Goal: Find contact information: Obtain details needed to contact an individual or organization

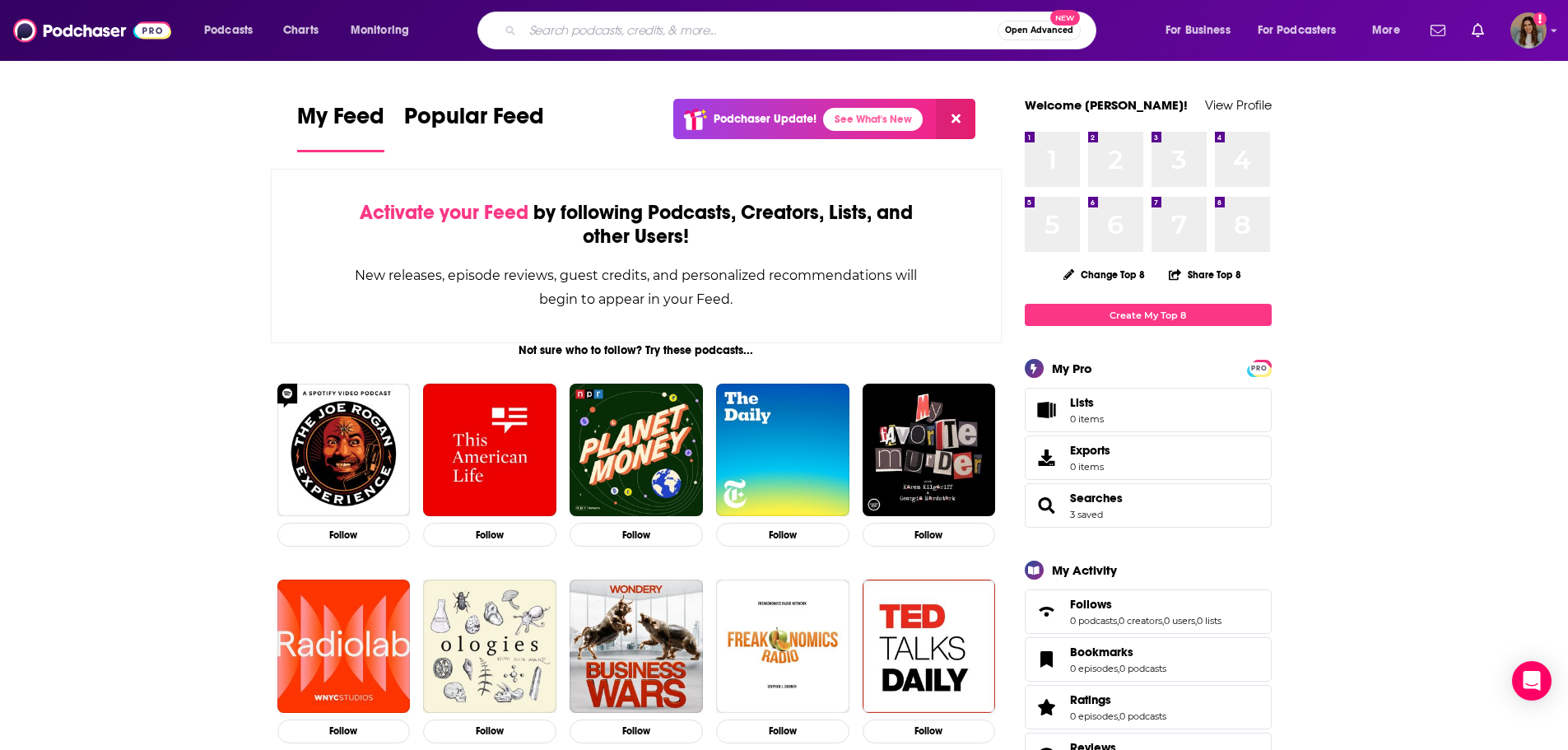
click at [887, 39] on input "Search podcasts, credits, & more..." at bounding box center [760, 30] width 475 height 26
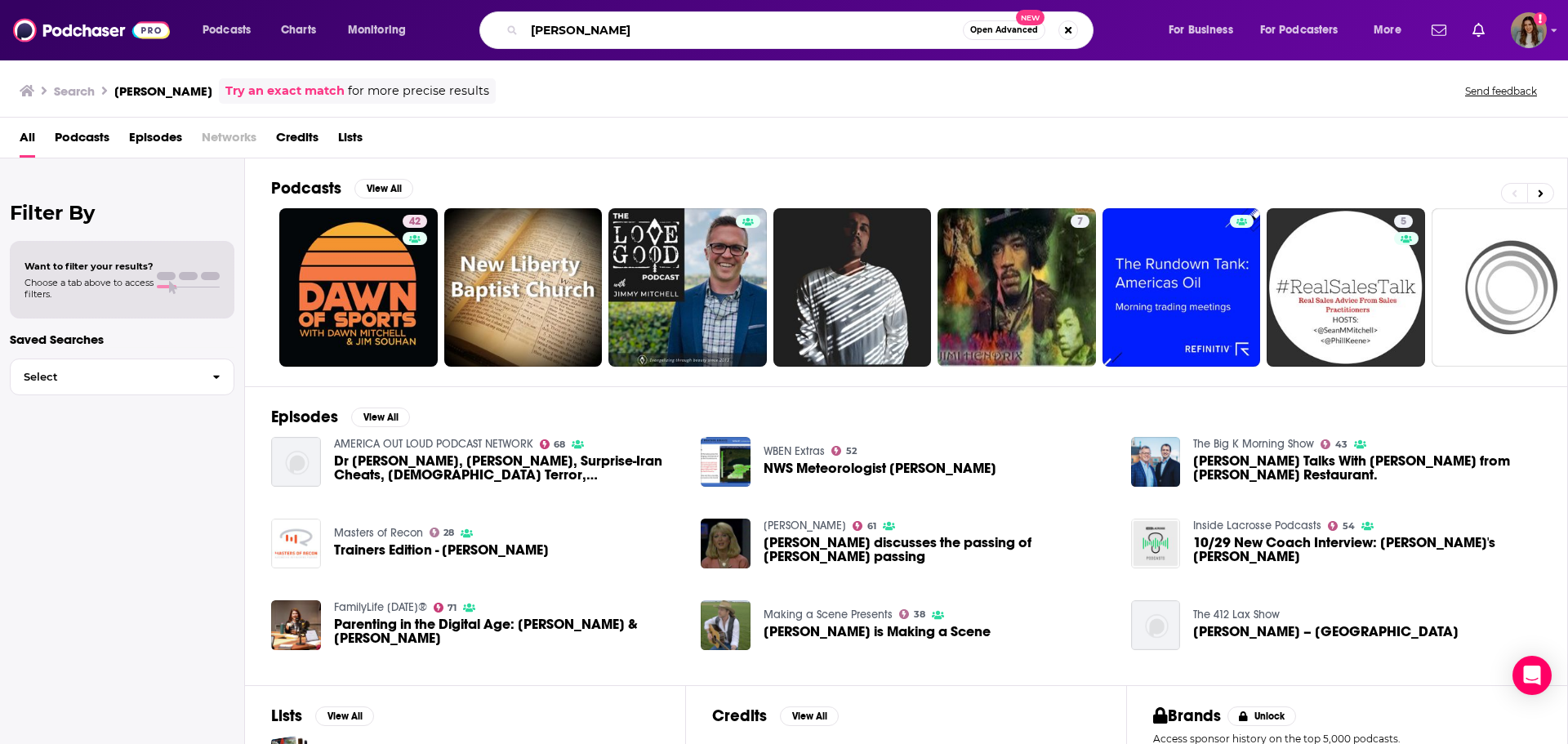
drag, startPoint x: 763, startPoint y: 29, endPoint x: 409, endPoint y: 29, distance: 354.0
click at [409, 29] on div "Podcasts Charts Monitoring jim mitchell Open Advanced New For Business For Podc…" at bounding box center [804, 30] width 1226 height 37
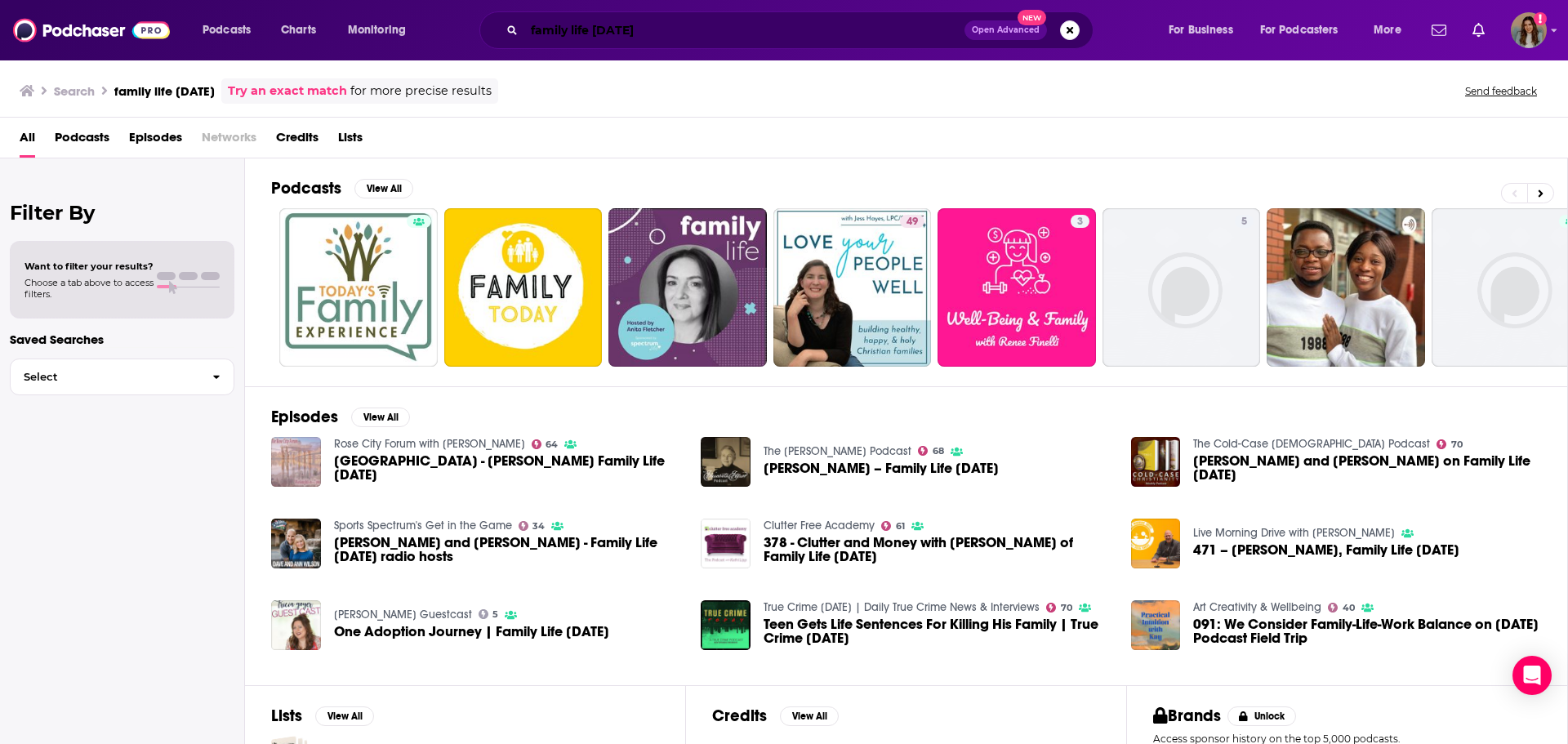
click at [678, 37] on input "family life today" at bounding box center [743, 29] width 440 height 26
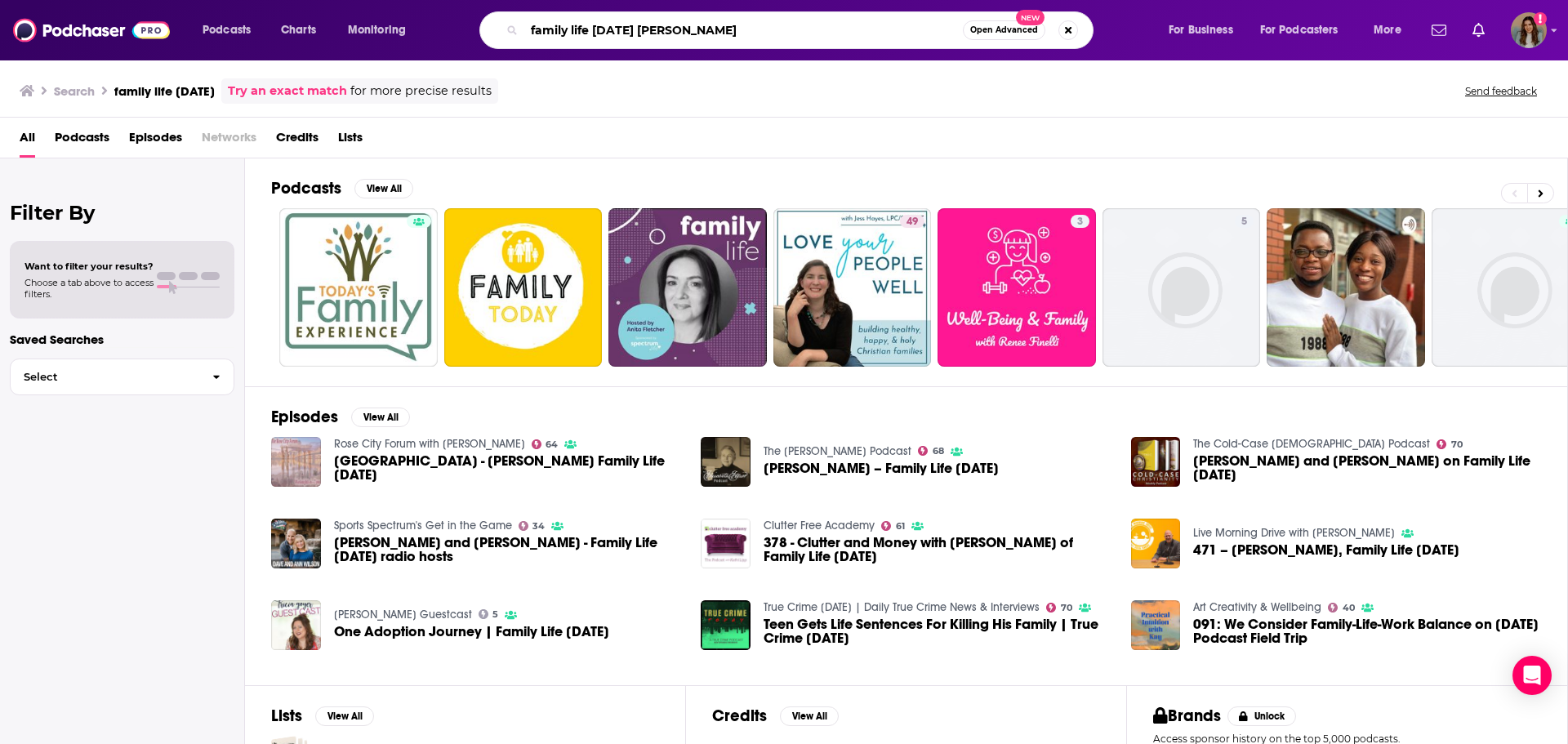
type input "family life [DATE] [PERSON_NAME]"
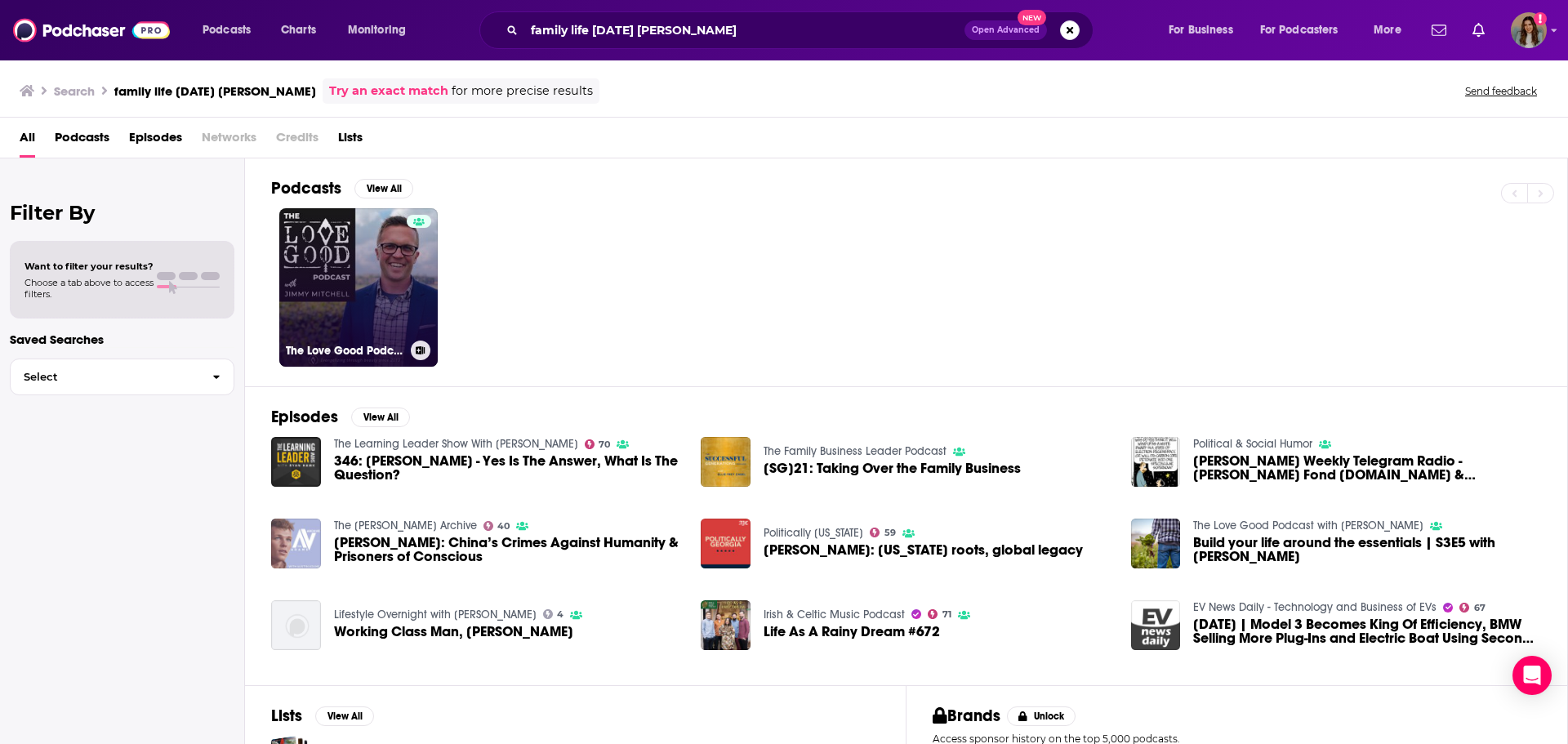
click at [329, 278] on link "The Love Good Podcast with Jimmy Mitchell" at bounding box center [359, 287] width 159 height 159
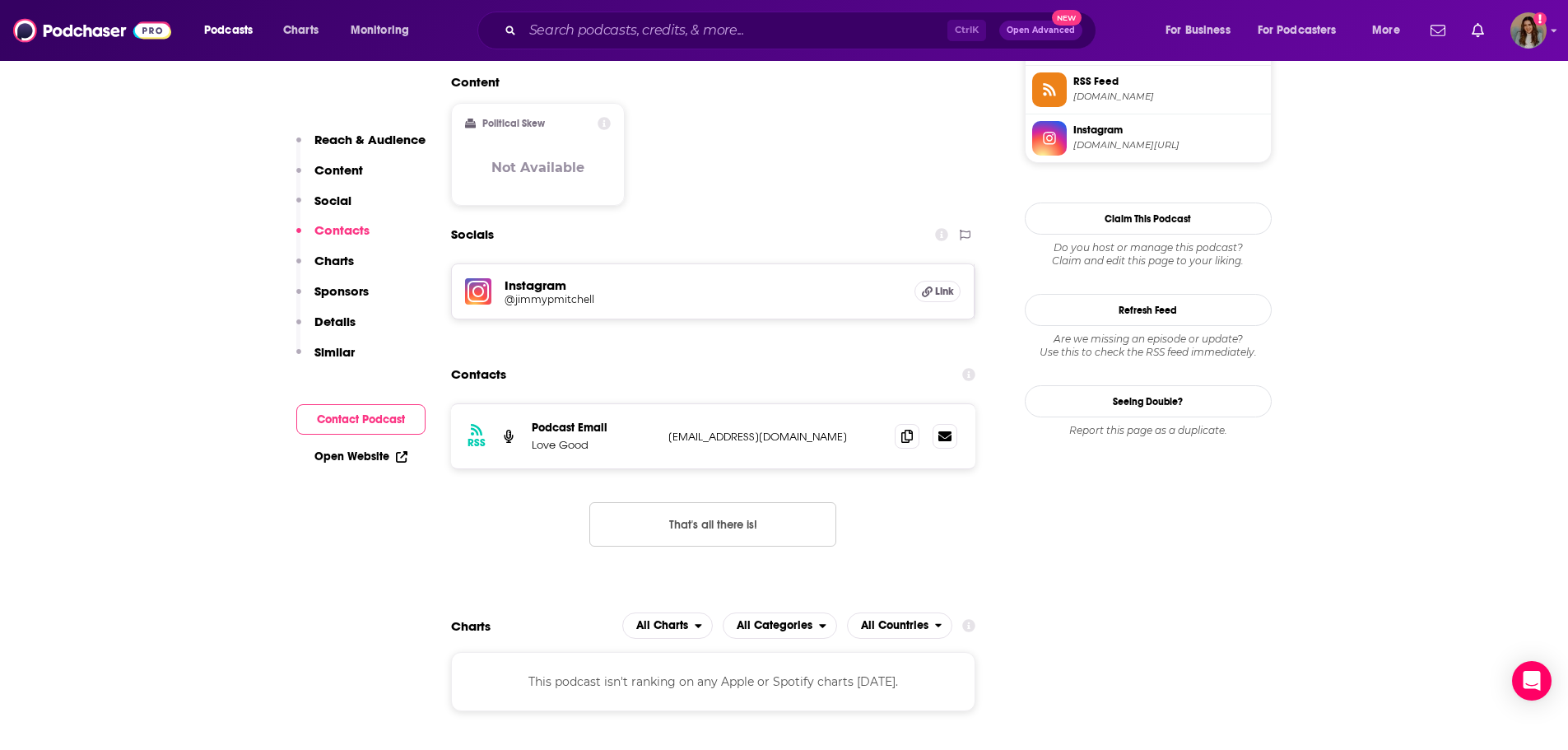
scroll to position [1481, 0]
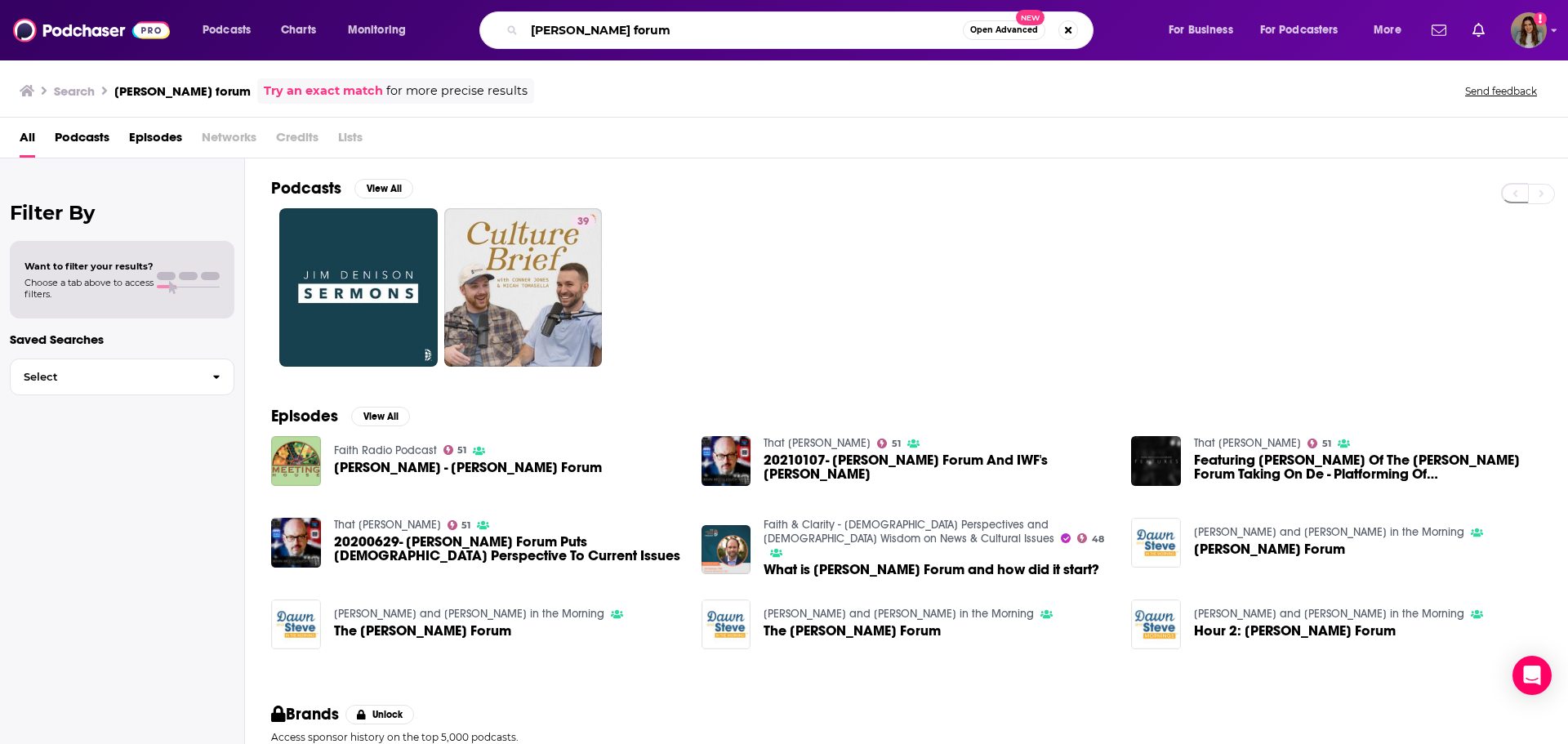
drag, startPoint x: 665, startPoint y: 28, endPoint x: 436, endPoint y: 28, distance: 229.0
click at [436, 28] on div "Podcasts Charts Monitoring [PERSON_NAME] forum Open Advanced New For Business F…" at bounding box center [804, 30] width 1226 height 37
type input "familylife"
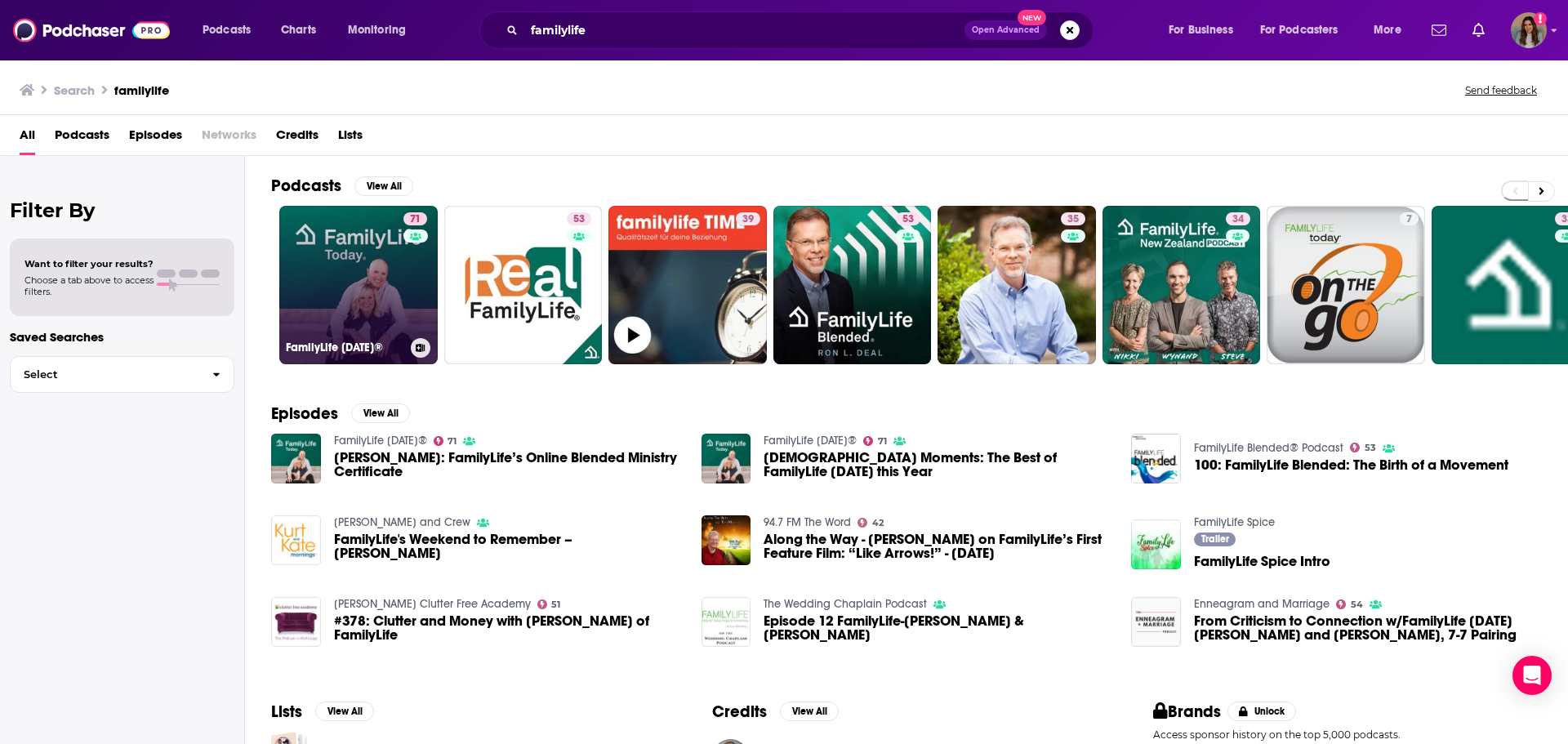
click at [376, 273] on link "71 FamilyLife [DATE]®" at bounding box center [359, 285] width 159 height 159
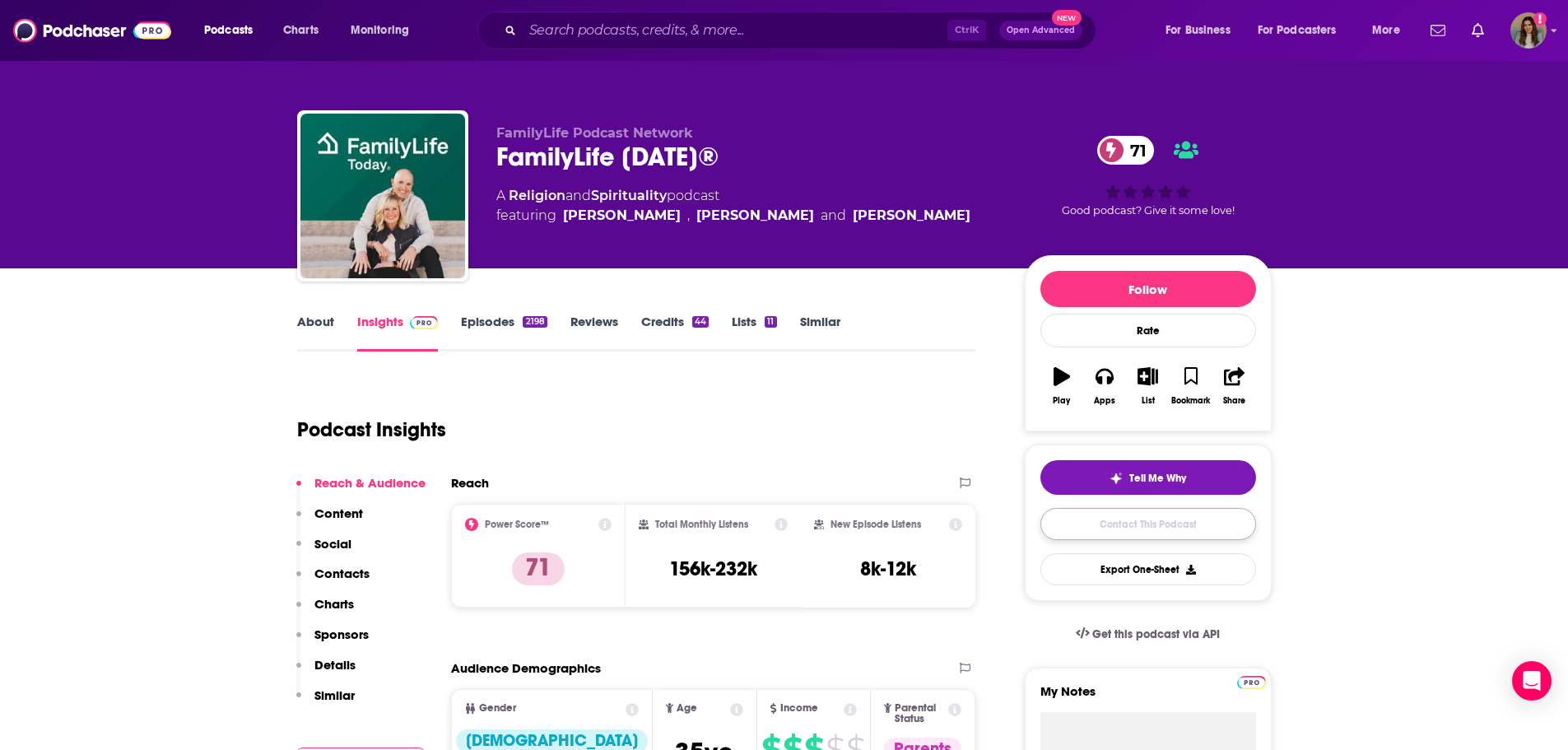
click at [1171, 531] on link "Contact This Podcast" at bounding box center [1149, 524] width 216 height 32
click at [312, 317] on link "About" at bounding box center [315, 333] width 37 height 38
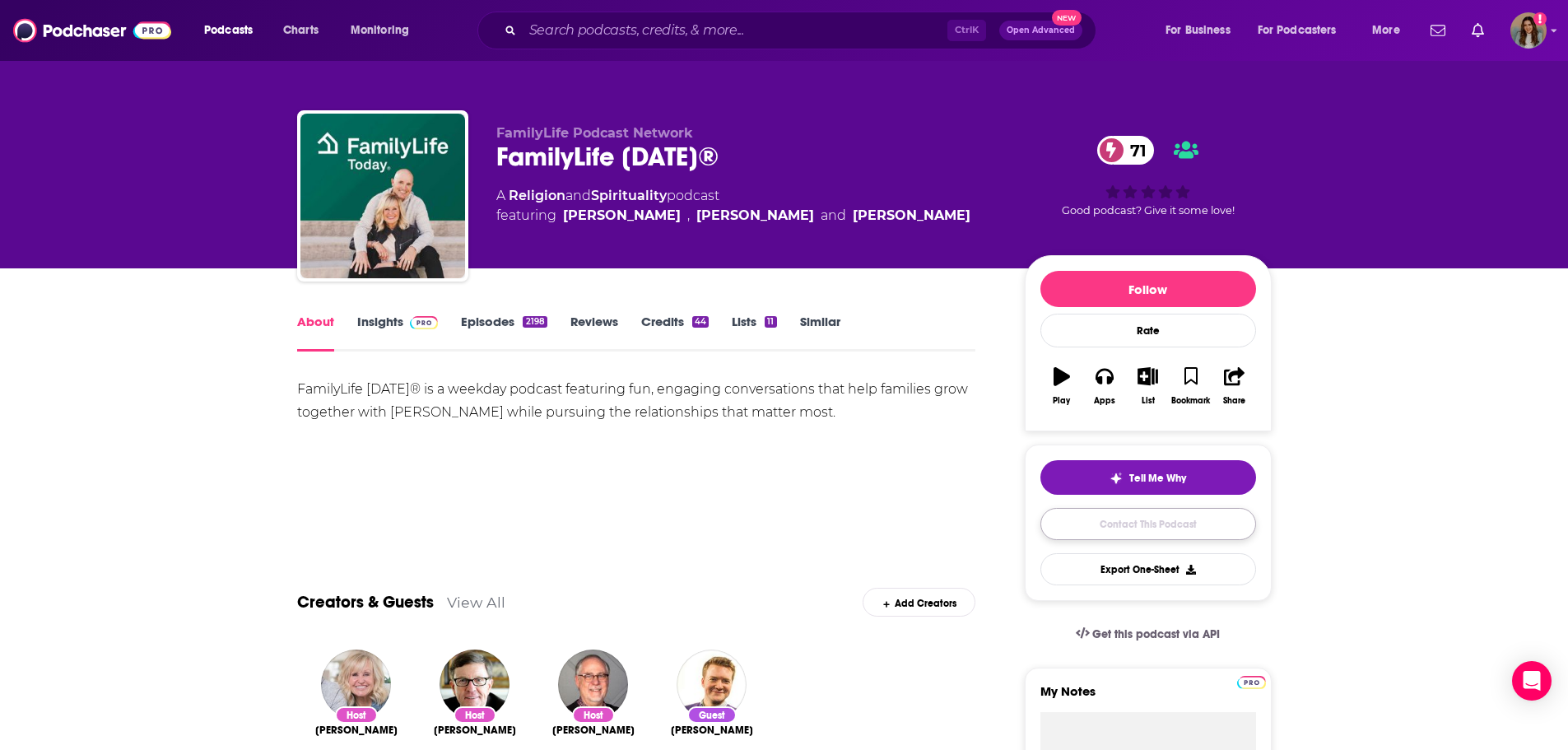
click at [1133, 530] on link "Contact This Podcast" at bounding box center [1149, 524] width 216 height 32
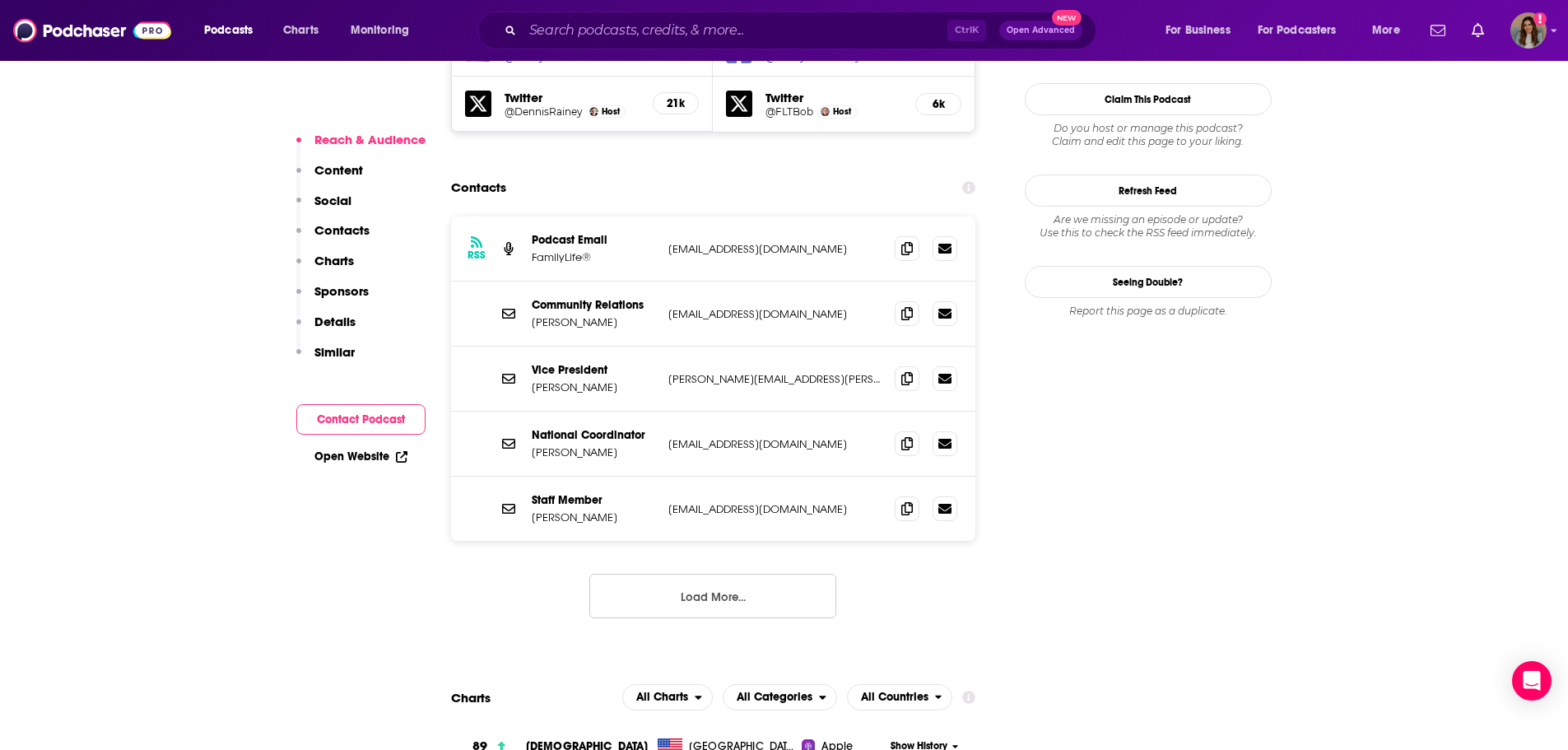
scroll to position [1468, 0]
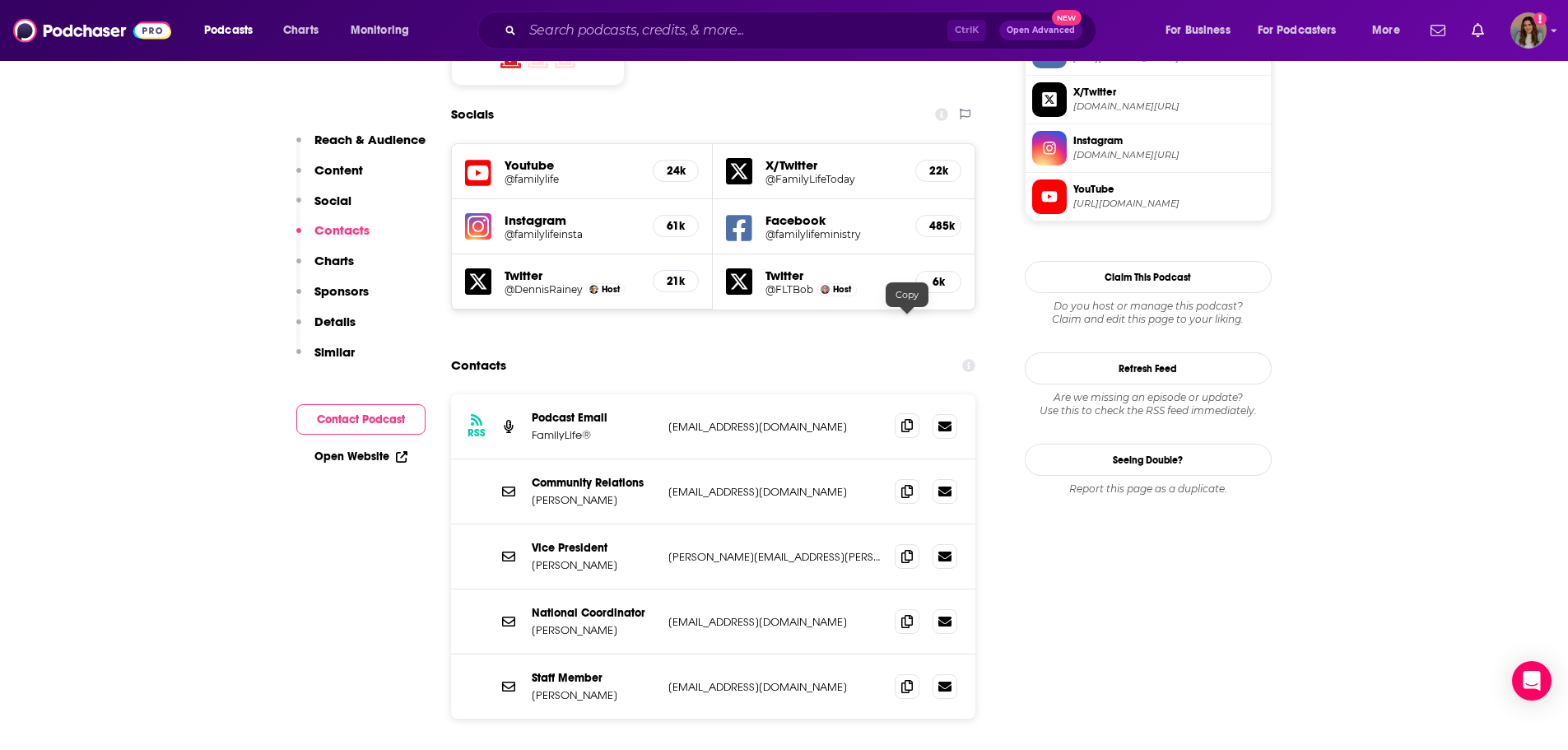
click at [910, 419] on icon at bounding box center [907, 425] width 12 height 13
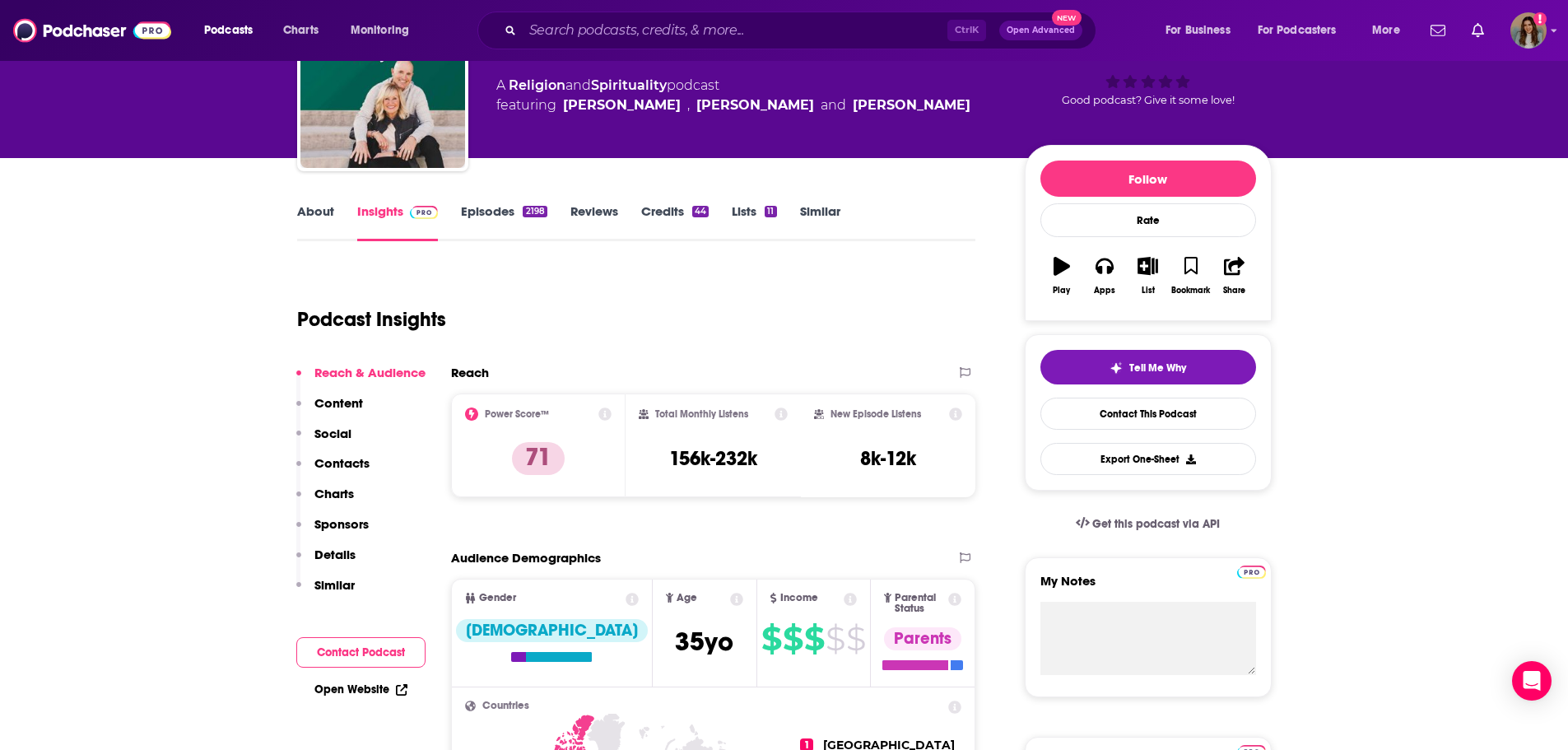
scroll to position [0, 0]
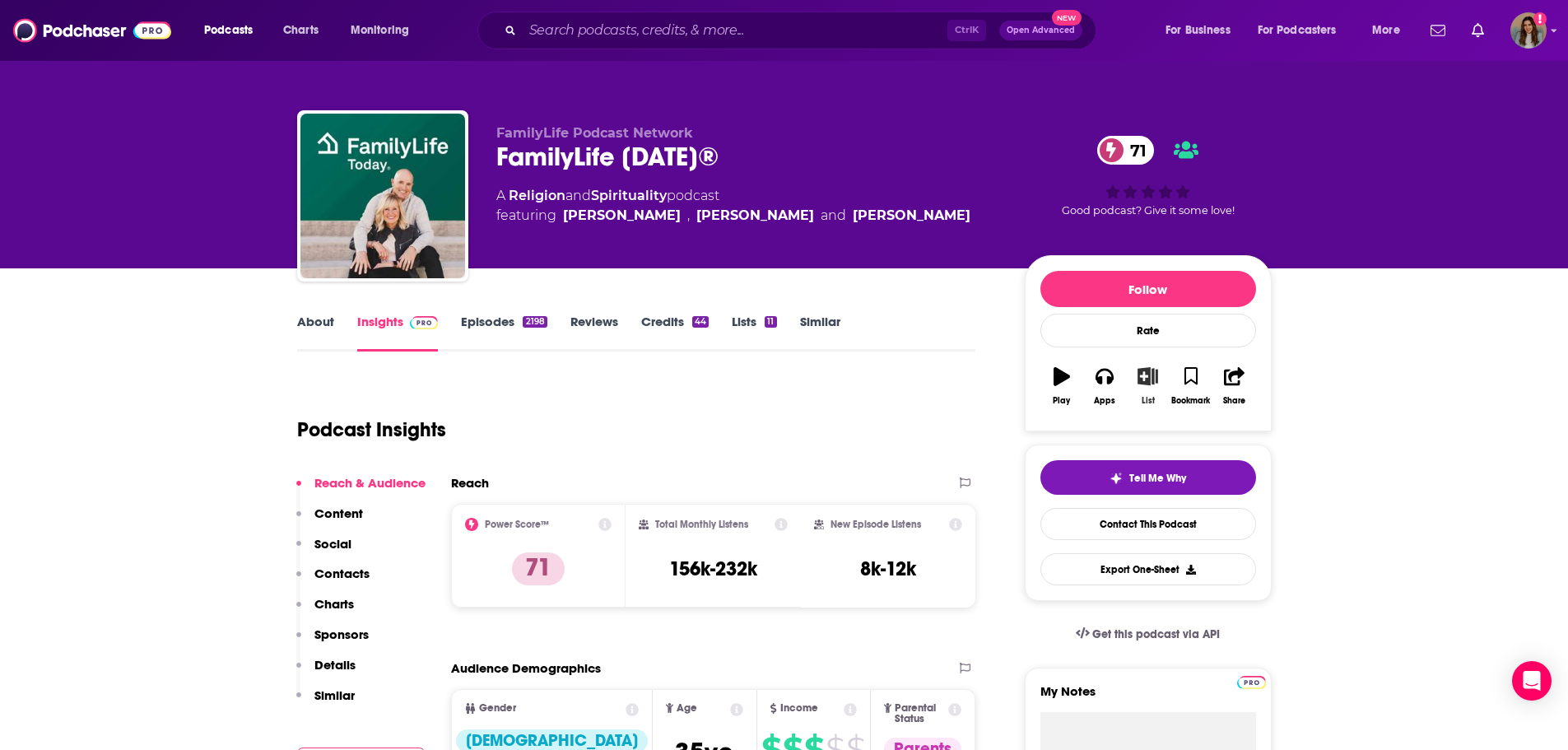
click at [1150, 384] on icon "button" at bounding box center [1148, 376] width 21 height 18
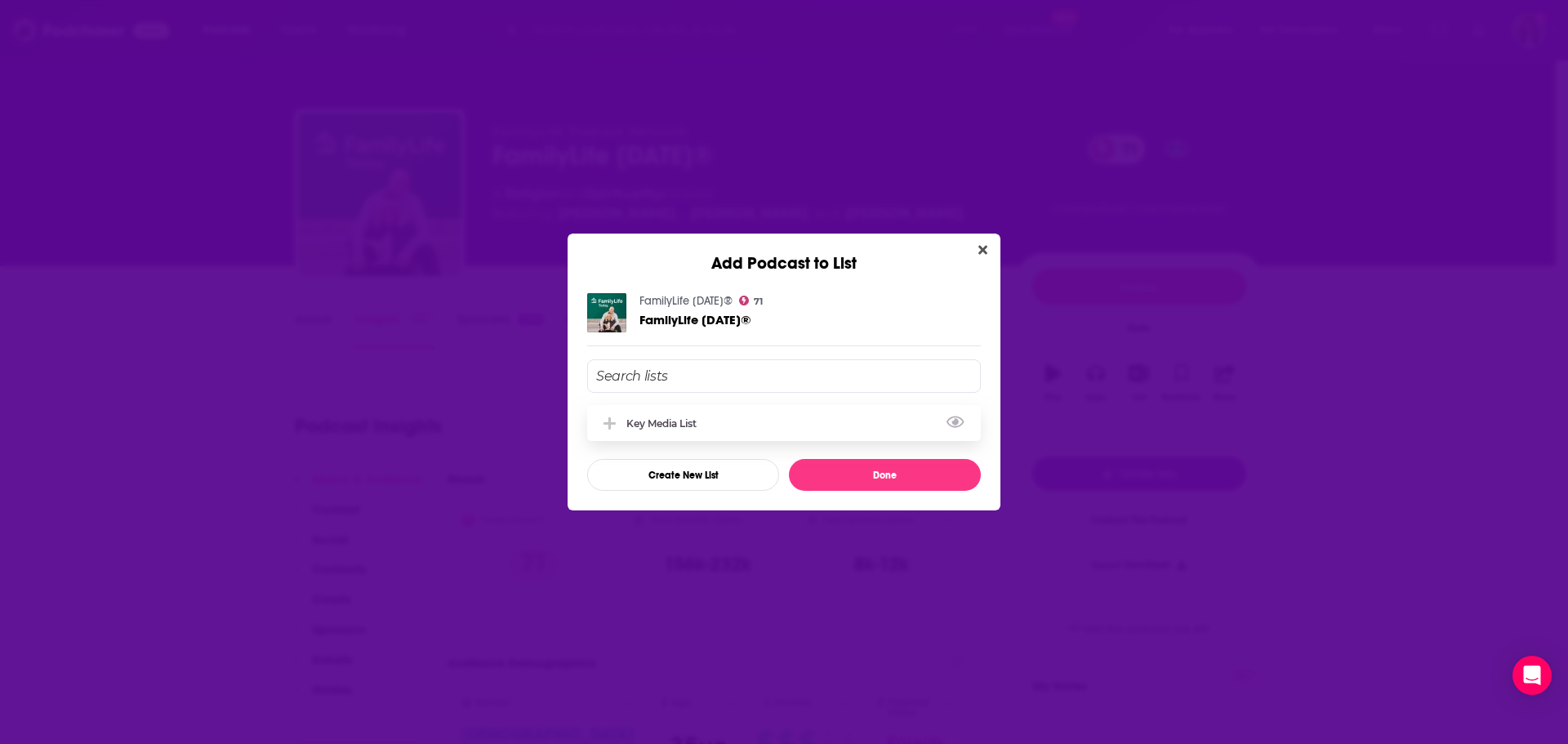
click at [674, 413] on div "Key Media List" at bounding box center [784, 423] width 394 height 36
click at [923, 471] on button "Done" at bounding box center [884, 475] width 192 height 32
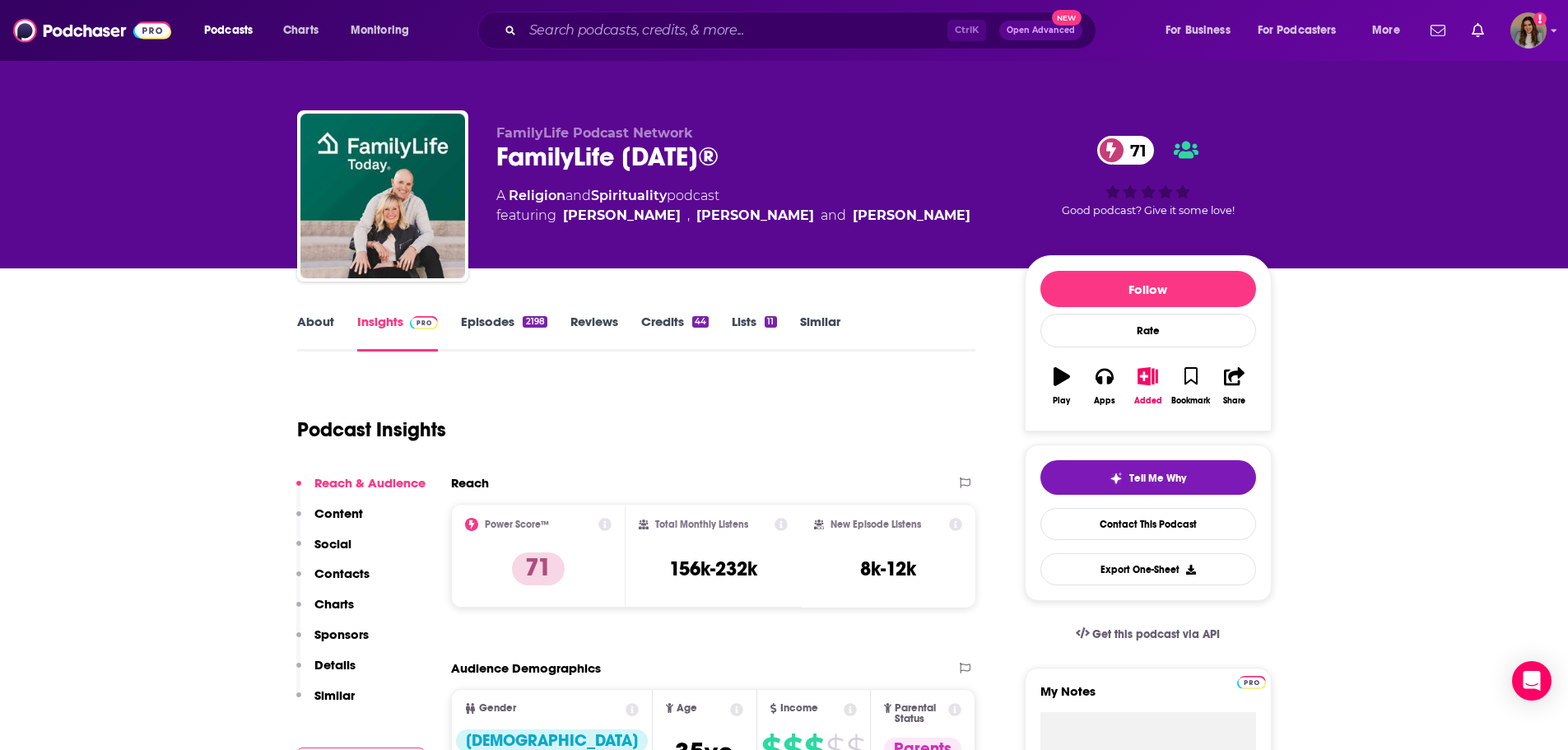
click at [498, 323] on link "Episodes 2198" at bounding box center [503, 333] width 85 height 38
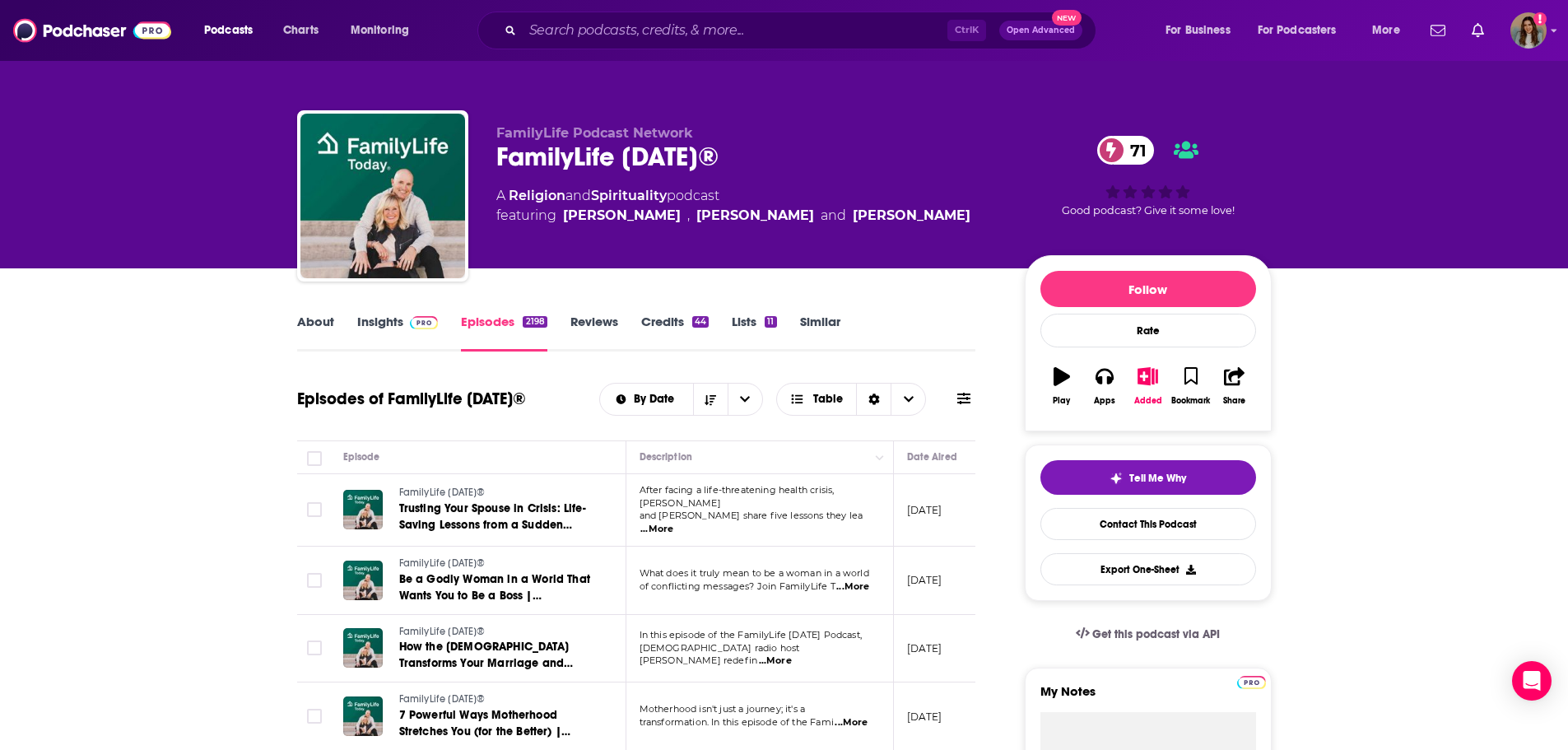
click at [821, 322] on link "Similar" at bounding box center [820, 333] width 40 height 38
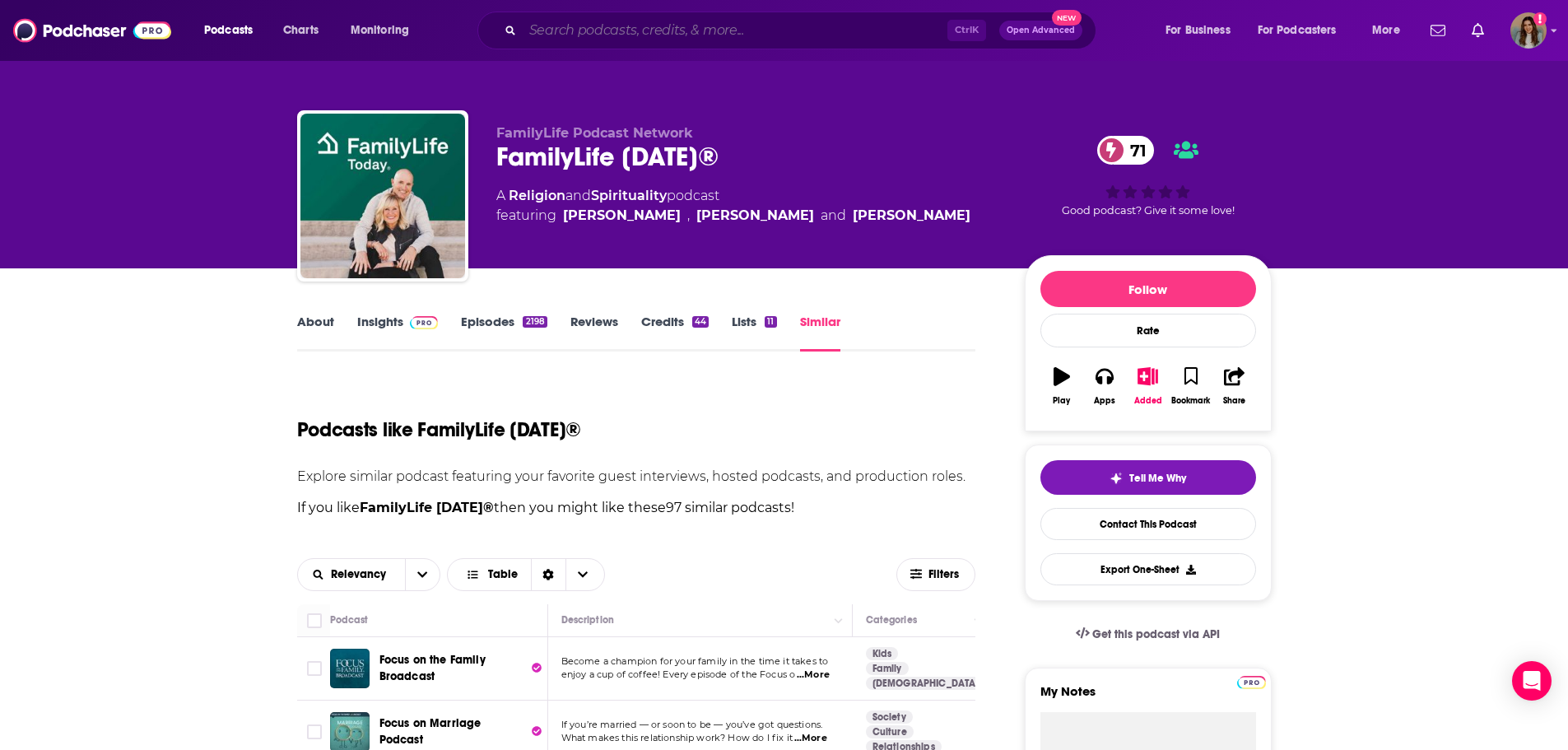
click at [523, 28] on input "Search podcasts, credits, & more..." at bounding box center [735, 30] width 425 height 26
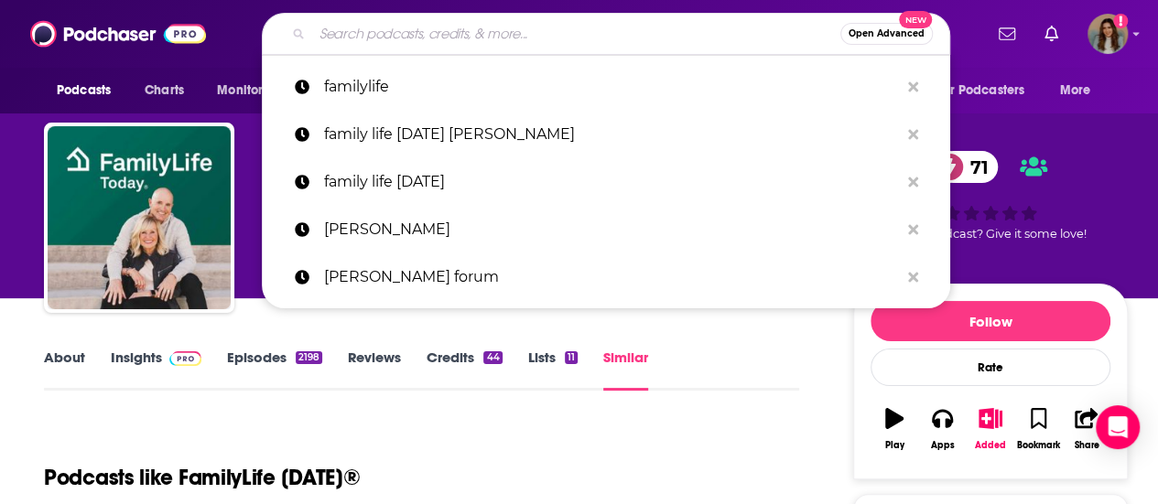
click at [404, 28] on input "Search podcasts, credits, & more..." at bounding box center [576, 33] width 528 height 29
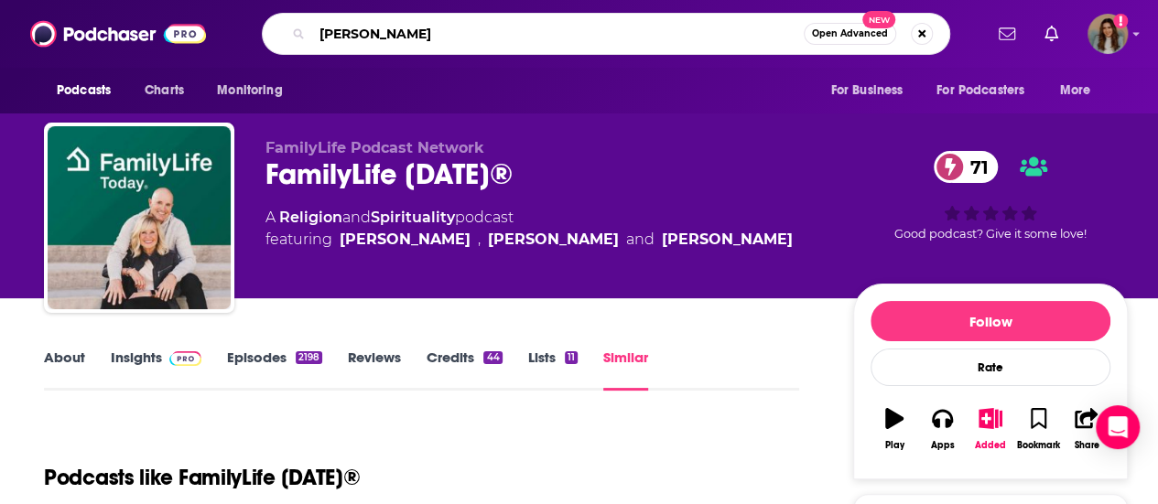
type input "[PERSON_NAME] forum"
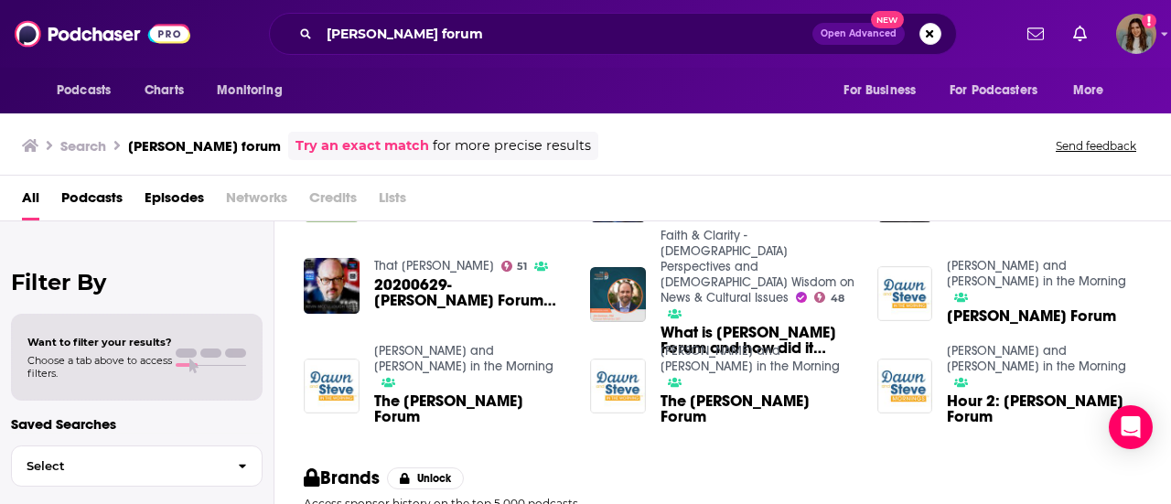
scroll to position [275, 0]
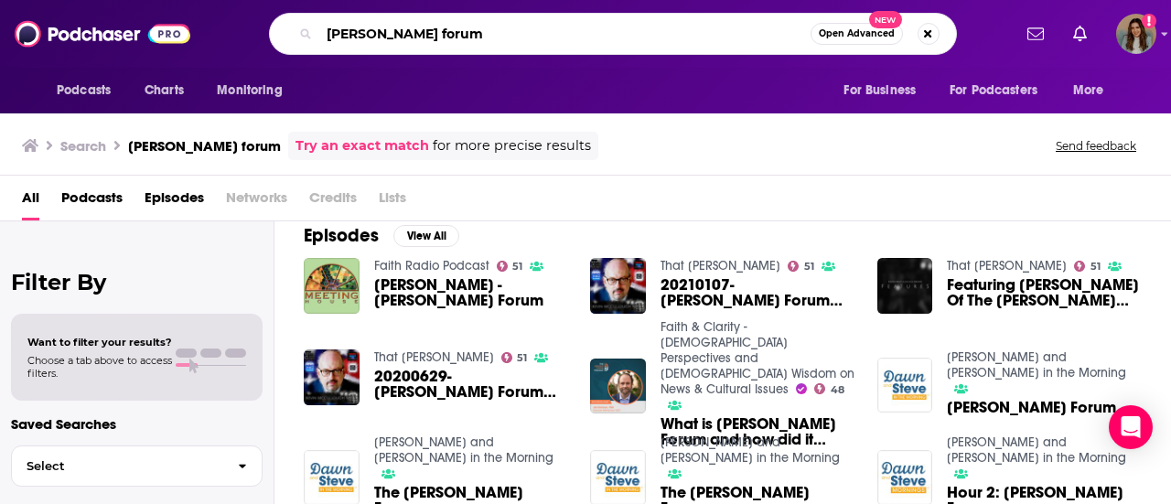
drag, startPoint x: 457, startPoint y: 32, endPoint x: 285, endPoint y: 34, distance: 171.1
click at [285, 34] on div "[PERSON_NAME] forum Open Advanced New" at bounding box center [613, 34] width 688 height 42
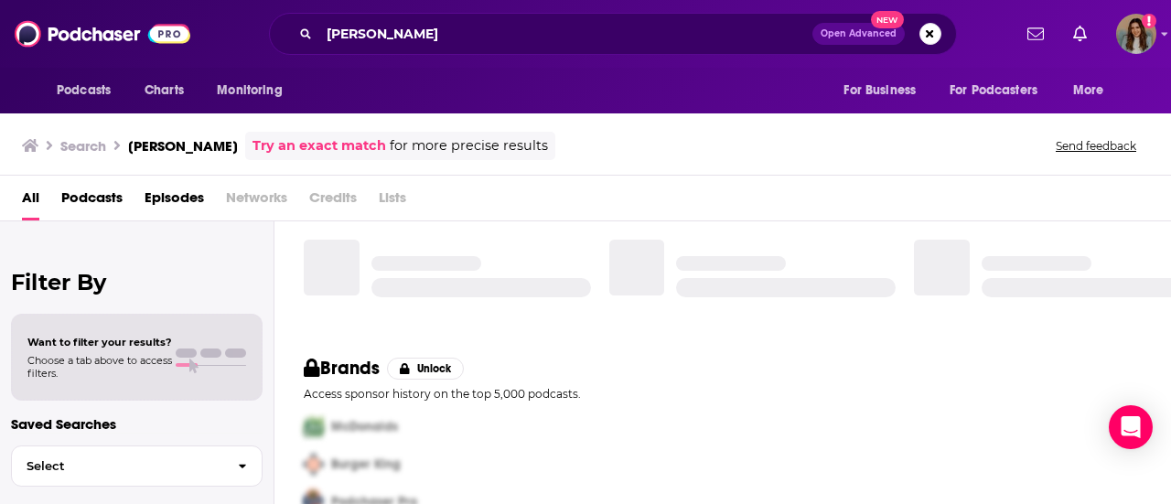
scroll to position [20, 0]
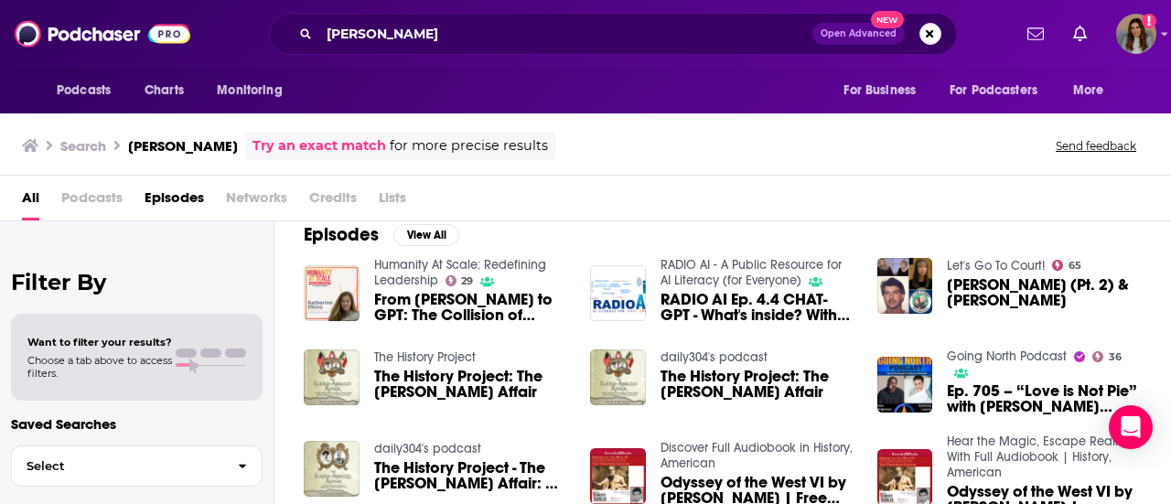
click at [529, 206] on div "All Podcasts Episodes Networks Credits Lists" at bounding box center [589, 202] width 1135 height 38
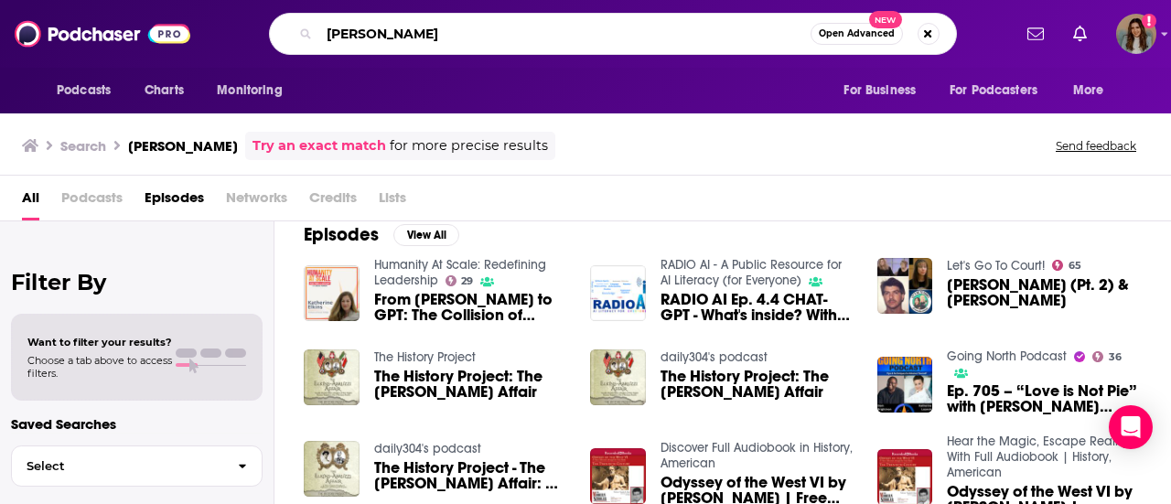
drag, startPoint x: 443, startPoint y: 43, endPoint x: 285, endPoint y: 52, distance: 158.6
click at [285, 52] on div "[PERSON_NAME] Open Advanced New" at bounding box center [613, 34] width 688 height 42
type input "culture brief"
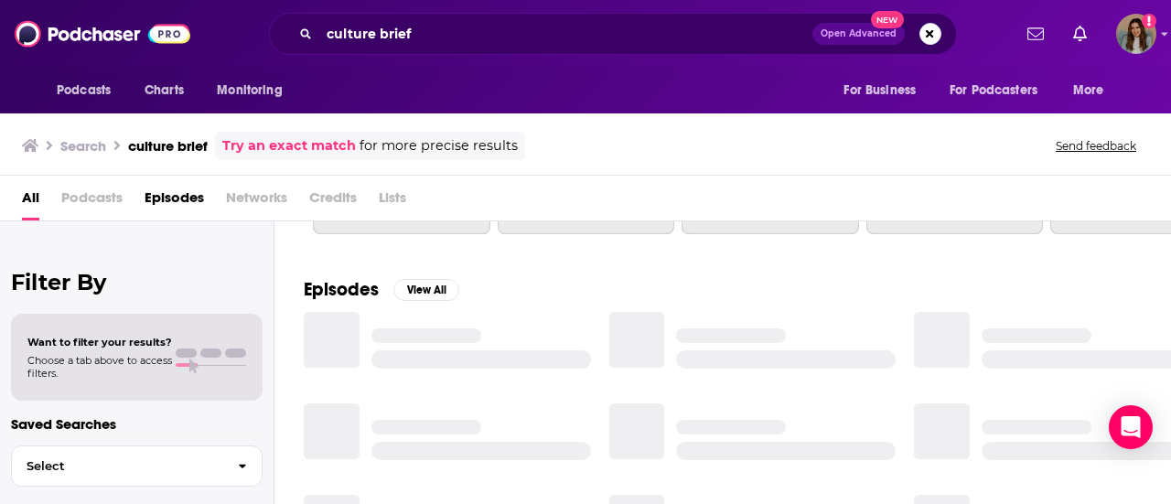
scroll to position [275, 0]
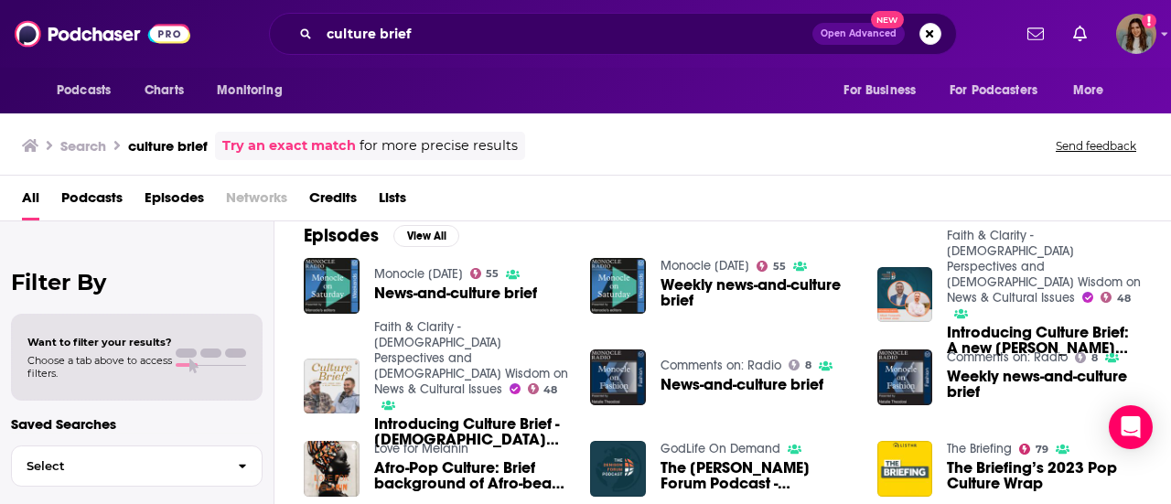
click at [107, 198] on span "Podcasts" at bounding box center [91, 202] width 61 height 38
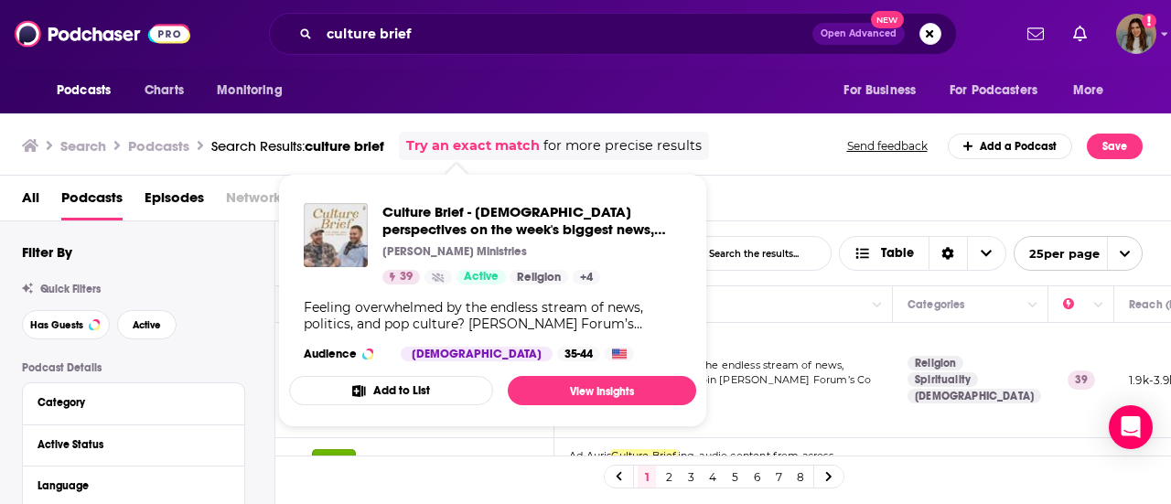
click at [425, 372] on div "Culture Brief - [DEMOGRAPHIC_DATA] perspectives on the week's biggest news, spo…" at bounding box center [492, 283] width 407 height 188
click at [432, 221] on span "Culture Brief - [DEMOGRAPHIC_DATA] perspectives on the week's biggest news, spo…" at bounding box center [531, 220] width 299 height 35
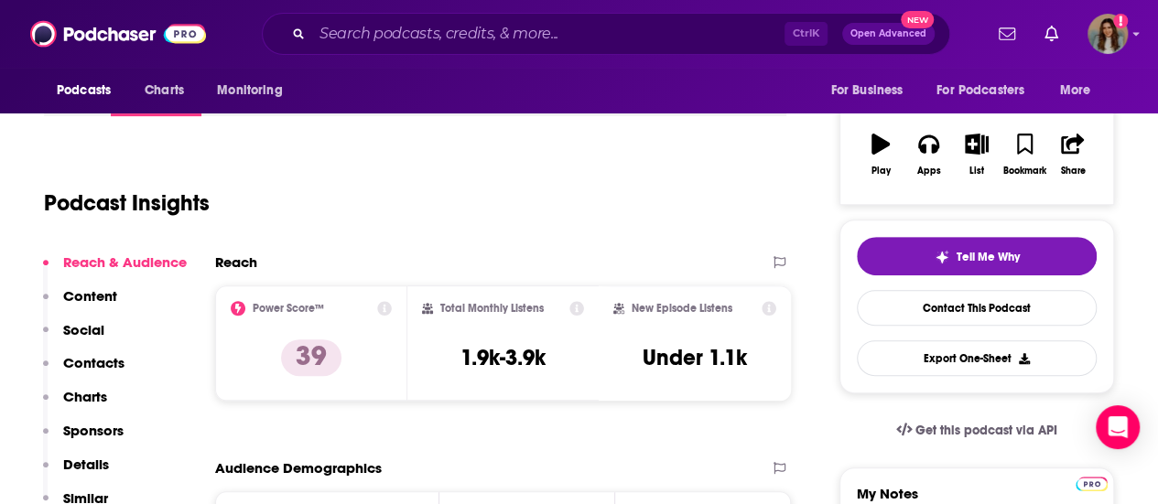
scroll to position [92, 0]
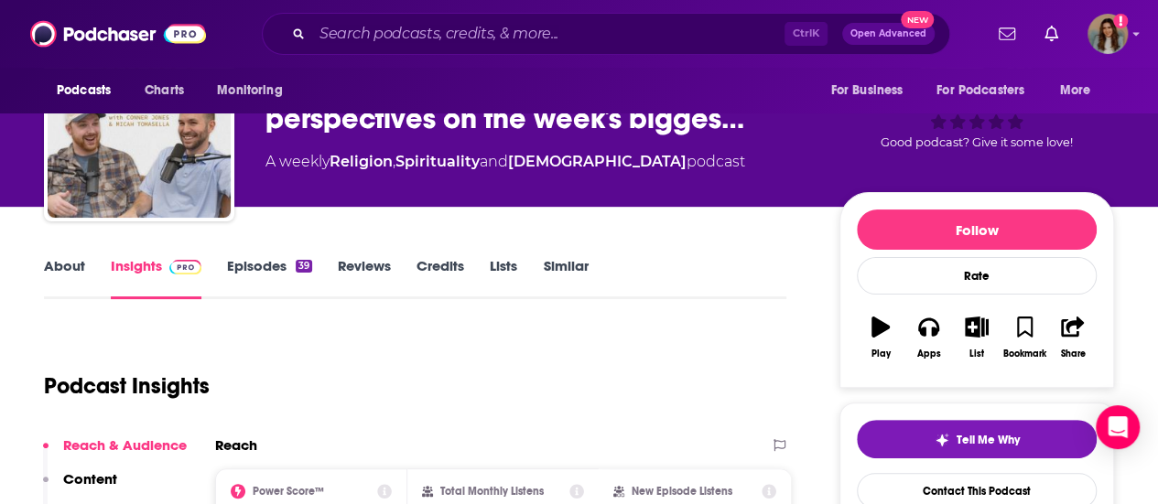
click at [242, 266] on link "Episodes 39" at bounding box center [269, 278] width 85 height 42
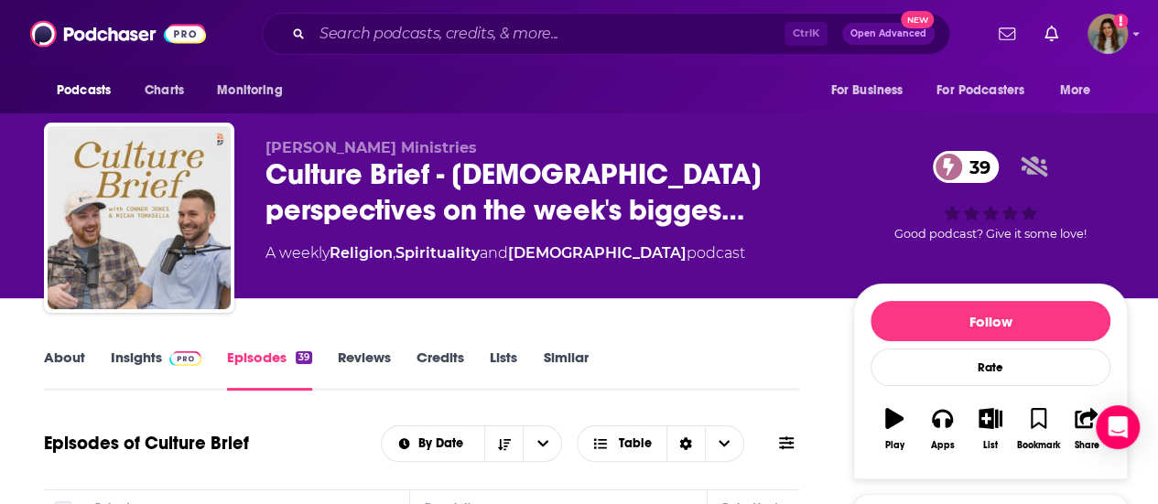
scroll to position [275, 0]
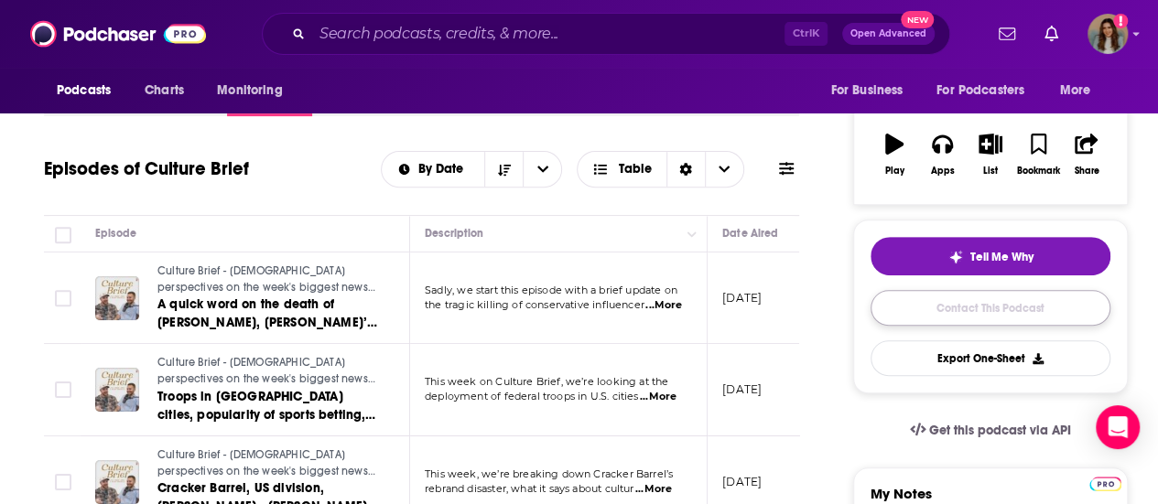
click at [968, 308] on link "Contact This Podcast" at bounding box center [990, 308] width 240 height 36
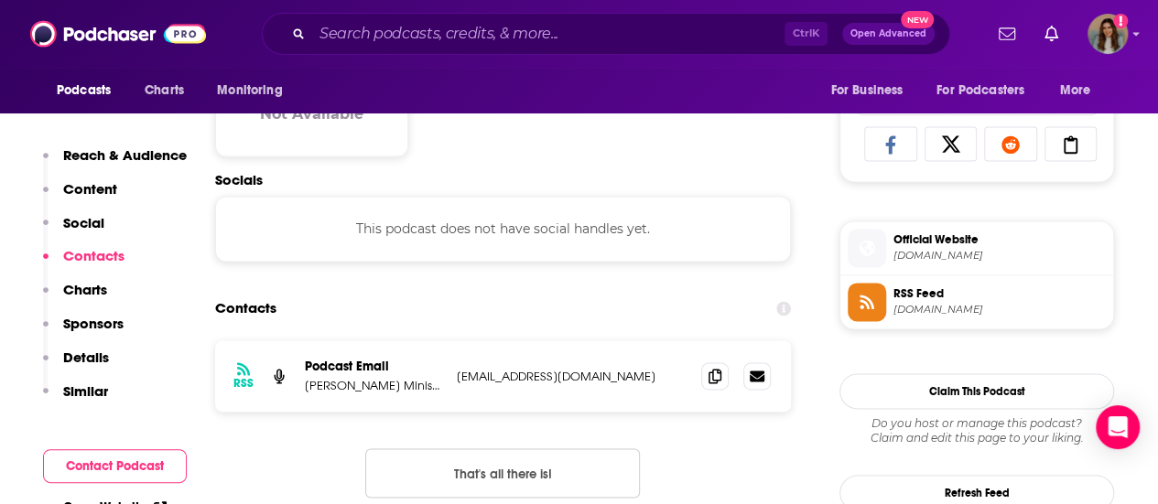
scroll to position [1203, 0]
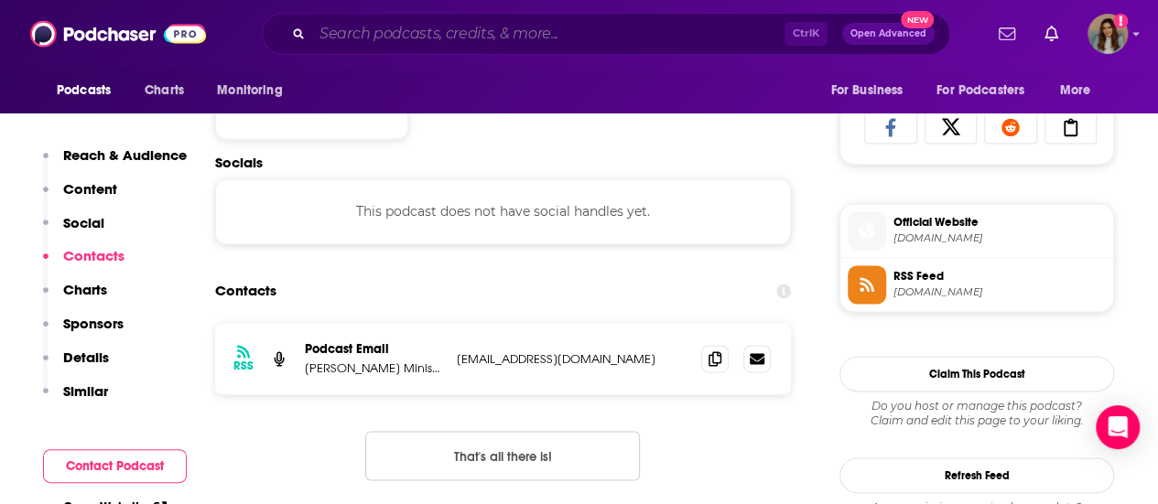
click at [428, 30] on input "Search podcasts, credits, & more..." at bounding box center [548, 33] width 472 height 29
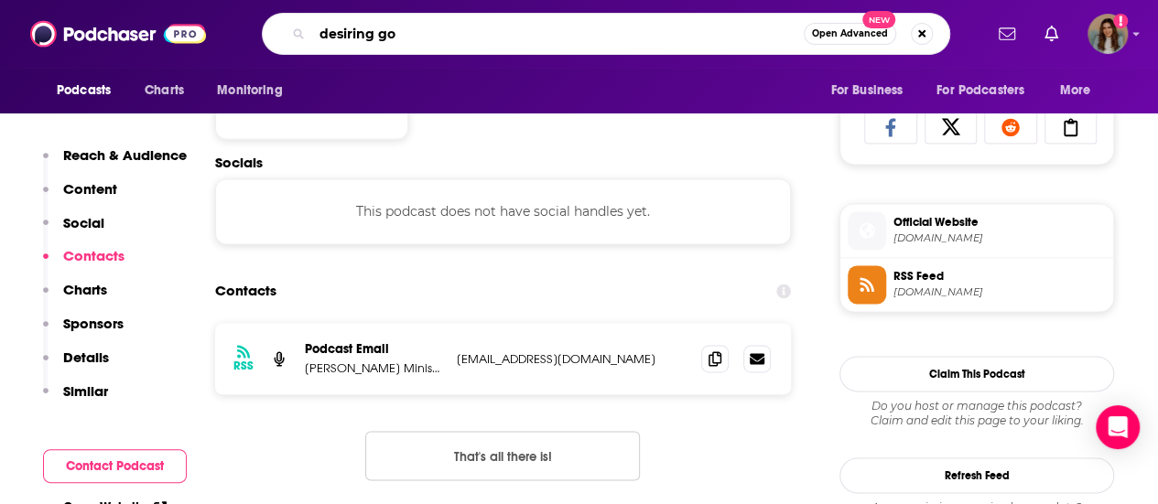
type input "desiring [DEMOGRAPHIC_DATA]"
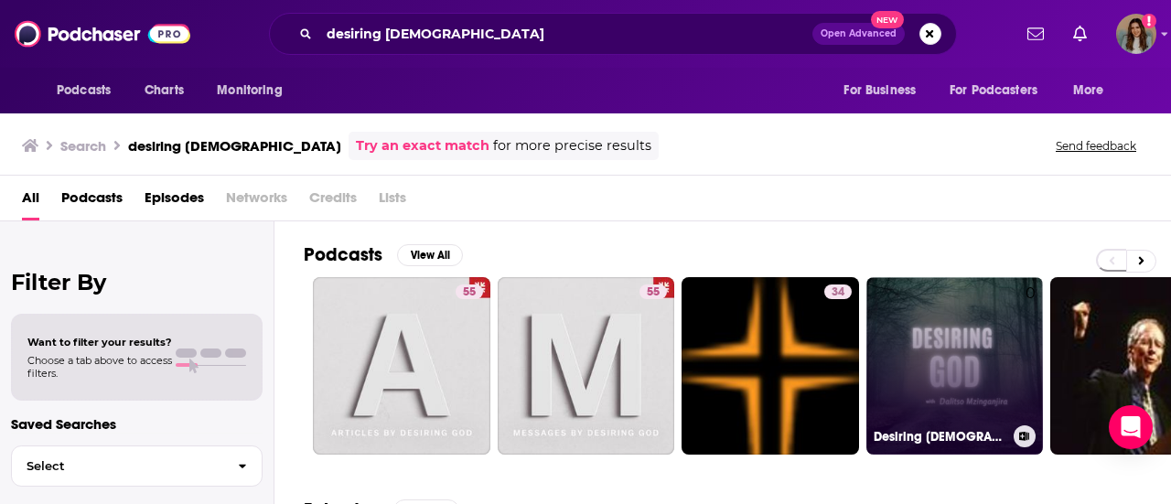
click at [975, 342] on link "0 Desiring [DEMOGRAPHIC_DATA]" at bounding box center [956, 366] width 178 height 178
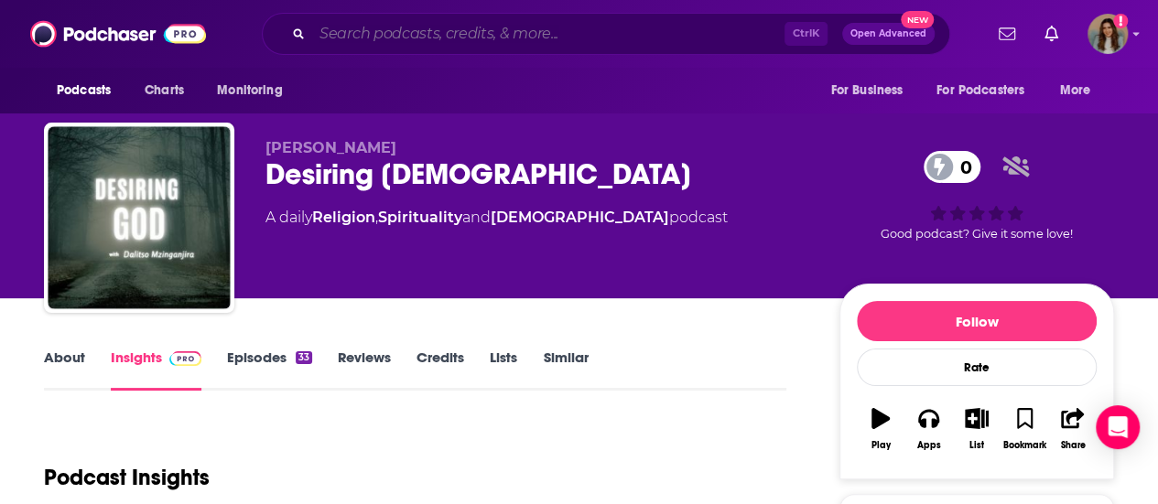
click at [500, 35] on input "Search podcasts, credits, & more..." at bounding box center [548, 33] width 472 height 29
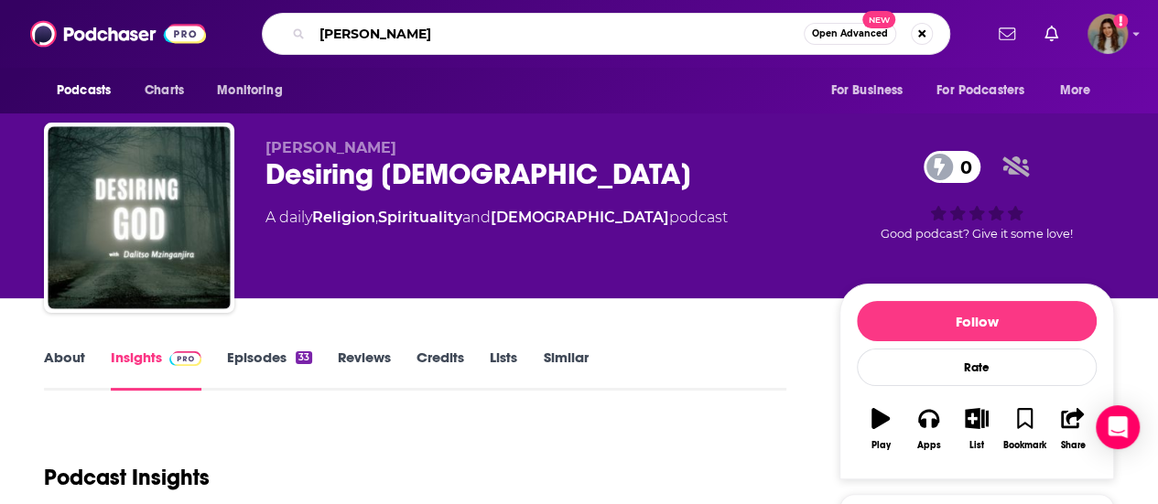
type input "[PERSON_NAME]"
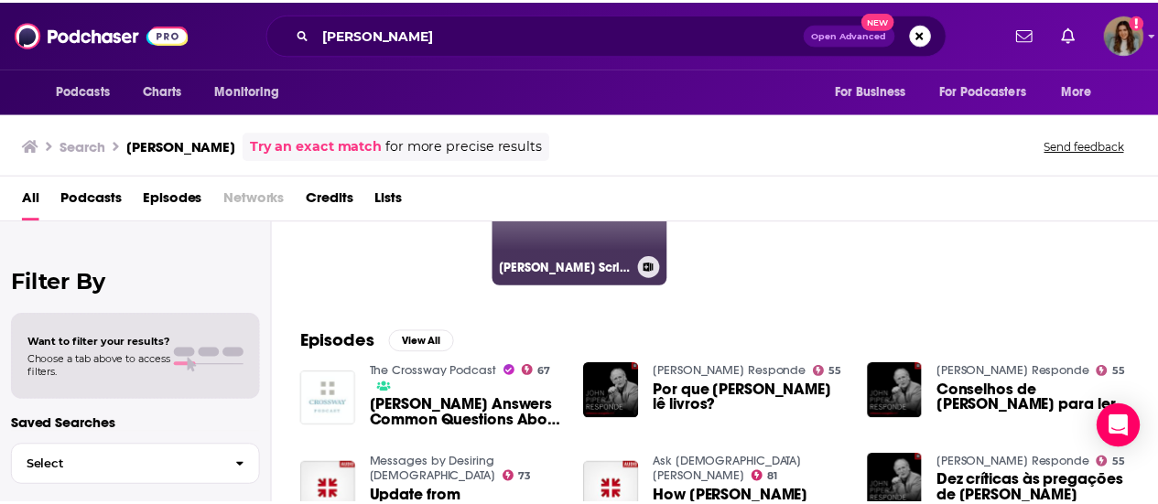
scroll to position [275, 0]
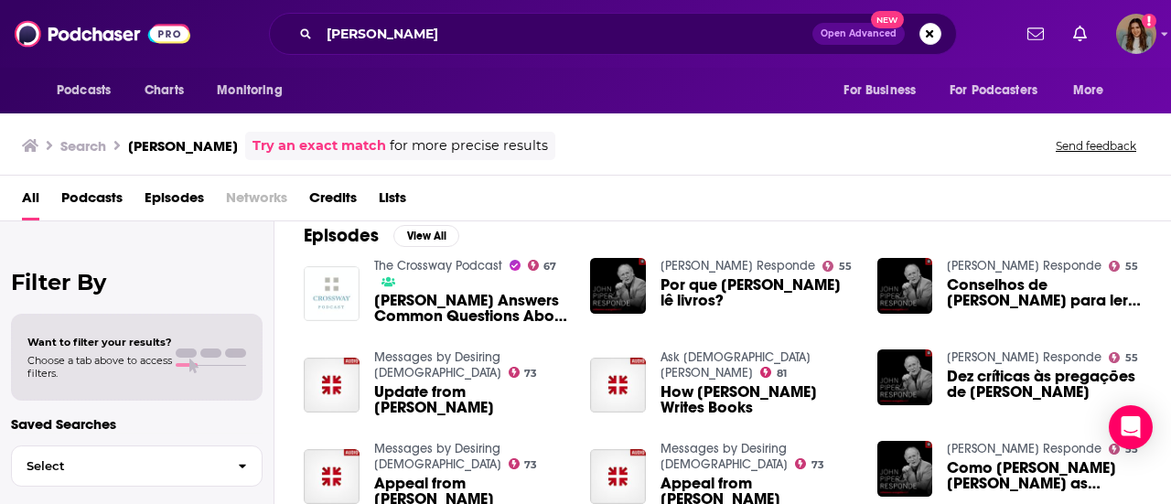
click at [419, 299] on span "[PERSON_NAME] Answers Common Questions About the Second Coming ([PERSON_NAME])" at bounding box center [471, 308] width 195 height 31
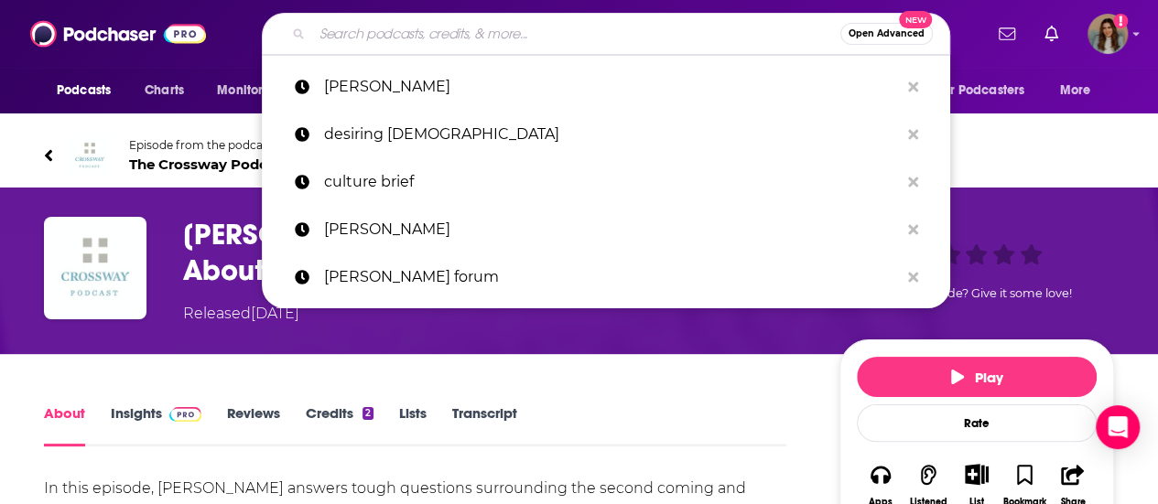
click at [380, 32] on input "Search podcasts, credits, & more..." at bounding box center [576, 33] width 528 height 29
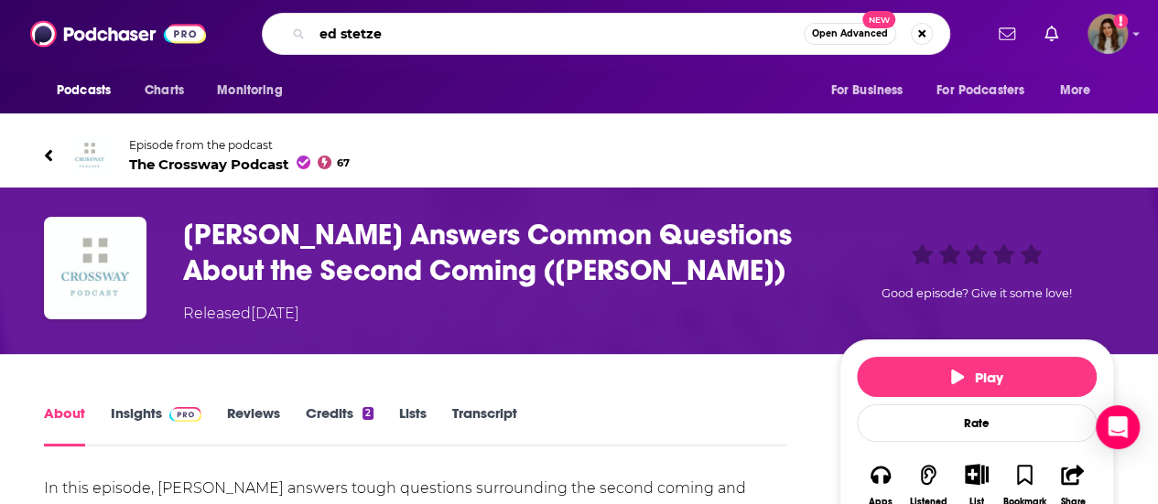
type input "[PERSON_NAME]"
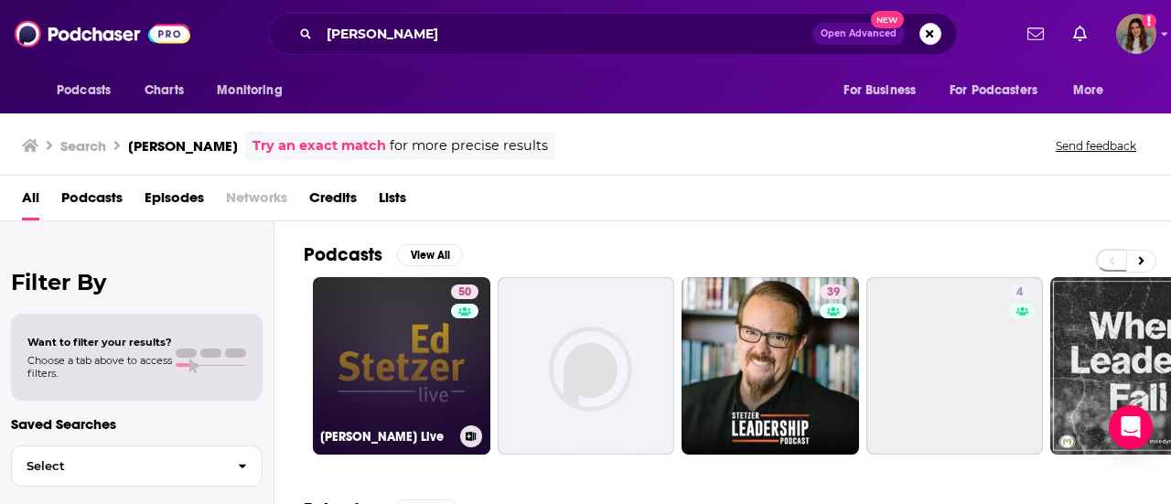
click at [400, 380] on link "50 [PERSON_NAME] Live" at bounding box center [402, 366] width 178 height 178
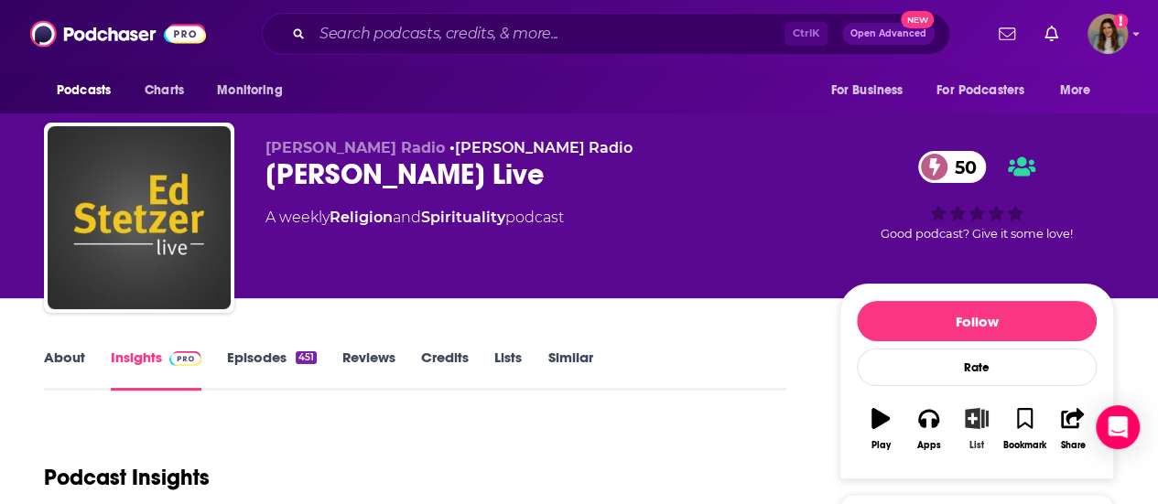
click at [972, 414] on icon "button" at bounding box center [975, 418] width 23 height 20
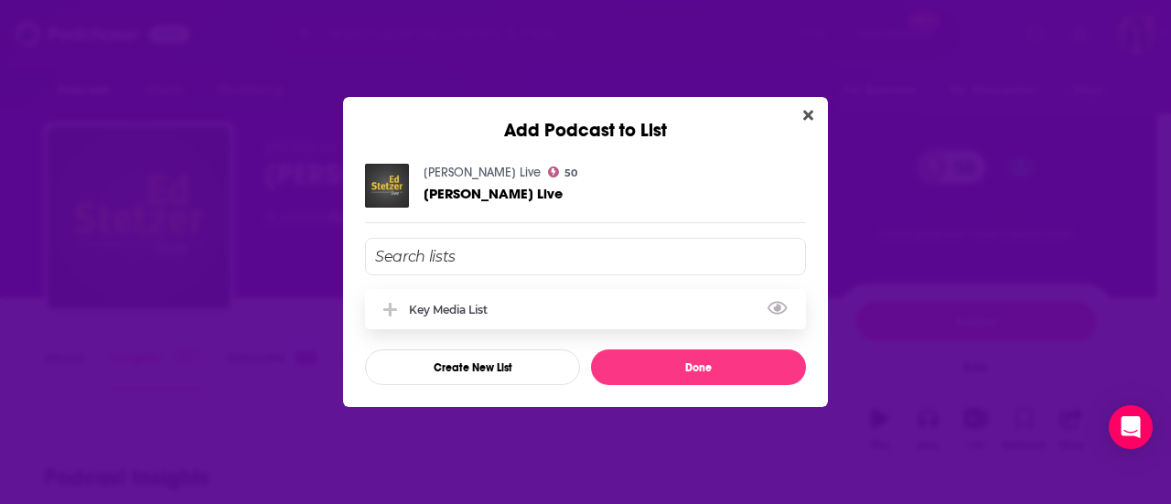
click at [531, 308] on div "Key Media List" at bounding box center [585, 309] width 441 height 40
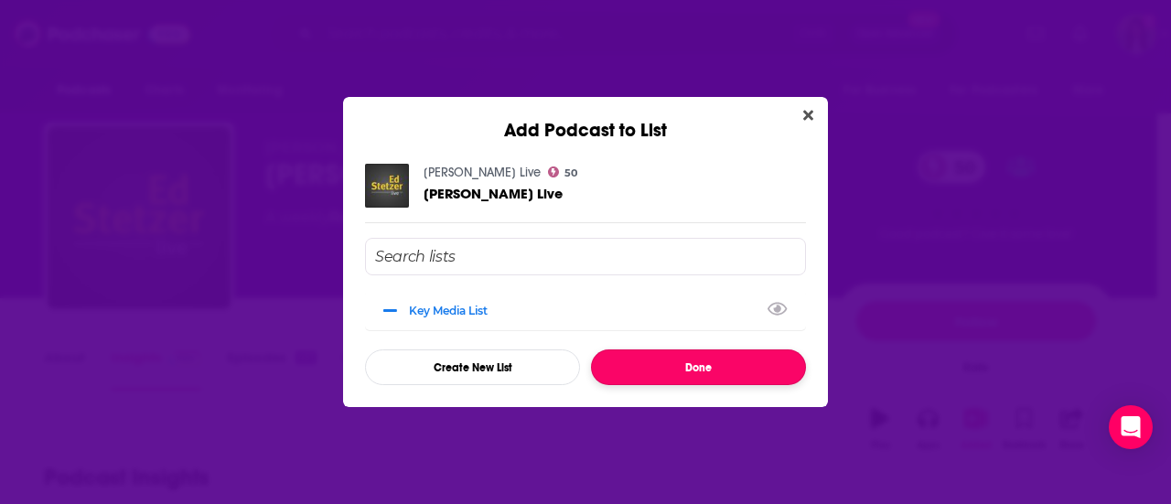
click at [677, 378] on button "Done" at bounding box center [698, 368] width 215 height 36
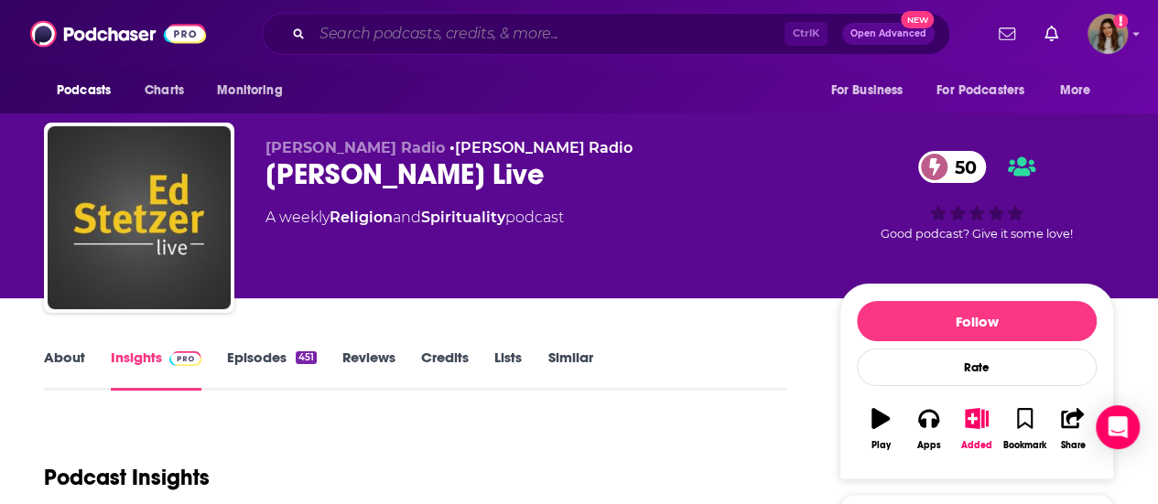
click at [439, 33] on input "Search podcasts, credits, & more..." at bounding box center [548, 33] width 472 height 29
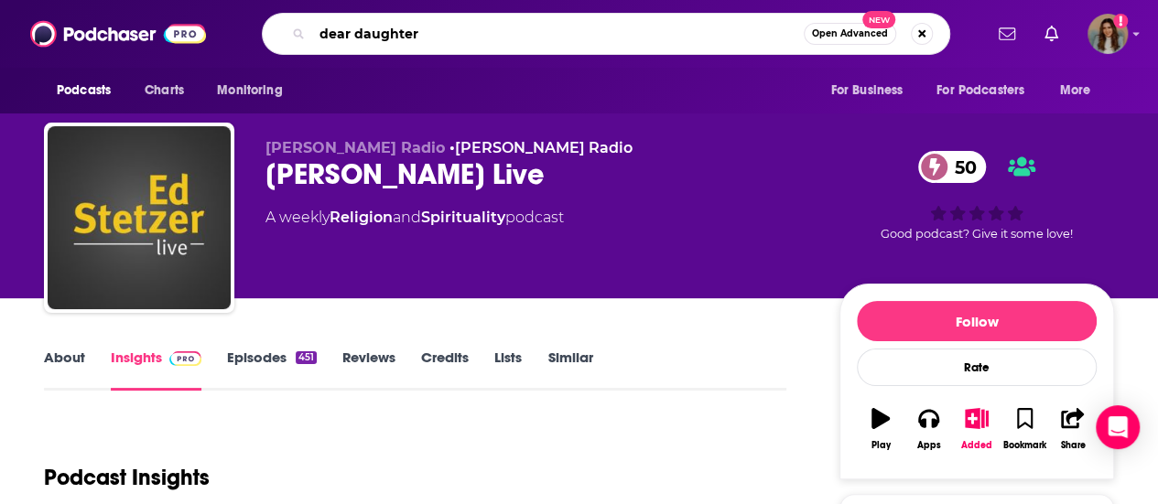
type input "dear daughters"
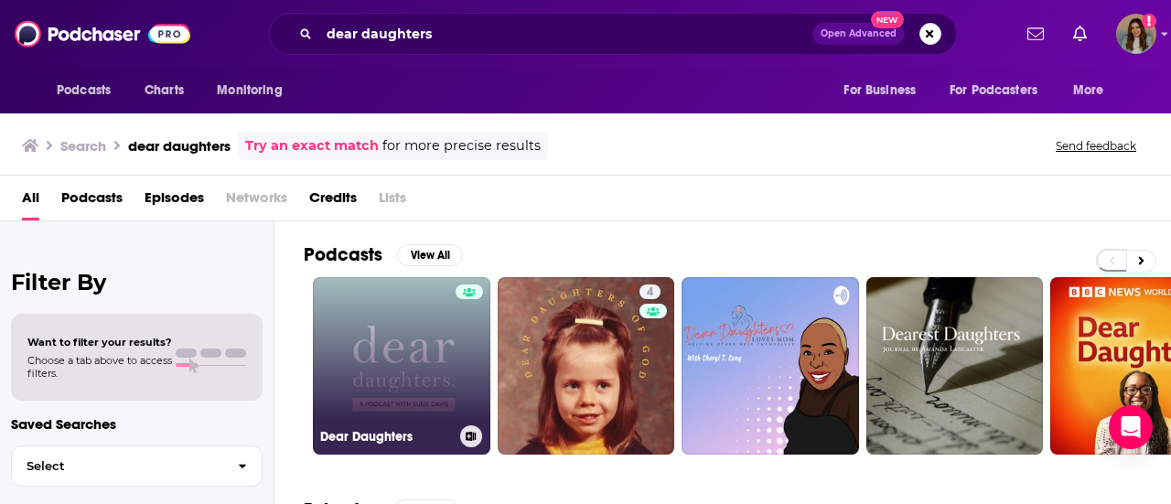
click at [441, 408] on link "Dear Daughters" at bounding box center [402, 366] width 178 height 178
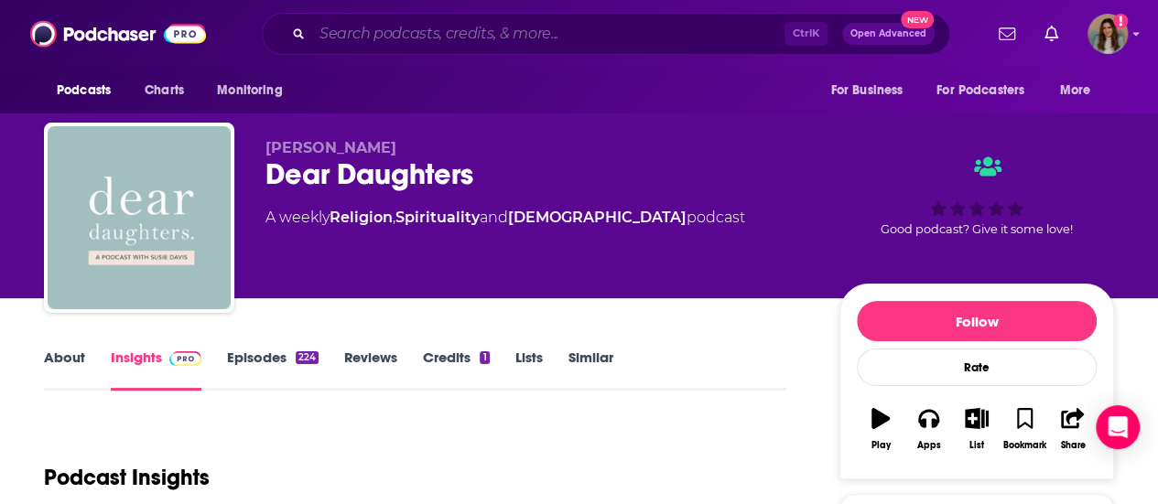
click at [436, 36] on input "Search podcasts, credits, & more..." at bounding box center [548, 33] width 472 height 29
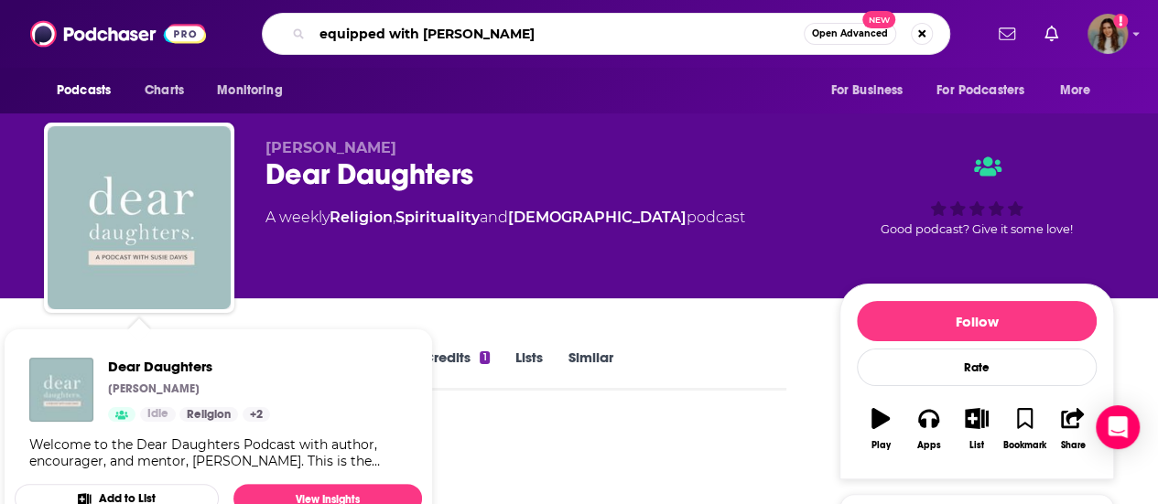
type input "equipped with [PERSON_NAME]"
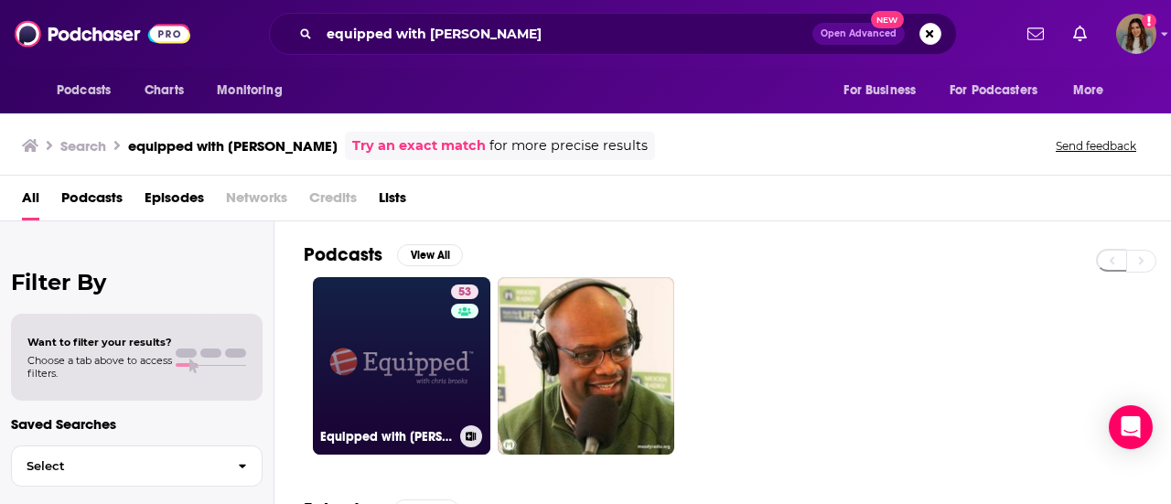
click at [436, 349] on link "53 Equipped with [PERSON_NAME]" at bounding box center [402, 366] width 178 height 178
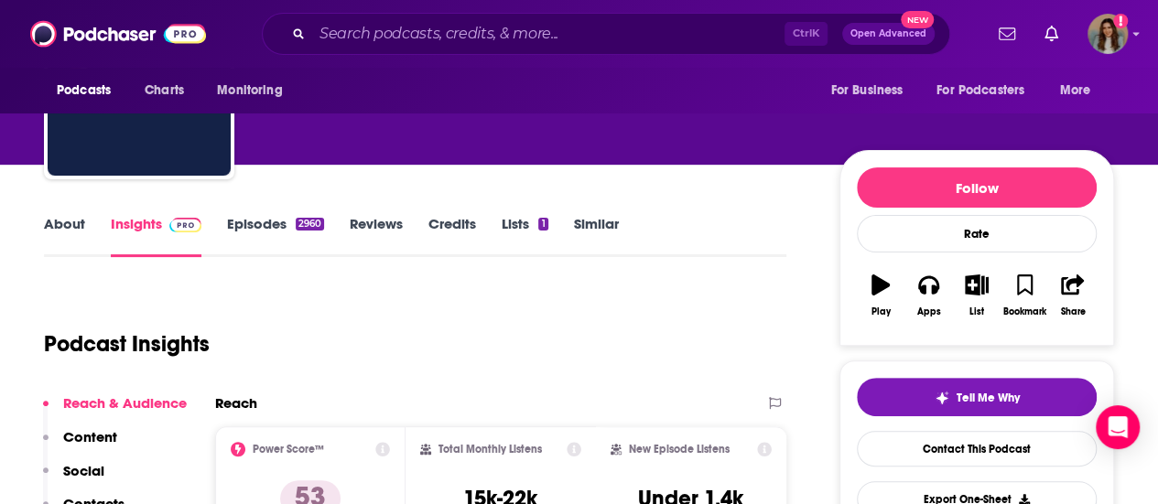
scroll to position [92, 0]
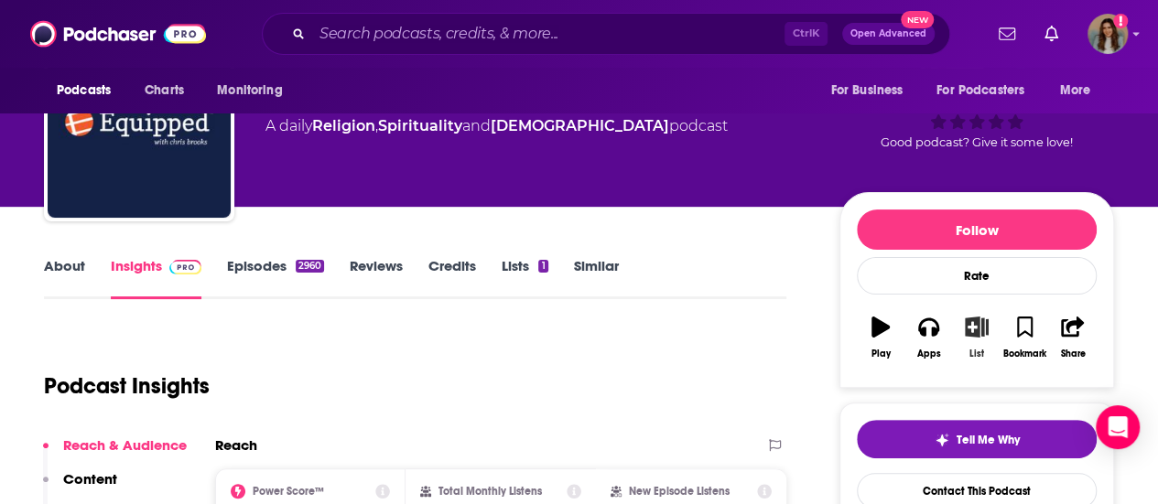
click at [974, 317] on icon "button" at bounding box center [975, 327] width 23 height 20
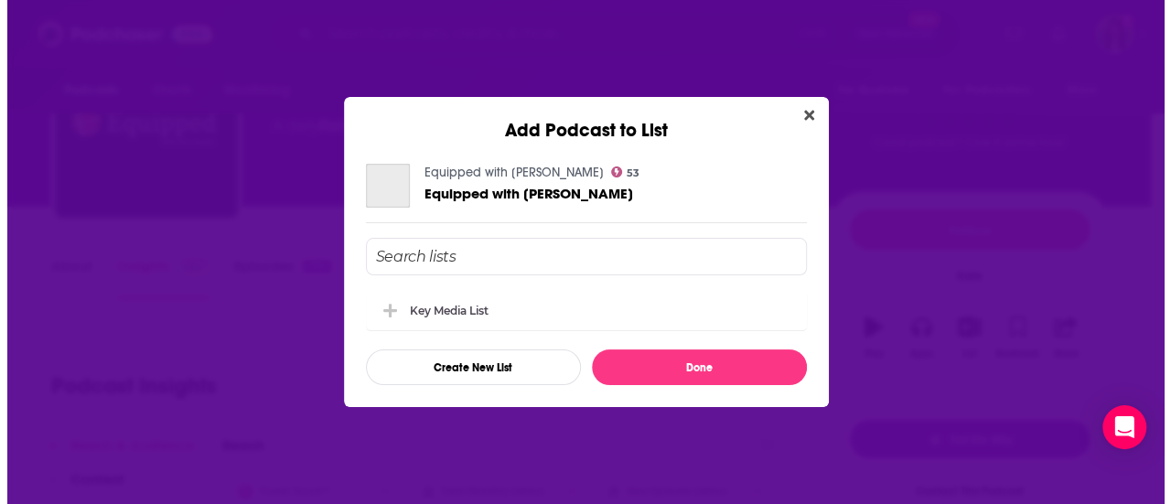
scroll to position [0, 0]
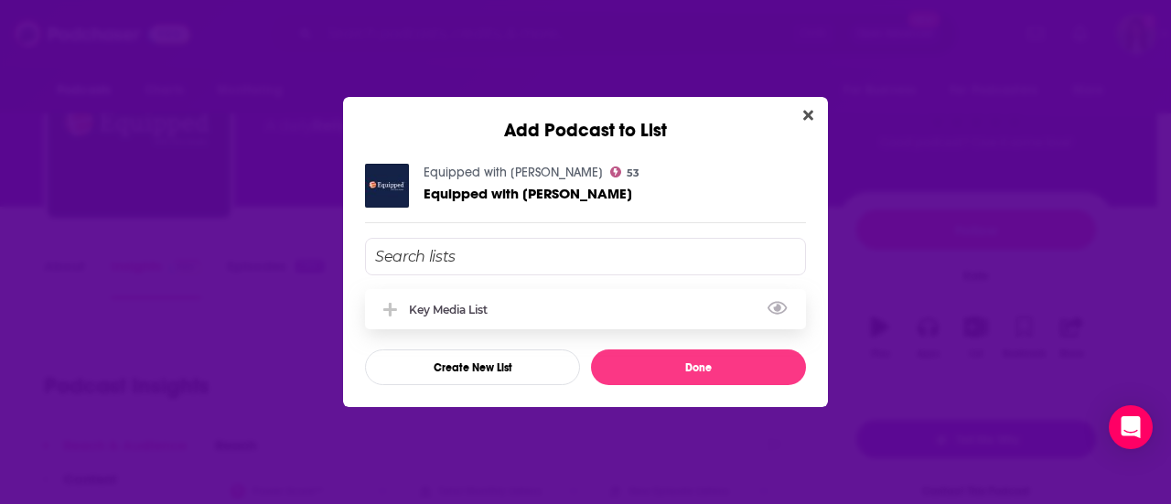
click at [558, 313] on div "Key Media List" at bounding box center [585, 309] width 441 height 40
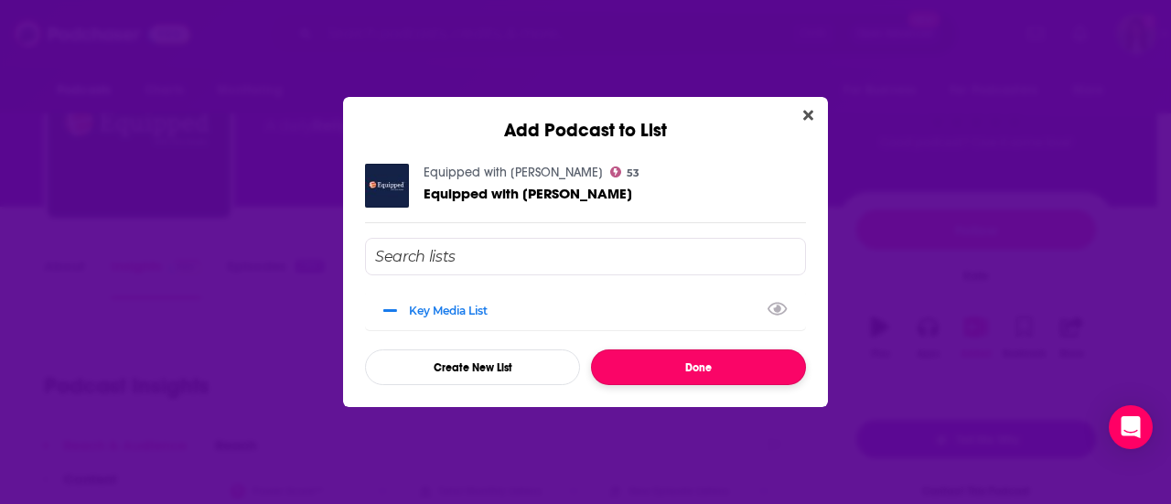
click at [708, 365] on button "Done" at bounding box center [698, 368] width 215 height 36
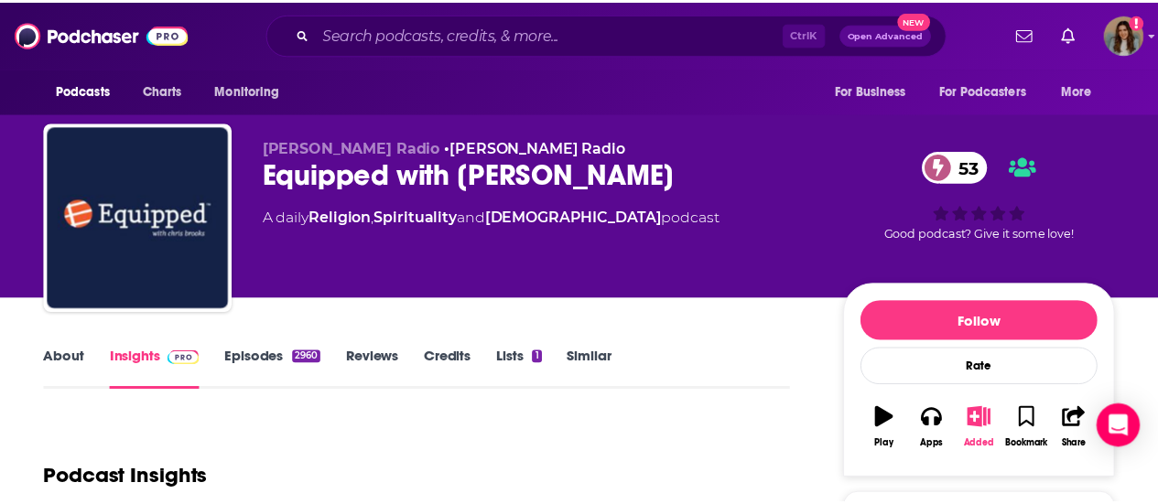
scroll to position [92, 0]
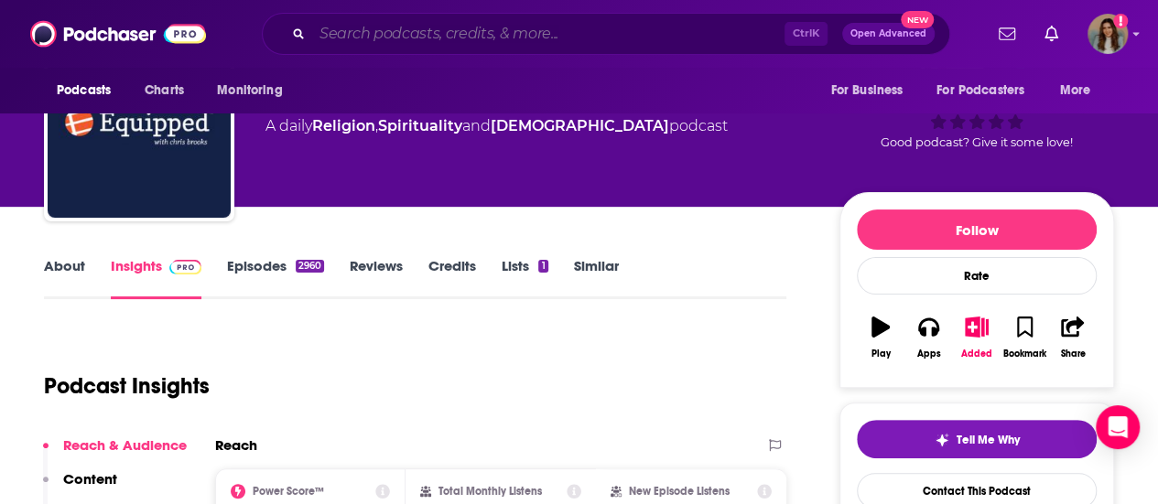
click at [428, 43] on input "Search podcasts, credits, & more..." at bounding box center [548, 33] width 472 height 29
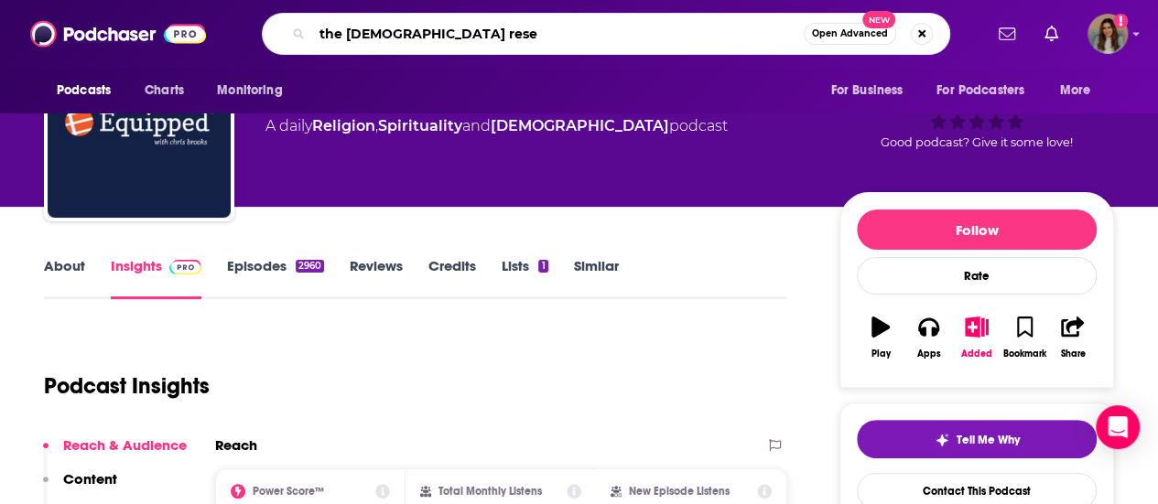
type input "the [DEMOGRAPHIC_DATA] reset"
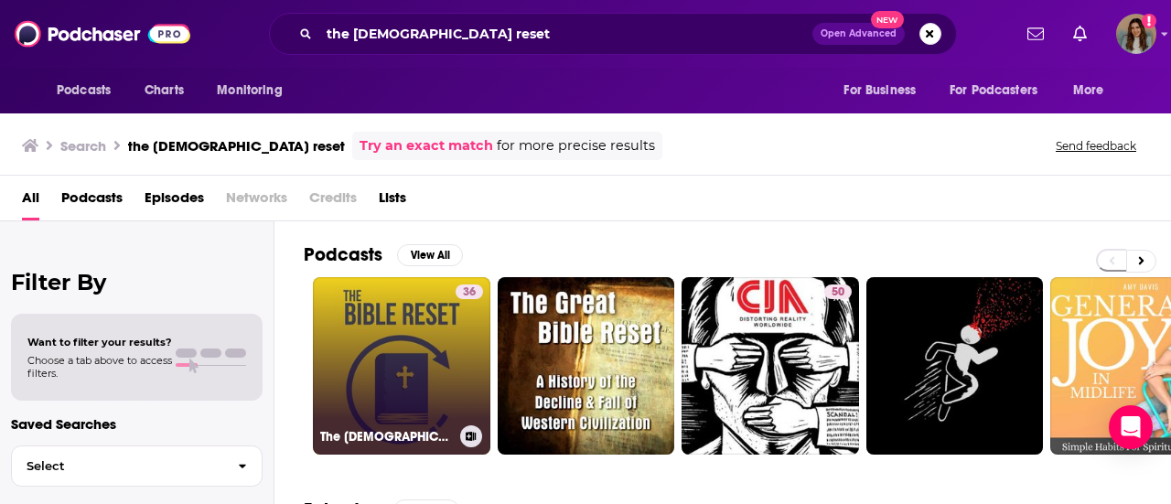
click at [423, 376] on link "36 The [DEMOGRAPHIC_DATA] Reset" at bounding box center [402, 366] width 178 height 178
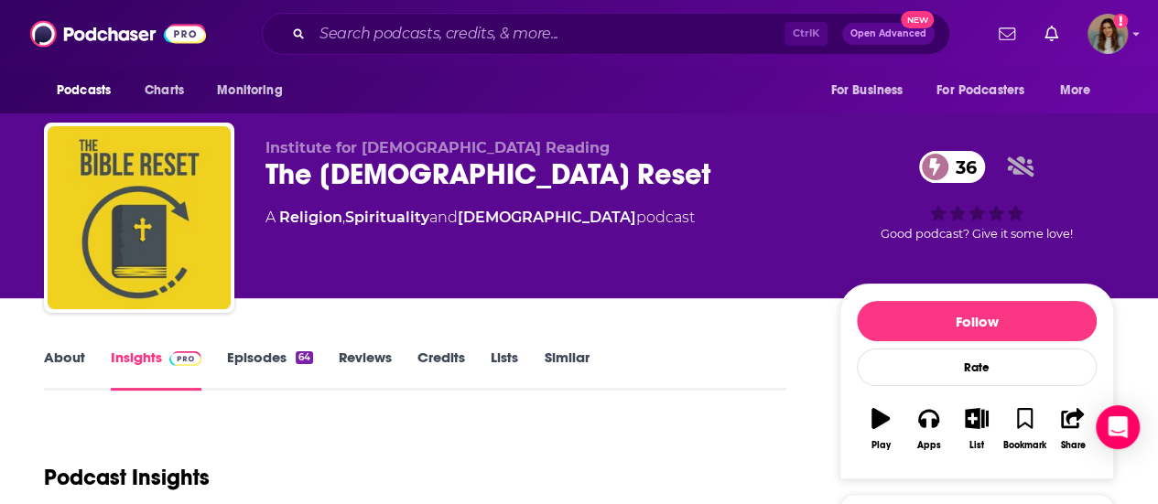
scroll to position [275, 0]
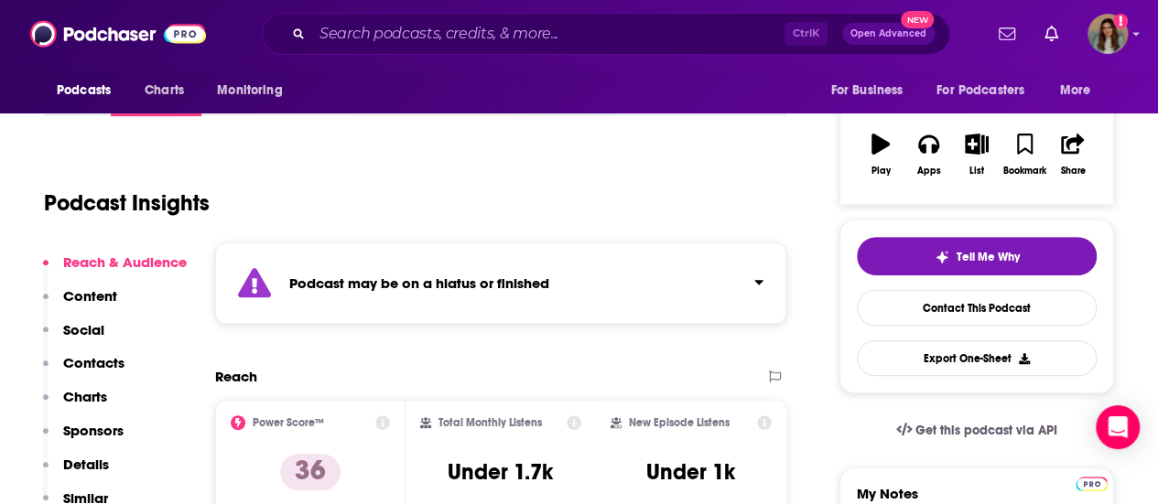
click at [523, 16] on div "Ctrl K Open Advanced New" at bounding box center [606, 34] width 688 height 42
click at [518, 25] on input "Search podcasts, credits, & more..." at bounding box center [548, 33] width 472 height 29
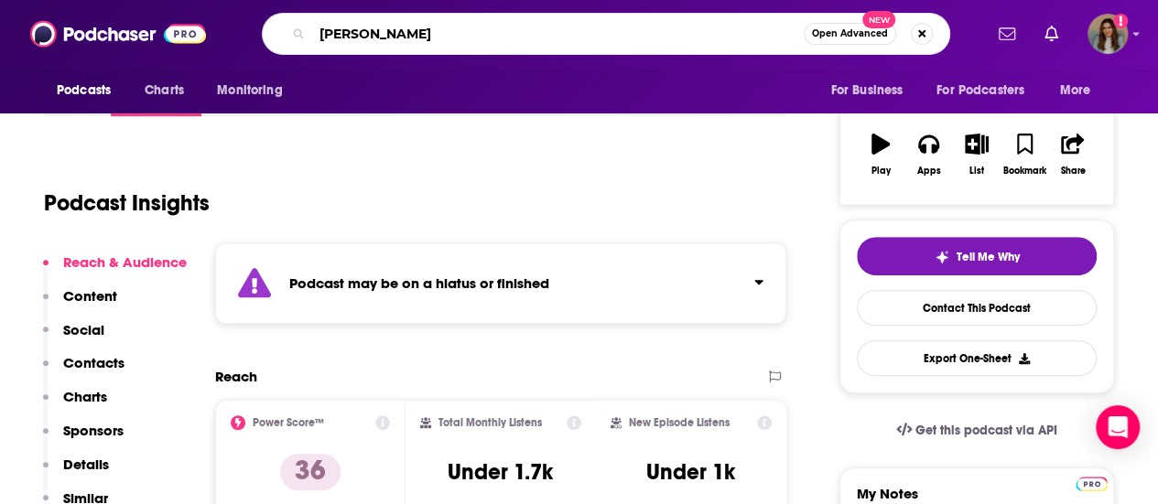
type input "[PERSON_NAME]"
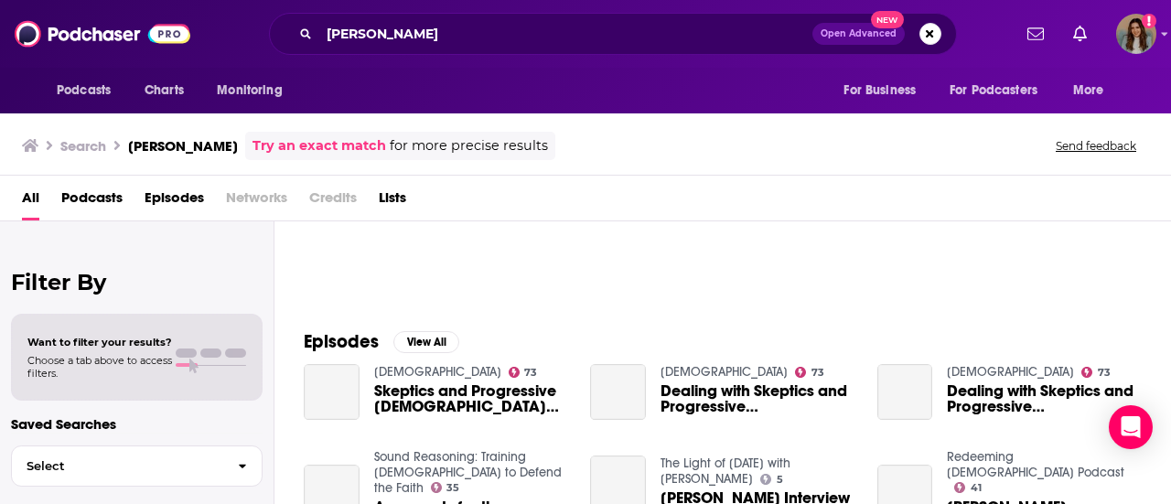
scroll to position [183, 0]
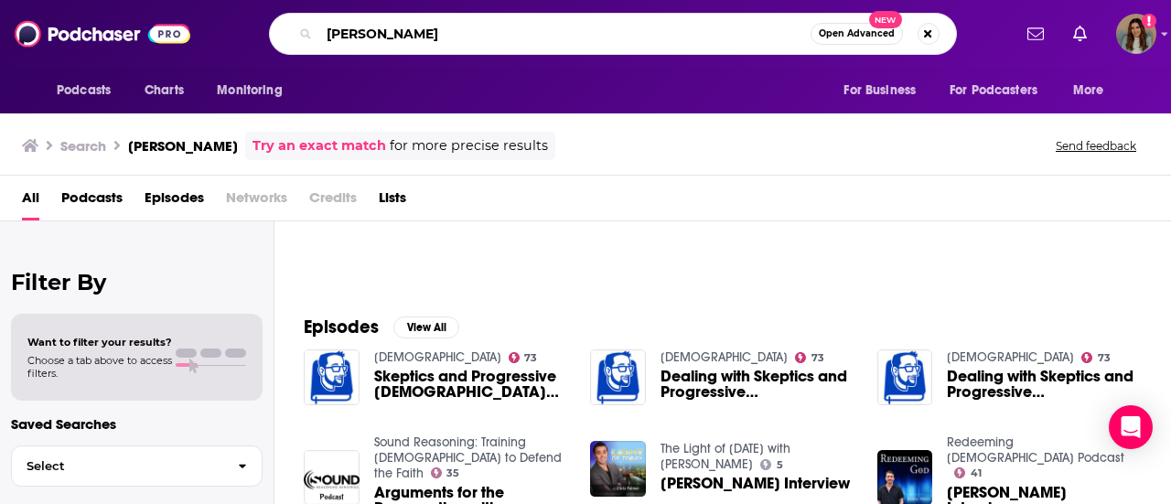
drag, startPoint x: 415, startPoint y: 38, endPoint x: 256, endPoint y: 20, distance: 159.3
click at [257, 19] on div "[PERSON_NAME] Open Advanced New" at bounding box center [612, 34] width 797 height 42
type input "the bulletin"
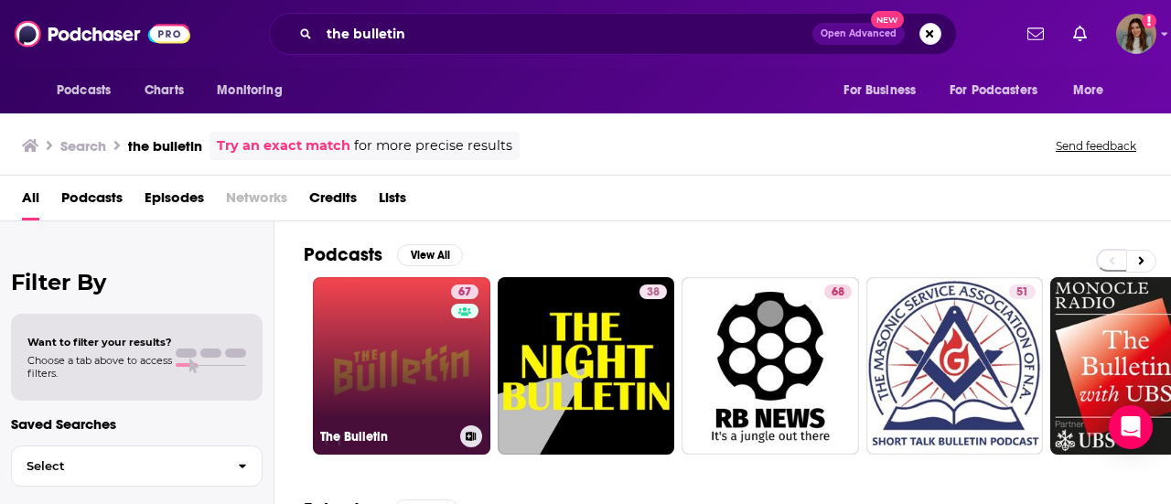
click at [390, 361] on link "67 The Bulletin" at bounding box center [402, 366] width 178 height 178
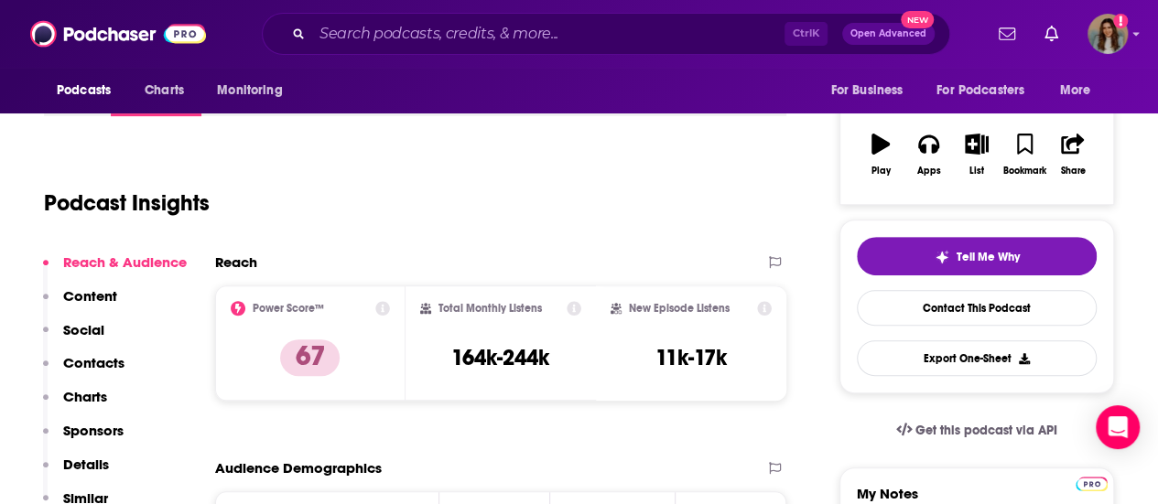
scroll to position [183, 0]
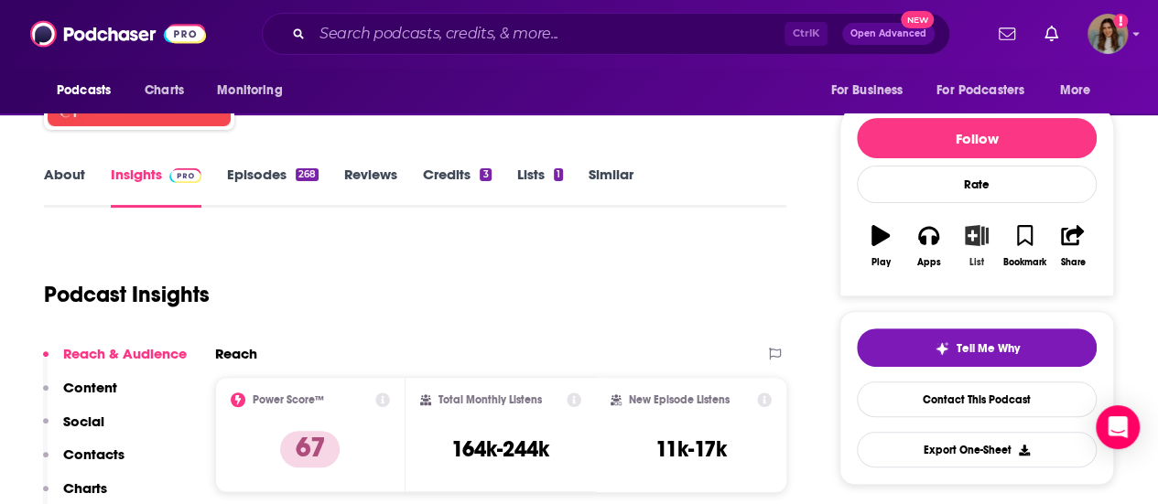
click at [974, 237] on icon "button" at bounding box center [976, 235] width 23 height 20
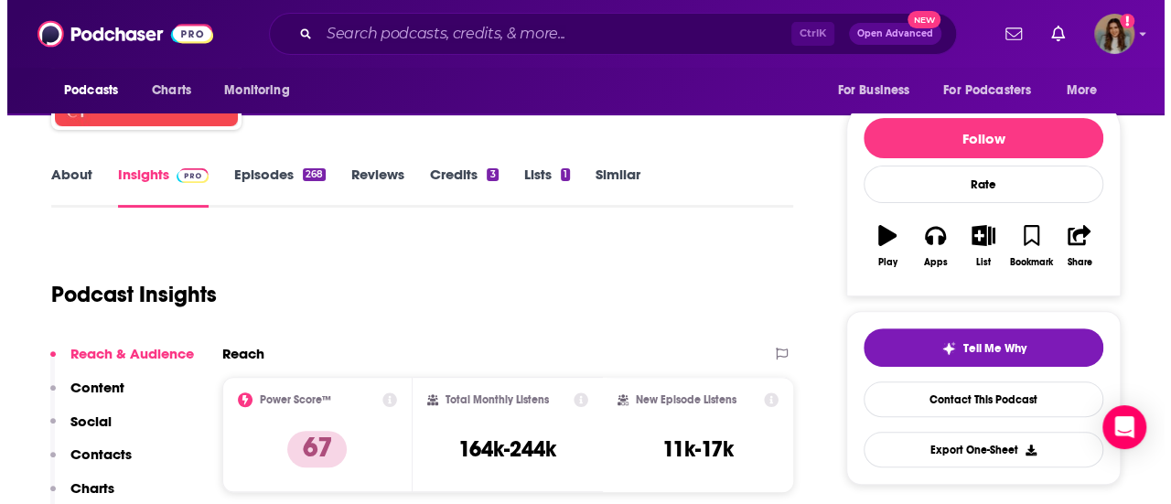
scroll to position [0, 0]
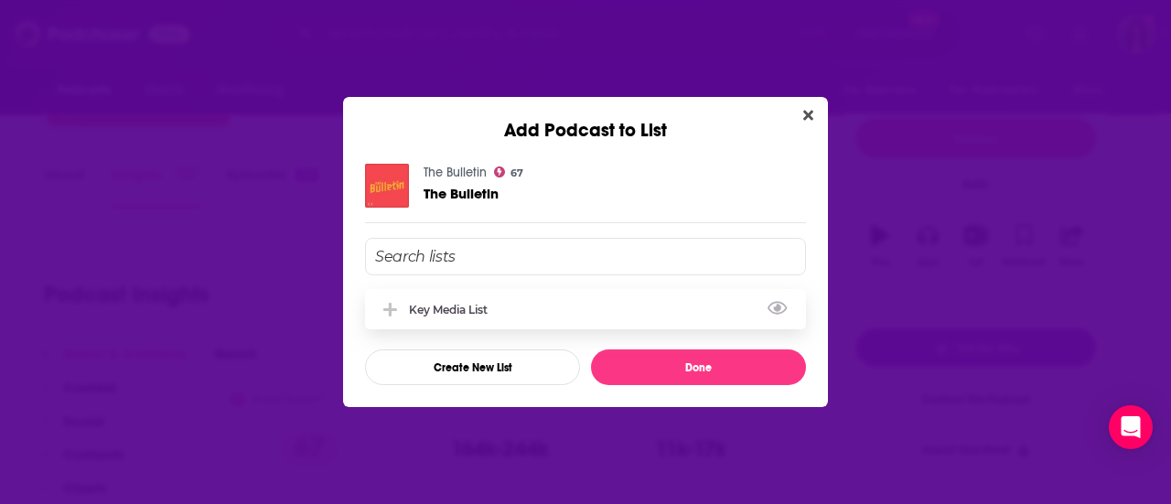
click at [499, 307] on div "Key Media List" at bounding box center [454, 310] width 90 height 14
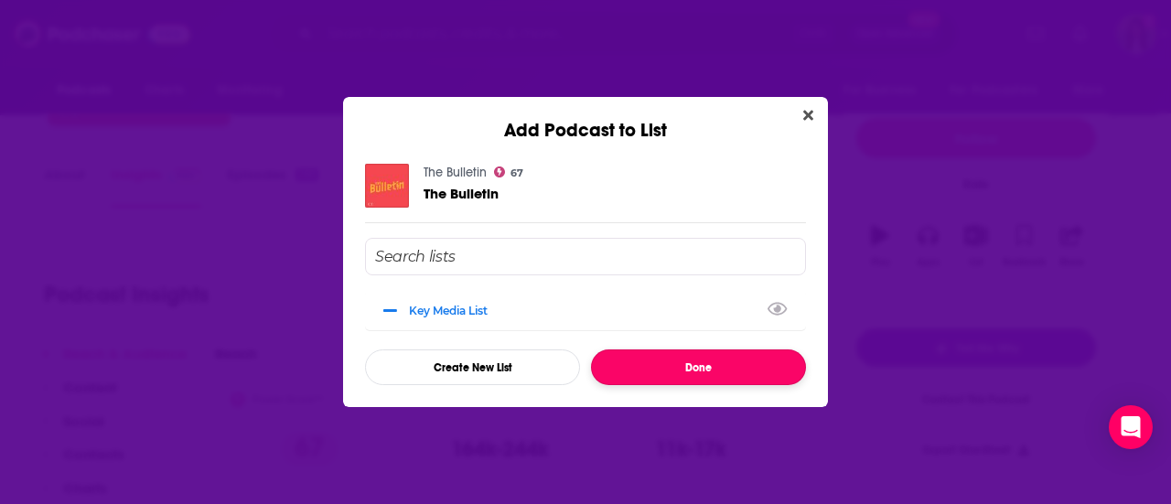
click at [708, 372] on button "Done" at bounding box center [698, 368] width 215 height 36
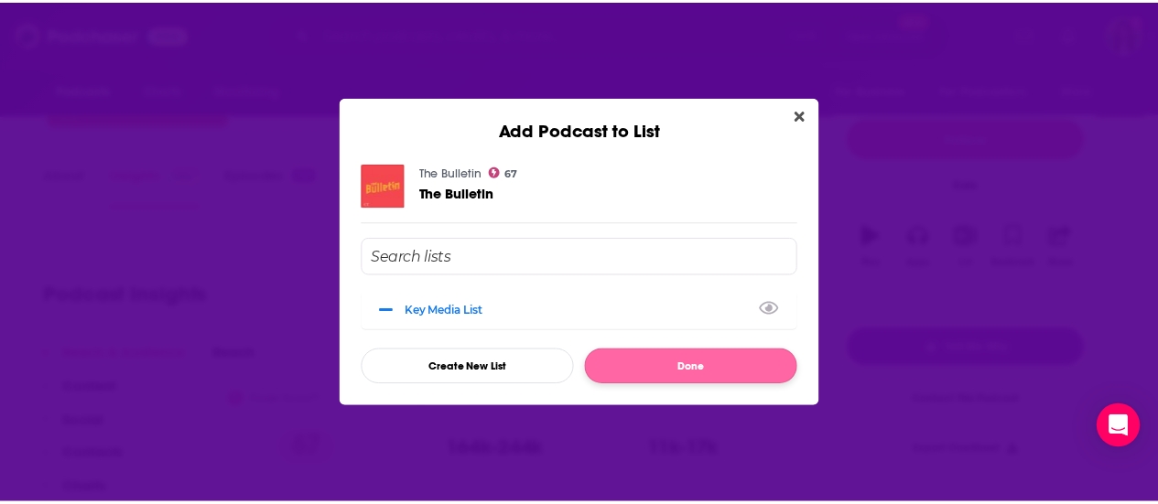
scroll to position [183, 0]
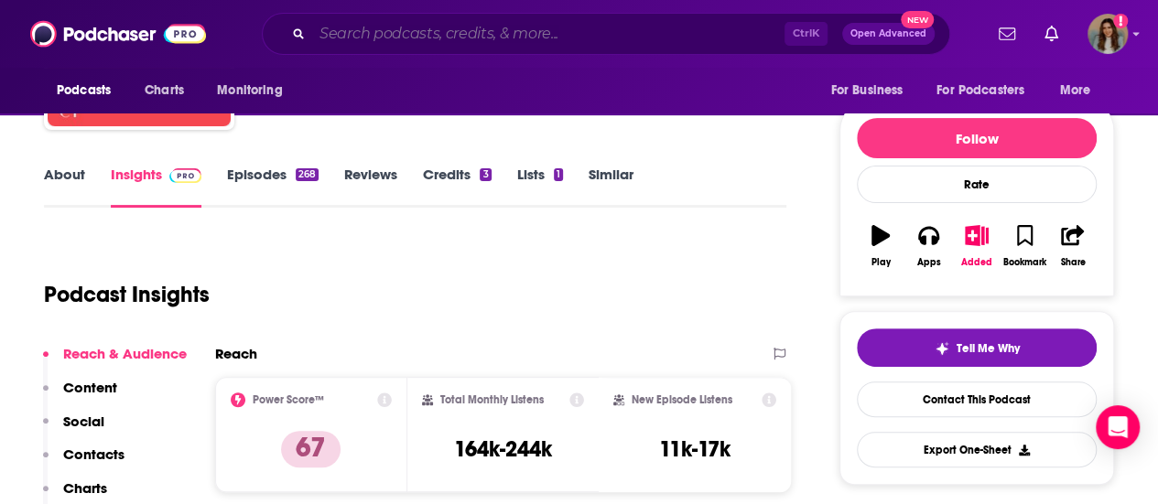
click at [421, 39] on input "Search podcasts, credits, & more..." at bounding box center [548, 33] width 472 height 29
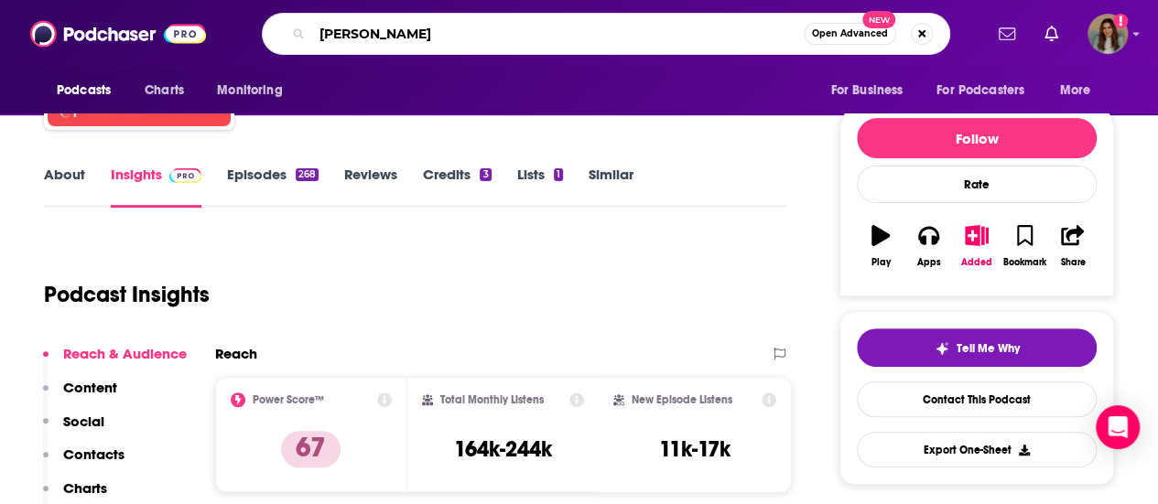
type input "[PERSON_NAME]"
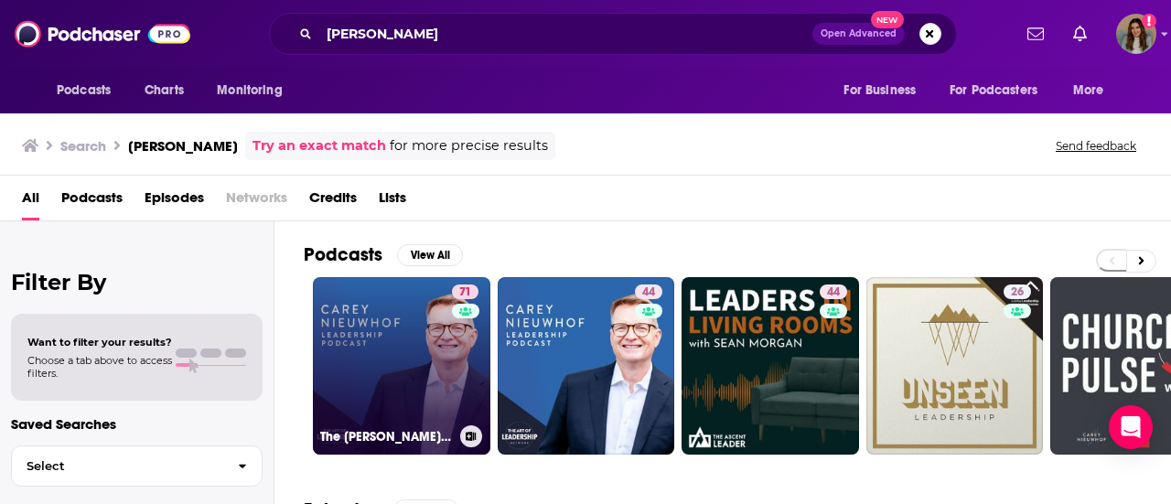
click at [410, 346] on link "71 The [PERSON_NAME] Leadership Podcast" at bounding box center [402, 366] width 178 height 178
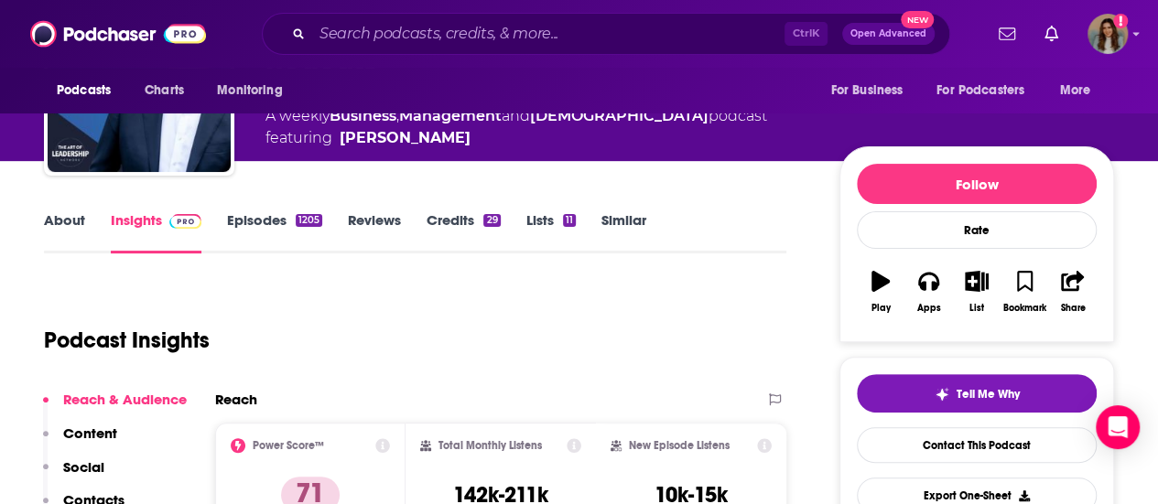
scroll to position [183, 0]
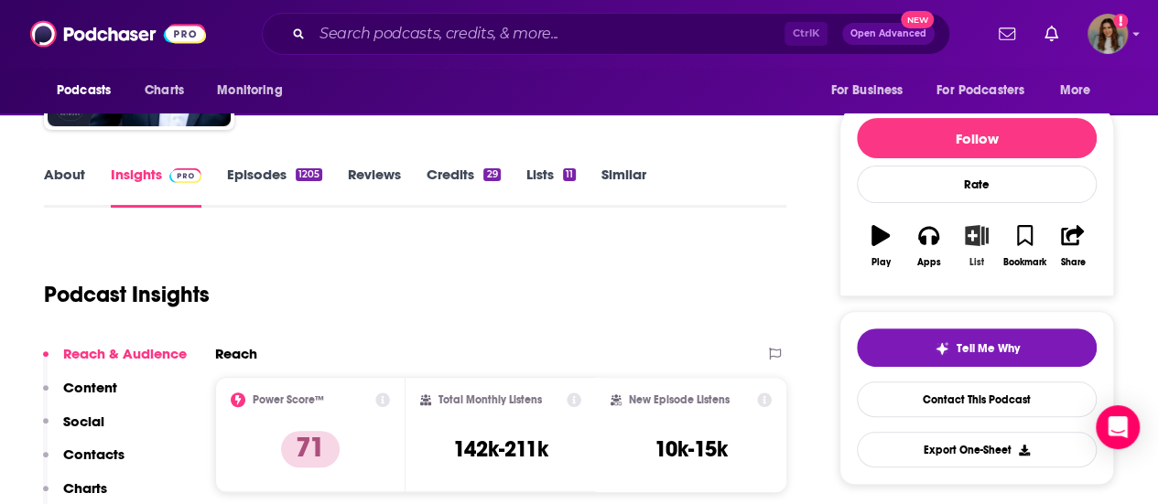
click at [972, 233] on icon "button" at bounding box center [975, 235] width 23 height 20
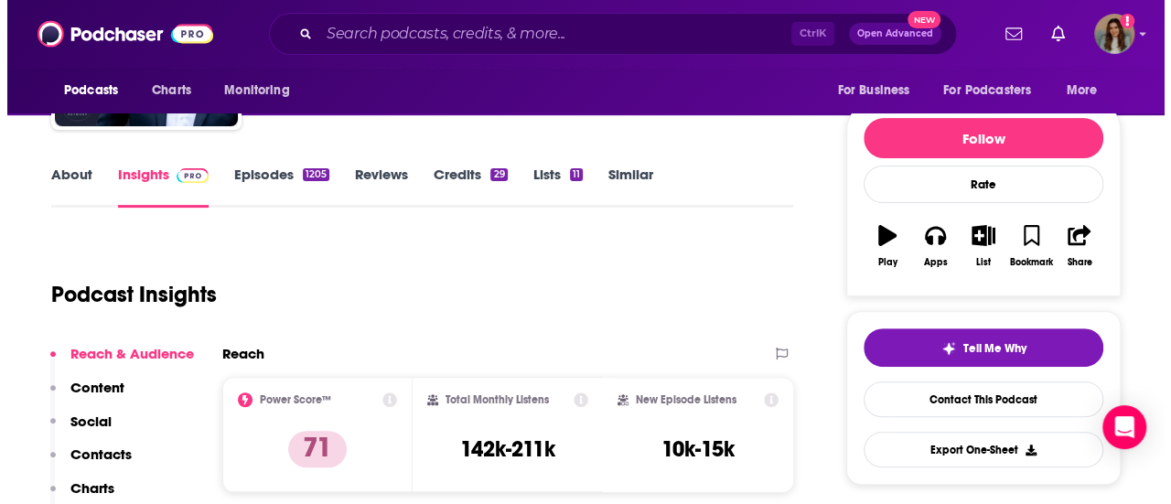
scroll to position [0, 0]
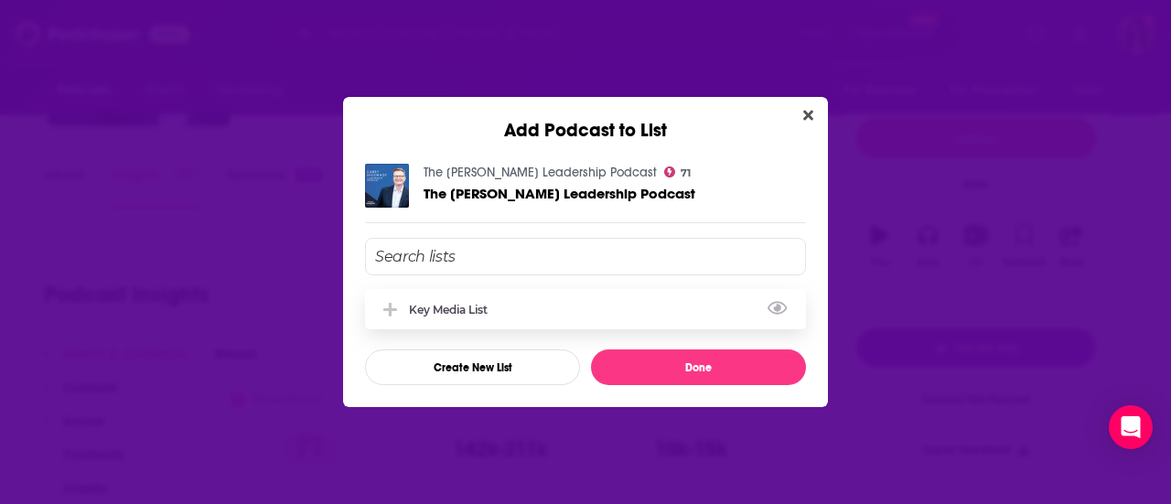
click at [575, 305] on div "Key Media List" at bounding box center [585, 309] width 441 height 40
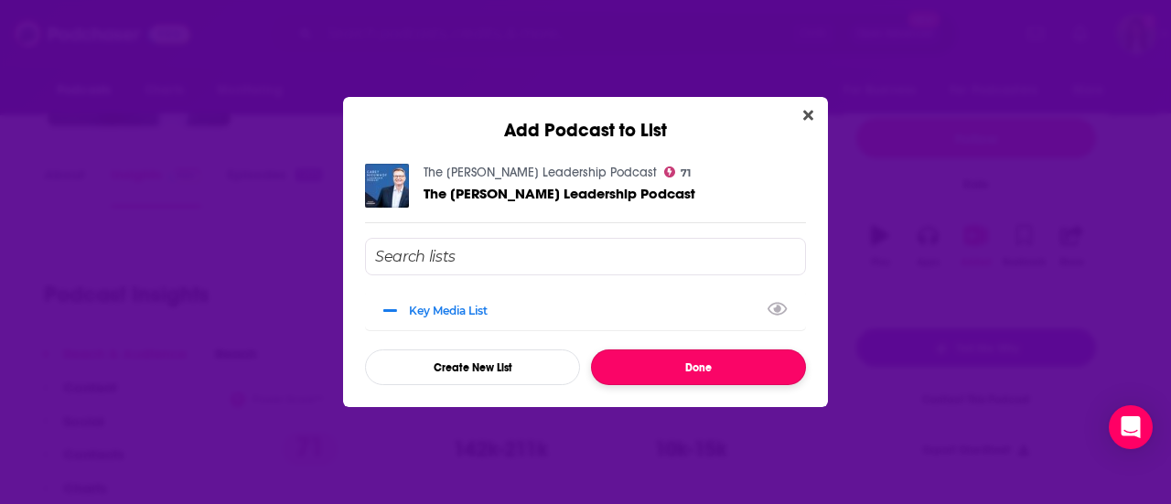
click at [721, 371] on button "Done" at bounding box center [698, 368] width 215 height 36
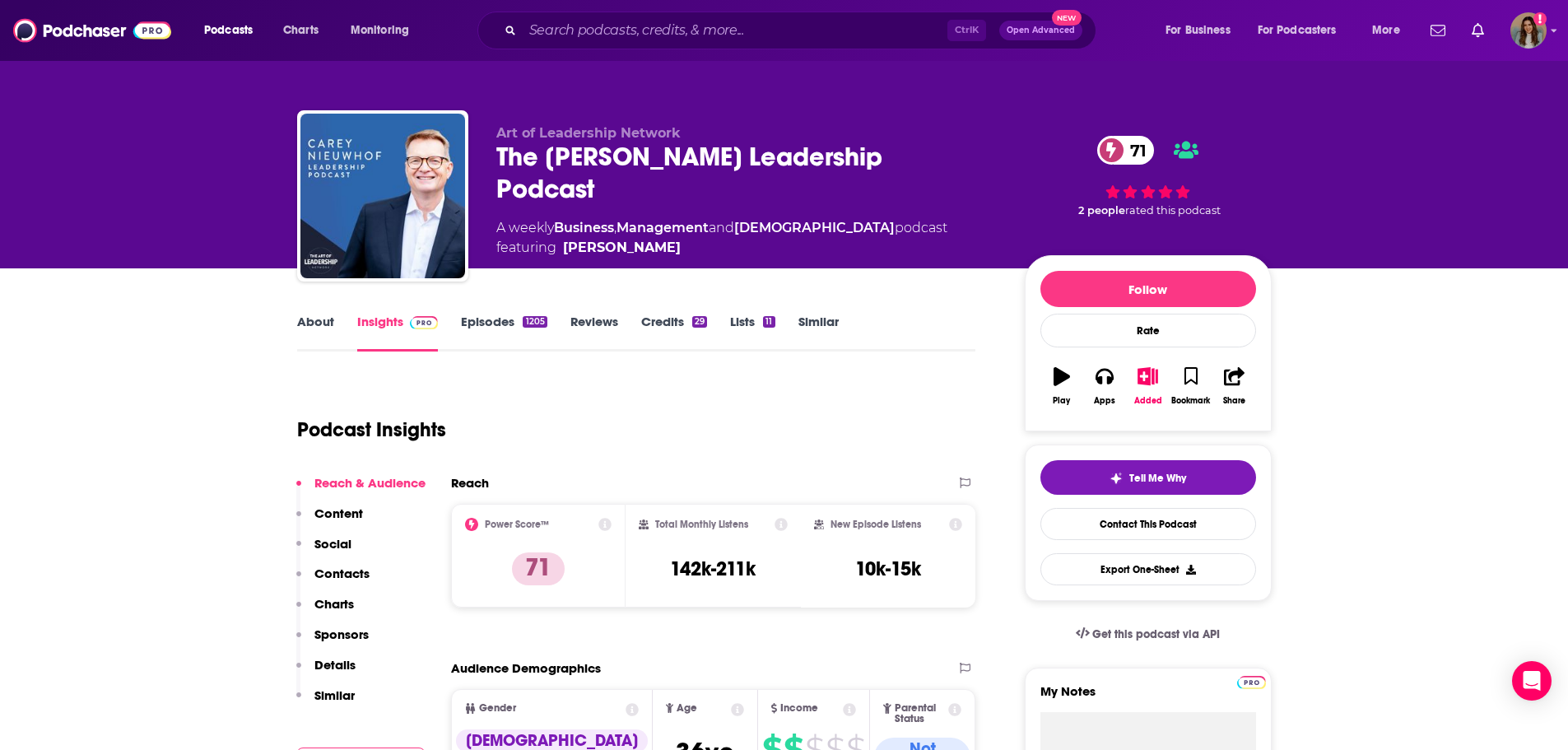
click at [684, 34] on input "Search podcasts, credits, & more..." at bounding box center [735, 30] width 425 height 26
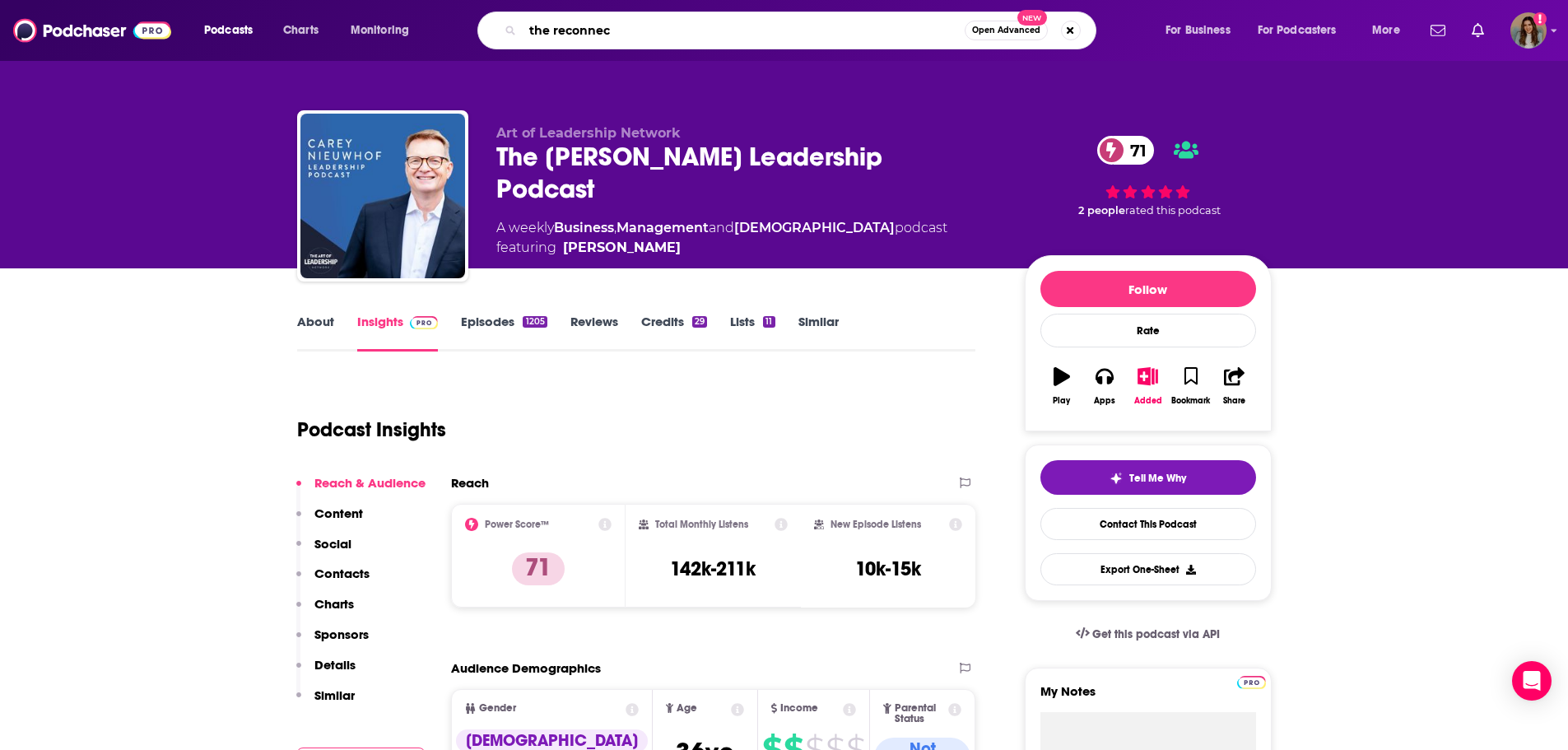
type input "the reconnect"
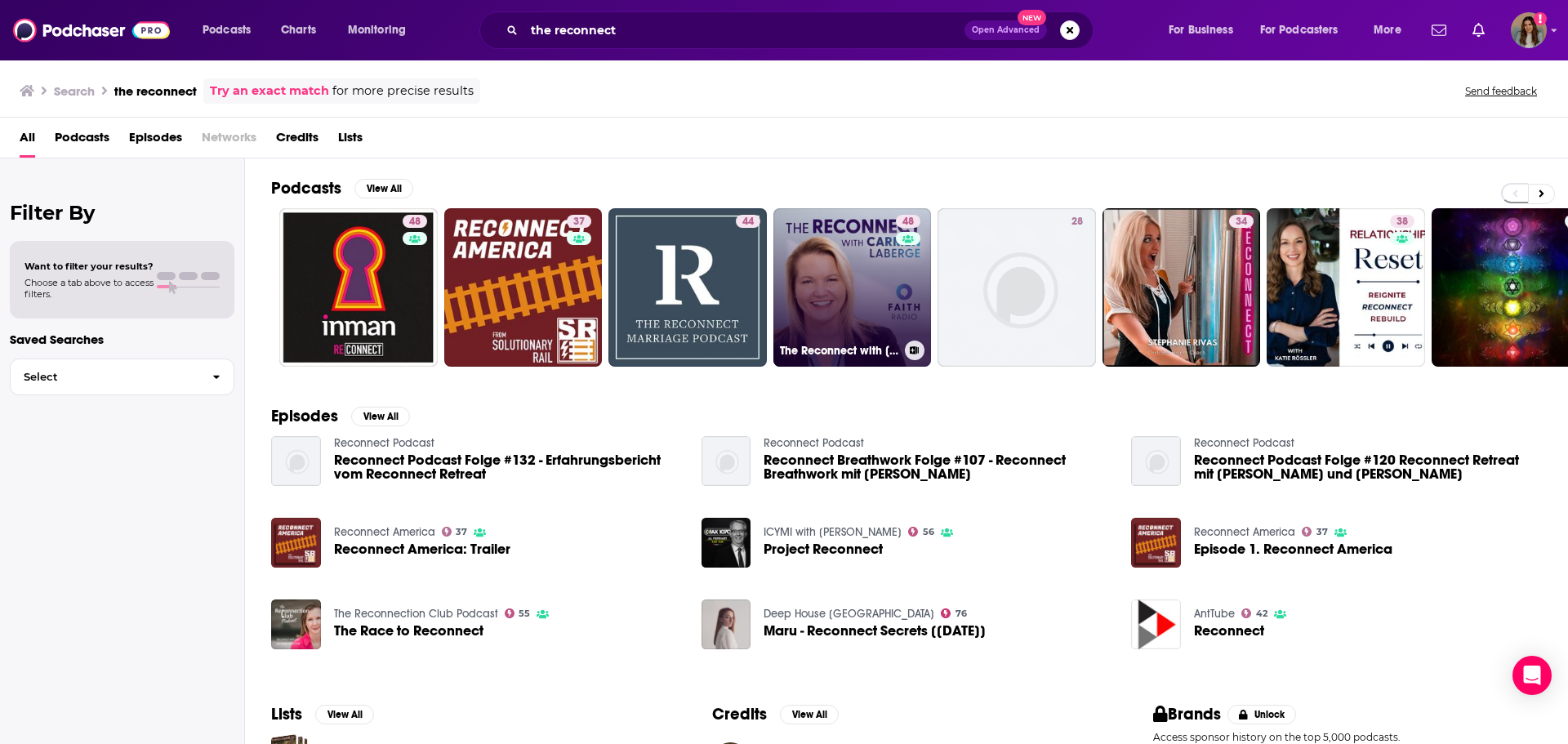
click at [890, 290] on link "48 The Reconnect with [PERSON_NAME]" at bounding box center [853, 287] width 159 height 159
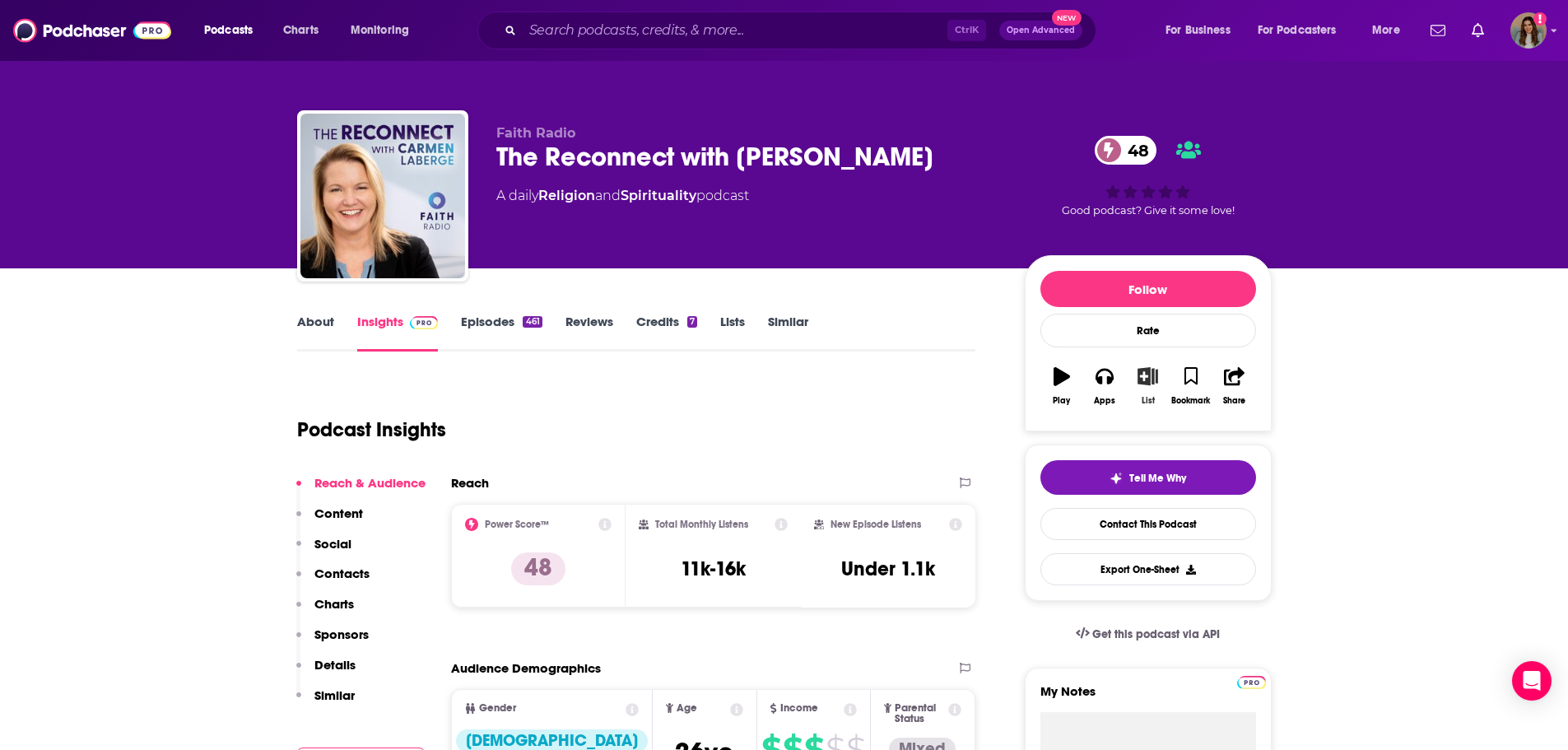
click at [1140, 376] on icon "button" at bounding box center [1148, 376] width 21 height 18
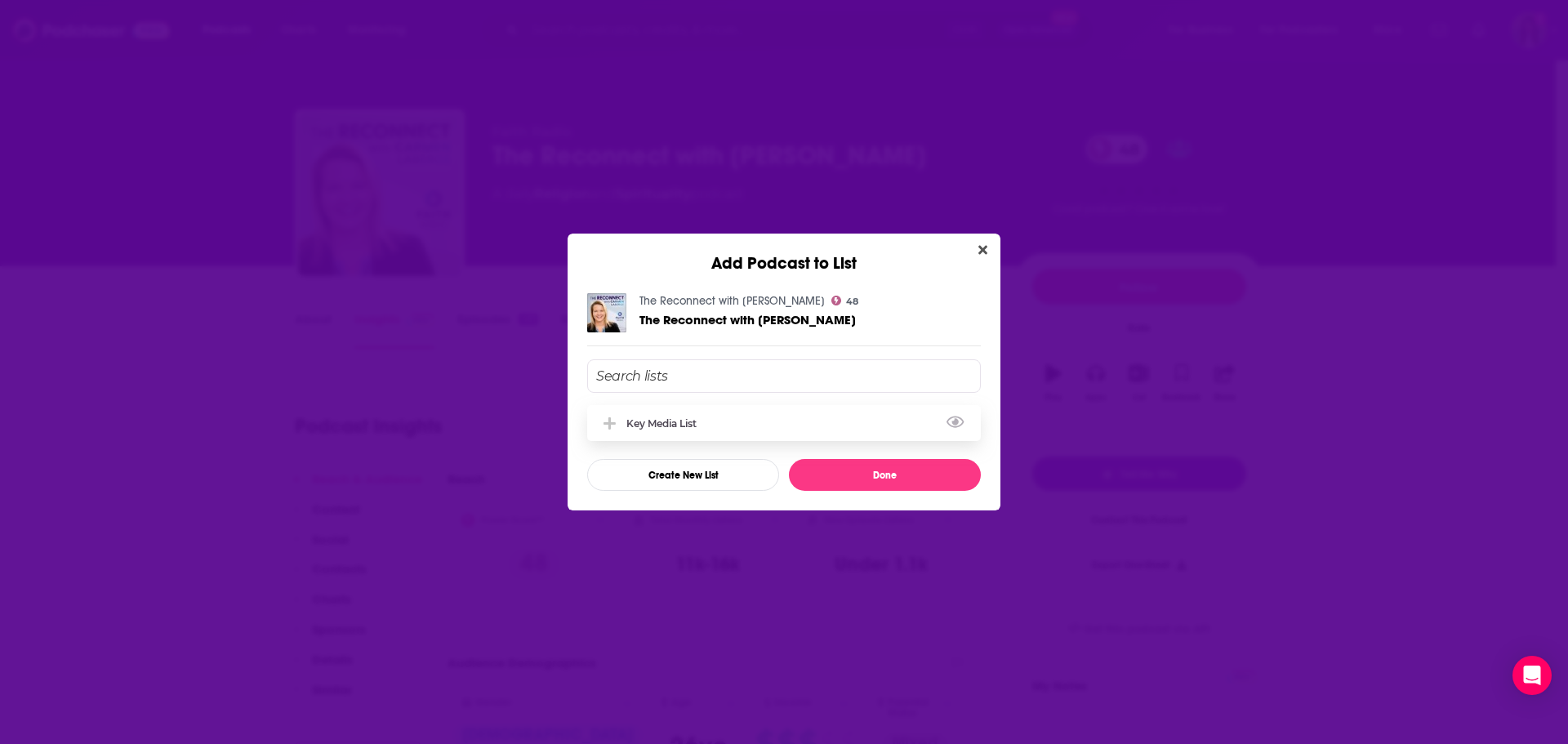
click at [687, 427] on div "Key Media List" at bounding box center [667, 424] width 80 height 12
click at [903, 479] on button "Done" at bounding box center [884, 475] width 192 height 32
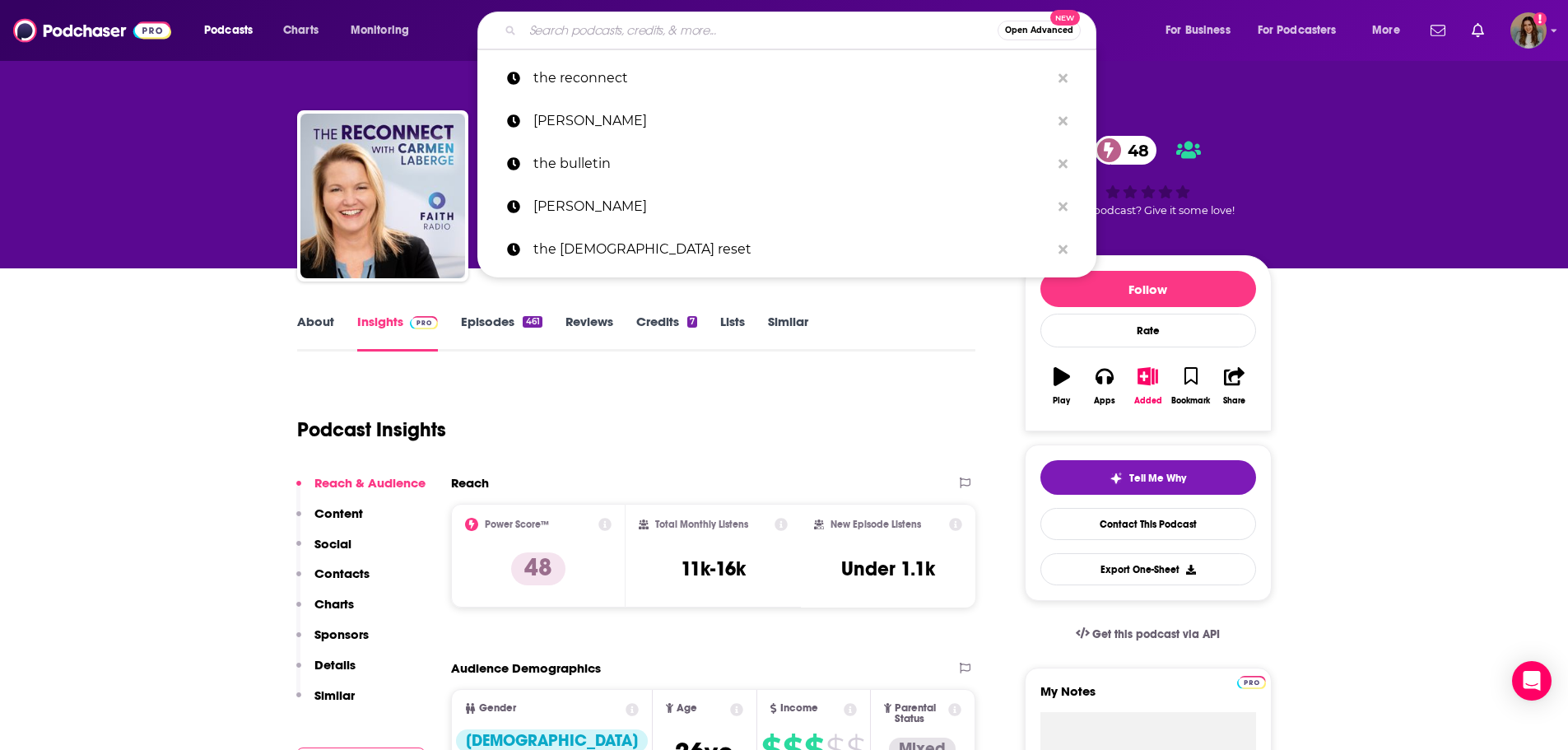
click at [615, 42] on input "Search podcasts, credits, & more..." at bounding box center [760, 30] width 475 height 26
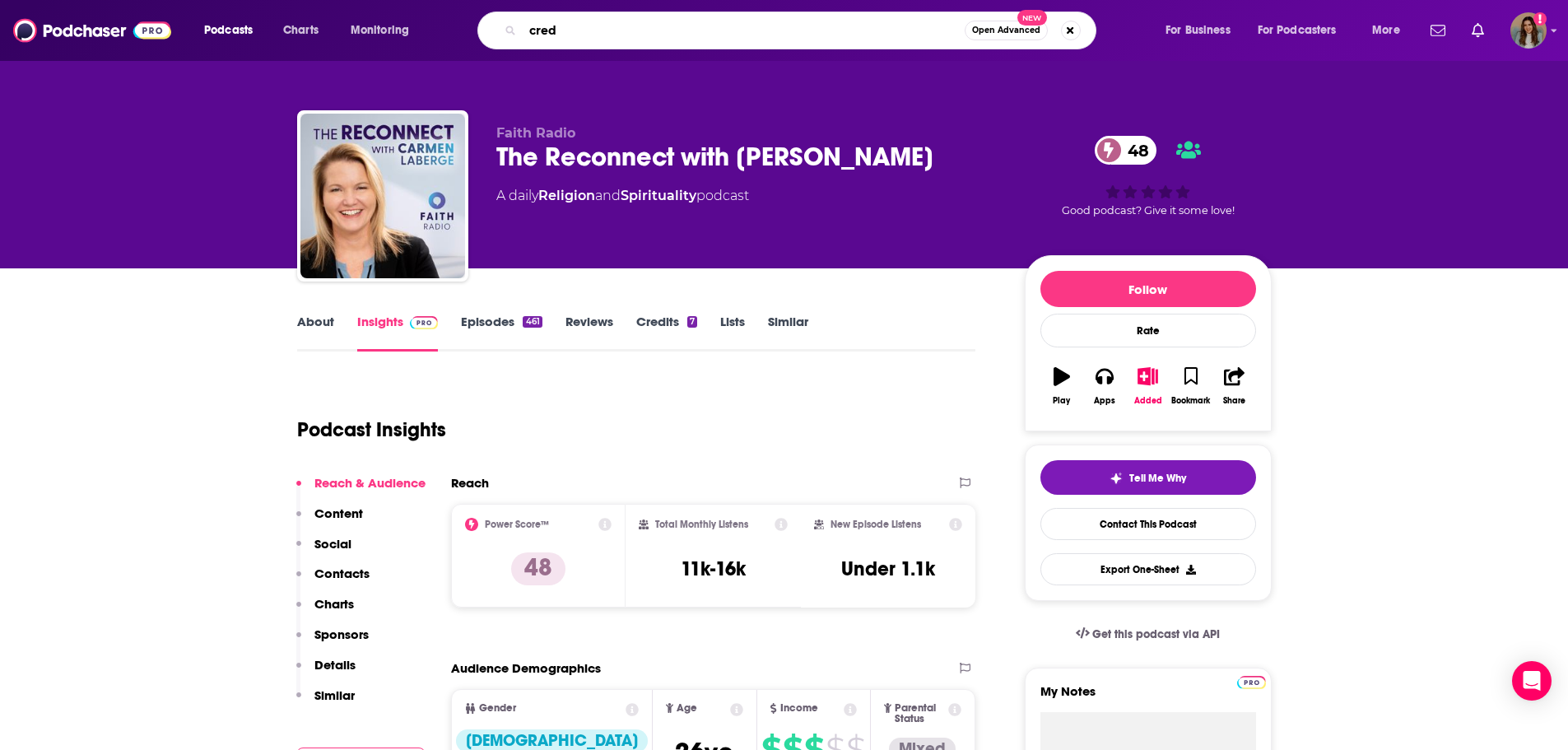
type input "credo"
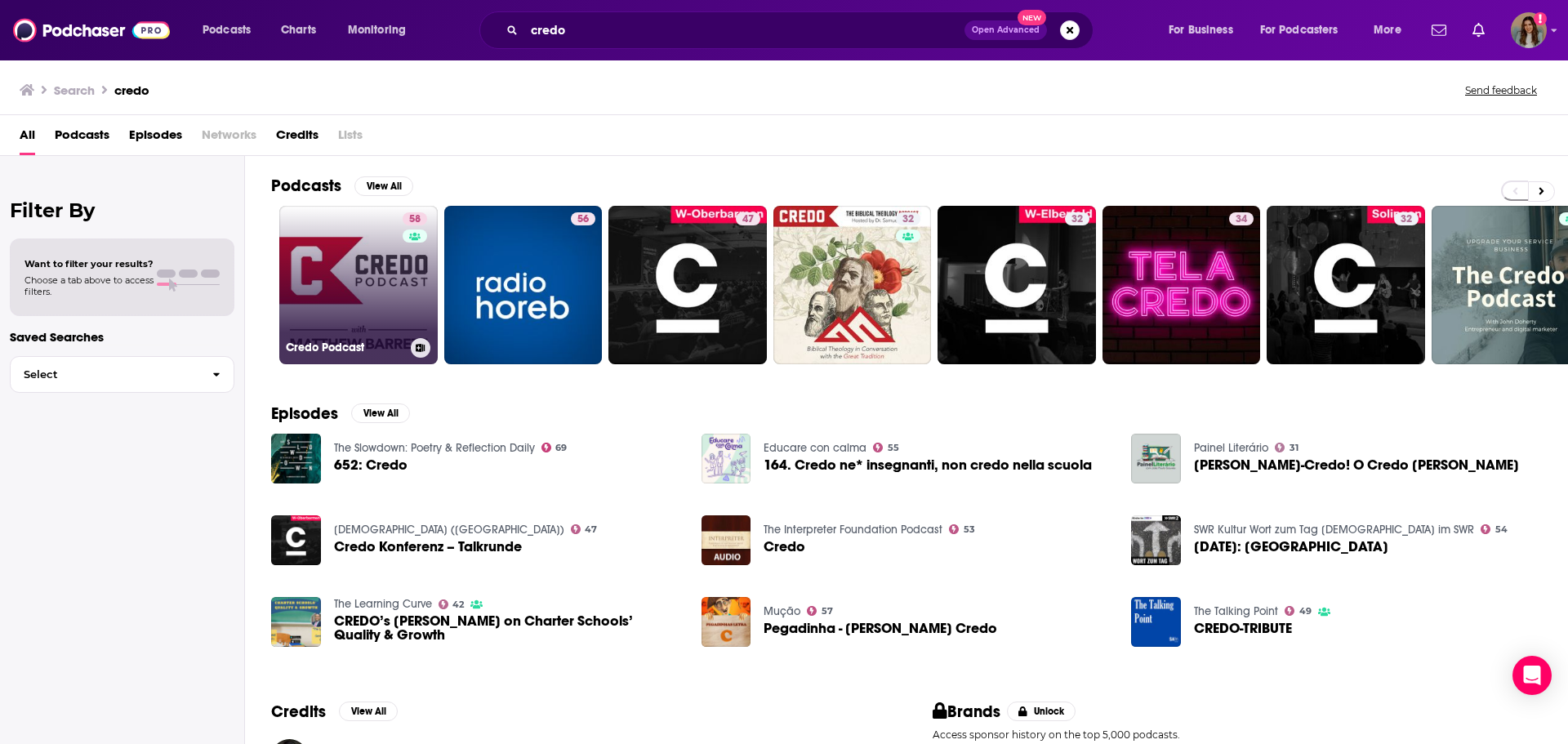
click at [368, 284] on link "58 Credo Podcast" at bounding box center [359, 285] width 159 height 159
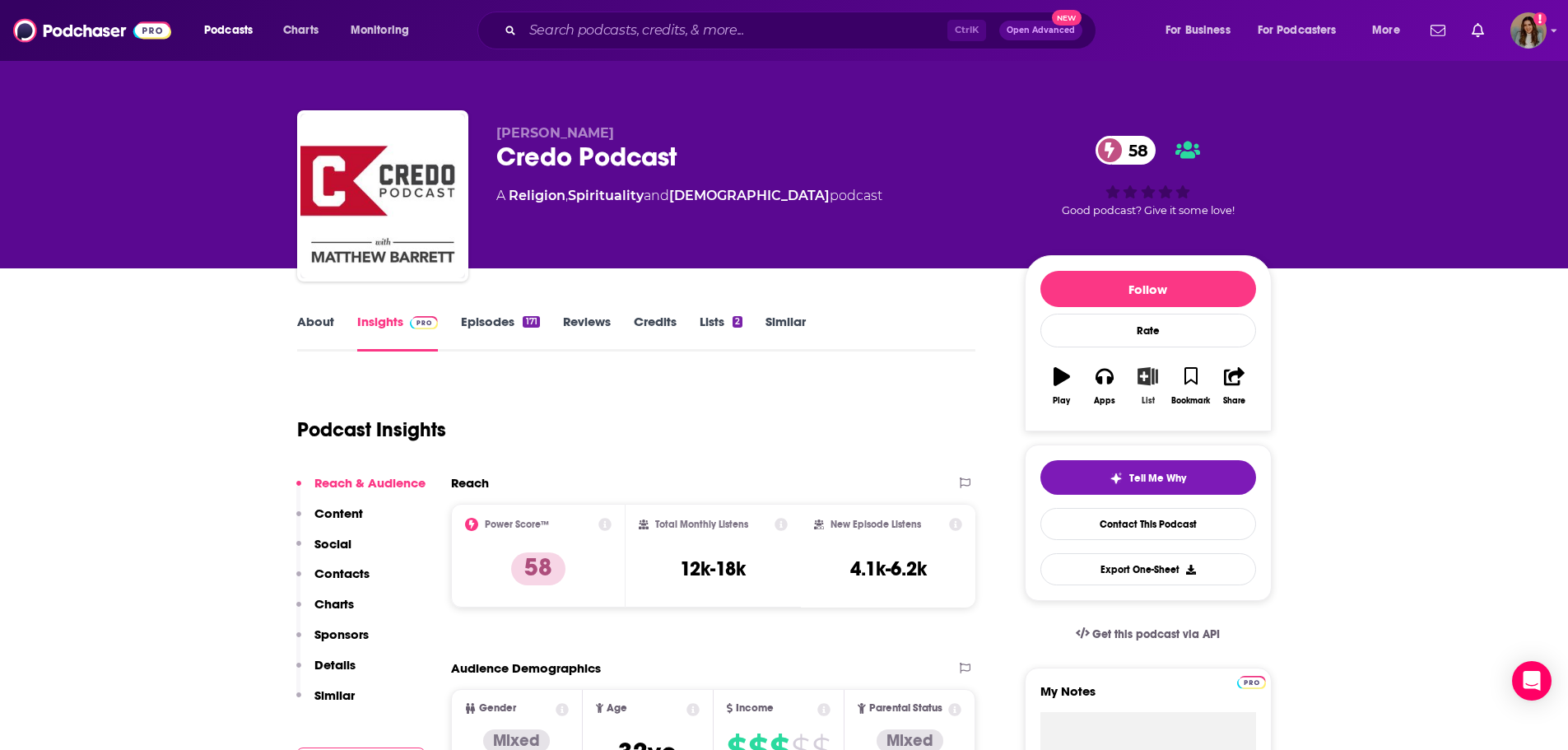
click at [1146, 369] on icon "button" at bounding box center [1148, 376] width 21 height 18
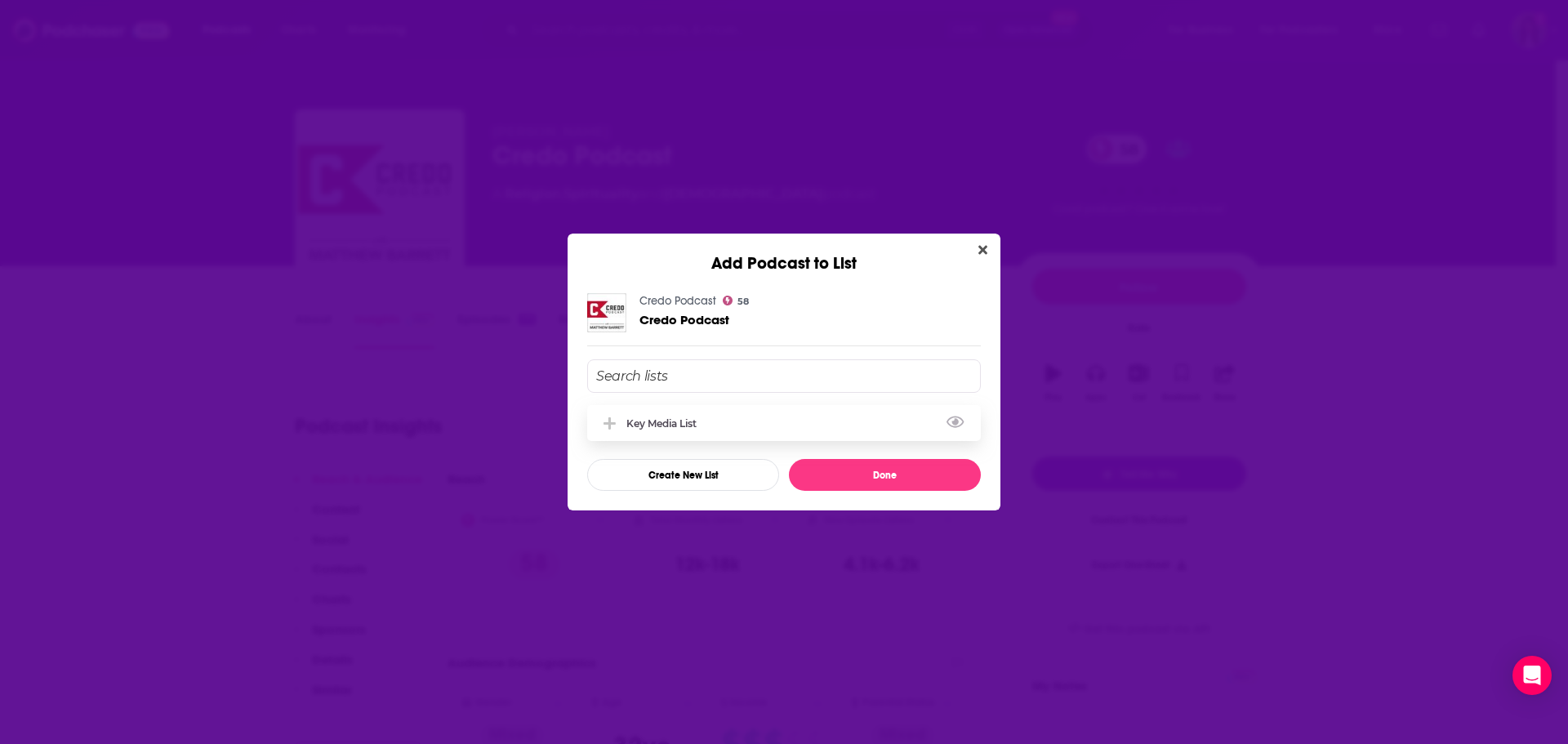
click at [737, 438] on div "Key Media List" at bounding box center [784, 423] width 394 height 36
click at [925, 483] on button "Done" at bounding box center [884, 475] width 192 height 32
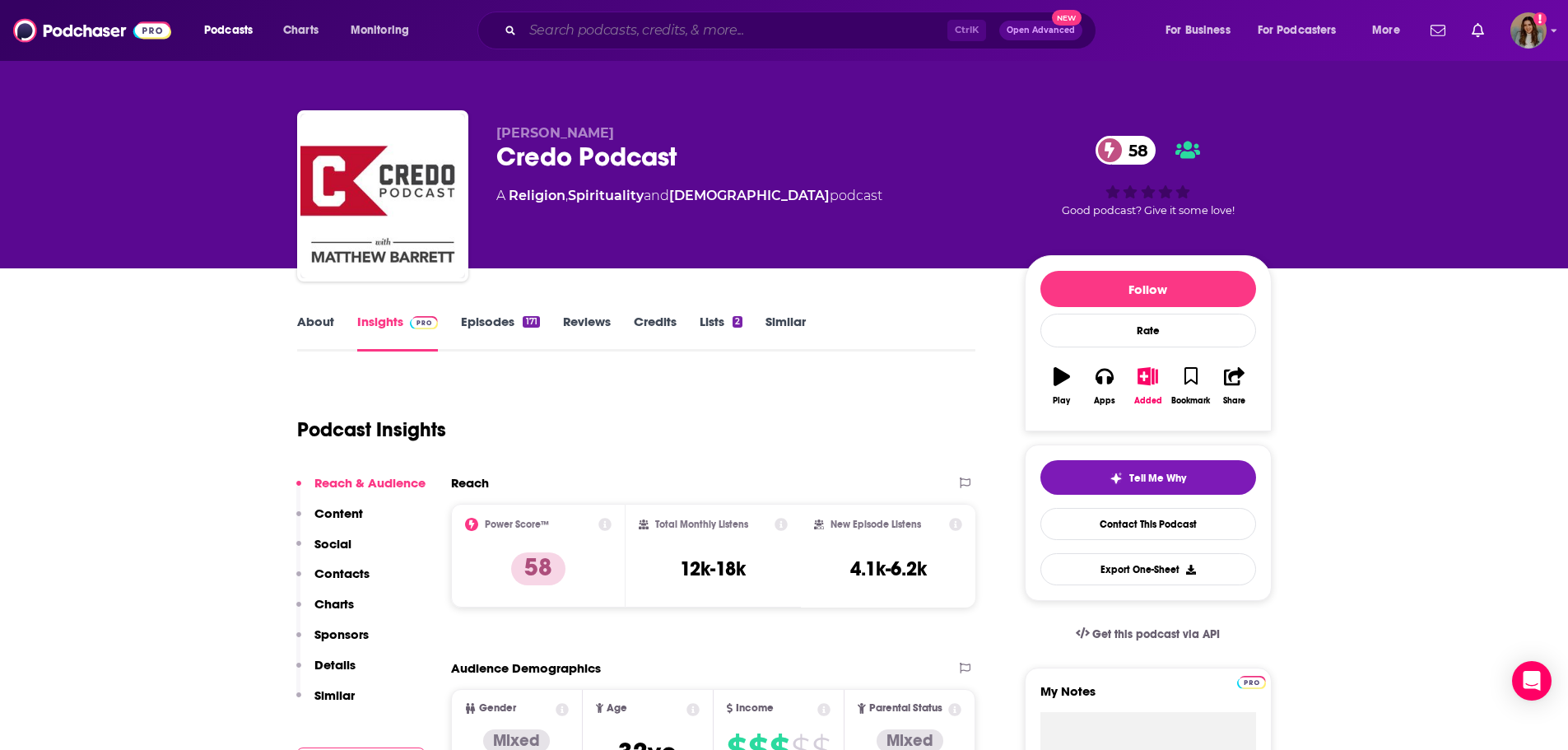
click at [605, 24] on input "Search podcasts, credits, & more..." at bounding box center [735, 30] width 425 height 26
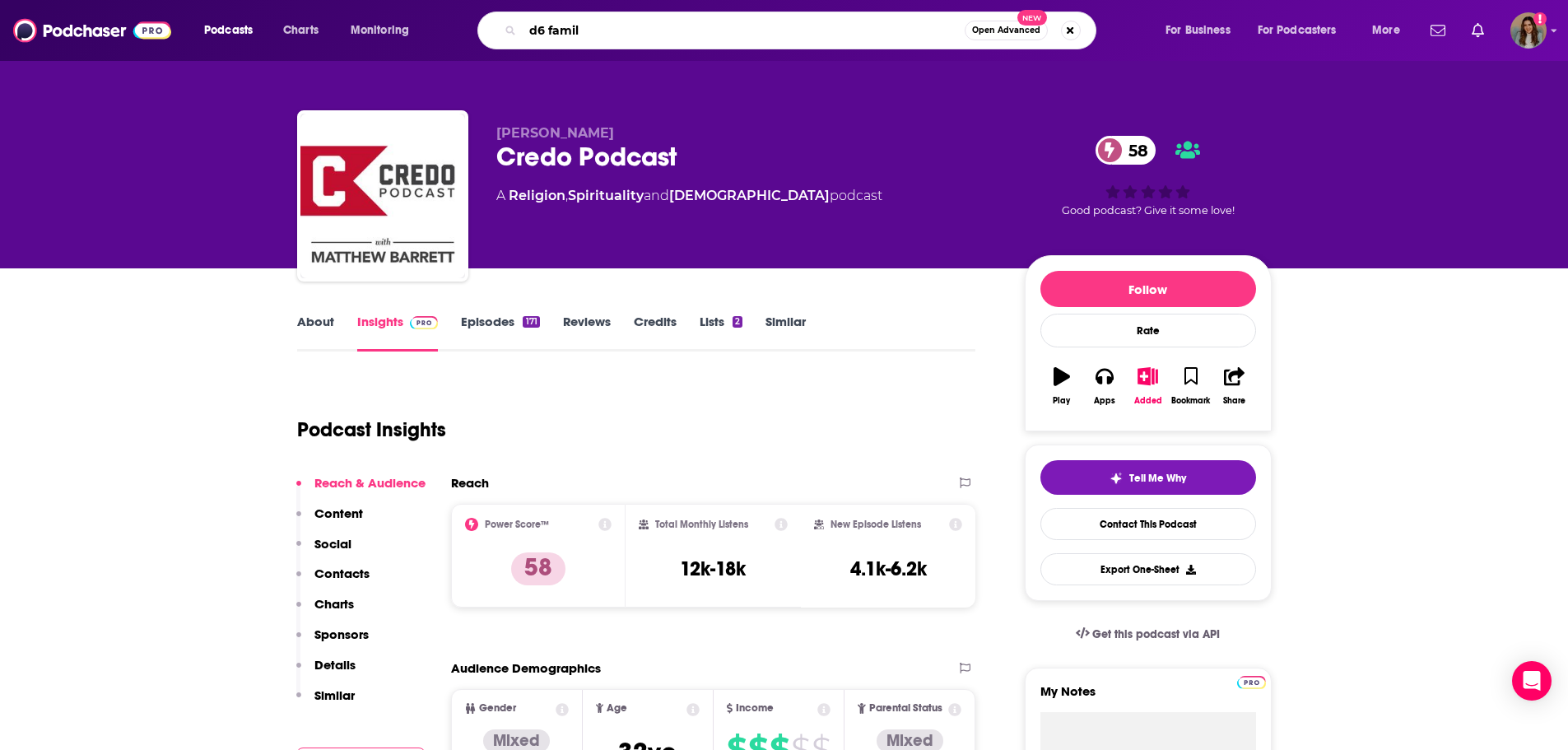
type input "d6 family"
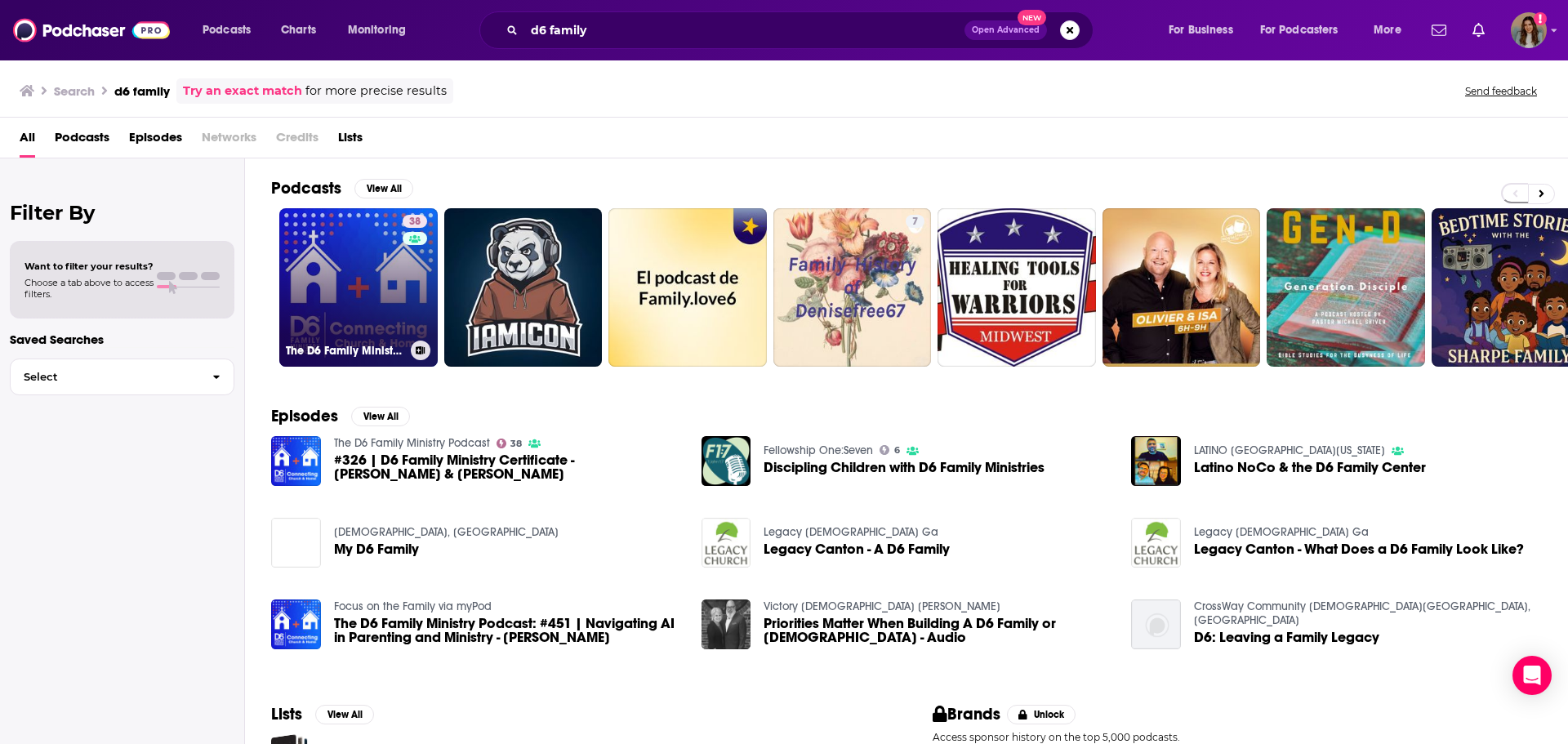
click at [392, 269] on link "38 The D6 Family Ministry Podcast" at bounding box center [359, 287] width 159 height 159
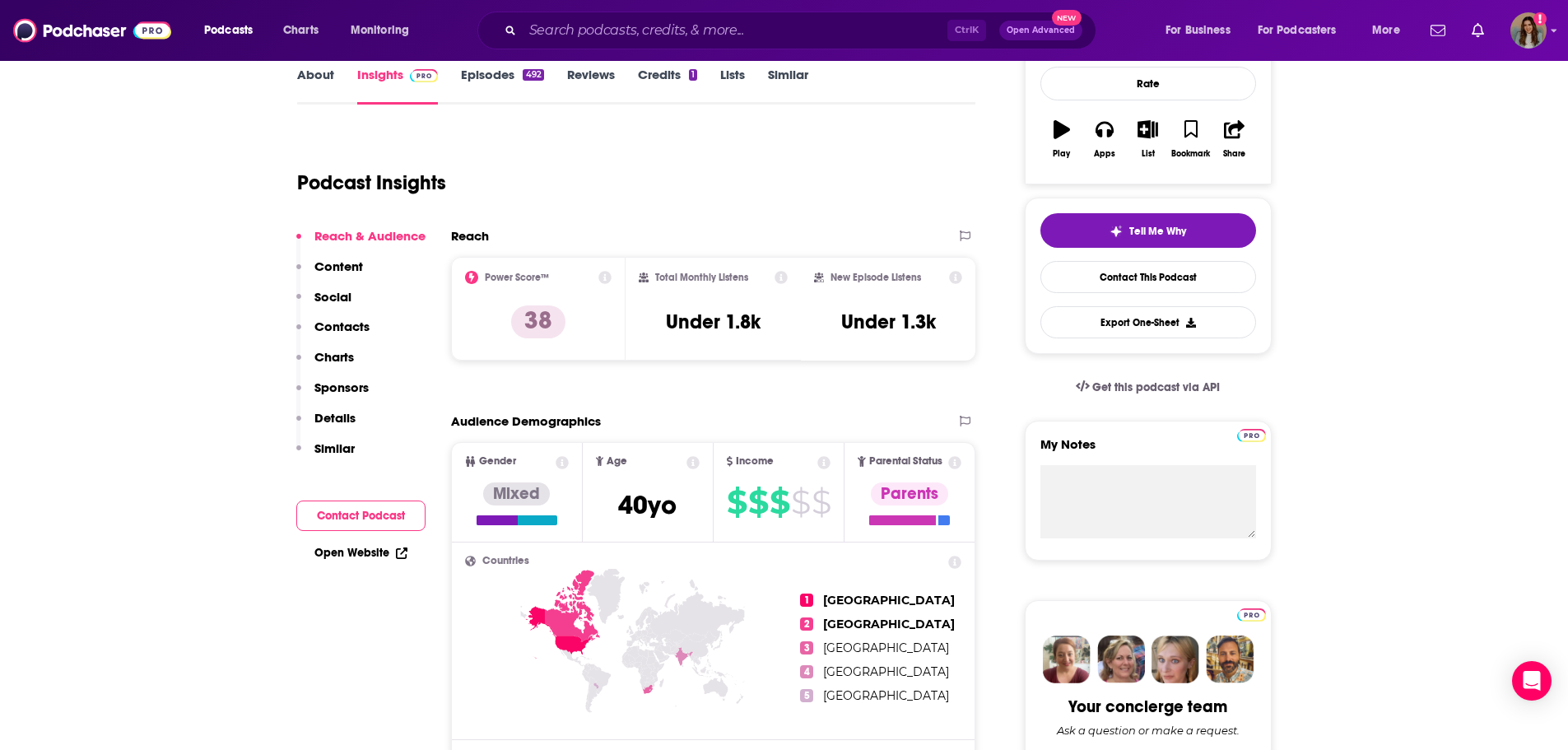
scroll to position [83, 0]
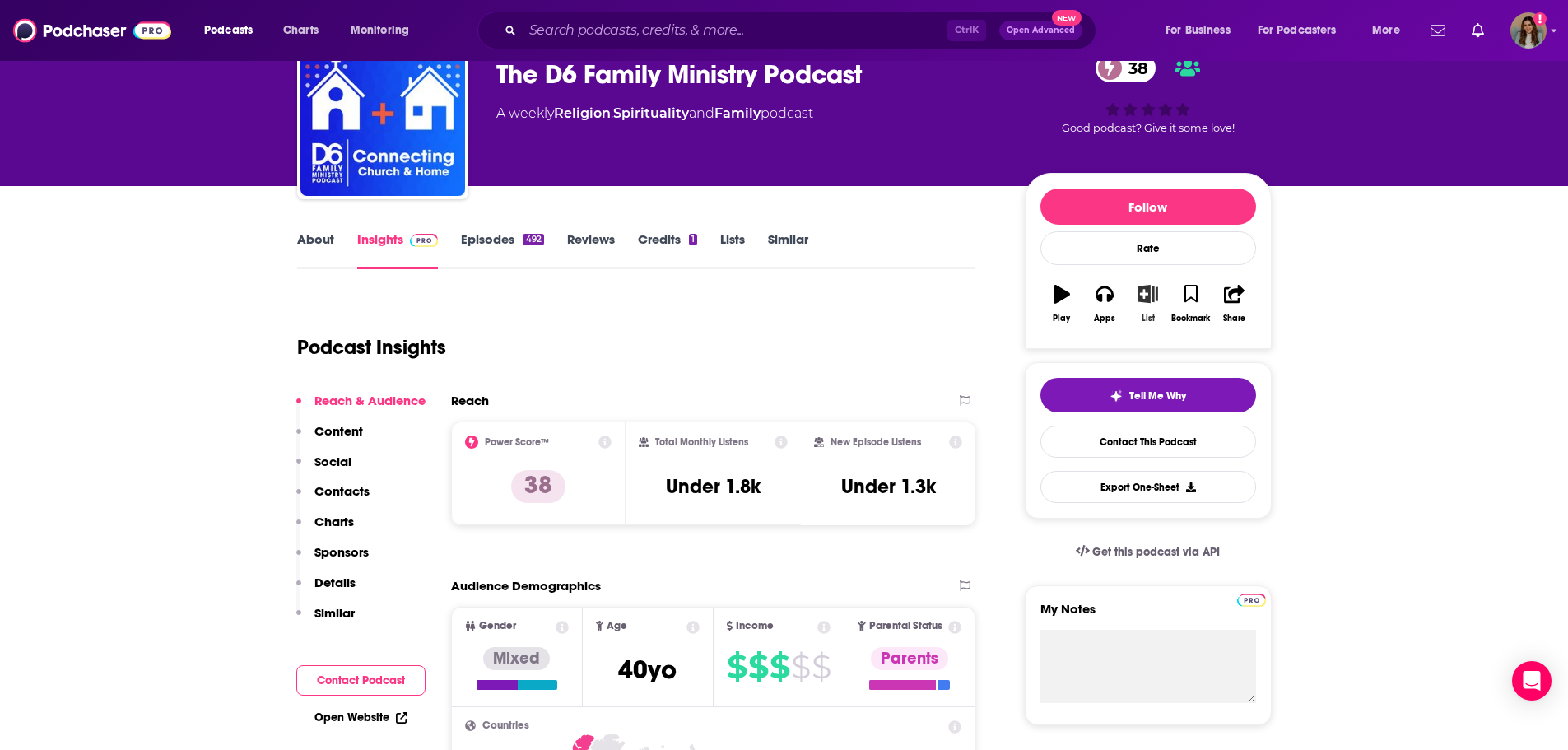
click at [1149, 302] on icon "button" at bounding box center [1148, 294] width 21 height 18
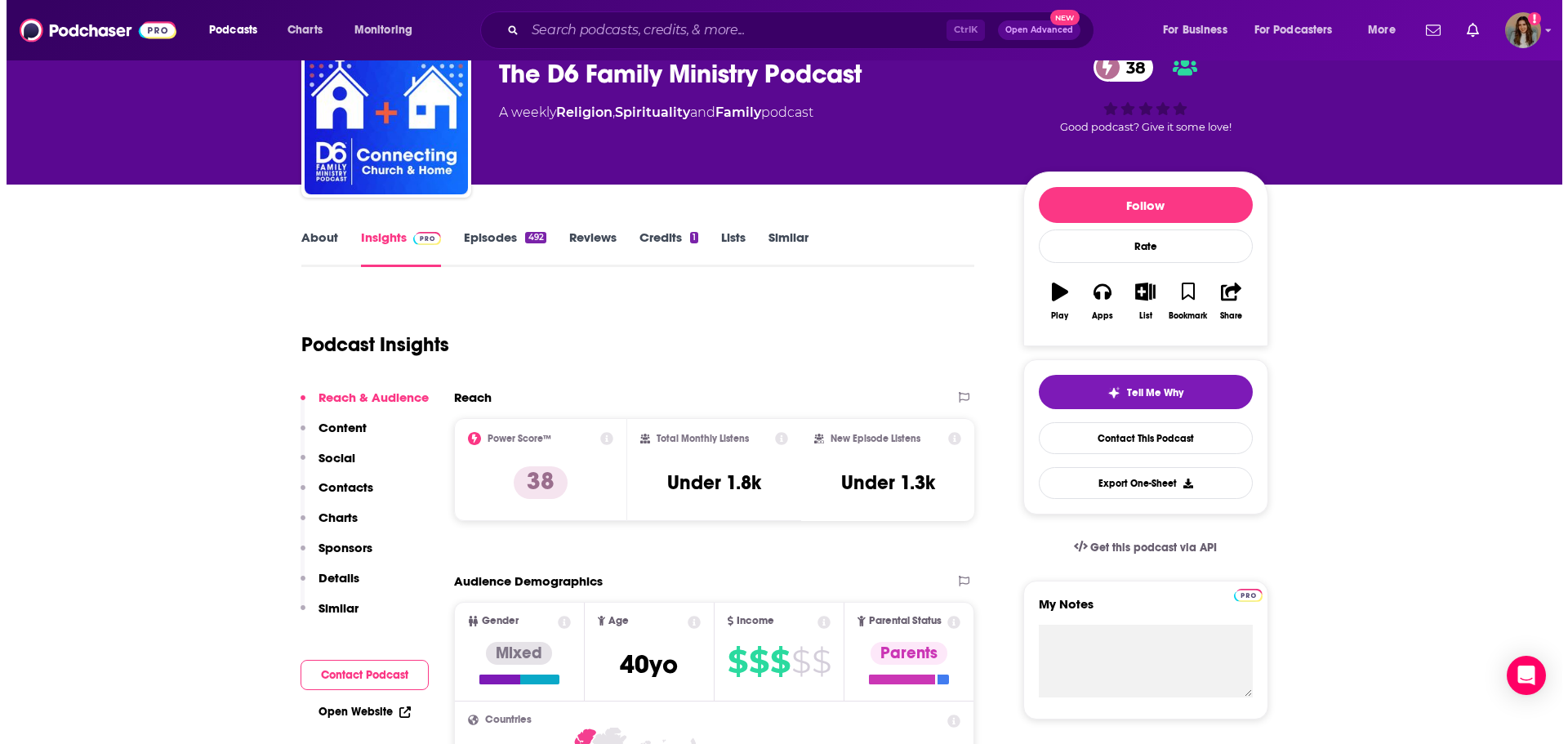
scroll to position [0, 0]
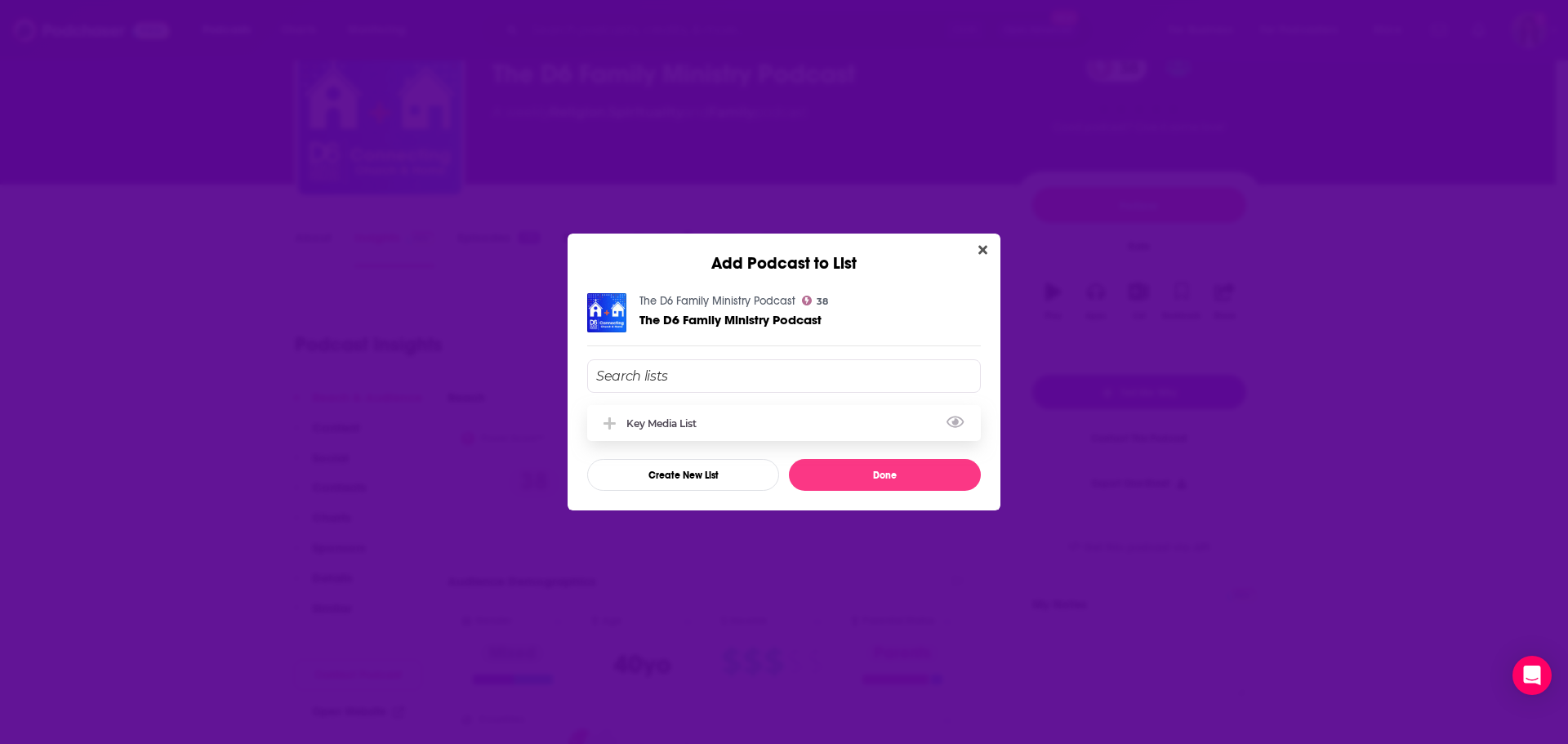
click at [758, 417] on div "Key Media List" at bounding box center [784, 423] width 394 height 36
click at [899, 474] on button "Done" at bounding box center [884, 475] width 192 height 32
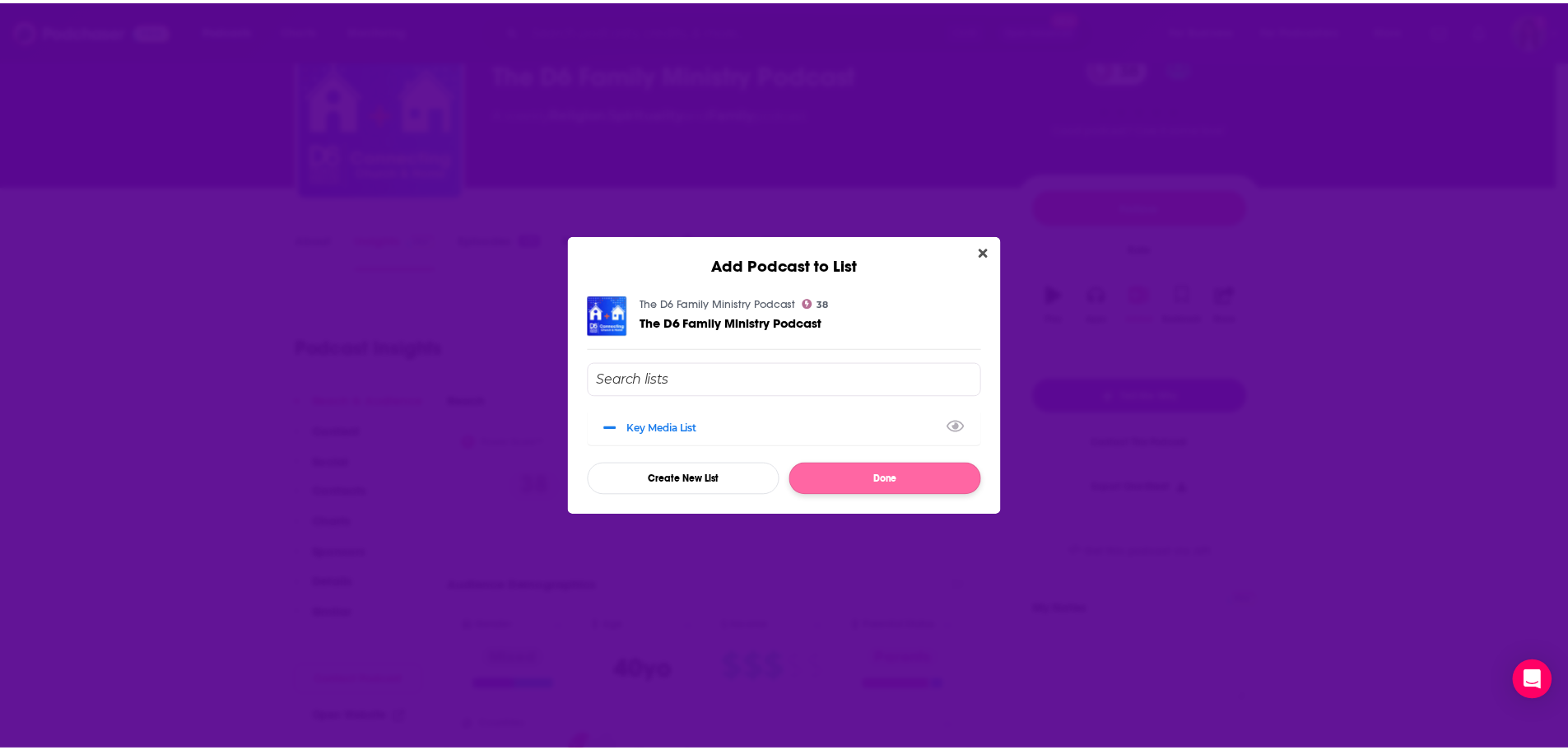
scroll to position [83, 0]
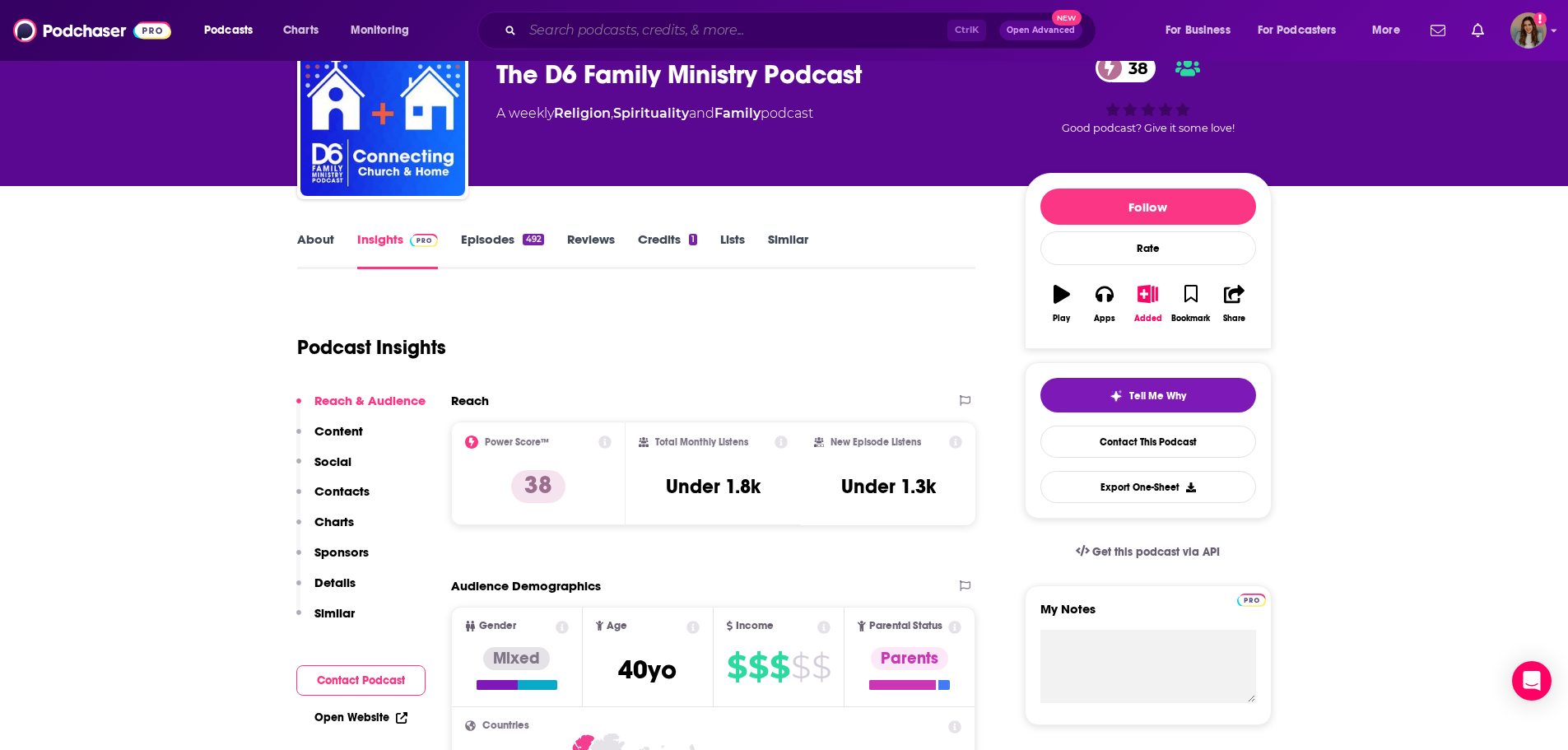
click at [674, 40] on input "Search podcasts, credits, & more..." at bounding box center [735, 30] width 425 height 26
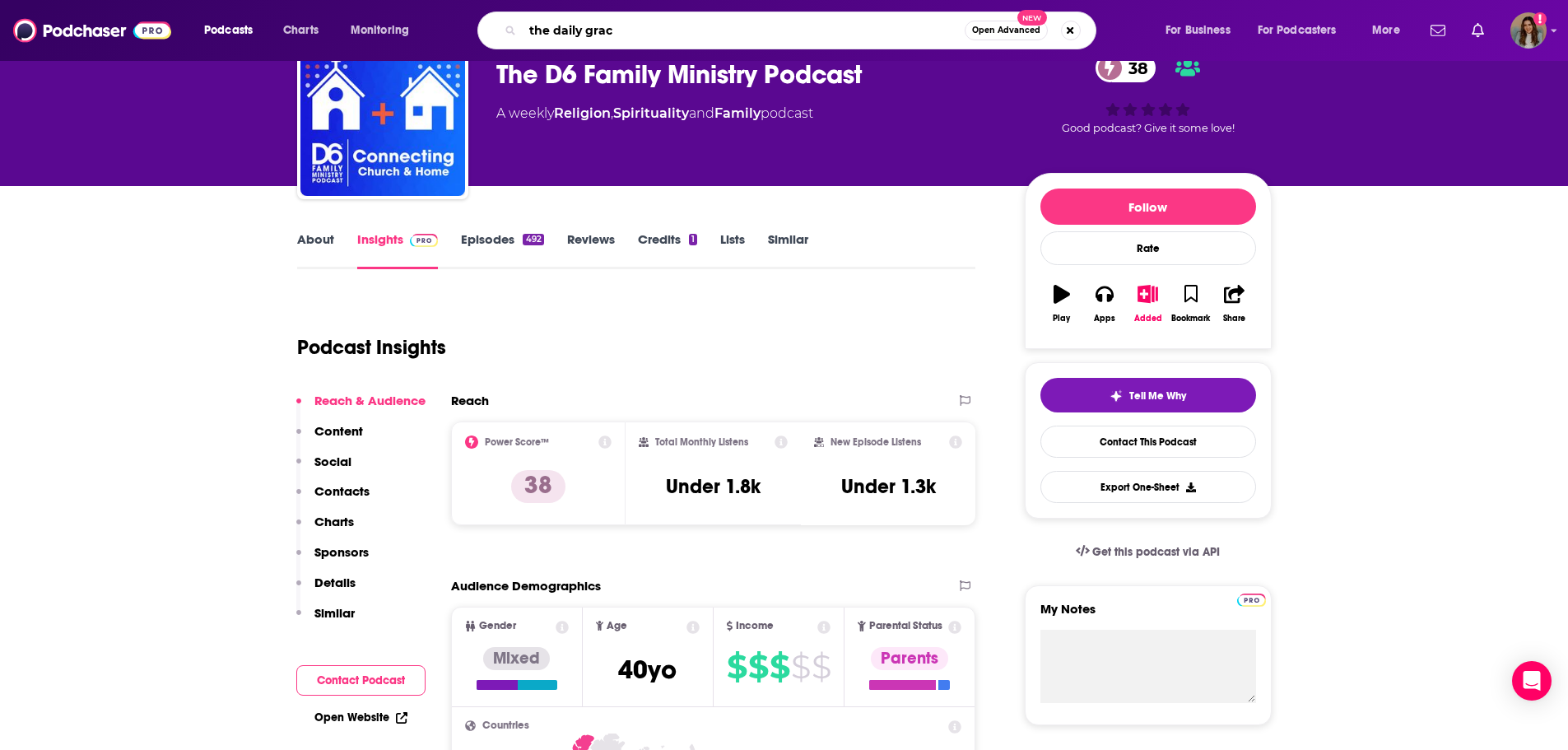
type input "the daily grace"
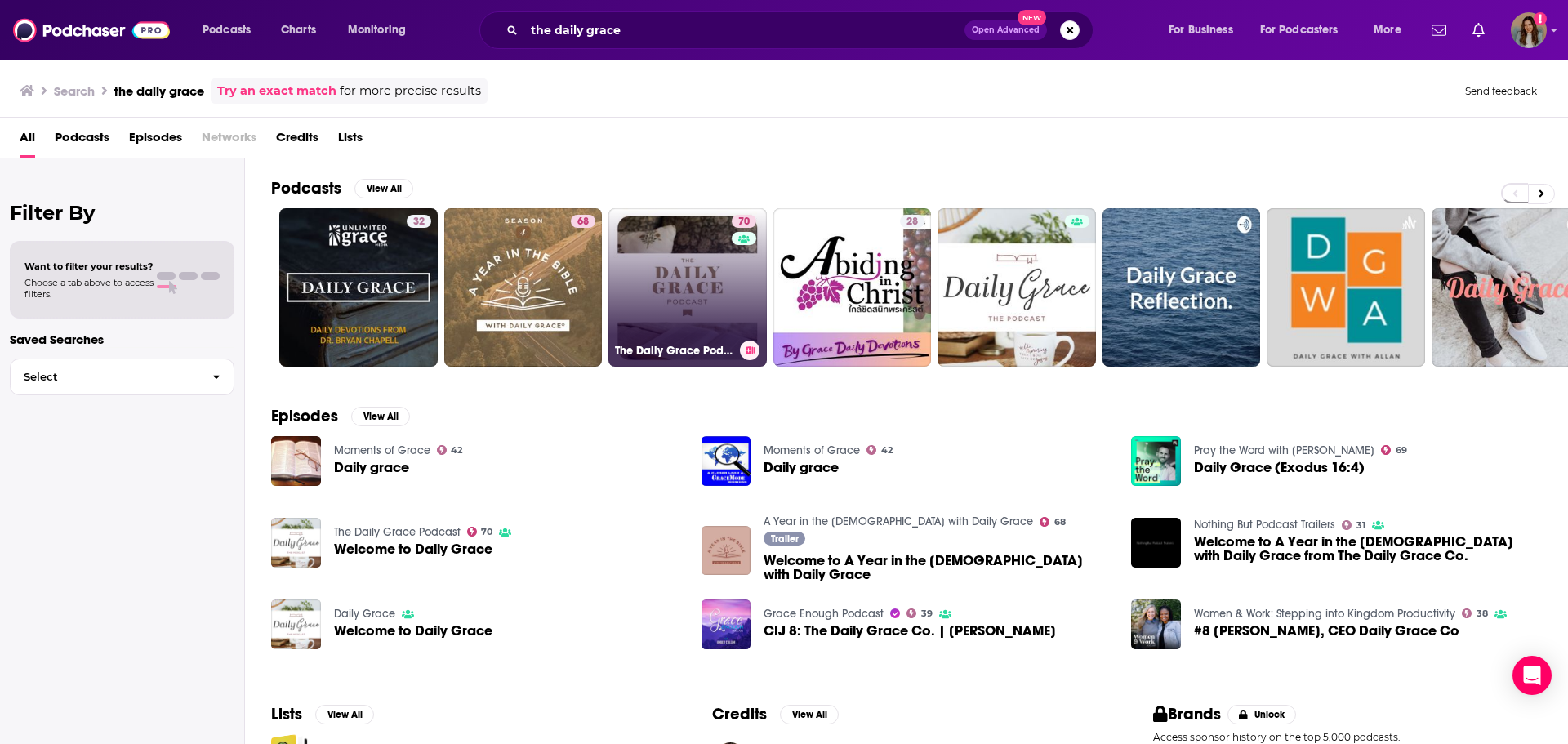
click at [711, 272] on link "70 The Daily Grace Podcast" at bounding box center [688, 287] width 159 height 159
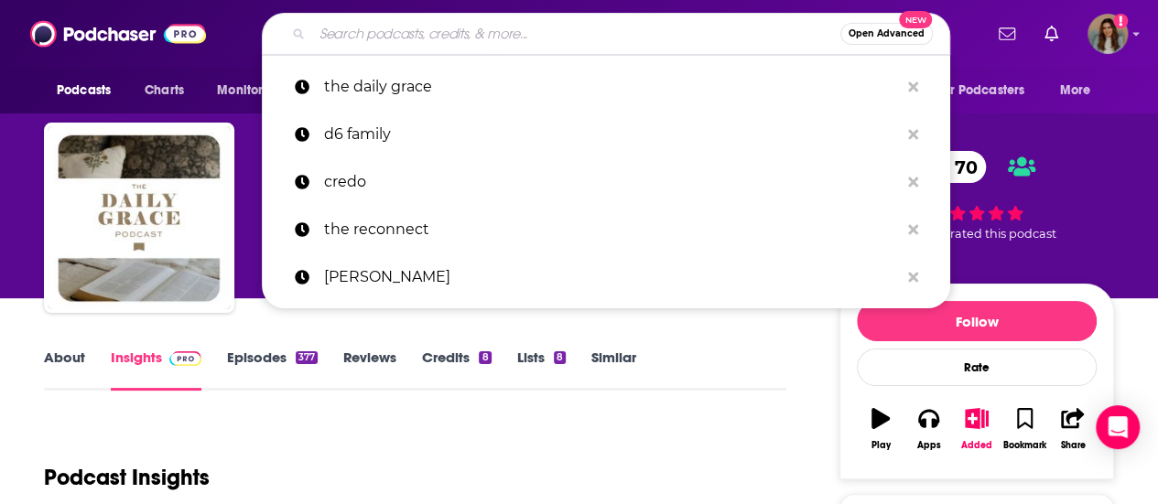
click at [493, 23] on input "Search podcasts, credits, & more..." at bounding box center [576, 33] width 528 height 29
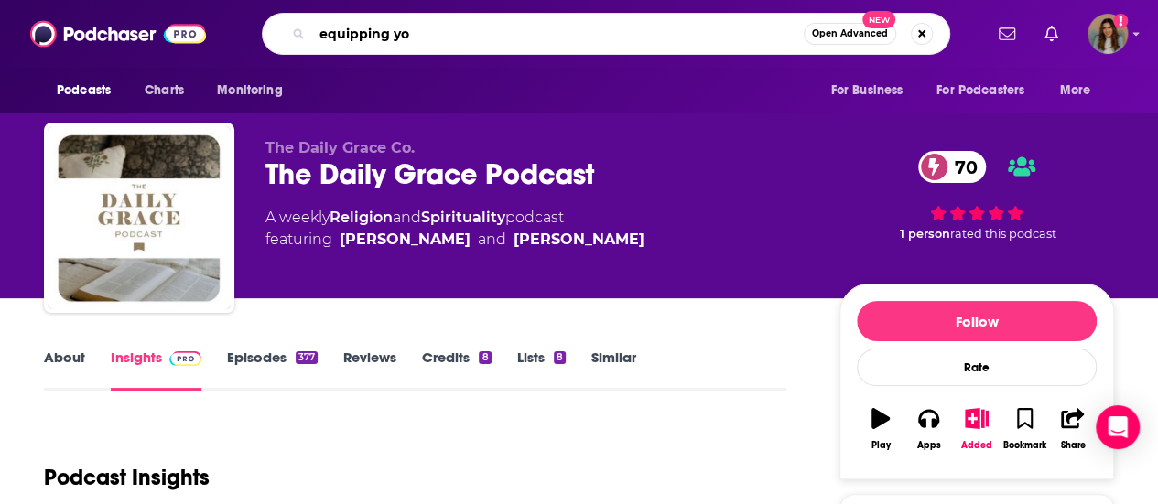
type input "equipping you"
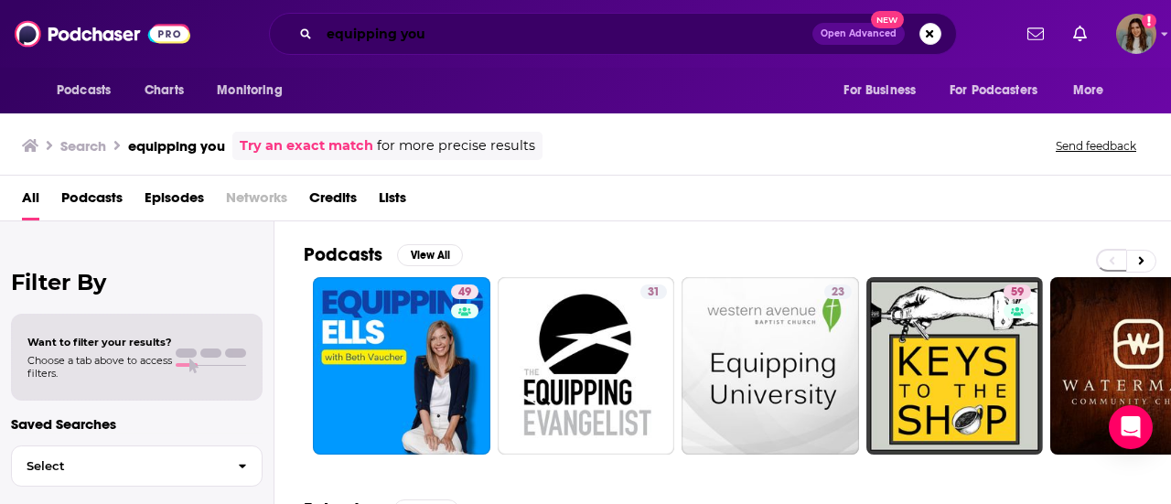
click at [493, 23] on input "equipping you" at bounding box center [565, 33] width 493 height 29
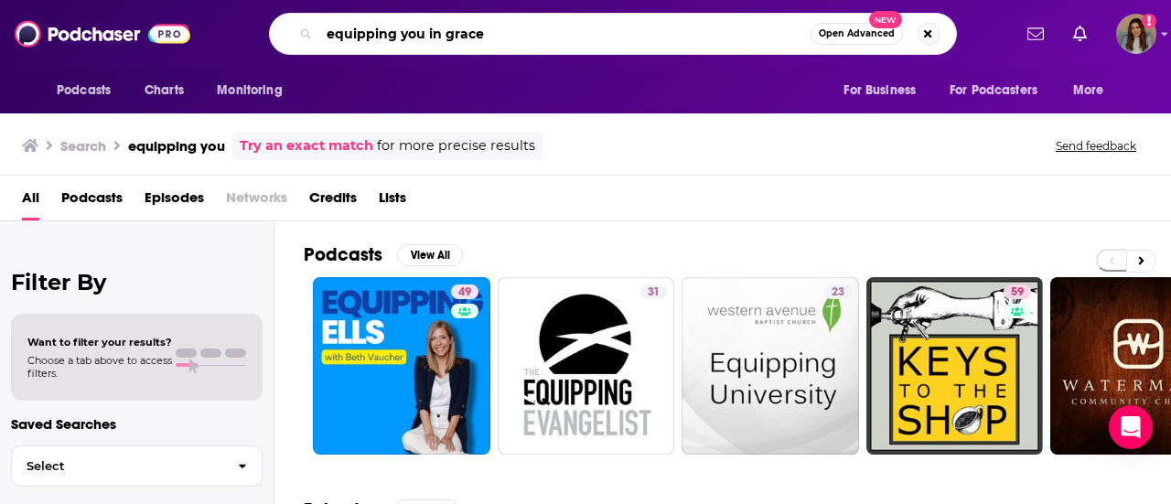
type input "equipping you in grace"
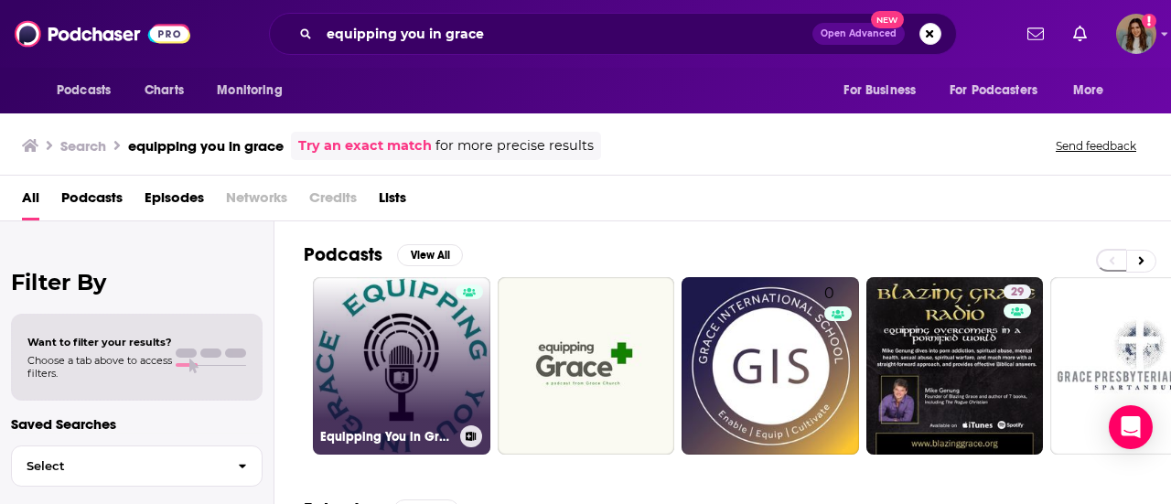
click at [429, 350] on link "Equipping You in Grace" at bounding box center [402, 366] width 178 height 178
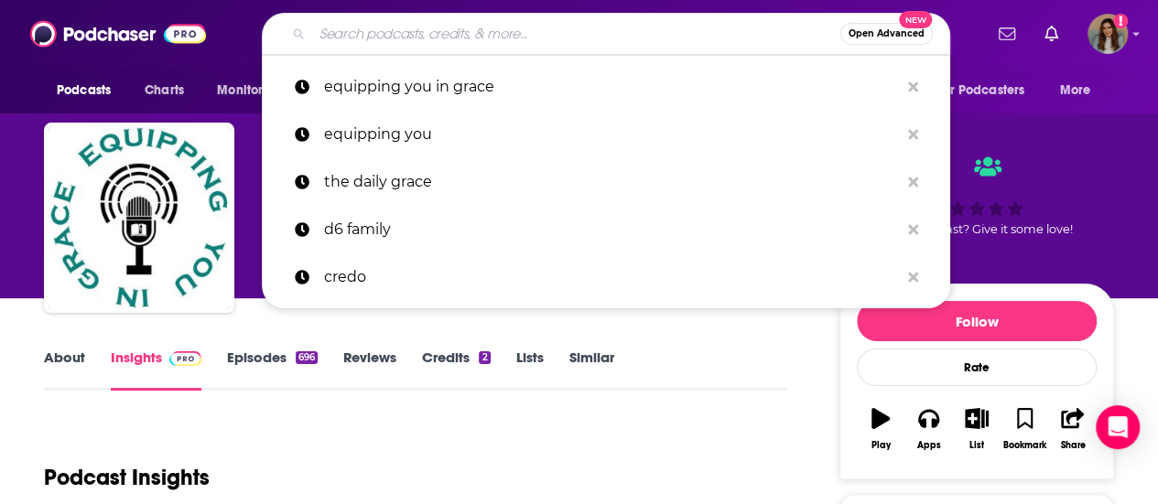
click at [411, 33] on input "Search podcasts, credits, & more..." at bounding box center [576, 33] width 528 height 29
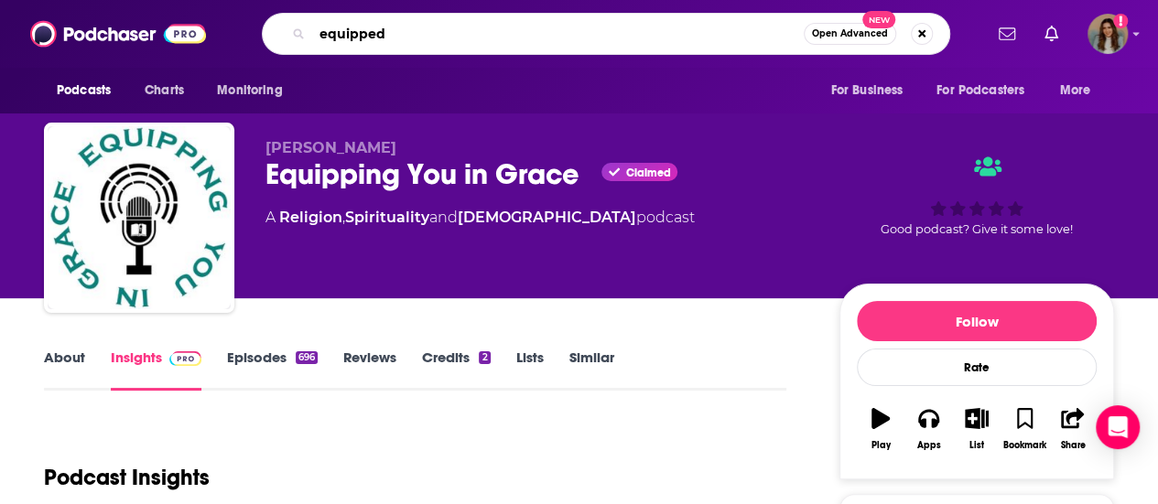
drag, startPoint x: 441, startPoint y: 36, endPoint x: 250, endPoint y: 34, distance: 191.3
click at [250, 34] on div "equipped Open Advanced New" at bounding box center [606, 34] width 752 height 42
type input "faith conversations"
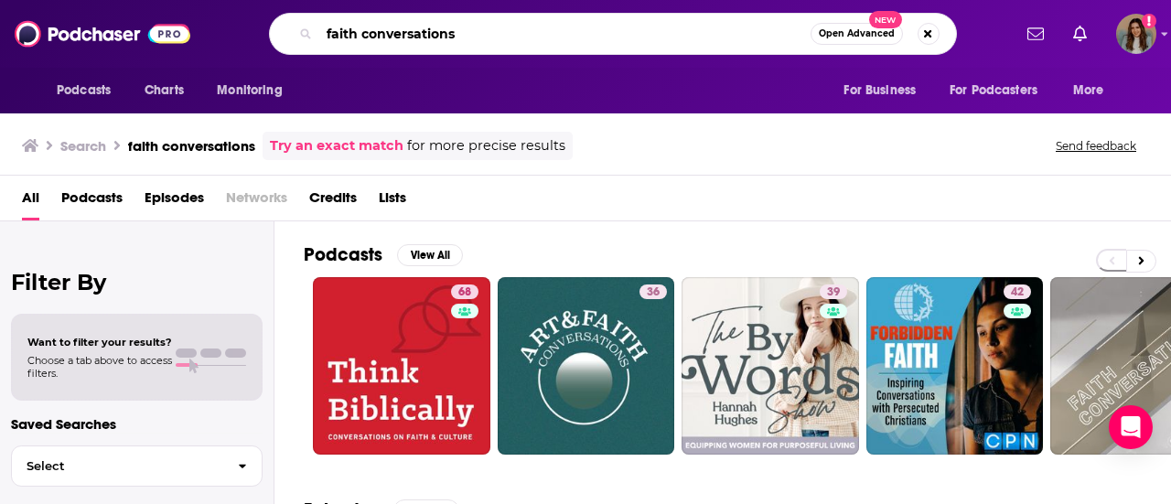
drag, startPoint x: 470, startPoint y: 27, endPoint x: 227, endPoint y: 30, distance: 243.4
click at [227, 30] on div "faith conversations Open Advanced New" at bounding box center [612, 34] width 797 height 42
type input "[PERSON_NAME]"
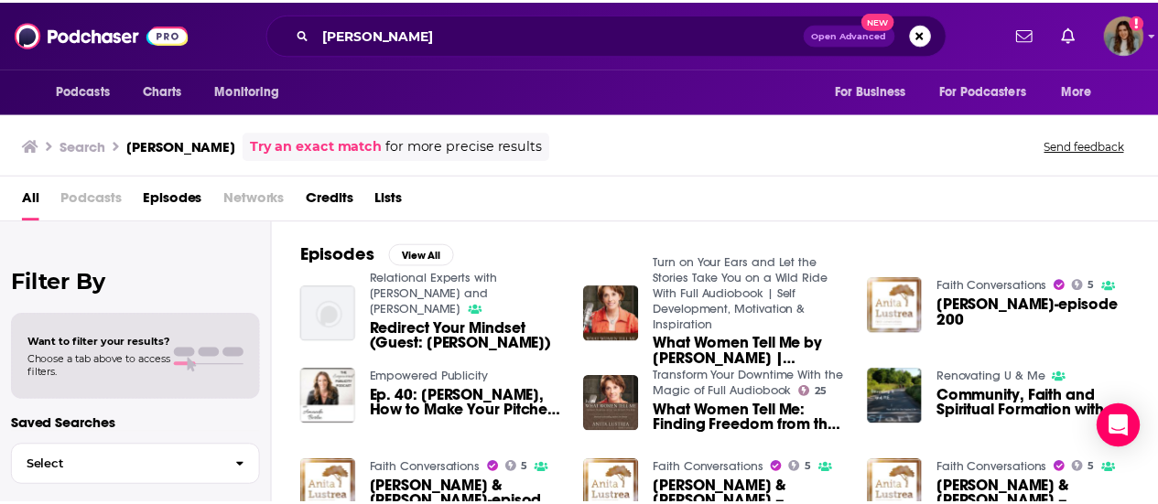
scroll to position [92, 0]
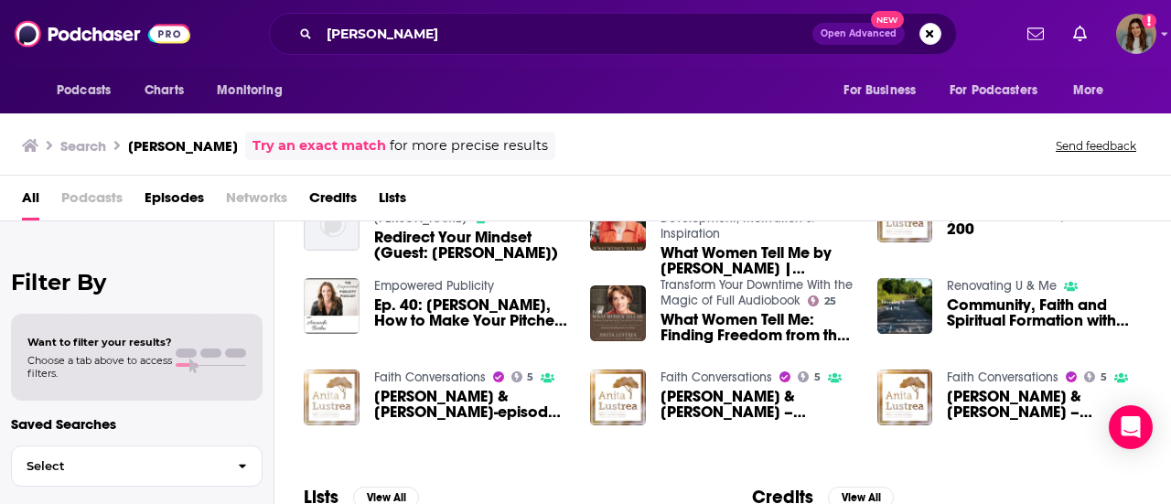
click at [331, 404] on img "Lori Neff & Anita Lustrea-episode 134" at bounding box center [332, 398] width 56 height 56
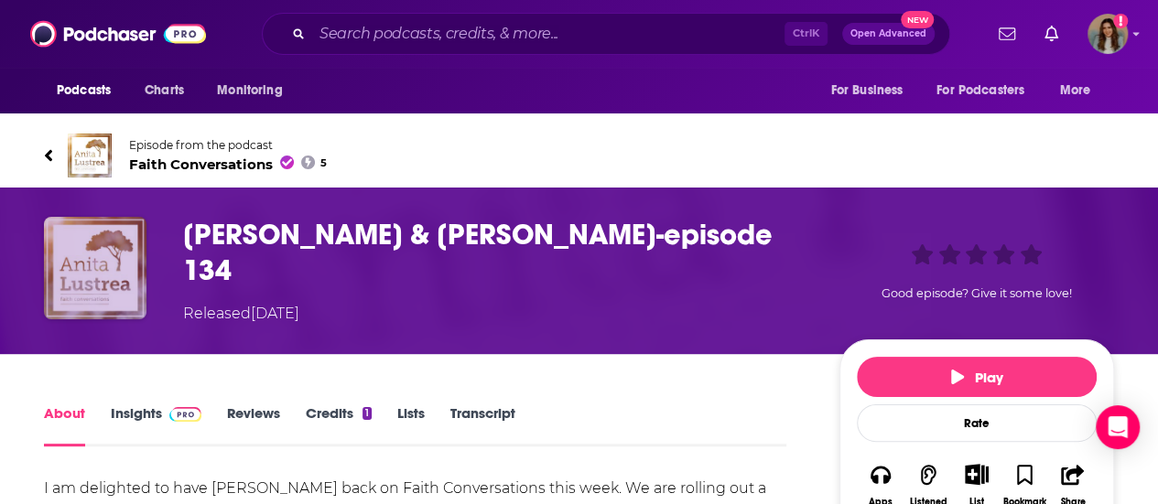
click at [95, 262] on img "Lori Neff & Anita Lustrea-episode 134" at bounding box center [95, 268] width 102 height 102
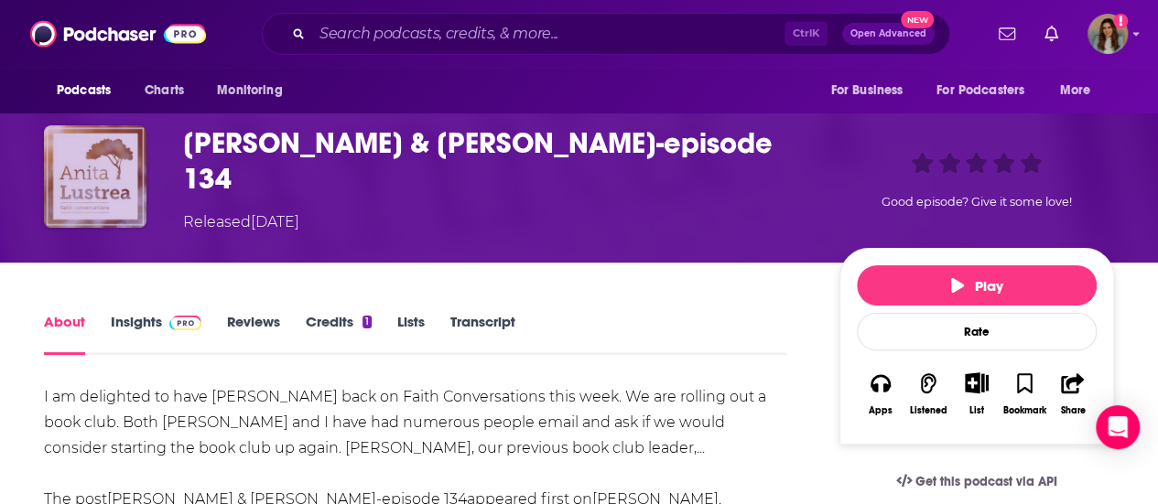
click at [93, 192] on img "Lori Neff & Anita Lustrea-episode 134" at bounding box center [95, 176] width 102 height 102
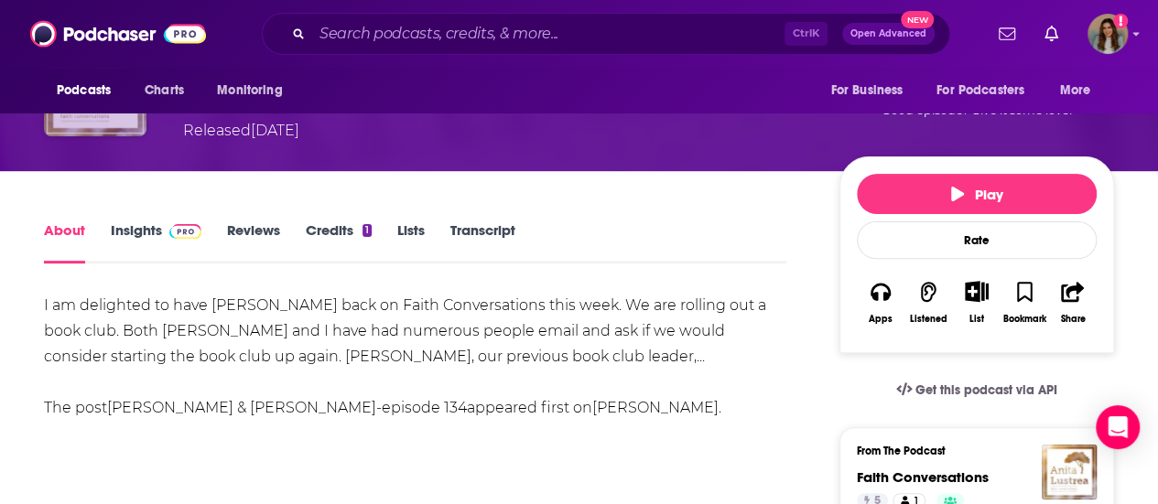
scroll to position [0, 0]
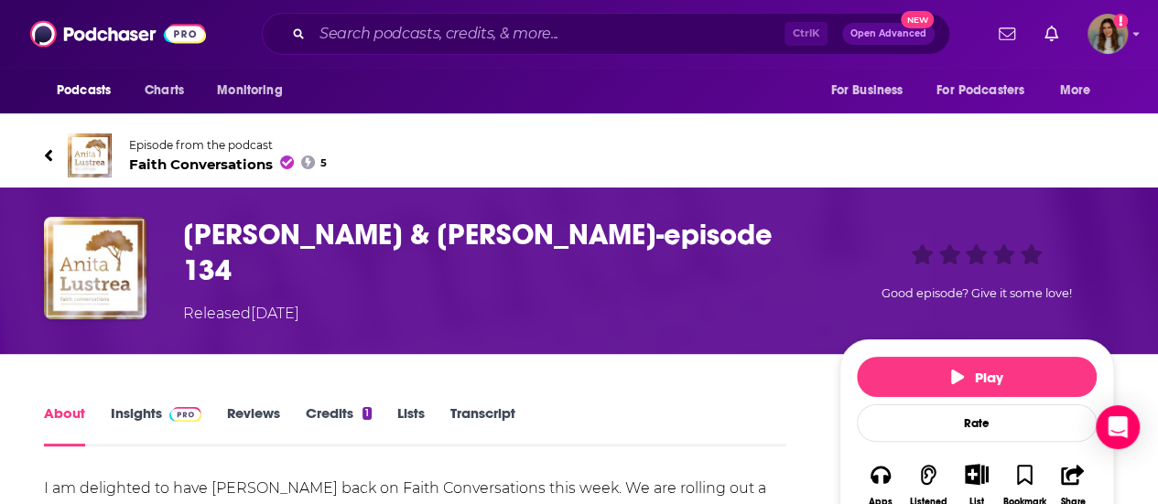
click at [220, 171] on span "Faith Conversations 5" at bounding box center [228, 164] width 198 height 17
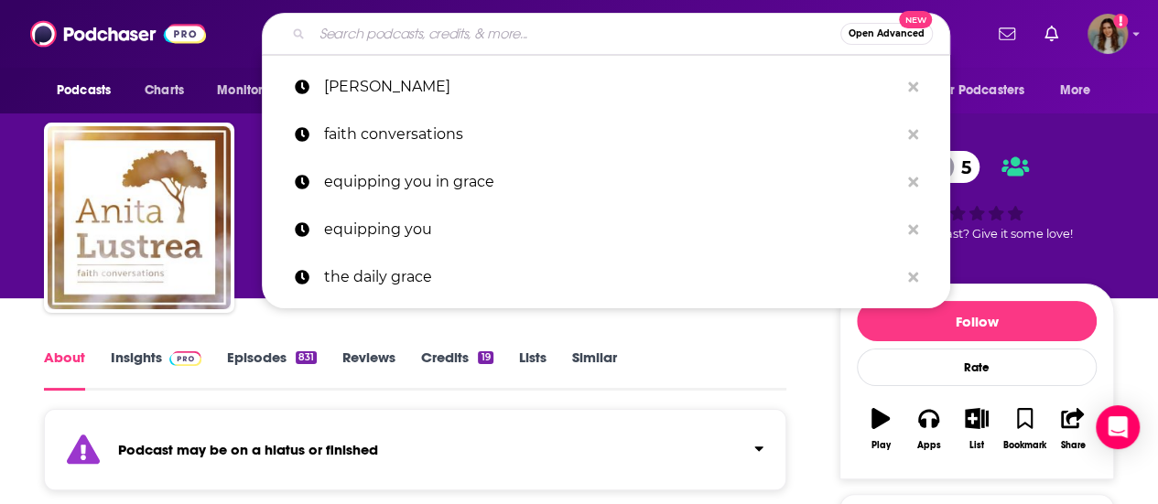
click at [397, 43] on input "Search podcasts, credits, & more..." at bounding box center [576, 33] width 528 height 29
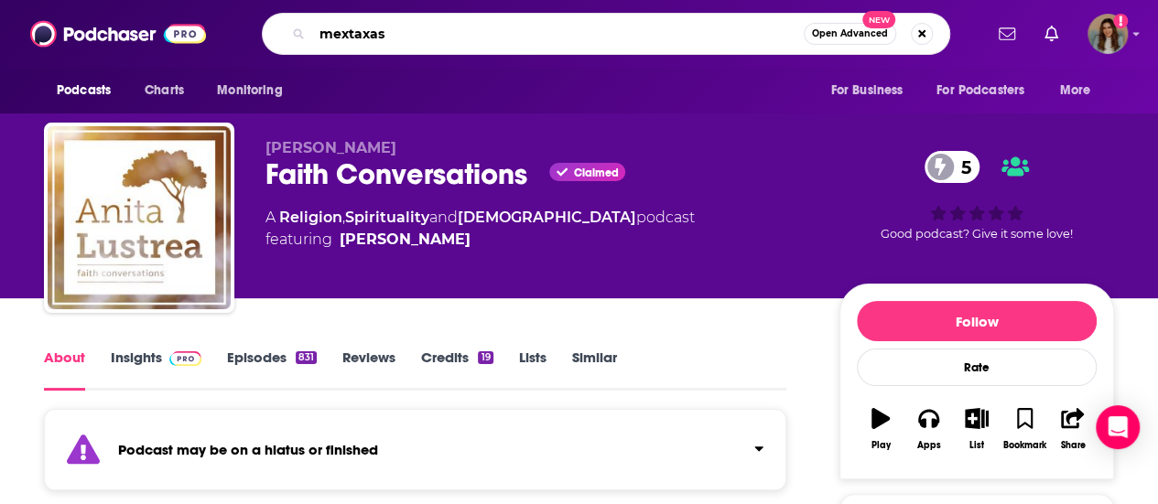
type input "mextaxas"
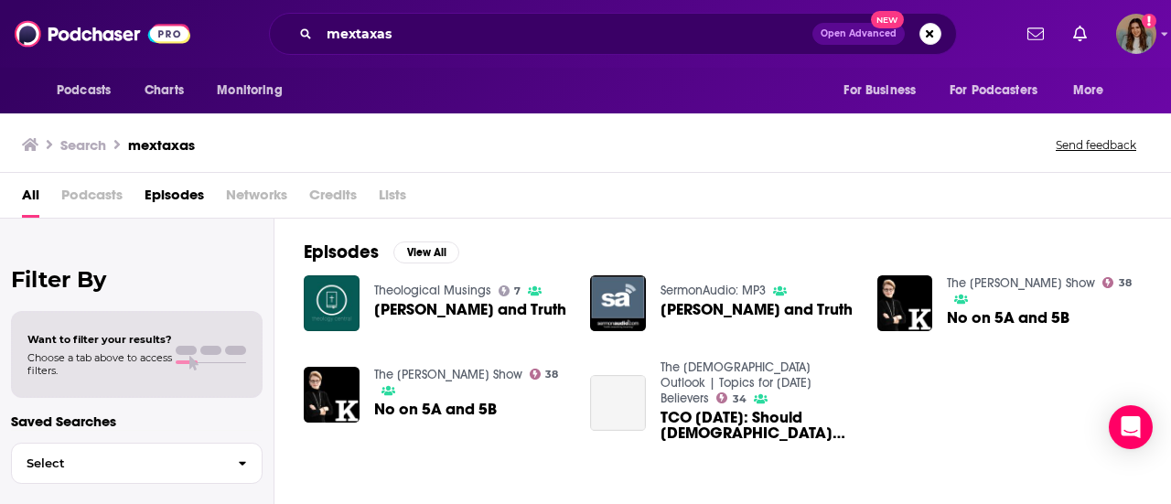
click at [78, 196] on span "Podcasts" at bounding box center [91, 199] width 61 height 38
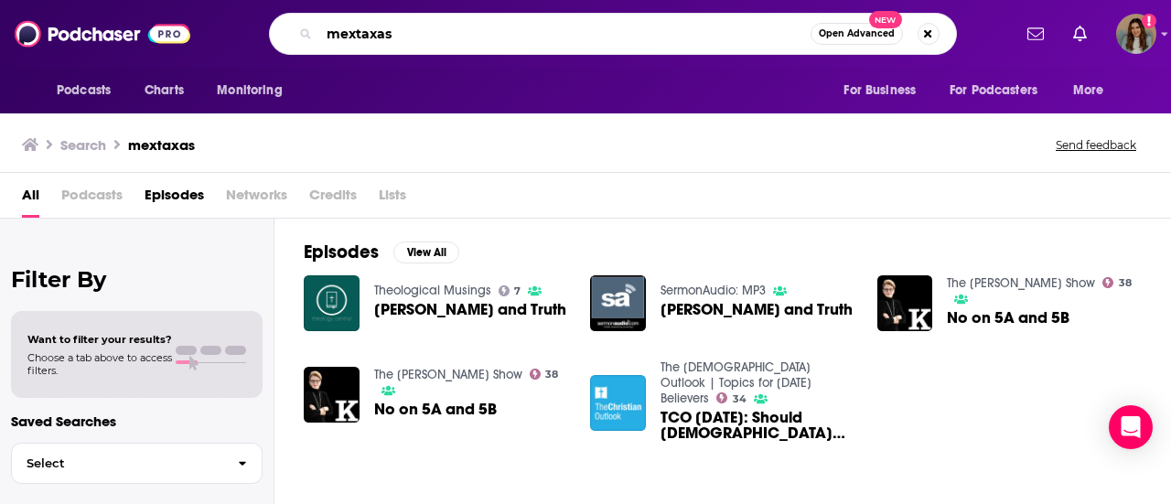
drag, startPoint x: 549, startPoint y: 34, endPoint x: 217, endPoint y: 26, distance: 332.3
click at [217, 26] on div "mextaxas Open Advanced New" at bounding box center [612, 34] width 797 height 42
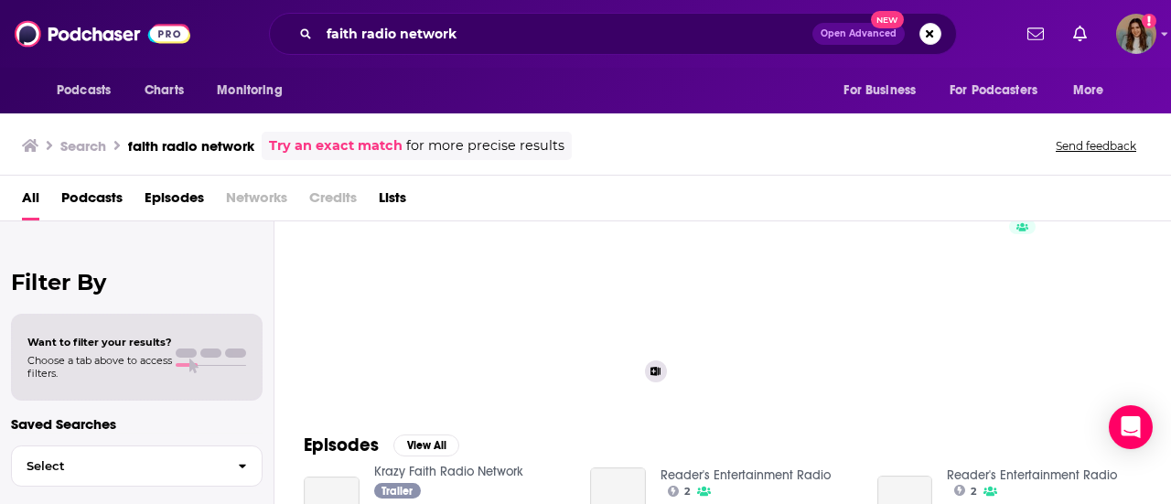
scroll to position [92, 0]
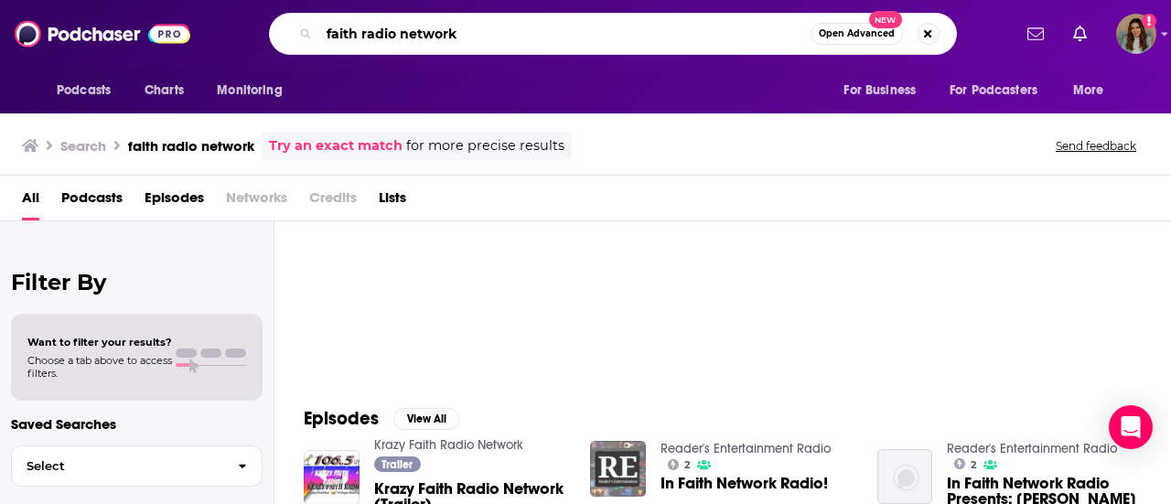
drag, startPoint x: 494, startPoint y: 23, endPoint x: 304, endPoint y: 36, distance: 190.8
click at [304, 36] on div "faith radio network Open Advanced New" at bounding box center [613, 34] width 688 height 42
type input "[PERSON_NAME]"
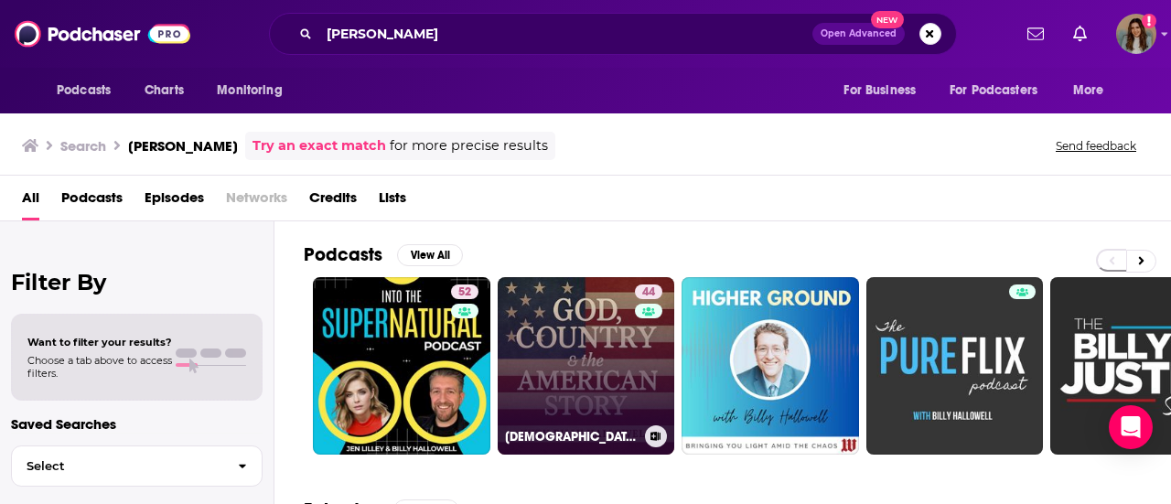
click at [609, 366] on link "44 [DEMOGRAPHIC_DATA], Country & the American Story With [PERSON_NAME]" at bounding box center [587, 366] width 178 height 178
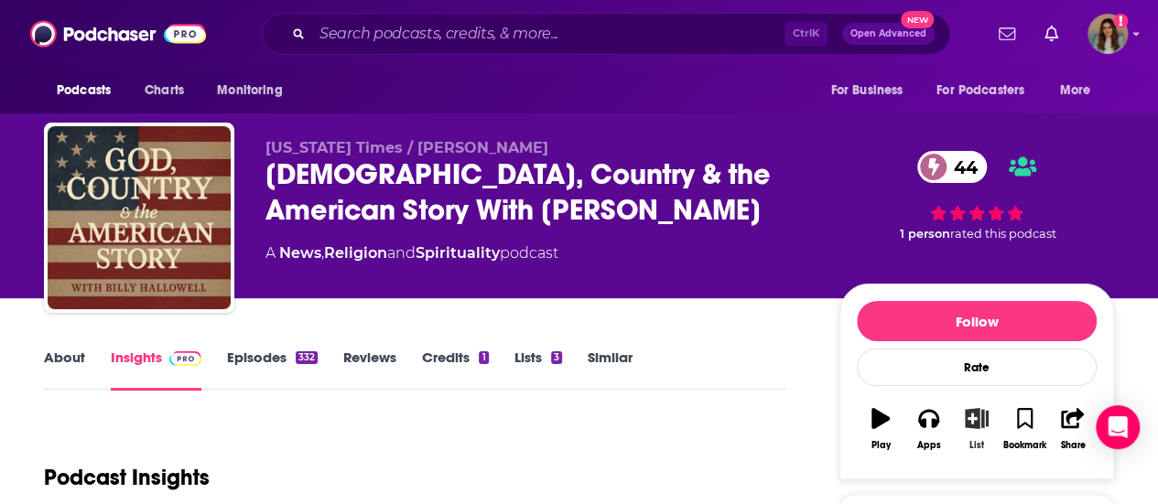
click at [975, 422] on icon "button" at bounding box center [976, 418] width 23 height 20
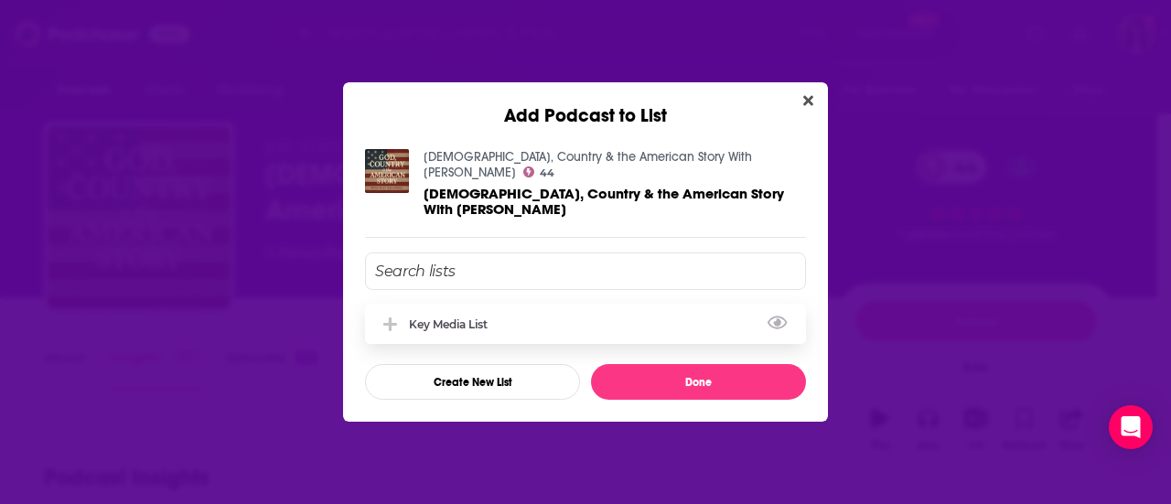
click at [485, 318] on div "Key Media List" at bounding box center [454, 325] width 90 height 14
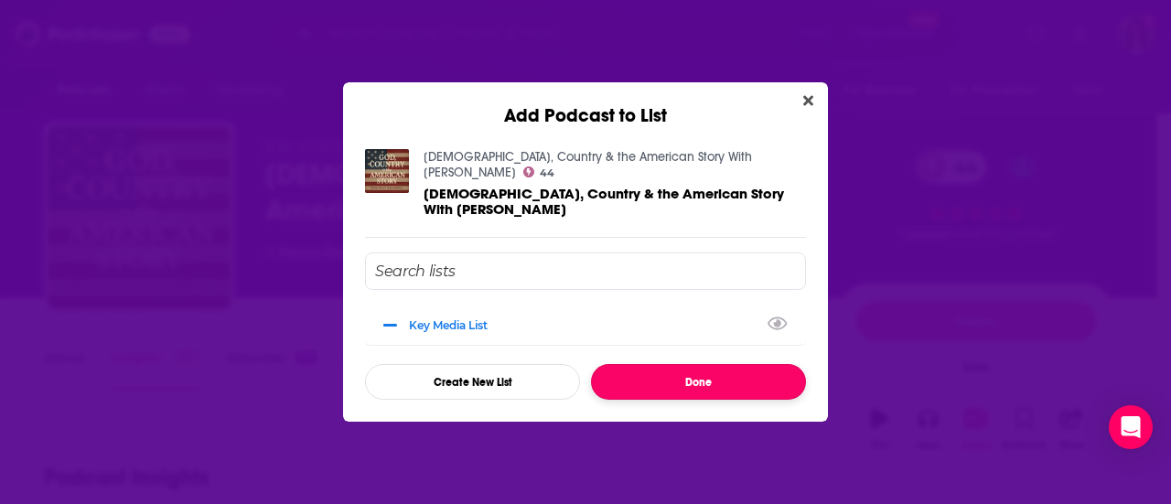
click at [704, 366] on button "Done" at bounding box center [698, 382] width 215 height 36
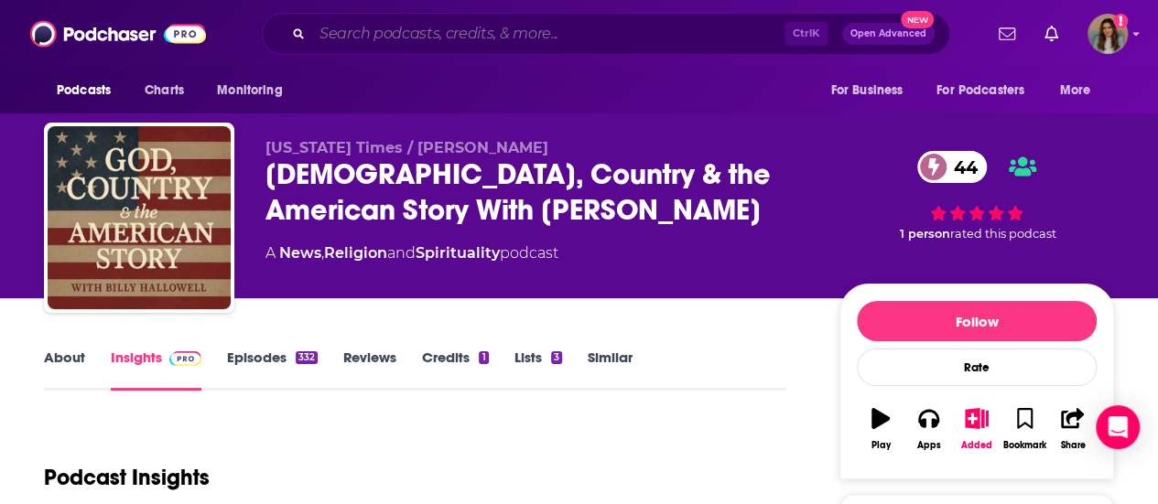
click at [440, 34] on input "Search podcasts, credits, & more..." at bounding box center [548, 33] width 472 height 29
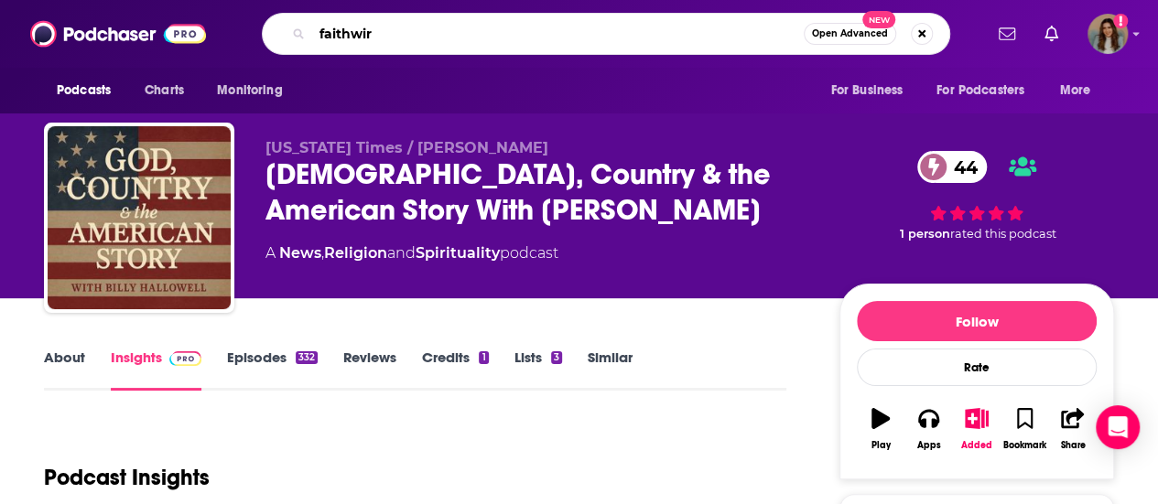
type input "faithwire"
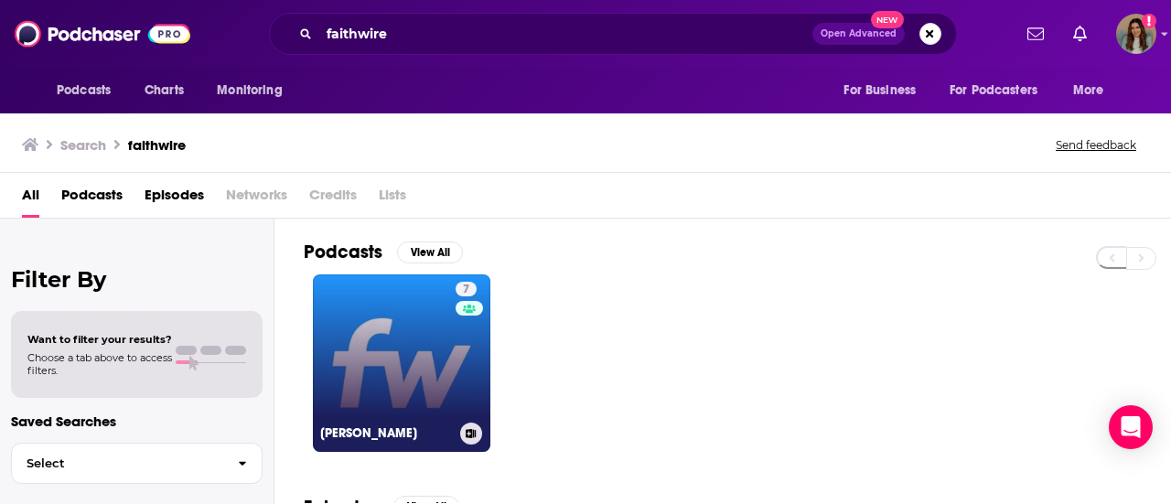
click at [401, 356] on link "7 [PERSON_NAME]" at bounding box center [402, 364] width 178 height 178
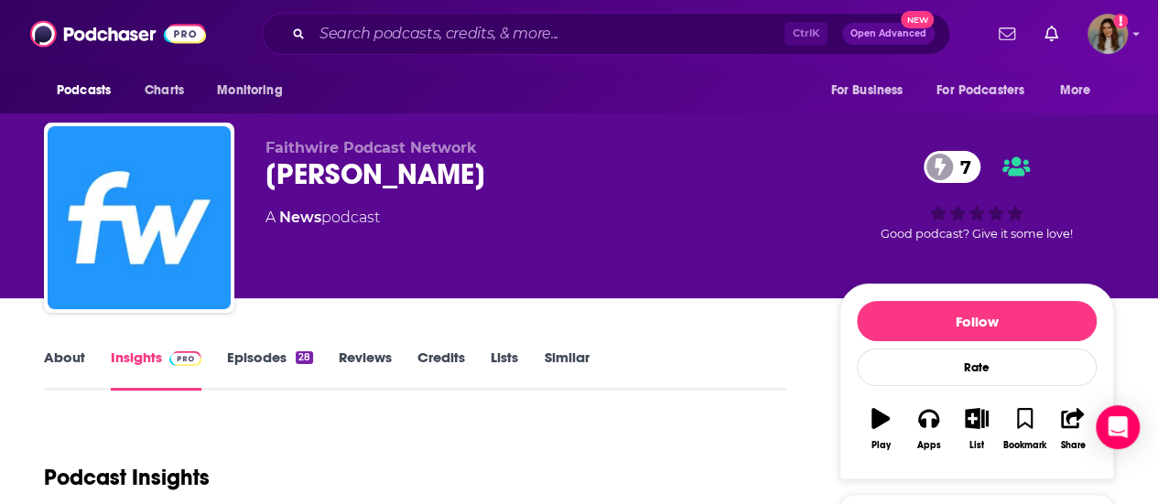
click at [417, 32] on input "Search podcasts, credits, & more..." at bounding box center [548, 33] width 472 height 29
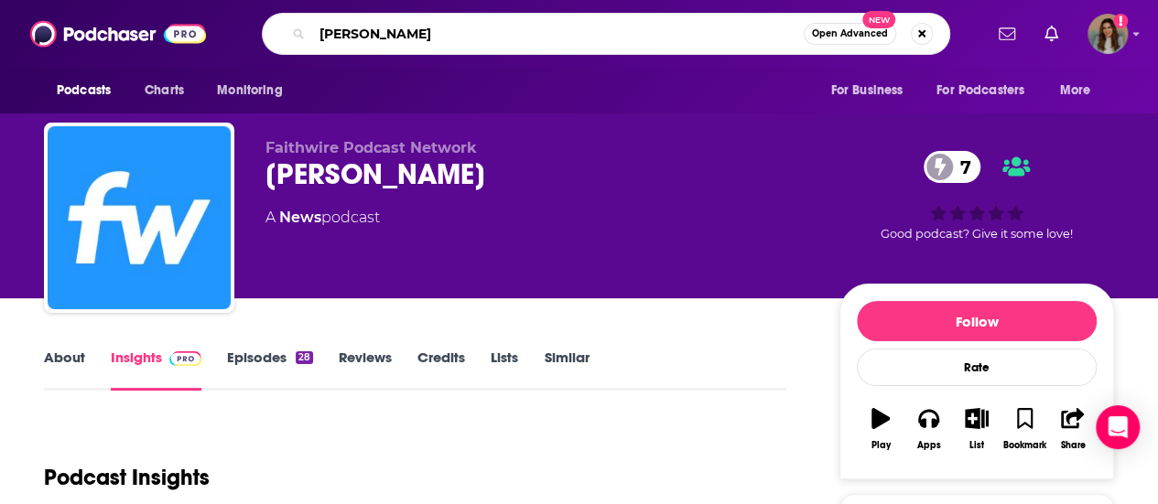
type input "[PERSON_NAME]"
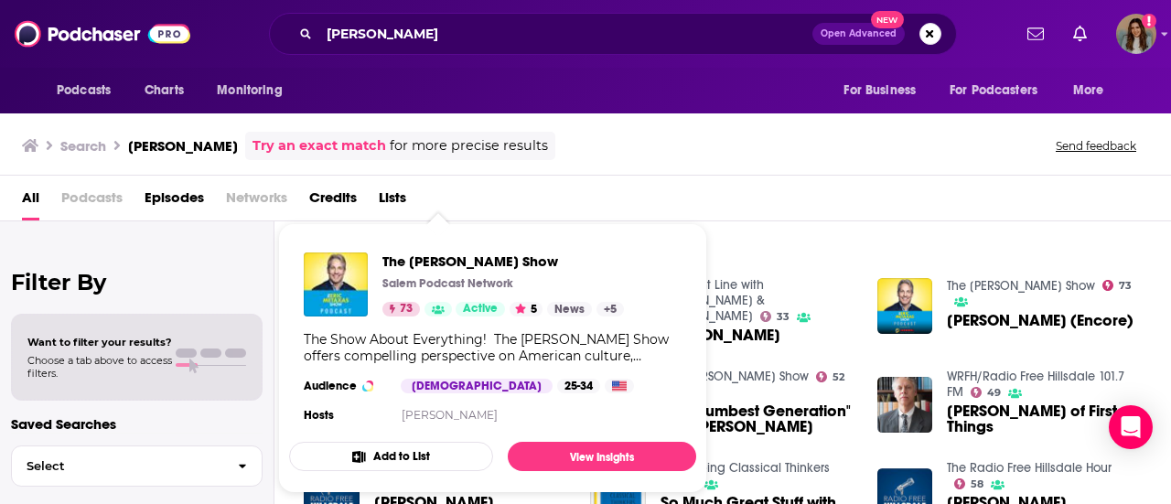
click at [432, 286] on p "Salem Podcast Network" at bounding box center [447, 283] width 131 height 15
click at [430, 256] on span "The [PERSON_NAME] Show" at bounding box center [503, 261] width 242 height 17
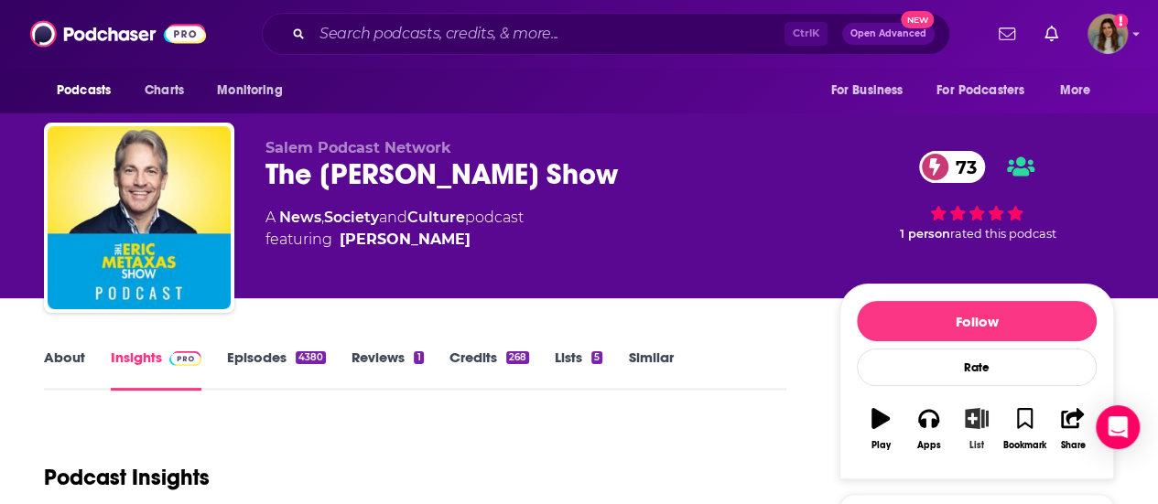
click at [983, 421] on icon "button" at bounding box center [976, 418] width 23 height 20
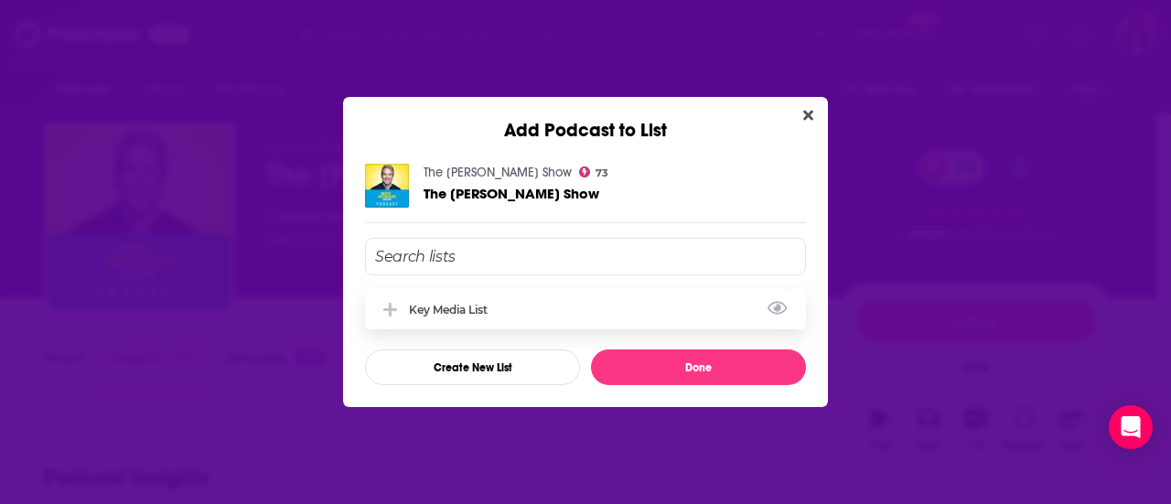
click at [469, 303] on div "Key Media List" at bounding box center [454, 310] width 90 height 14
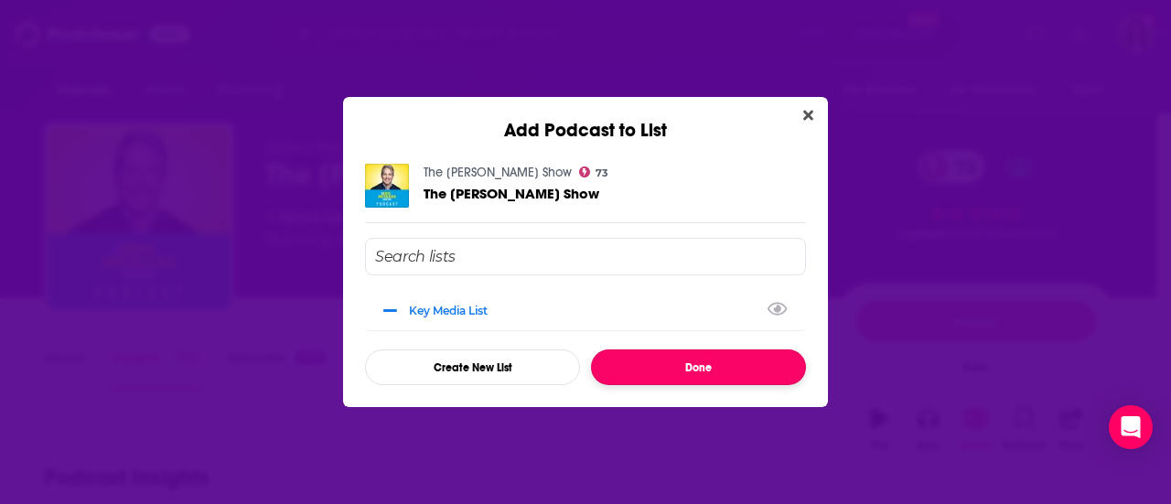
click at [730, 356] on button "Done" at bounding box center [698, 368] width 215 height 36
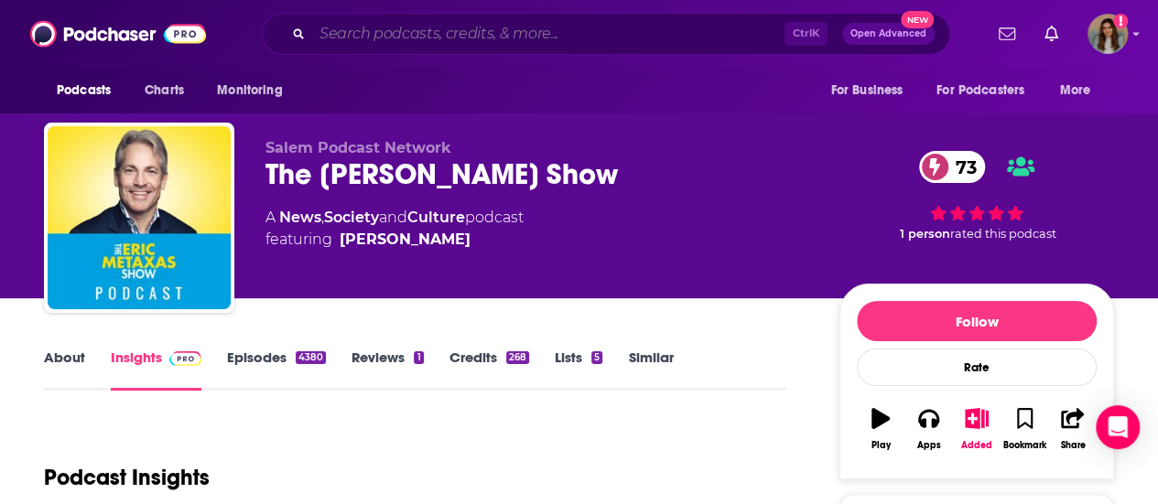
click at [544, 33] on input "Search podcasts, credits, & more..." at bounding box center [548, 33] width 472 height 29
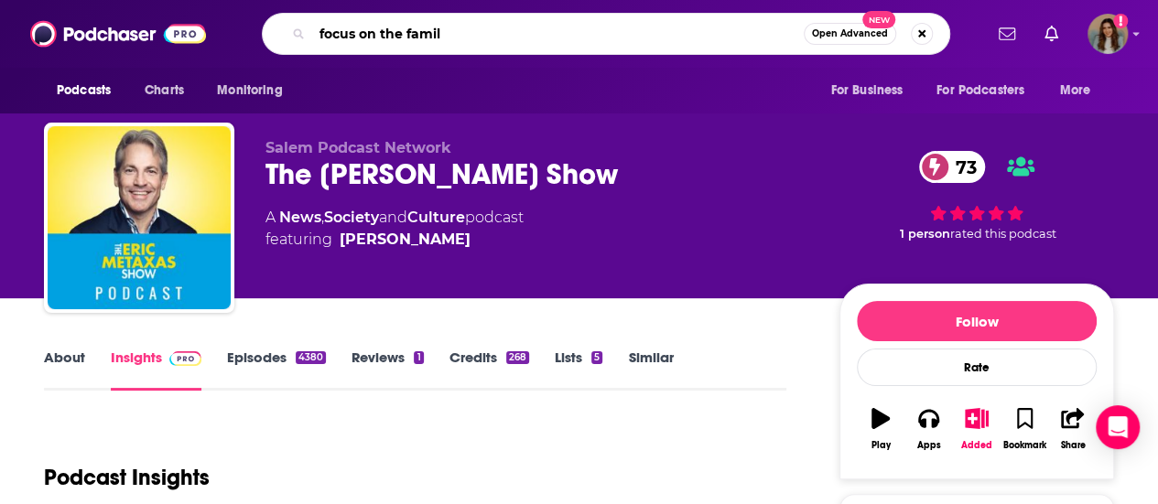
type input "focus on the family"
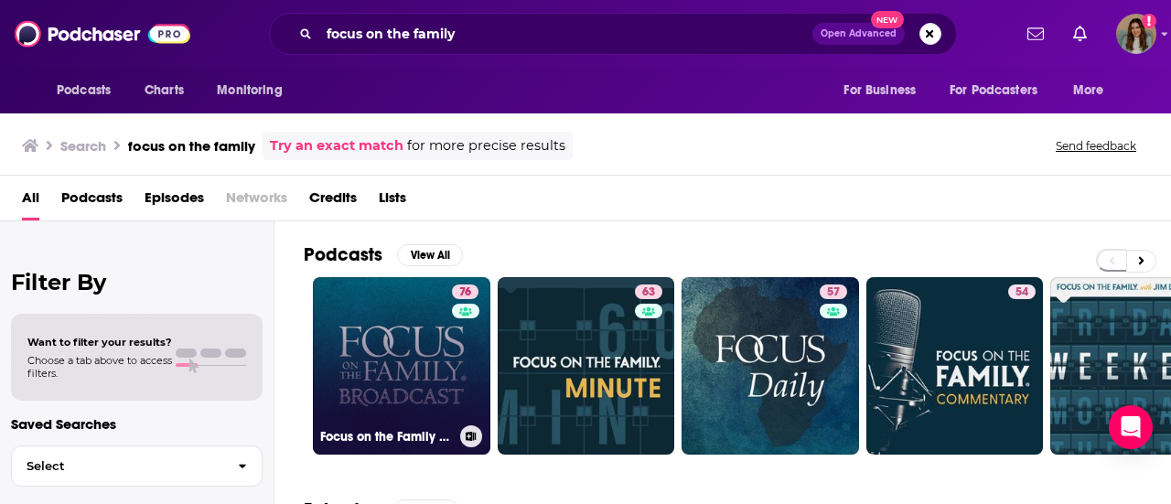
click at [383, 332] on link "76 Focus on the Family Broadcast" at bounding box center [402, 366] width 178 height 178
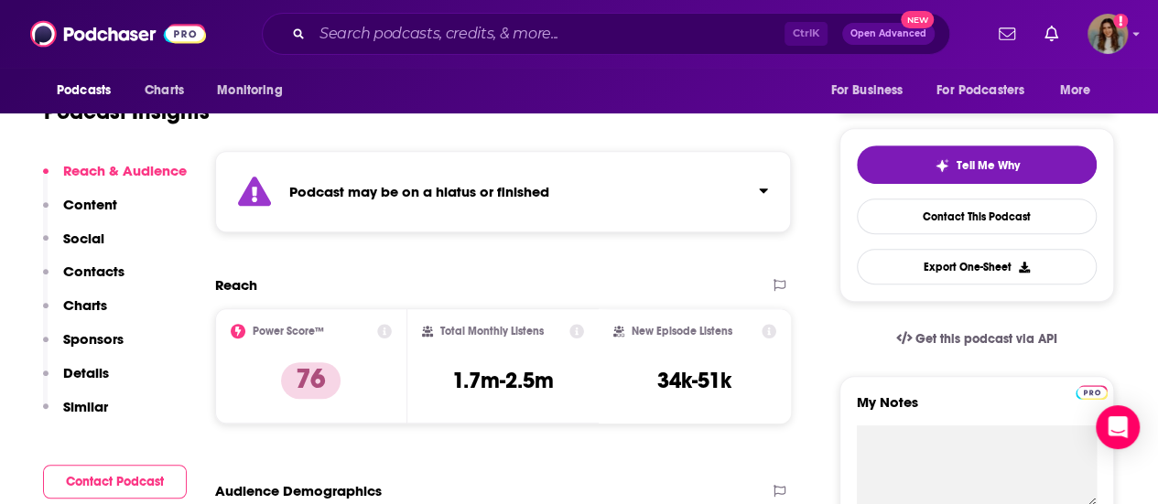
scroll to position [92, 0]
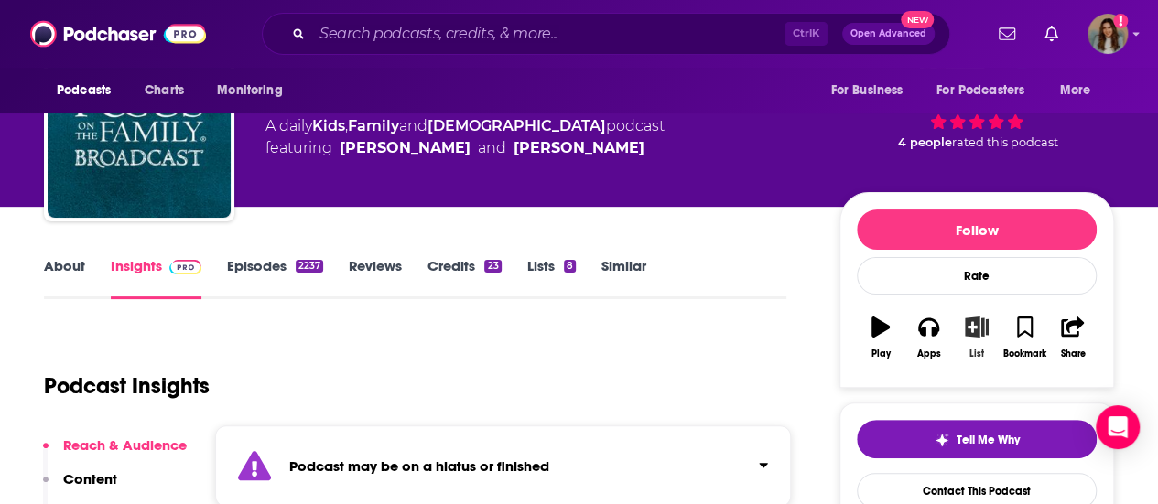
click at [983, 325] on icon "button" at bounding box center [976, 327] width 23 height 20
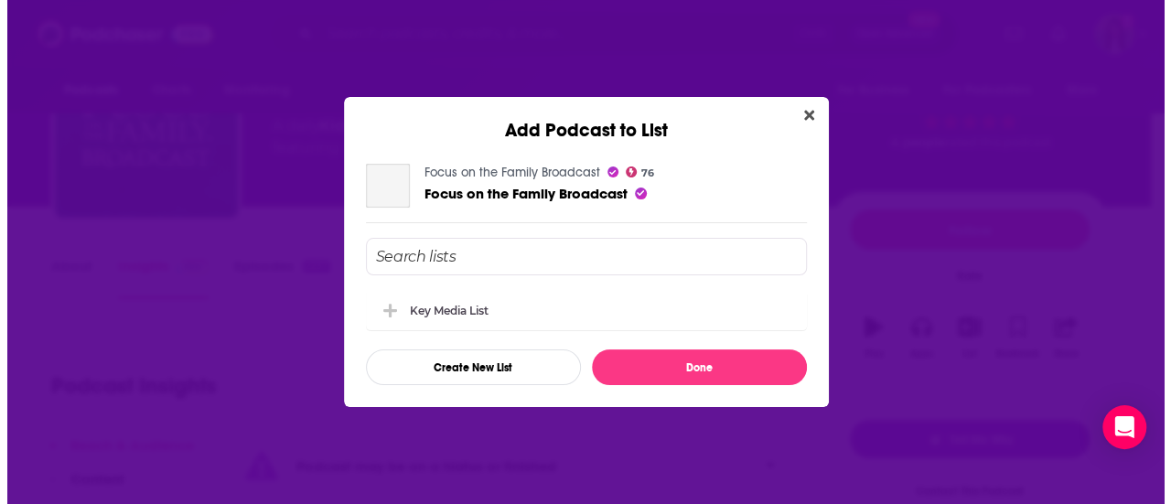
scroll to position [0, 0]
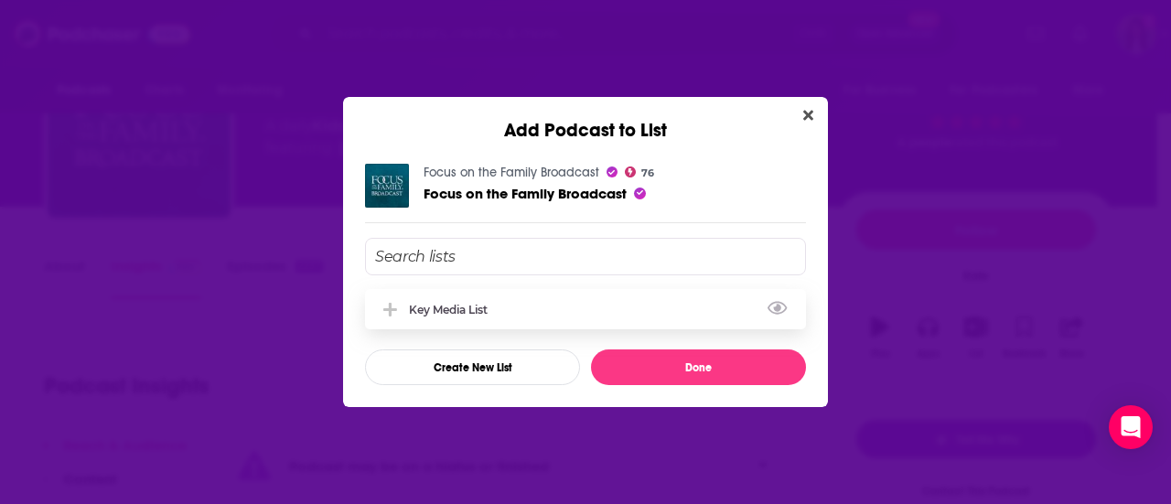
click at [499, 303] on div "Key Media List" at bounding box center [454, 310] width 90 height 14
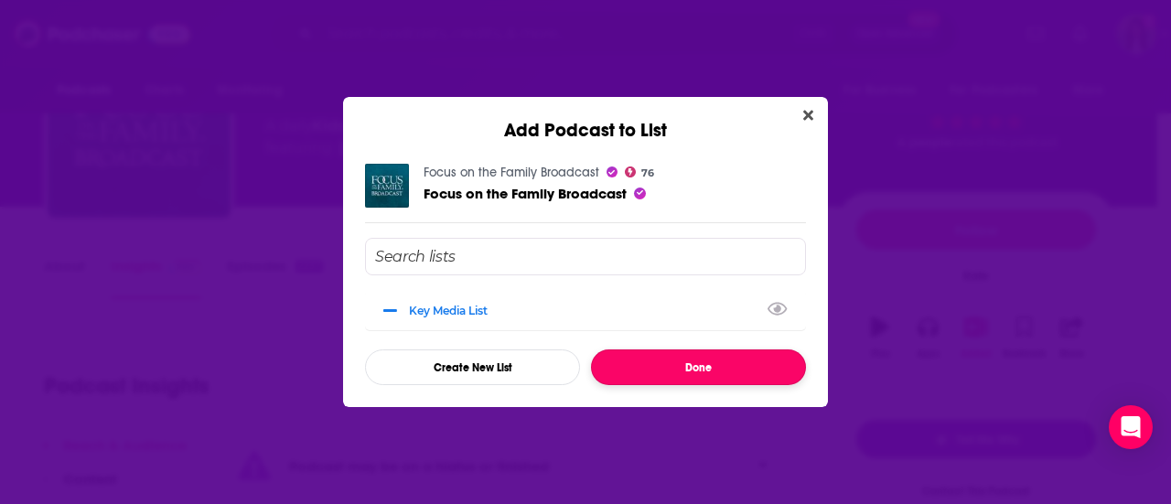
click at [706, 361] on button "Done" at bounding box center [698, 368] width 215 height 36
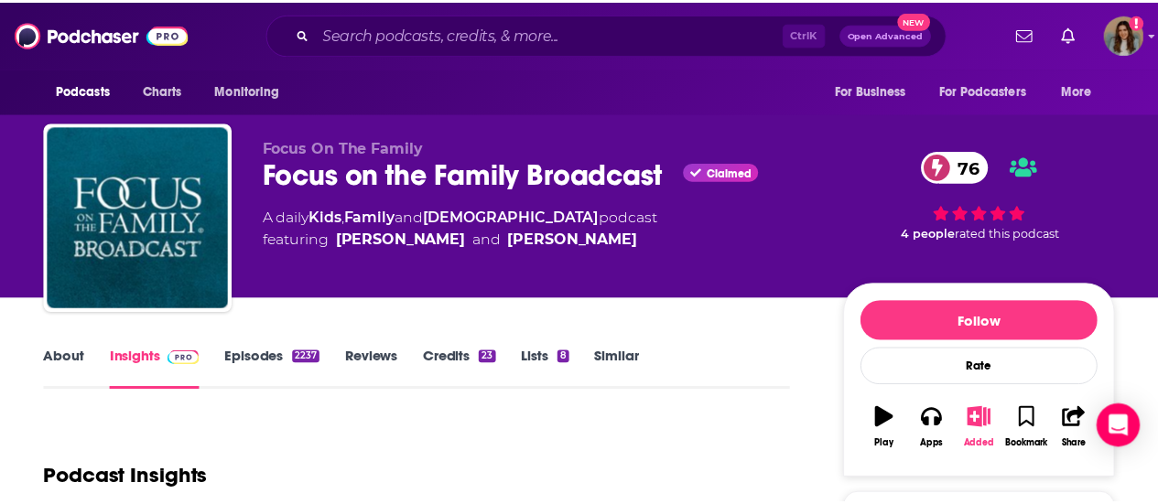
scroll to position [92, 0]
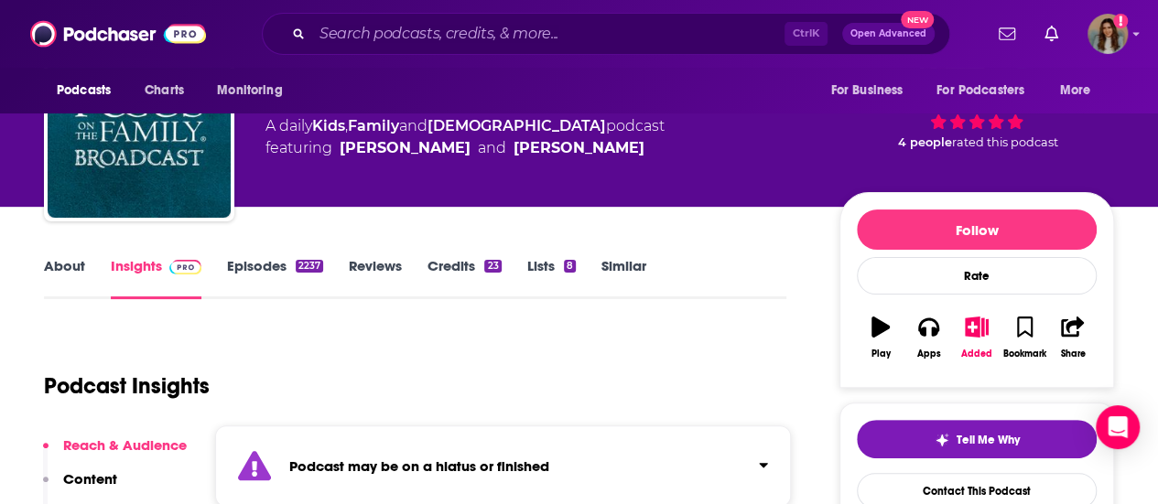
click at [632, 275] on link "Similar" at bounding box center [623, 278] width 45 height 42
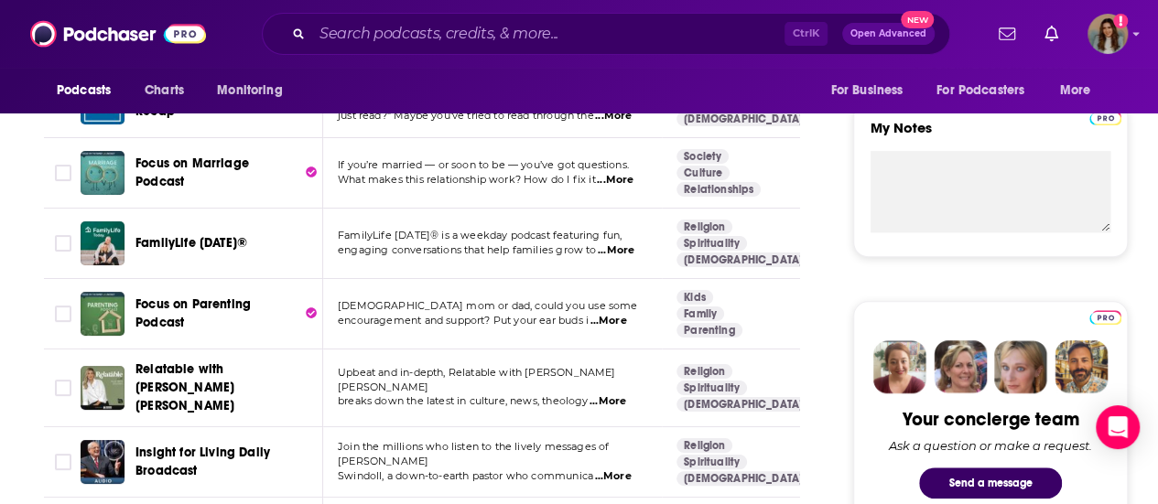
scroll to position [824, 0]
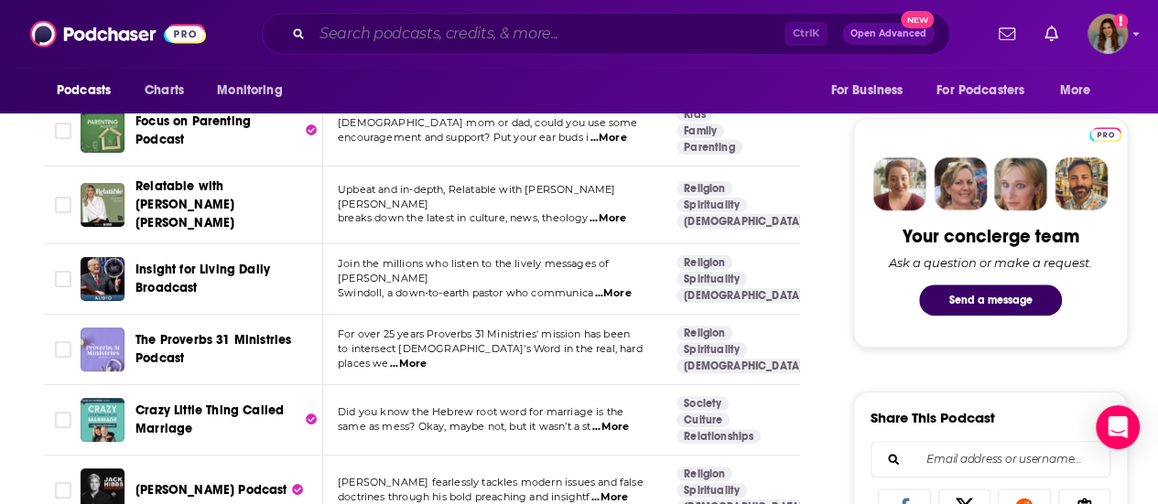
click at [448, 38] on input "Search podcasts, credits, & more..." at bounding box center [548, 33] width 472 height 29
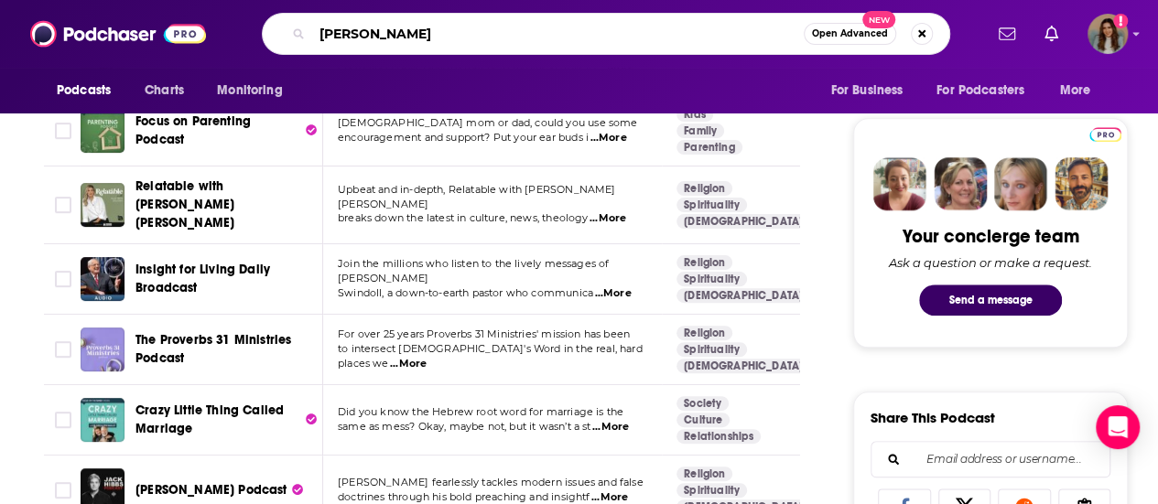
type input "[PERSON_NAME]"
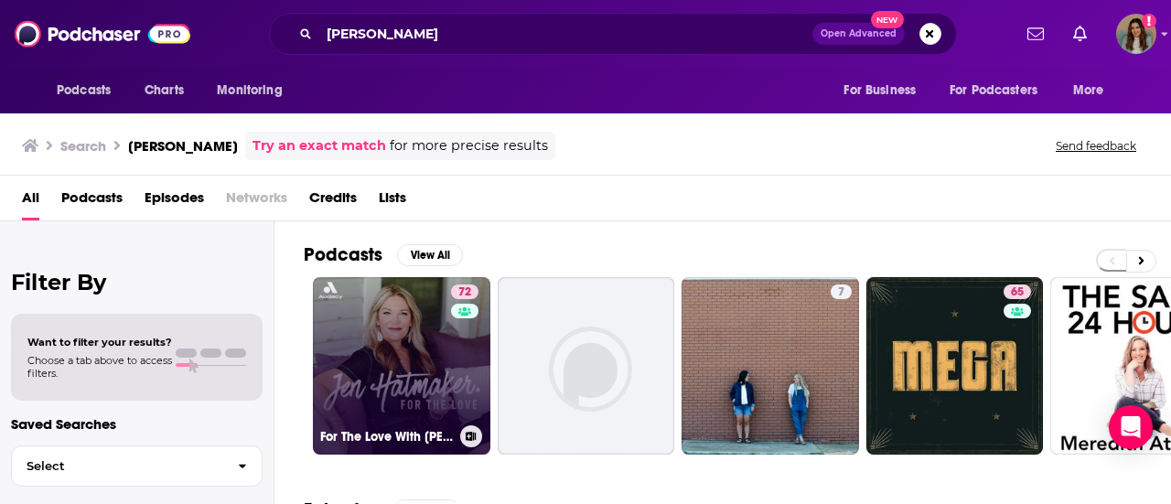
click at [447, 341] on link "72 For The Love With [PERSON_NAME] Podcast" at bounding box center [402, 366] width 178 height 178
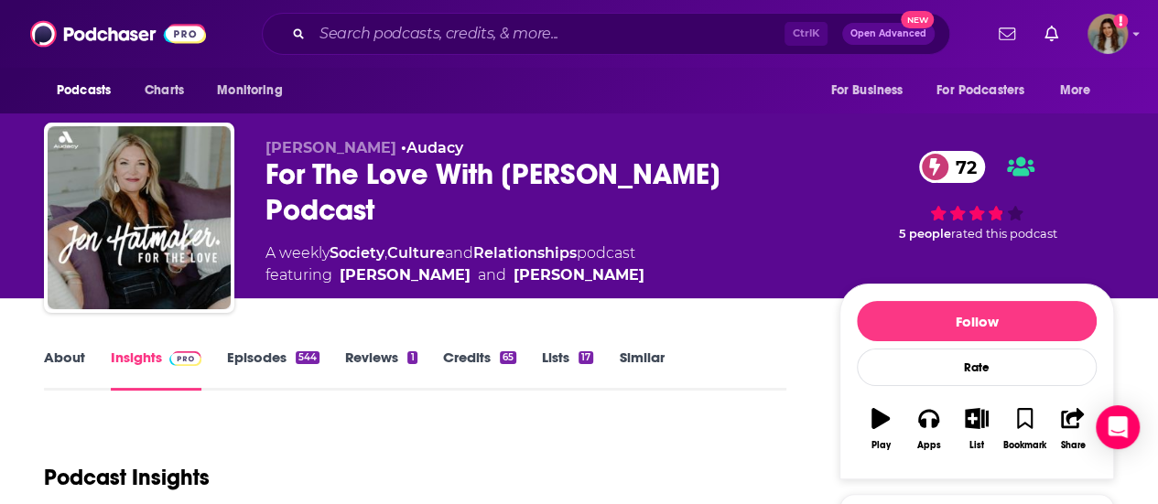
scroll to position [275, 0]
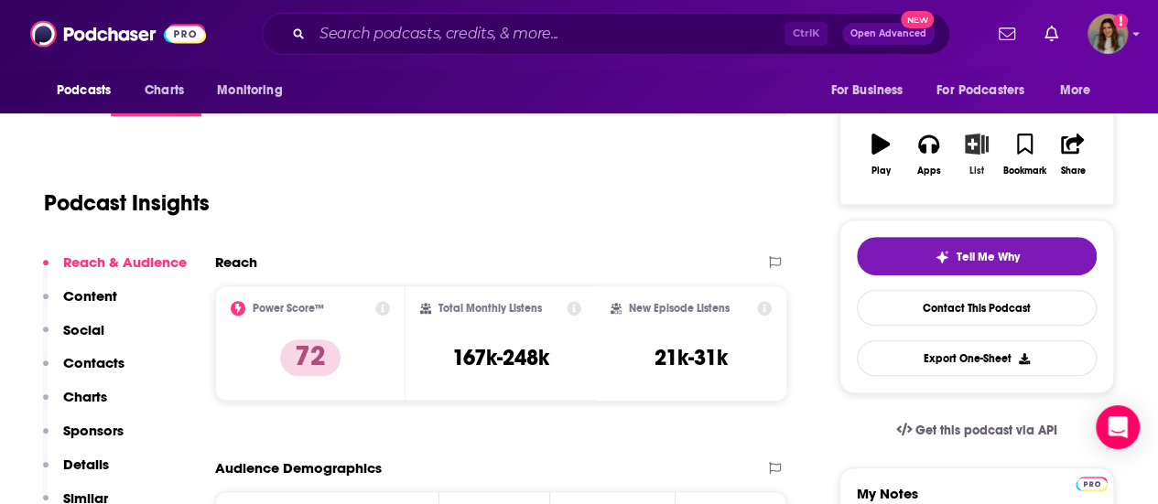
click at [970, 144] on icon "button" at bounding box center [975, 144] width 23 height 20
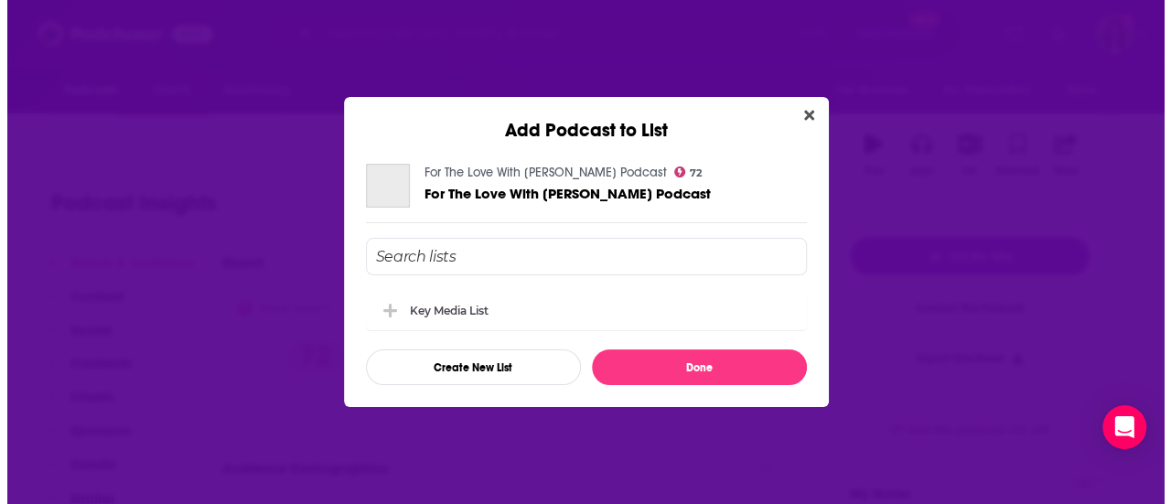
scroll to position [0, 0]
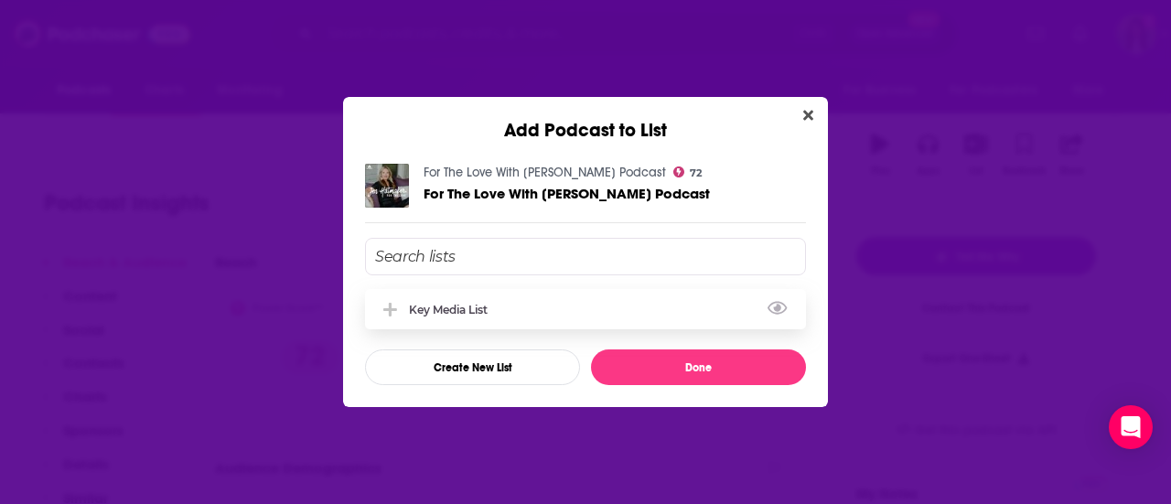
click at [507, 318] on div "Key Media List" at bounding box center [585, 309] width 441 height 40
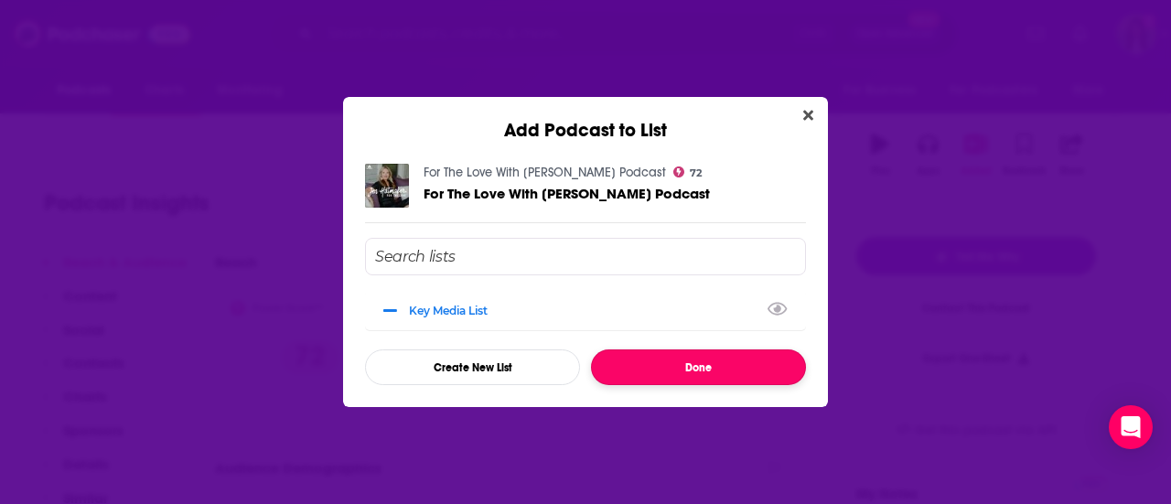
click at [778, 363] on button "Done" at bounding box center [698, 368] width 215 height 36
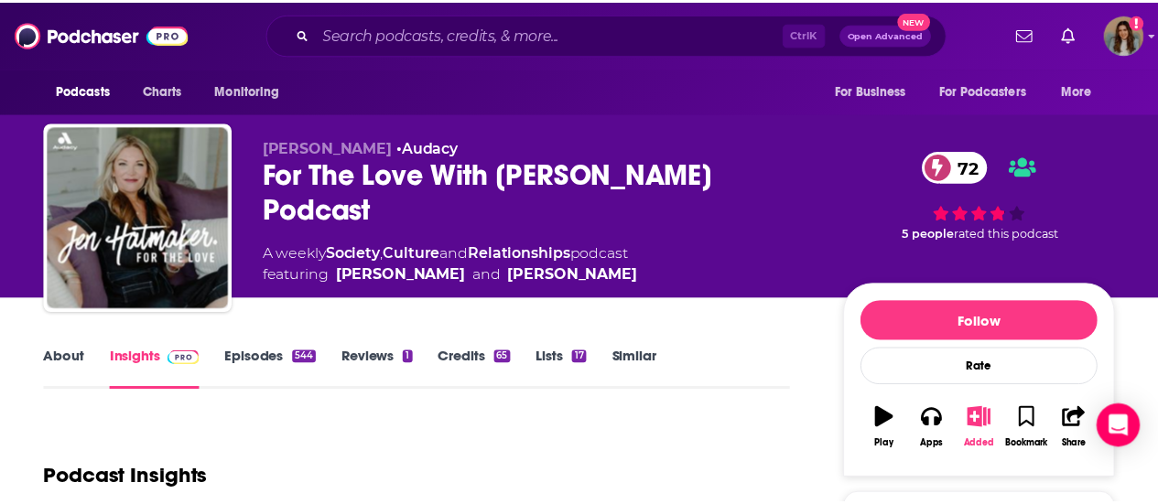
scroll to position [275, 0]
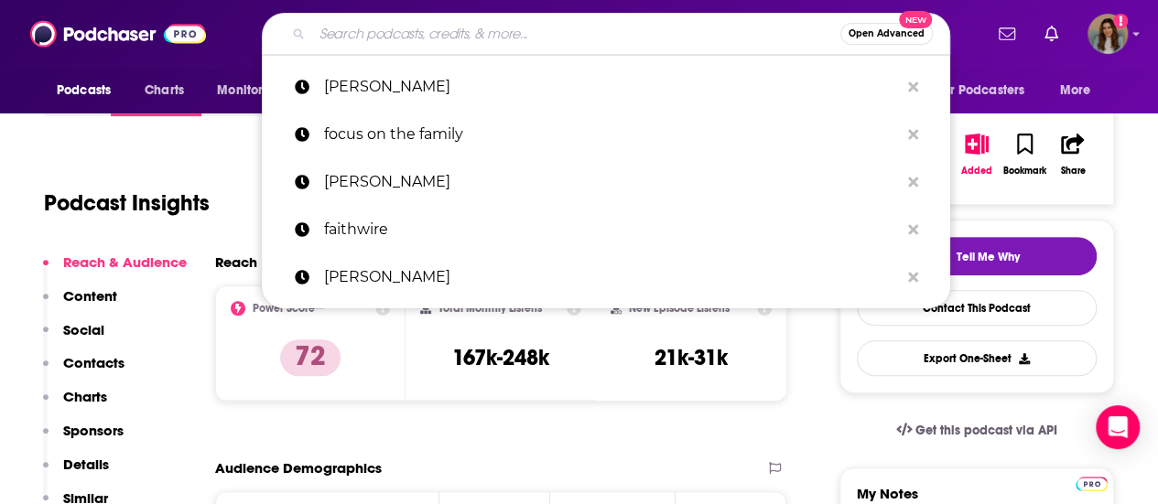
click at [520, 19] on input "Search podcasts, credits, & more..." at bounding box center [576, 33] width 528 height 29
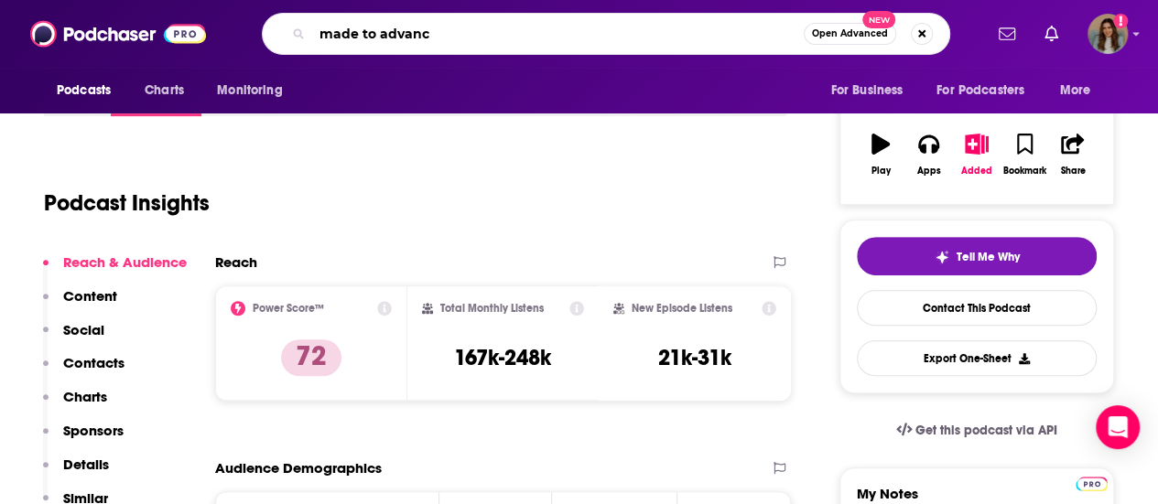
type input "made to advance"
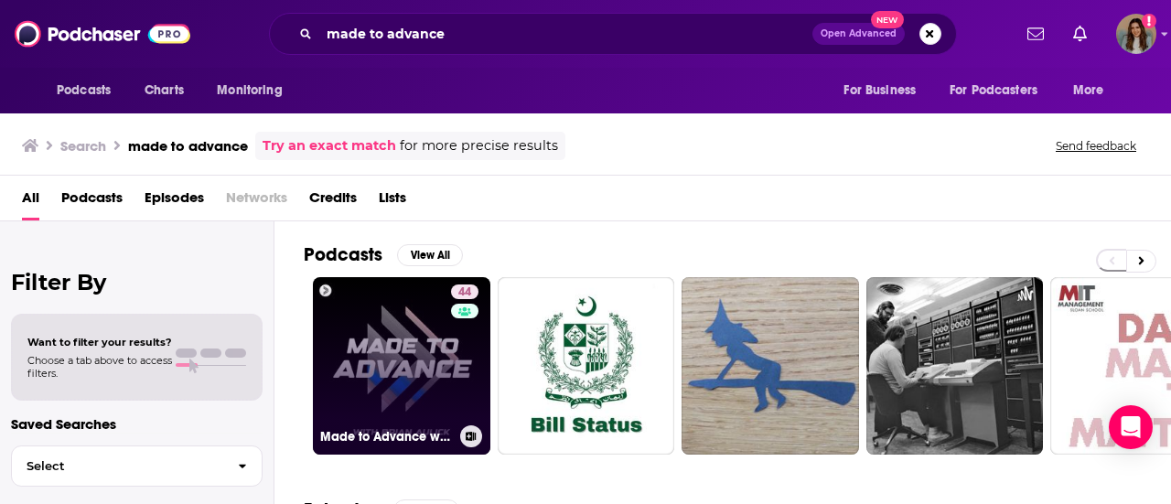
click at [408, 369] on link "44 Made to Advance with [PERSON_NAME]" at bounding box center [402, 366] width 178 height 178
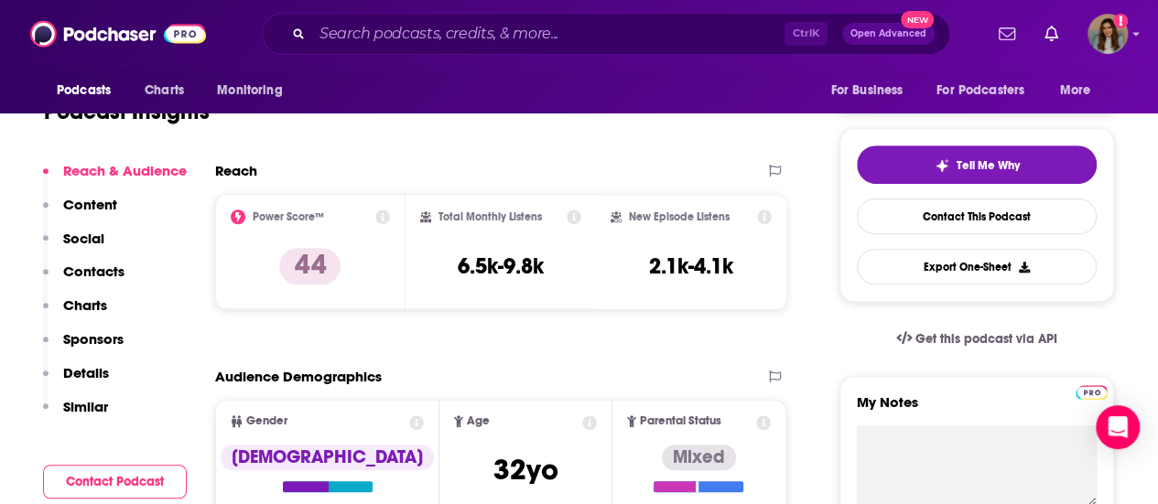
scroll to position [92, 0]
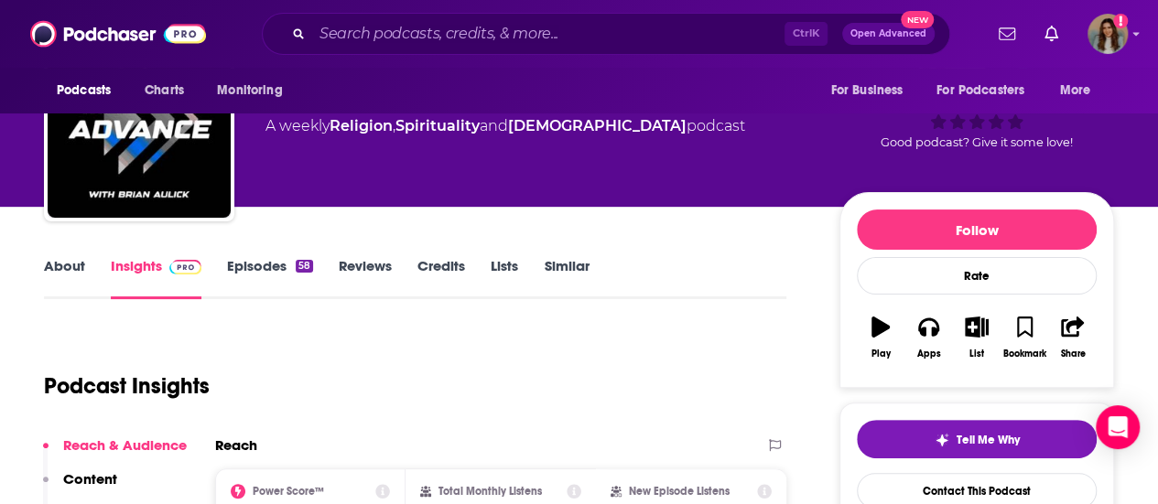
click at [436, 268] on link "Credits" at bounding box center [441, 278] width 48 height 42
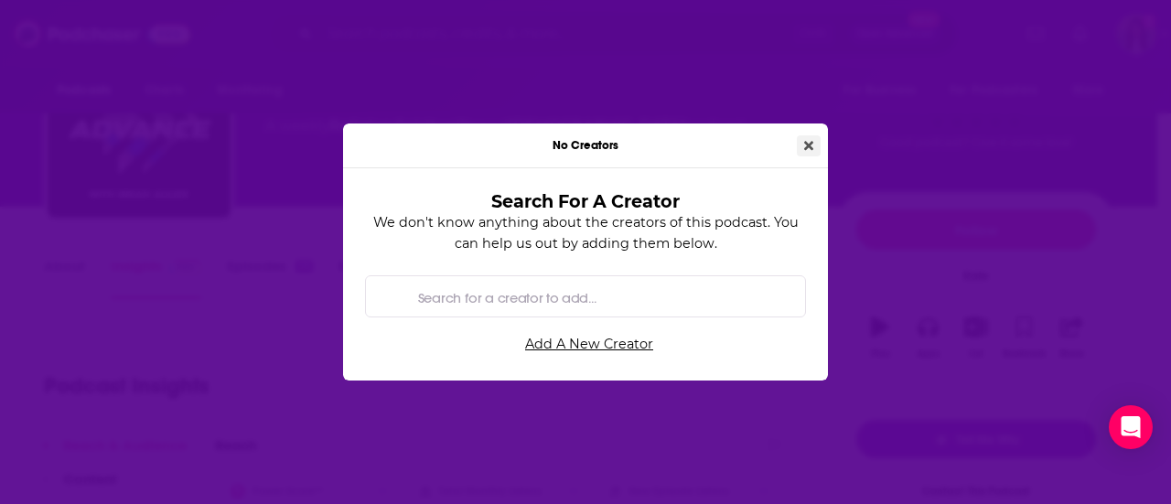
click at [813, 142] on button "Close" at bounding box center [809, 145] width 24 height 21
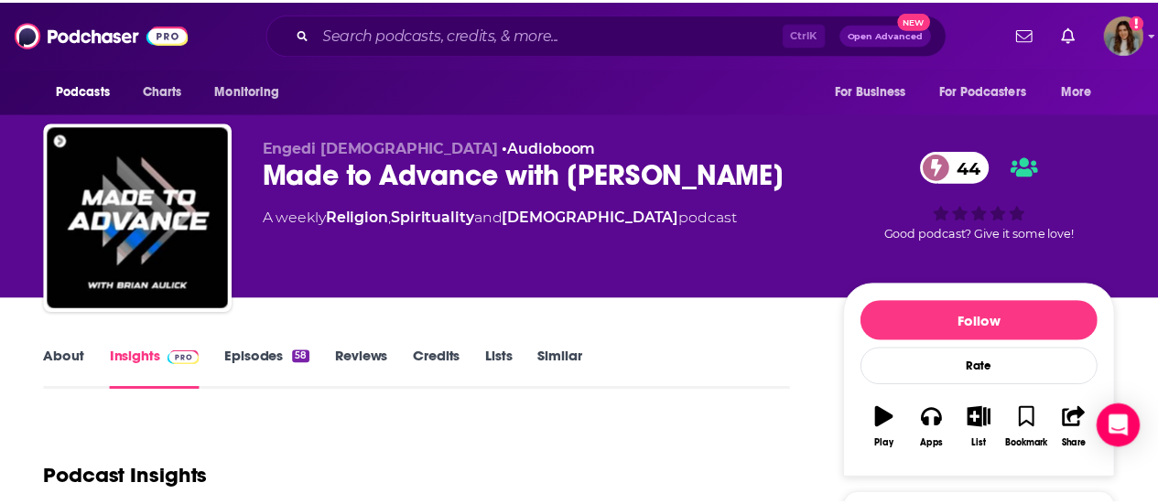
scroll to position [92, 0]
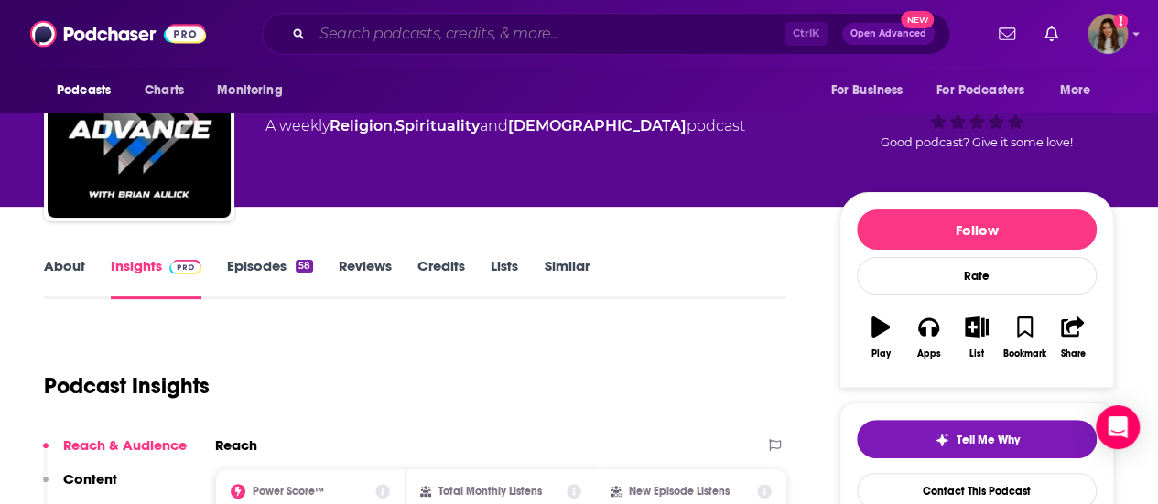
click at [366, 38] on input "Search podcasts, credits, & more..." at bounding box center [548, 33] width 472 height 29
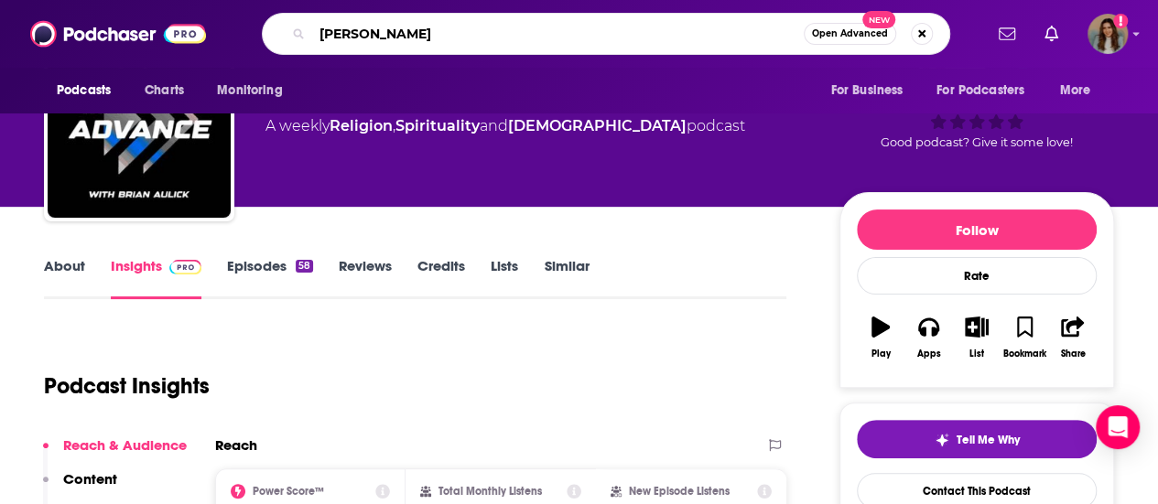
type input "[PERSON_NAME]"
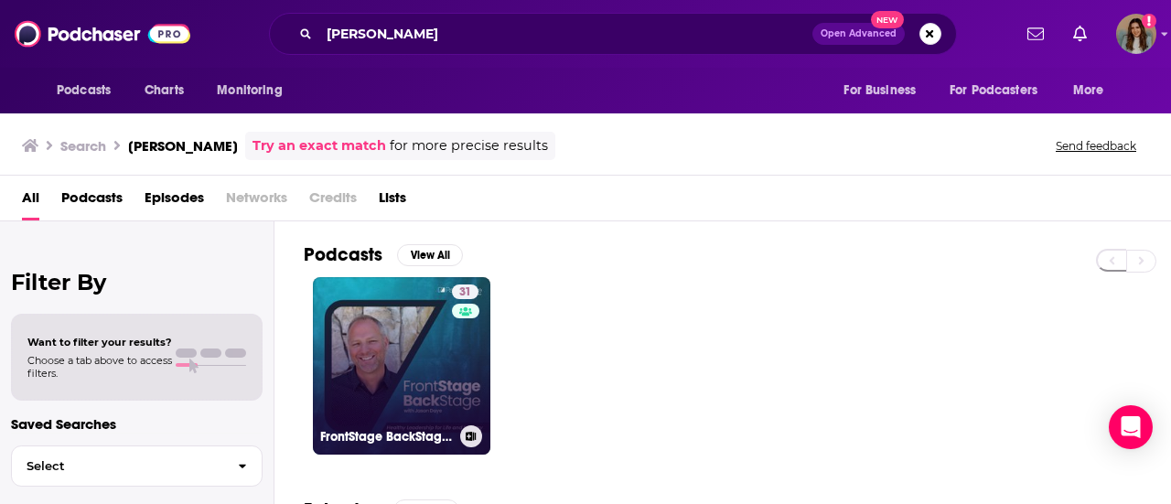
click at [443, 350] on link "31 FrontStage BackStage with [PERSON_NAME] - Healthy Leadership for Life and Mi…" at bounding box center [402, 366] width 178 height 178
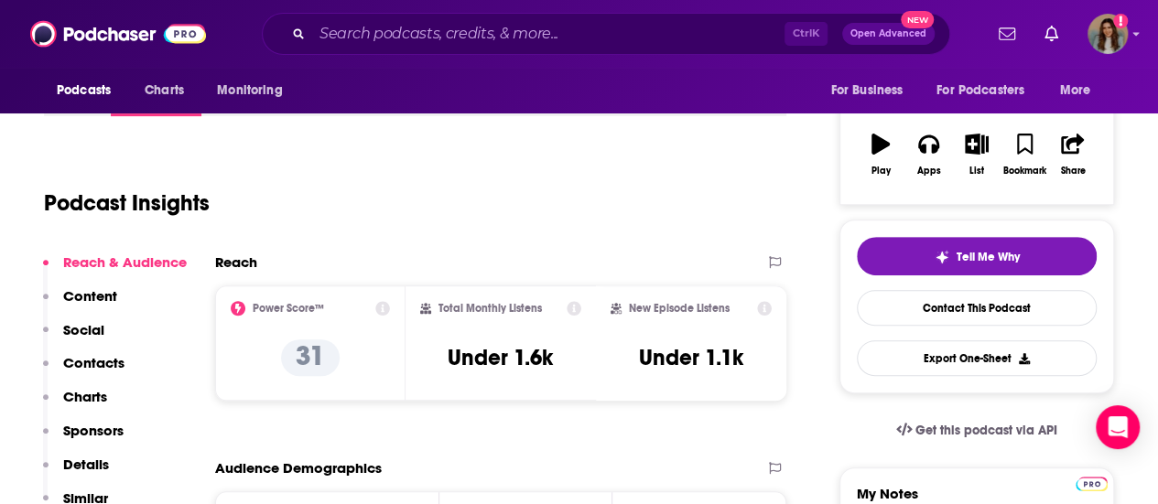
scroll to position [183, 0]
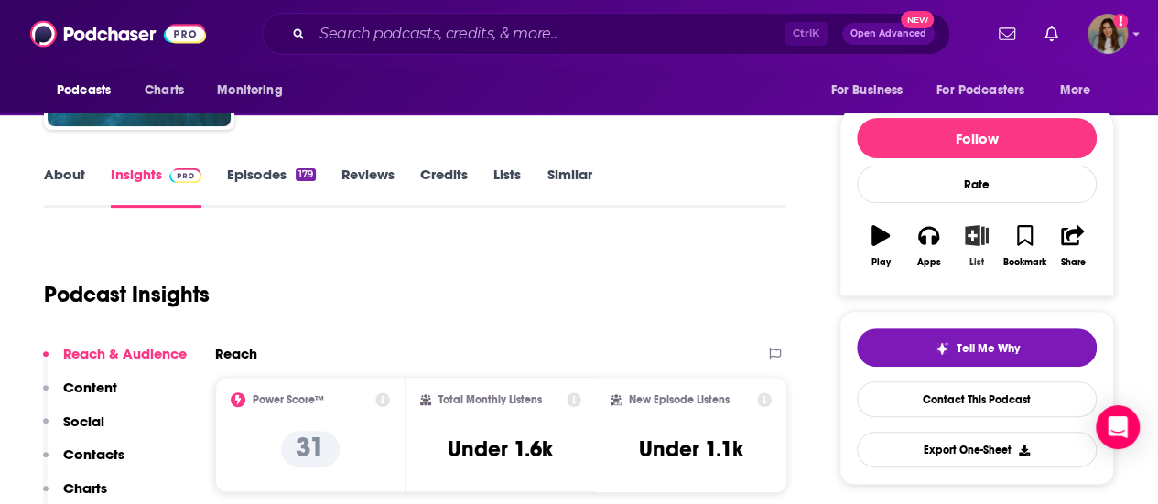
click at [975, 252] on button "List" at bounding box center [977, 246] width 48 height 66
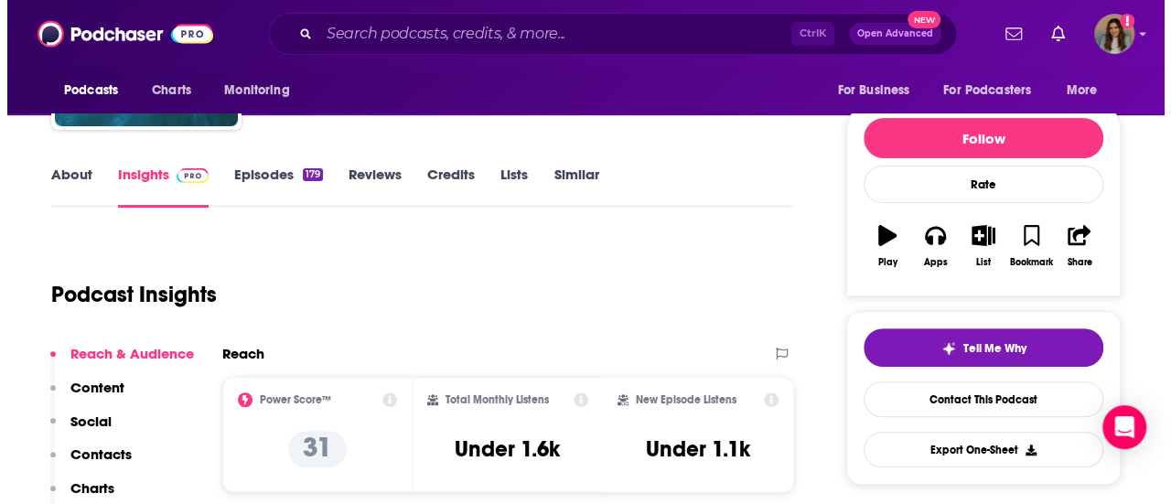
scroll to position [0, 0]
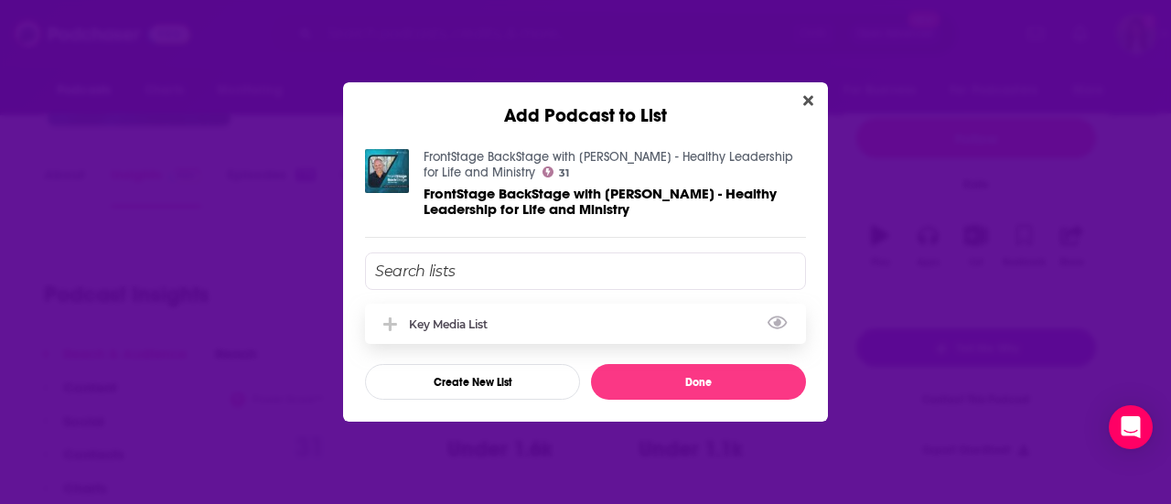
click at [534, 319] on div "Key Media List" at bounding box center [585, 324] width 441 height 40
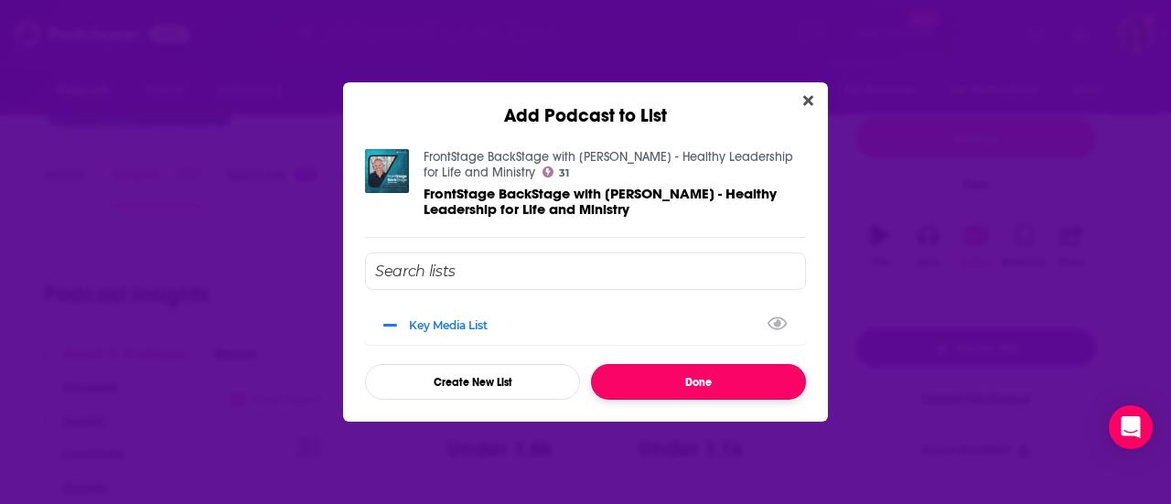
click at [672, 371] on button "Done" at bounding box center [698, 382] width 215 height 36
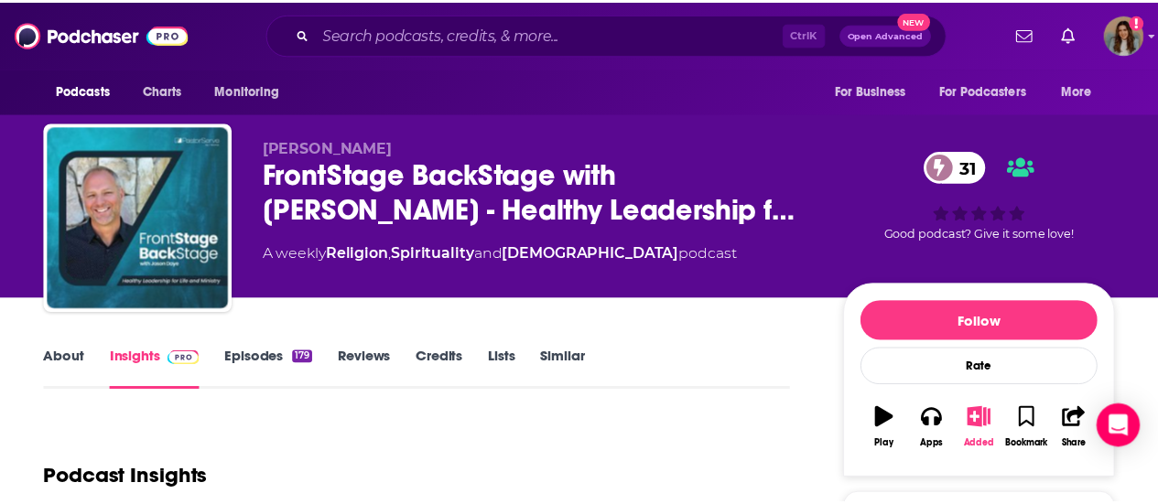
scroll to position [183, 0]
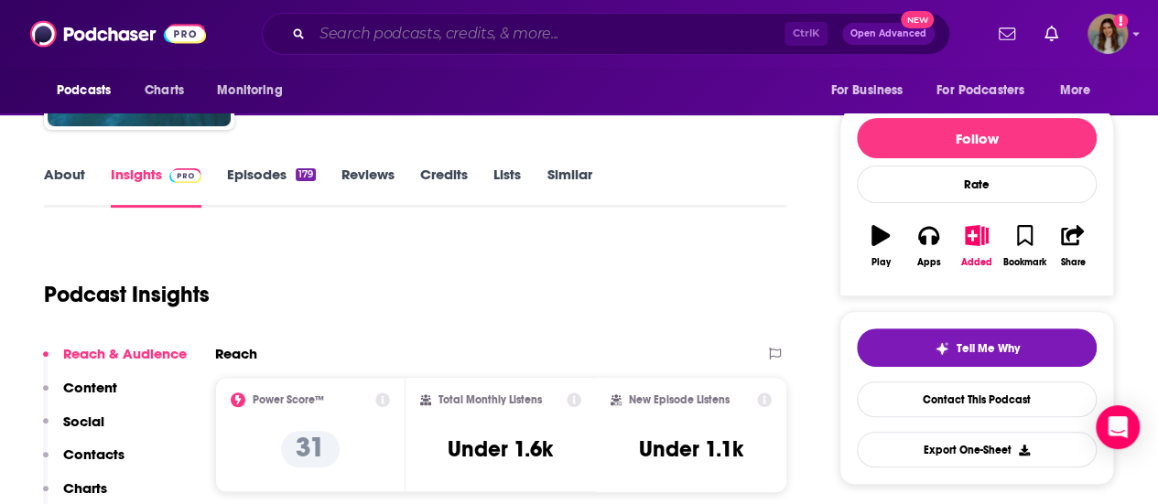
click at [426, 33] on input "Search podcasts, credits, & more..." at bounding box center [548, 33] width 472 height 29
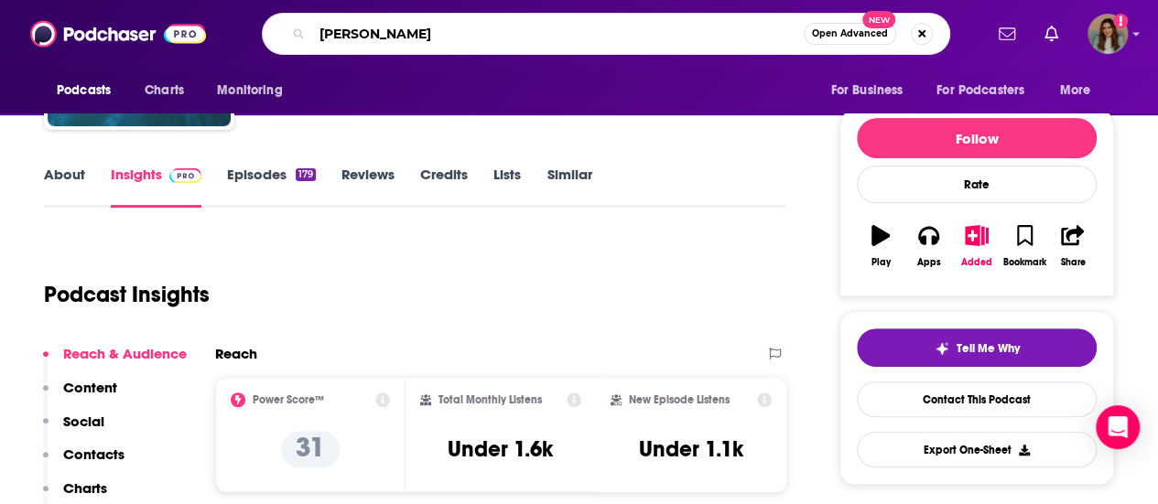
type input "[PERSON_NAME]"
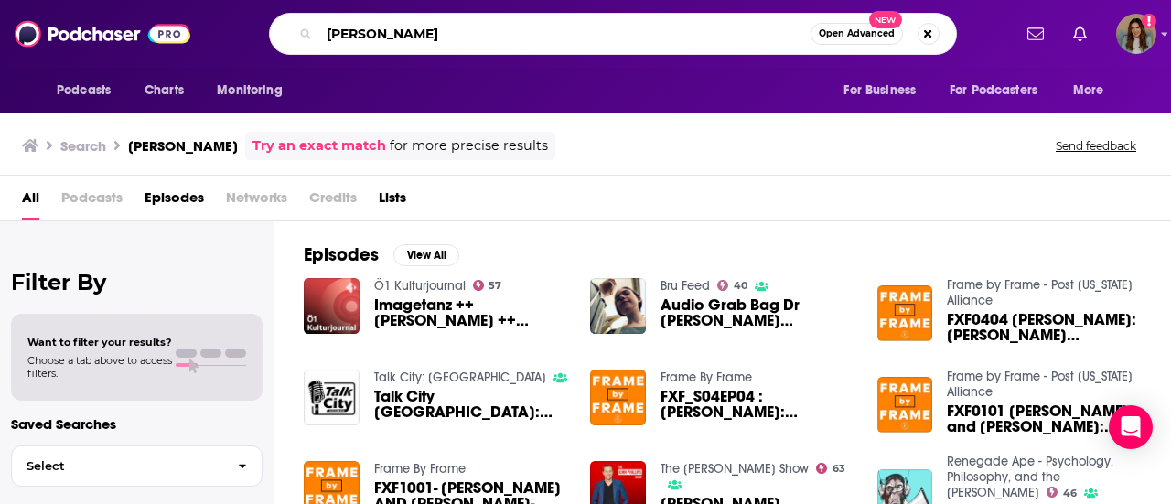
drag, startPoint x: 448, startPoint y: 33, endPoint x: 220, endPoint y: 38, distance: 228.8
click at [220, 38] on div "[PERSON_NAME] Open Advanced New" at bounding box center [612, 34] width 797 height 42
type input "gps: [DEMOGRAPHIC_DATA] people stories"
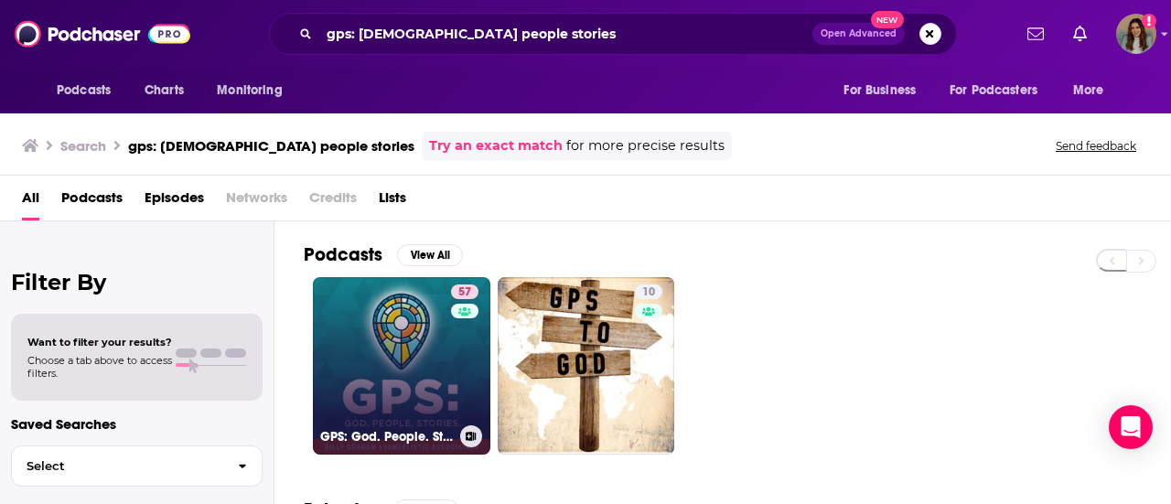
click at [429, 353] on link "57 GPS: God. People. Stories." at bounding box center [402, 366] width 178 height 178
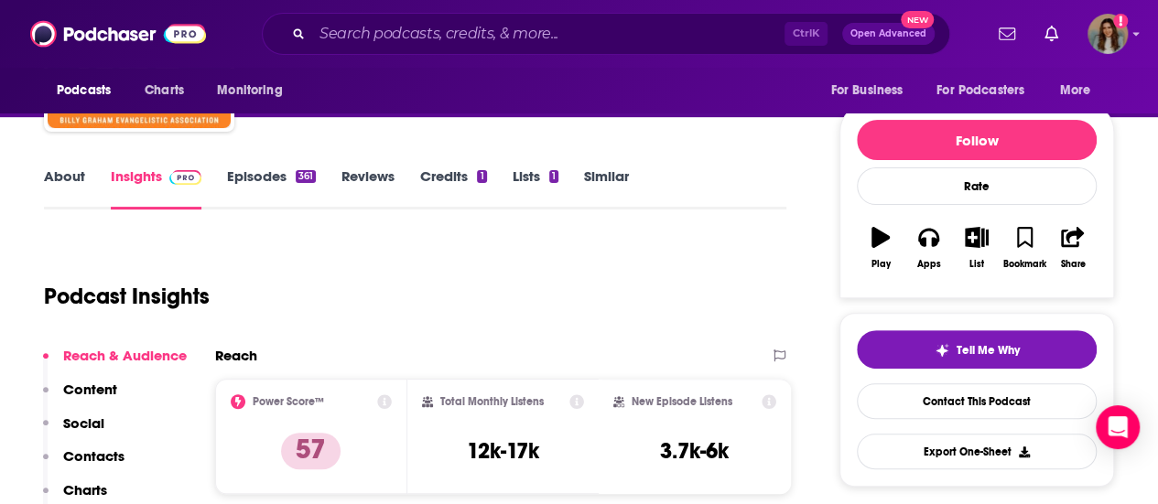
scroll to position [183, 0]
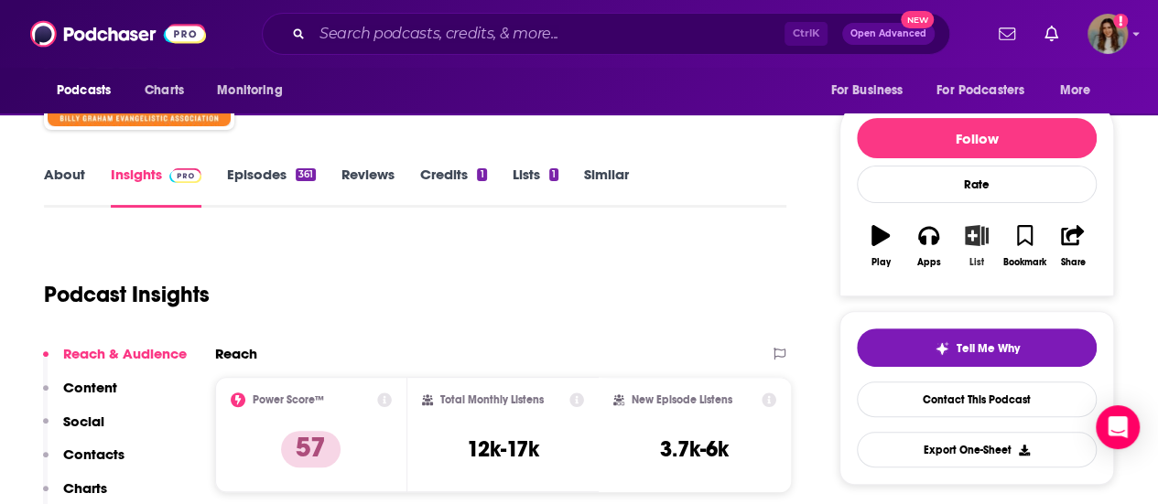
click at [972, 234] on icon "button" at bounding box center [975, 235] width 23 height 20
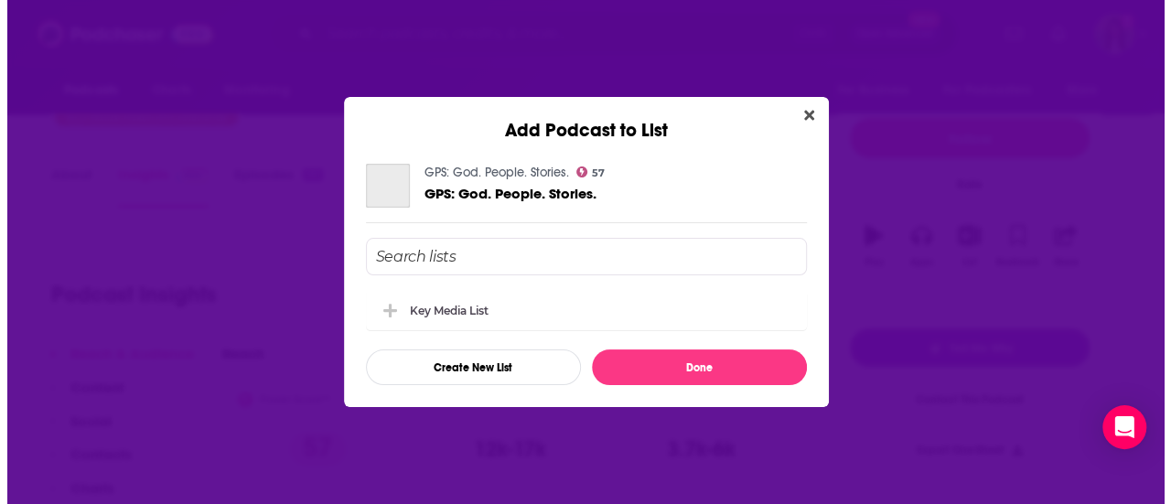
scroll to position [0, 0]
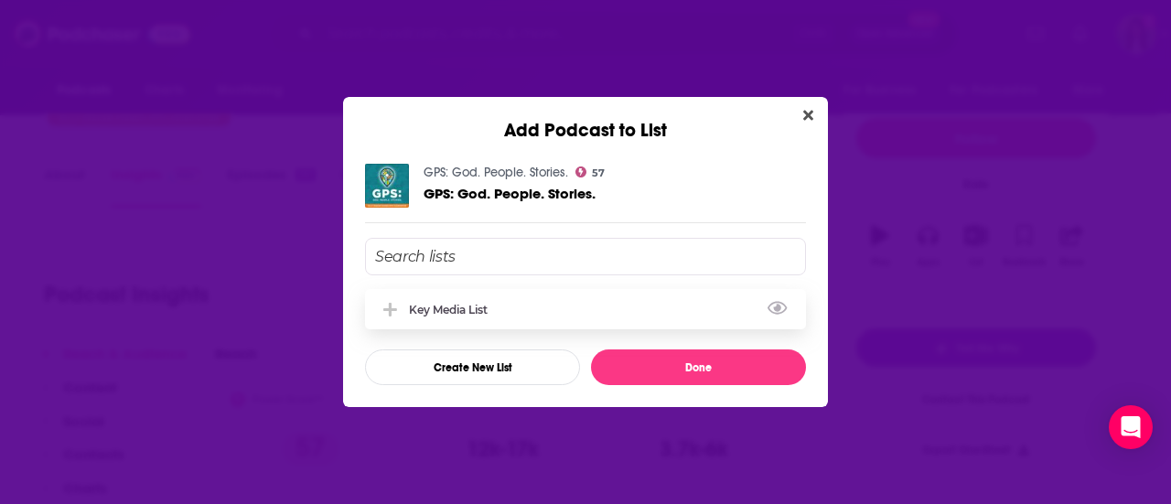
click at [534, 305] on div "Key Media List" at bounding box center [585, 309] width 441 height 40
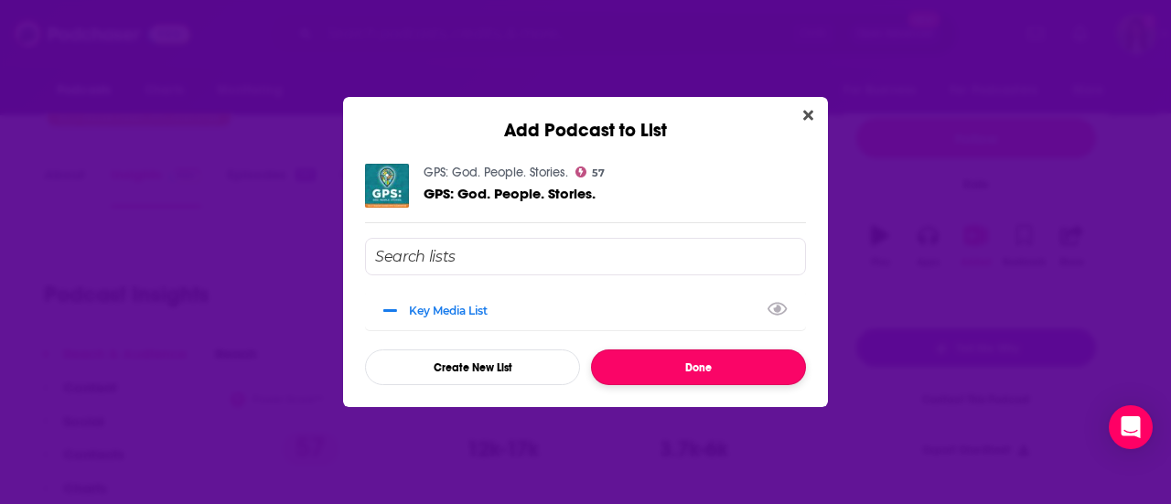
click at [727, 376] on button "Done" at bounding box center [698, 368] width 215 height 36
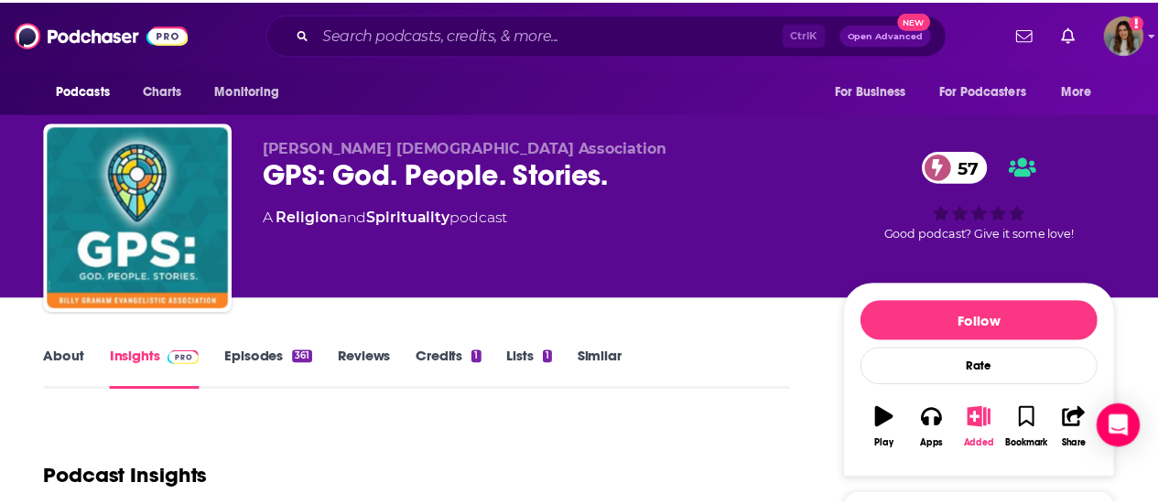
scroll to position [183, 0]
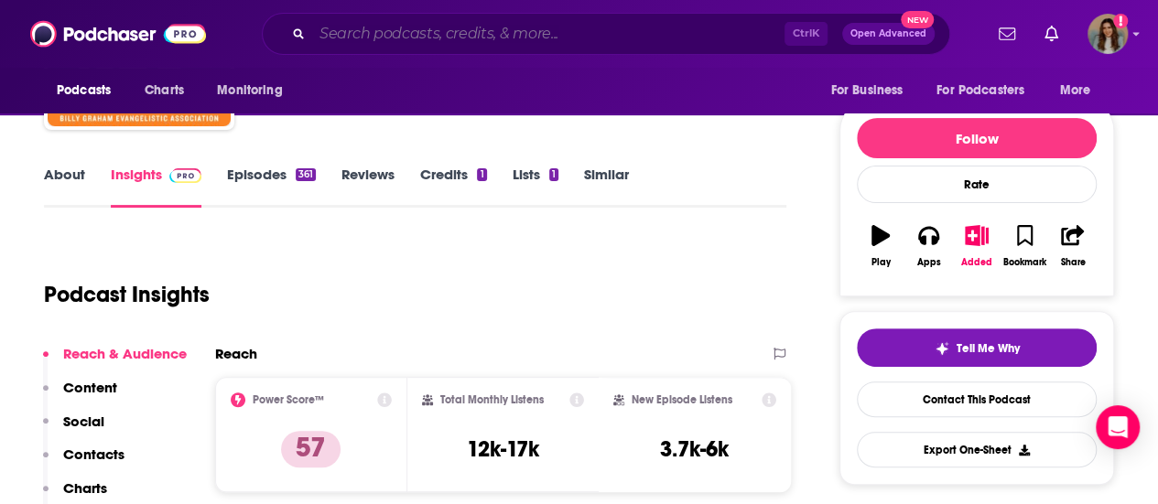
click at [410, 34] on input "Search podcasts, credits, & more..." at bounding box center [548, 33] width 472 height 29
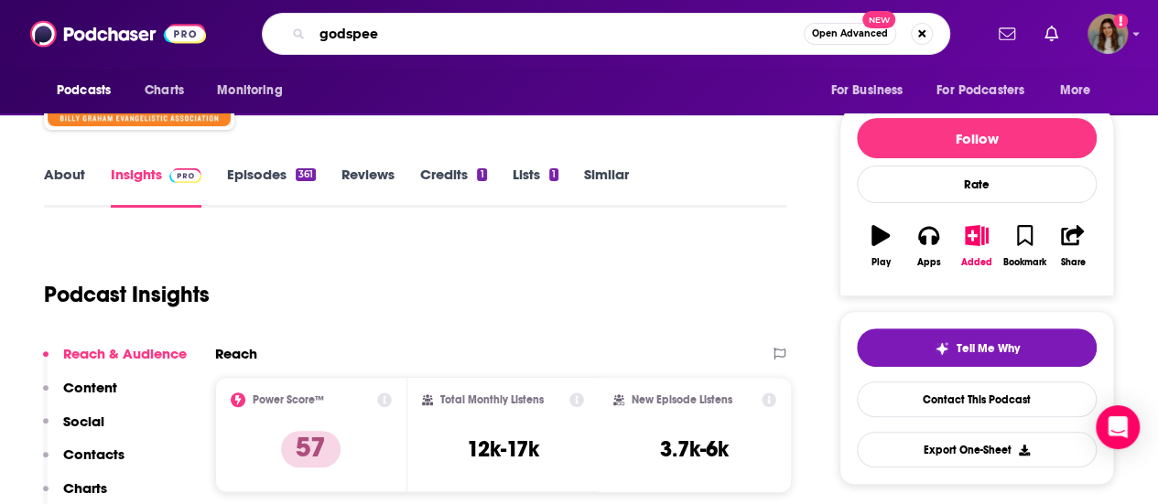
type input "godspeed"
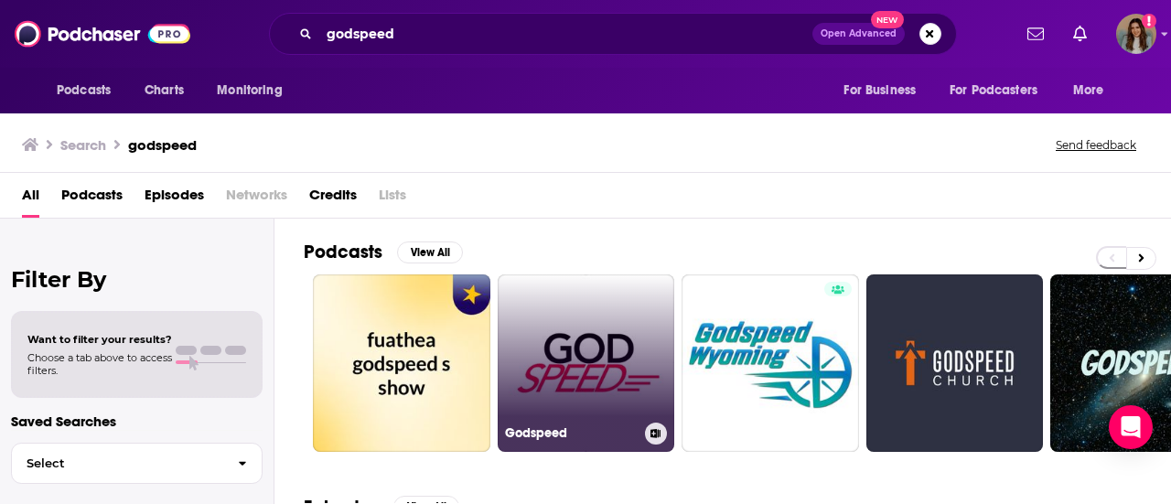
click at [587, 367] on link "Godspeed" at bounding box center [587, 364] width 178 height 178
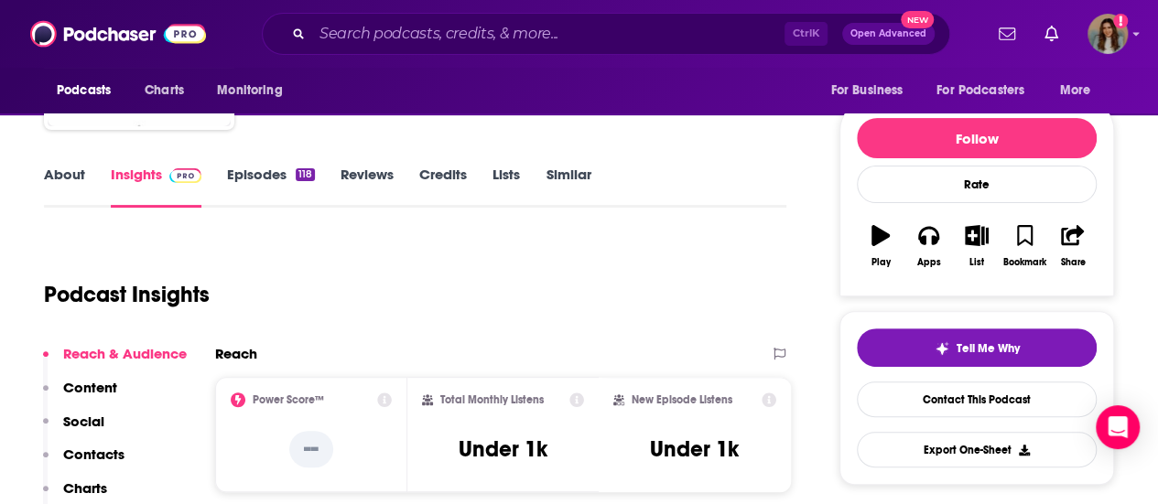
scroll to position [275, 0]
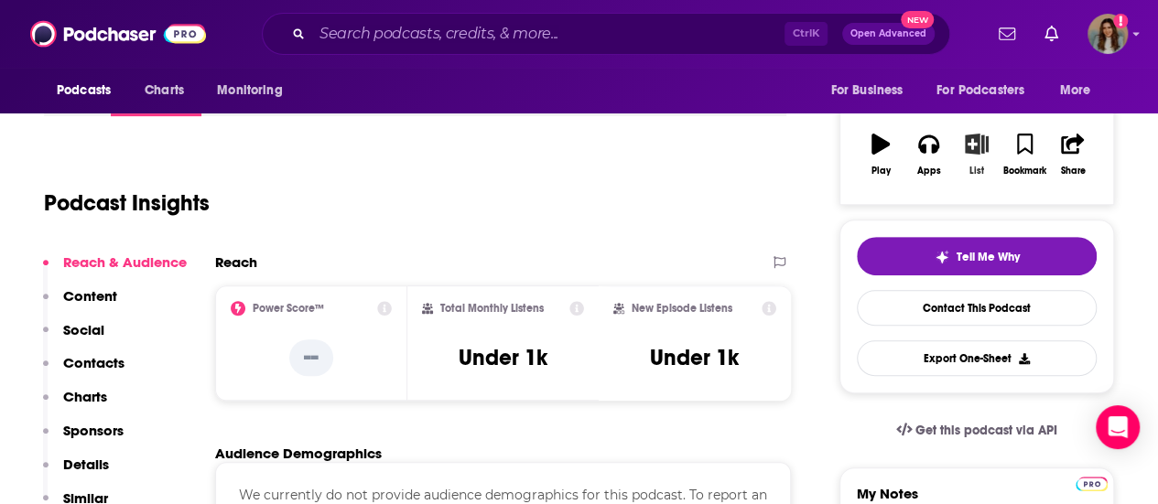
click at [970, 144] on icon "button" at bounding box center [975, 144] width 23 height 20
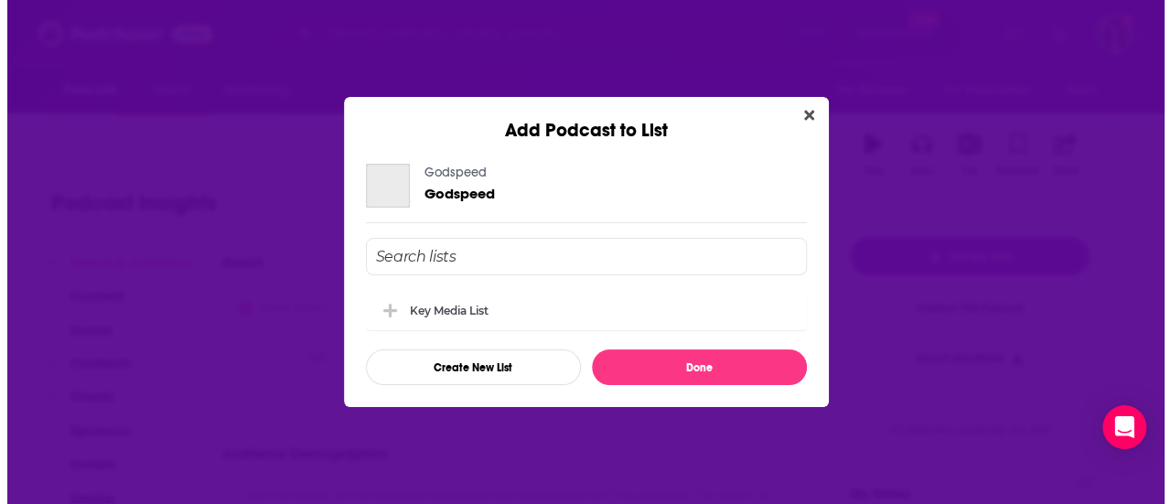
scroll to position [0, 0]
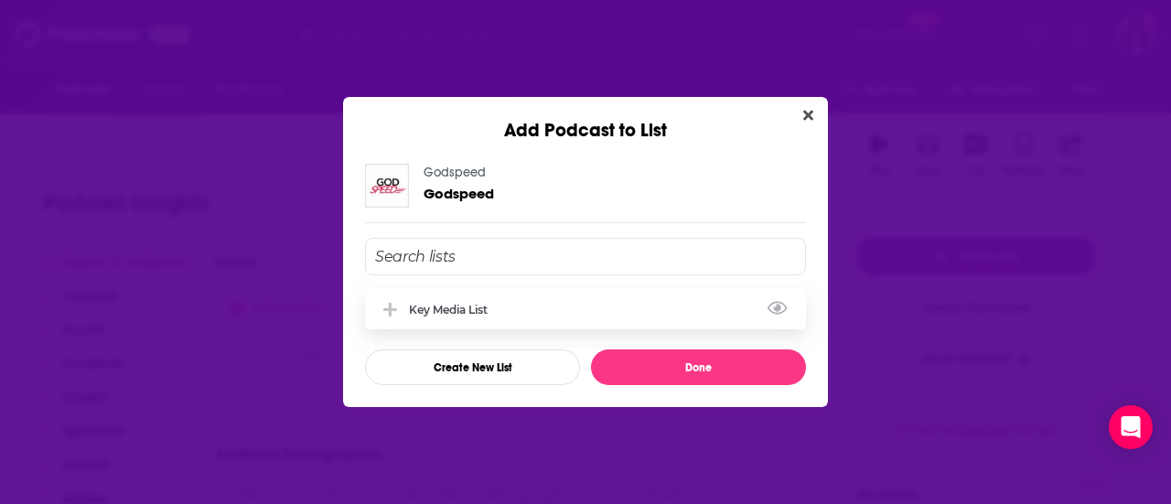
click at [489, 304] on div "Key Media List" at bounding box center [454, 310] width 90 height 14
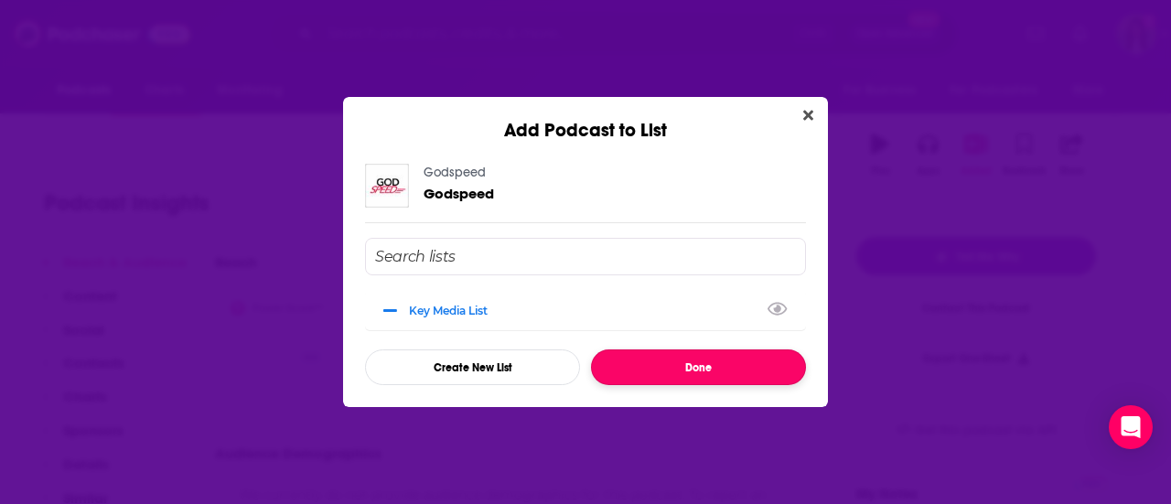
click at [694, 367] on button "Done" at bounding box center [698, 368] width 215 height 36
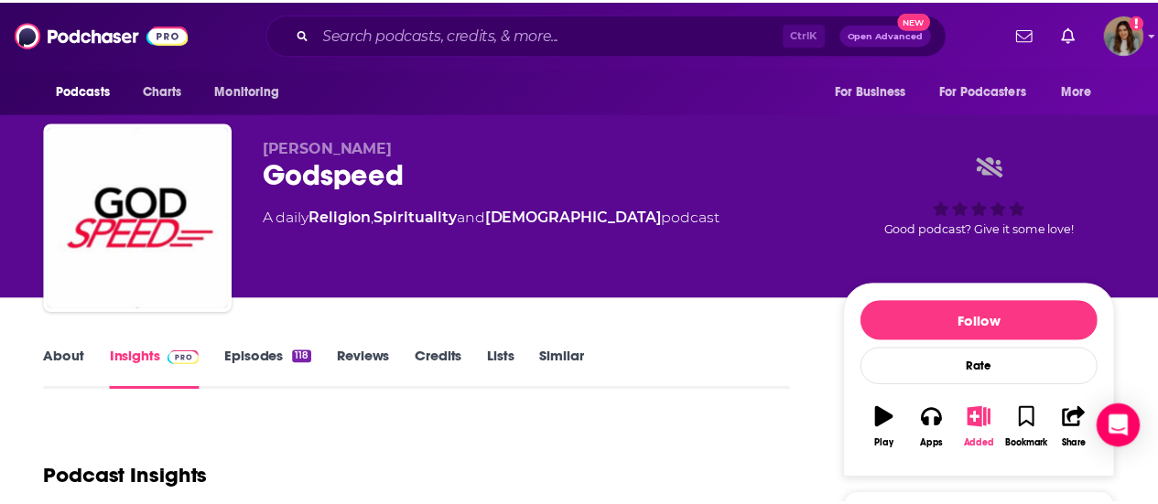
scroll to position [275, 0]
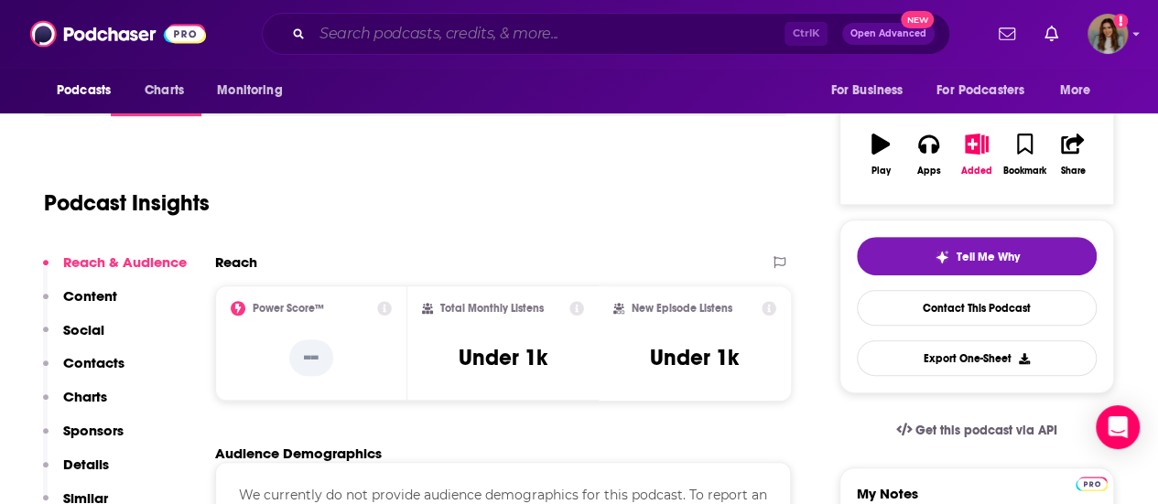
click at [487, 40] on input "Search podcasts, credits, & more..." at bounding box center [548, 33] width 472 height 29
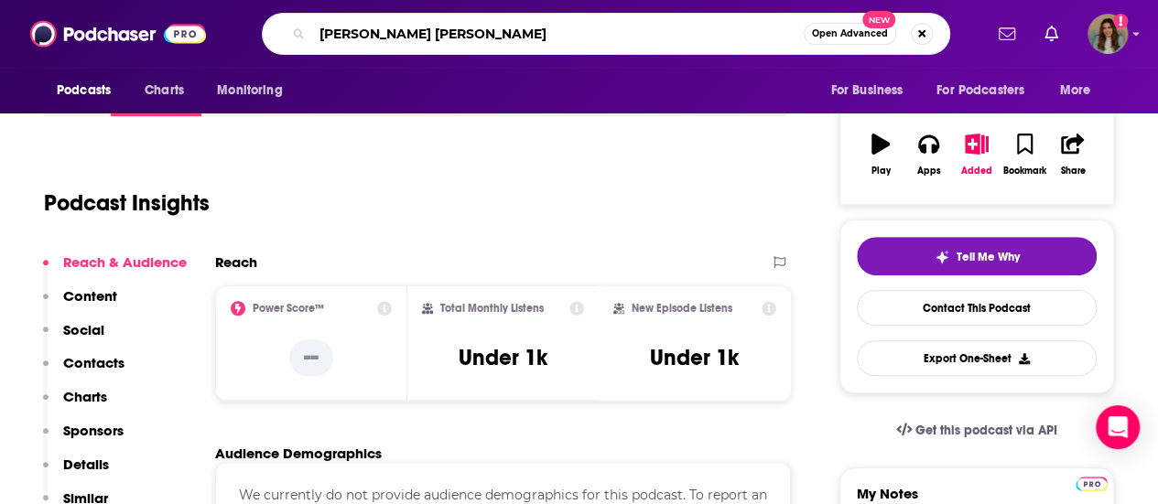
type input "[PERSON_NAME]"
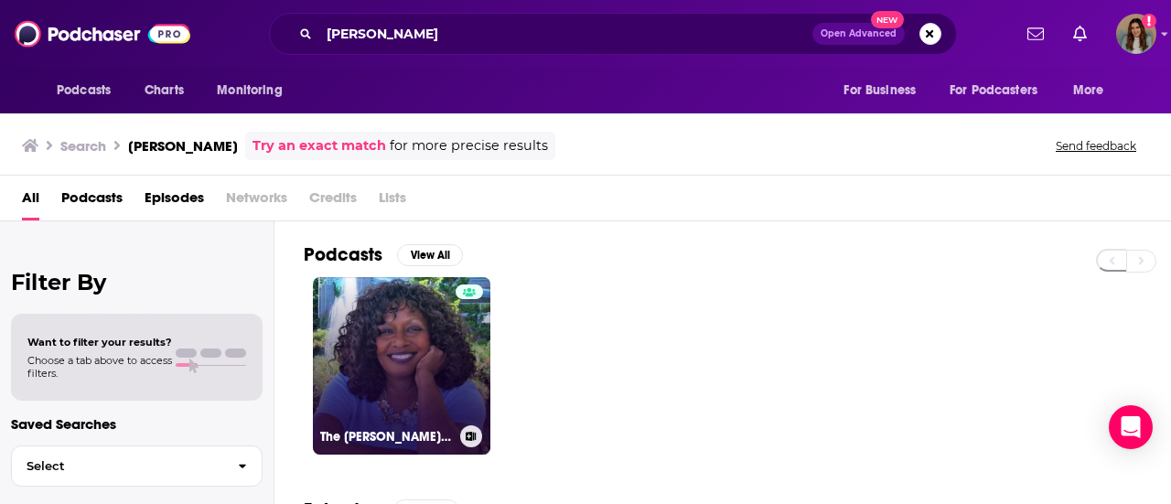
click at [404, 323] on link "The [PERSON_NAME] Show" at bounding box center [402, 366] width 178 height 178
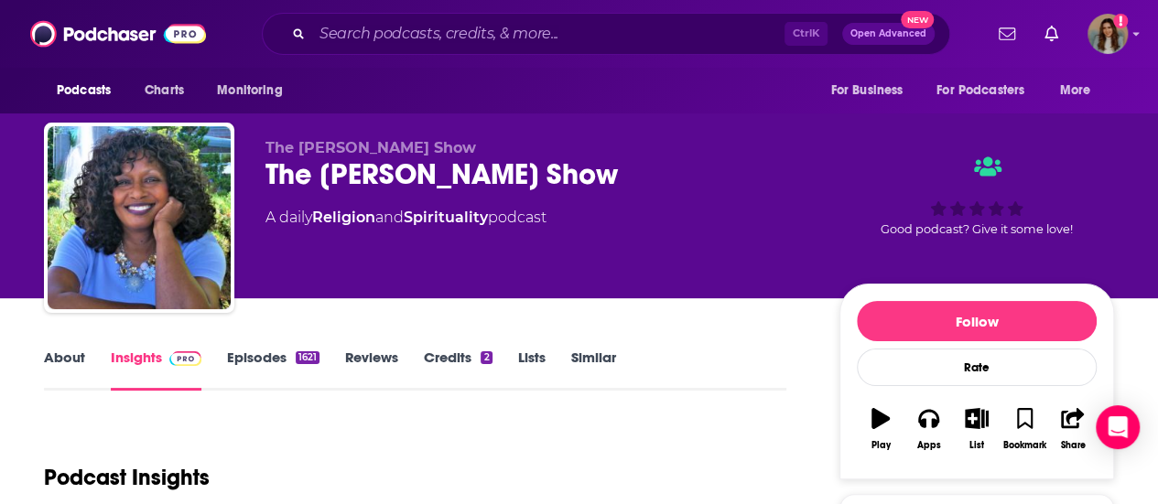
click at [284, 368] on link "Episodes 1621" at bounding box center [273, 370] width 92 height 42
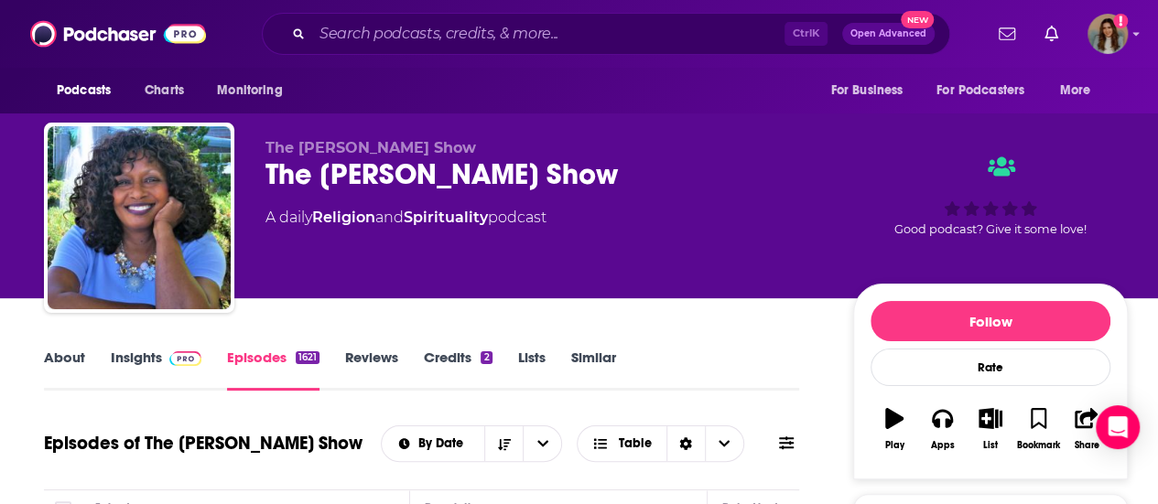
scroll to position [275, 0]
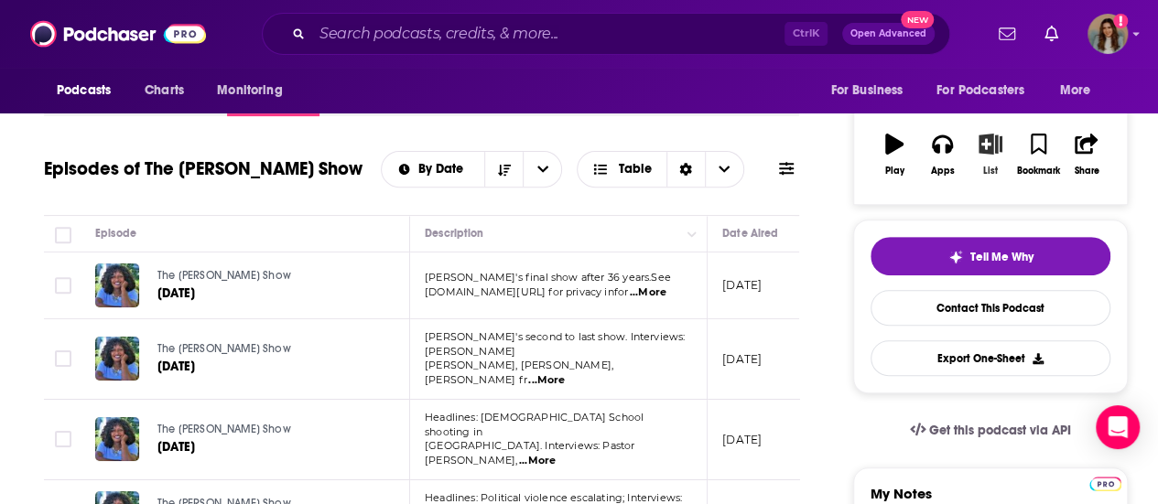
click at [998, 149] on icon "button" at bounding box center [989, 144] width 23 height 20
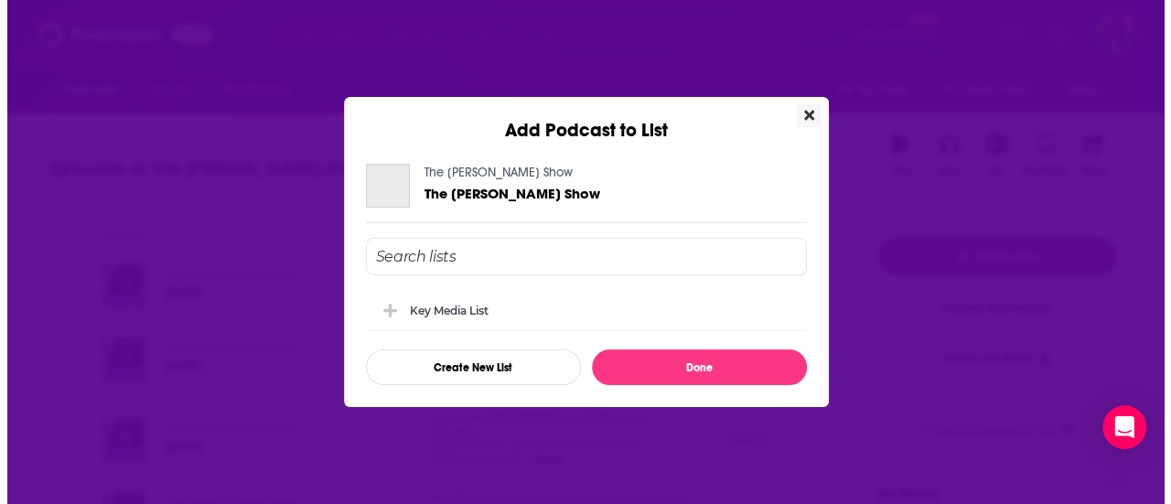
scroll to position [0, 0]
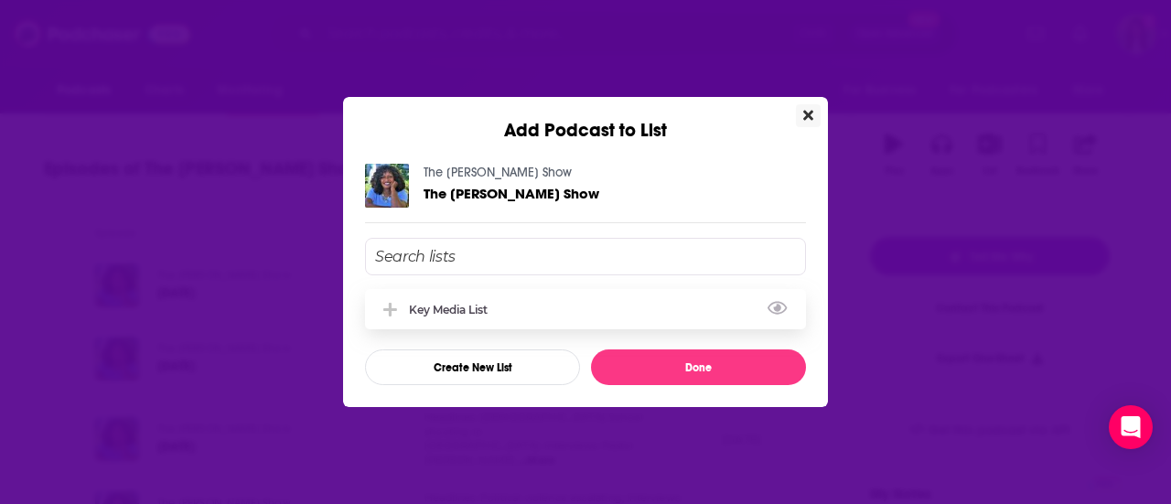
click at [549, 289] on div "Key Media List" at bounding box center [585, 309] width 441 height 40
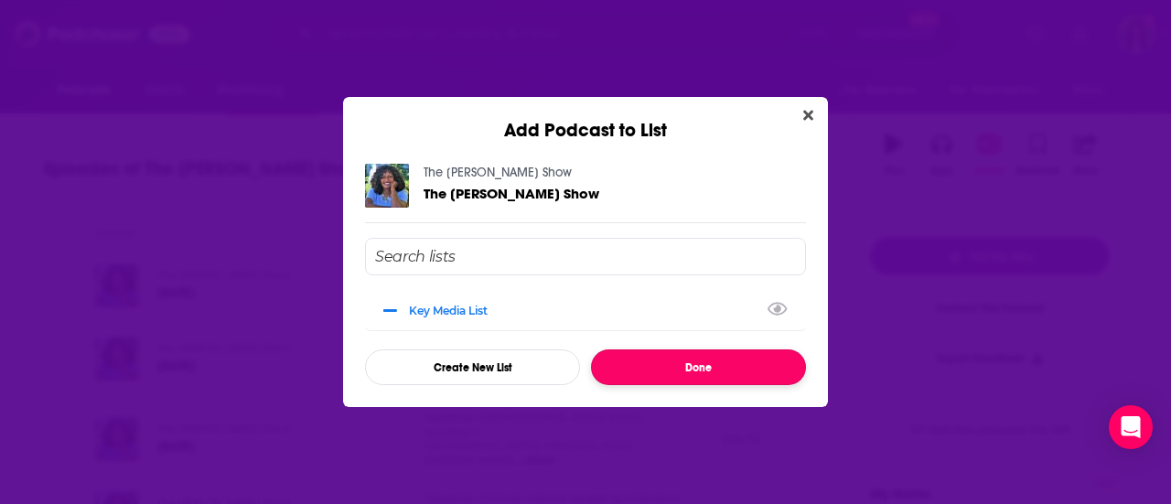
click at [600, 369] on button "Done" at bounding box center [698, 368] width 215 height 36
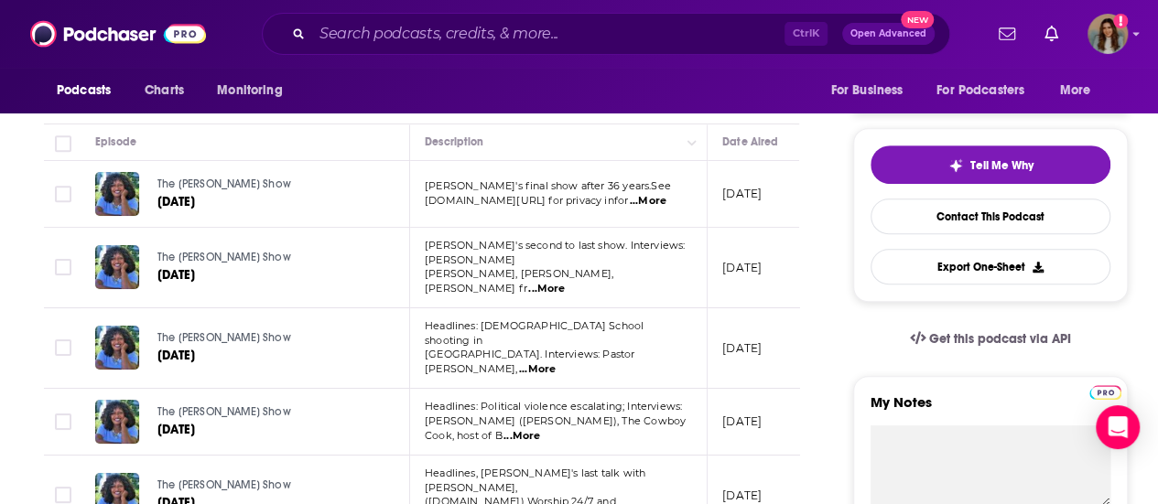
scroll to position [183, 0]
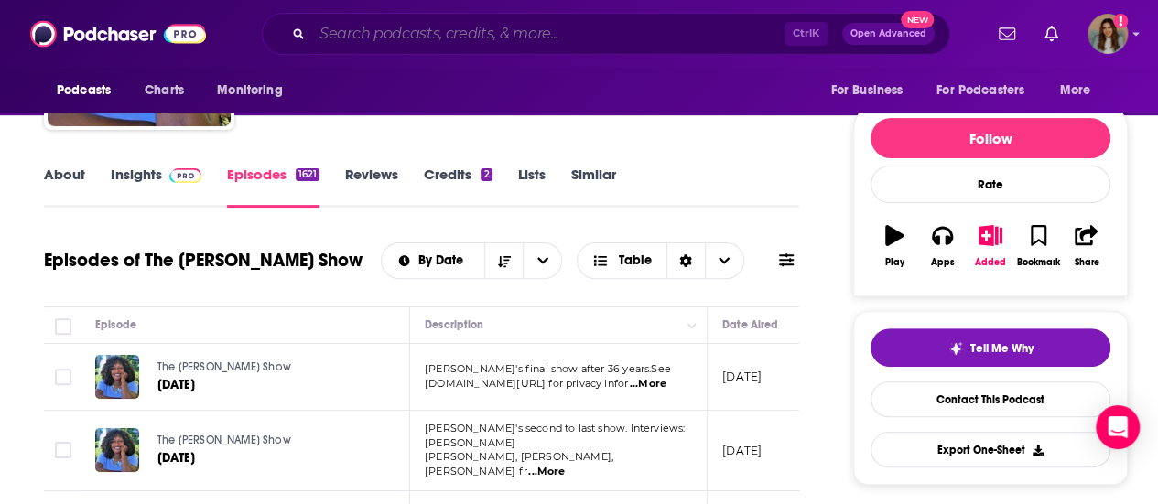
click at [411, 25] on input "Search podcasts, credits, & more..." at bounding box center [548, 33] width 472 height 29
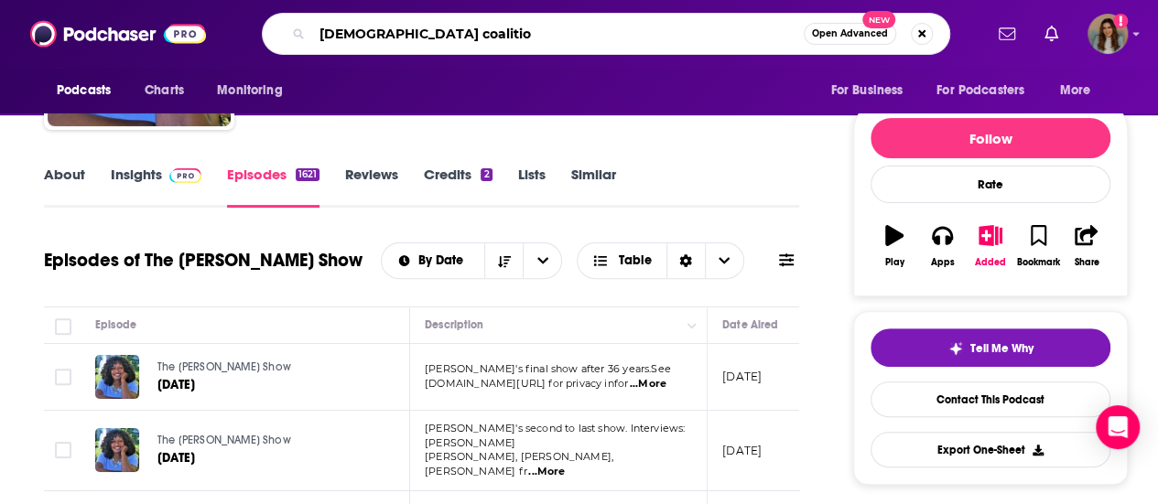
type input "[DEMOGRAPHIC_DATA] coalition"
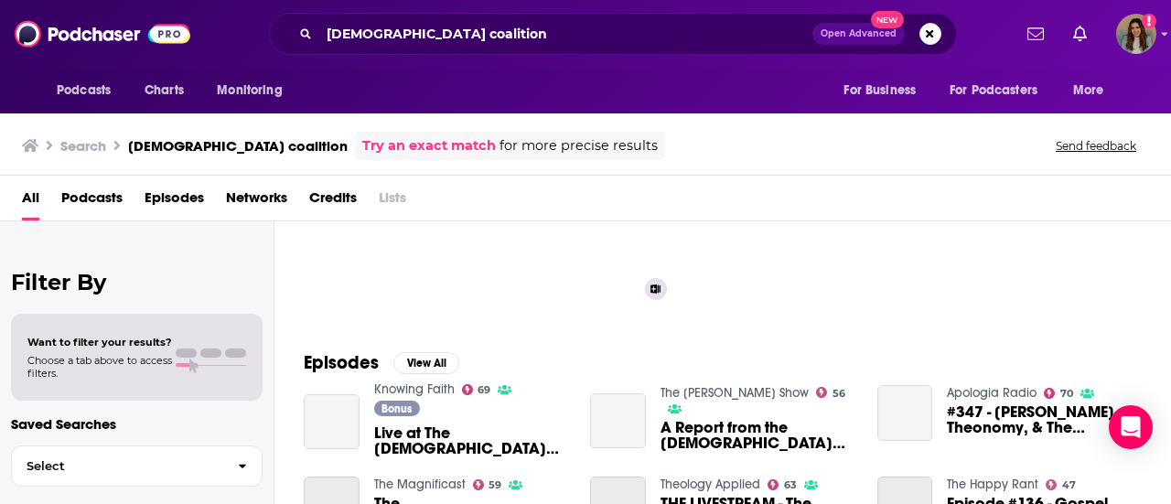
scroll to position [183, 0]
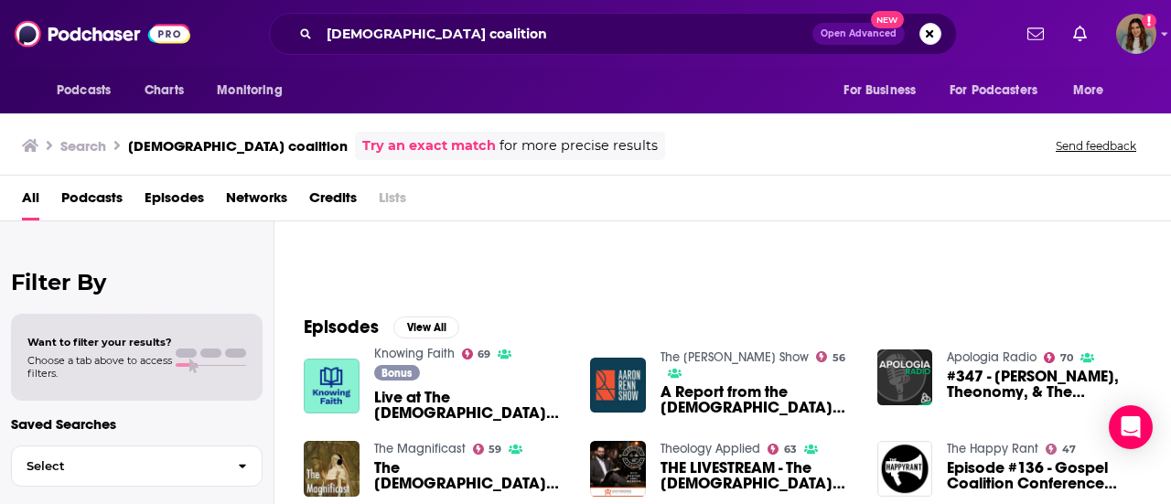
click at [799, 145] on div "Search [DEMOGRAPHIC_DATA] coalition Try an exact match for more precise results…" at bounding box center [582, 146] width 1120 height 28
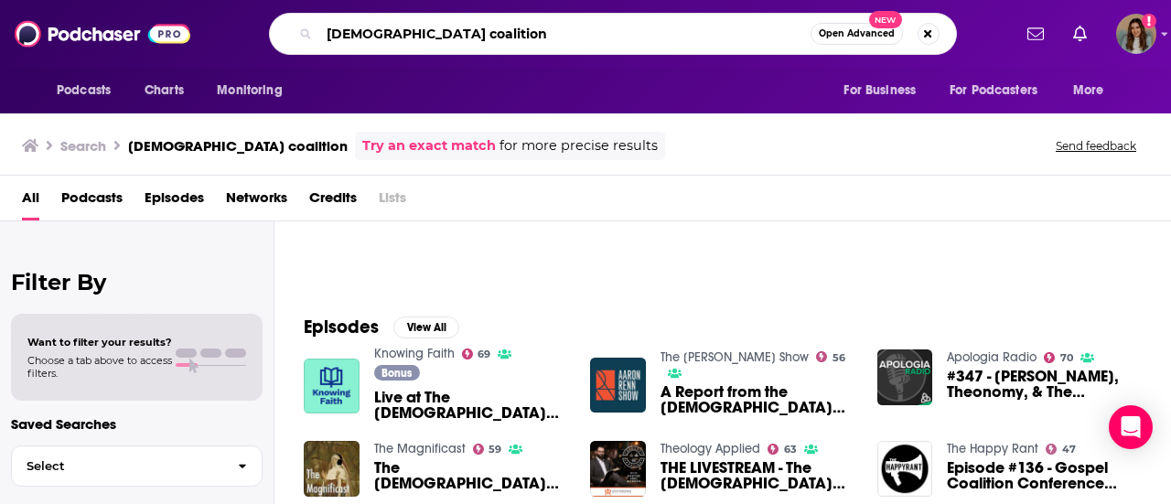
drag, startPoint x: 456, startPoint y: 27, endPoint x: 309, endPoint y: 21, distance: 146.5
click at [309, 21] on div "[DEMOGRAPHIC_DATA] coalition Open Advanced New" at bounding box center [613, 34] width 688 height 42
type input "h3 leadership"
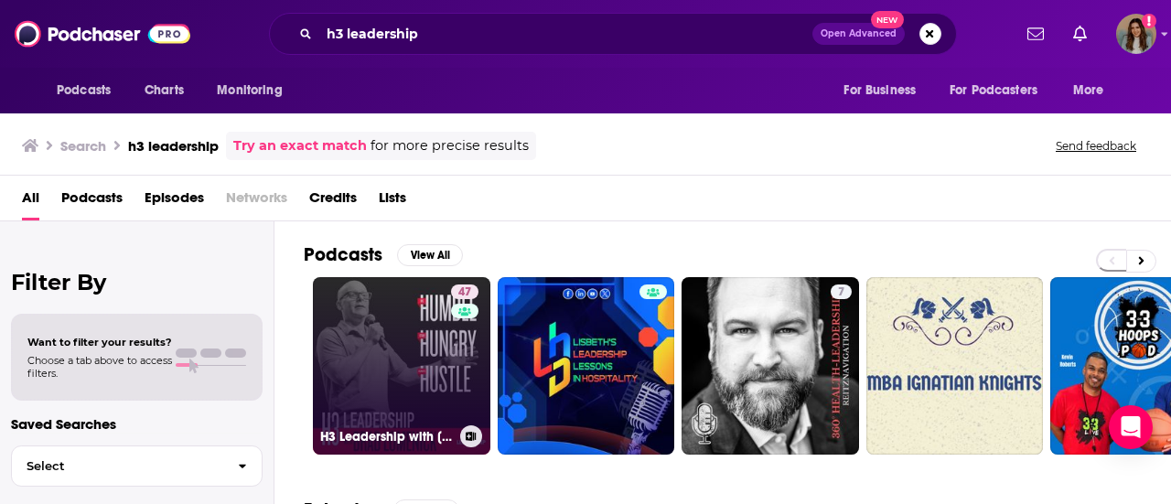
click at [357, 318] on link "47 H3 Leadership with [PERSON_NAME]" at bounding box center [402, 366] width 178 height 178
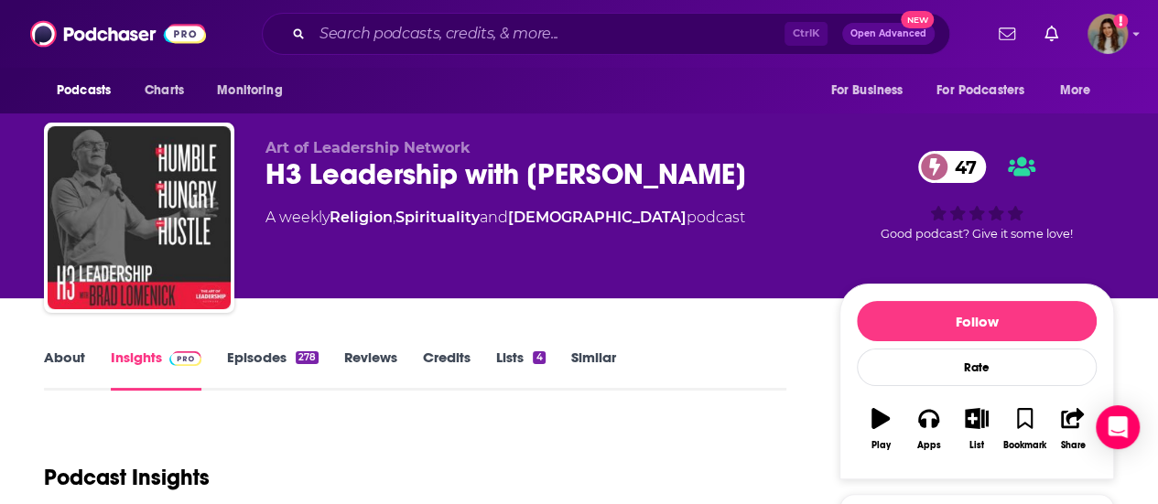
scroll to position [183, 0]
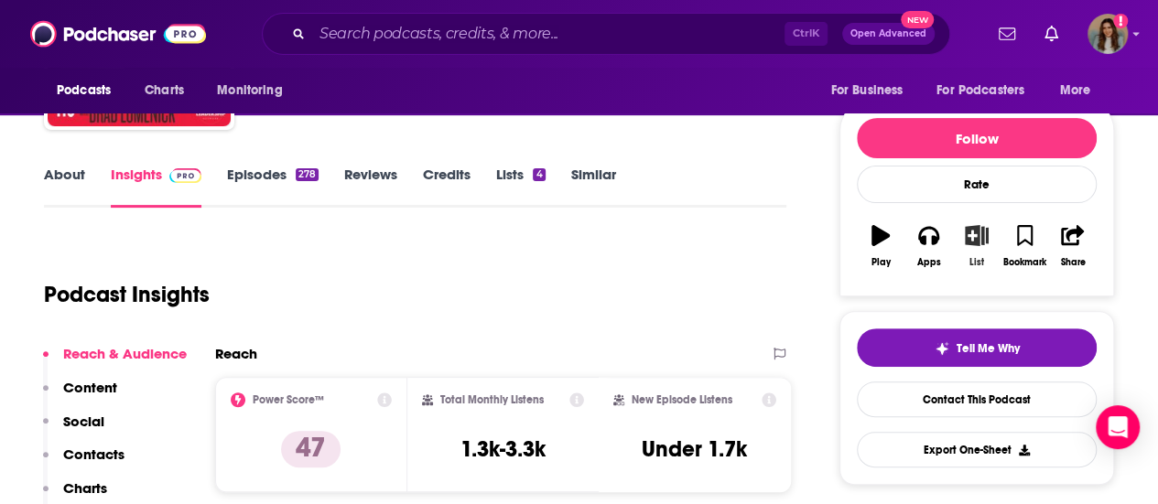
click at [983, 243] on icon "button" at bounding box center [975, 235] width 23 height 20
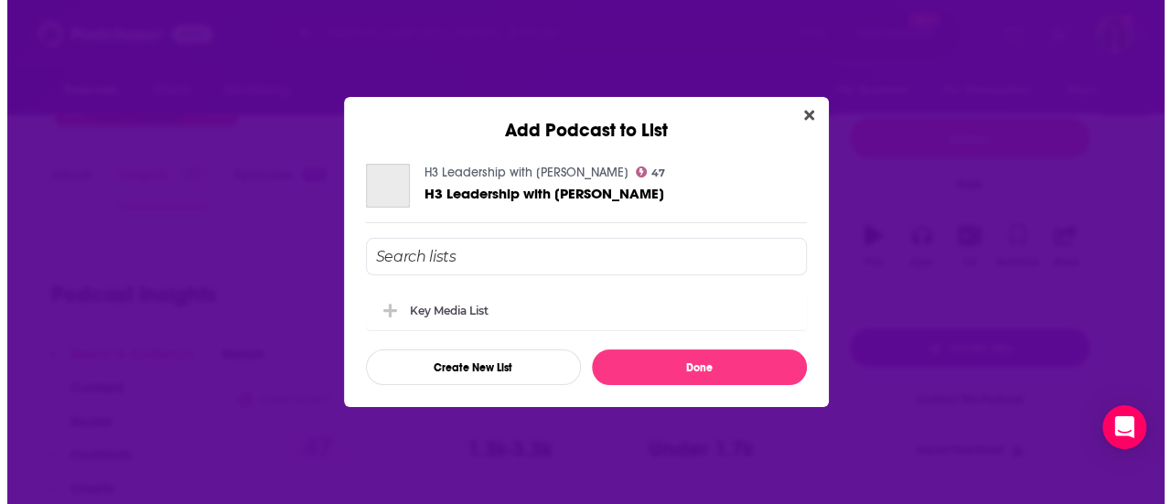
scroll to position [0, 0]
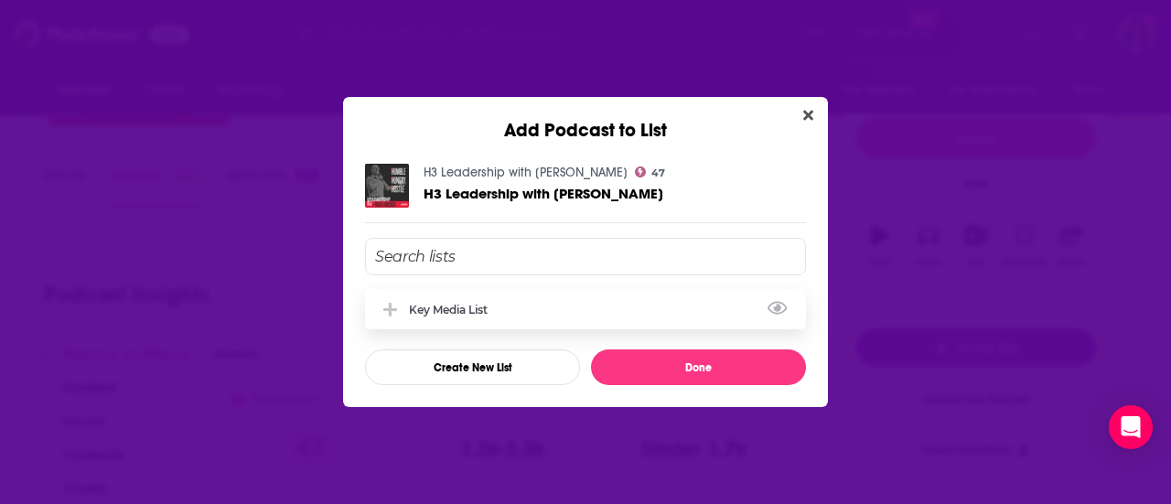
click at [465, 291] on div "Key Media List" at bounding box center [585, 309] width 441 height 40
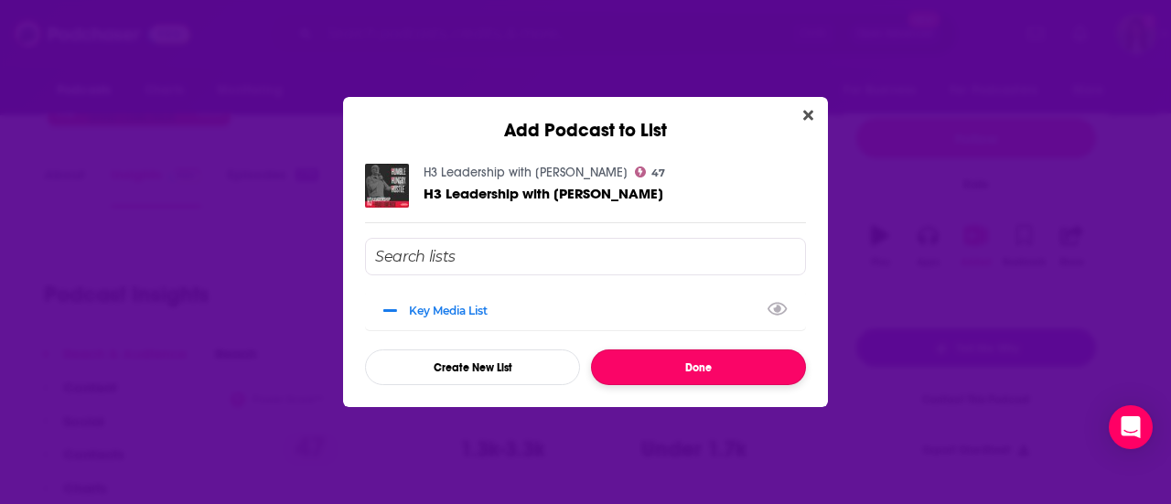
click at [723, 369] on button "Done" at bounding box center [698, 368] width 215 height 36
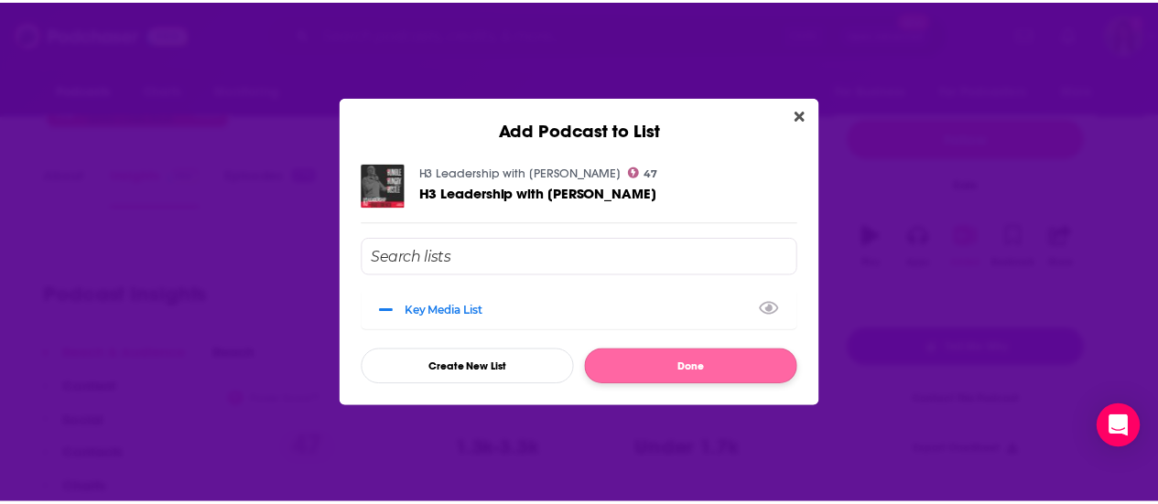
scroll to position [183, 0]
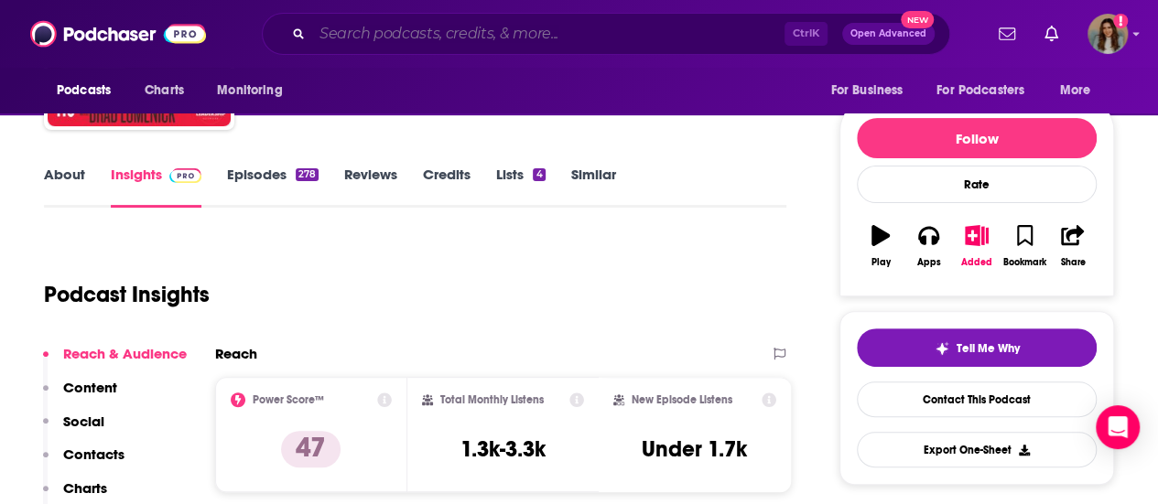
drag, startPoint x: 516, startPoint y: 33, endPoint x: 442, endPoint y: 48, distance: 75.7
click at [516, 33] on input "Search podcasts, credits, & more..." at bounding box center [548, 33] width 472 height 29
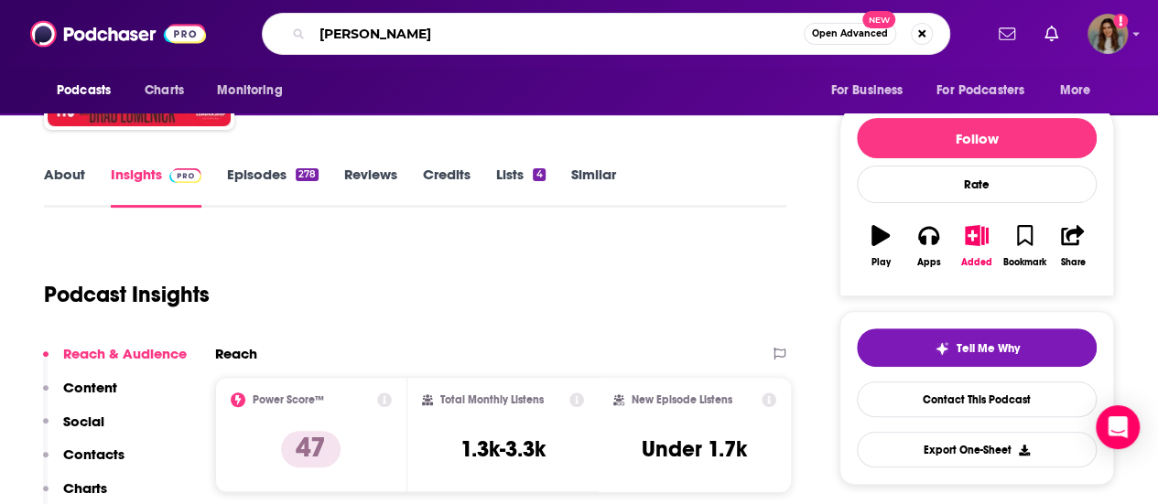
type input "[PERSON_NAME]"
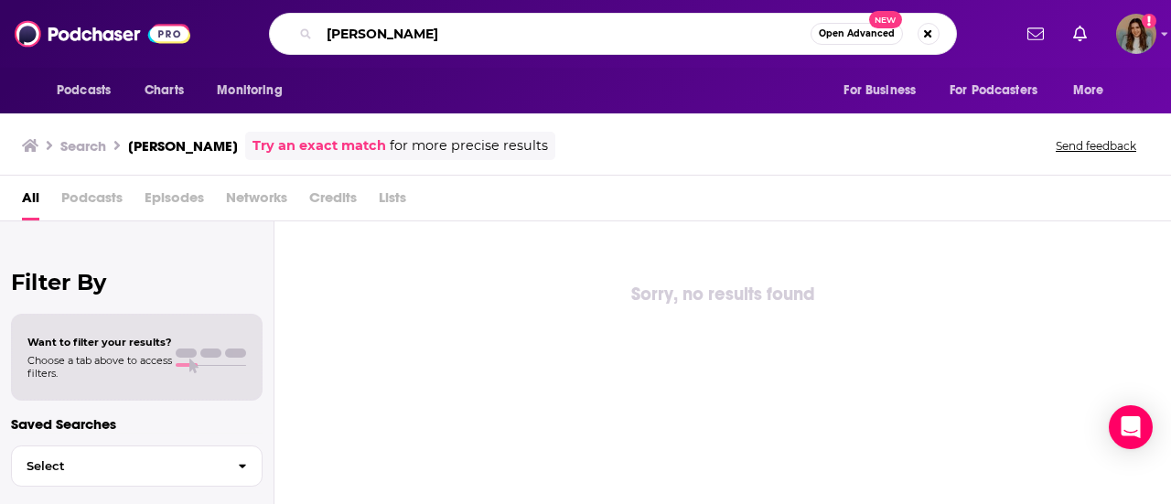
drag, startPoint x: 458, startPoint y: 26, endPoint x: 303, endPoint y: 25, distance: 155.6
click at [303, 25] on div "[PERSON_NAME] Open Advanced New" at bounding box center [613, 34] width 688 height 42
type input "godspeed"
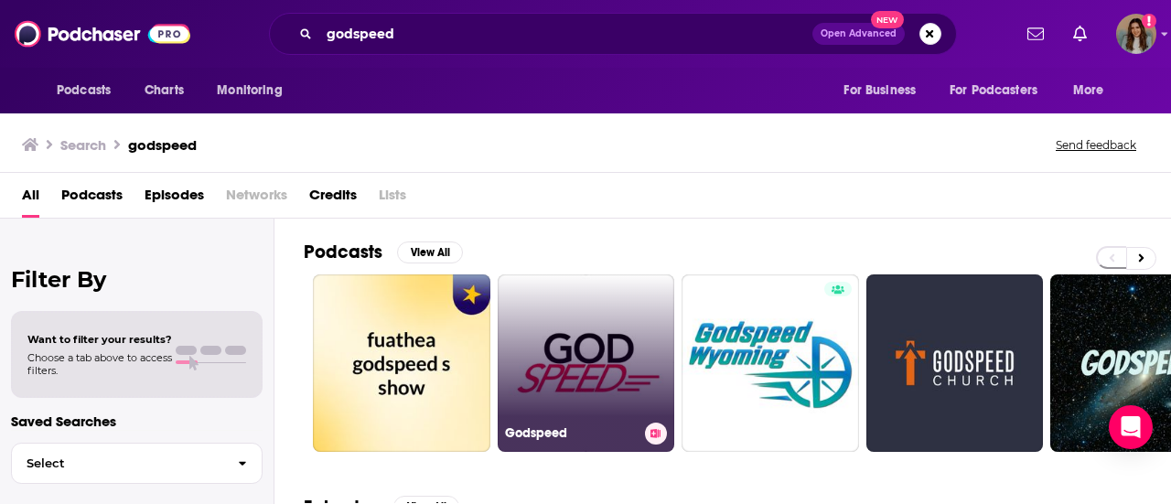
click at [620, 339] on link "Godspeed" at bounding box center [587, 364] width 178 height 178
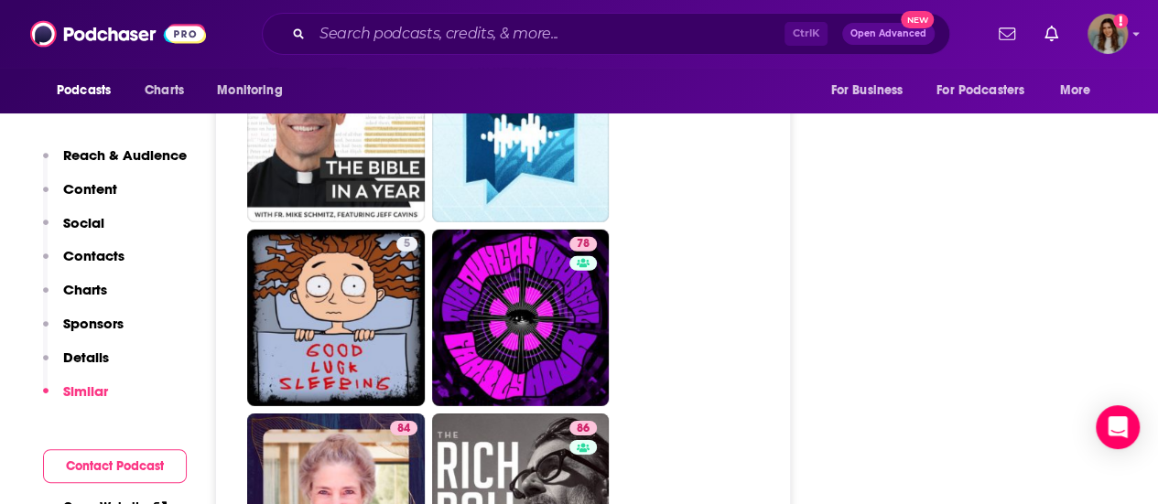
scroll to position [3203, 0]
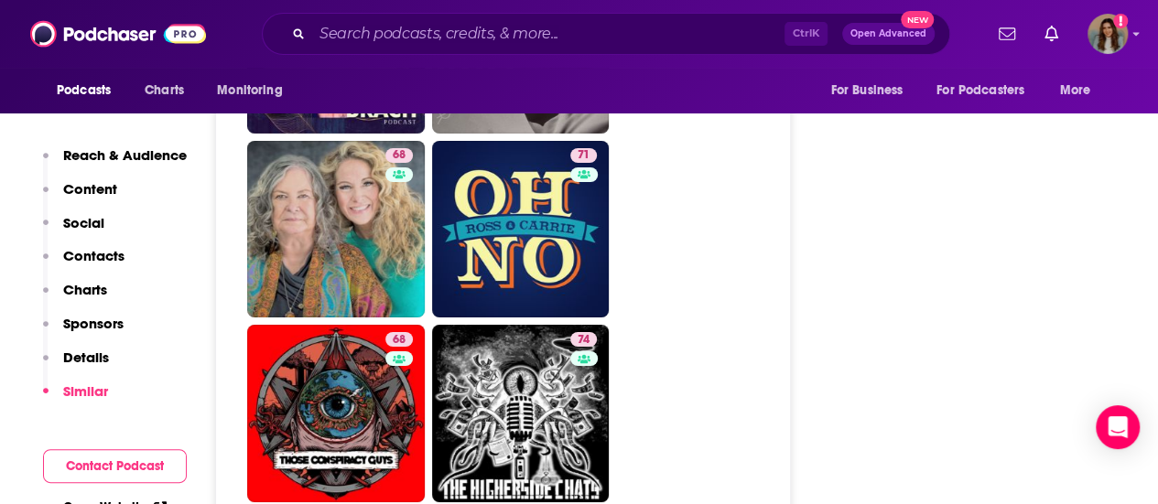
click at [103, 264] on p "Contacts" at bounding box center [93, 255] width 61 height 17
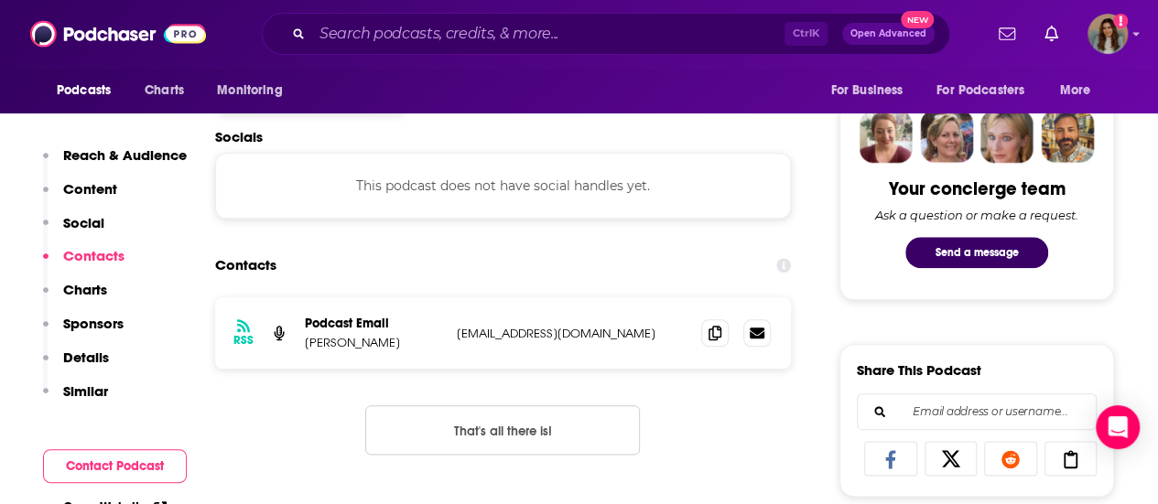
scroll to position [866, 0]
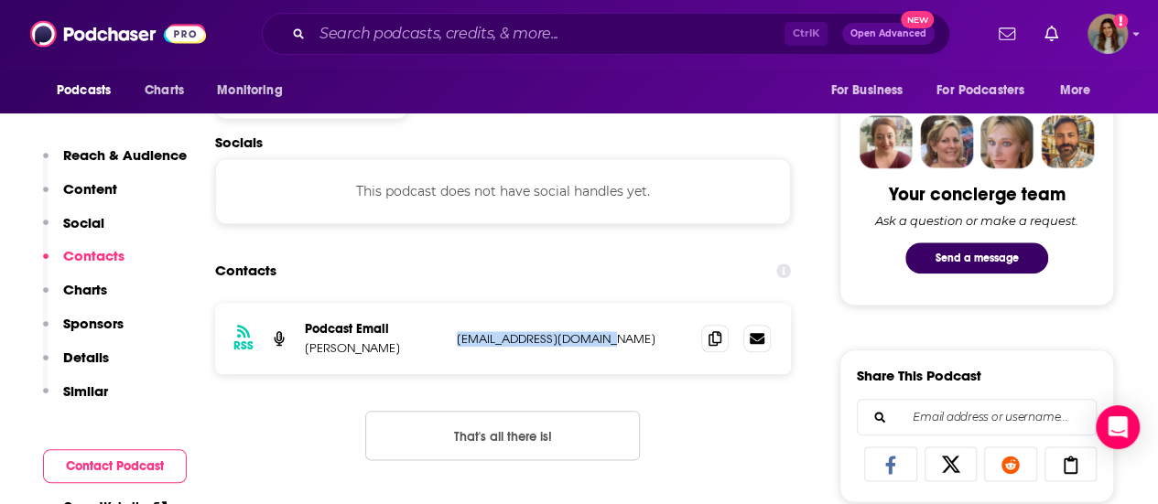
drag, startPoint x: 623, startPoint y: 346, endPoint x: 453, endPoint y: 350, distance: 170.2
click at [453, 350] on div "RSS Podcast Email [PERSON_NAME] [PERSON_NAME][EMAIL_ADDRESS][DOMAIN_NAME] [EMAI…" at bounding box center [503, 338] width 576 height 71
copy p "[EMAIL_ADDRESS][DOMAIN_NAME]"
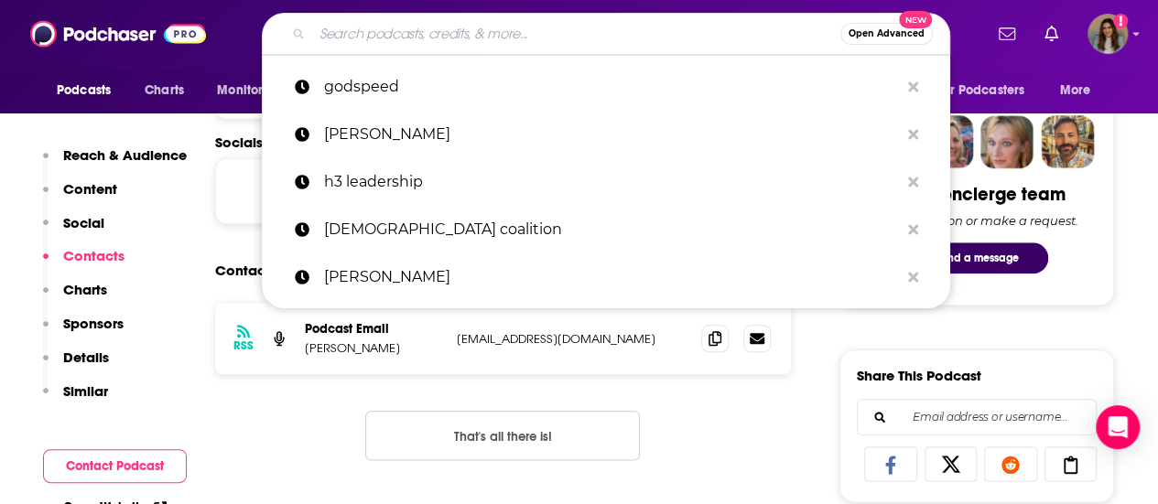
click at [374, 47] on input "Search podcasts, credits, & more..." at bounding box center [576, 33] width 528 height 29
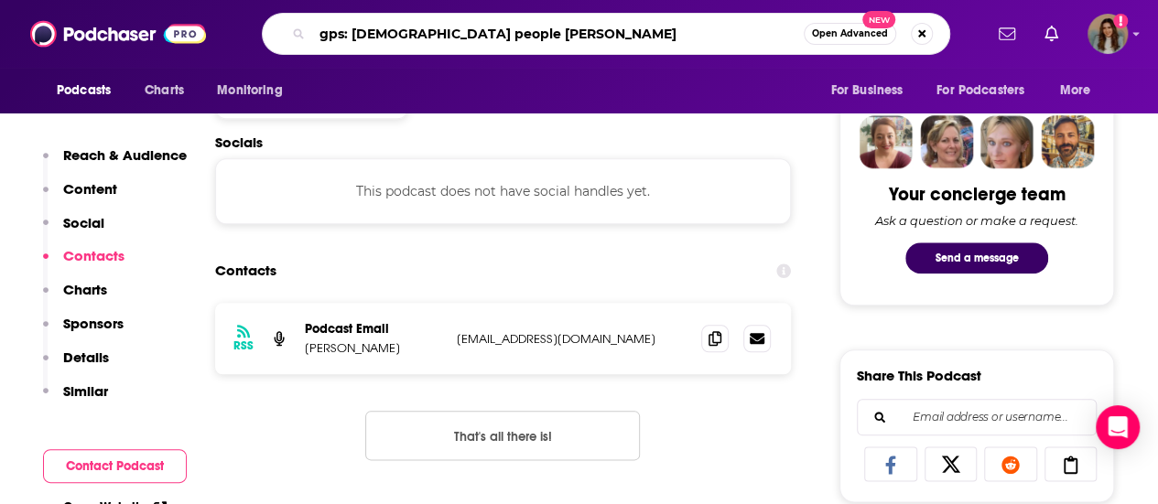
type input "gps: [DEMOGRAPHIC_DATA] people stories"
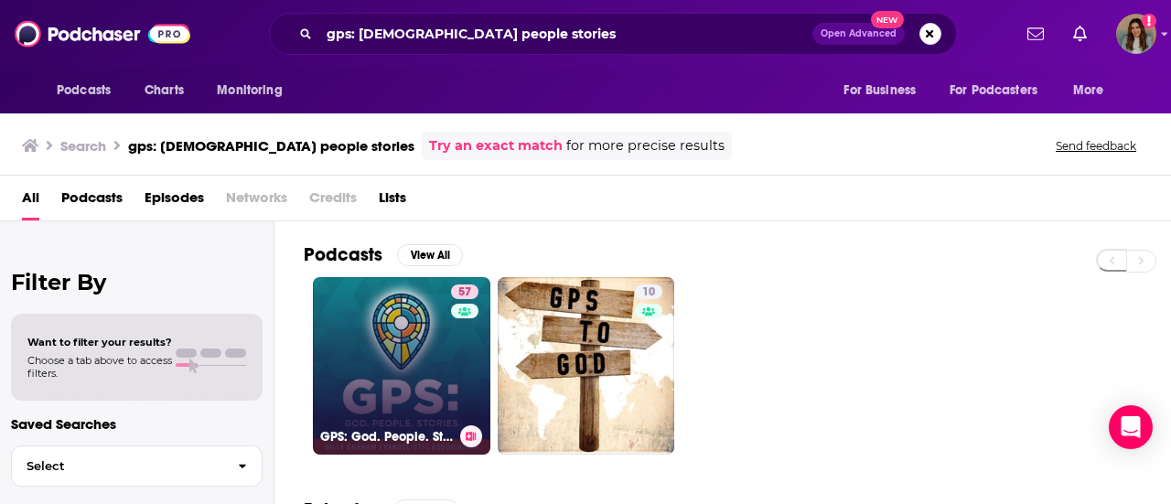
click at [381, 337] on link "57 GPS: God. People. Stories." at bounding box center [402, 366] width 178 height 178
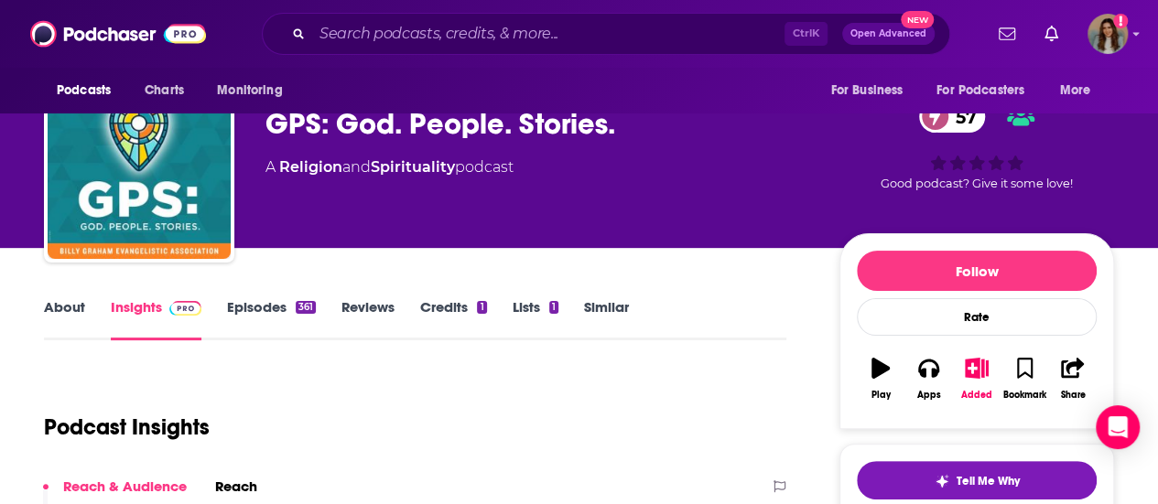
scroll to position [275, 0]
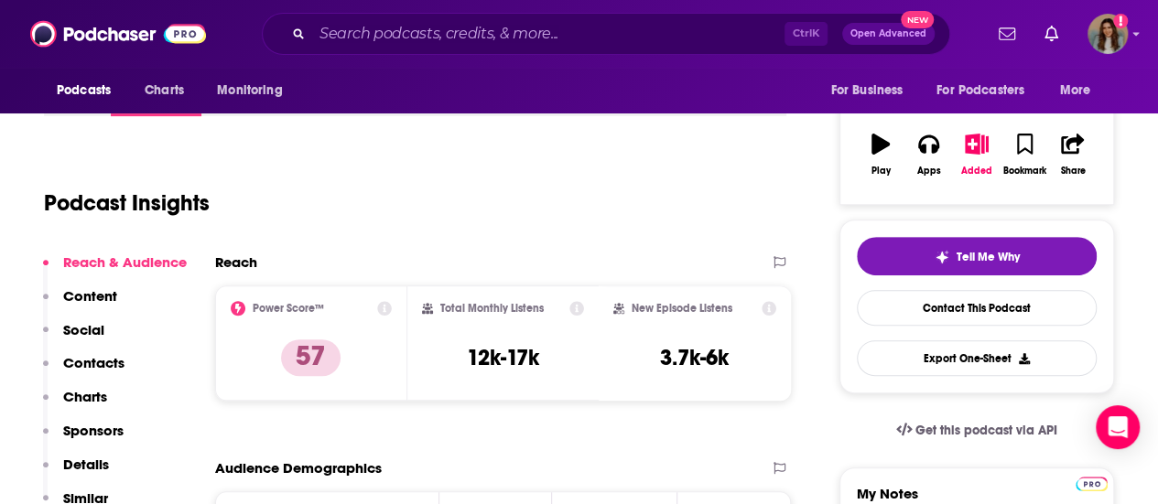
click at [109, 366] on p "Contacts" at bounding box center [93, 362] width 61 height 17
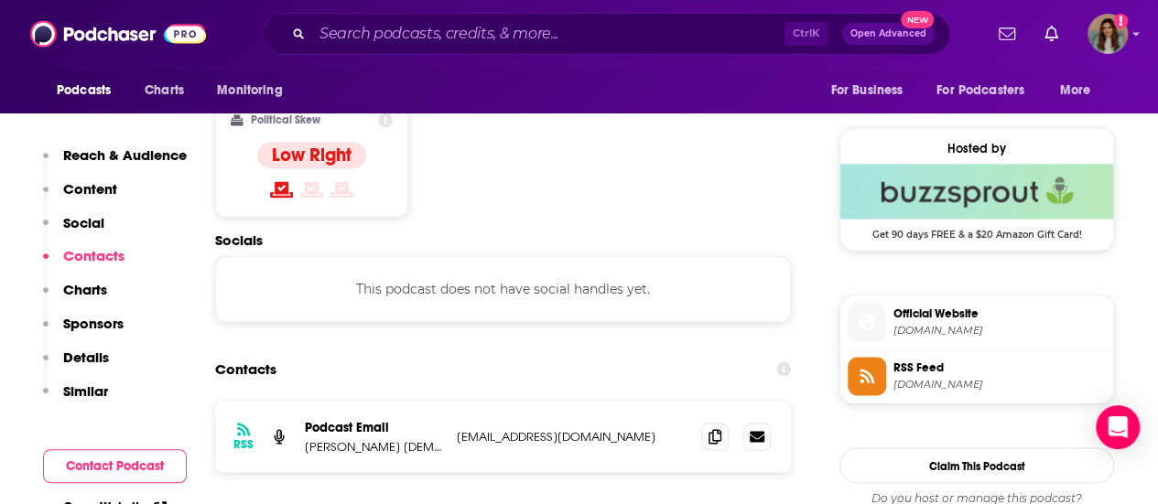
scroll to position [1472, 0]
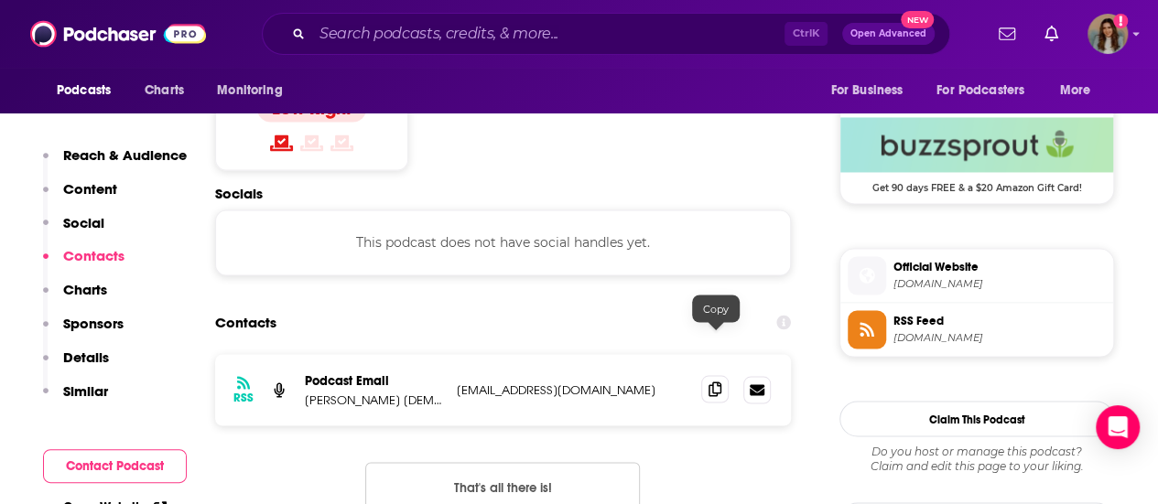
click at [714, 382] on icon at bounding box center [714, 389] width 13 height 15
click at [496, 34] on input "Search podcasts, credits, & more..." at bounding box center [548, 33] width 472 height 29
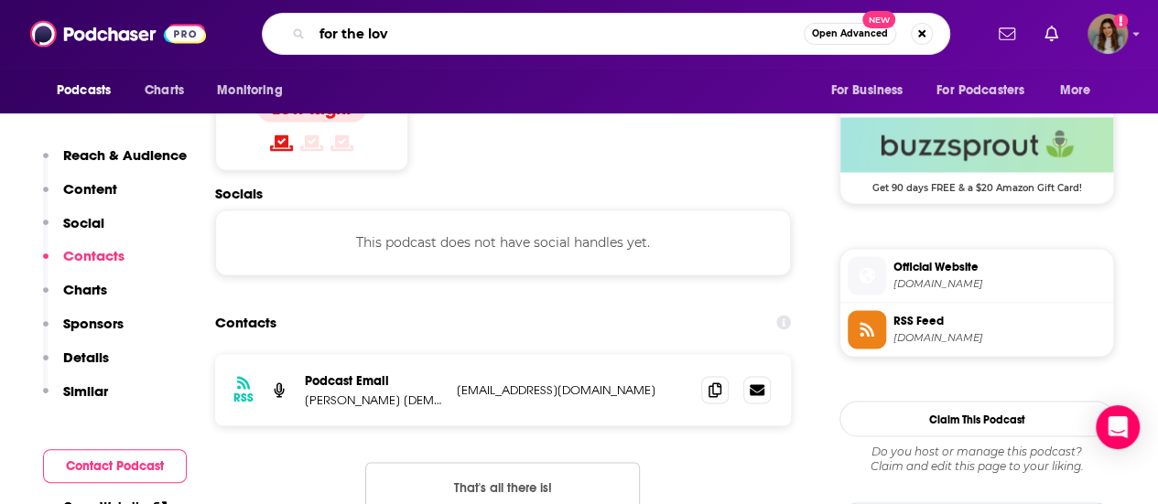
type input "for the love"
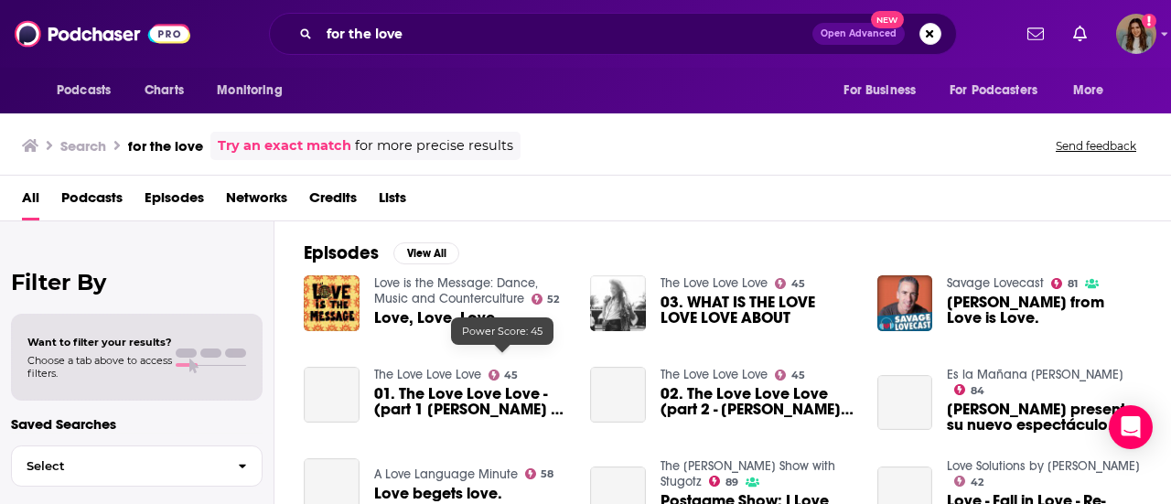
scroll to position [275, 0]
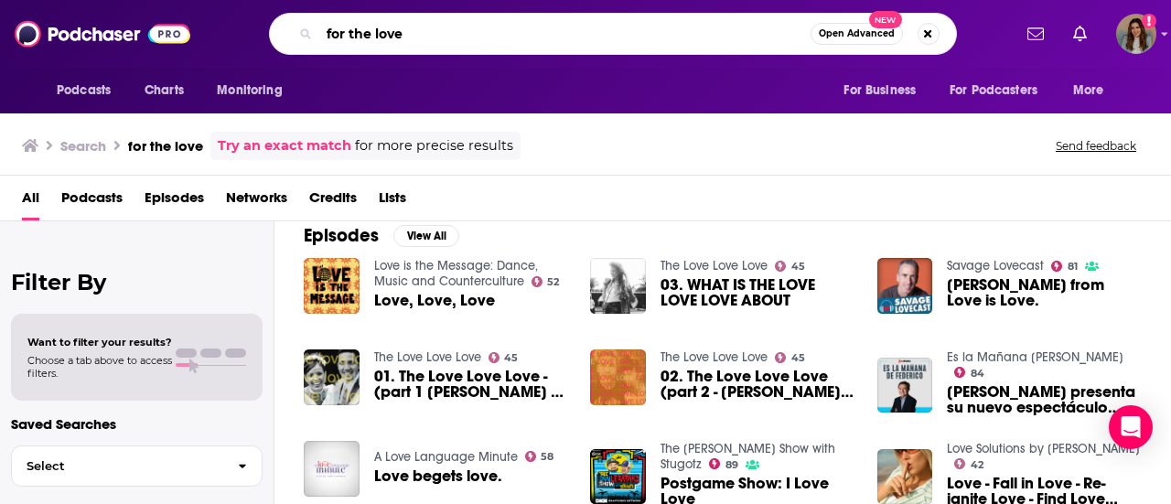
drag, startPoint x: 437, startPoint y: 34, endPoint x: 149, endPoint y: -6, distance: 291.0
click at [149, 0] on html "Podcasts Charts Monitoring for the love Open Advanced New For Business For Podc…" at bounding box center [585, 252] width 1171 height 504
type input "[PERSON_NAME]"
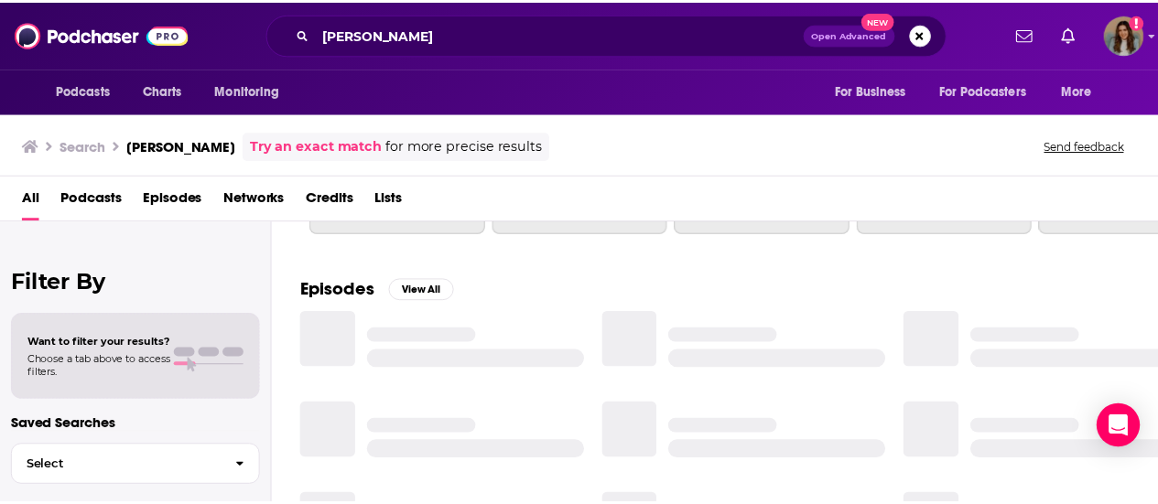
scroll to position [275, 0]
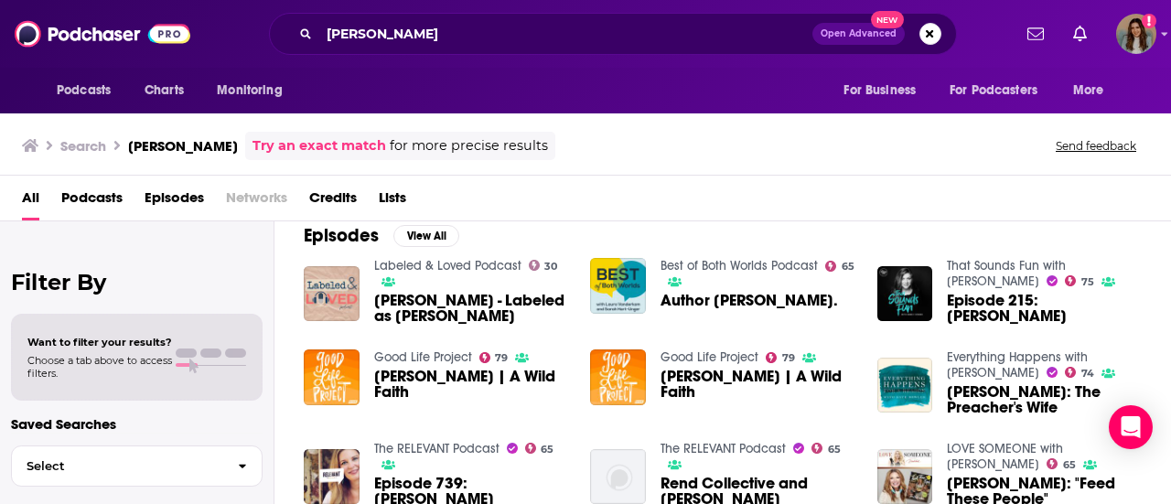
click at [80, 192] on span "Podcasts" at bounding box center [91, 202] width 61 height 38
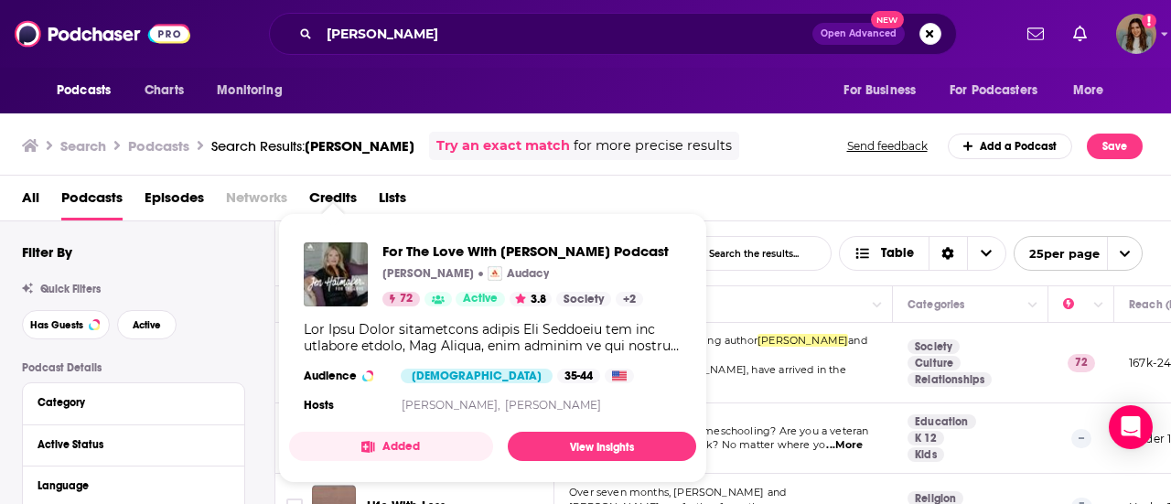
click at [320, 346] on div "Show Podcast Details" at bounding box center [493, 337] width 378 height 33
click at [331, 272] on img "For The Love With Jen Hatmaker Podcast" at bounding box center [336, 274] width 64 height 64
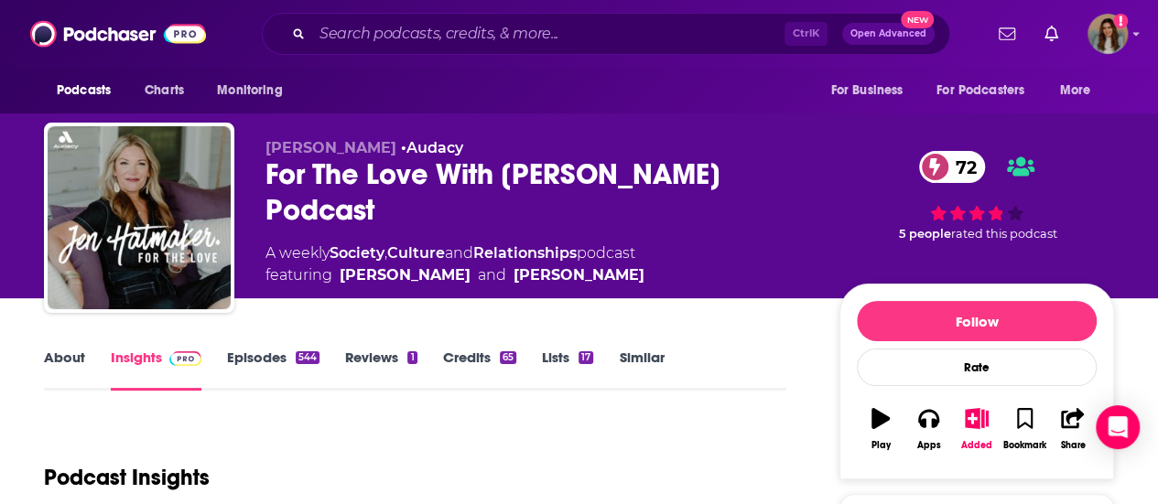
scroll to position [366, 0]
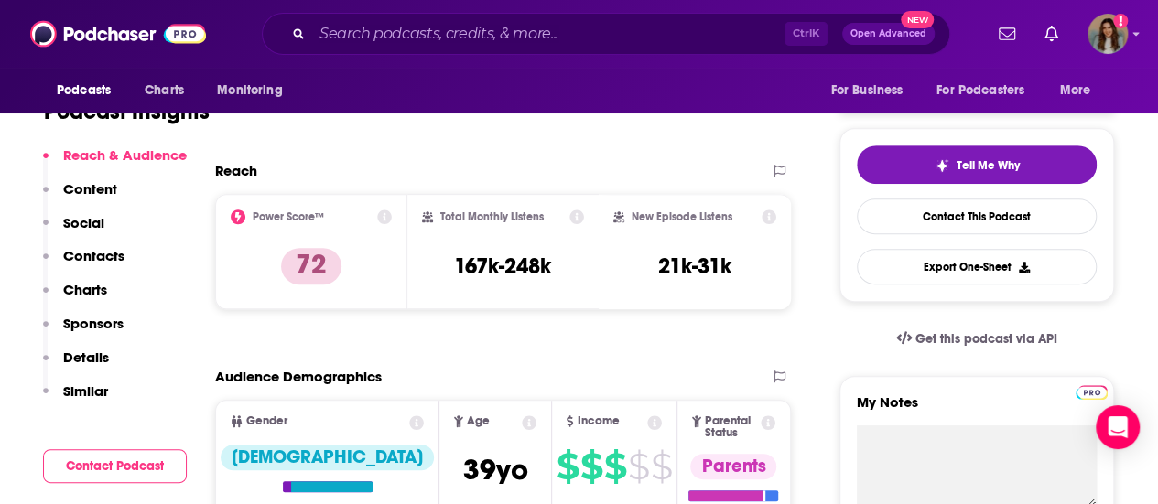
click at [102, 259] on p "Contacts" at bounding box center [93, 255] width 61 height 17
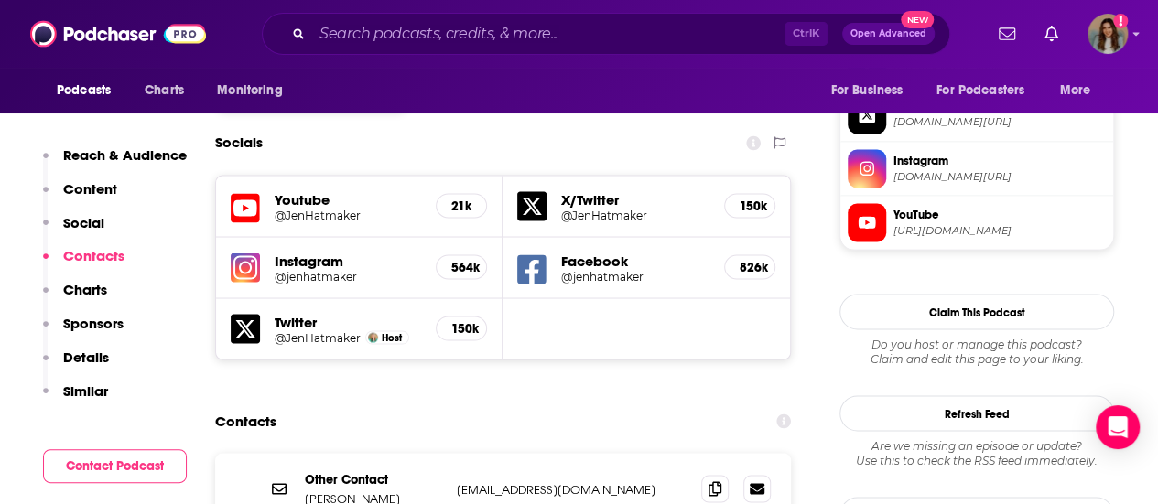
scroll to position [1612, 0]
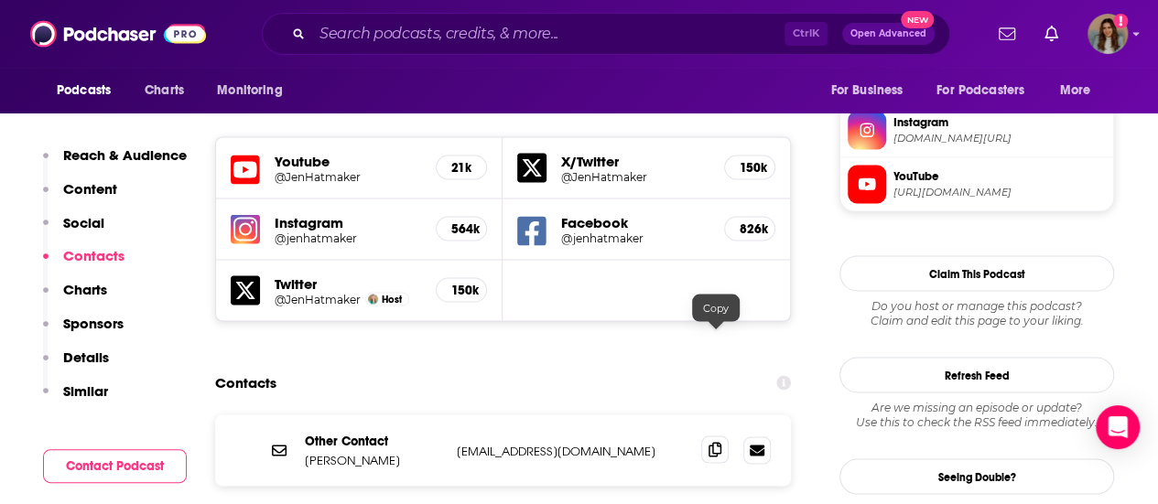
click at [711, 436] on span at bounding box center [714, 449] width 27 height 27
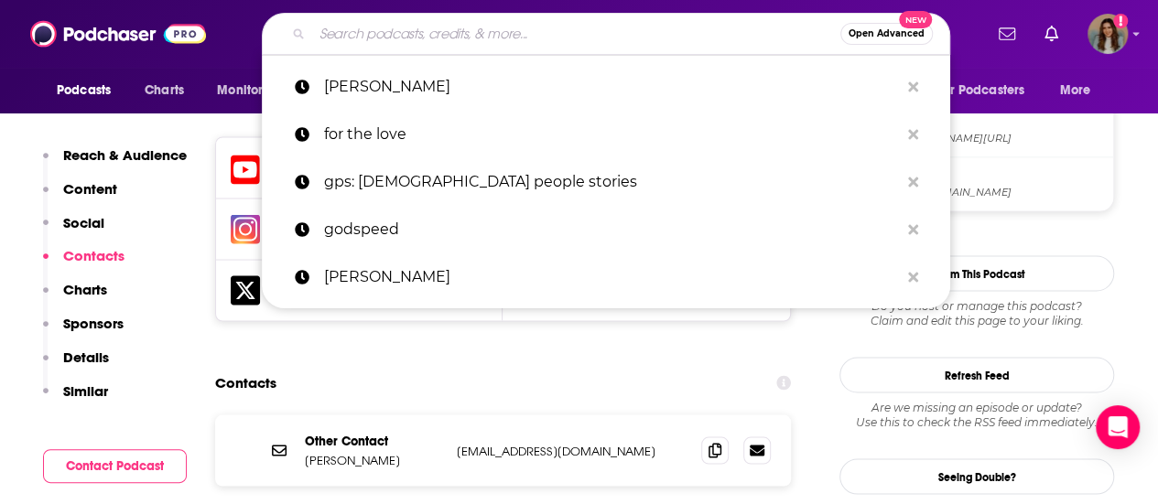
click at [498, 47] on input "Search podcasts, credits, & more..." at bounding box center [576, 33] width 528 height 29
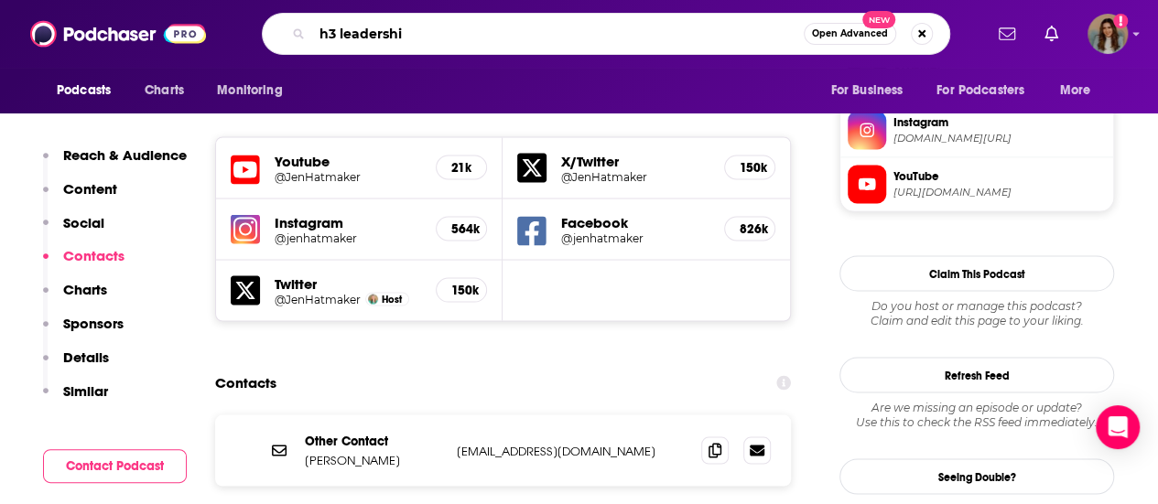
type input "h3 leadership"
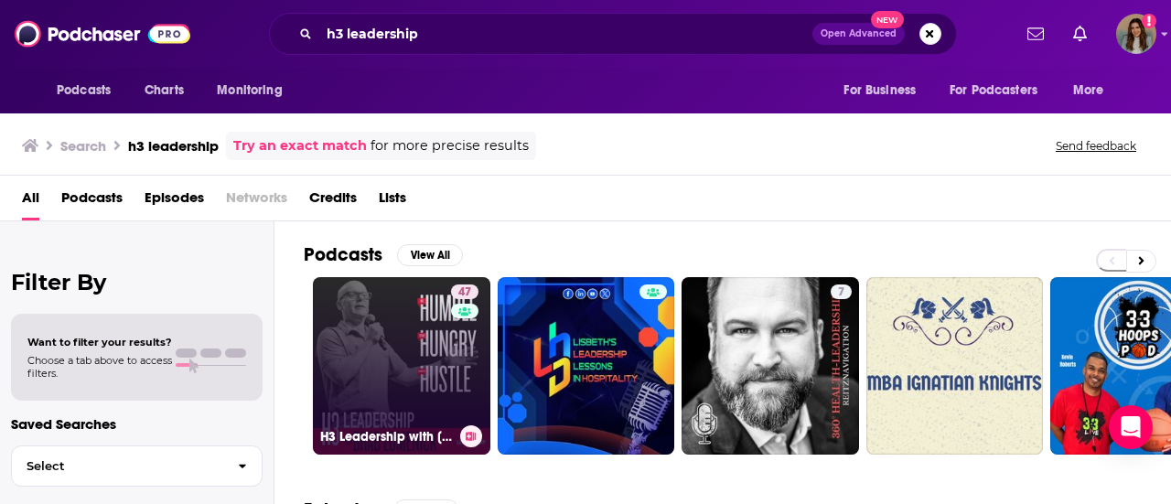
click at [434, 345] on link "47 H3 Leadership with [PERSON_NAME]" at bounding box center [402, 366] width 178 height 178
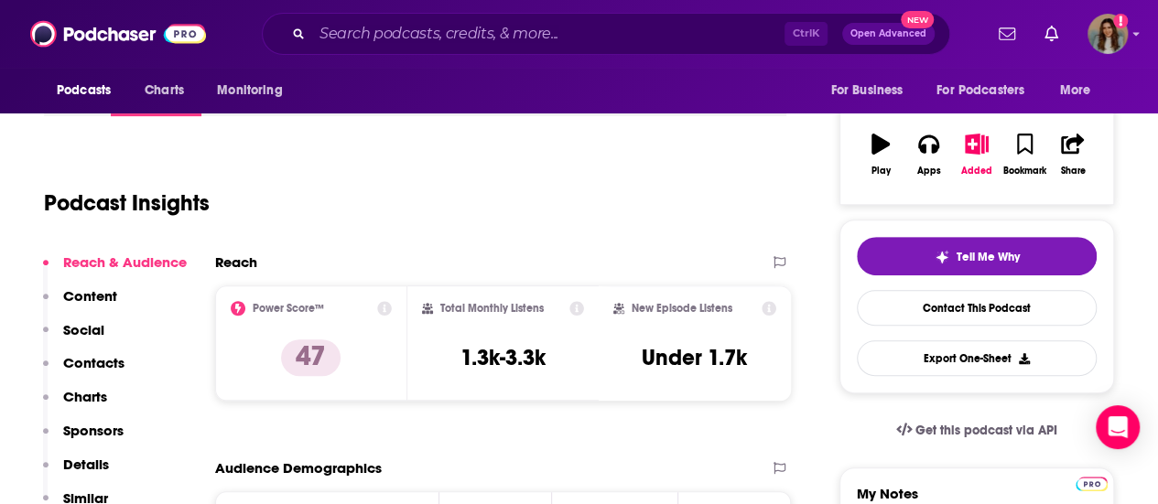
click at [119, 357] on p "Contacts" at bounding box center [93, 362] width 61 height 17
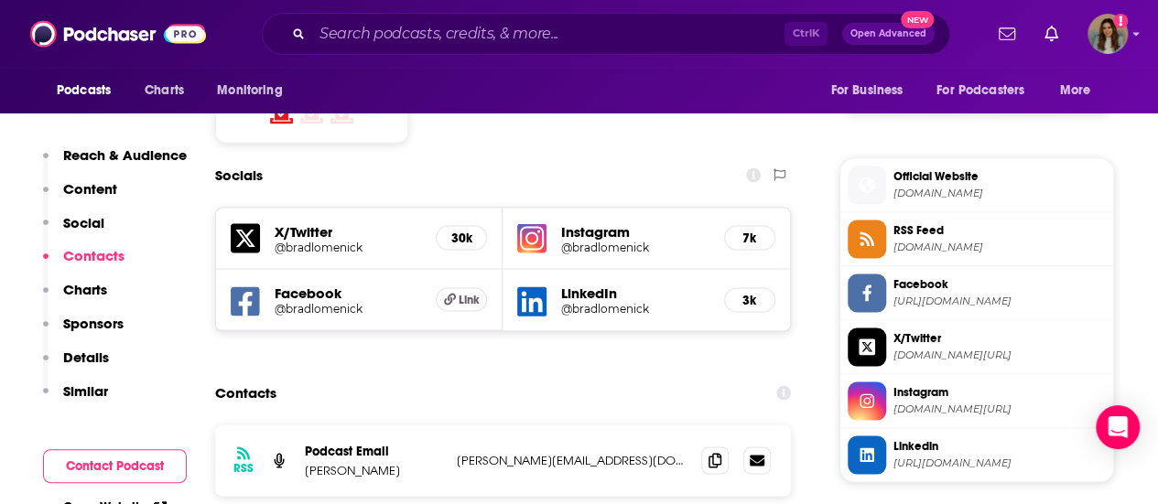
scroll to position [1590, 0]
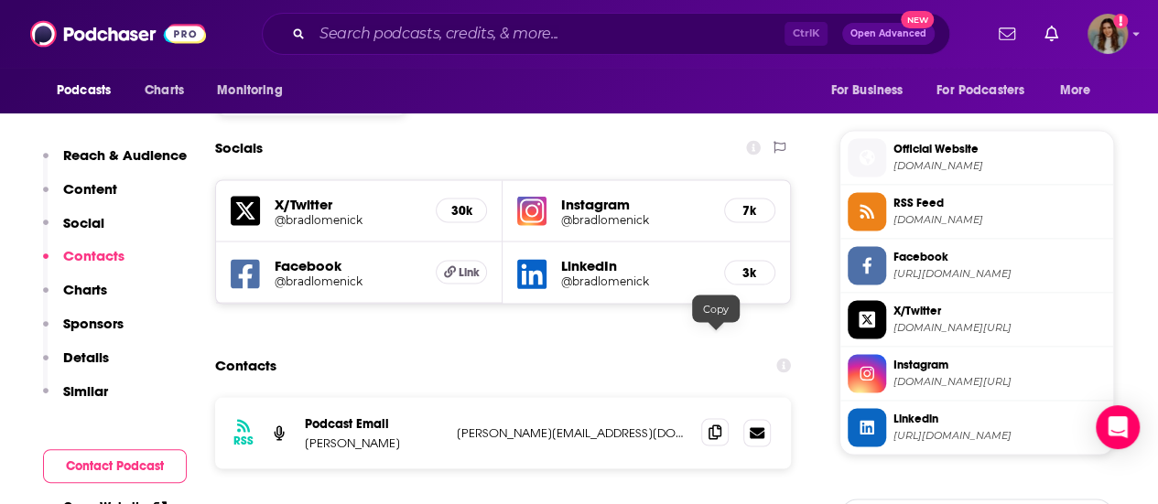
click at [706, 418] on span at bounding box center [714, 431] width 27 height 27
click at [419, 37] on input "Search podcasts, credits, & more..." at bounding box center [548, 33] width 472 height 29
click at [522, 36] on input "Search podcasts, credits, & more..." at bounding box center [548, 33] width 472 height 29
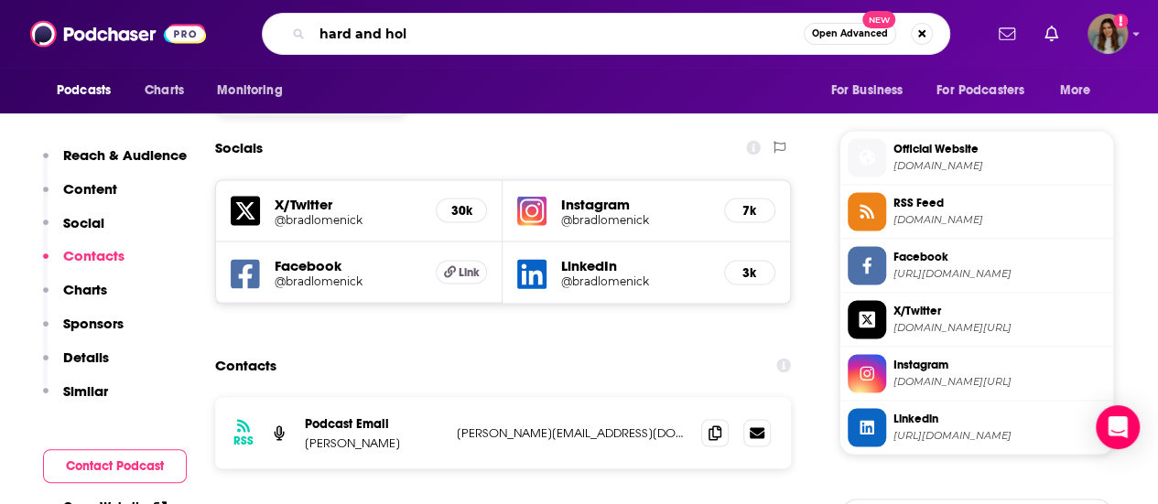
type input "hard and holy"
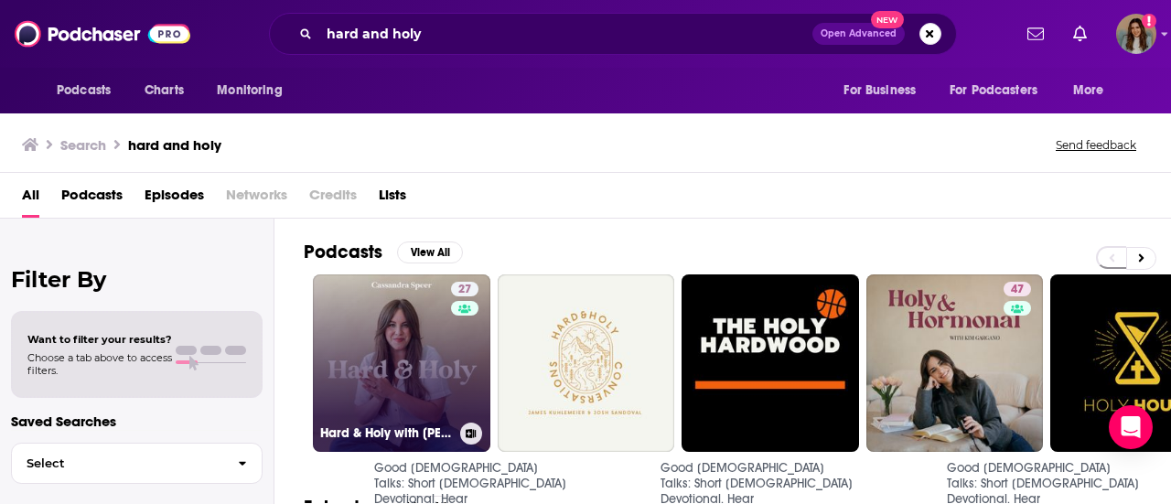
click at [404, 330] on link "27 Hard & Holy with [PERSON_NAME]" at bounding box center [402, 364] width 178 height 178
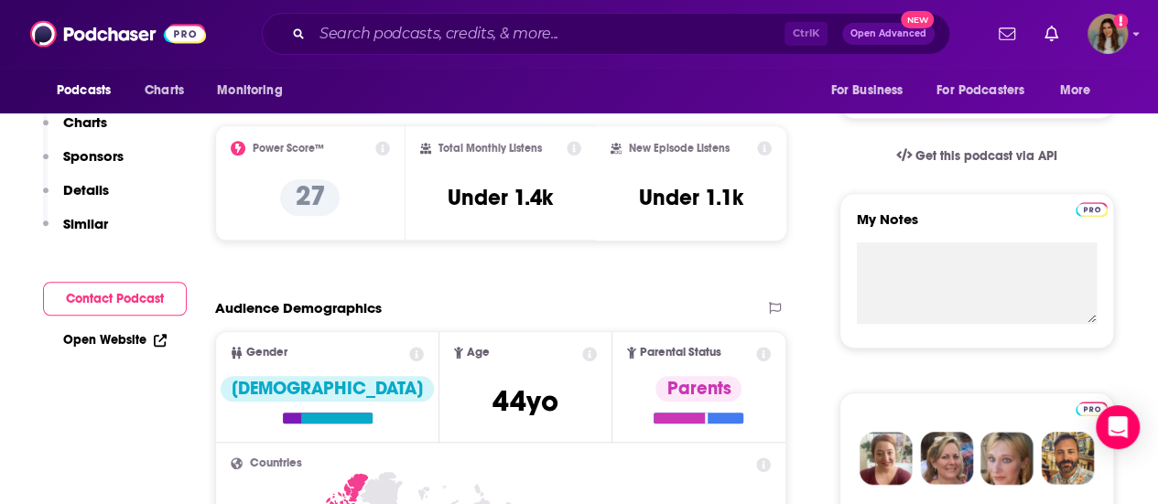
scroll to position [183, 0]
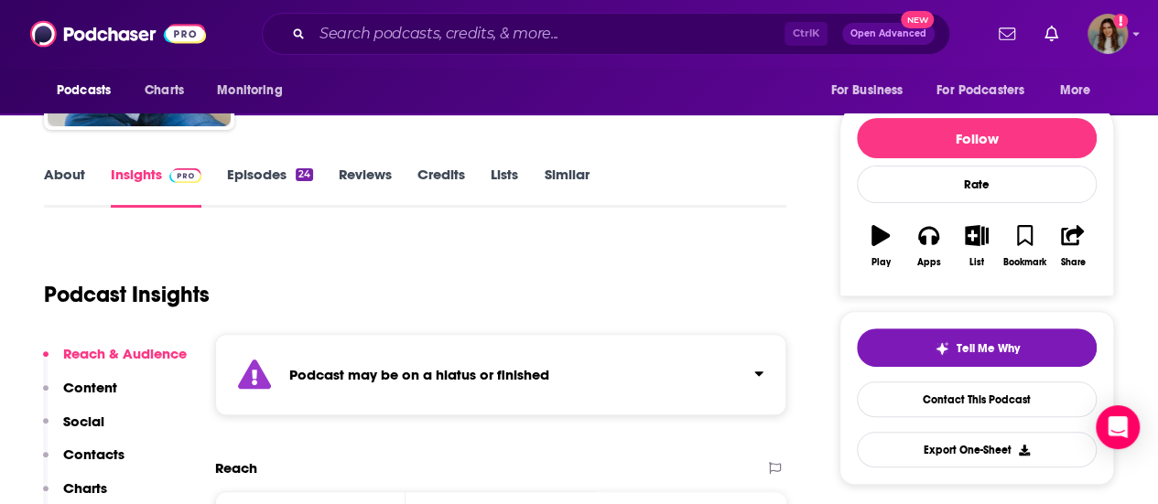
click at [265, 180] on link "Episodes 24" at bounding box center [270, 187] width 86 height 42
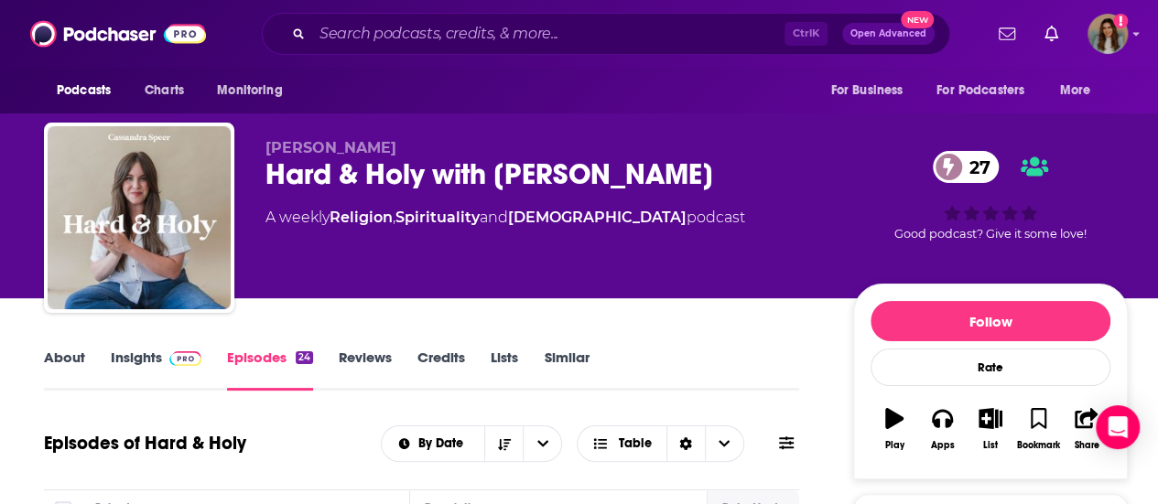
scroll to position [183, 0]
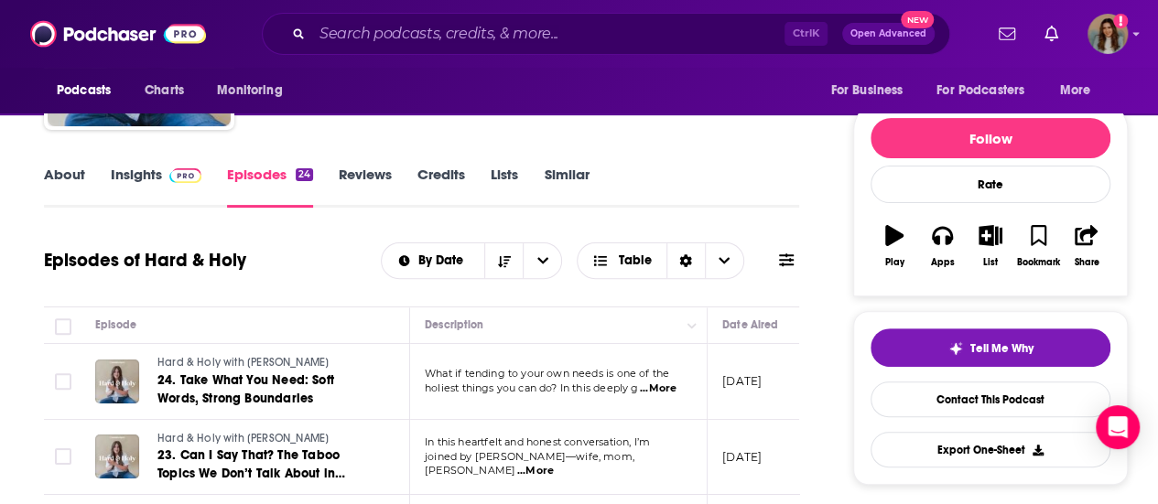
click at [380, 27] on input "Search podcasts, credits, & more..." at bounding box center [548, 33] width 472 height 29
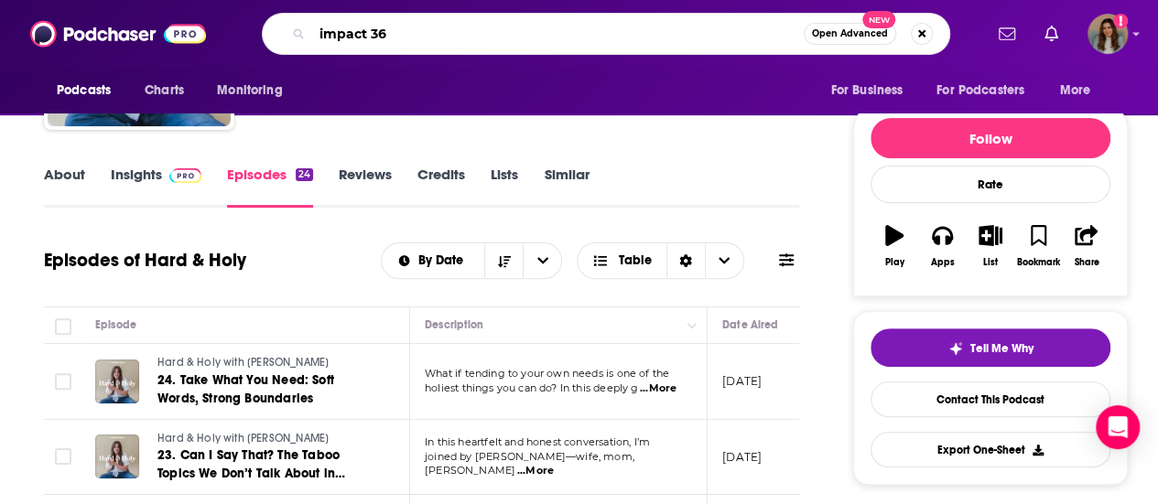
type input "impact 360"
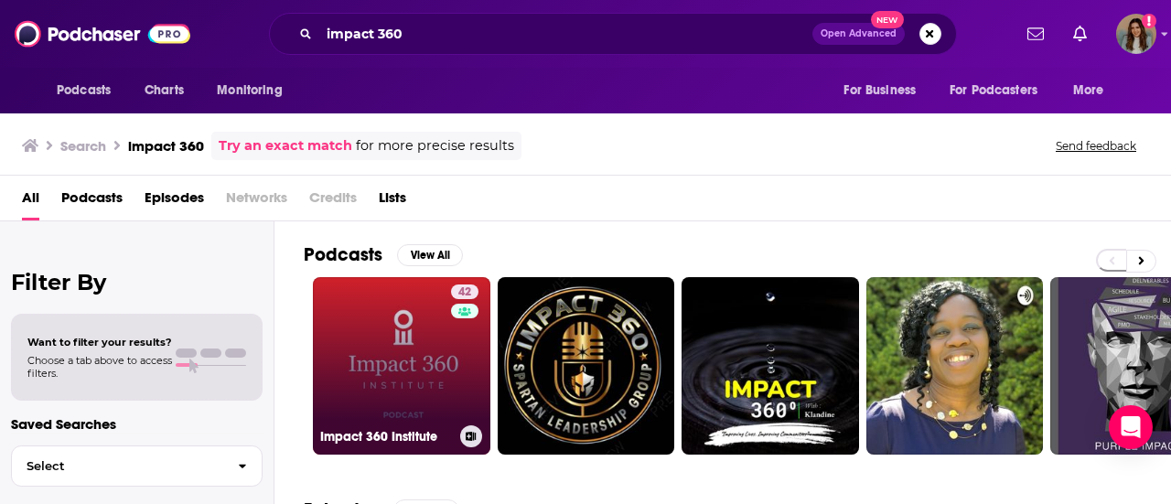
click at [436, 360] on link "42 Impact 360 Institute" at bounding box center [402, 366] width 178 height 178
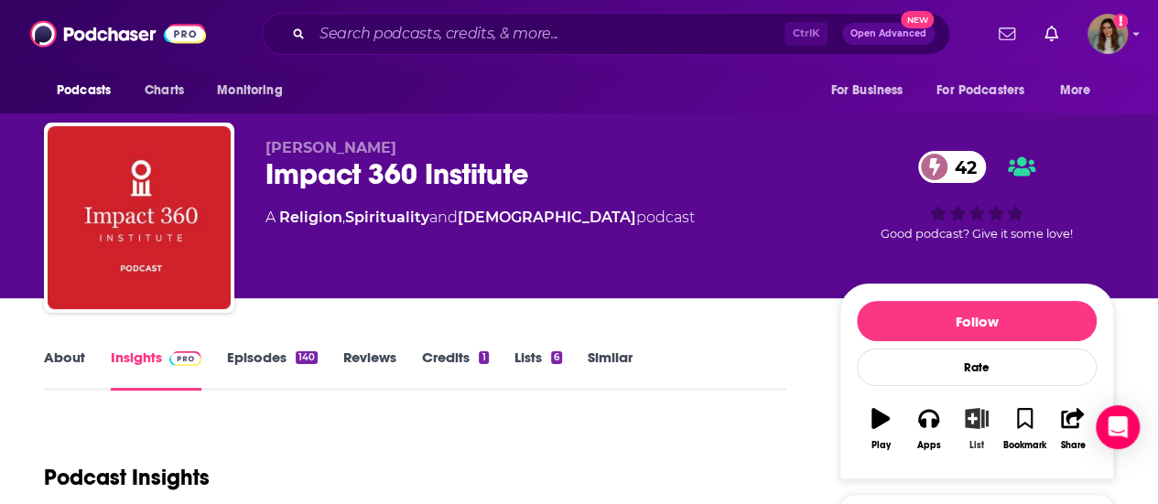
click at [977, 431] on button "List" at bounding box center [977, 429] width 48 height 66
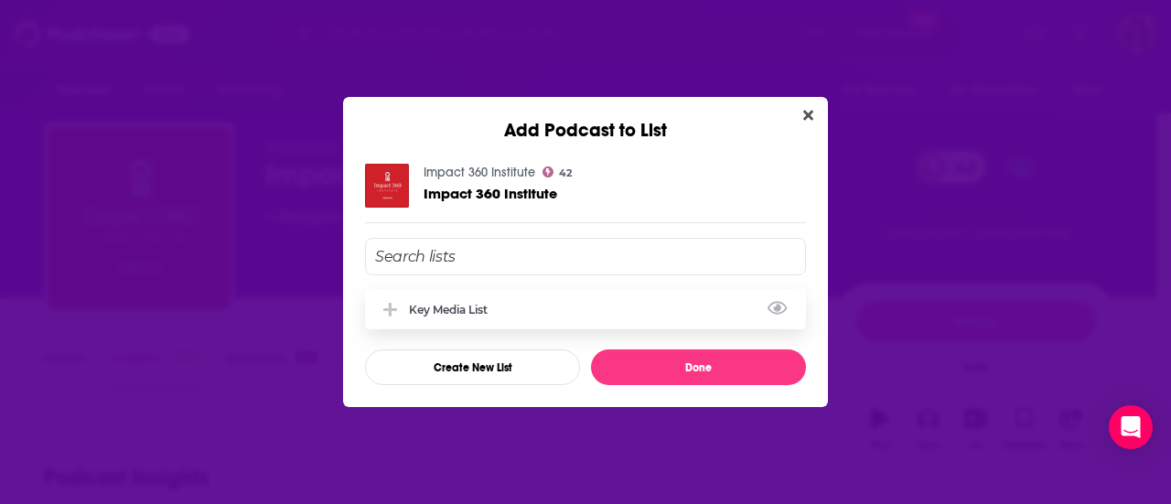
click at [490, 301] on div "Key Media List" at bounding box center [585, 309] width 441 height 40
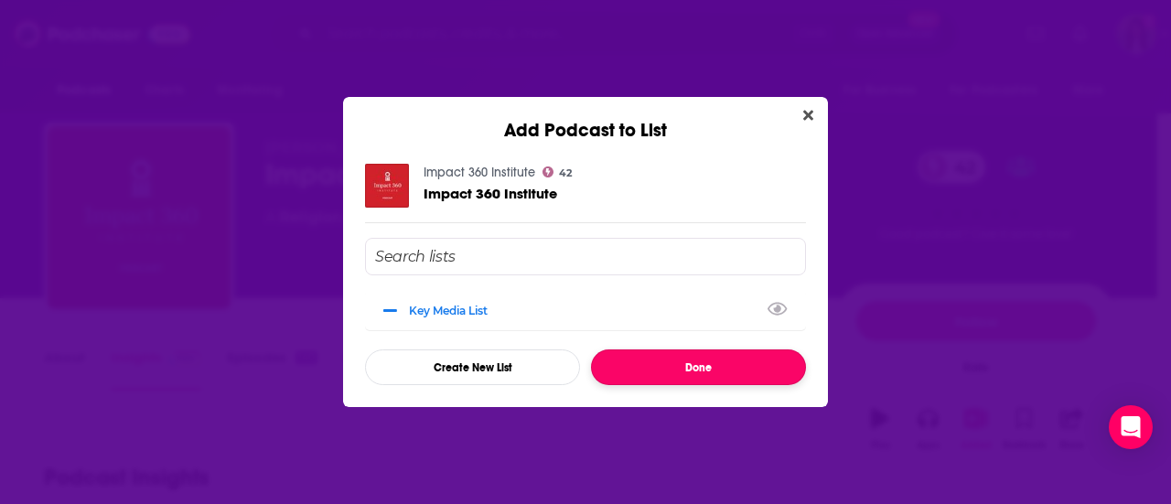
click at [719, 366] on button "Done" at bounding box center [698, 368] width 215 height 36
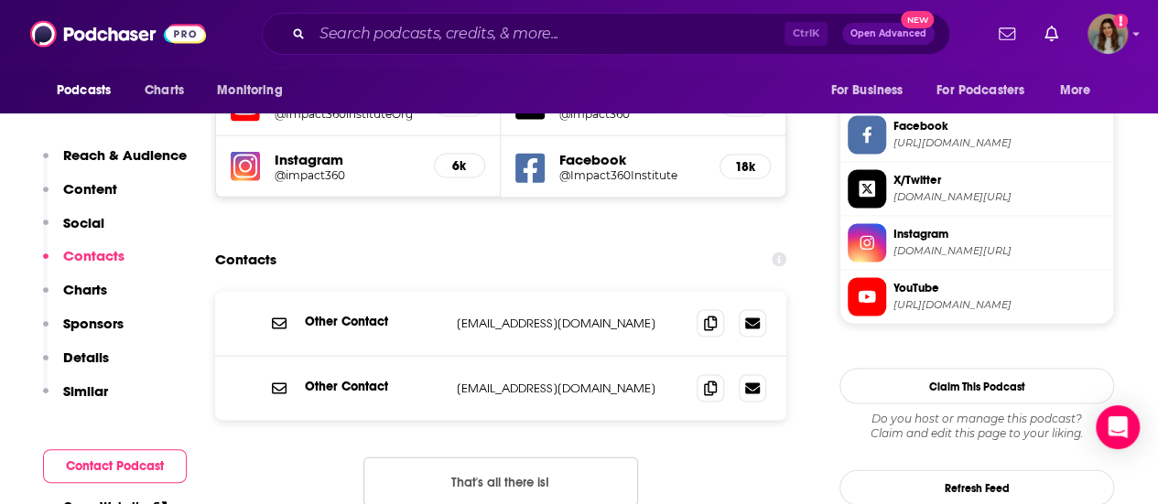
scroll to position [1739, 0]
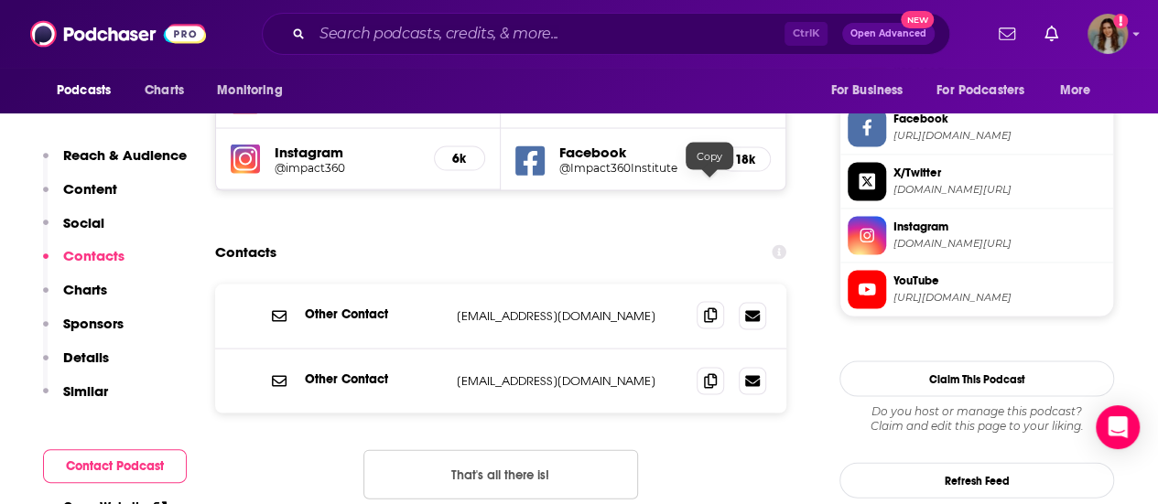
click at [711, 308] on icon at bounding box center [710, 315] width 13 height 15
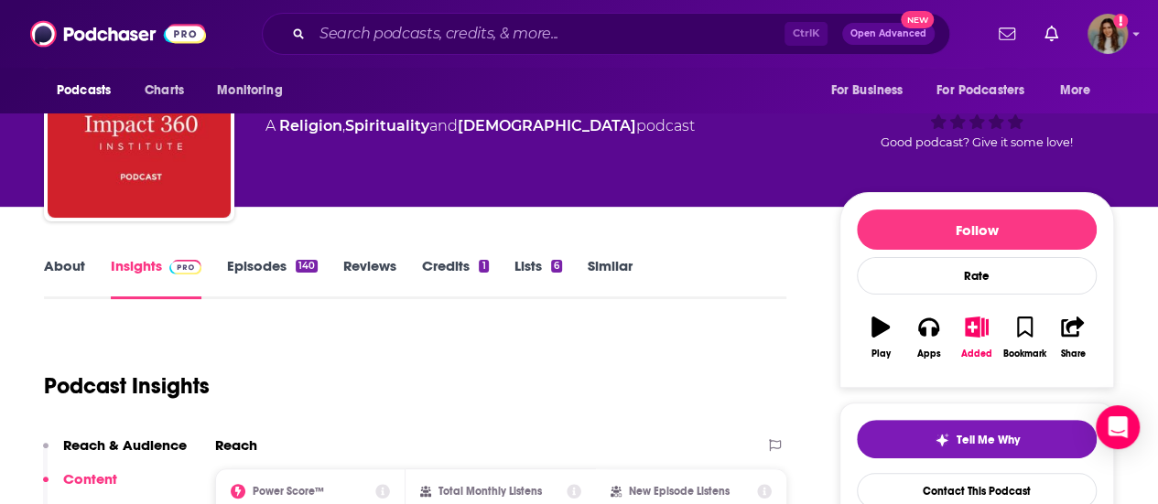
scroll to position [0, 0]
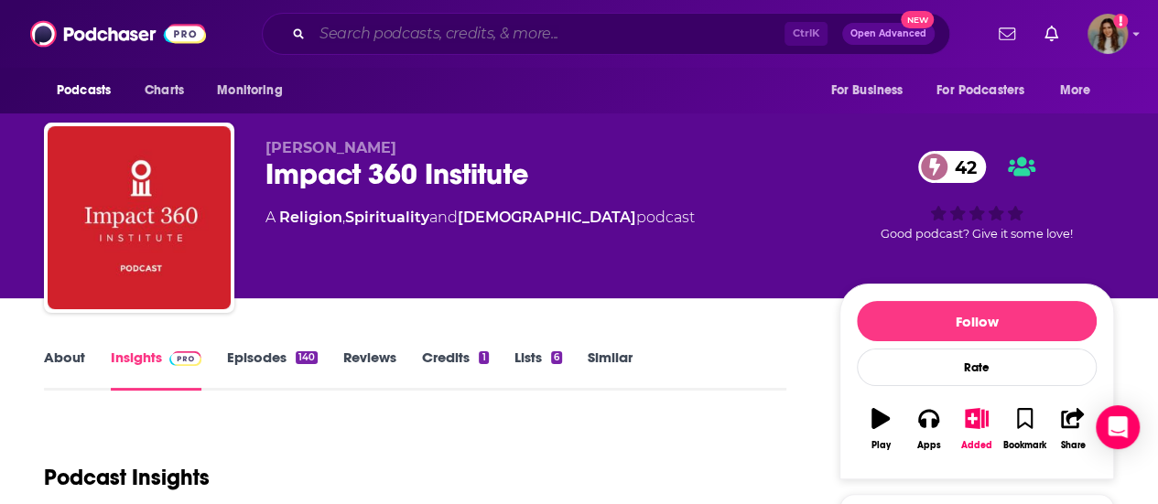
click at [452, 30] on input "Search podcasts, credits, & more..." at bounding box center [548, 33] width 472 height 29
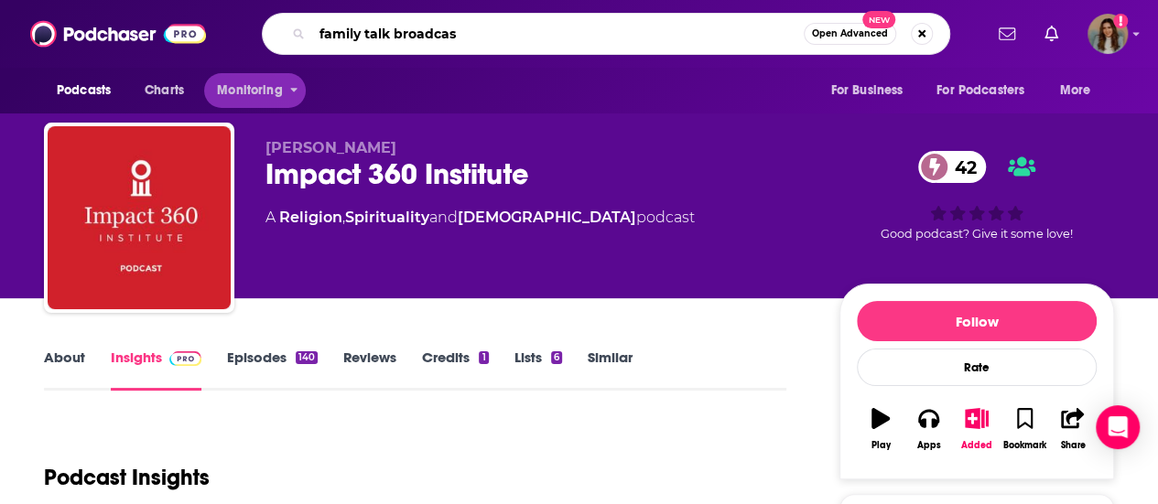
type input "family talk broadcast"
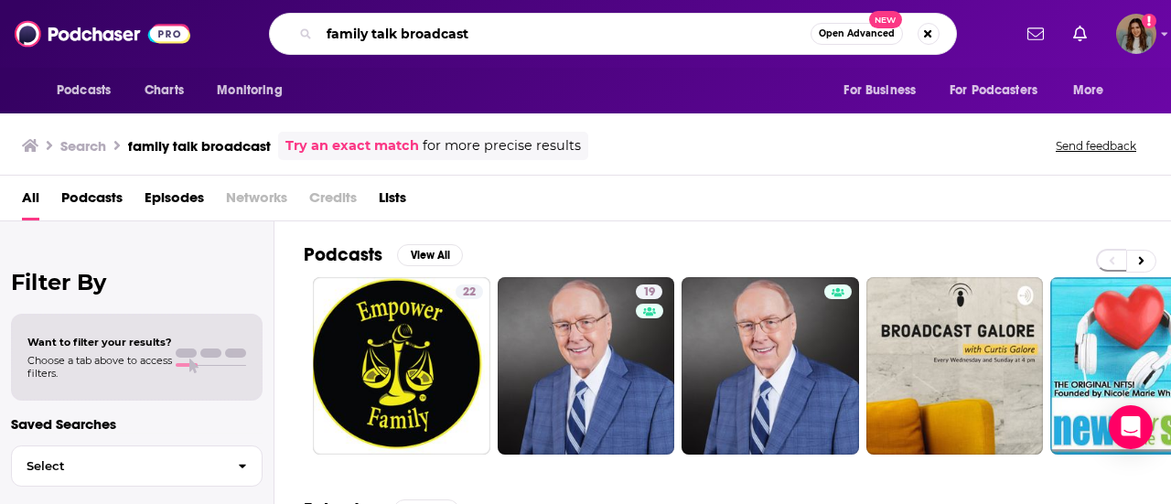
drag, startPoint x: 522, startPoint y: 41, endPoint x: 311, endPoint y: 17, distance: 211.8
click at [311, 17] on div "family talk broadcast Open Advanced New" at bounding box center [613, 34] width 688 height 42
type input "[PERSON_NAME]"
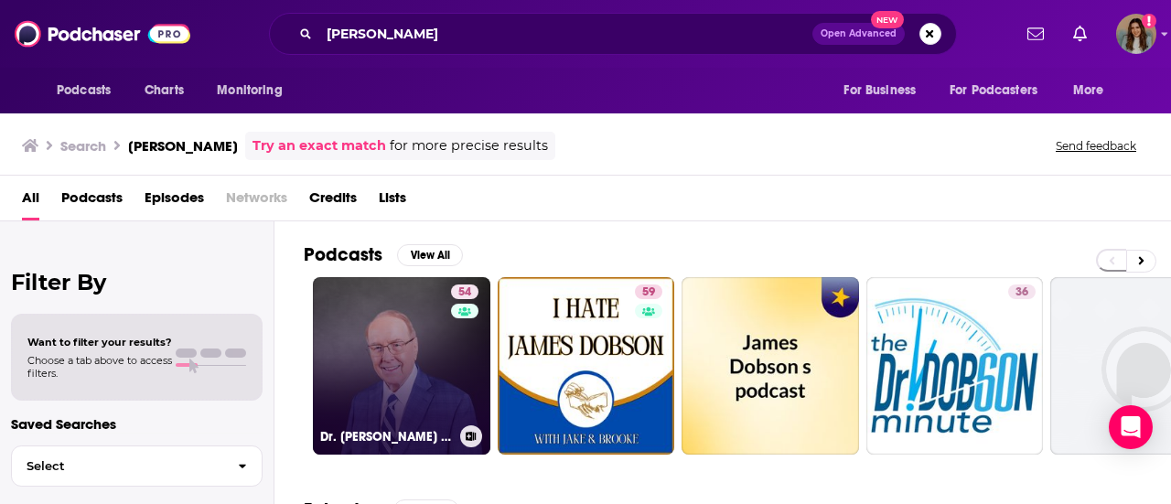
click at [427, 333] on link "54 Dr. [PERSON_NAME] Family Talk" at bounding box center [402, 366] width 178 height 178
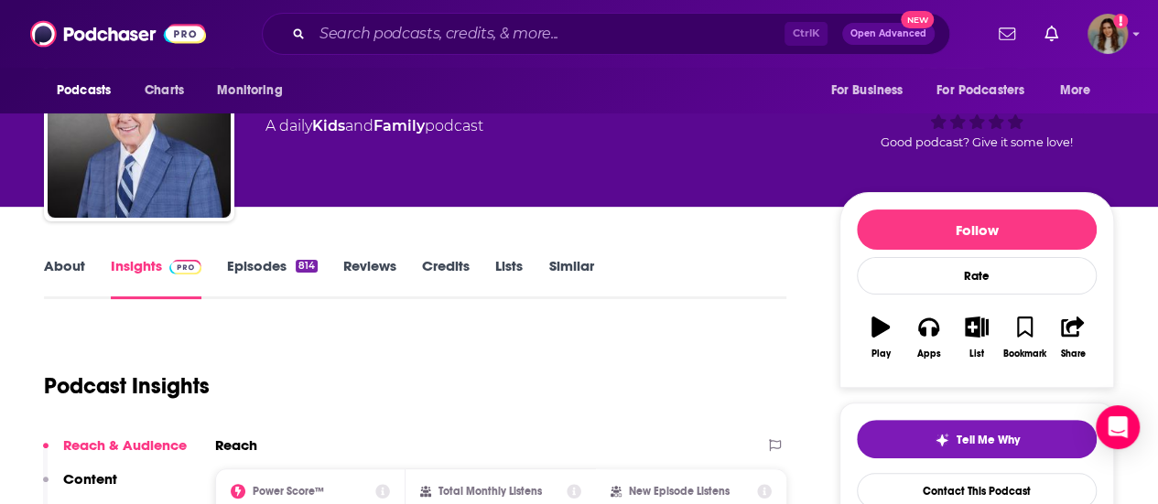
scroll to position [183, 0]
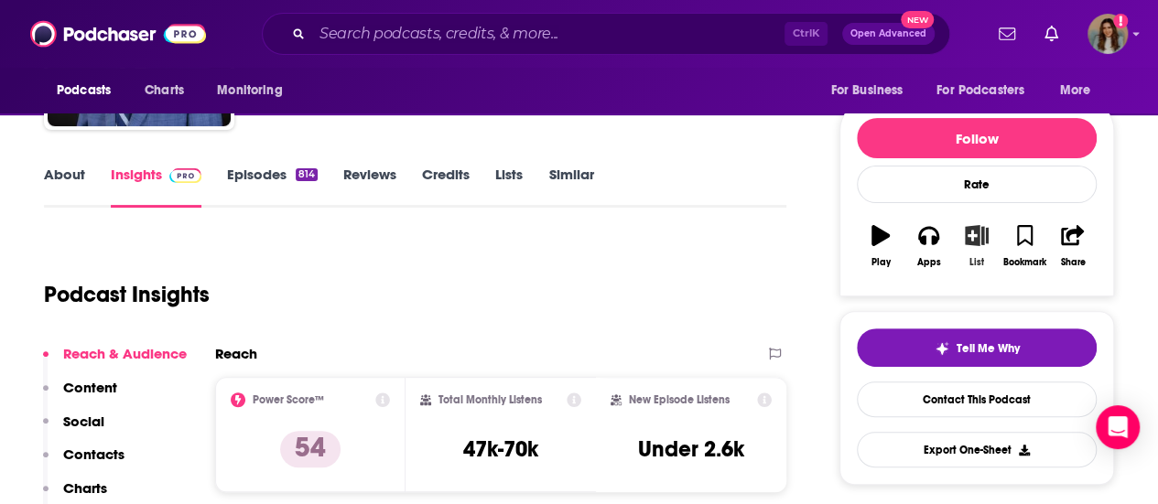
click at [977, 242] on icon "button" at bounding box center [976, 235] width 23 height 20
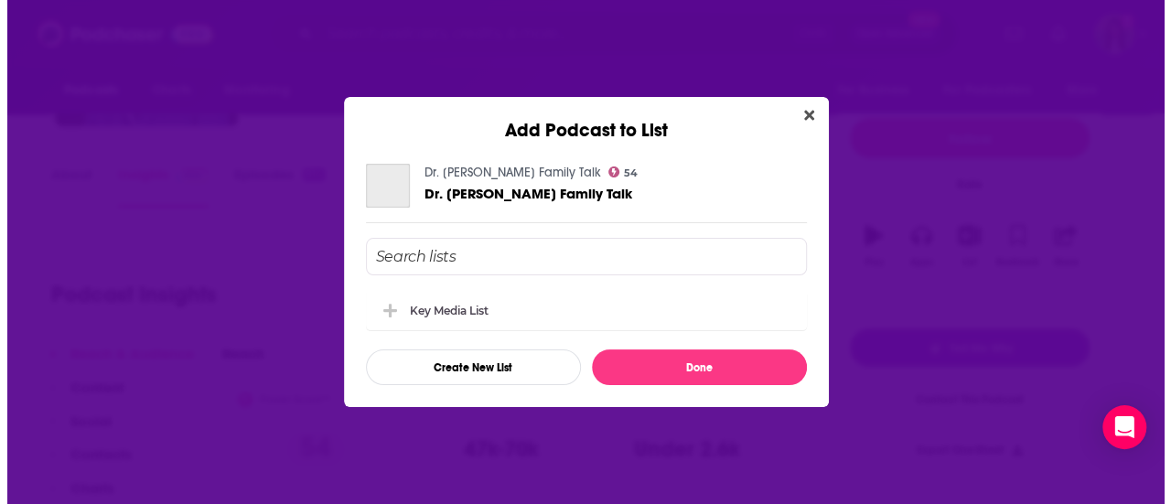
scroll to position [0, 0]
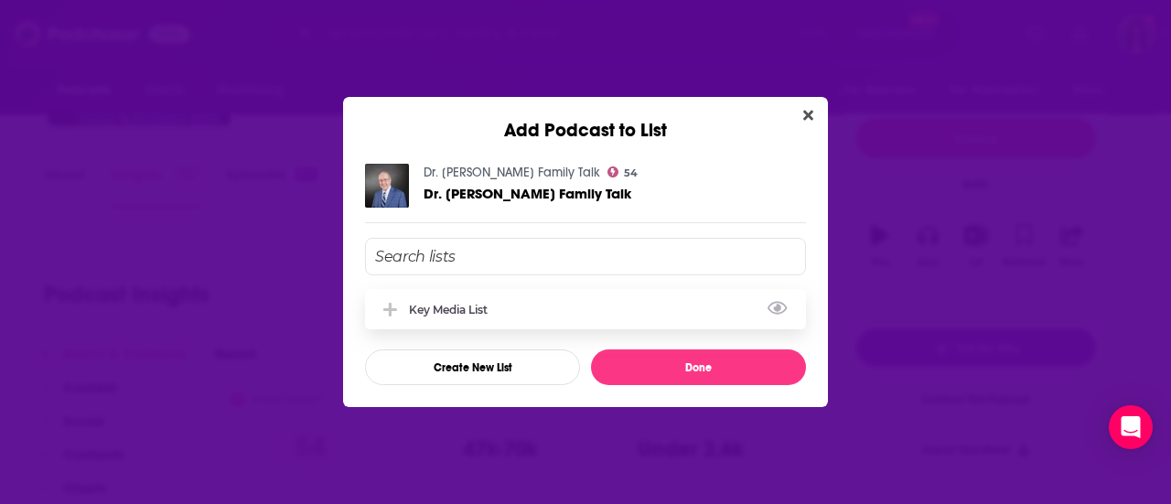
click at [461, 310] on div "Key Media List" at bounding box center [454, 310] width 90 height 14
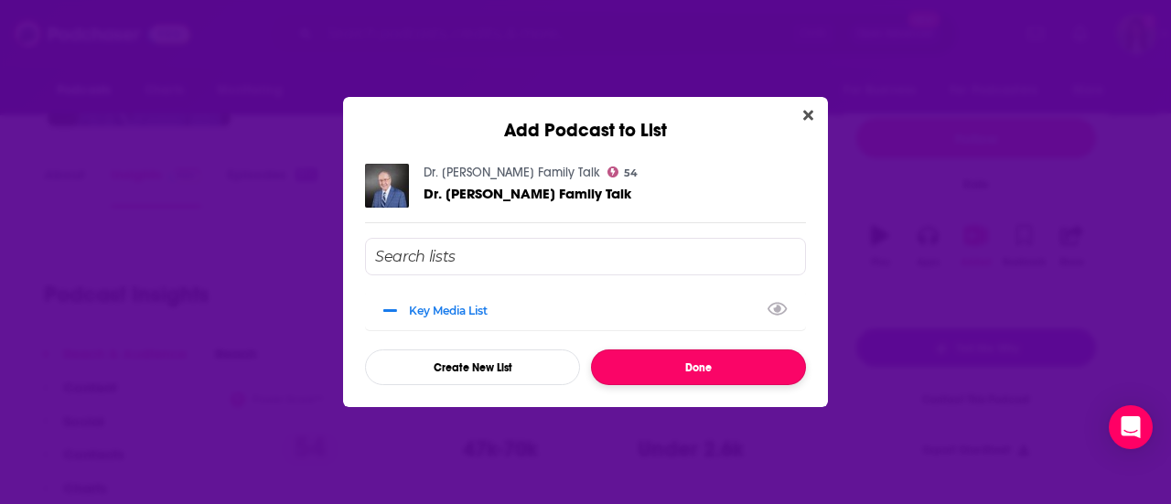
click at [741, 367] on button "Done" at bounding box center [698, 368] width 215 height 36
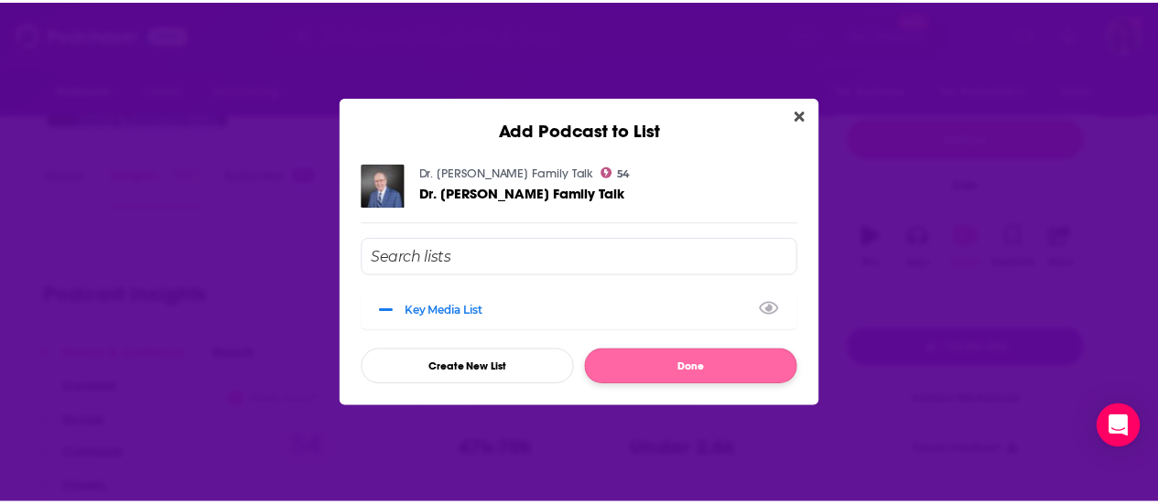
scroll to position [183, 0]
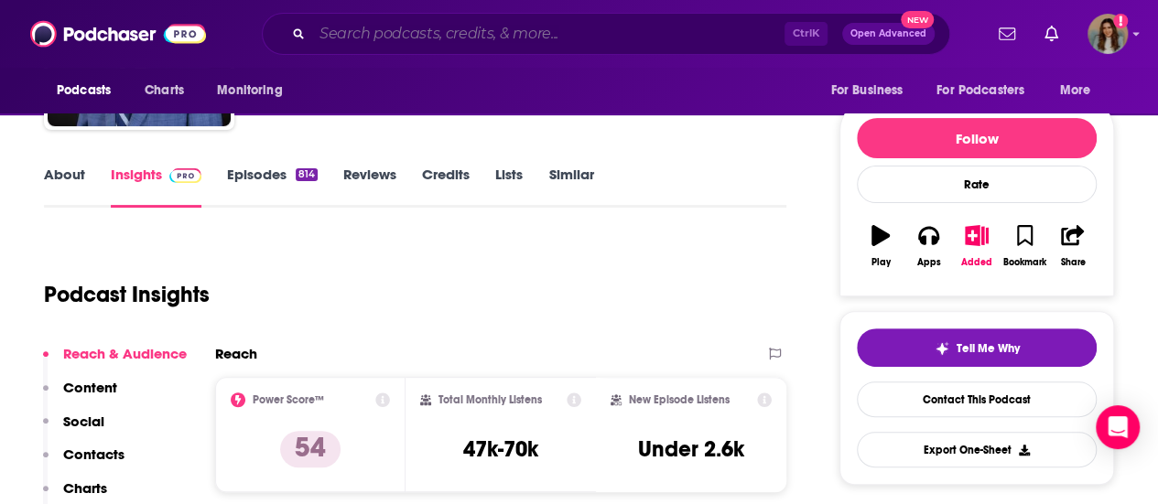
click at [439, 34] on input "Search podcasts, credits, & more..." at bounding box center [548, 33] width 472 height 29
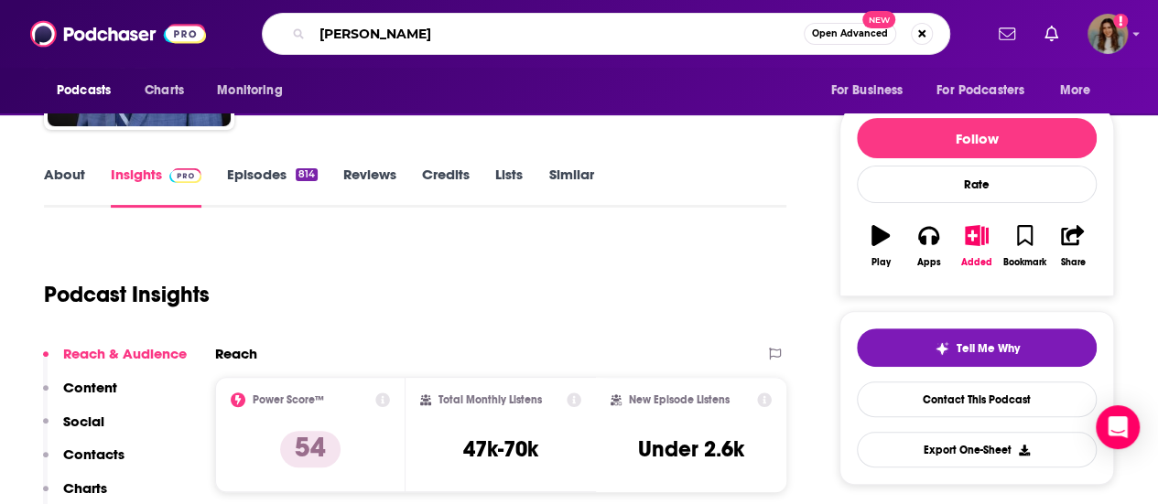
type input "[PERSON_NAME]"
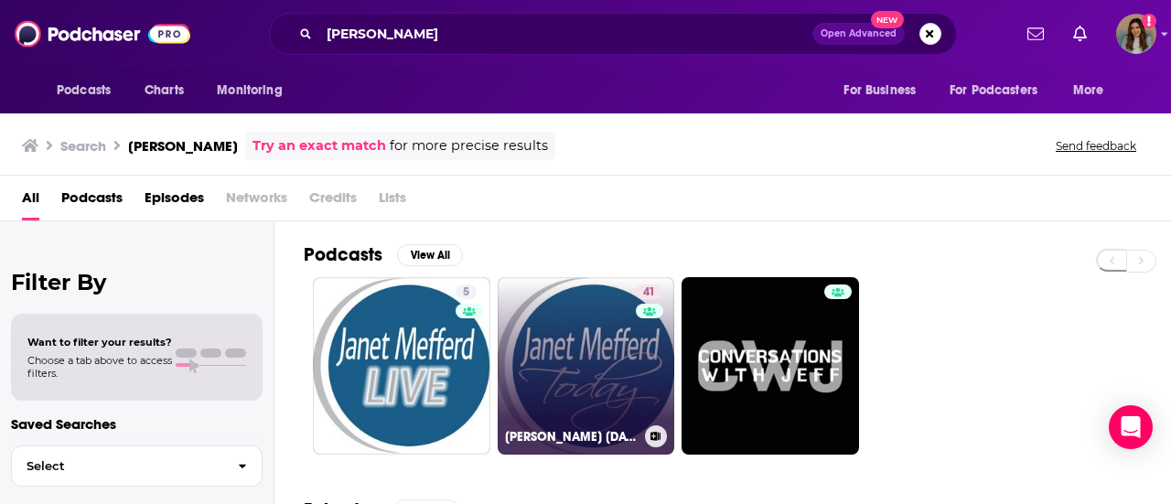
click at [622, 348] on link "41 [PERSON_NAME] [DATE]" at bounding box center [587, 366] width 178 height 178
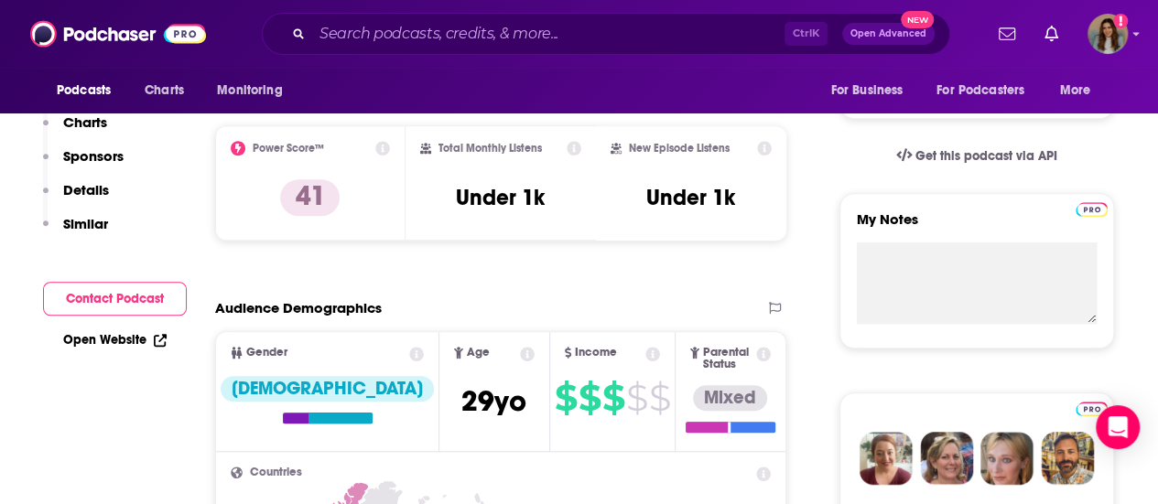
scroll to position [183, 0]
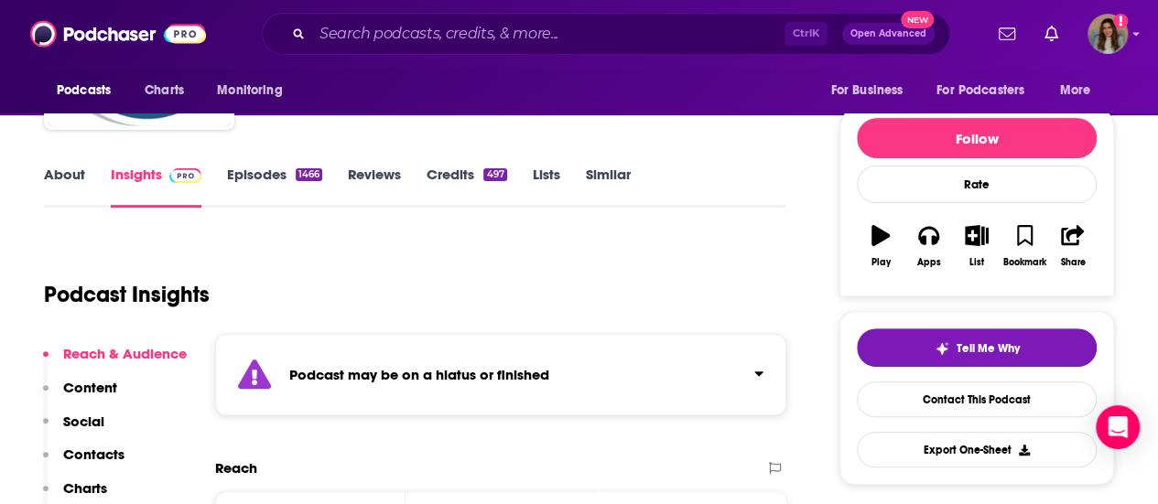
click at [273, 185] on link "Episodes 1466" at bounding box center [274, 187] width 95 height 42
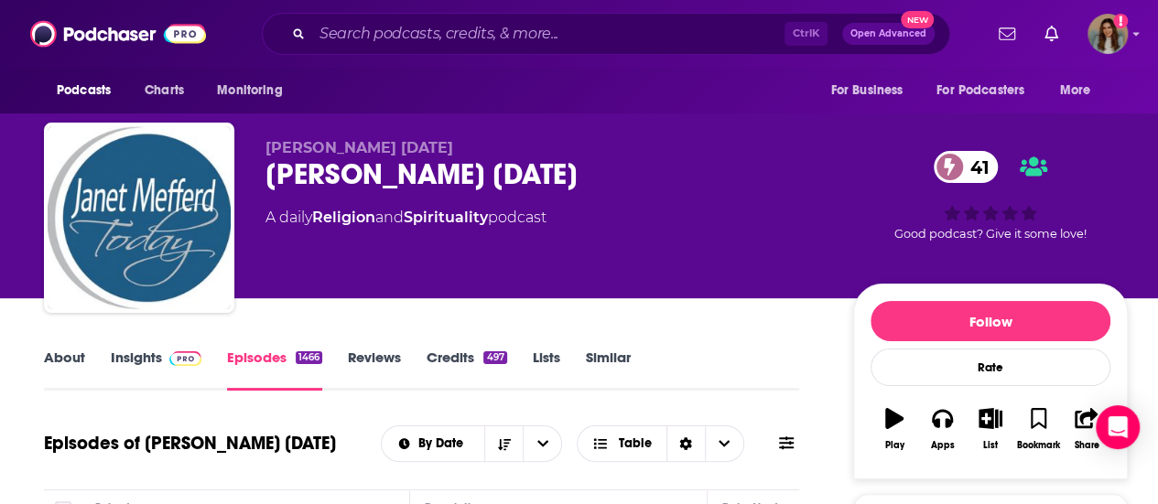
scroll to position [366, 0]
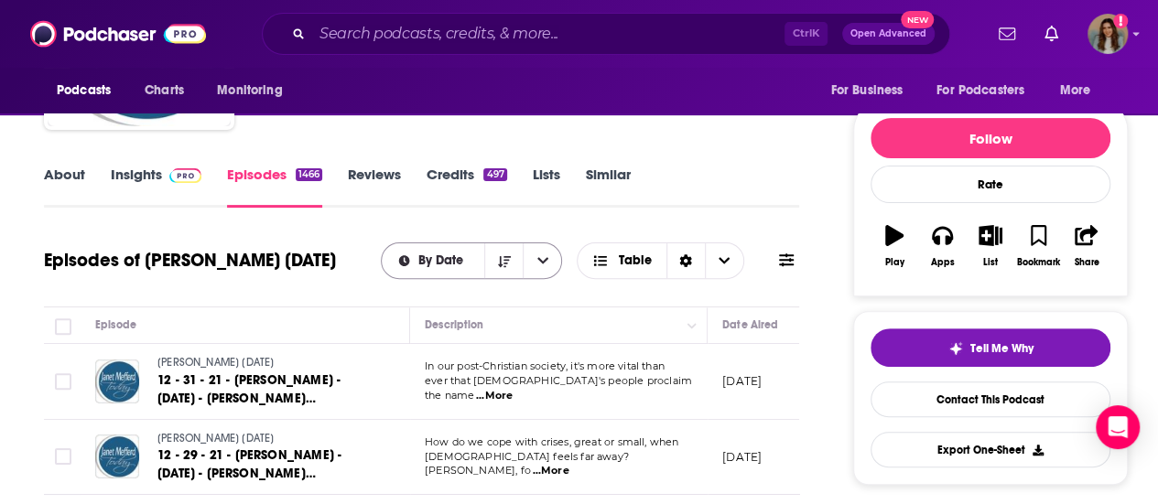
click at [430, 266] on span "By Date" at bounding box center [443, 260] width 51 height 13
click at [668, 206] on div "About Insights Episodes 1466 Reviews Credits 497 Lists Similar" at bounding box center [421, 185] width 755 height 45
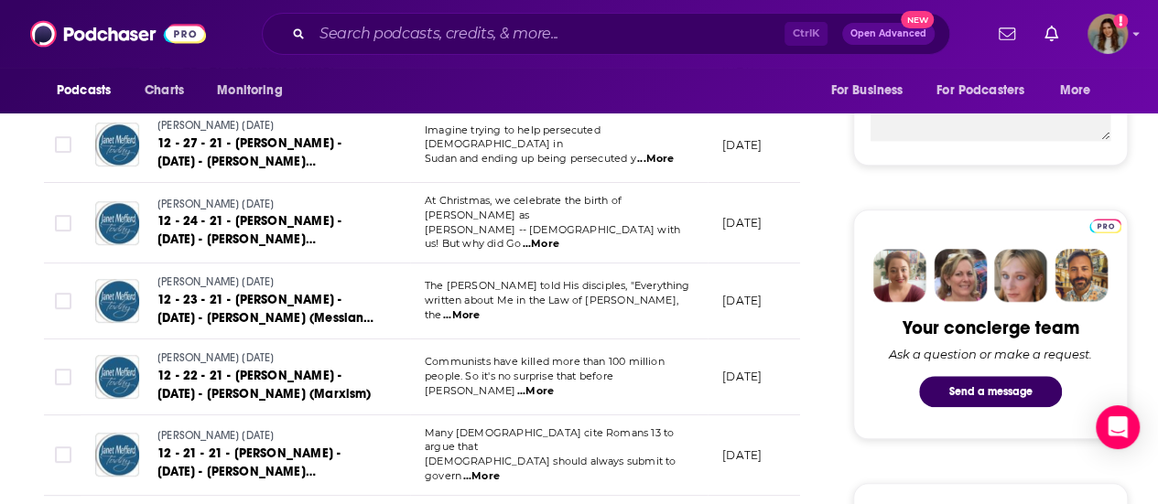
scroll to position [92, 0]
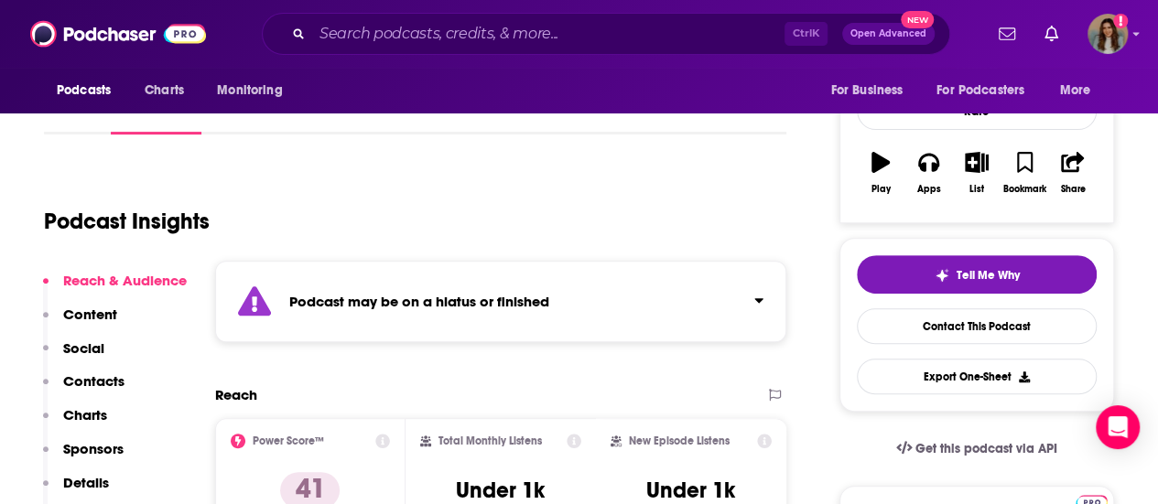
scroll to position [183, 0]
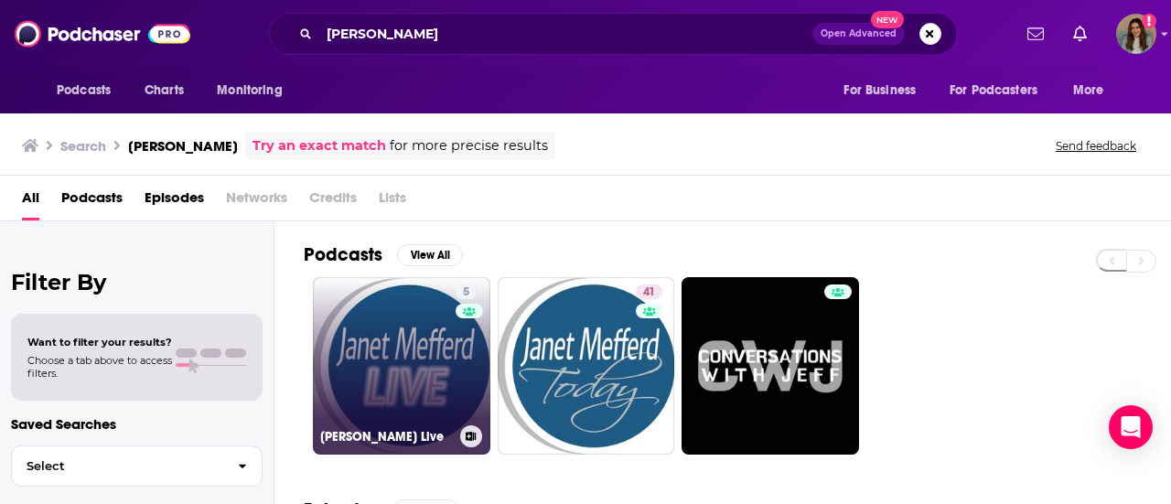
click at [460, 372] on div "5" at bounding box center [469, 355] width 27 height 141
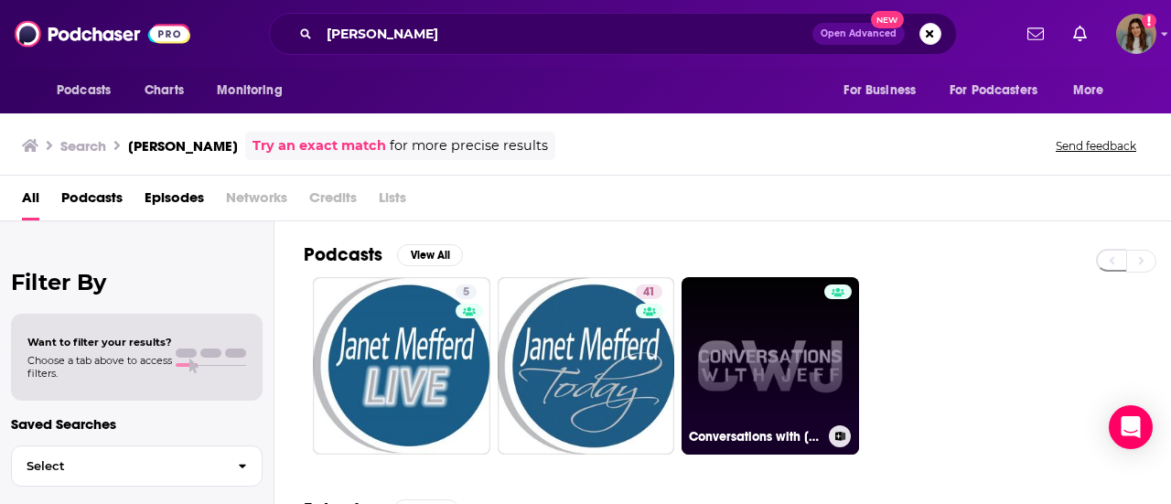
click at [784, 343] on link "Conversations with Jeff" at bounding box center [771, 366] width 178 height 178
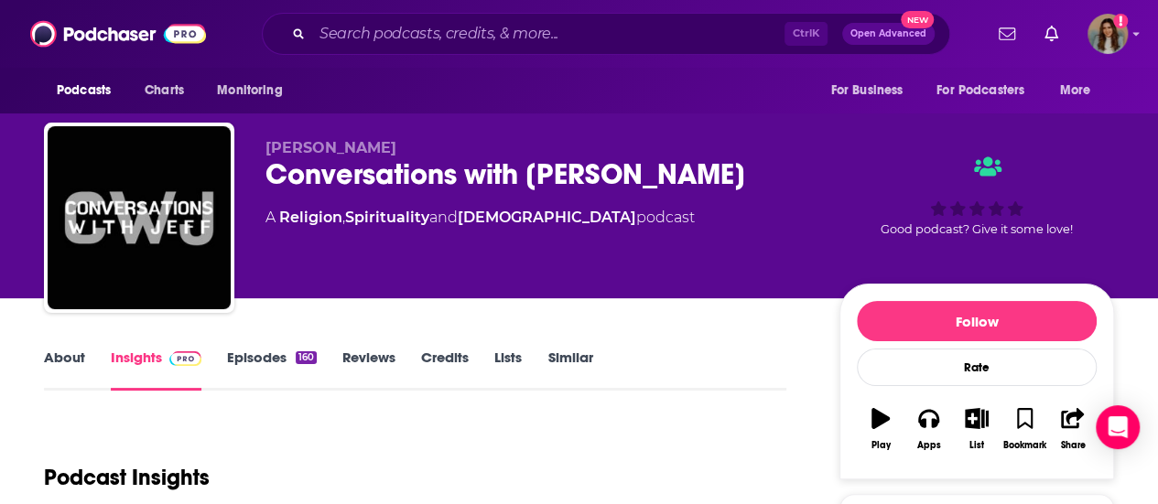
scroll to position [183, 0]
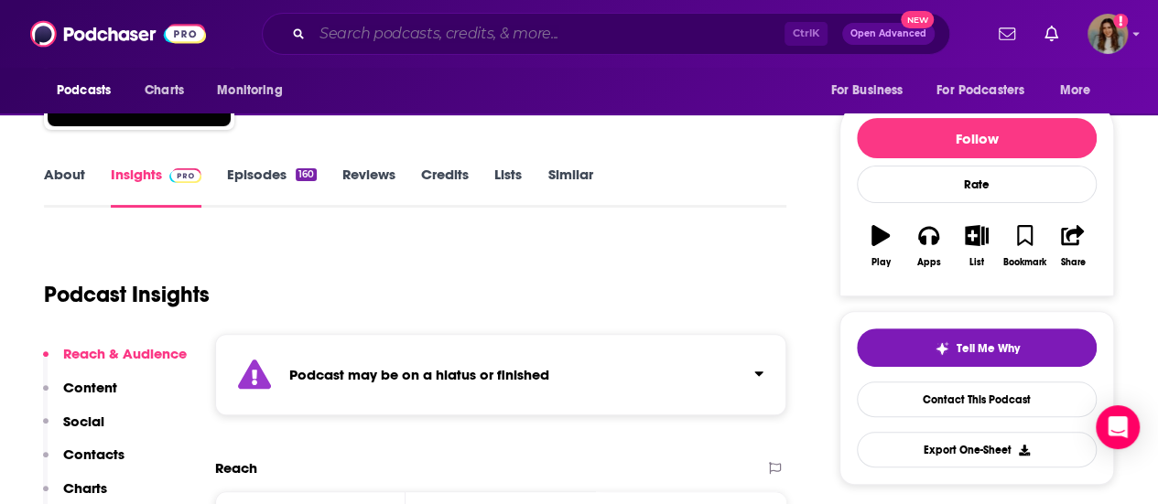
click at [523, 44] on input "Search podcasts, credits, & more..." at bounding box center [548, 33] width 472 height 29
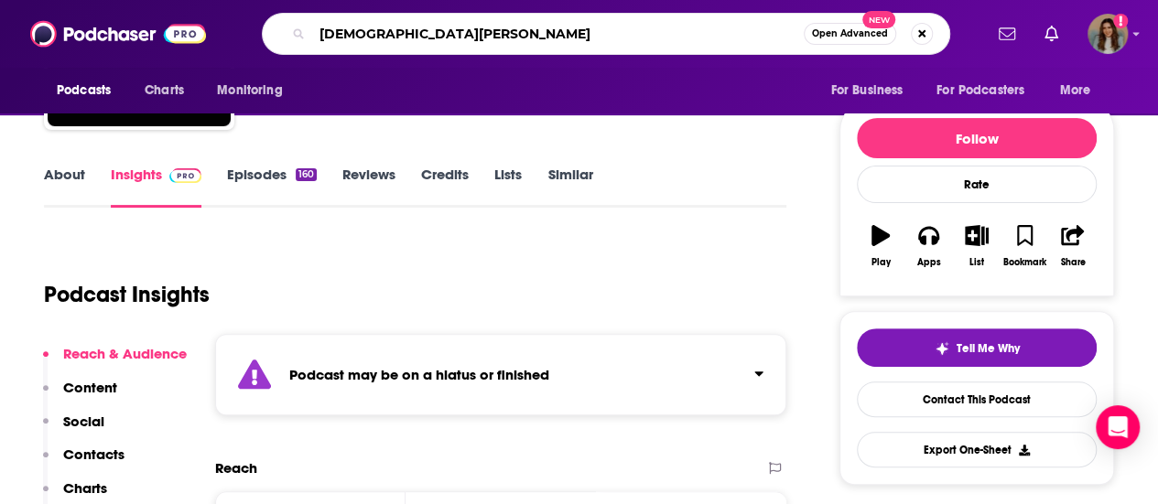
type input "jesus calling"
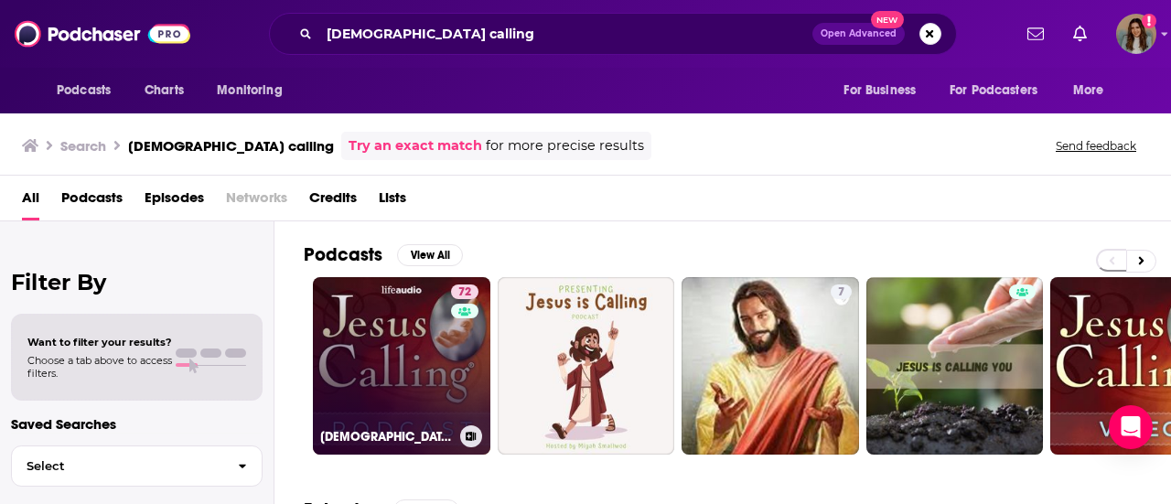
click at [439, 354] on link "72 Jesus Calling: Stories of Faith" at bounding box center [402, 366] width 178 height 178
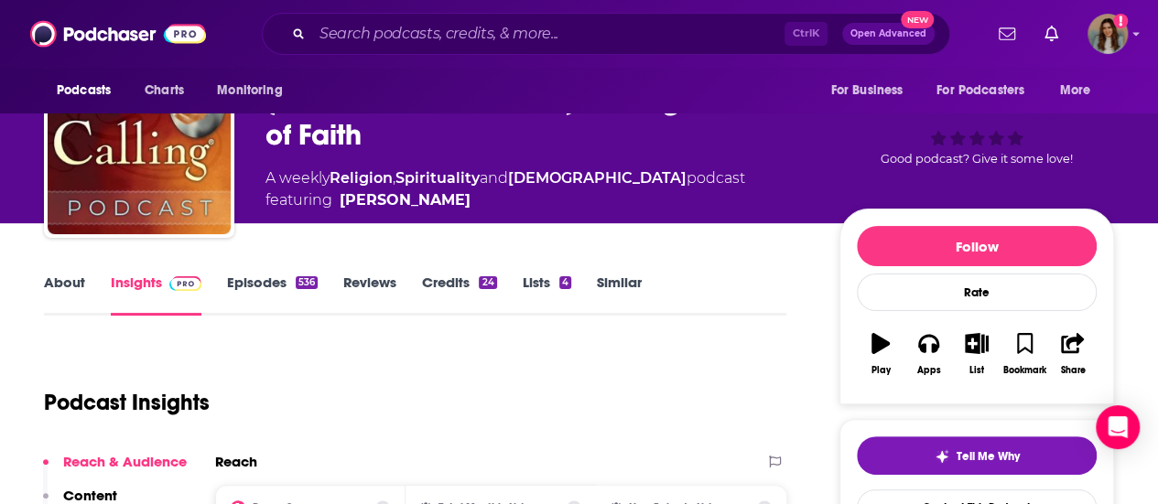
scroll to position [275, 0]
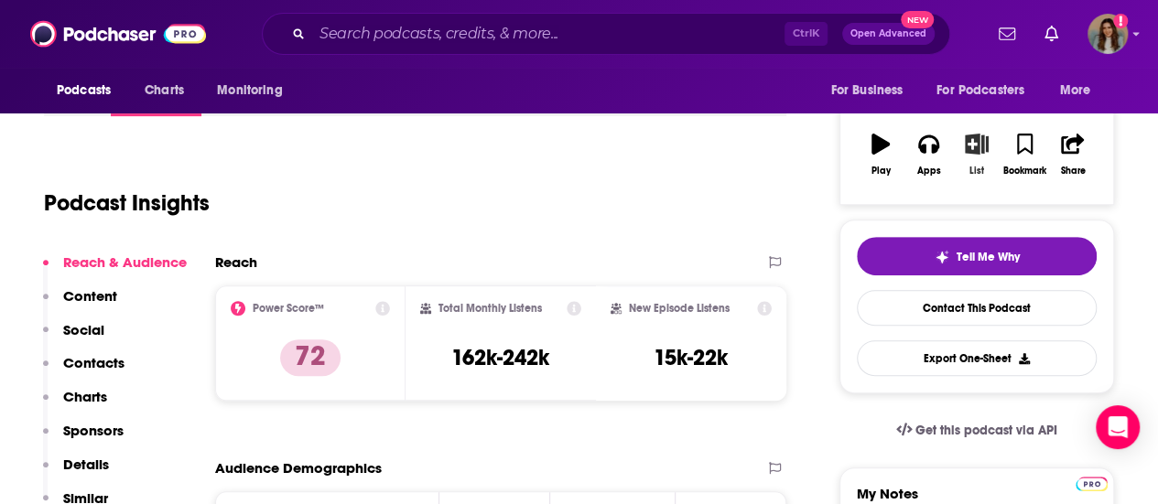
click at [974, 136] on icon "button" at bounding box center [976, 144] width 23 height 20
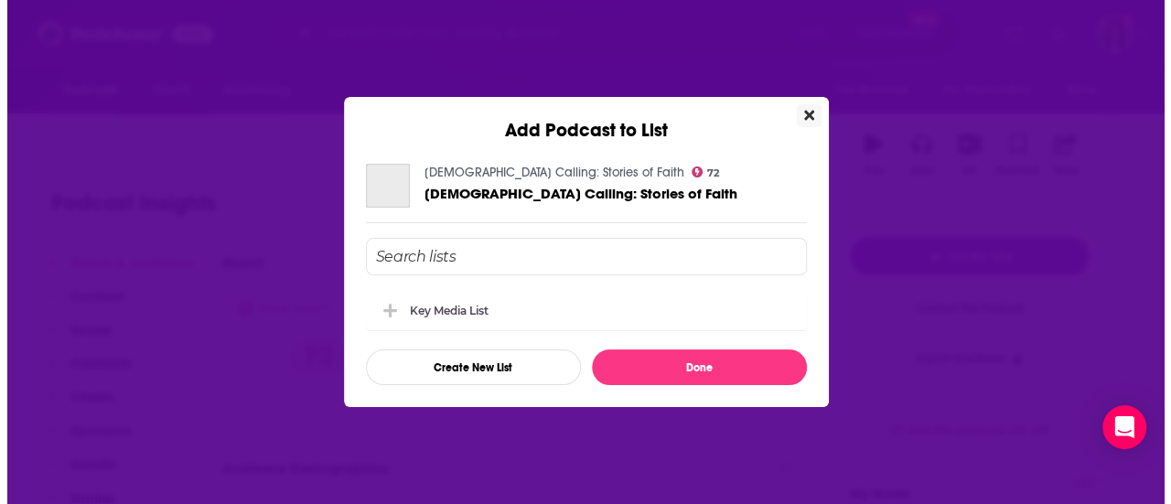
scroll to position [0, 0]
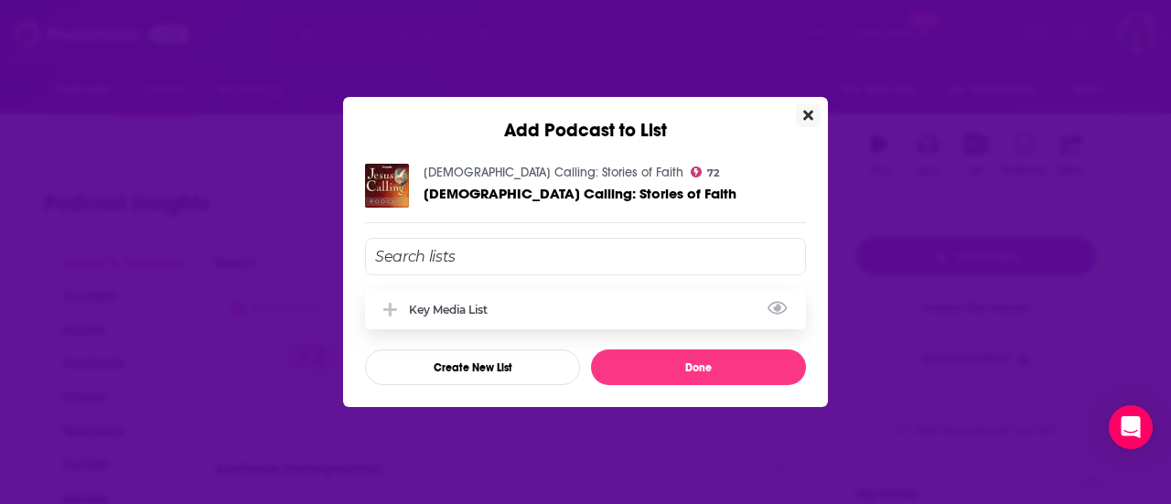
click at [538, 299] on div "Key Media List" at bounding box center [585, 309] width 441 height 40
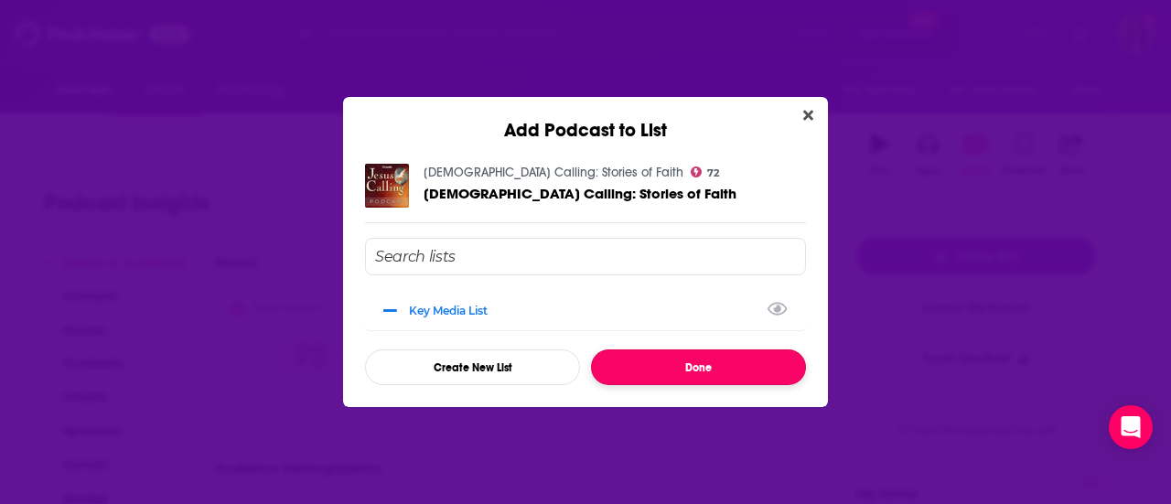
click at [687, 363] on button "Done" at bounding box center [698, 368] width 215 height 36
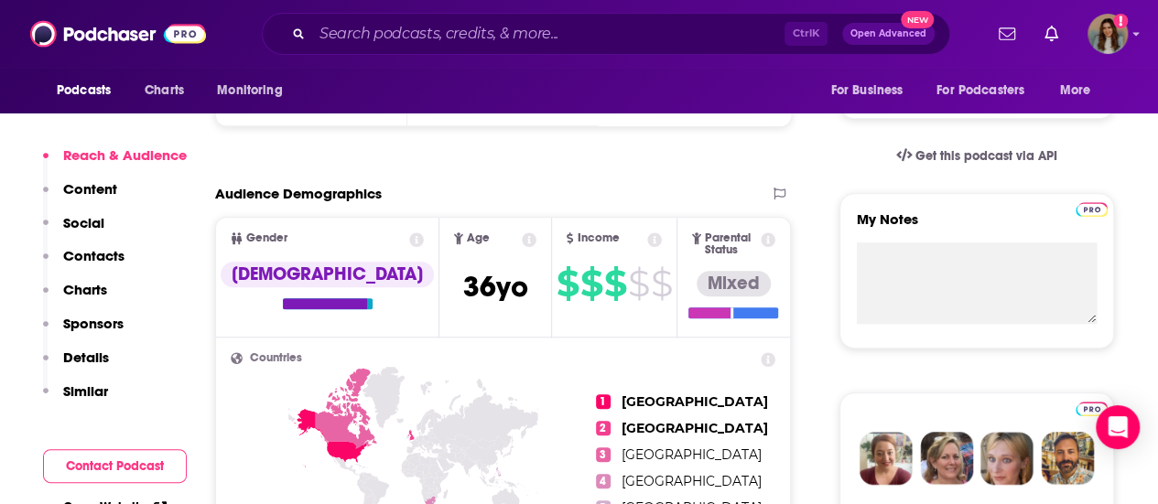
scroll to position [915, 0]
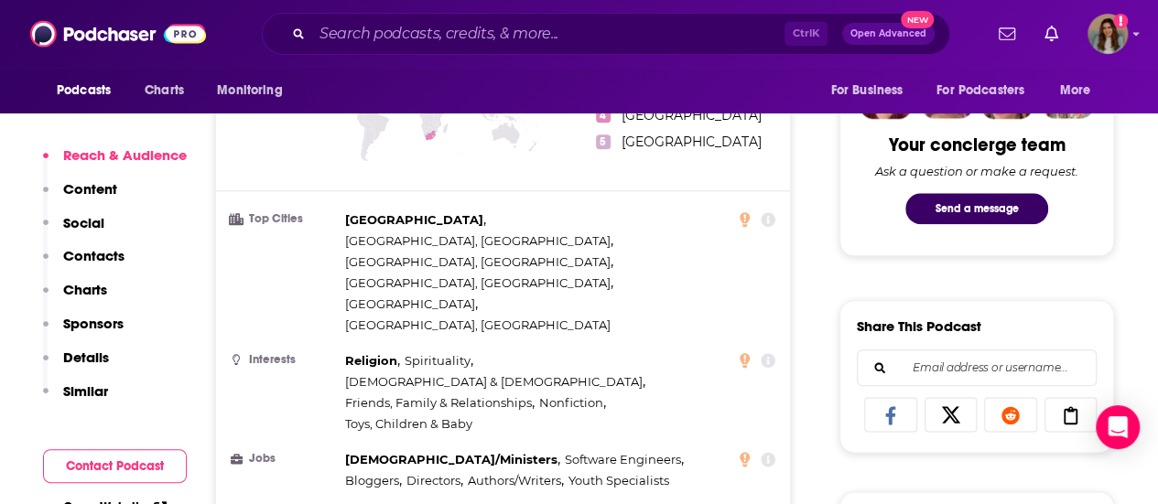
click at [110, 252] on p "Contacts" at bounding box center [93, 255] width 61 height 17
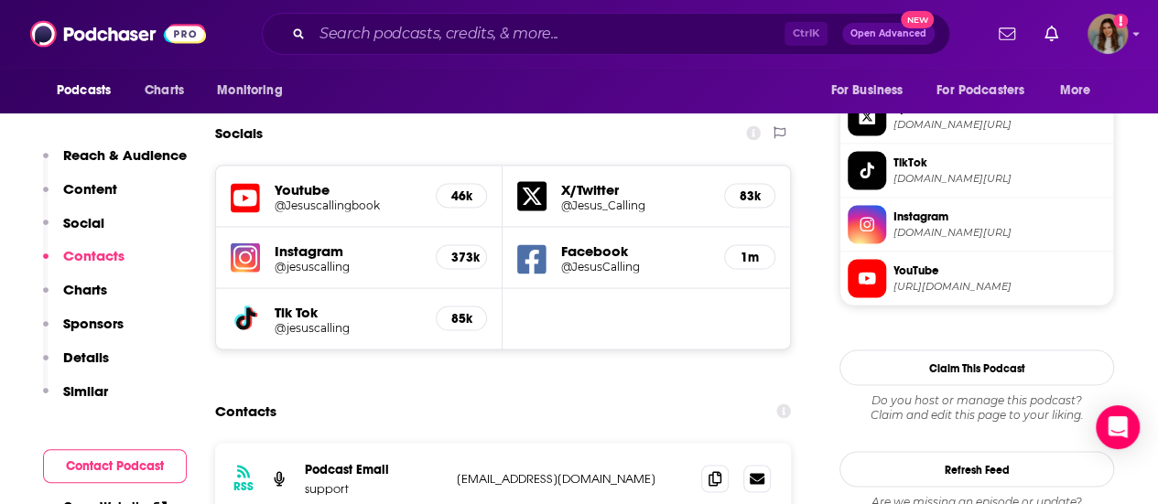
scroll to position [1631, 0]
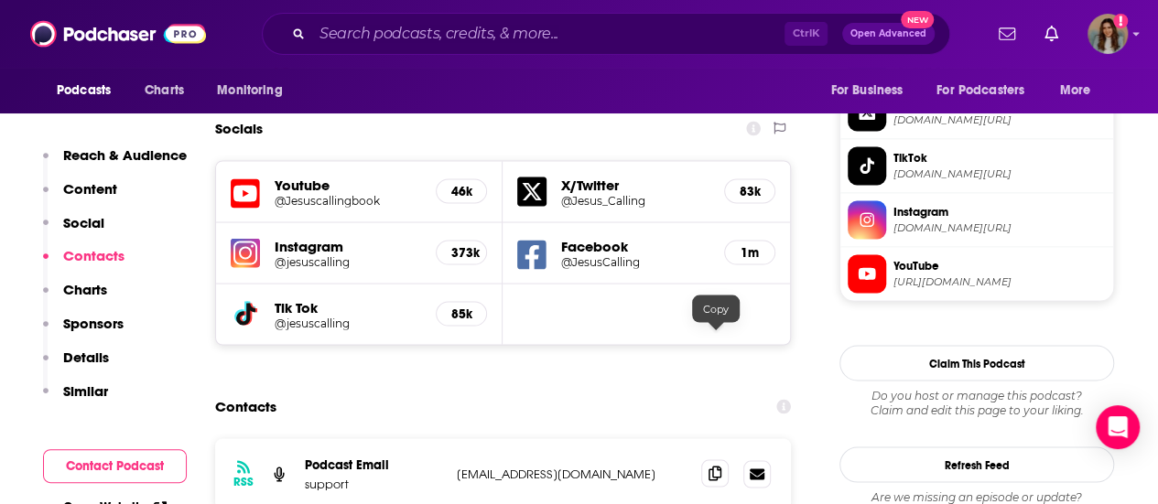
click at [708, 466] on icon at bounding box center [714, 473] width 13 height 15
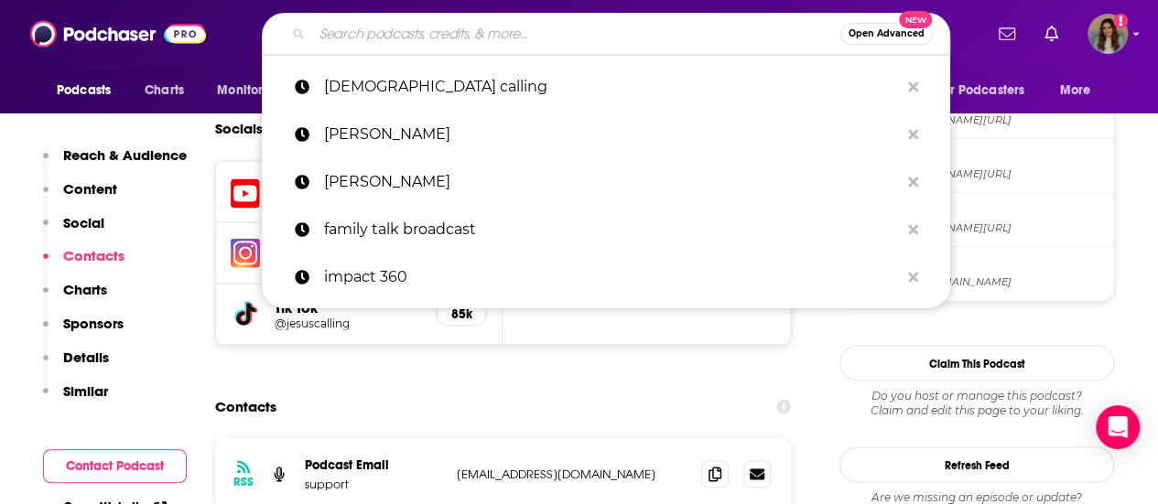
click at [430, 27] on input "Search podcasts, credits, & more..." at bounding box center [576, 33] width 528 height 29
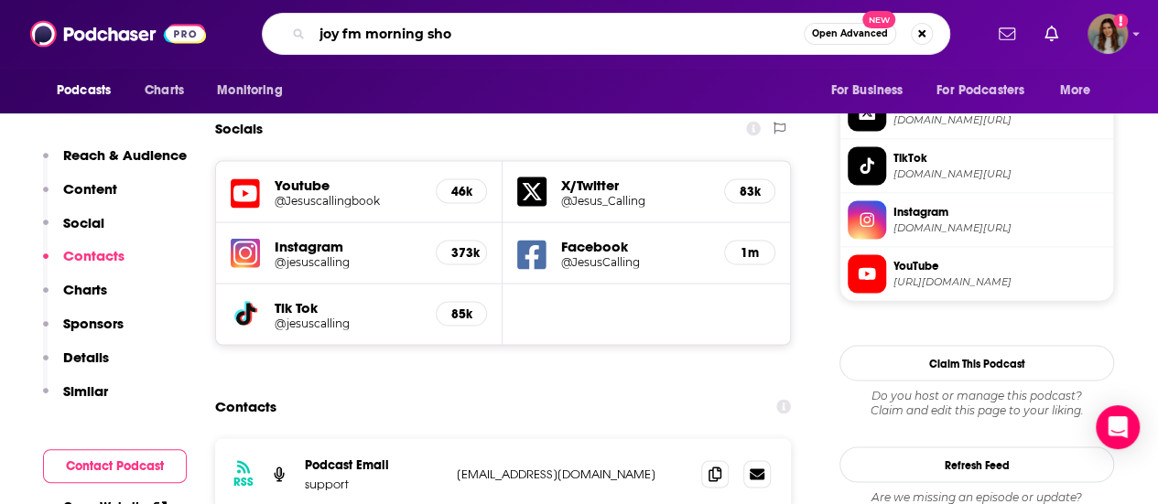
type input "joy fm morning show"
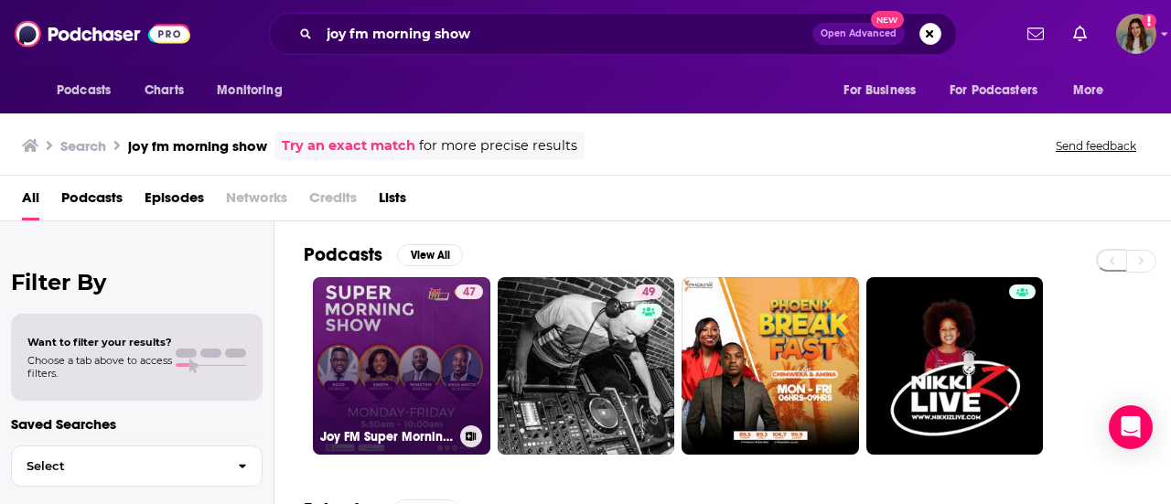
click at [403, 329] on link "47 Joy FM Super Morning Show" at bounding box center [402, 366] width 178 height 178
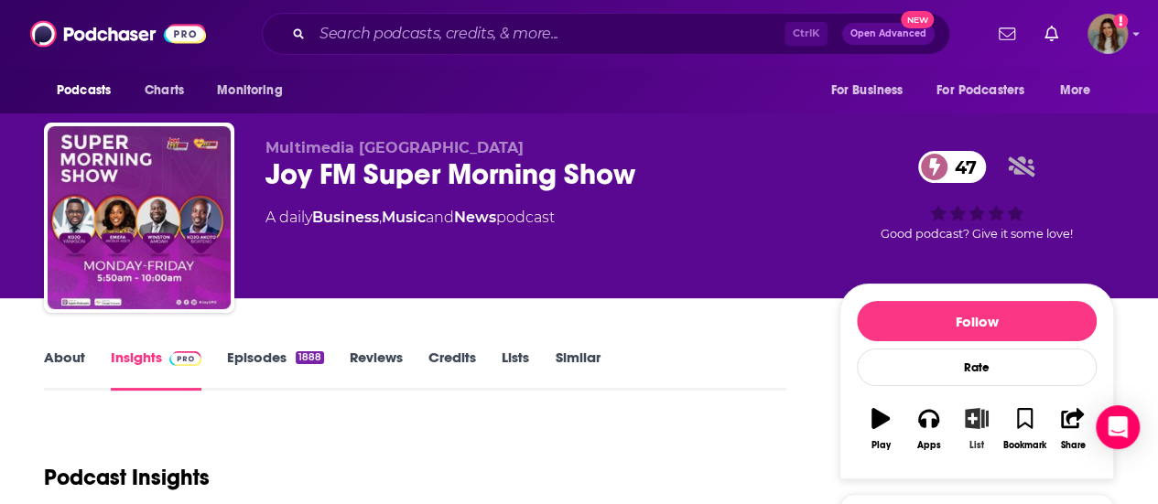
click at [978, 415] on icon "button" at bounding box center [976, 418] width 23 height 20
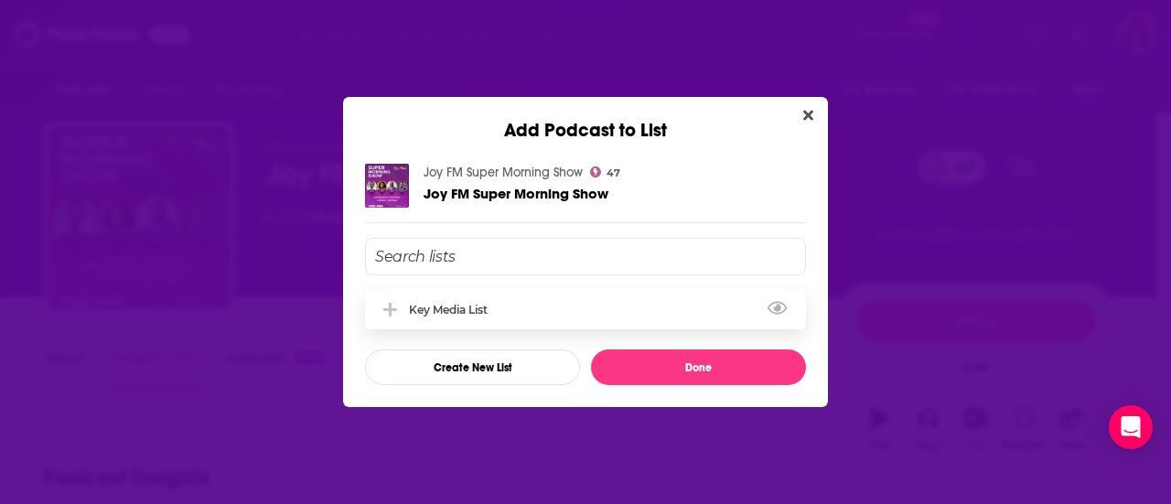
click at [488, 308] on div "Key Media List" at bounding box center [454, 310] width 90 height 14
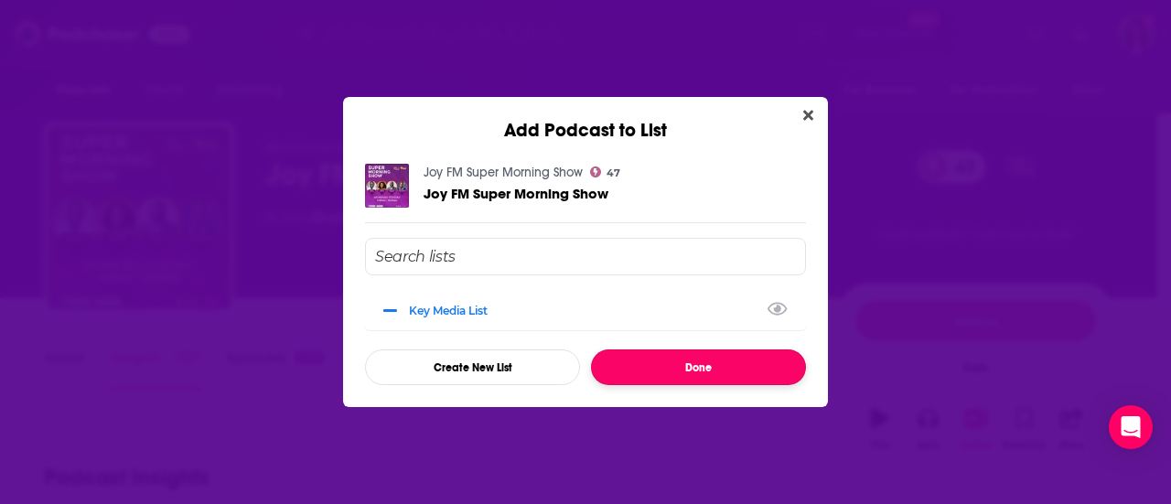
click at [731, 369] on button "Done" at bounding box center [698, 368] width 215 height 36
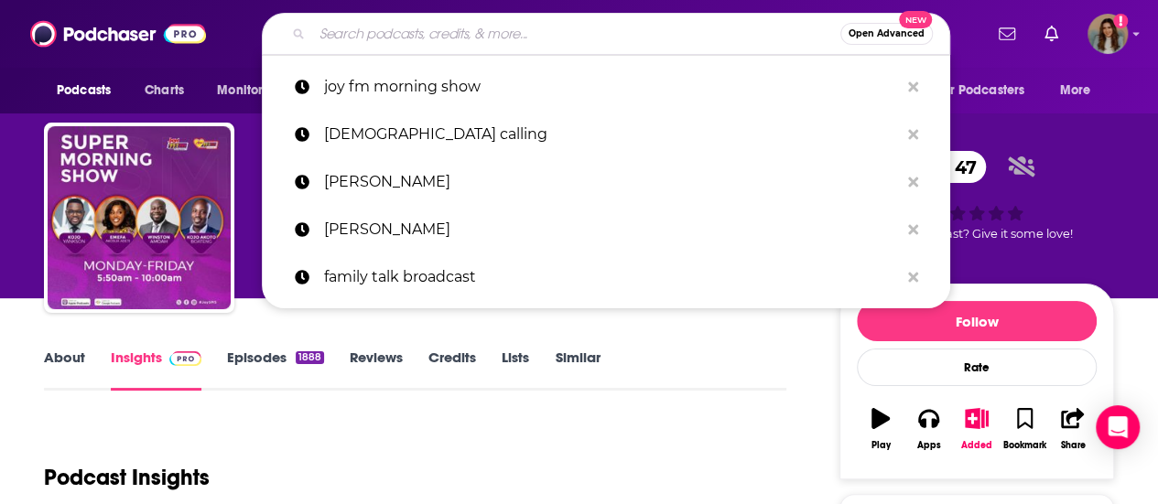
click at [604, 32] on input "Search podcasts, credits, & more..." at bounding box center [576, 33] width 528 height 29
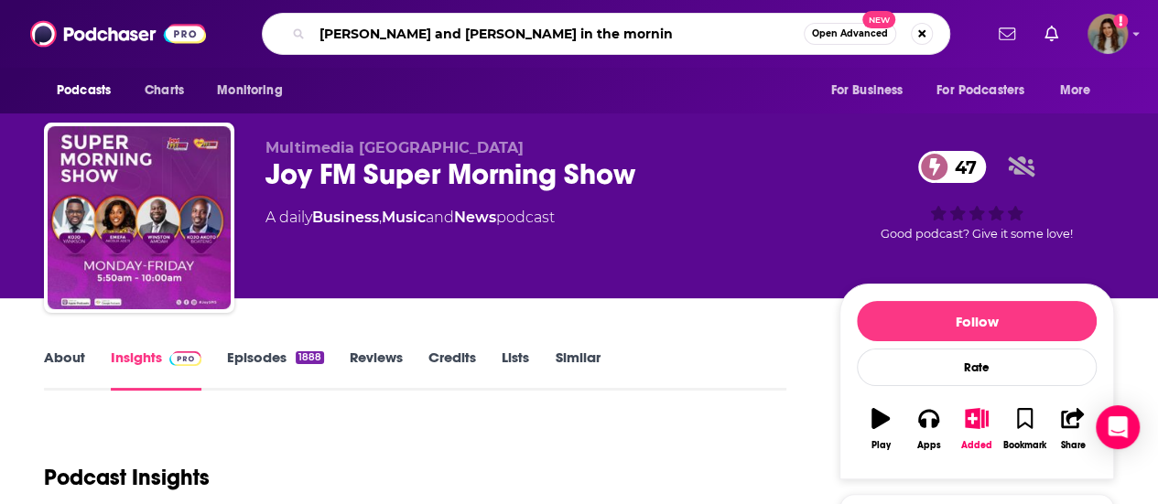
type input "ken and deb in the morning"
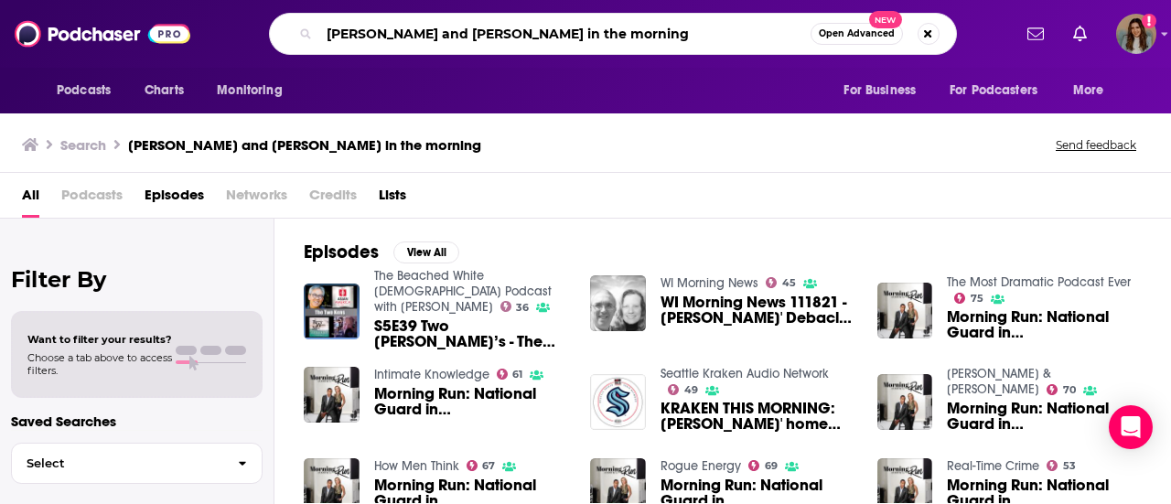
drag, startPoint x: 551, startPoint y: 36, endPoint x: 305, endPoint y: 35, distance: 246.2
click at [305, 35] on div "ken and deb in the morning Open Advanced New" at bounding box center [613, 34] width 688 height 42
type input "wdlm-am"
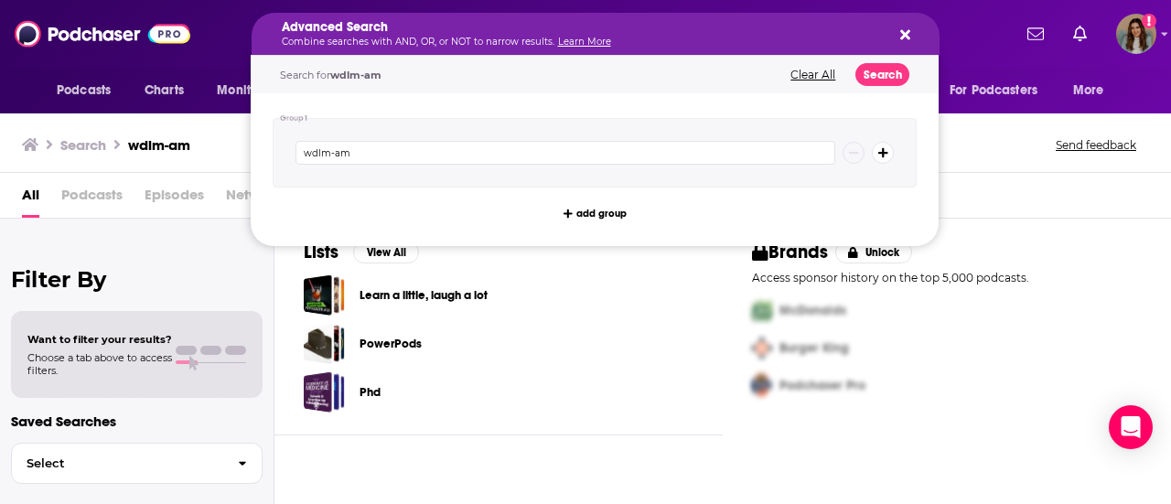
click at [1050, 259] on div "Brands Unlock" at bounding box center [947, 252] width 390 height 23
click at [912, 33] on div "Advanced Search Combine searches with AND, OR, or NOT to narrow results. Learn …" at bounding box center [596, 34] width 688 height 42
click at [904, 33] on icon "Search podcasts, credits, & more..." at bounding box center [905, 35] width 10 height 10
click at [903, 29] on icon "Search podcasts, credits, & more..." at bounding box center [905, 34] width 10 height 15
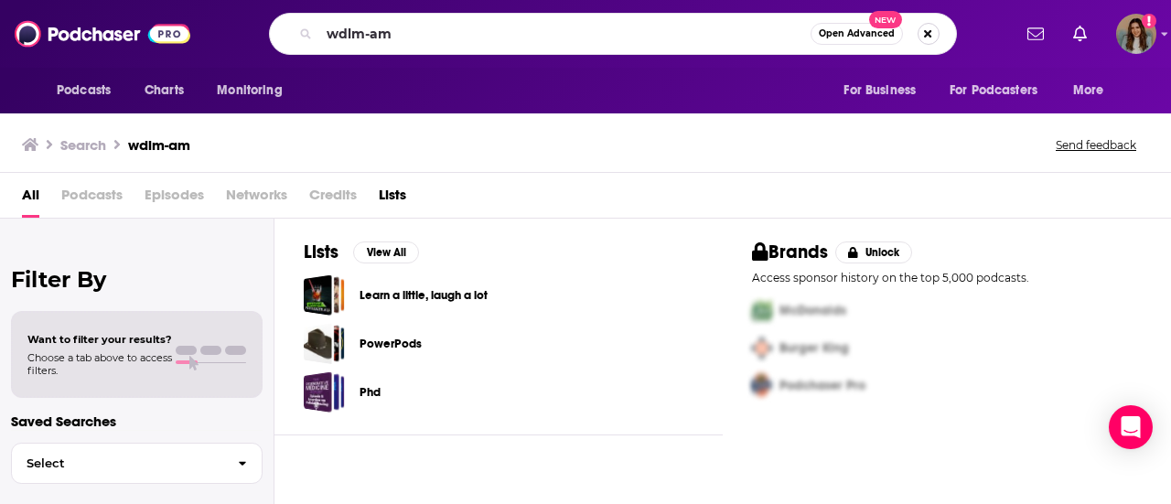
click at [928, 32] on button "Search podcasts, credits, & more..." at bounding box center [929, 34] width 22 height 22
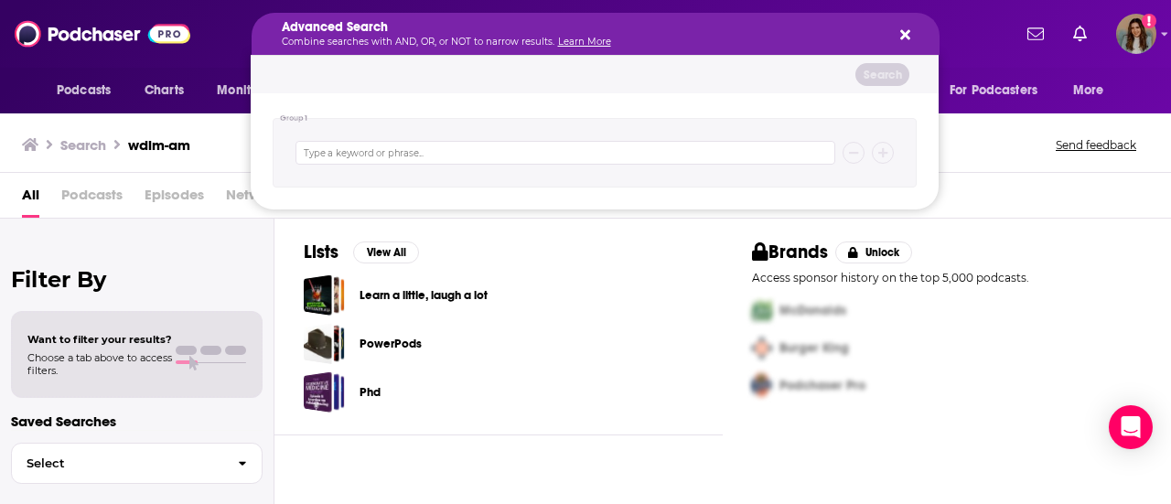
click at [900, 36] on icon "Search podcasts, credits, & more..." at bounding box center [905, 34] width 10 height 15
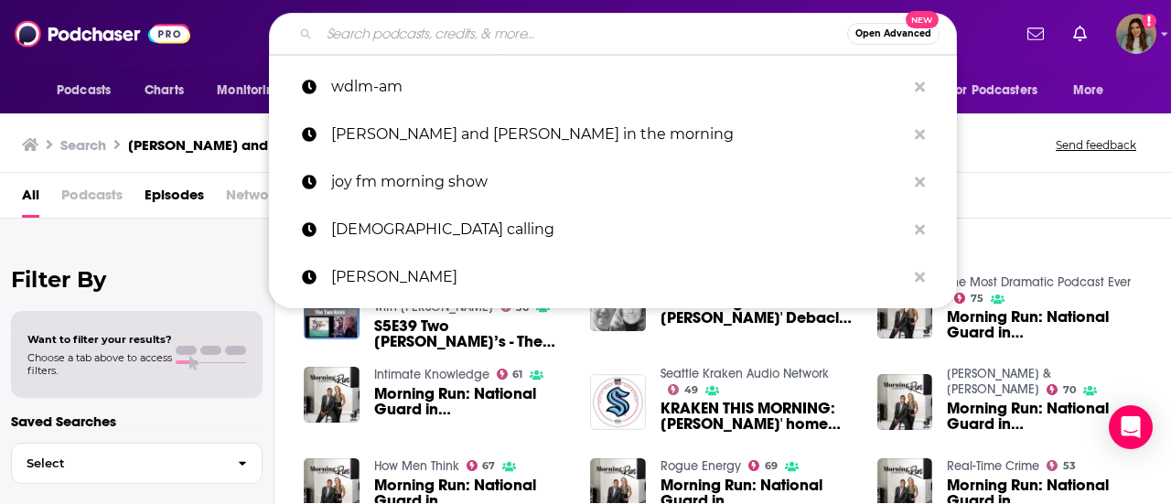
click at [399, 31] on input "Search podcasts, credits, & more..." at bounding box center [583, 33] width 528 height 29
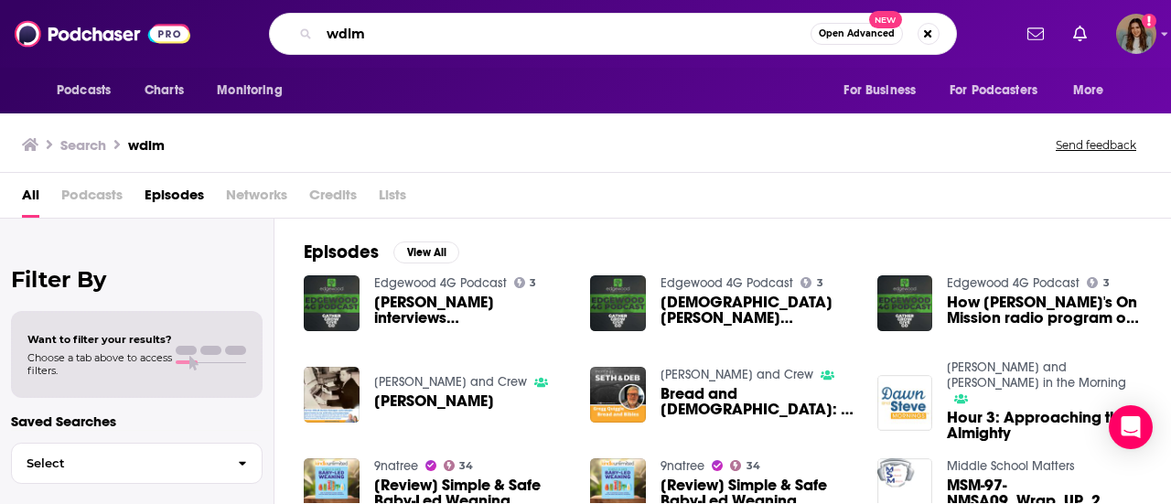
drag, startPoint x: 392, startPoint y: 38, endPoint x: 268, endPoint y: 34, distance: 123.6
click at [269, 34] on div "wdlm Open Advanced New" at bounding box center [613, 34] width 688 height 42
type input "life today tv"
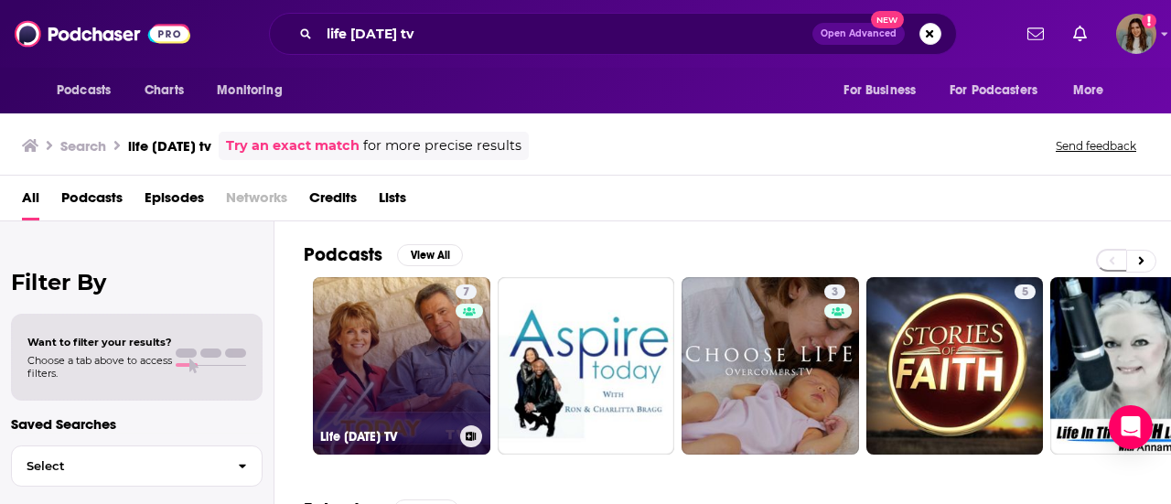
click at [433, 345] on link "7 Life Today TV" at bounding box center [402, 366] width 178 height 178
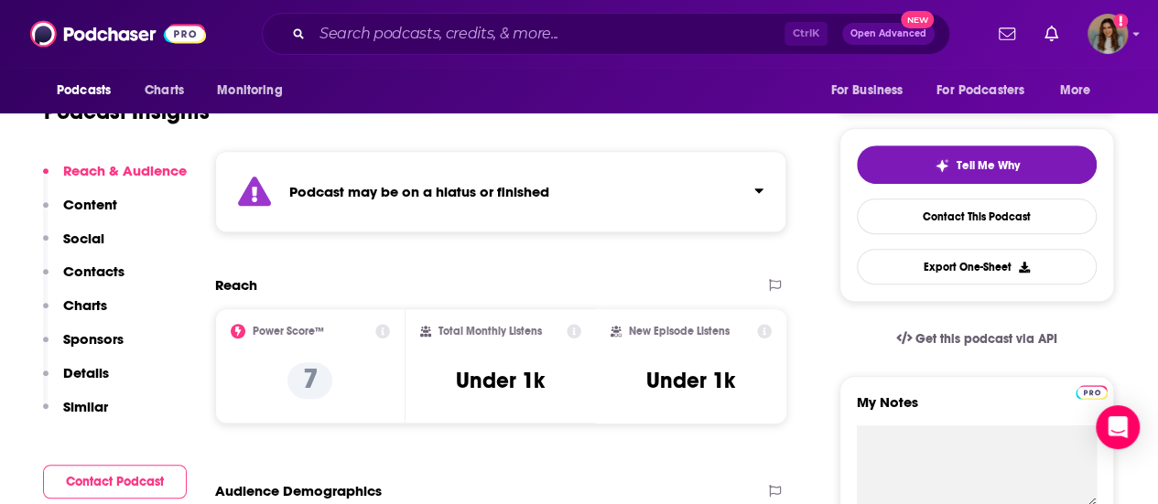
scroll to position [92, 0]
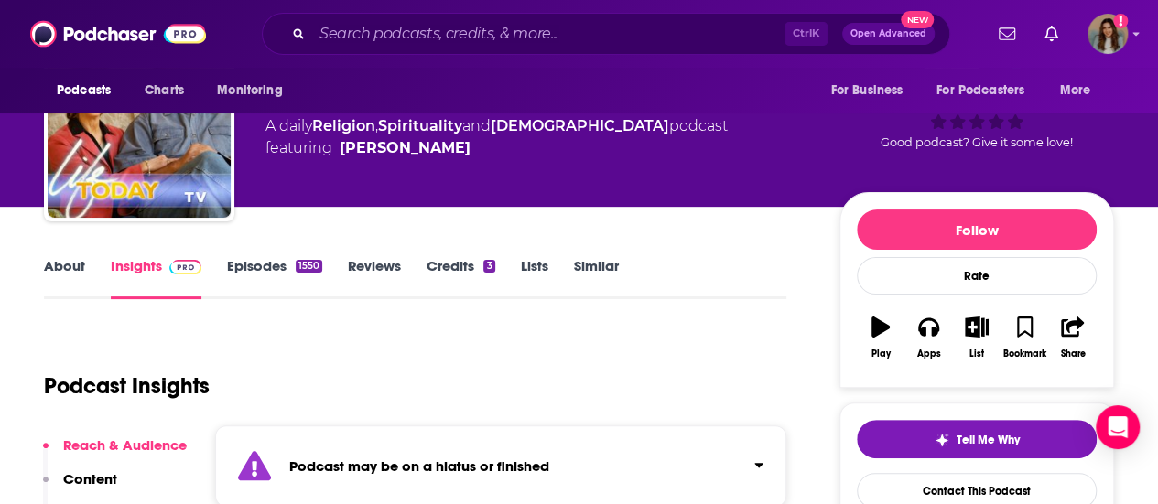
click at [259, 266] on link "Episodes 1550" at bounding box center [274, 278] width 95 height 42
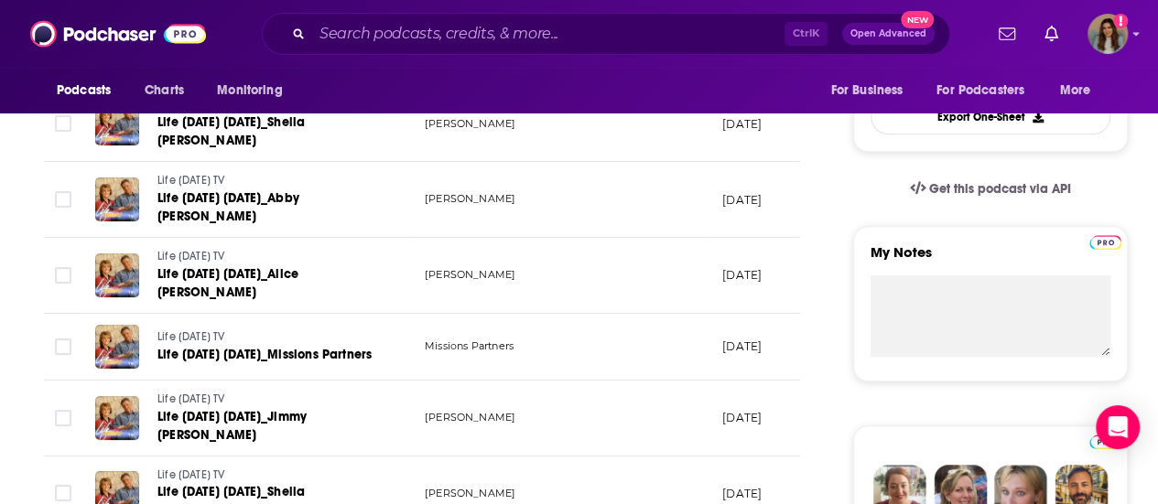
scroll to position [549, 0]
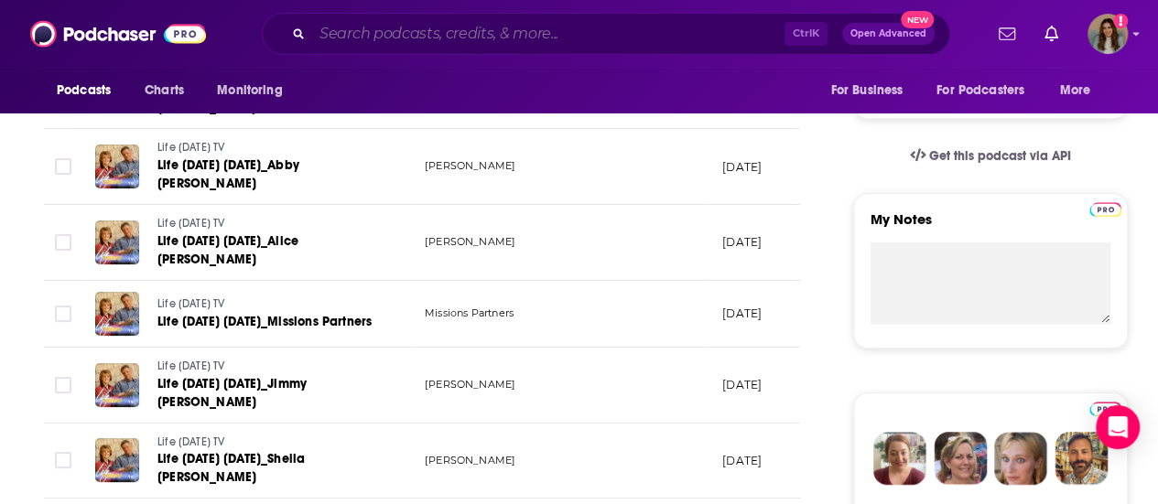
click at [392, 29] on input "Search podcasts, credits, & more..." at bounding box center [548, 33] width 472 height 29
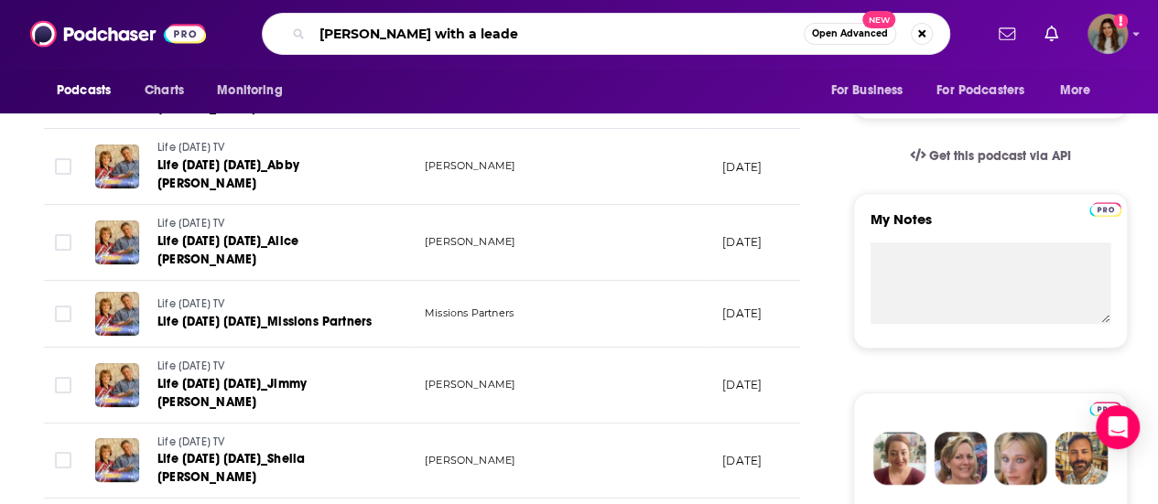
type input "linch with a leader"
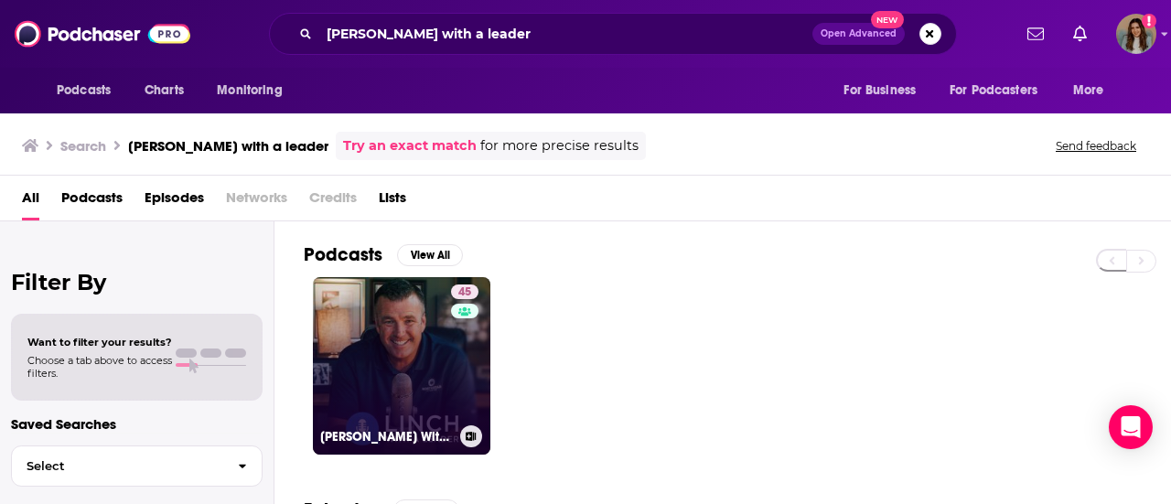
click at [380, 355] on link "45 Linch With A Leader" at bounding box center [402, 366] width 178 height 178
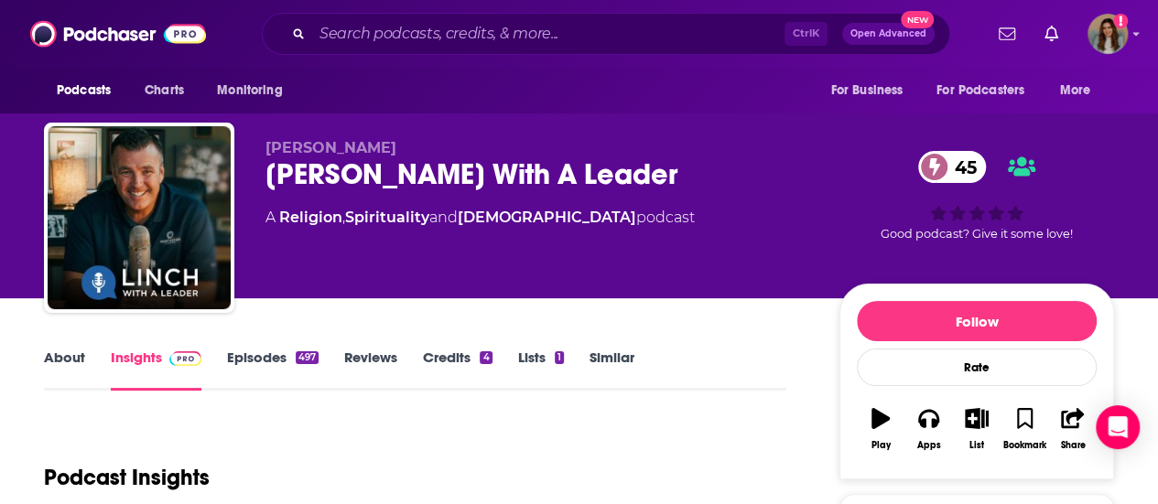
scroll to position [275, 0]
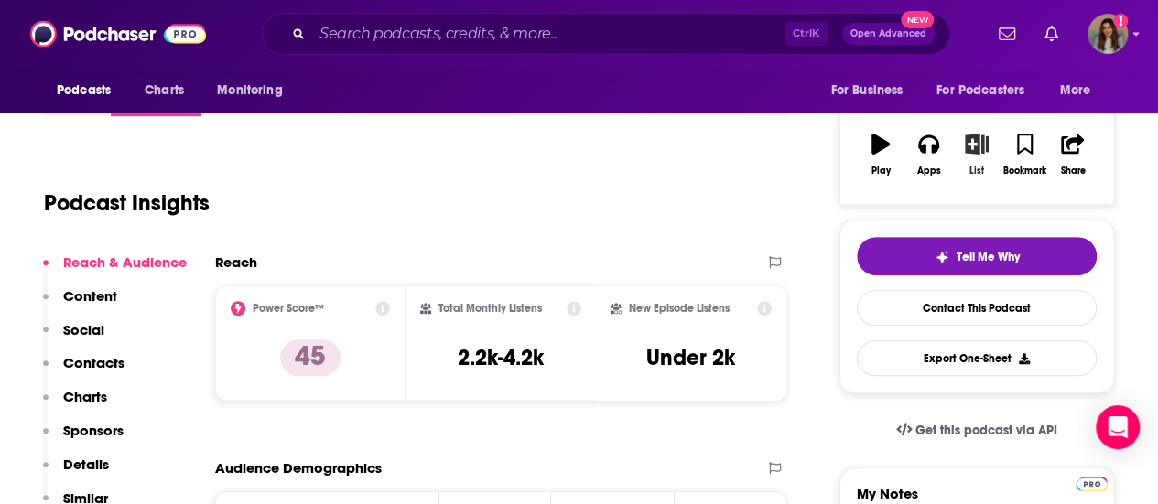
click at [967, 145] on icon "button" at bounding box center [976, 144] width 23 height 20
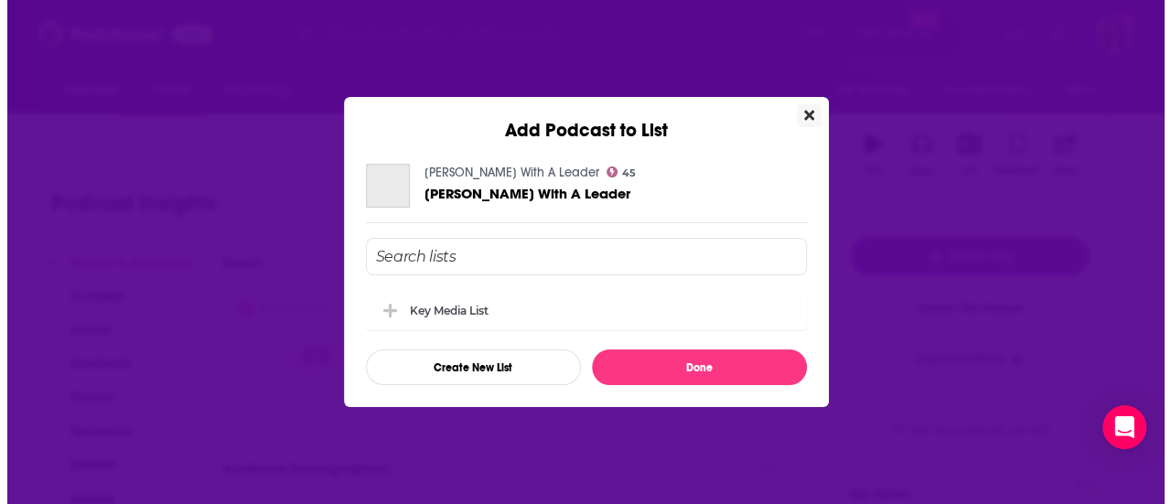
scroll to position [0, 0]
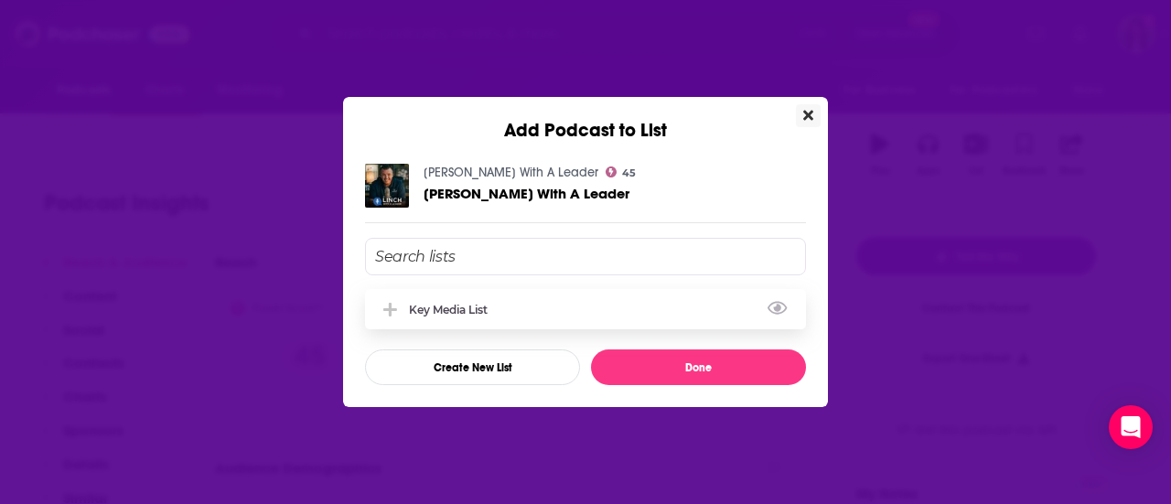
click at [436, 311] on div "Key Media List" at bounding box center [454, 310] width 90 height 14
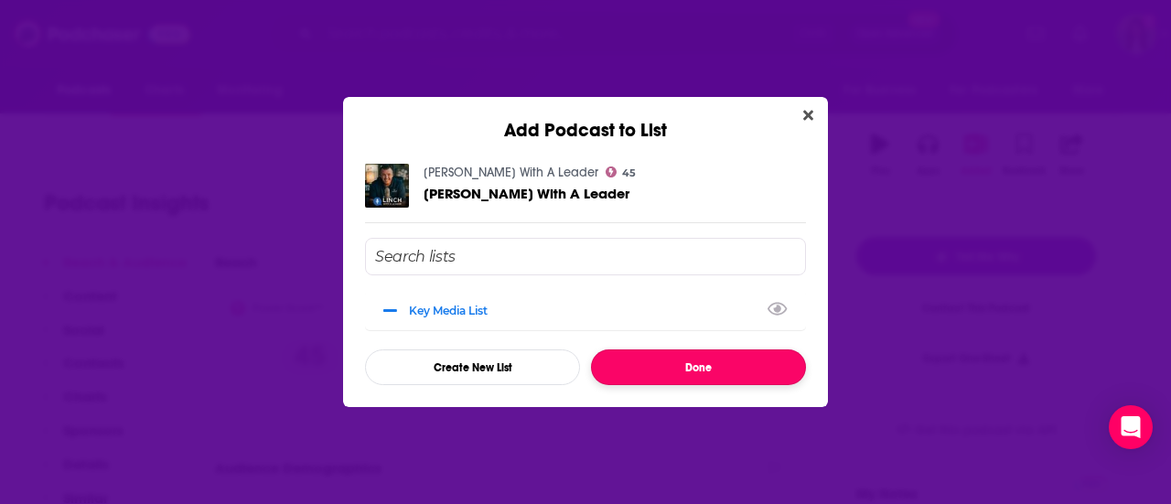
click at [736, 372] on button "Done" at bounding box center [698, 368] width 215 height 36
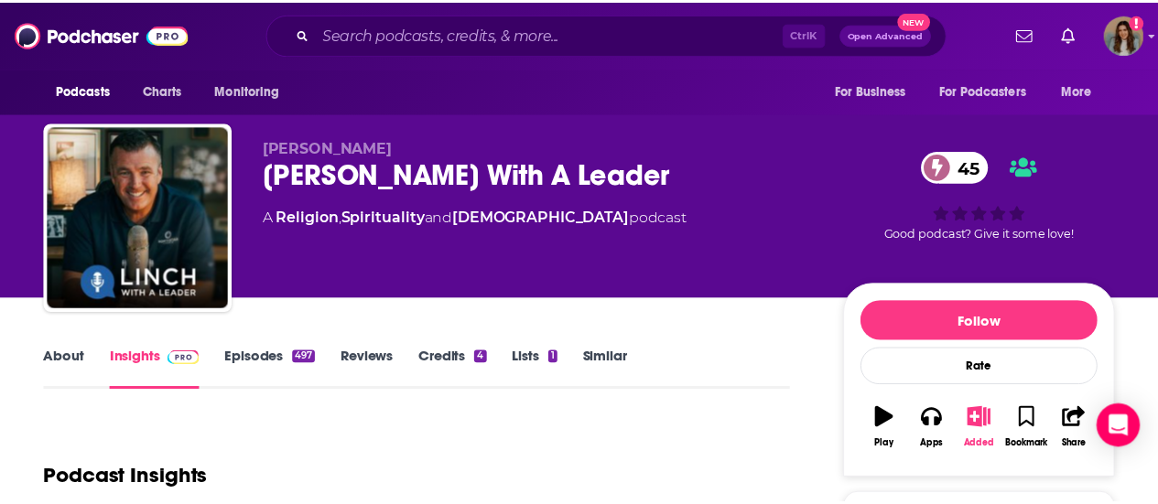
scroll to position [275, 0]
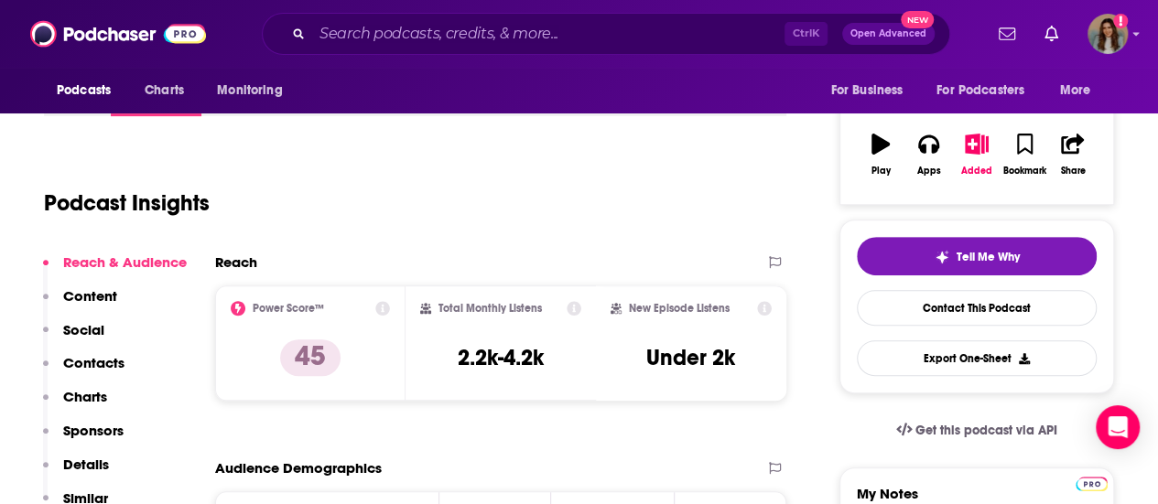
click at [102, 361] on p "Contacts" at bounding box center [93, 362] width 61 height 17
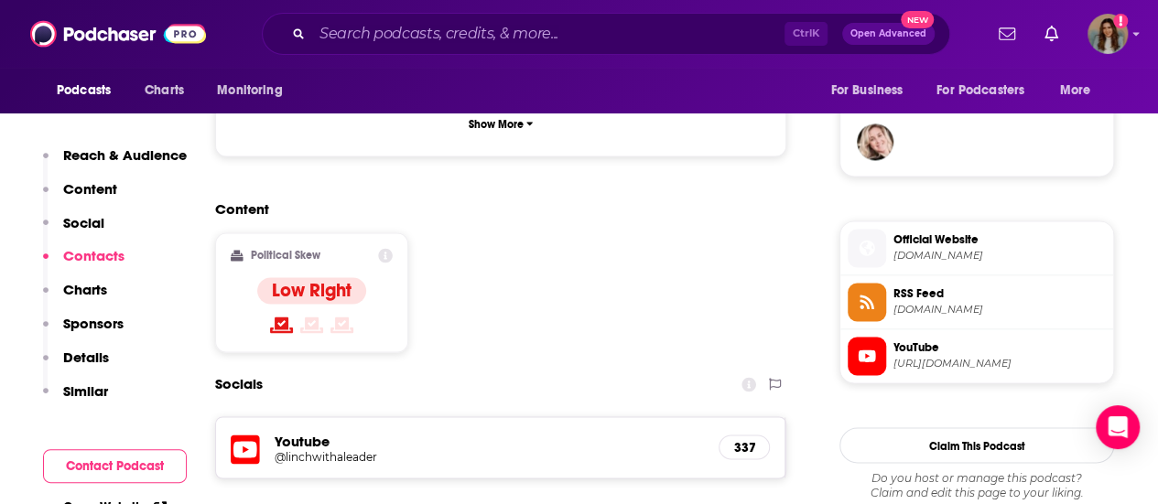
scroll to position [1486, 0]
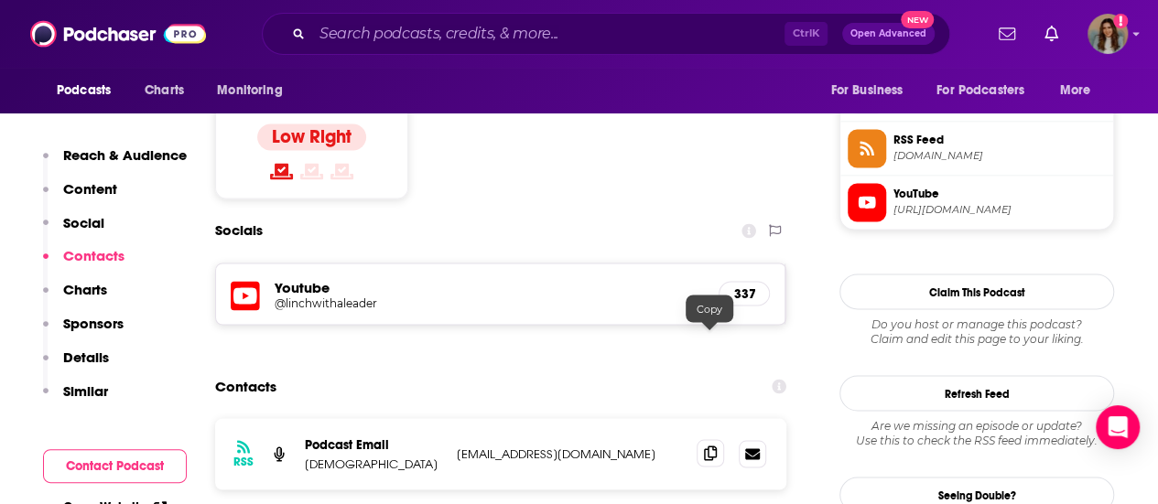
click at [708, 446] on icon at bounding box center [710, 453] width 13 height 15
click at [366, 28] on input "Search podcasts, credits, & more..." at bounding box center [548, 33] width 472 height 29
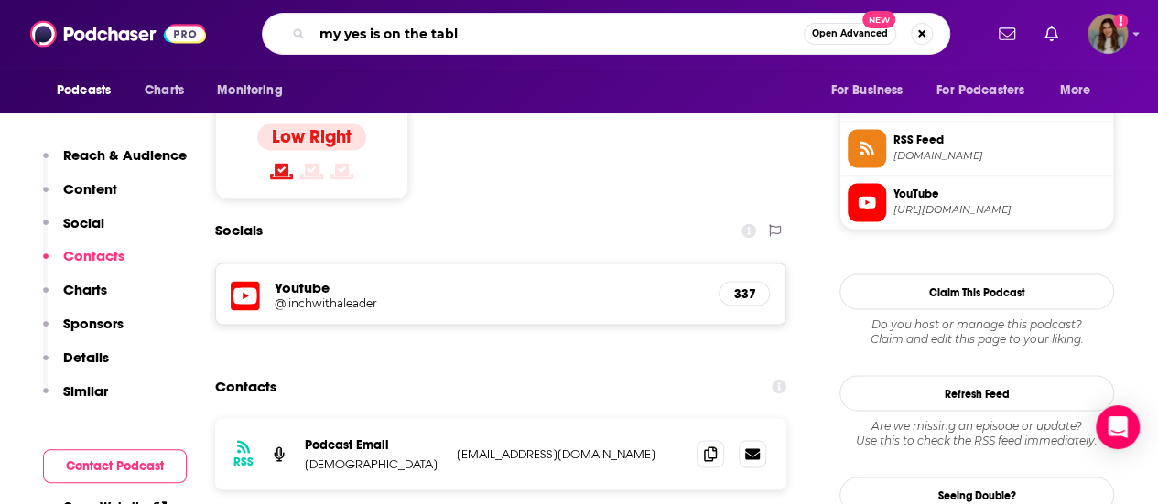
type input "my yes is on the table"
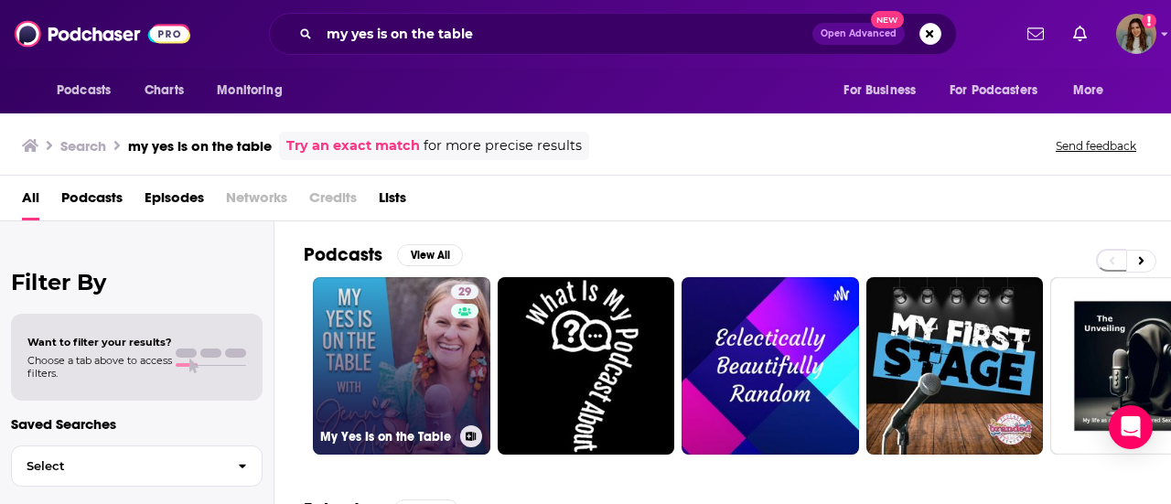
click at [387, 372] on link "29 My Yes Is on the Table" at bounding box center [402, 366] width 178 height 178
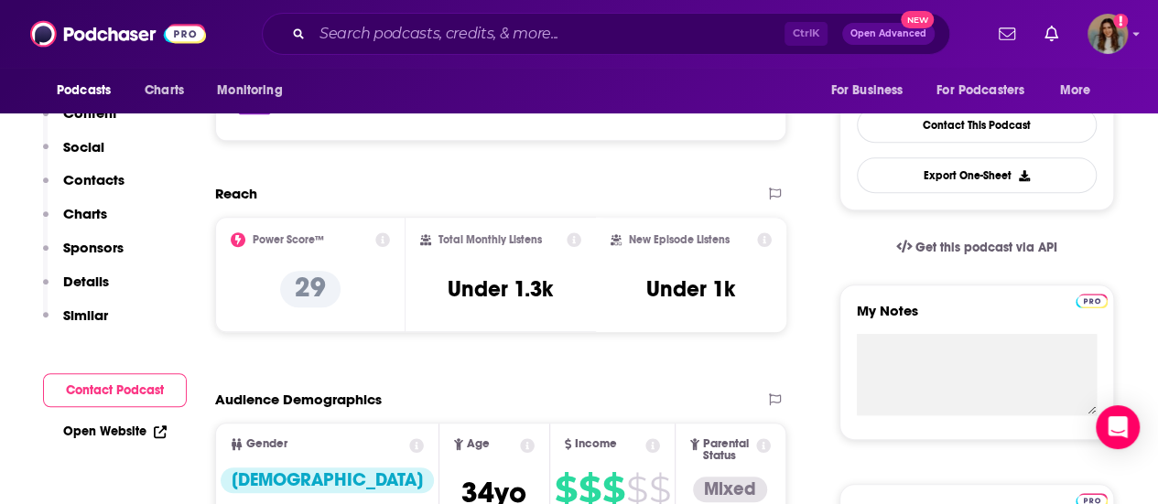
scroll to position [92, 0]
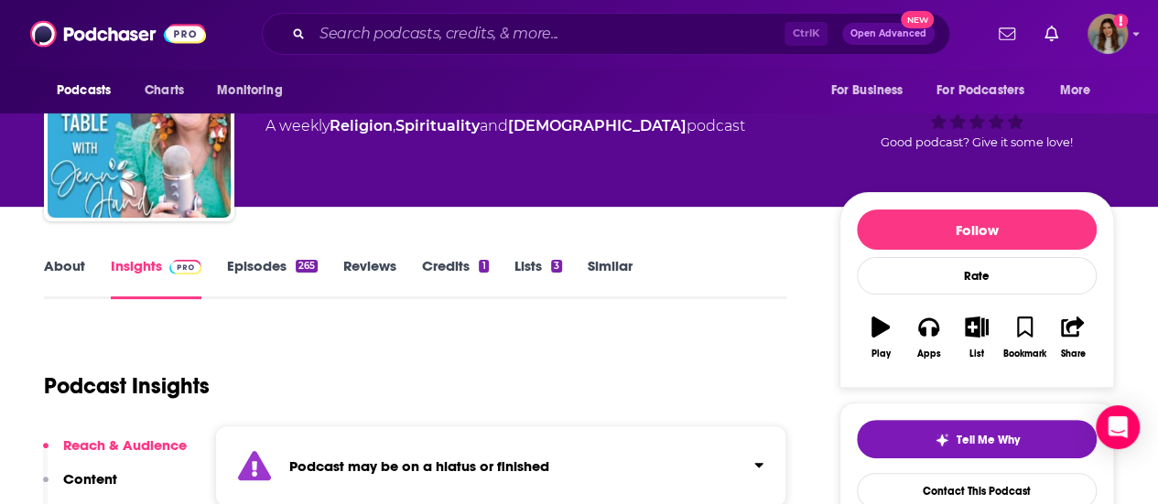
click at [286, 270] on link "Episodes 265" at bounding box center [272, 278] width 91 height 42
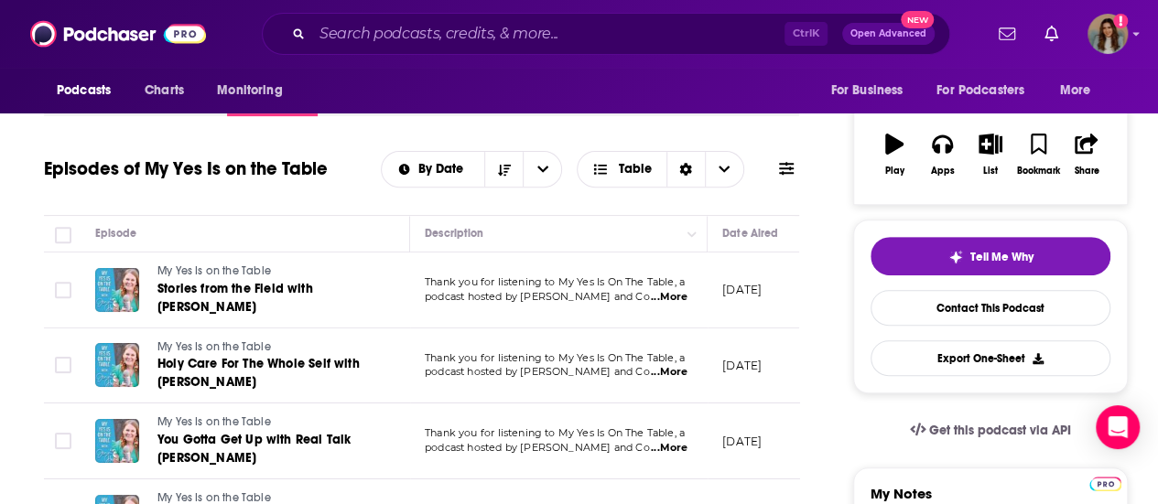
scroll to position [366, 0]
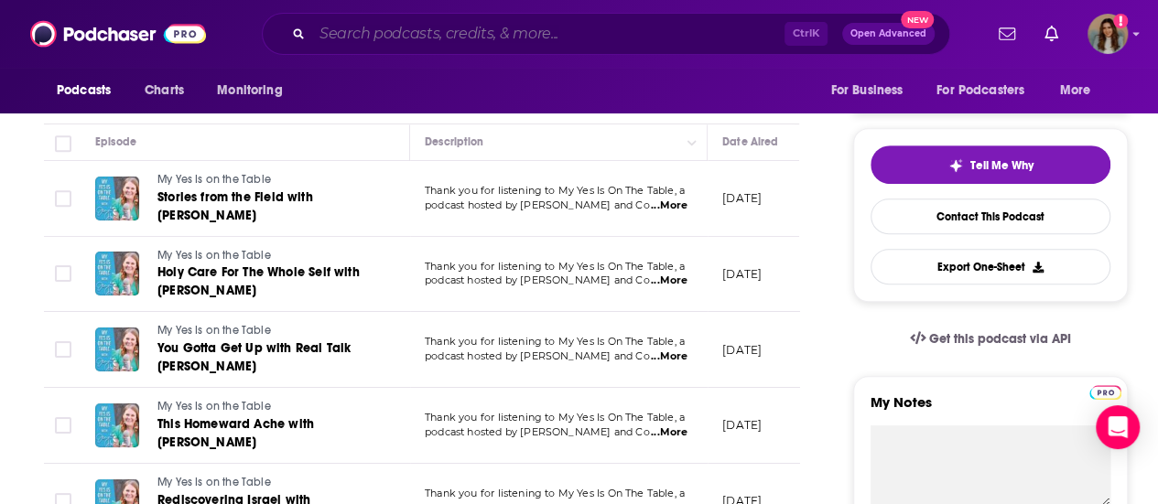
drag, startPoint x: 366, startPoint y: 35, endPoint x: 344, endPoint y: 39, distance: 22.4
click at [366, 35] on input "Search podcasts, credits, & more..." at bounding box center [548, 33] width 472 height 29
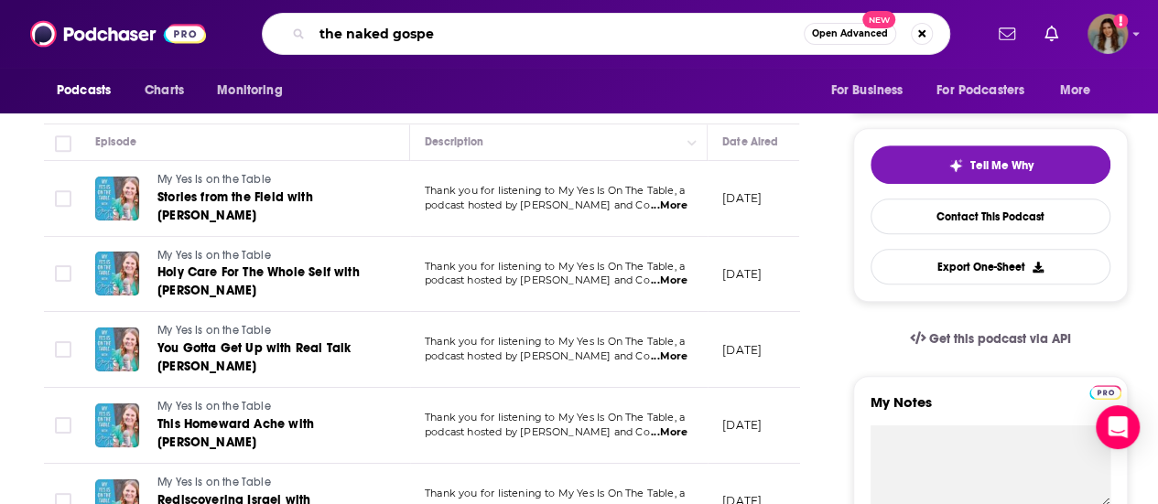
type input "the naked gospel"
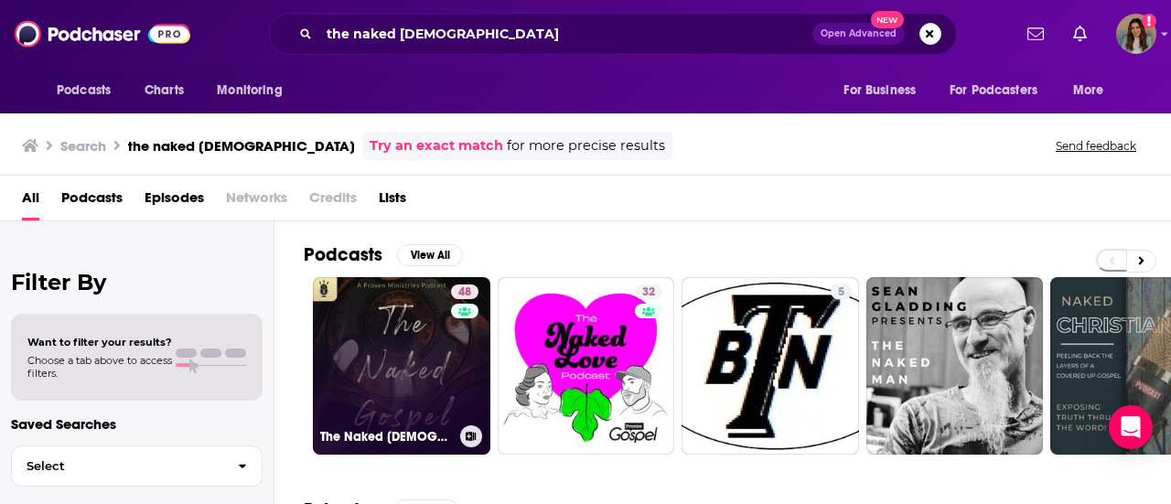
click at [441, 383] on link "48 The Naked Gospel" at bounding box center [402, 366] width 178 height 178
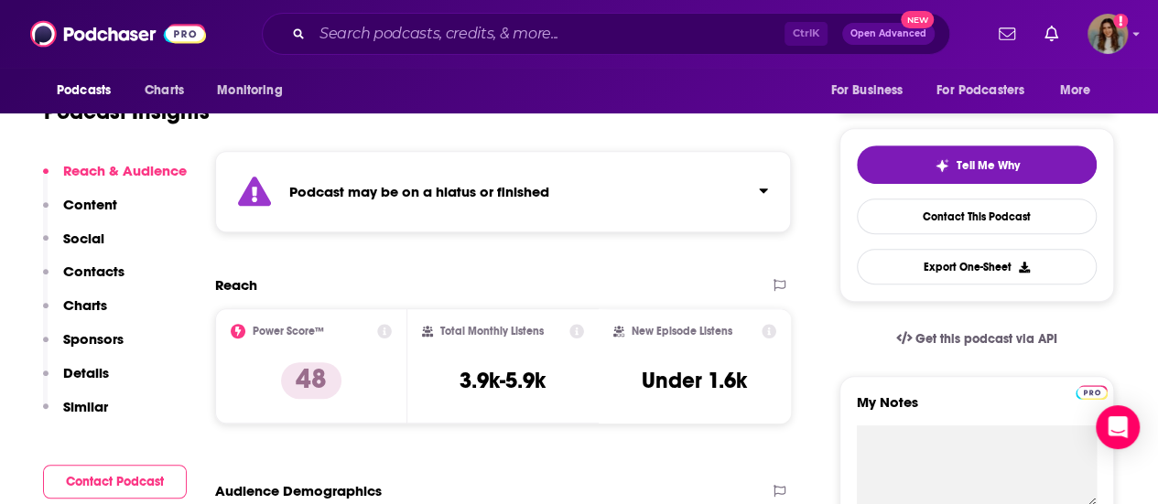
scroll to position [92, 0]
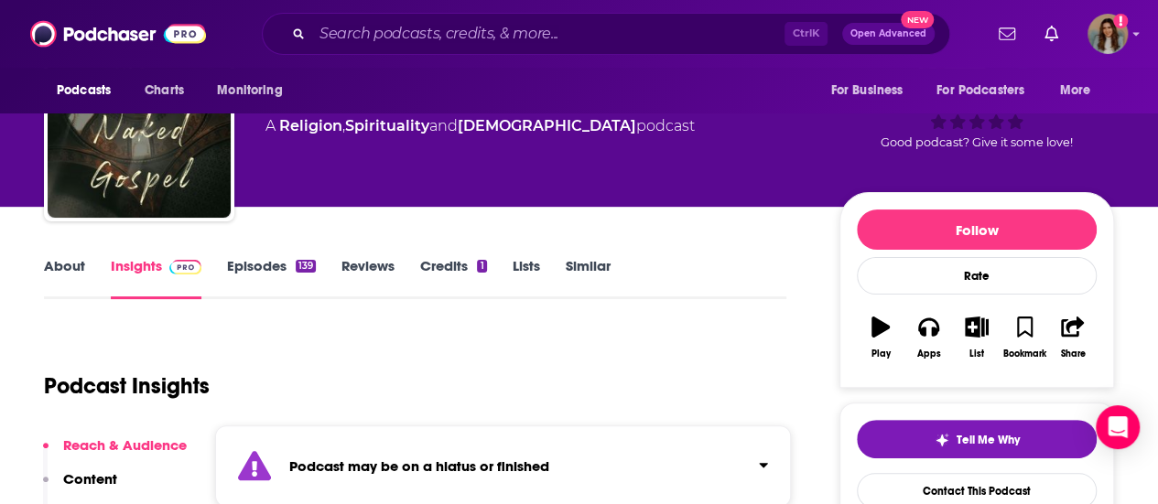
click at [257, 274] on link "Episodes 139" at bounding box center [271, 278] width 89 height 42
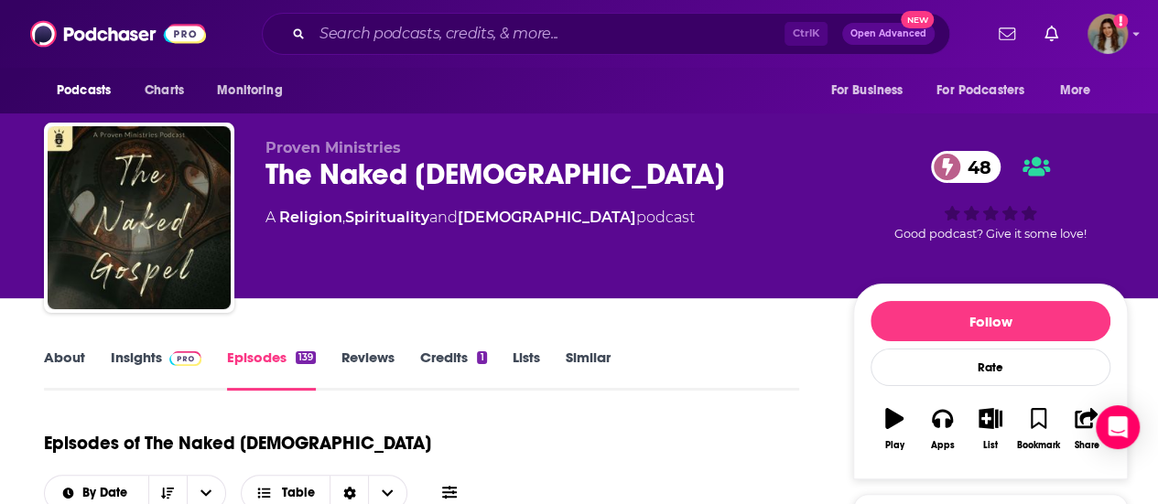
scroll to position [275, 0]
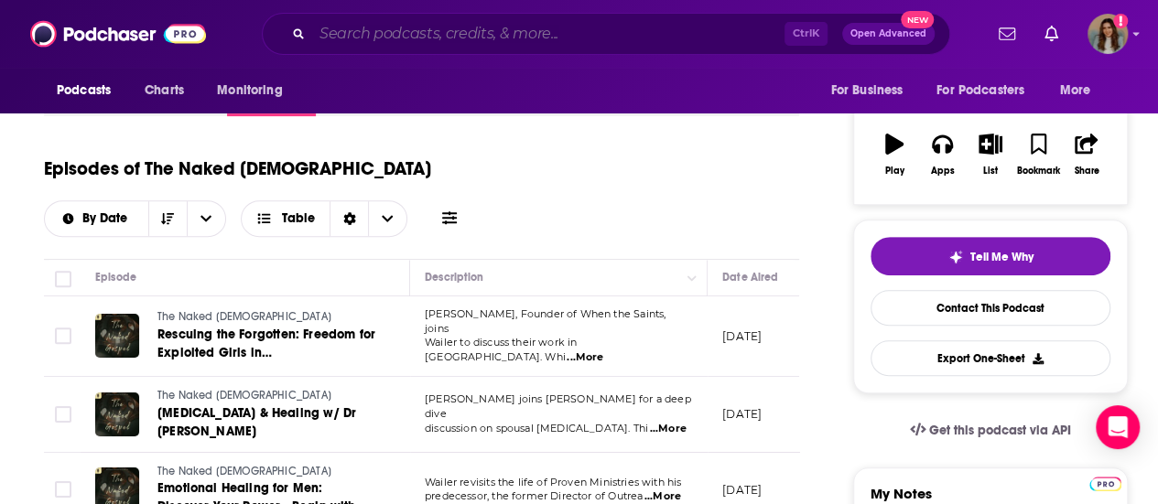
click at [405, 32] on input "Search podcasts, credits, & more..." at bounding box center [548, 33] width 472 height 29
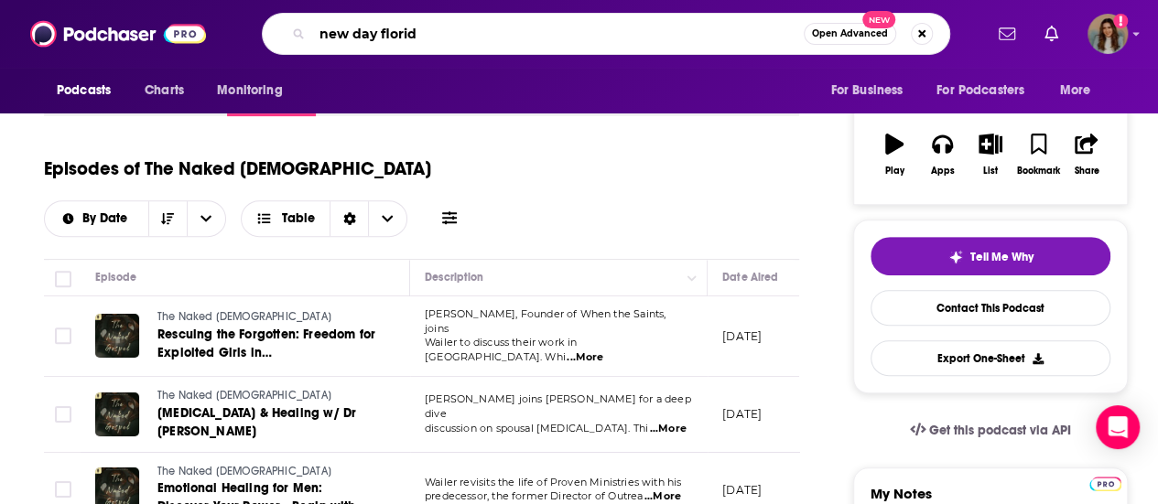
type input "new day florida"
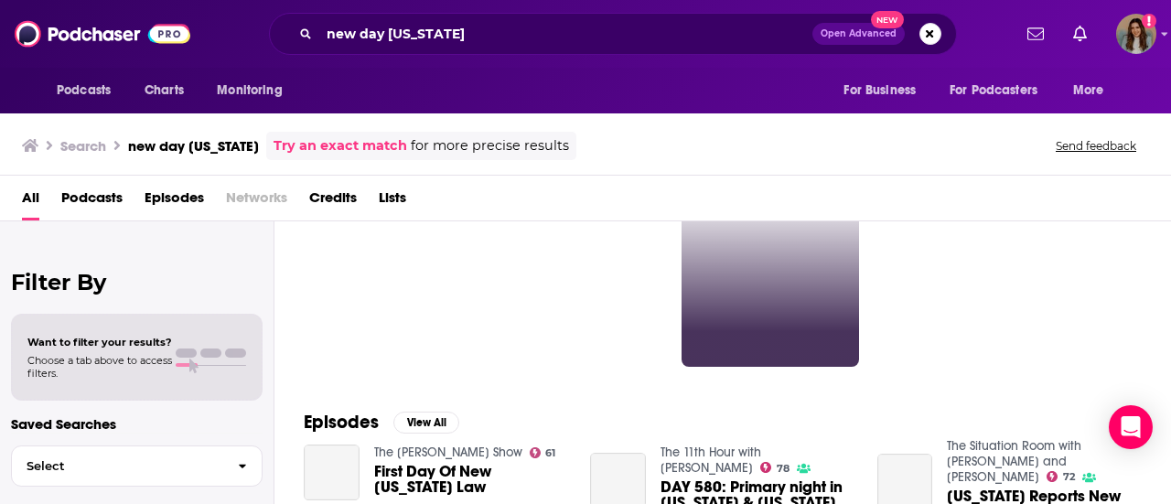
scroll to position [183, 0]
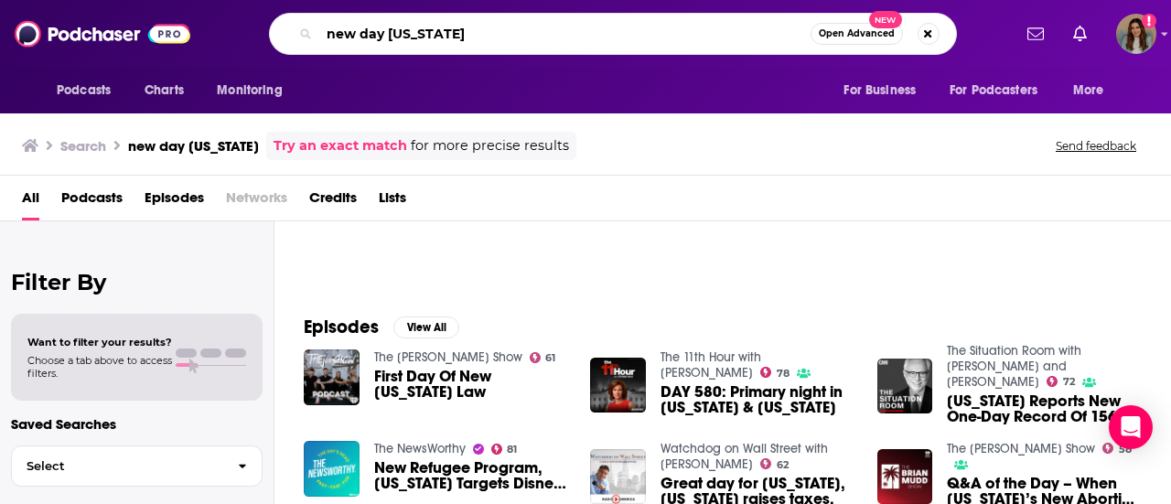
drag, startPoint x: 447, startPoint y: 30, endPoint x: 218, endPoint y: 31, distance: 228.8
click at [218, 31] on div "new day florida Open Advanced New" at bounding box center [612, 34] width 797 height 42
type input "new life live"
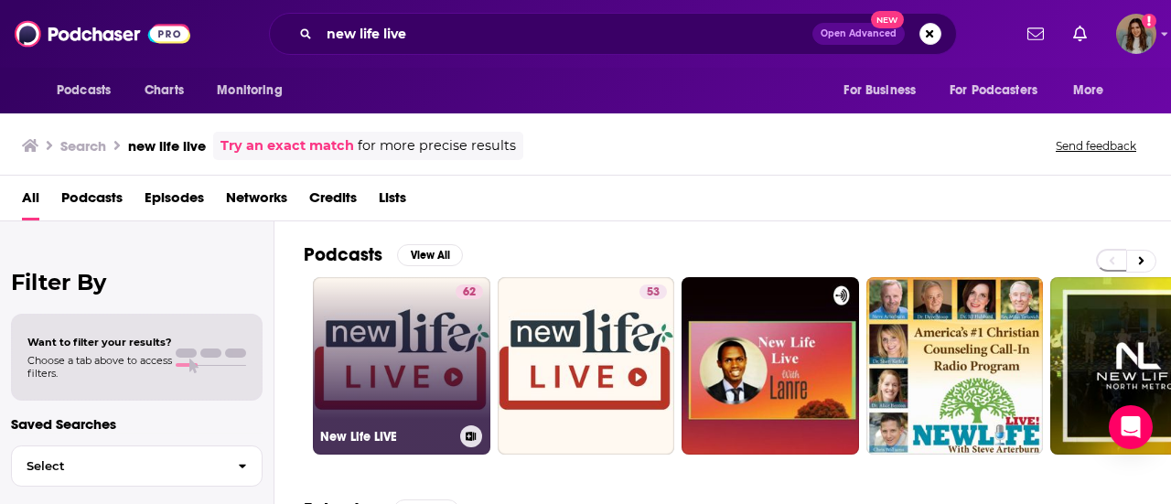
click at [368, 358] on link "62 New Life LIVE" at bounding box center [402, 366] width 178 height 178
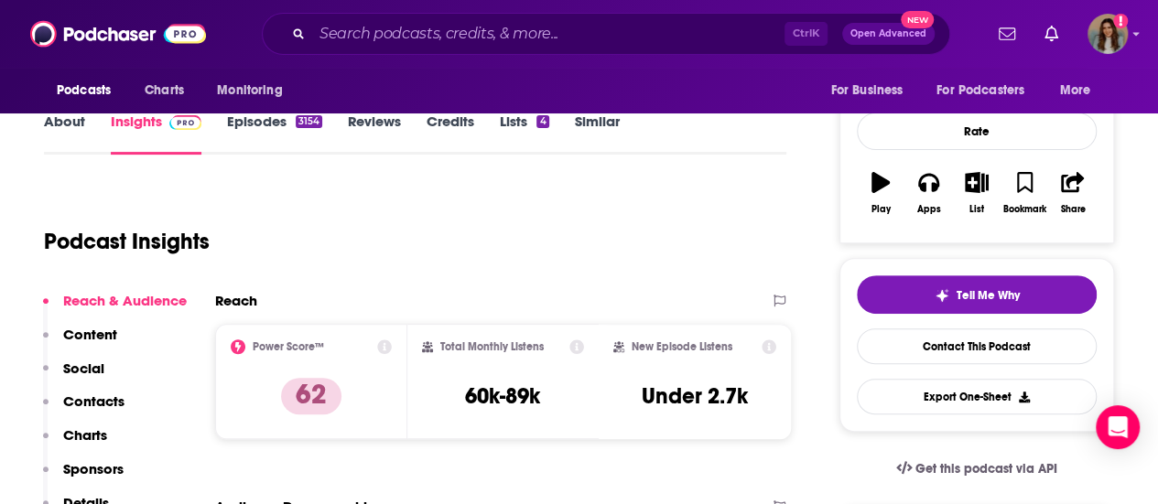
scroll to position [275, 0]
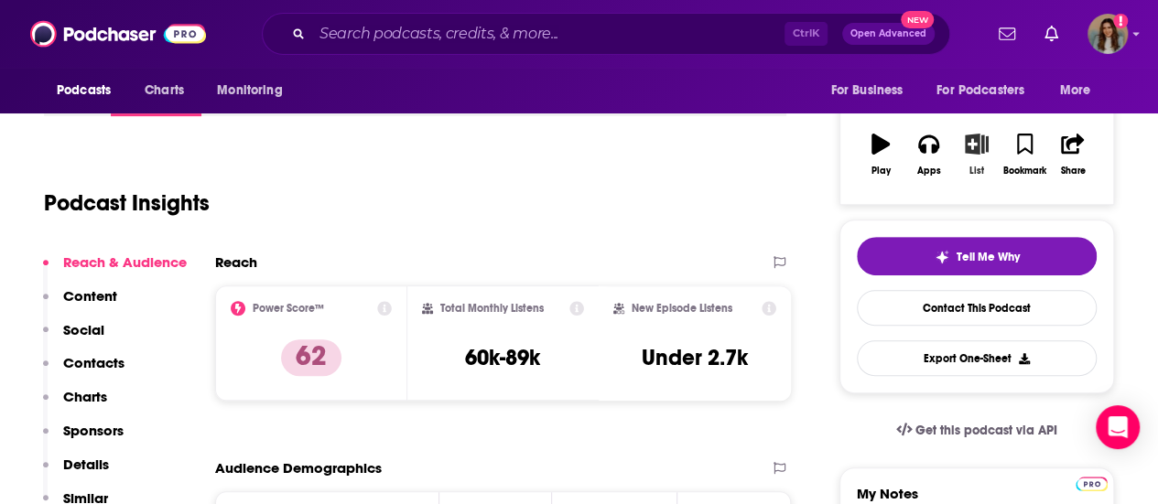
click at [980, 140] on icon "button" at bounding box center [976, 144] width 23 height 20
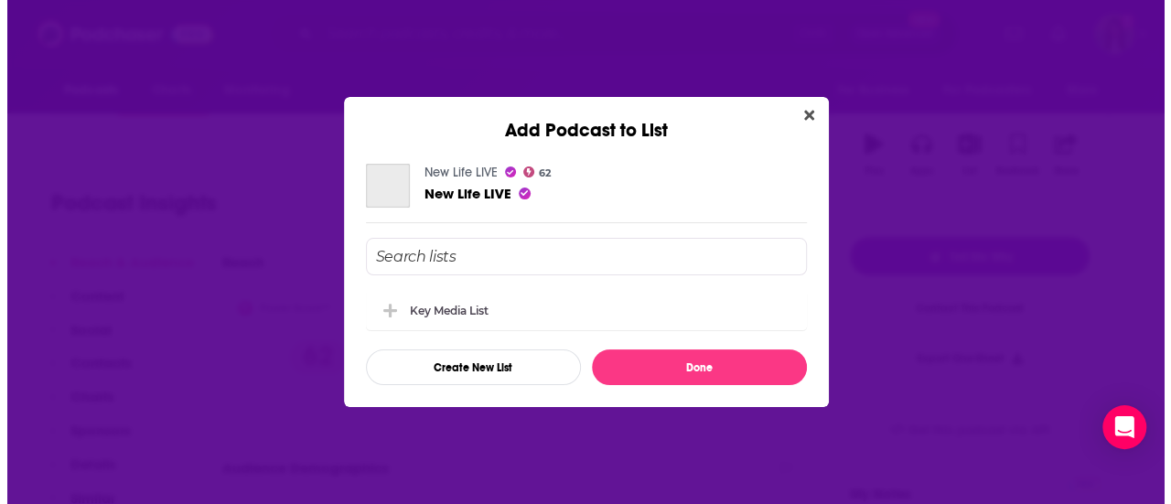
scroll to position [0, 0]
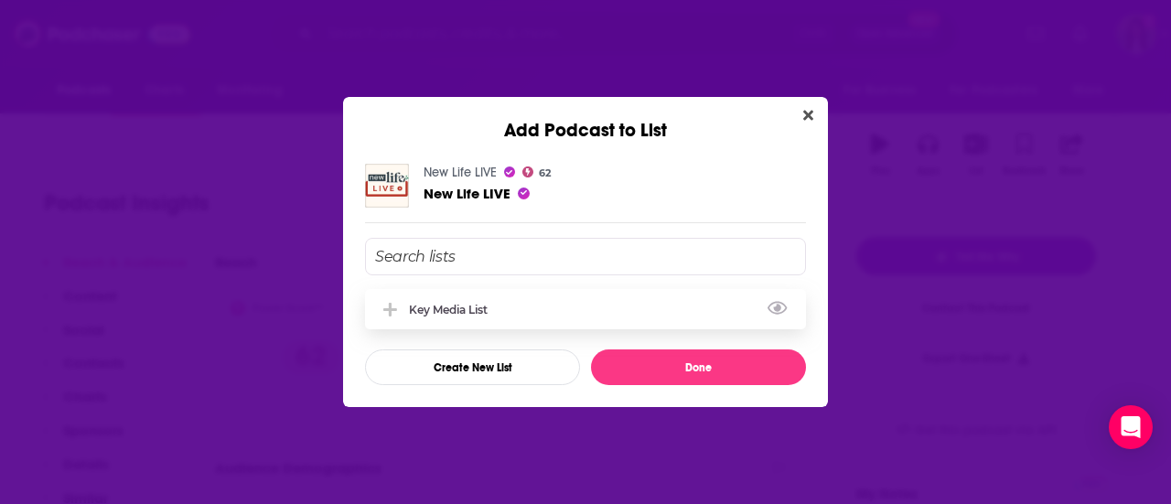
click at [569, 318] on div "Key Media List" at bounding box center [585, 309] width 441 height 40
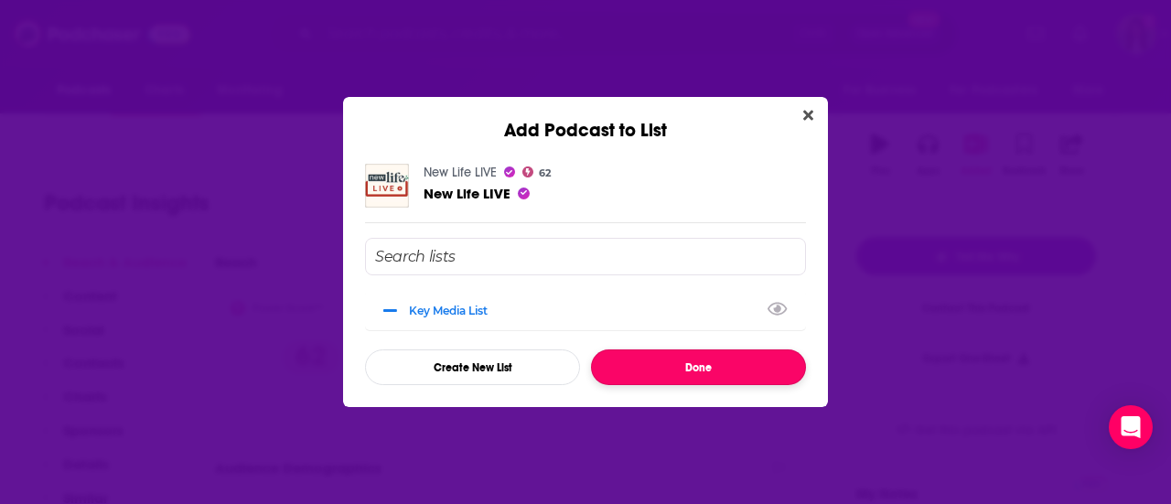
click at [728, 374] on button "Done" at bounding box center [698, 368] width 215 height 36
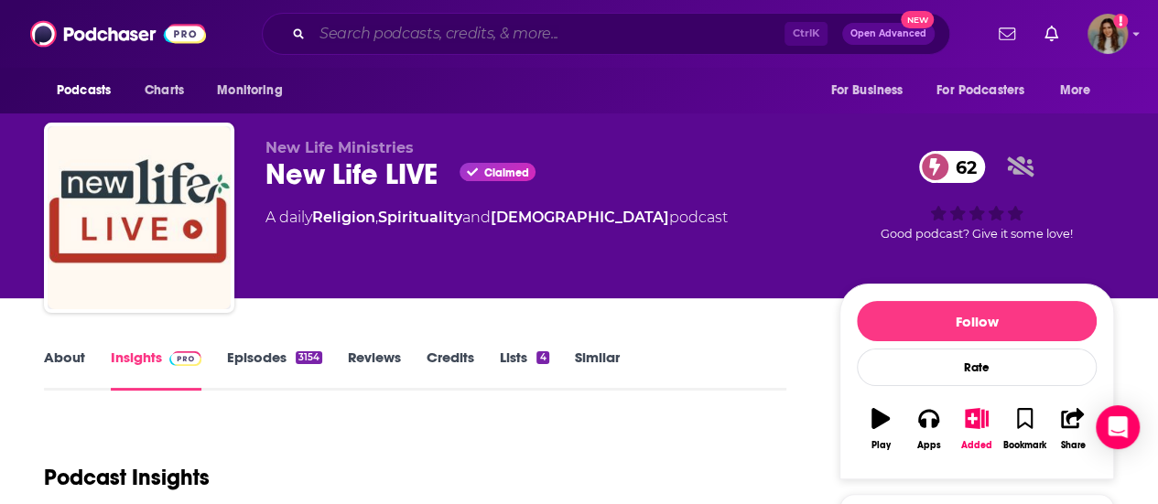
drag, startPoint x: 388, startPoint y: 25, endPoint x: 375, endPoint y: 27, distance: 12.9
click at [388, 25] on input "Search podcasts, credits, & more..." at bounding box center [548, 33] width 472 height 29
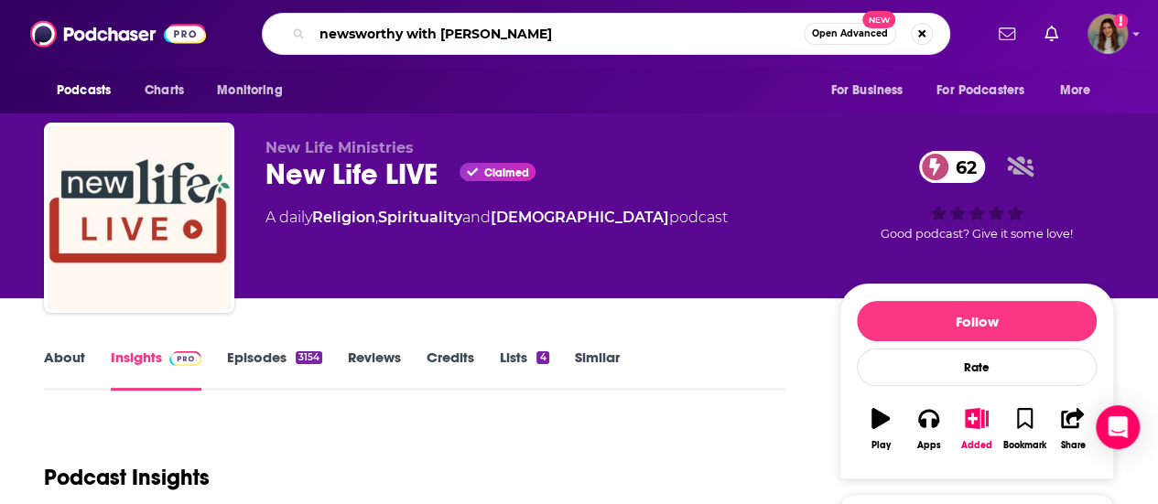
type input "newsworthy with norsworthy"
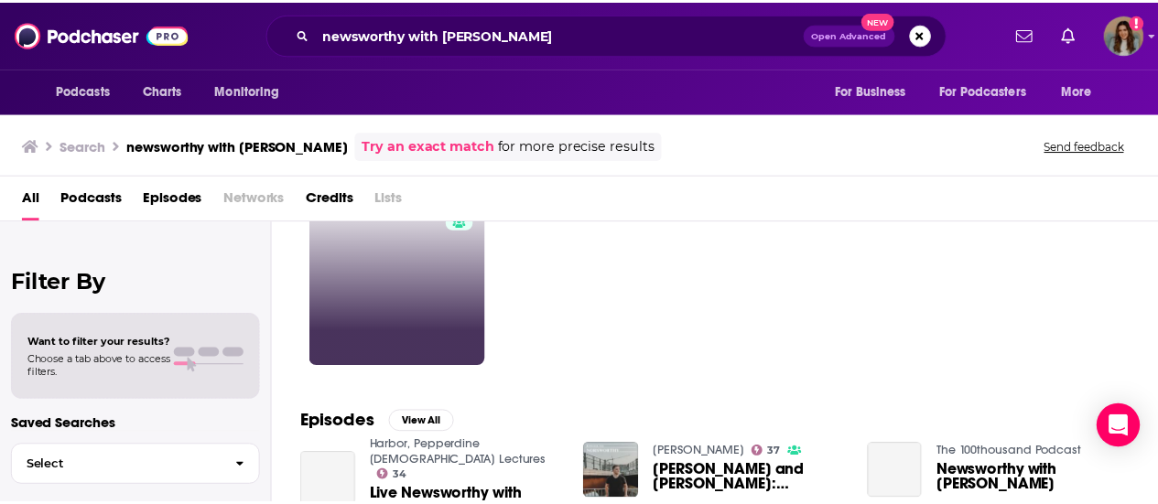
scroll to position [92, 0]
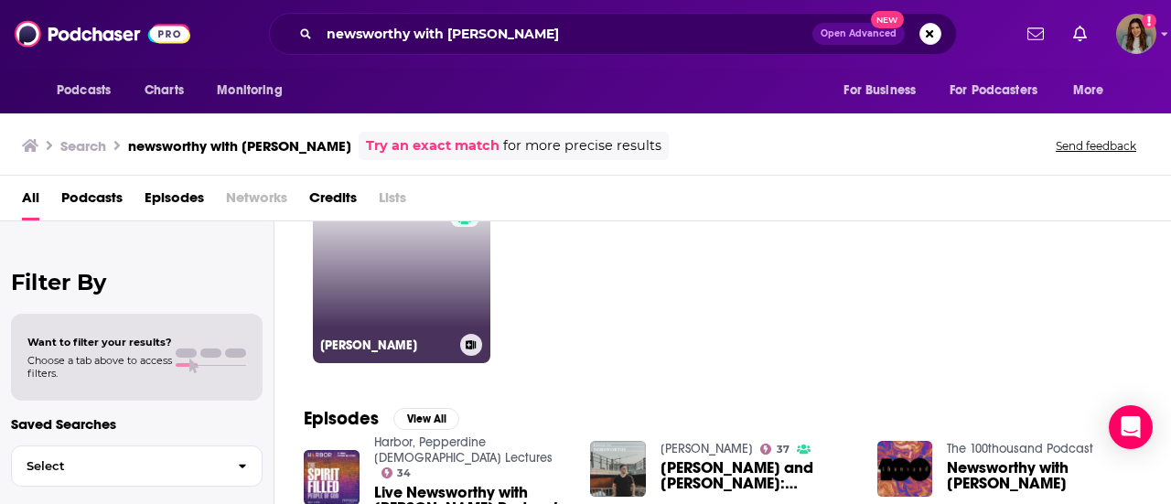
click at [390, 294] on link "37 Norsworthy" at bounding box center [402, 275] width 178 height 178
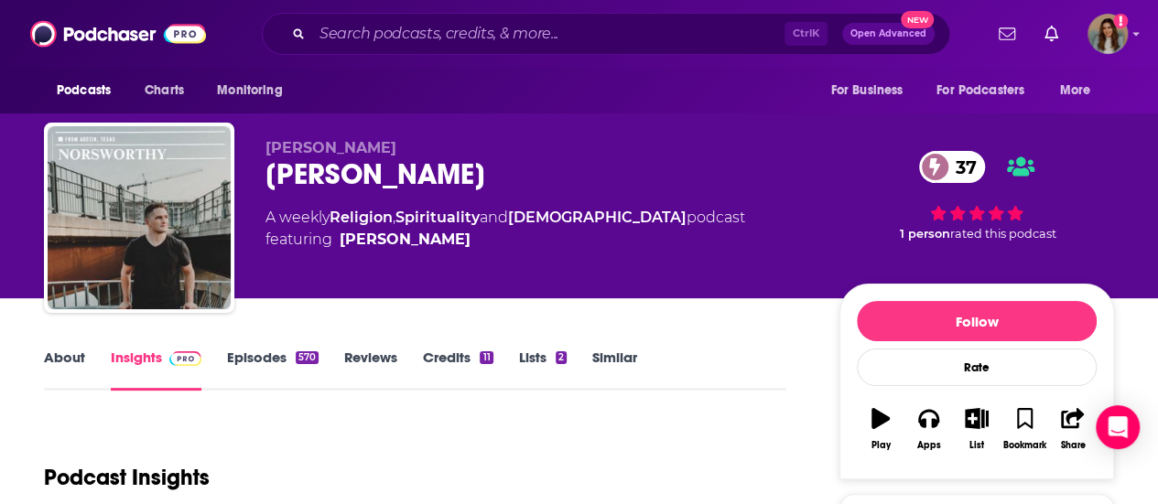
click at [275, 357] on link "Episodes 570" at bounding box center [273, 370] width 92 height 42
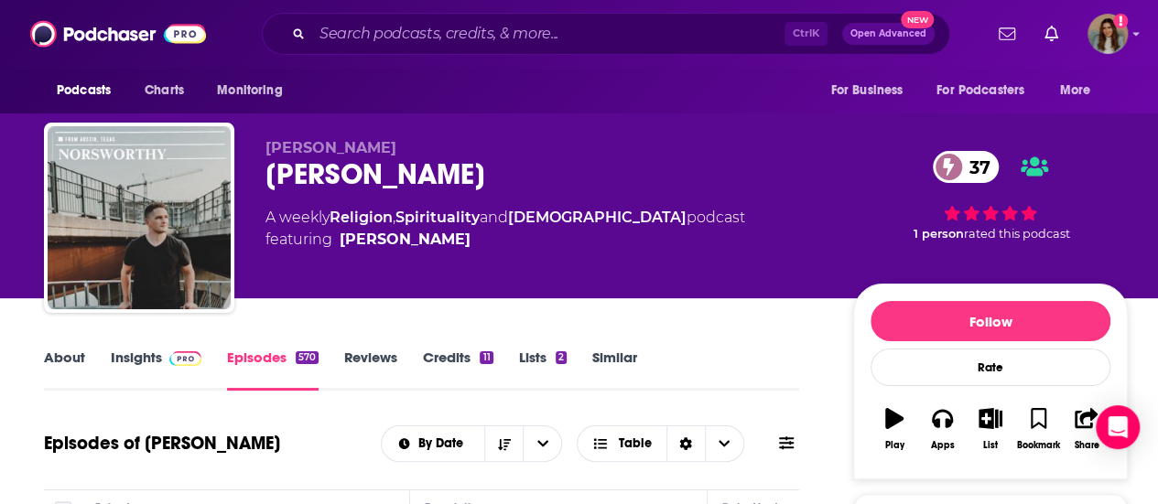
scroll to position [183, 0]
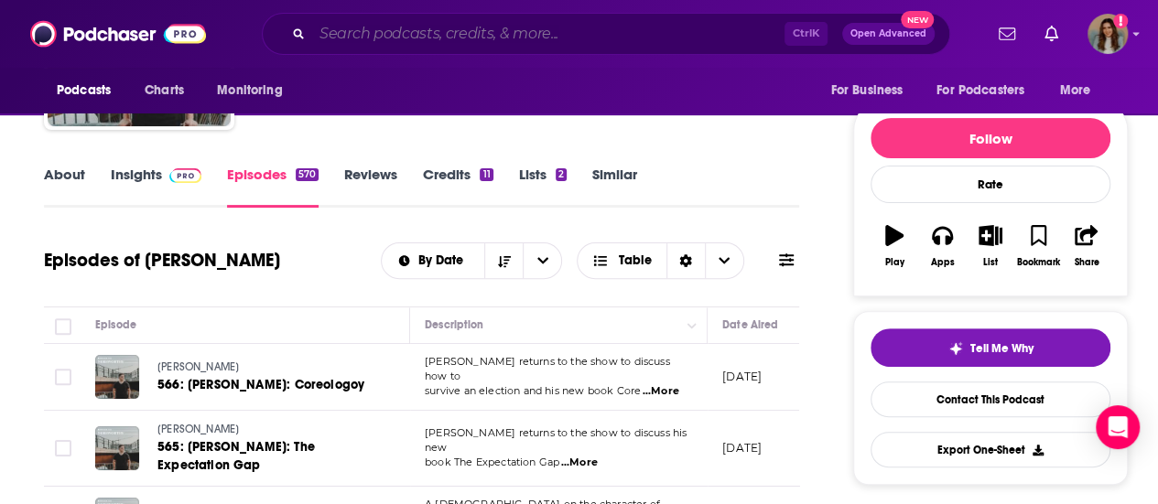
drag, startPoint x: 532, startPoint y: 38, endPoint x: 520, endPoint y: 38, distance: 11.9
click at [532, 38] on input "Search podcasts, credits, & more..." at bounding box center [548, 33] width 472 height 29
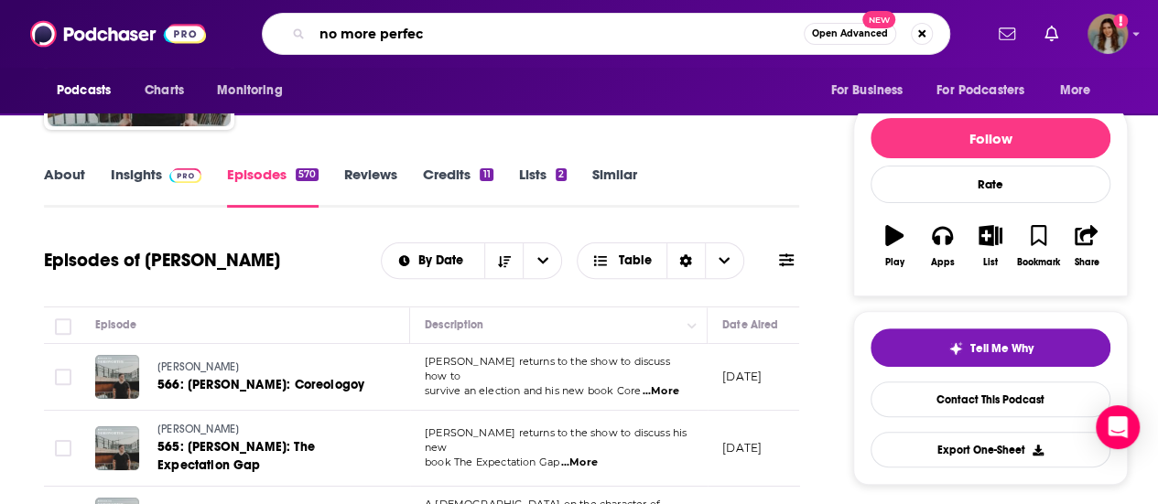
type input "no more perfect"
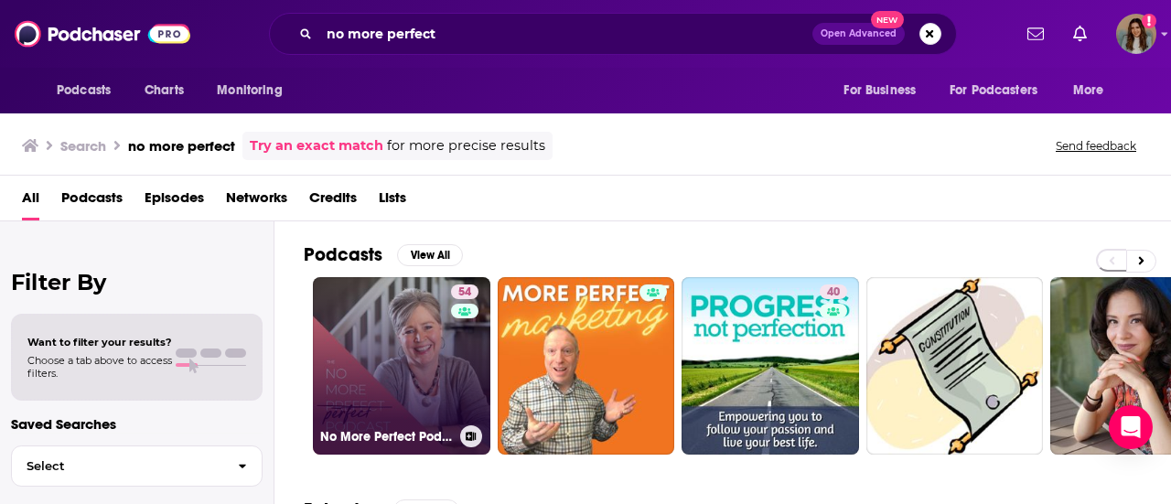
click at [443, 363] on link "54 No More Perfect Podcast with Jill Savage" at bounding box center [402, 366] width 178 height 178
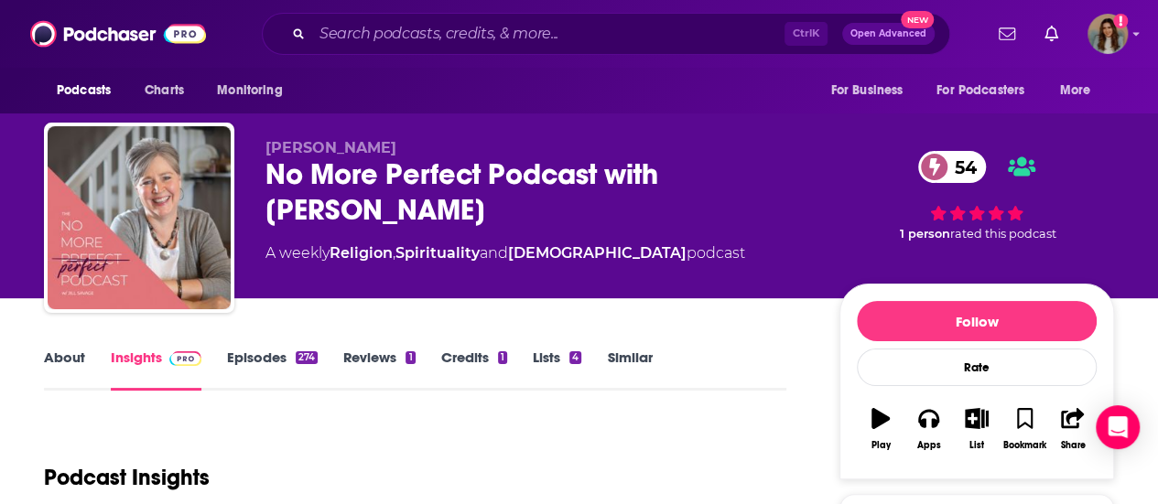
scroll to position [183, 0]
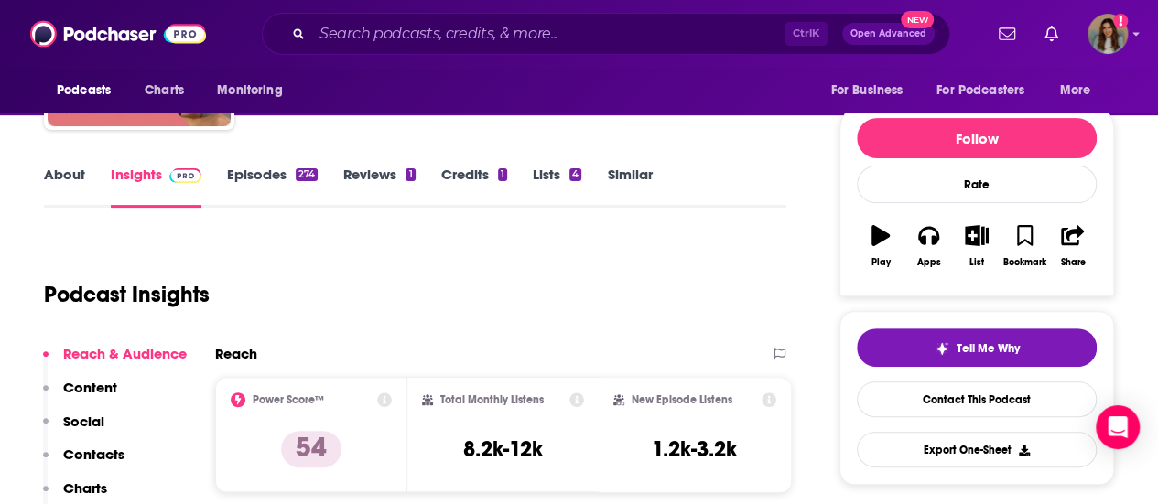
click at [98, 461] on p "Contacts" at bounding box center [93, 454] width 61 height 17
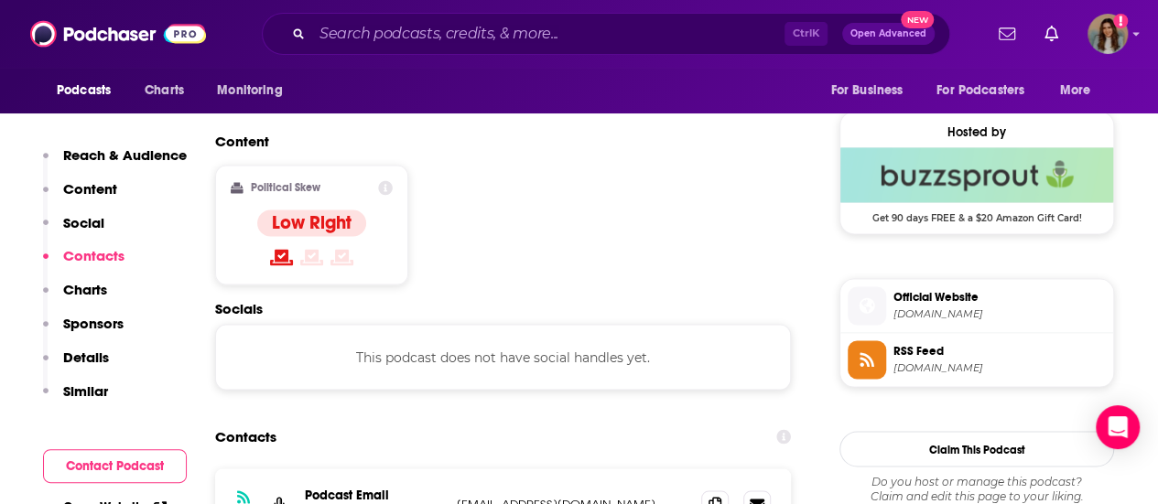
scroll to position [1472, 0]
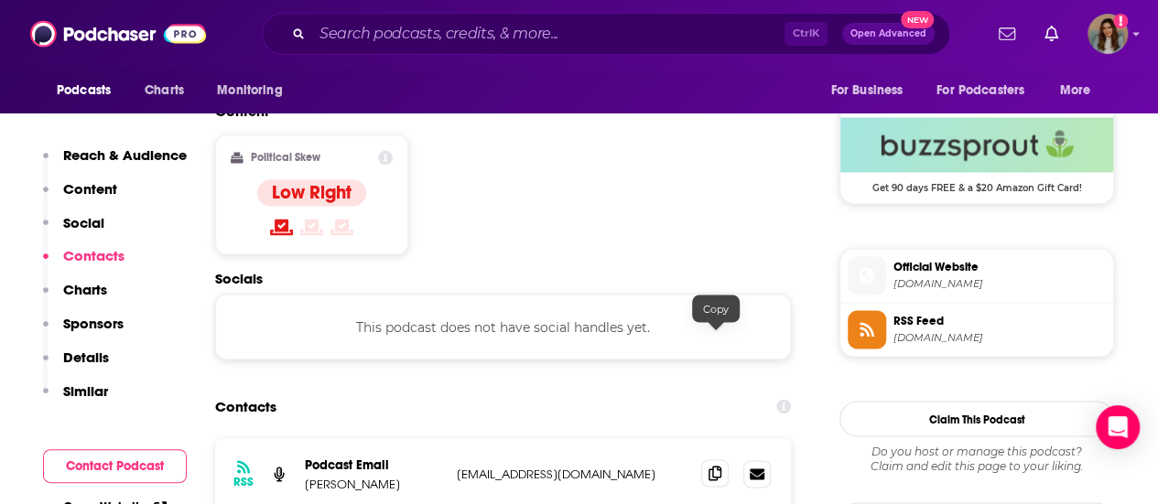
click at [706, 459] on span at bounding box center [714, 472] width 27 height 27
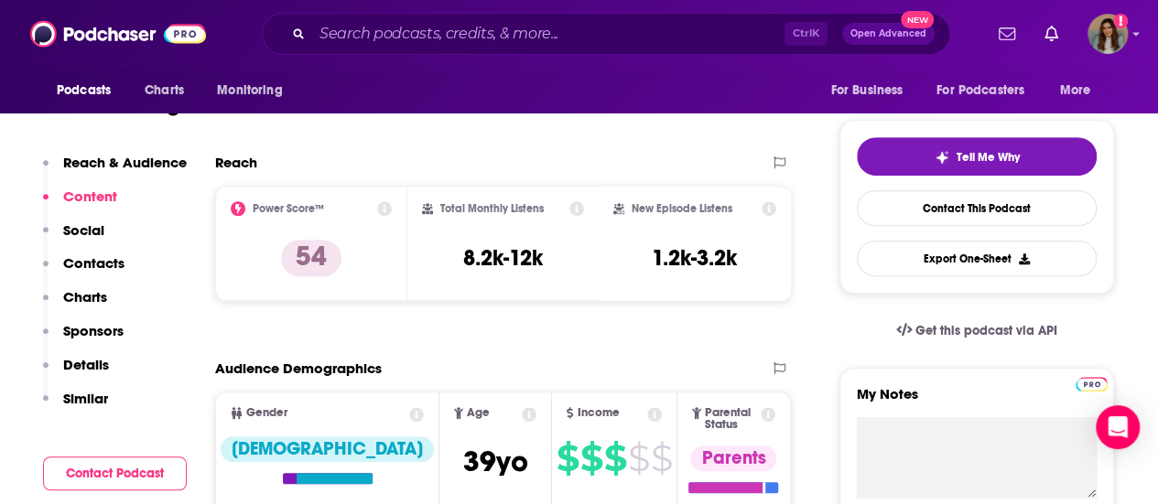
scroll to position [100, 0]
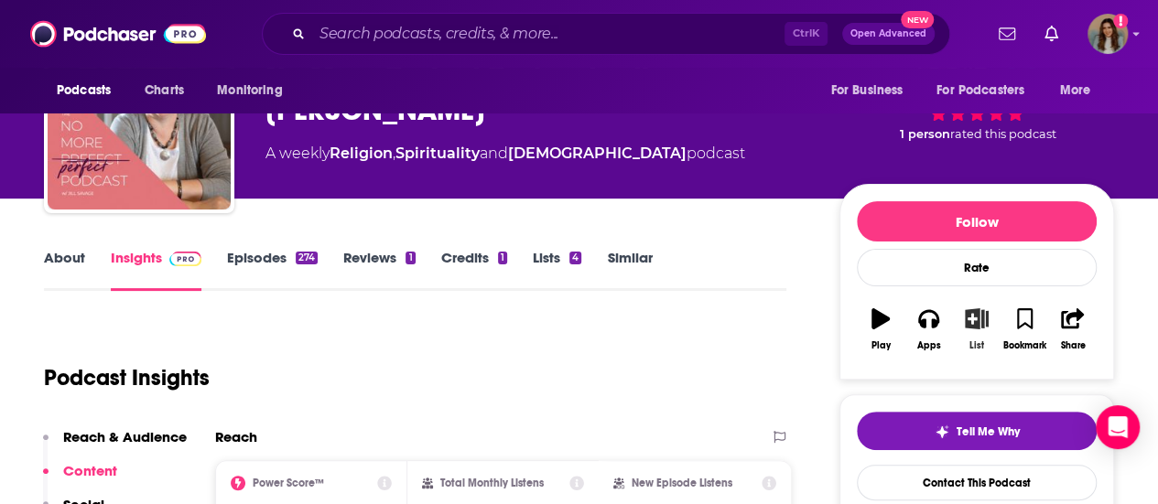
click at [973, 325] on icon "button" at bounding box center [976, 318] width 23 height 20
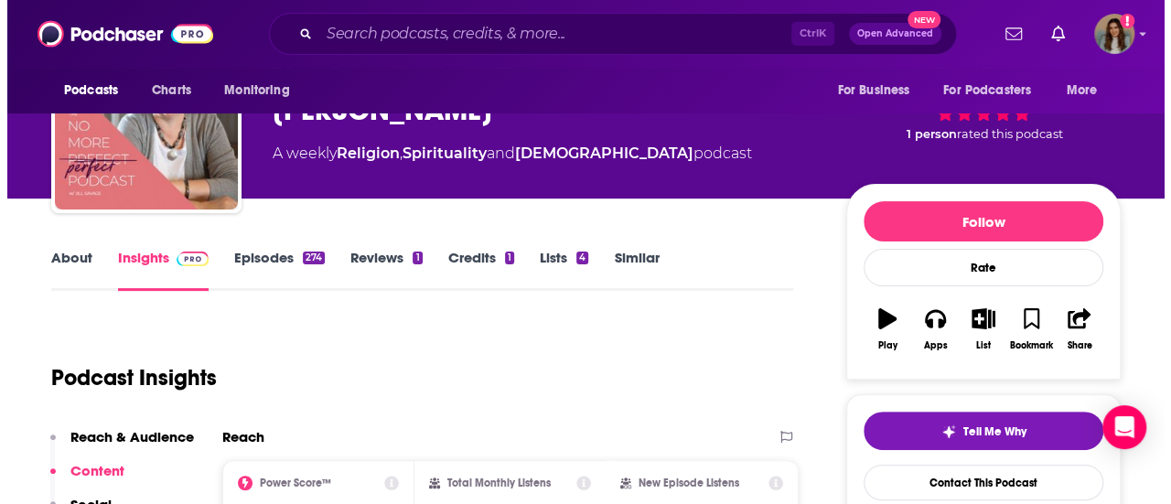
scroll to position [0, 0]
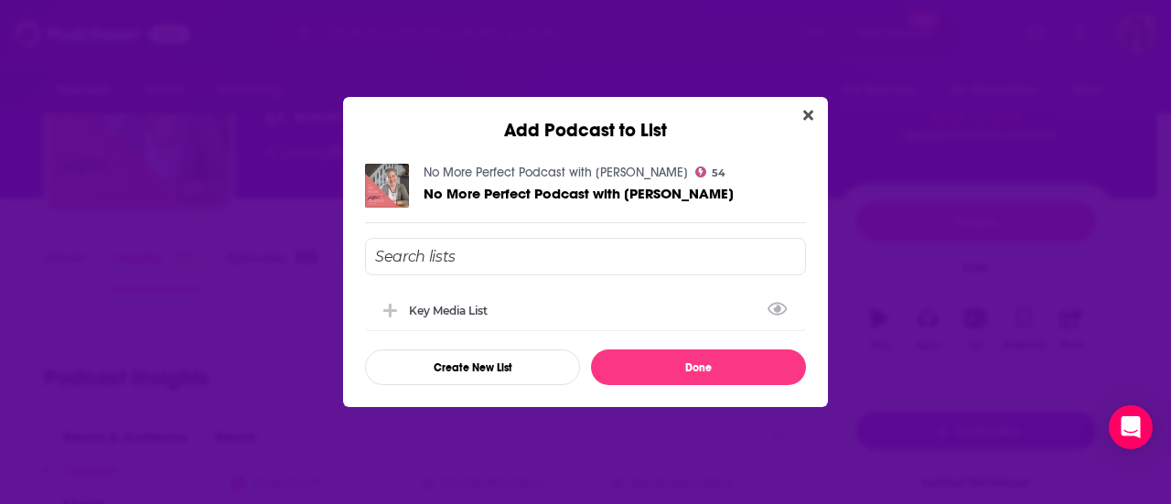
drag, startPoint x: 492, startPoint y: 294, endPoint x: 686, endPoint y: 341, distance: 199.7
click at [492, 294] on div "Key Media List" at bounding box center [585, 310] width 441 height 40
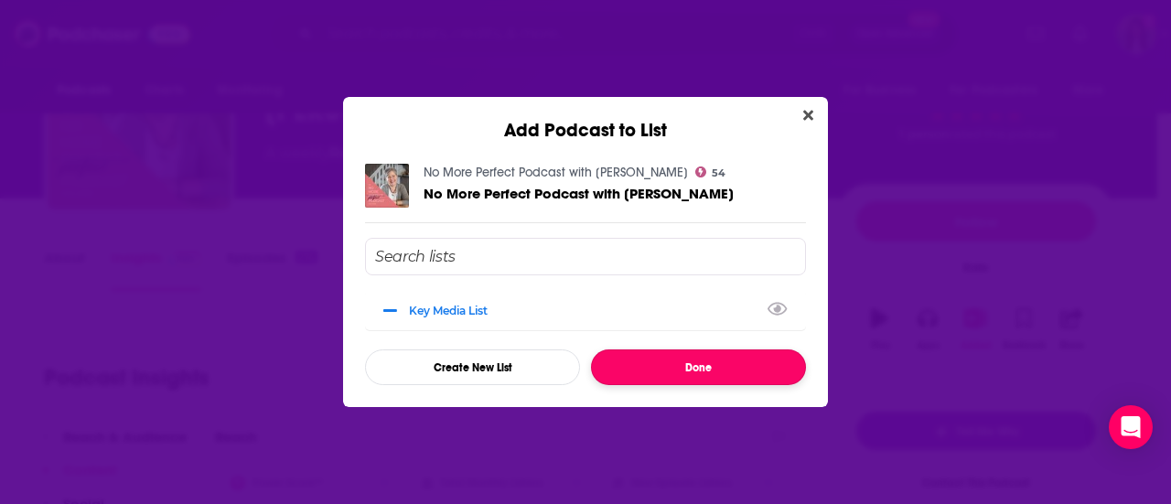
click at [716, 362] on button "Done" at bounding box center [698, 368] width 215 height 36
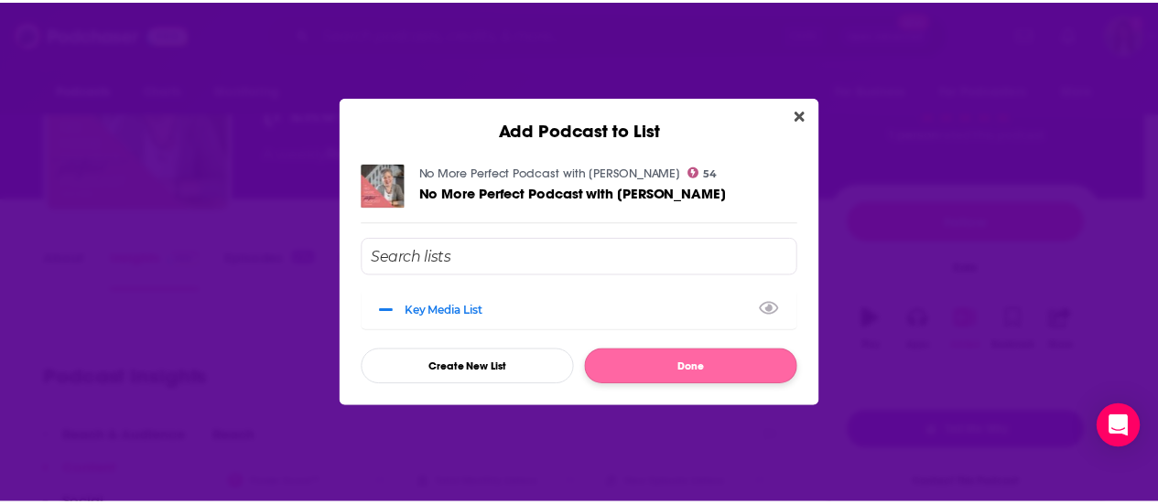
scroll to position [100, 0]
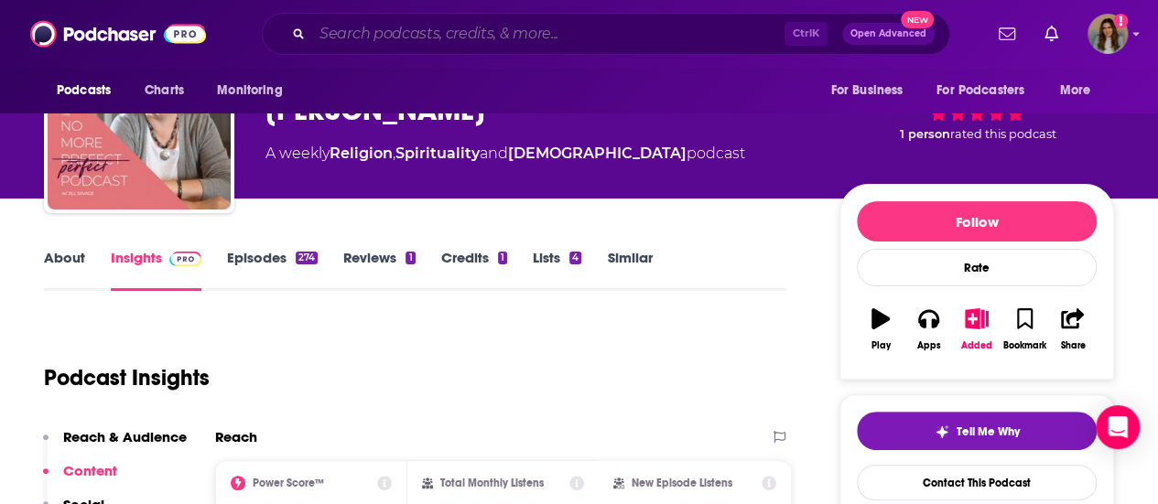
click at [393, 43] on input "Search podcasts, credits, & more..." at bounding box center [548, 33] width 472 height 29
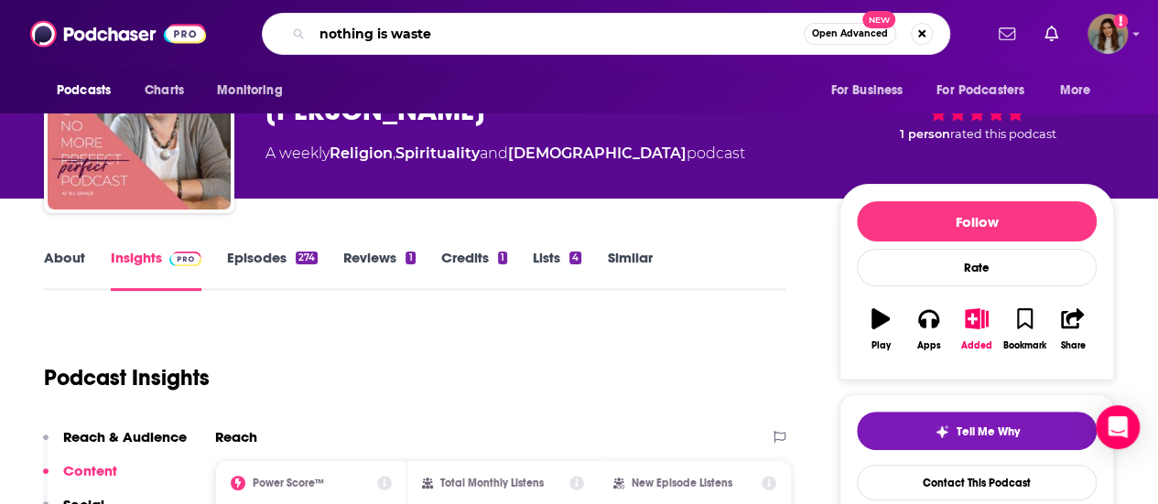
type input "nothing is wasted"
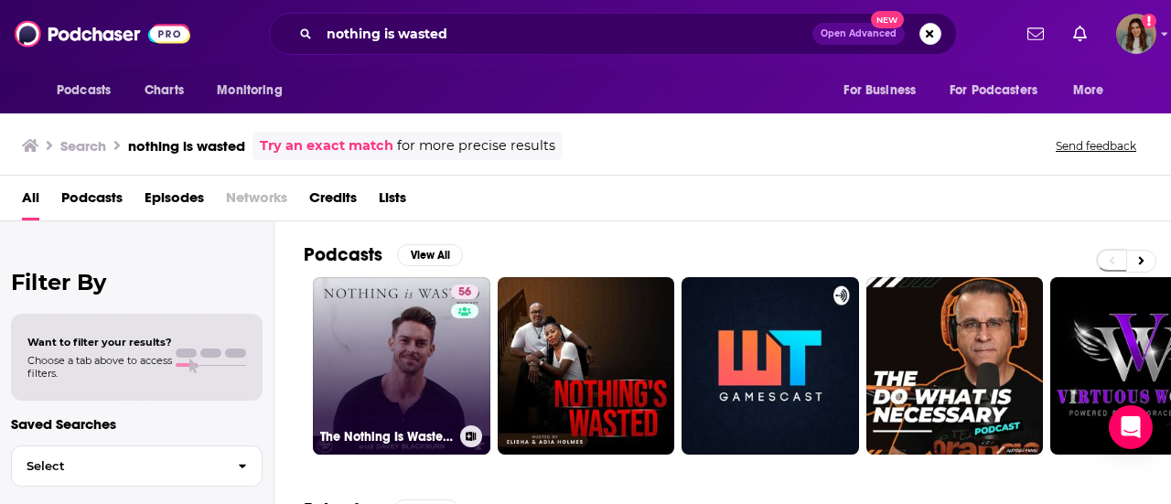
click at [402, 356] on link "56 The Nothing Is Wasted Podcast" at bounding box center [402, 366] width 178 height 178
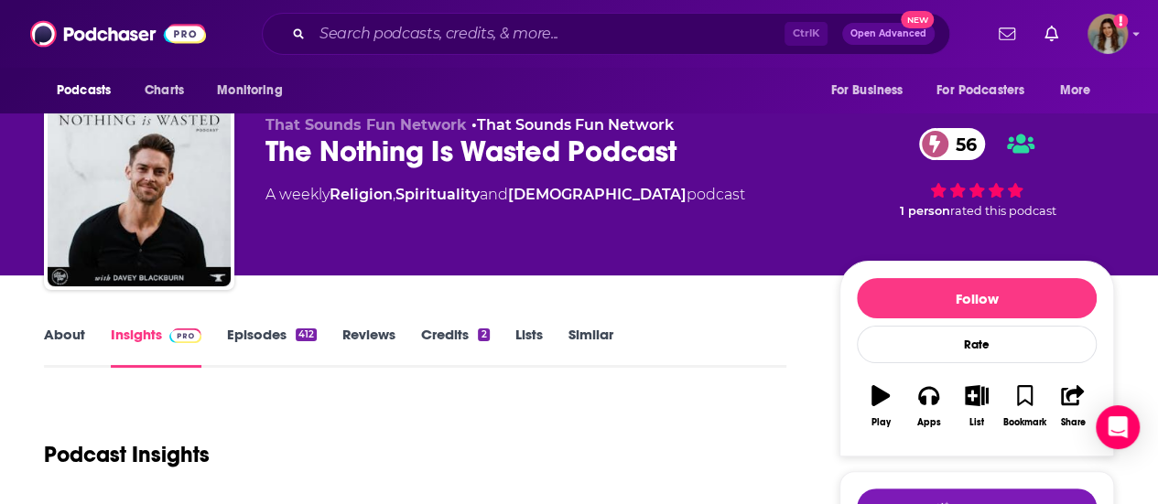
scroll to position [183, 0]
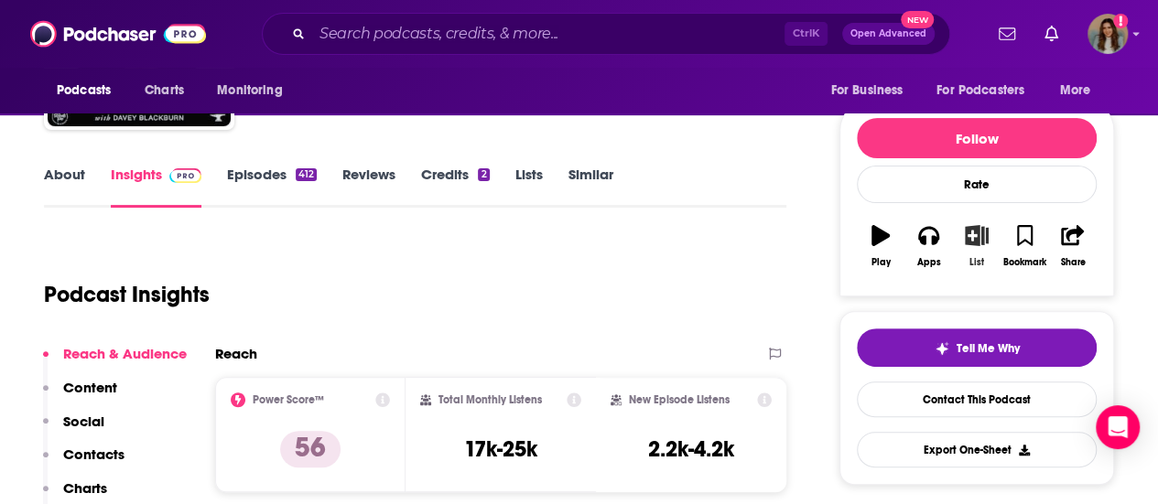
click at [984, 231] on icon "button" at bounding box center [975, 235] width 23 height 20
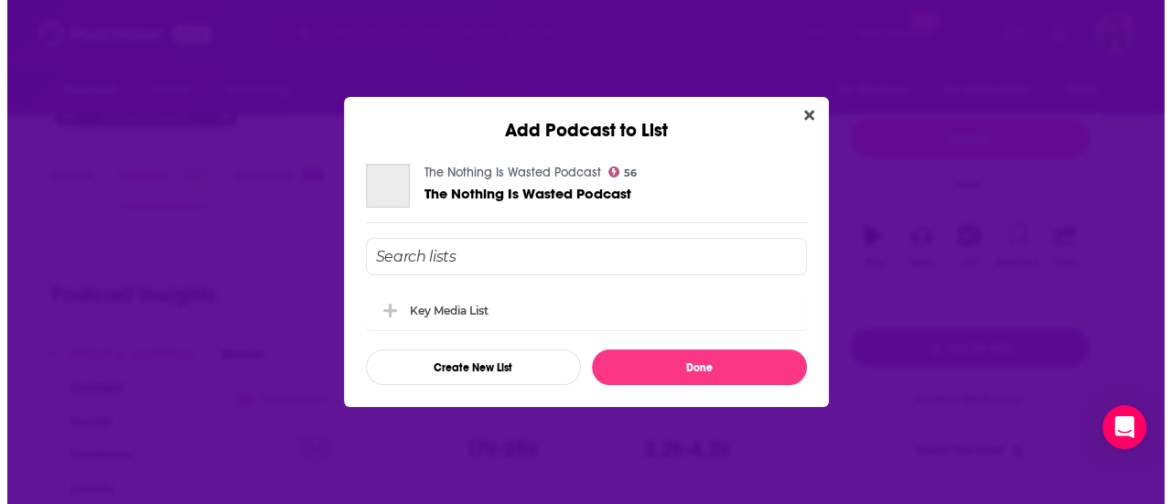
scroll to position [0, 0]
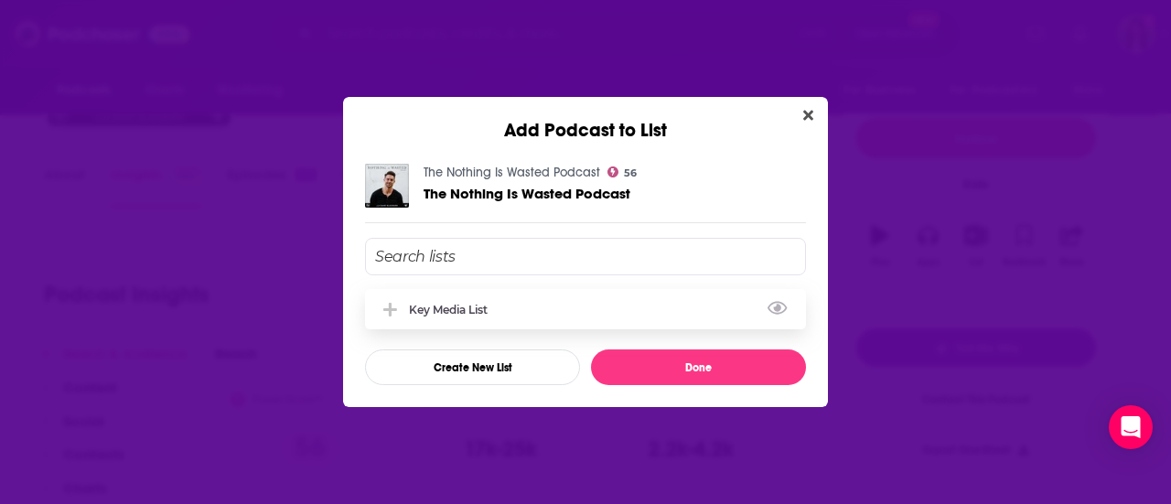
click at [518, 312] on div "Key Media List" at bounding box center [585, 309] width 441 height 40
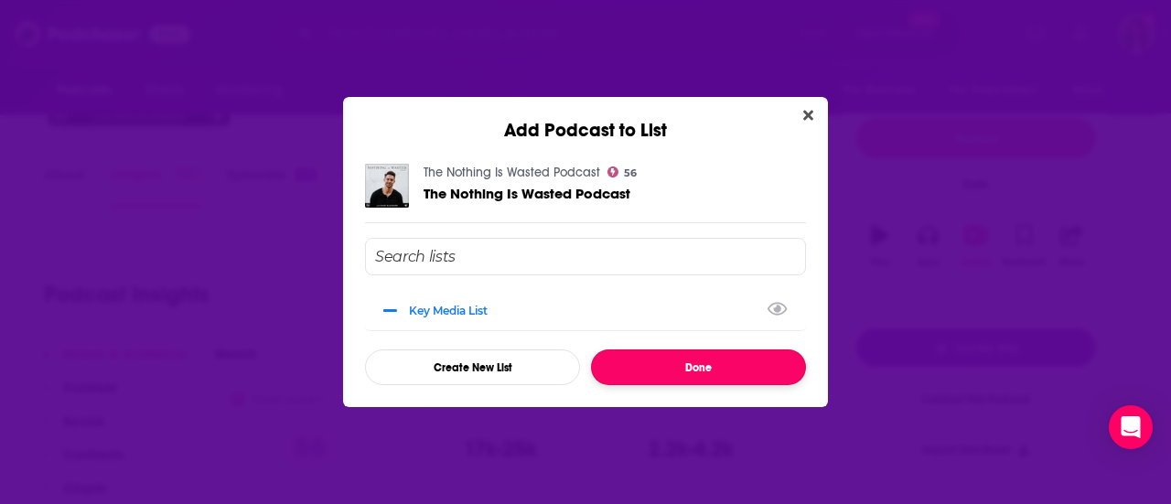
click at [708, 363] on button "Done" at bounding box center [698, 368] width 215 height 36
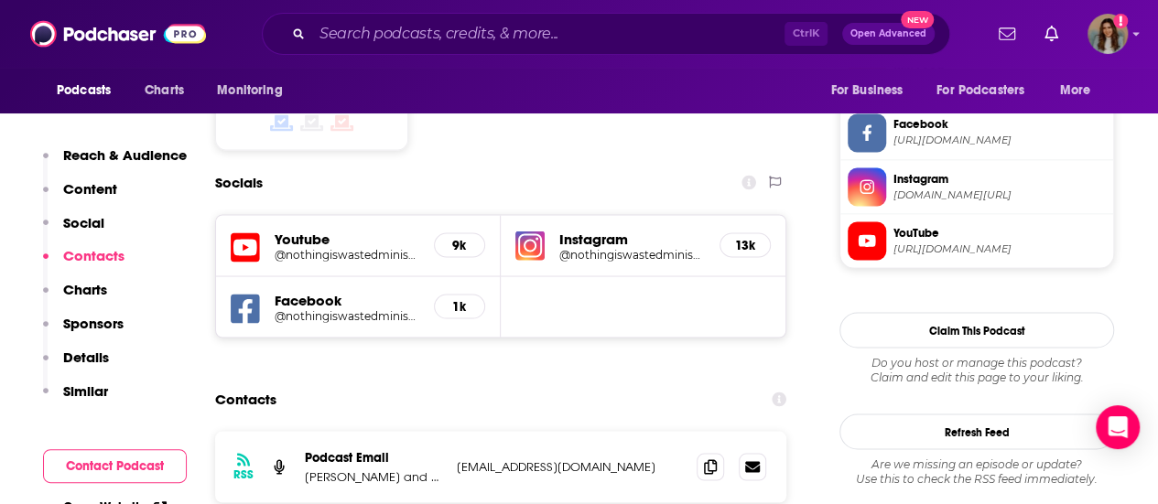
scroll to position [1647, 0]
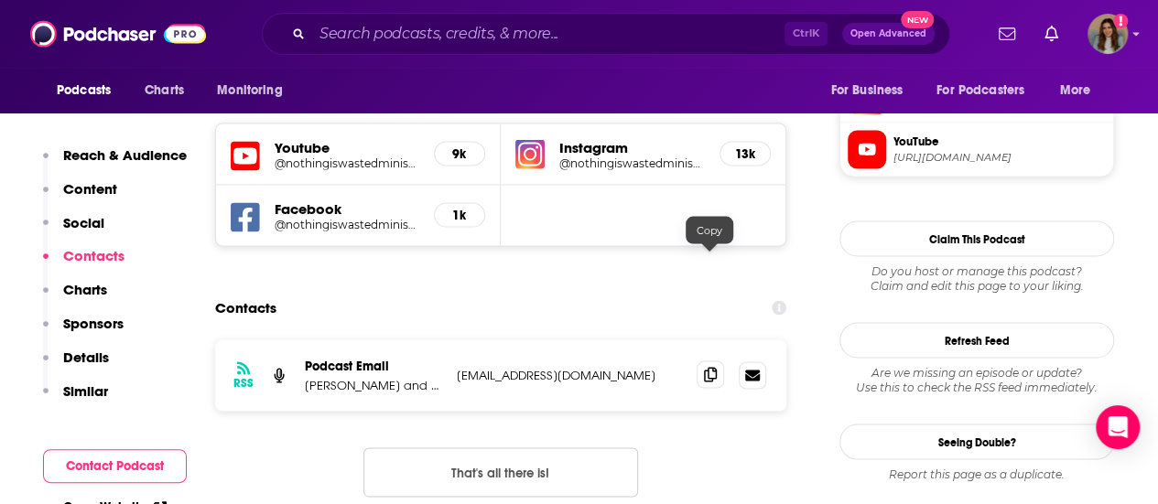
click at [716, 367] on icon at bounding box center [710, 374] width 13 height 15
click at [403, 358] on p "Podcast Email" at bounding box center [373, 366] width 137 height 16
click at [334, 358] on div "Podcast Email Davey Blackburn and Aubrey Sampson" at bounding box center [373, 375] width 137 height 35
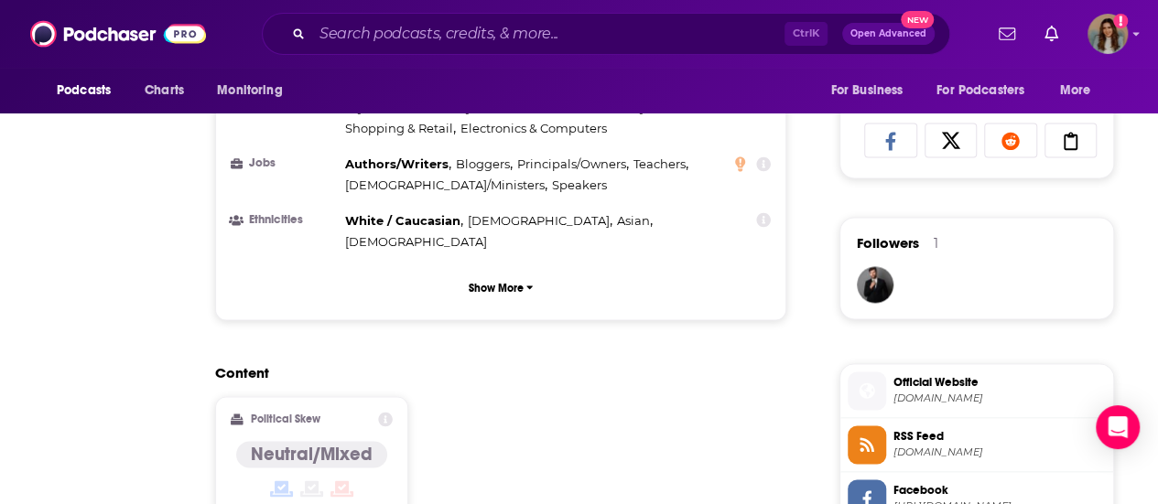
scroll to position [0, 0]
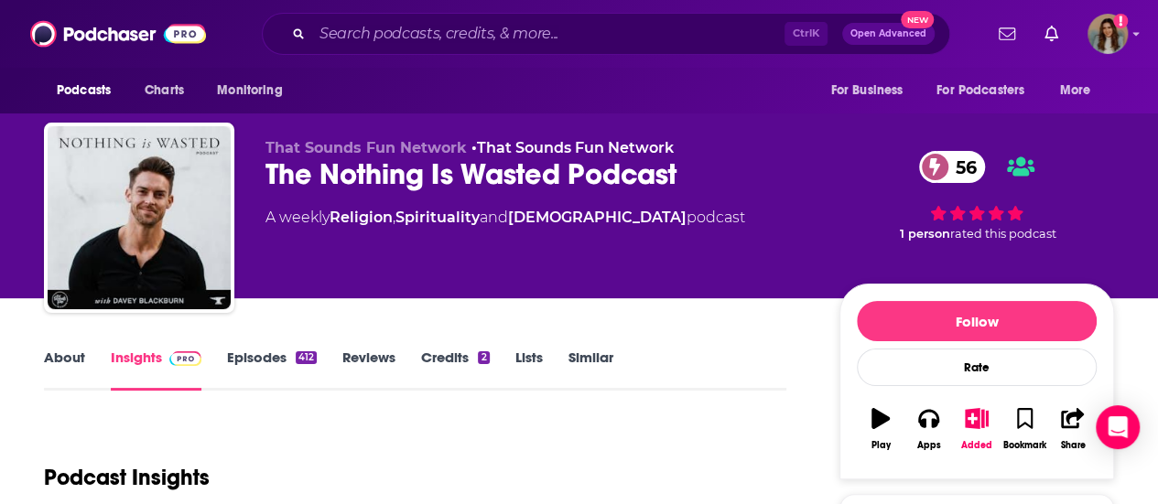
click at [54, 358] on link "About" at bounding box center [64, 370] width 41 height 42
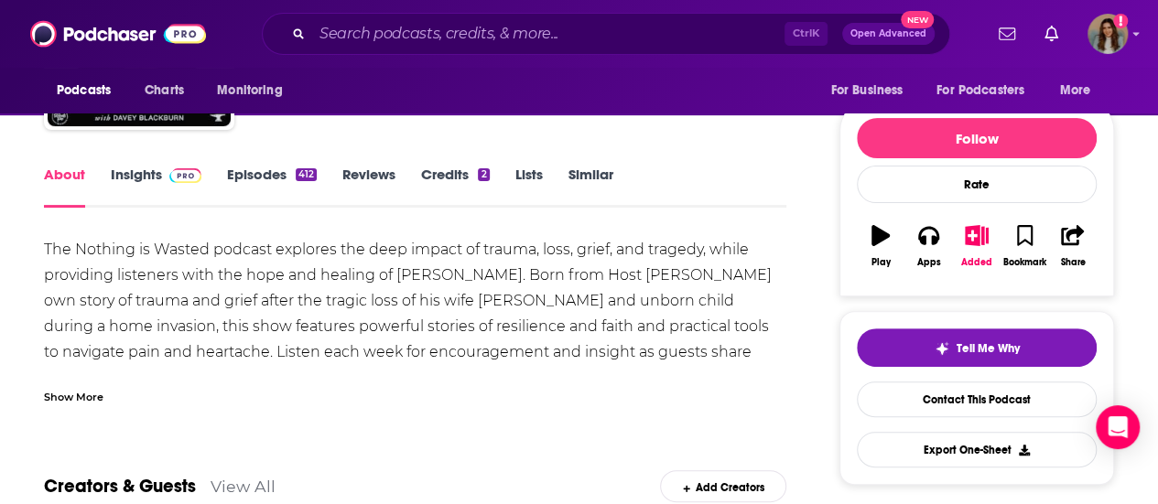
scroll to position [366, 0]
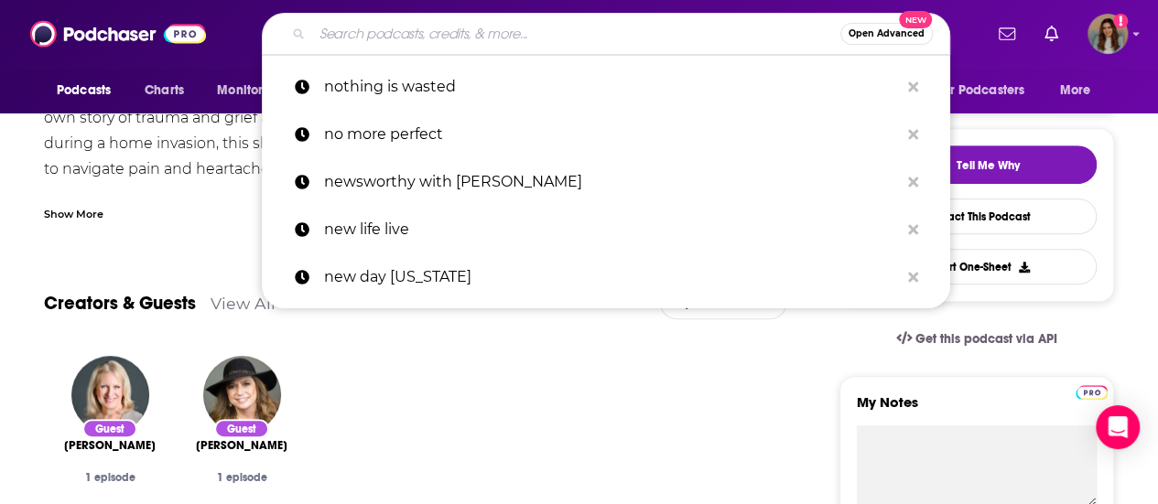
click at [537, 29] on input "Search podcasts, credits, & more..." at bounding box center [576, 33] width 528 height 29
click at [544, 380] on div "Guest Kate Battistelli 1 episode Guest Misty Phillip 1 episode" at bounding box center [415, 438] width 742 height 194
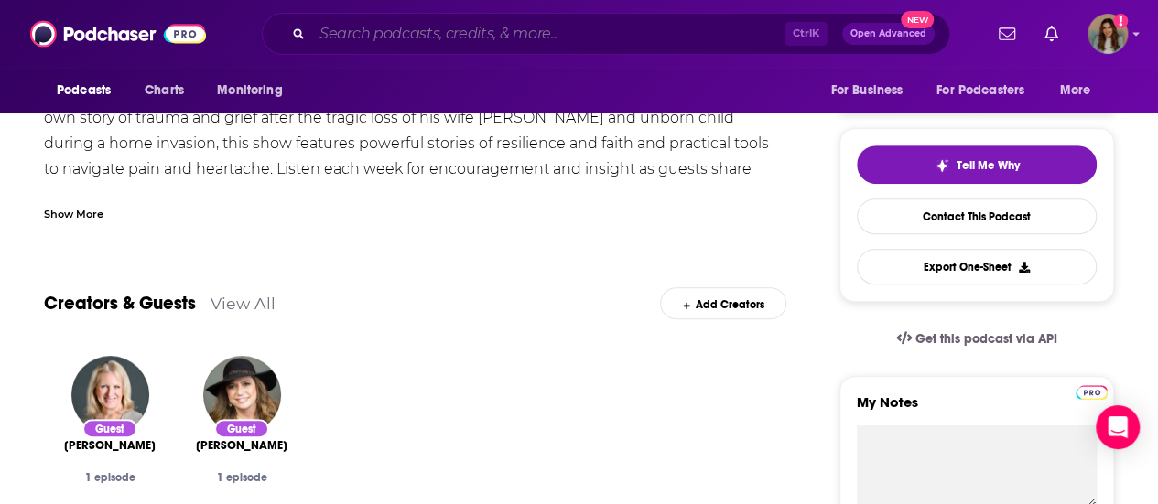
click at [408, 27] on input "Search podcasts, credits, & more..." at bounding box center [548, 33] width 472 height 29
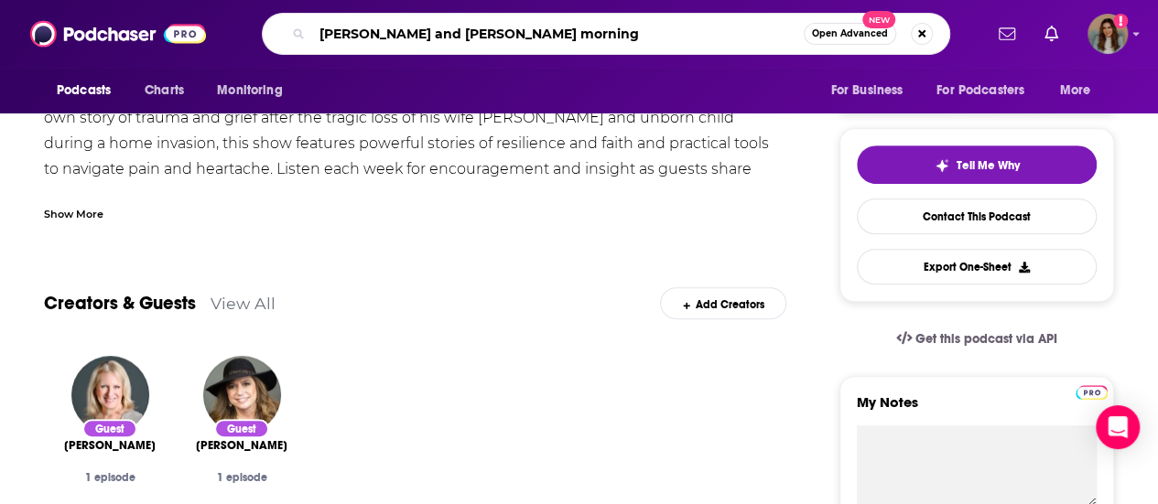
type input "perry and shawna mornings"
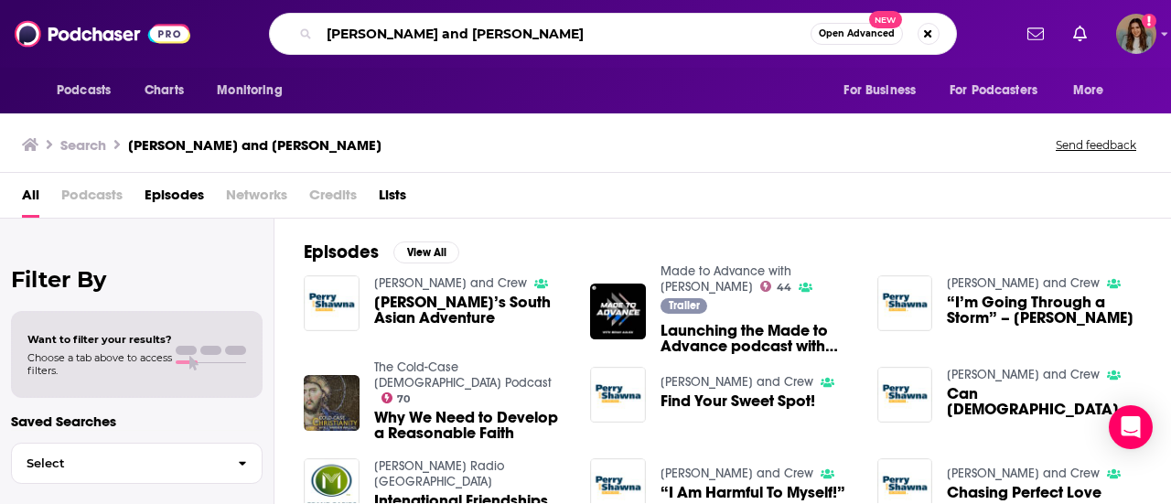
drag, startPoint x: 555, startPoint y: 27, endPoint x: 265, endPoint y: 33, distance: 289.2
click at [265, 33] on div "perry and shawna mornings Open Advanced New" at bounding box center [612, 34] width 797 height 42
type input "point of view usa radio"
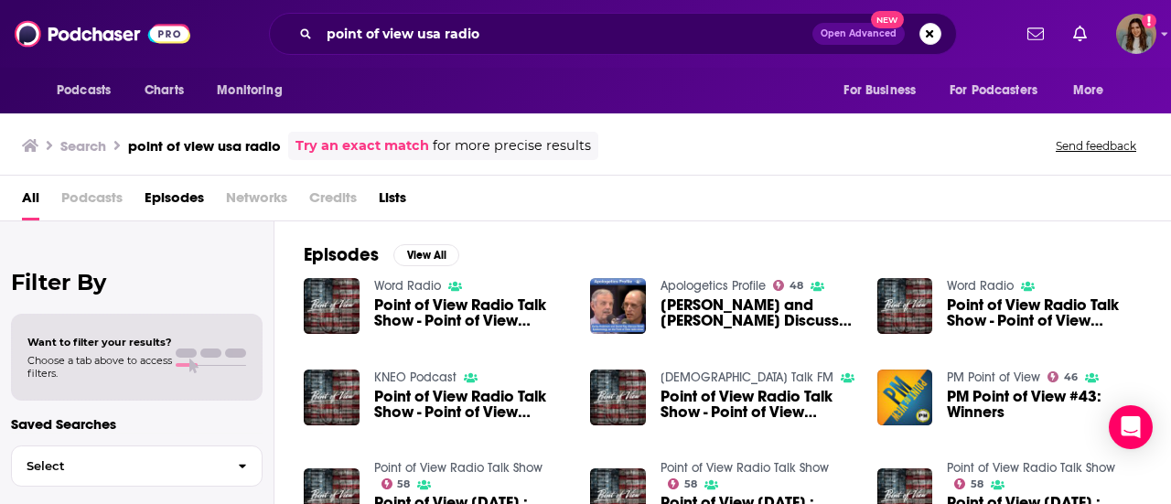
click at [421, 306] on span "Point of View Radio Talk Show - Point of View September 10, 2025 – Hour 2 : Leg…" at bounding box center [471, 312] width 195 height 31
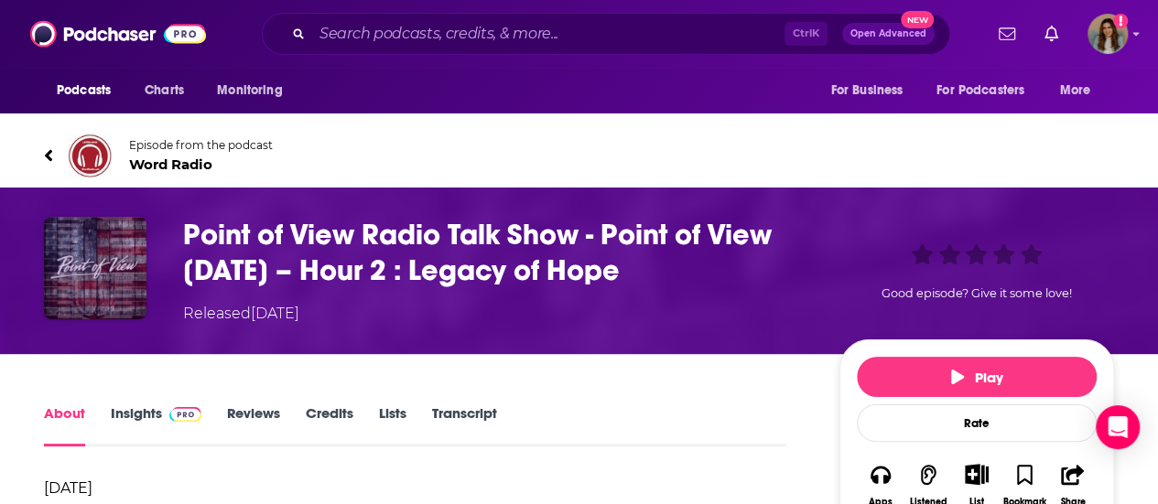
click at [126, 286] on img "Point of View Radio Talk Show - Point of View September 10, 2025 – Hour 2 : Leg…" at bounding box center [95, 268] width 102 height 102
click at [101, 266] on img "Point of View Radio Talk Show - Point of View September 10, 2025 – Hour 2 : Leg…" at bounding box center [95, 268] width 102 height 102
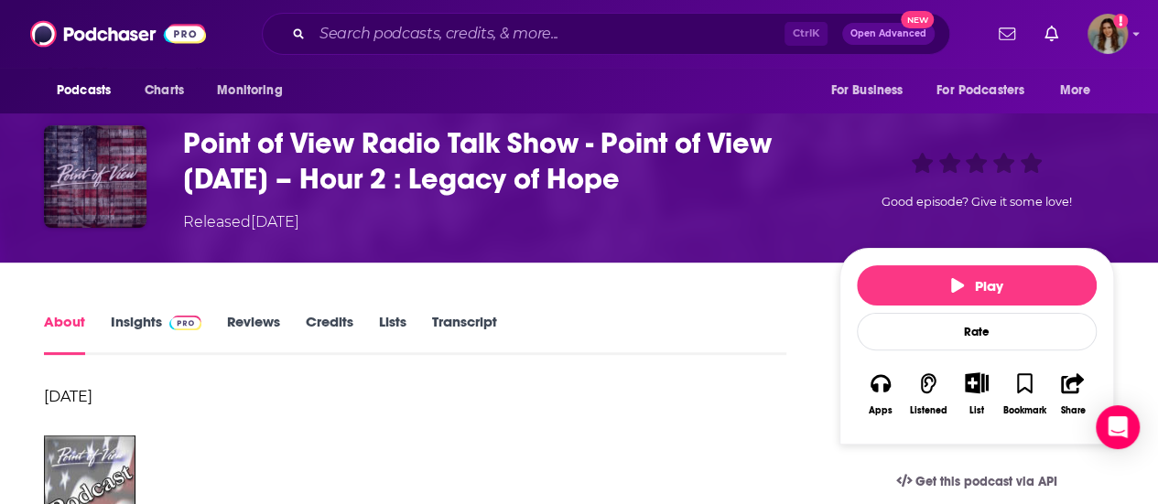
scroll to position [366, 0]
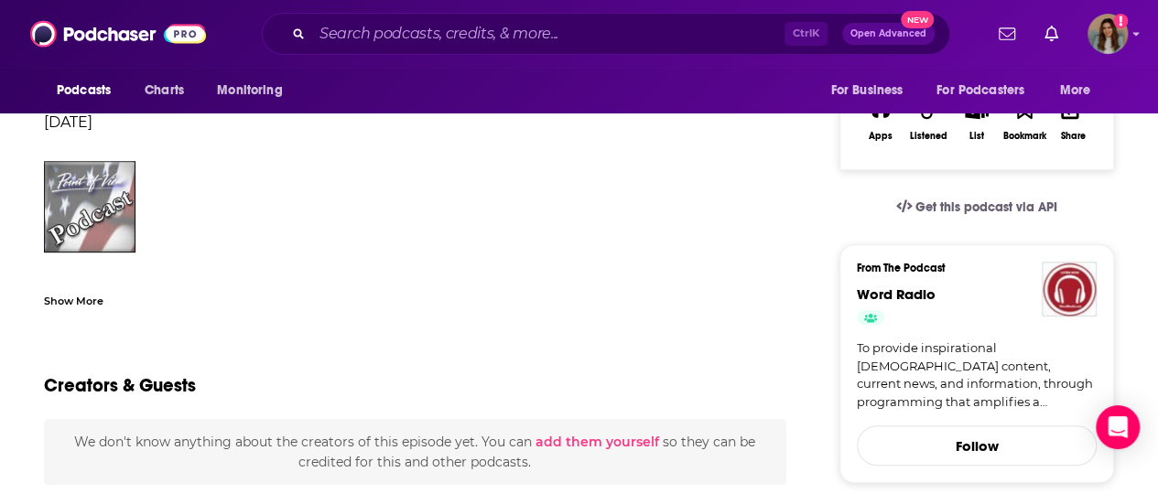
click at [108, 183] on img at bounding box center [90, 207] width 92 height 92
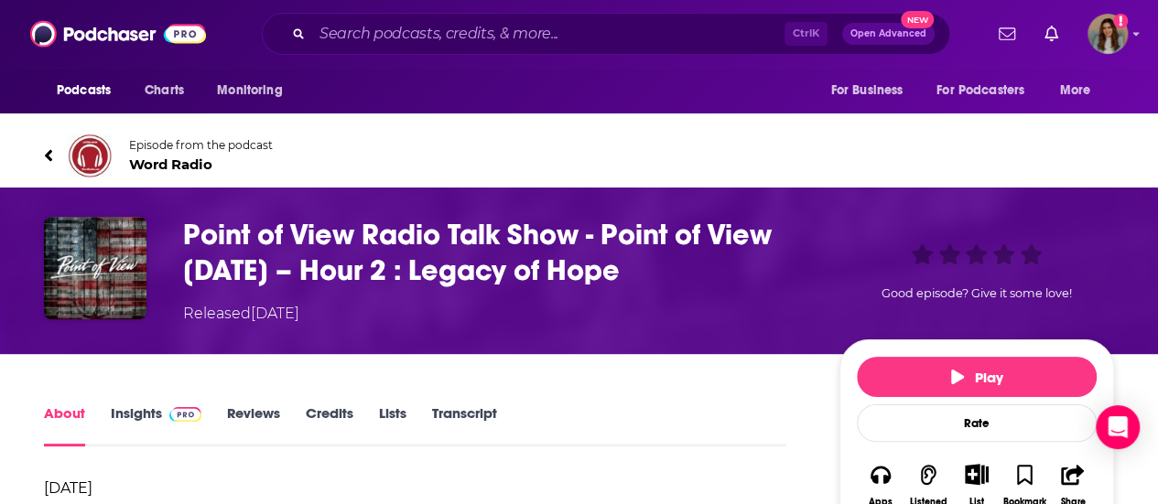
click at [59, 147] on link "Episode from the podcast Word Radio" at bounding box center [579, 156] width 1070 height 44
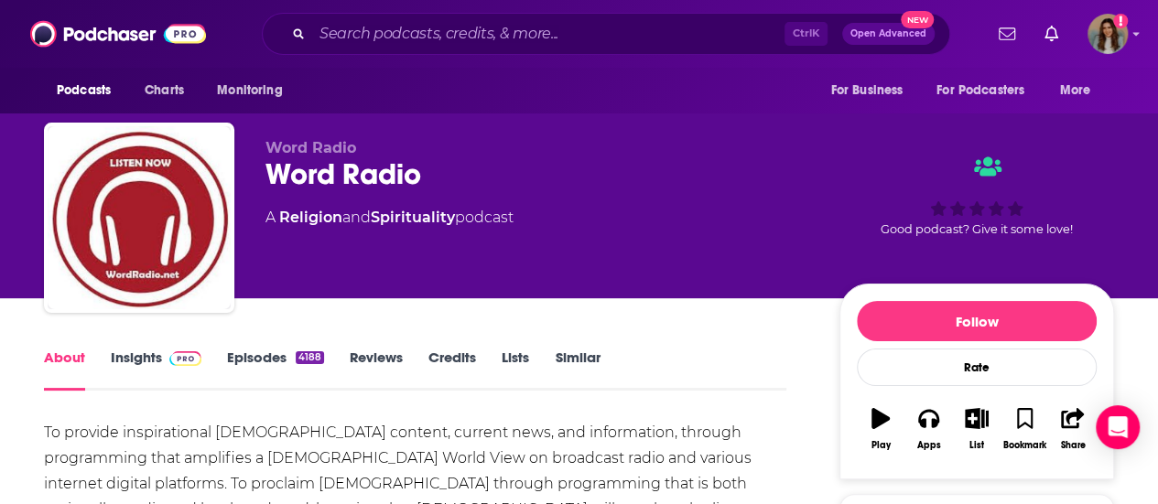
click at [285, 358] on link "Episodes 4188" at bounding box center [275, 370] width 97 height 42
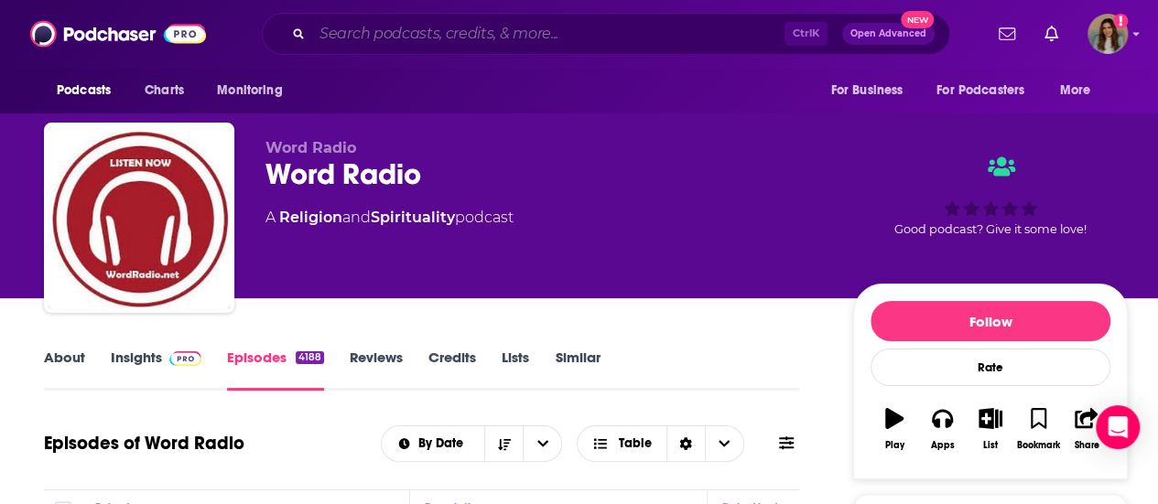
click at [446, 27] on input "Search podcasts, credits, & more..." at bounding box center [548, 33] width 472 height 29
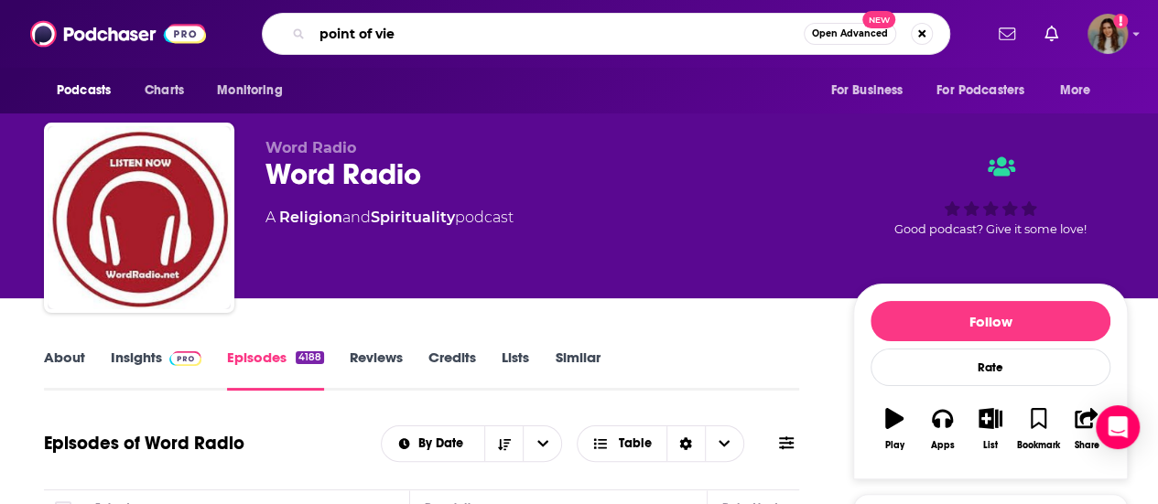
type input "point of view"
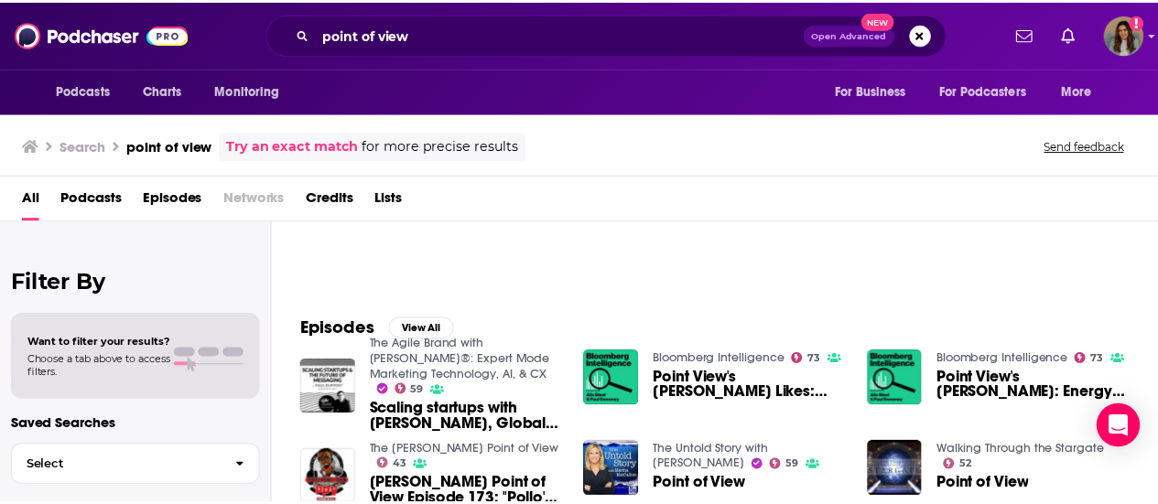
scroll to position [92, 0]
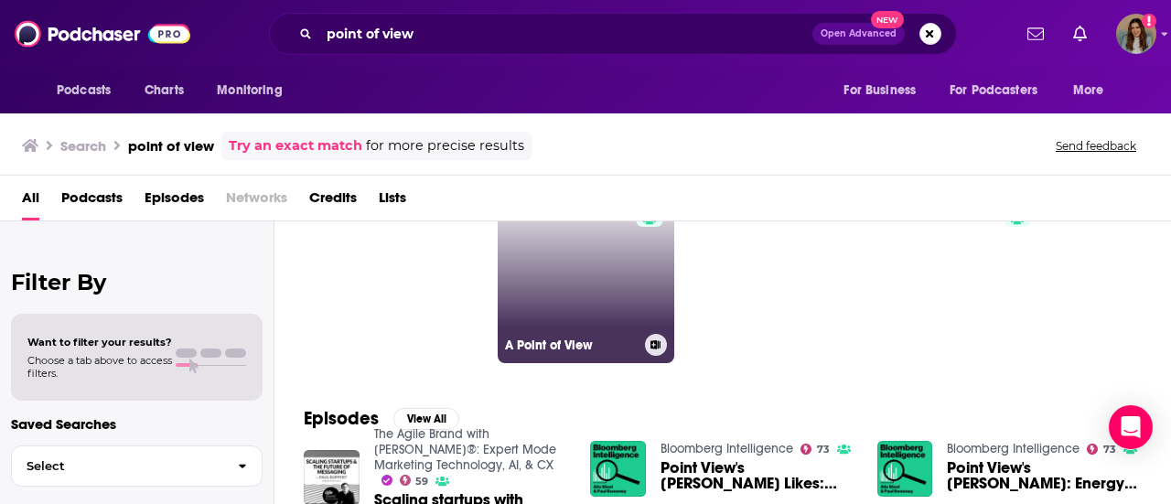
click at [559, 303] on link "61 A Point of View" at bounding box center [587, 275] width 178 height 178
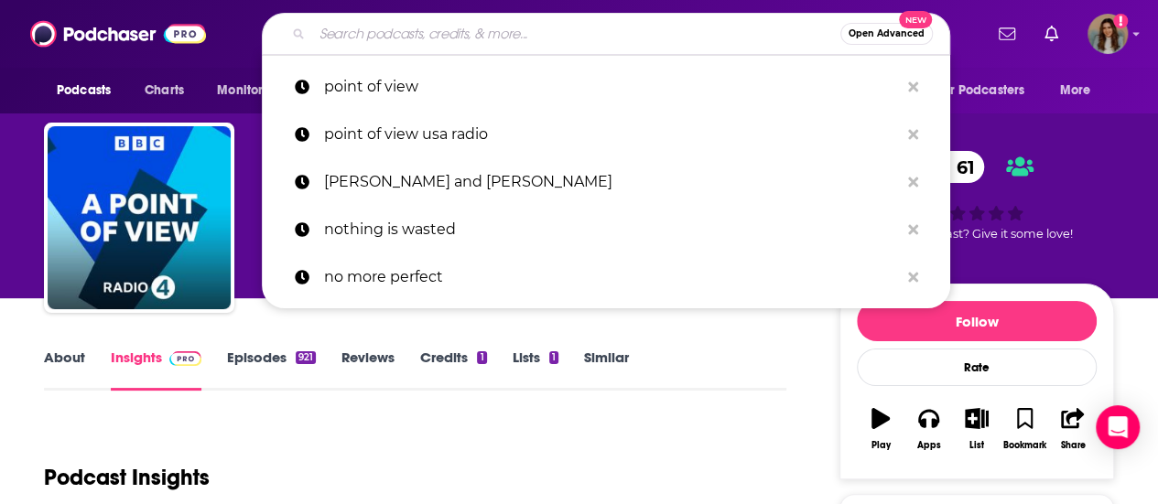
click at [421, 30] on input "Search podcasts, credits, & more..." at bounding box center [576, 33] width 528 height 29
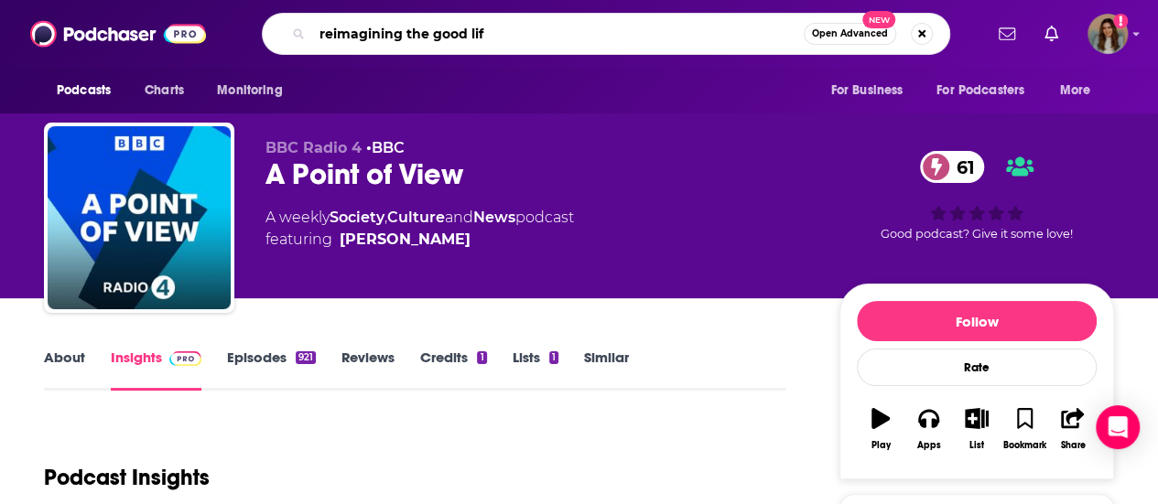
type input "reimagining the good life"
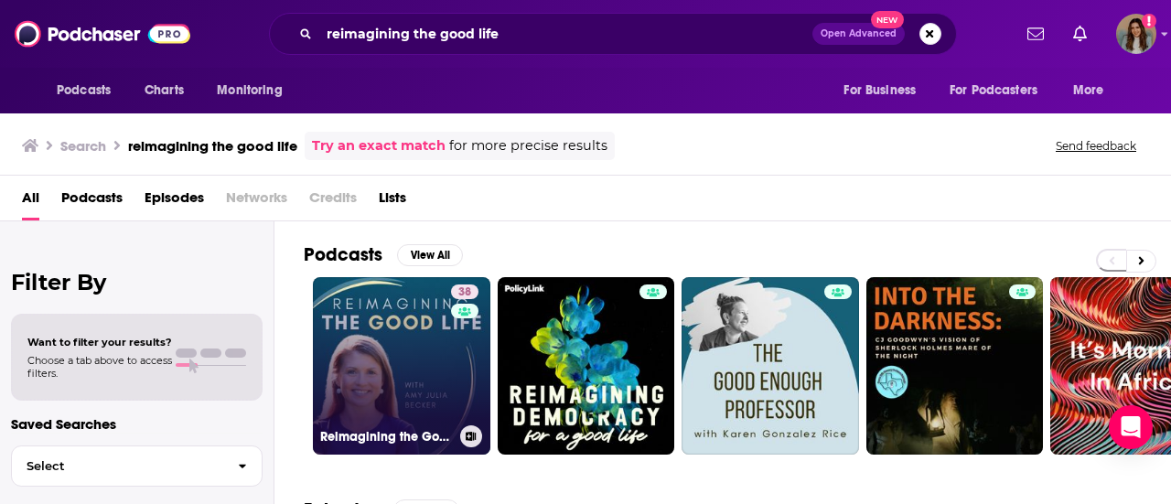
click at [426, 369] on link "38 Reimagining the Good Life with Amy Julia Becker" at bounding box center [402, 366] width 178 height 178
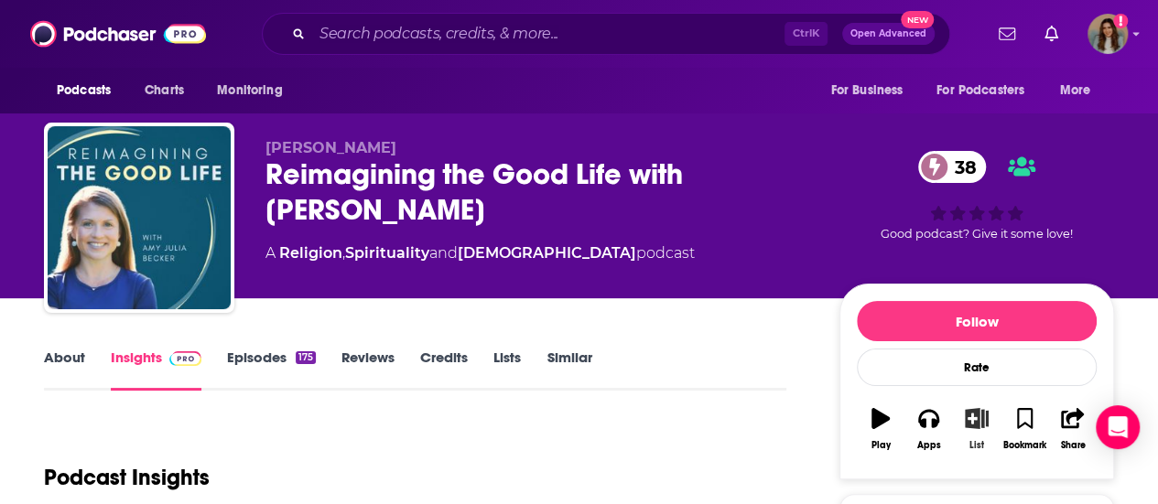
click at [974, 429] on button "List" at bounding box center [977, 429] width 48 height 66
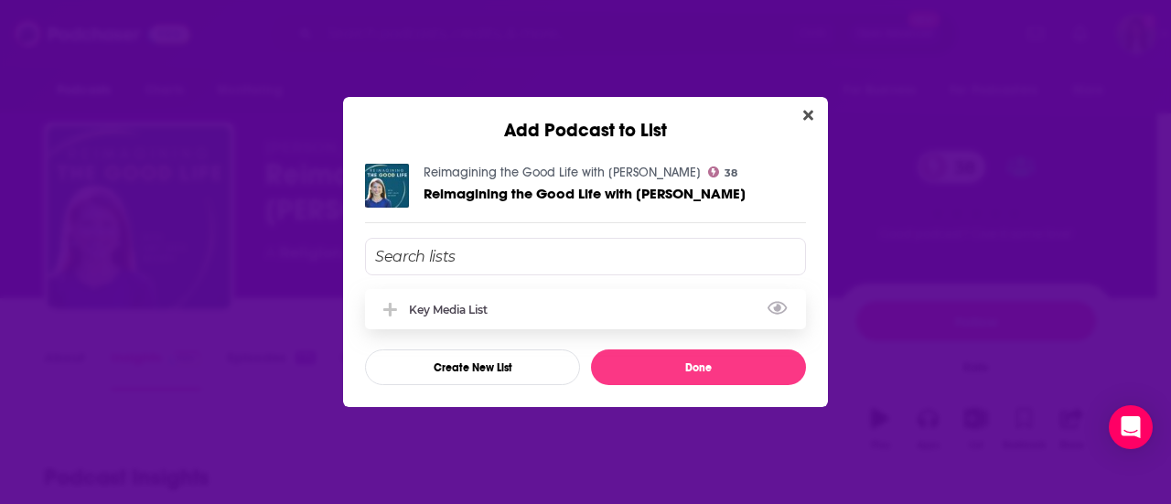
click at [554, 307] on div "Key Media List" at bounding box center [585, 309] width 441 height 40
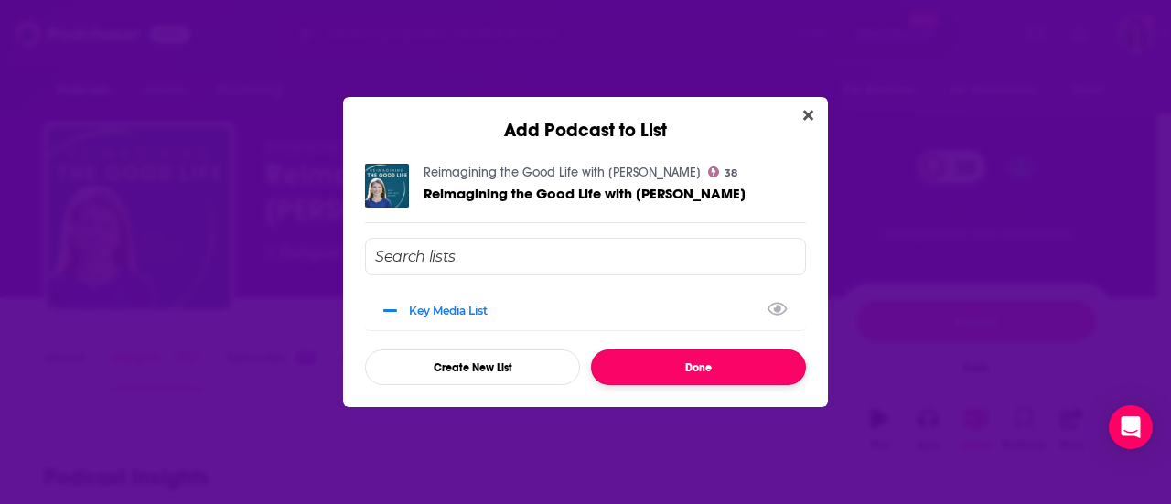
click at [701, 364] on button "Done" at bounding box center [698, 368] width 215 height 36
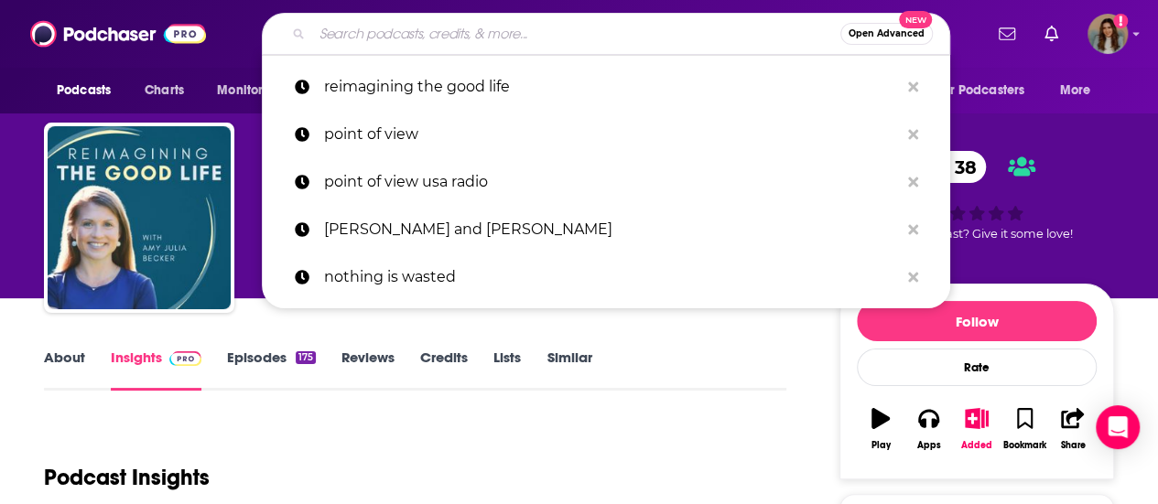
click at [443, 34] on input "Search podcasts, credits, & more..." at bounding box center [576, 33] width 528 height 29
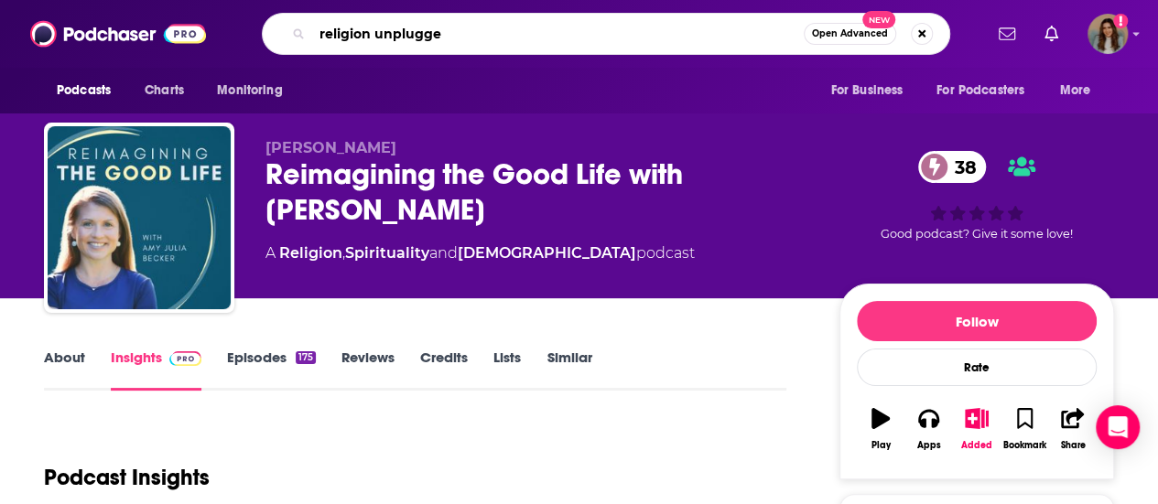
type input "religion unplugged"
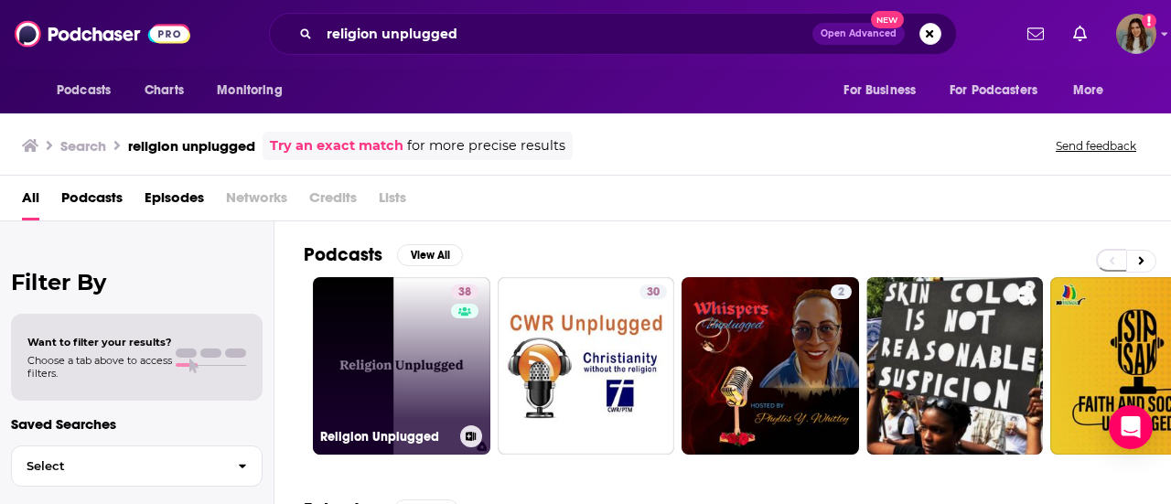
click at [393, 329] on link "38 Religion Unplugged" at bounding box center [402, 366] width 178 height 178
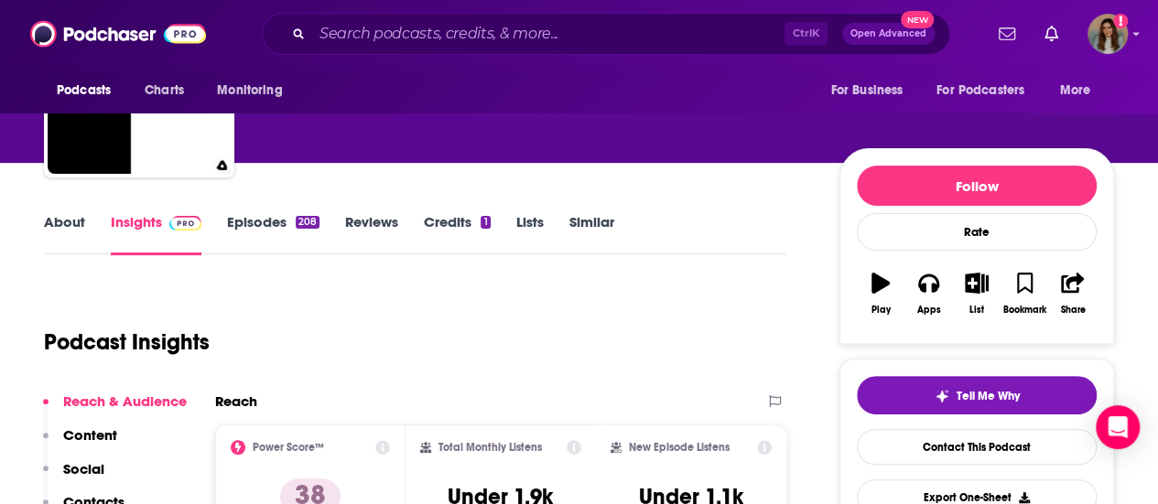
scroll to position [92, 0]
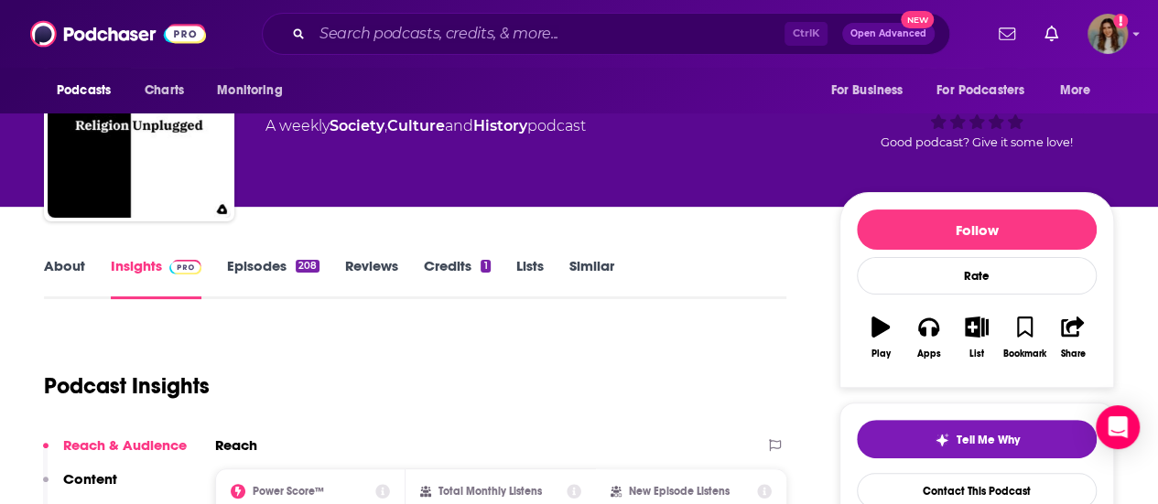
click at [66, 262] on link "About" at bounding box center [64, 278] width 41 height 42
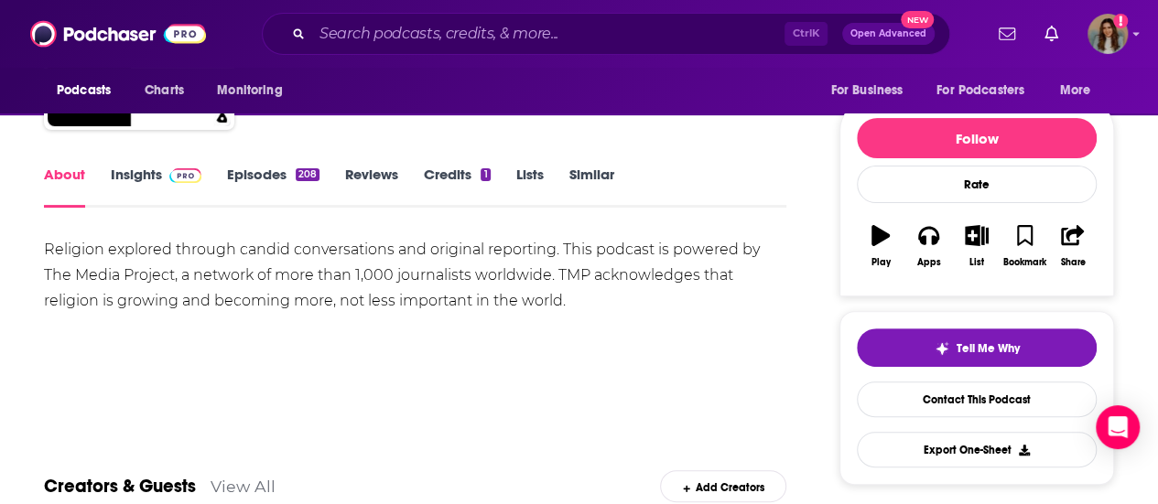
scroll to position [366, 0]
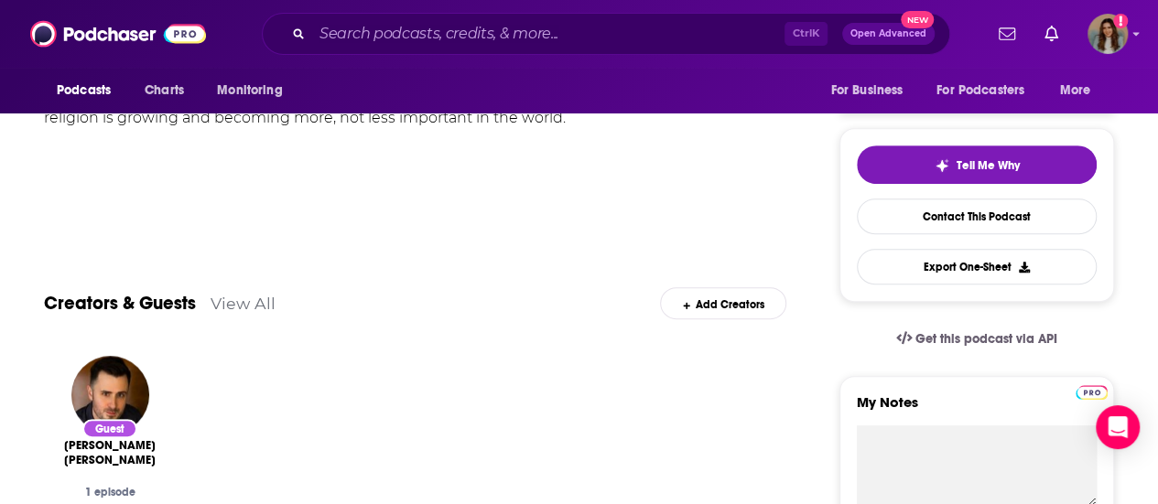
click at [648, 398] on div "Guest Jordan Ritter Conn 1 episode" at bounding box center [415, 438] width 742 height 194
click at [529, 39] on input "Search podcasts, credits, & more..." at bounding box center [548, 33] width 472 height 29
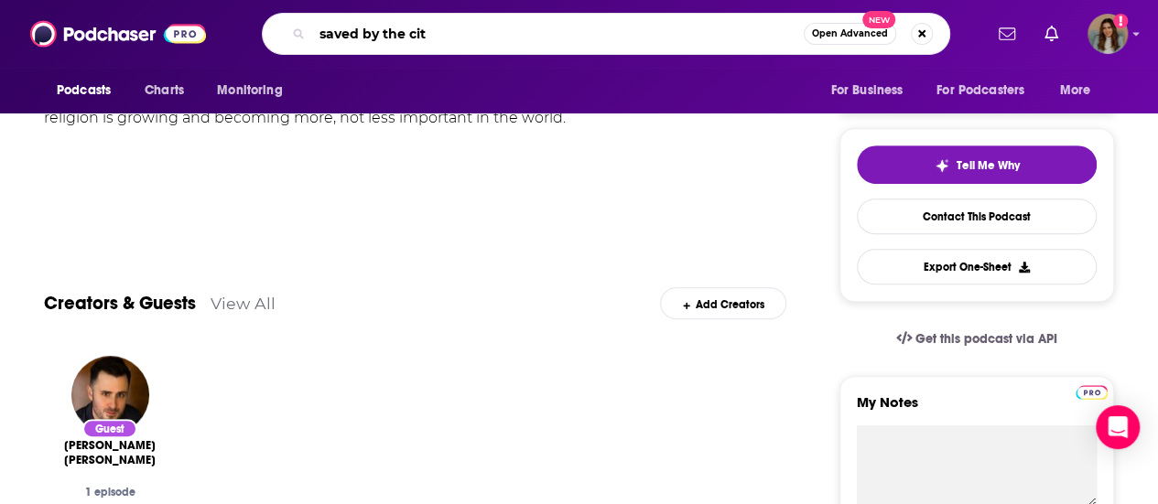
type input "saved by the city"
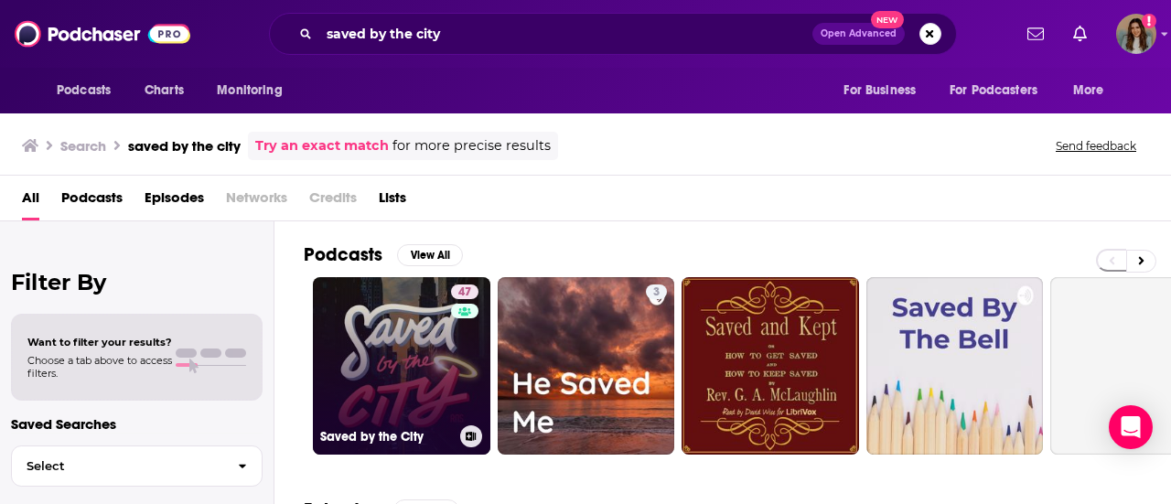
click at [423, 367] on link "47 Saved by the City" at bounding box center [402, 366] width 178 height 178
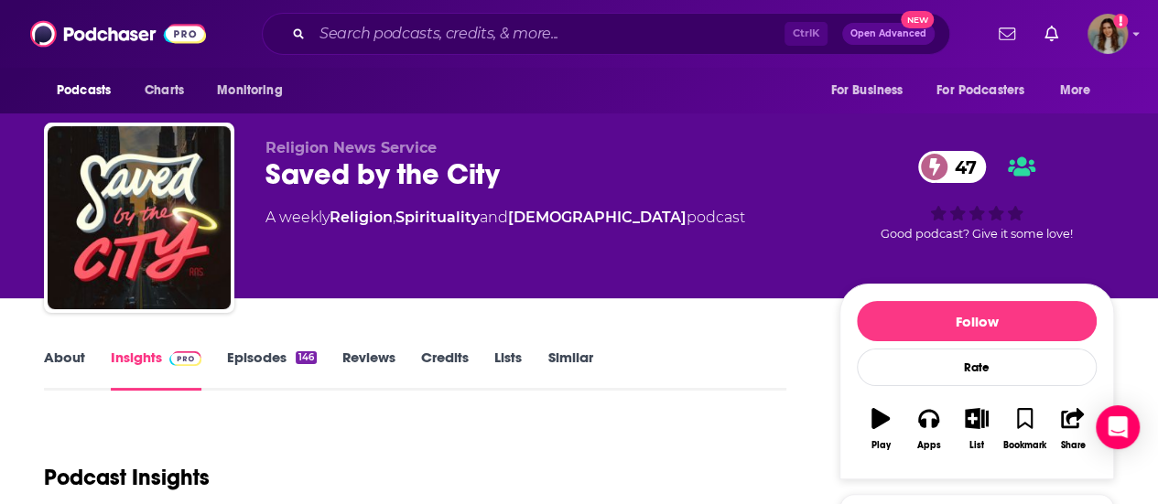
scroll to position [275, 0]
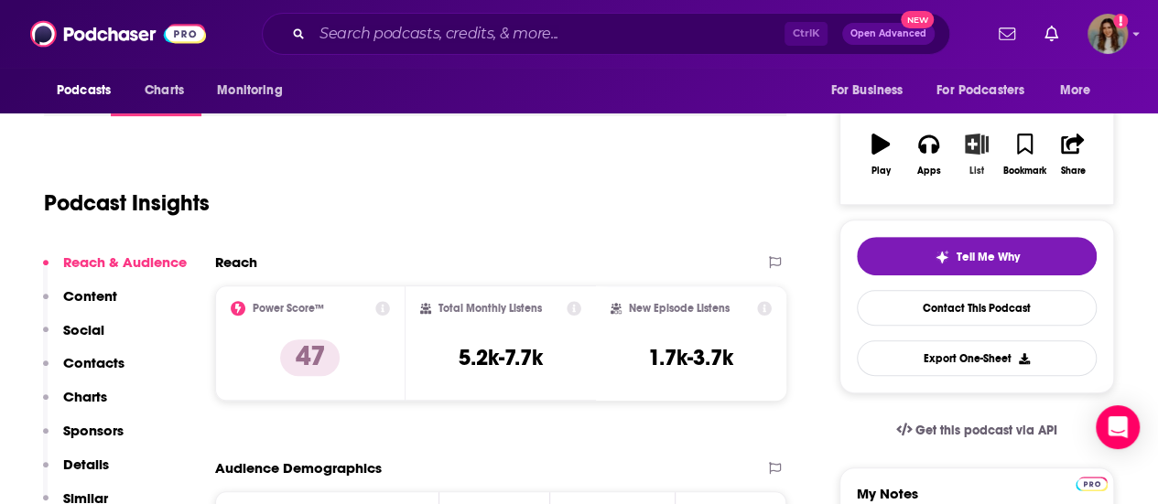
click at [972, 143] on icon "button" at bounding box center [975, 144] width 23 height 20
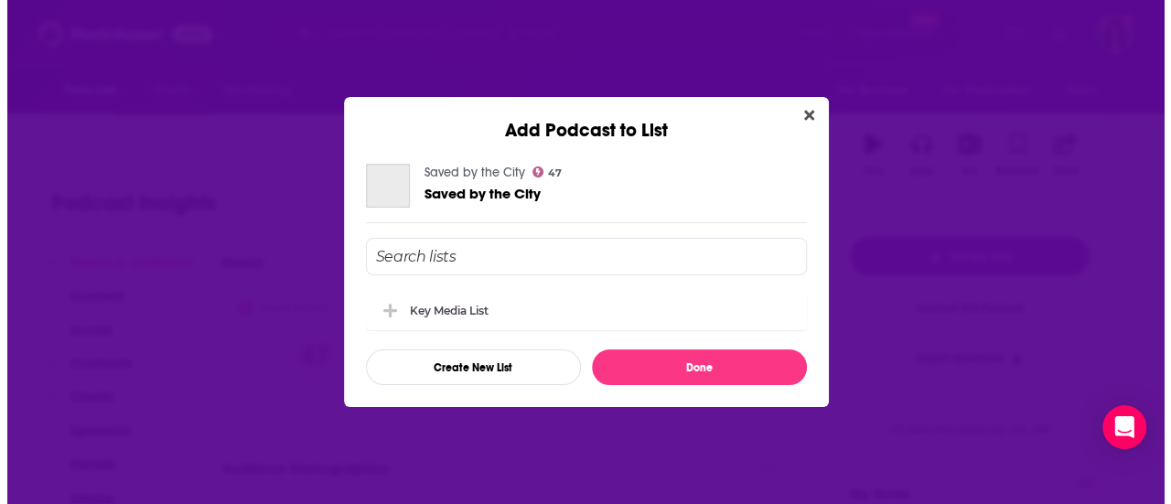
scroll to position [0, 0]
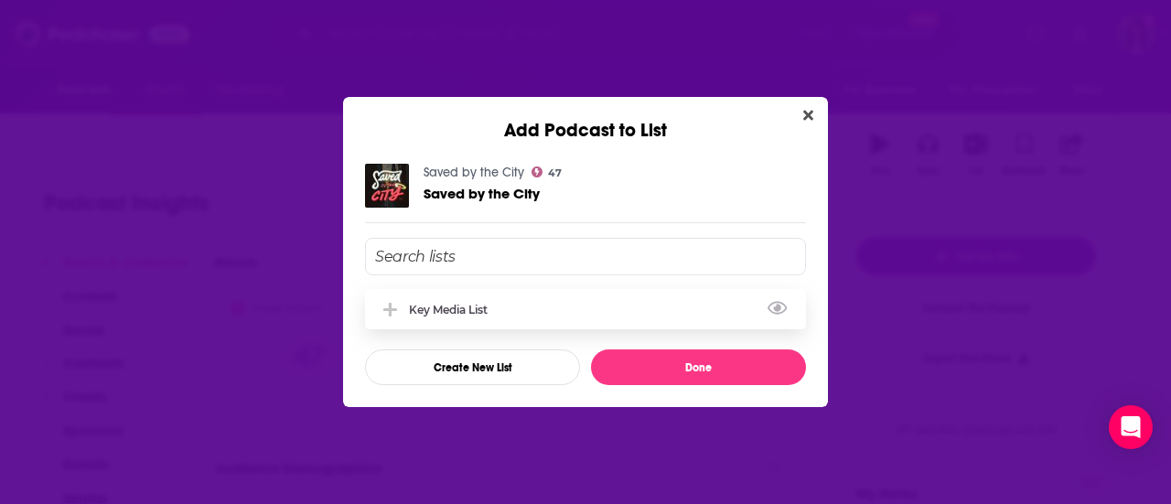
click at [518, 305] on div "Key Media List" at bounding box center [585, 309] width 441 height 40
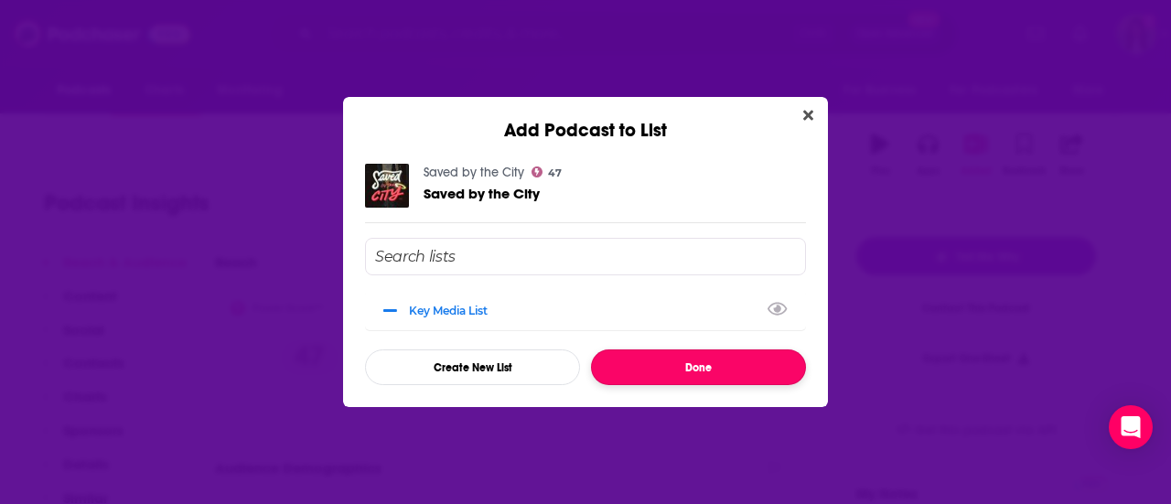
click at [719, 374] on button "Done" at bounding box center [698, 368] width 215 height 36
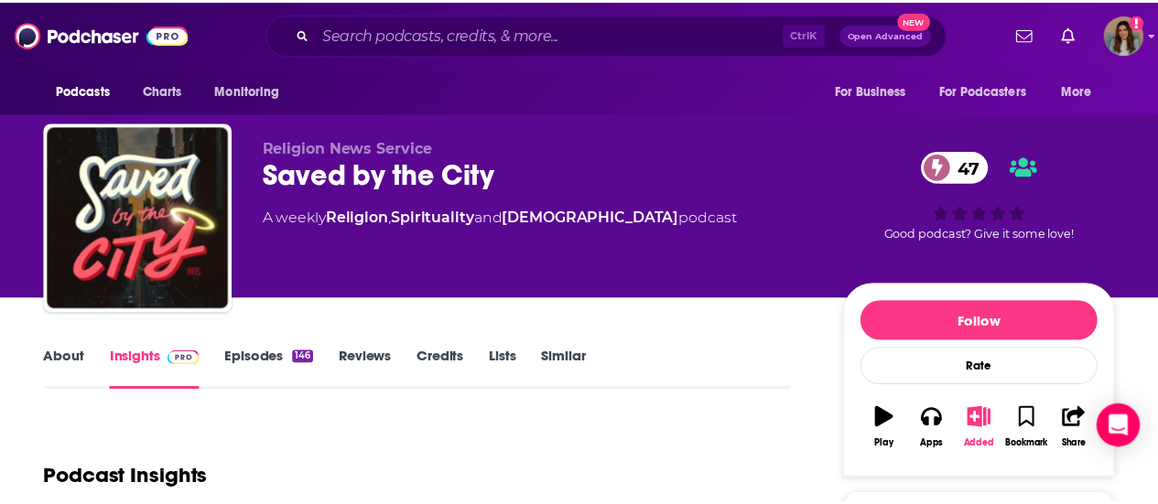
scroll to position [275, 0]
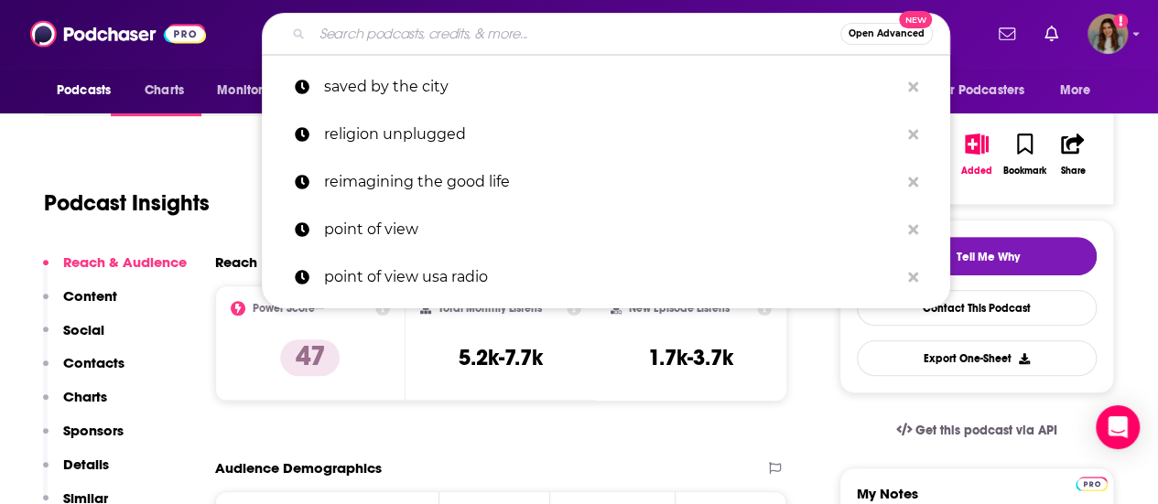
click at [456, 36] on input "Search podcasts, credits, & more..." at bounding box center [576, 33] width 528 height 29
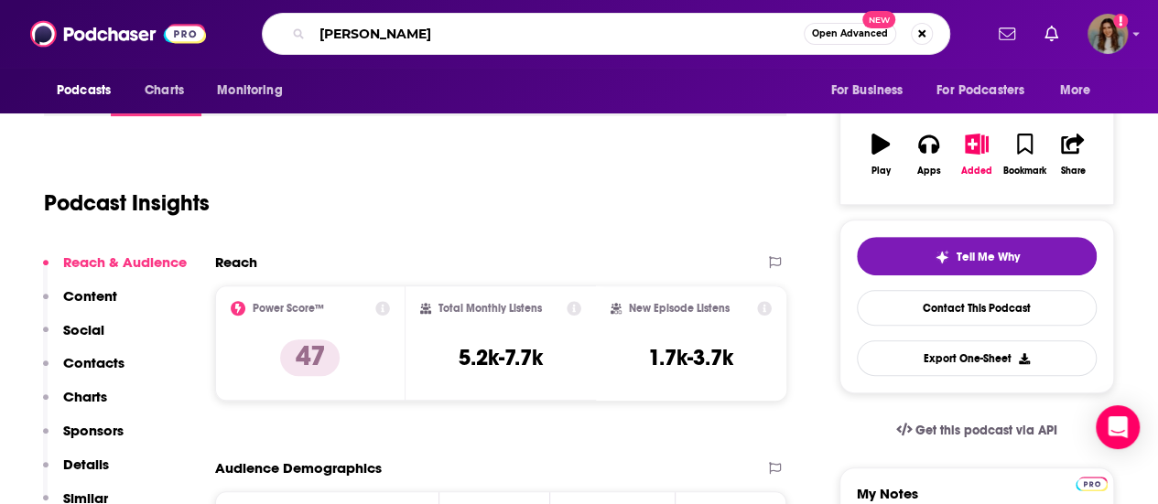
type input "shaun tabtt"
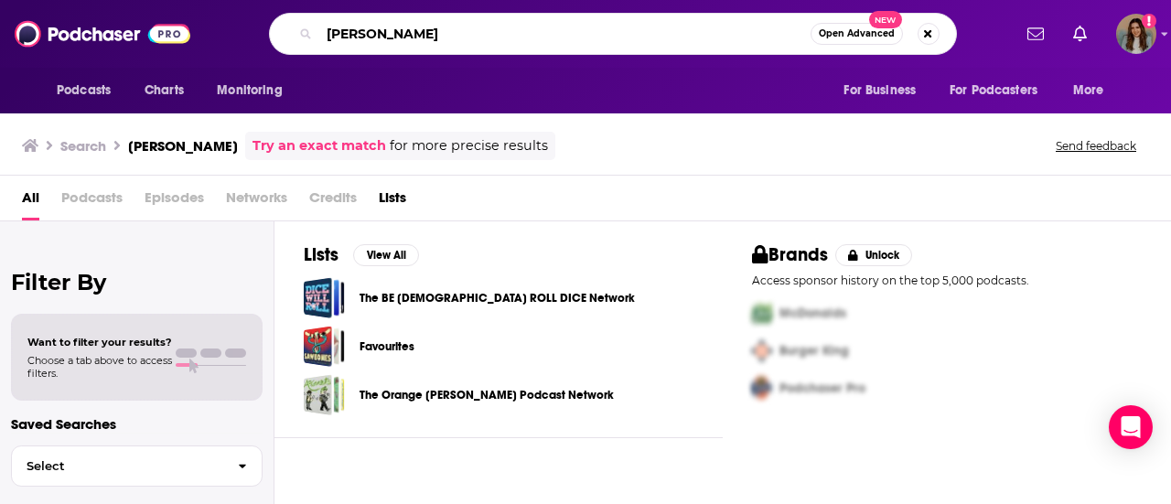
click at [393, 34] on input "shaun tabtt" at bounding box center [564, 33] width 491 height 29
type input "shaun tabatt"
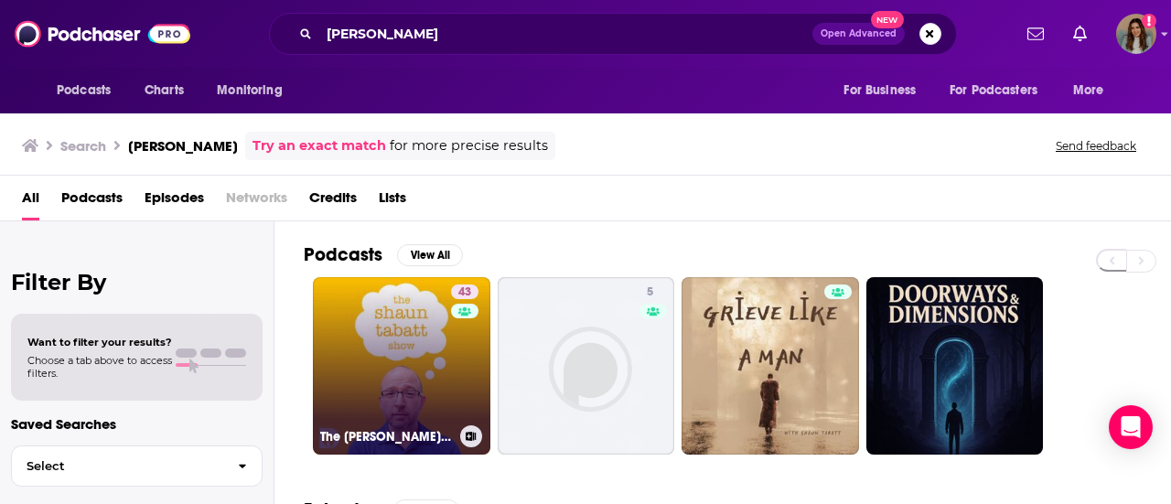
click at [444, 404] on link "43 The Shaun Tabatt Show" at bounding box center [402, 366] width 178 height 178
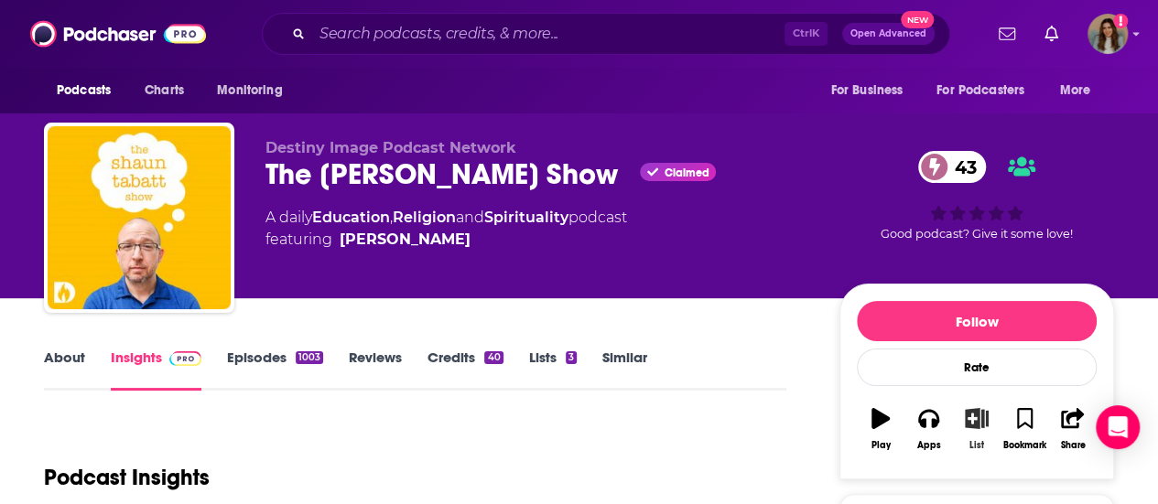
click at [972, 418] on icon "button" at bounding box center [975, 418] width 23 height 20
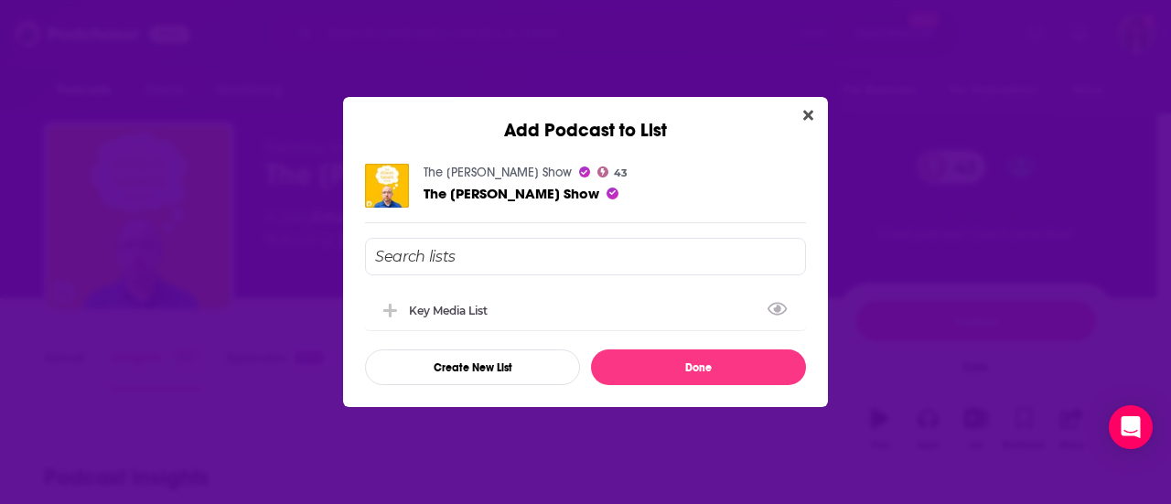
click at [569, 308] on div "Key Media List" at bounding box center [585, 310] width 441 height 40
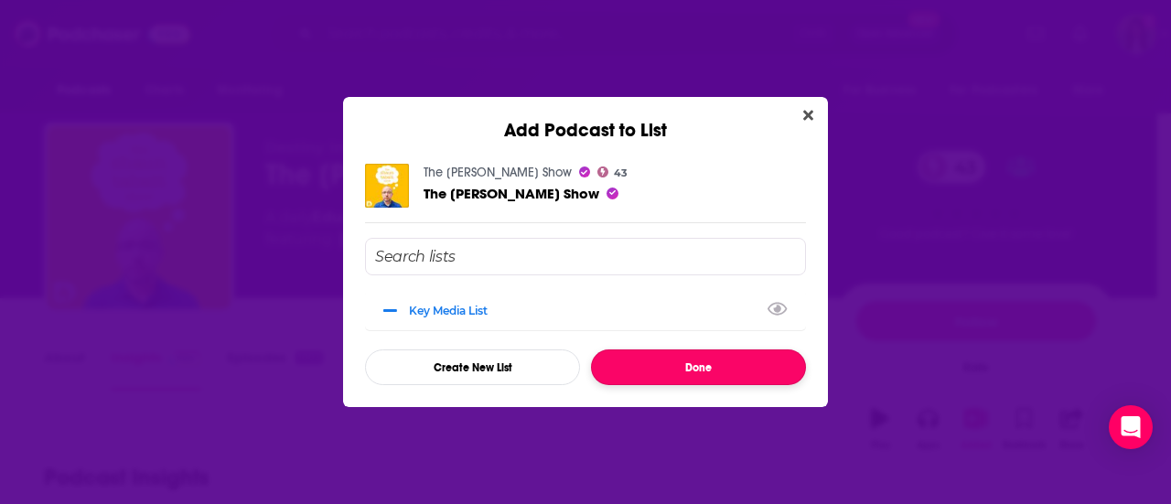
click at [650, 358] on button "Done" at bounding box center [698, 368] width 215 height 36
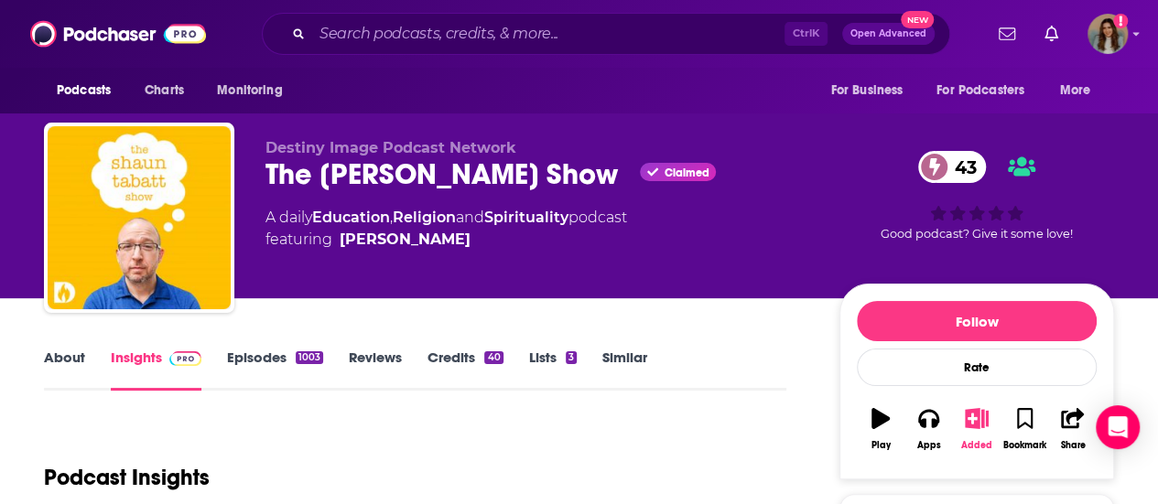
scroll to position [183, 0]
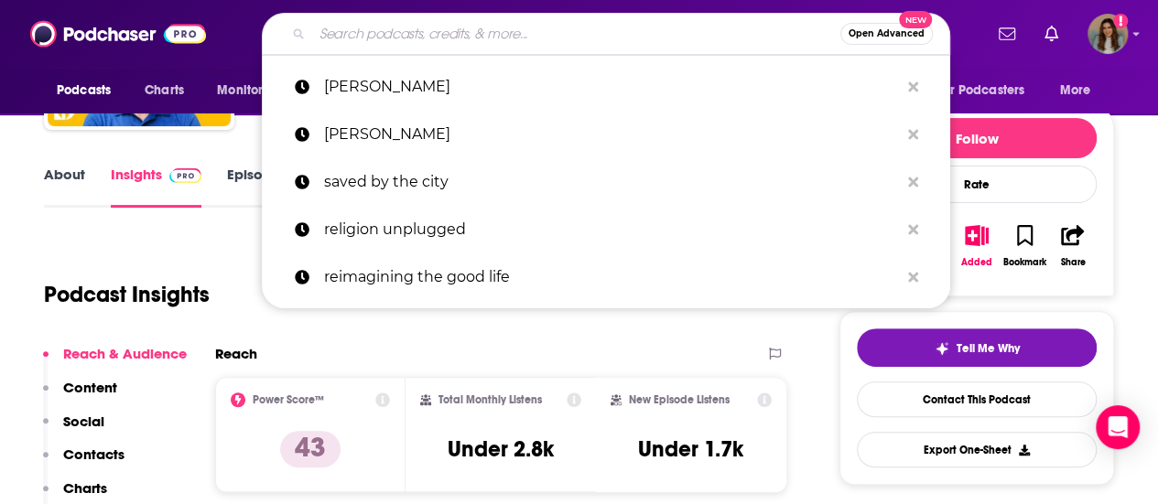
click at [436, 27] on input "Search podcasts, credits, & more..." at bounding box center [576, 33] width 528 height 29
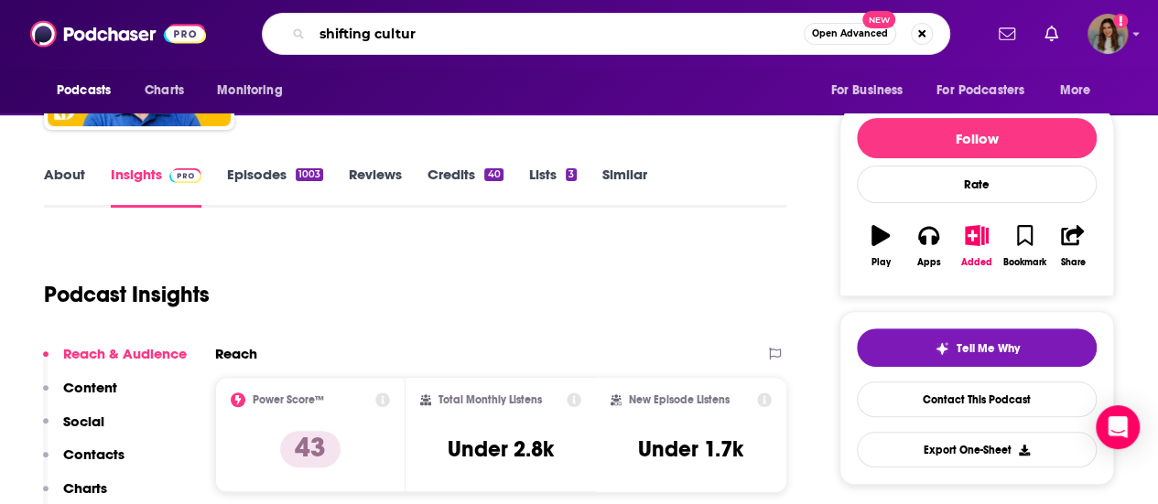
type input "shifting culture"
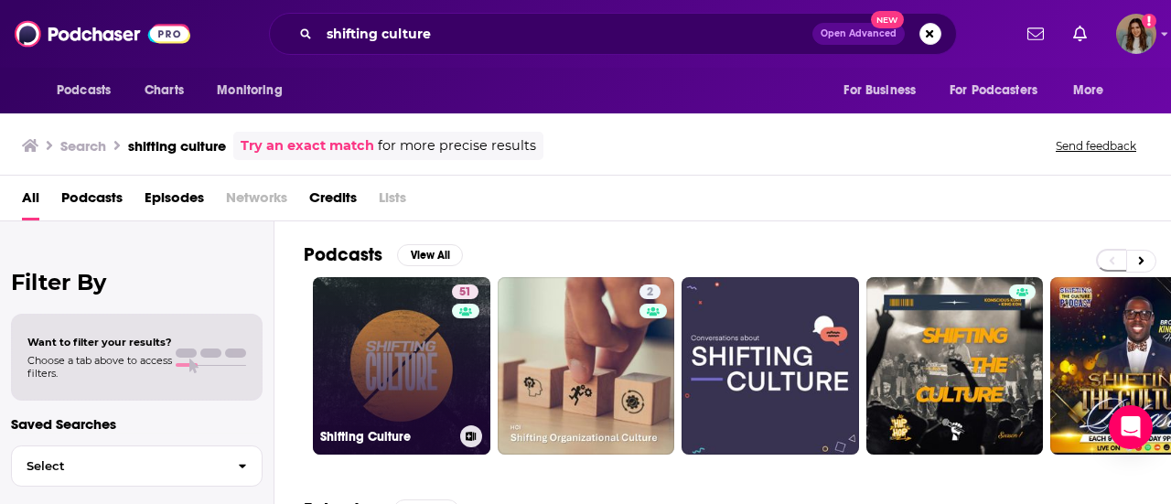
click at [383, 350] on link "51 Shifting Culture" at bounding box center [402, 366] width 178 height 178
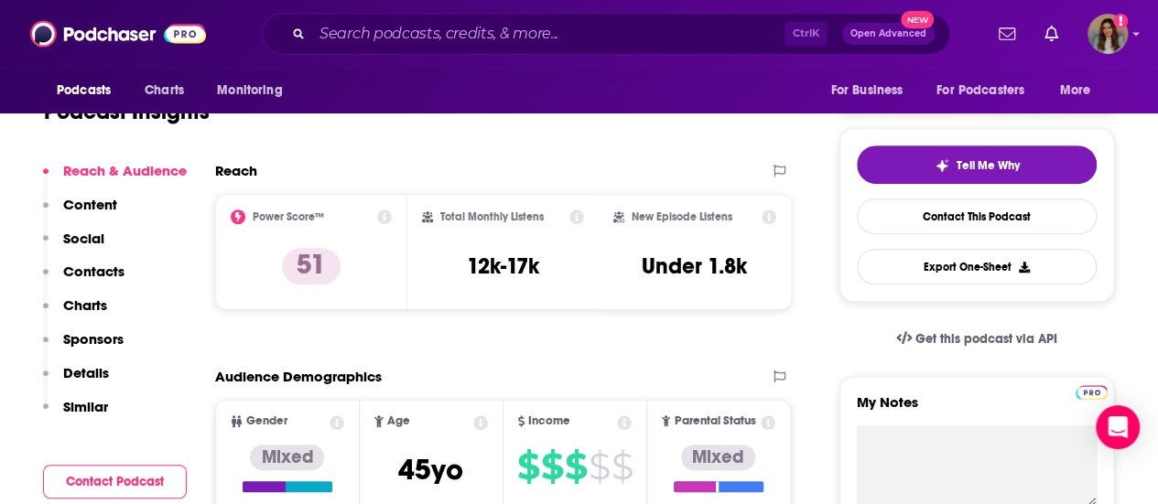
scroll to position [92, 0]
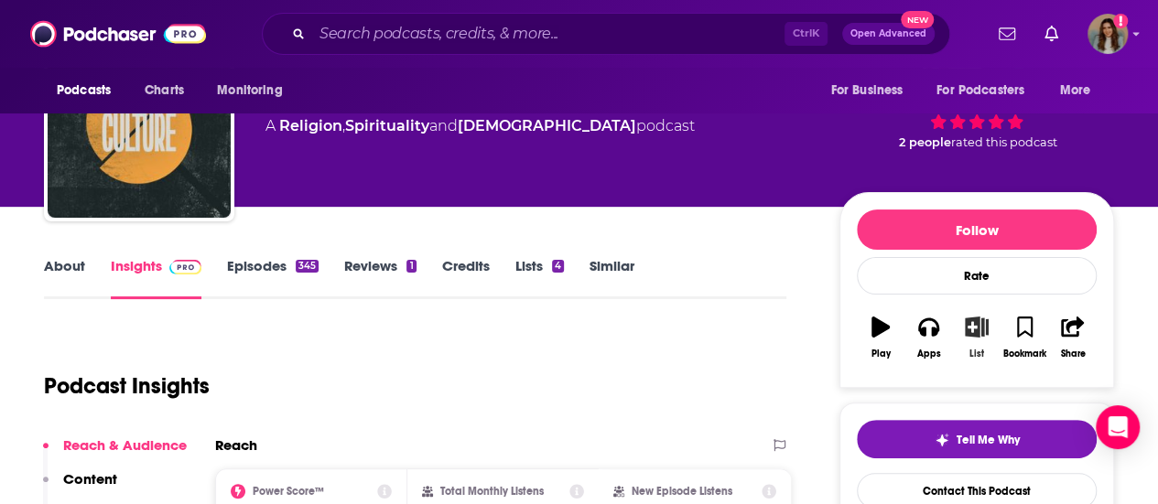
click at [970, 325] on icon "button" at bounding box center [975, 327] width 23 height 20
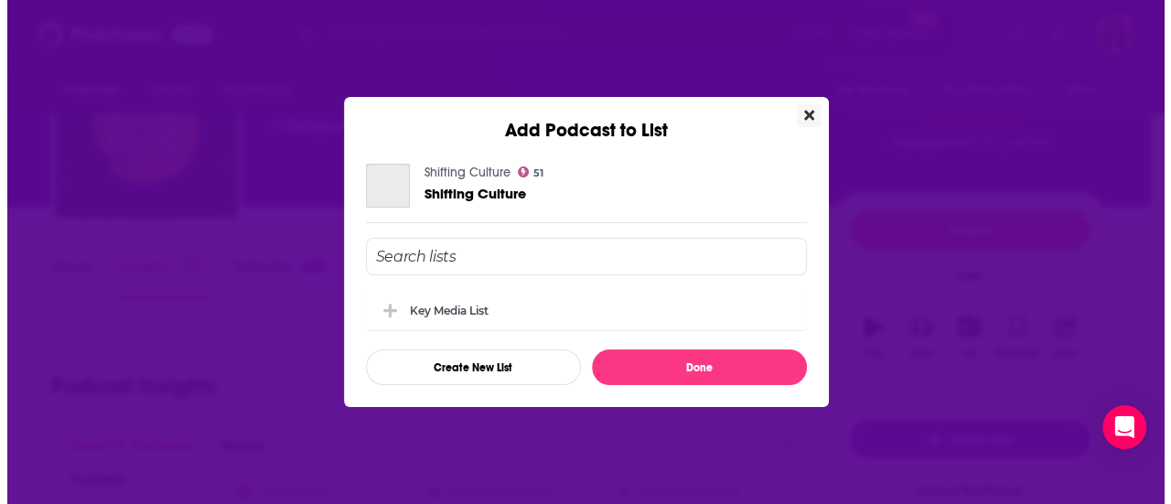
scroll to position [0, 0]
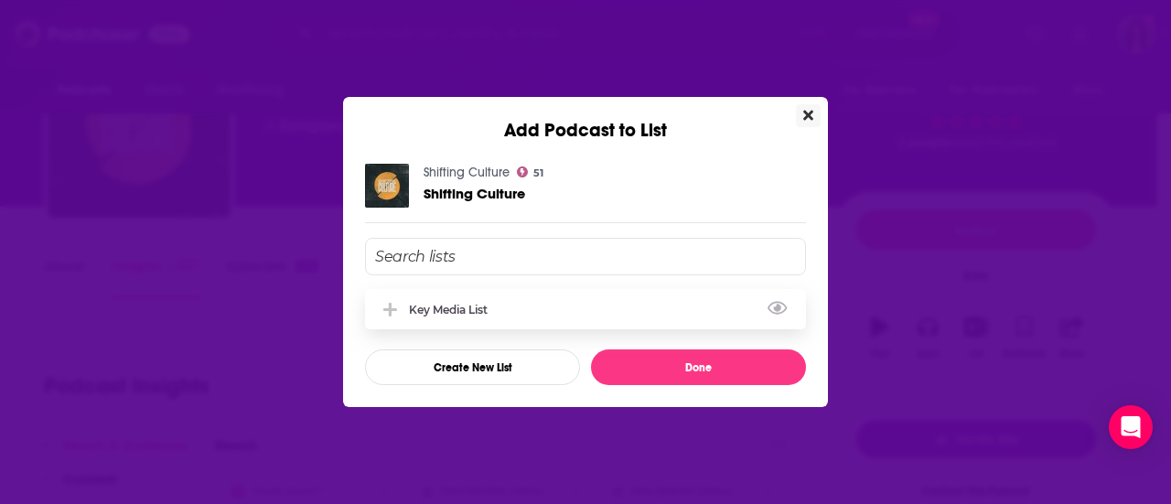
click at [515, 307] on div "Key Media List" at bounding box center [585, 309] width 441 height 40
click at [710, 387] on div "Shifting Culture 51 Shifting Culture Key Media List Create New List Done" at bounding box center [585, 274] width 485 height 265
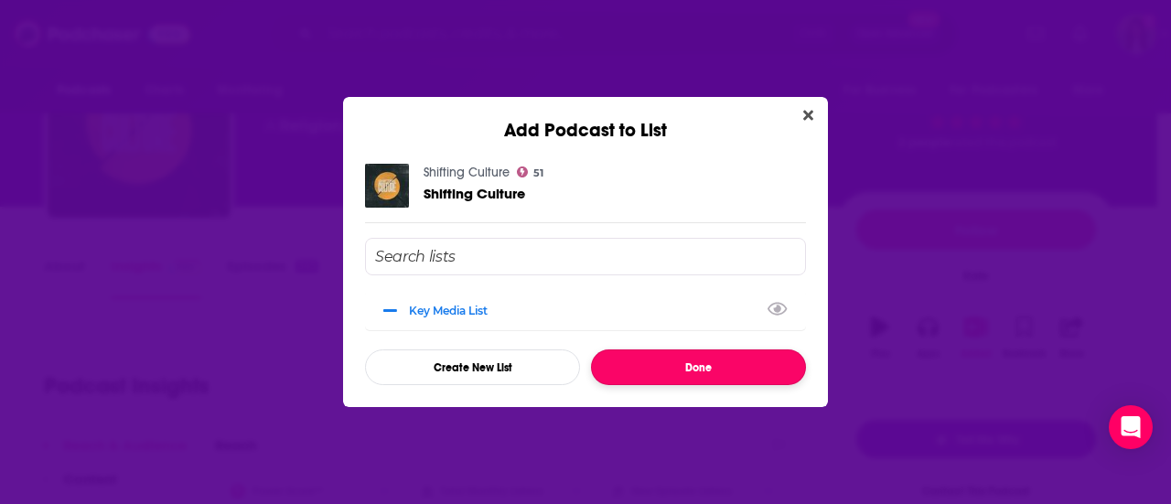
click at [695, 369] on button "Done" at bounding box center [698, 368] width 215 height 36
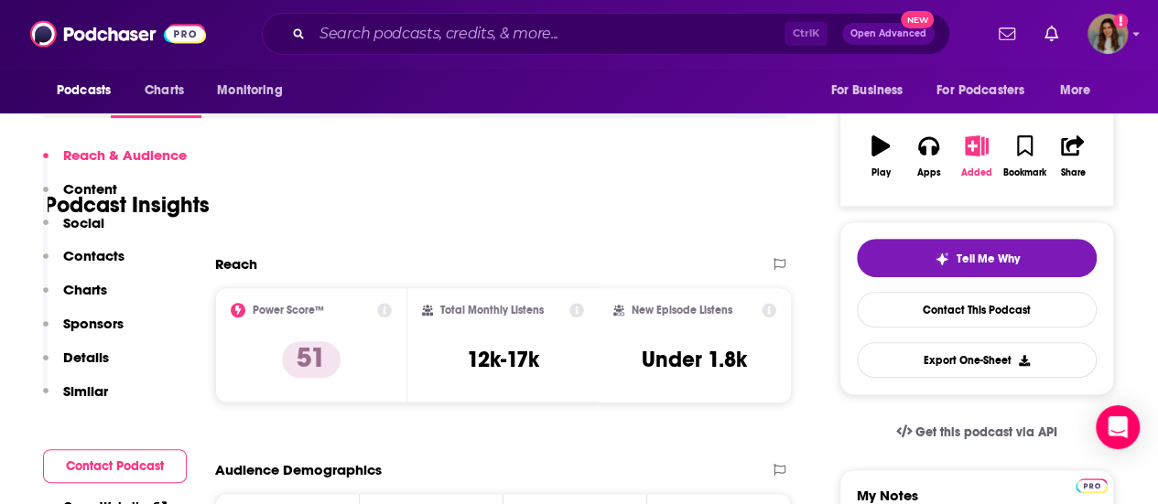
scroll to position [366, 0]
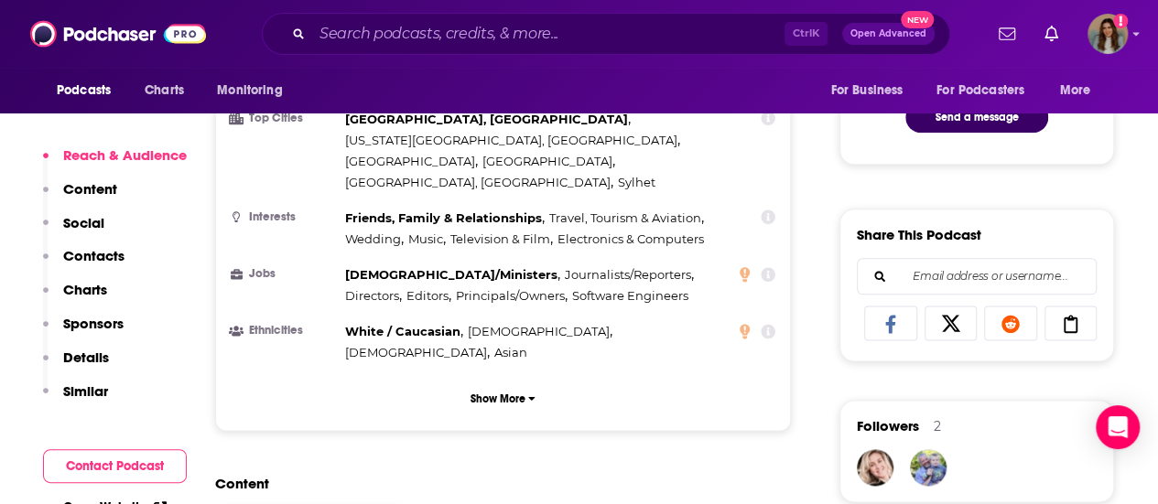
click at [114, 266] on button "Contacts" at bounding box center [83, 264] width 81 height 34
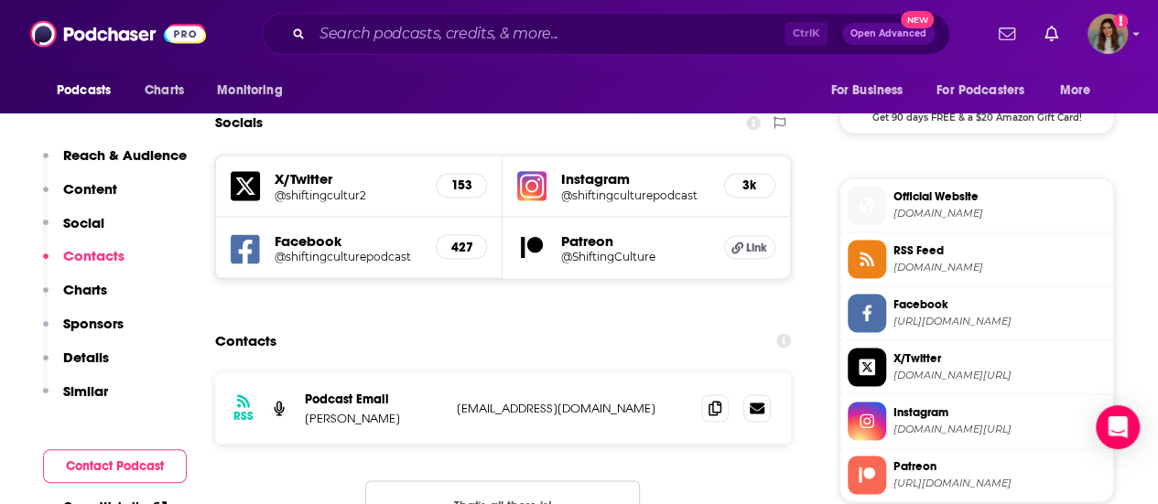
scroll to position [1548, 0]
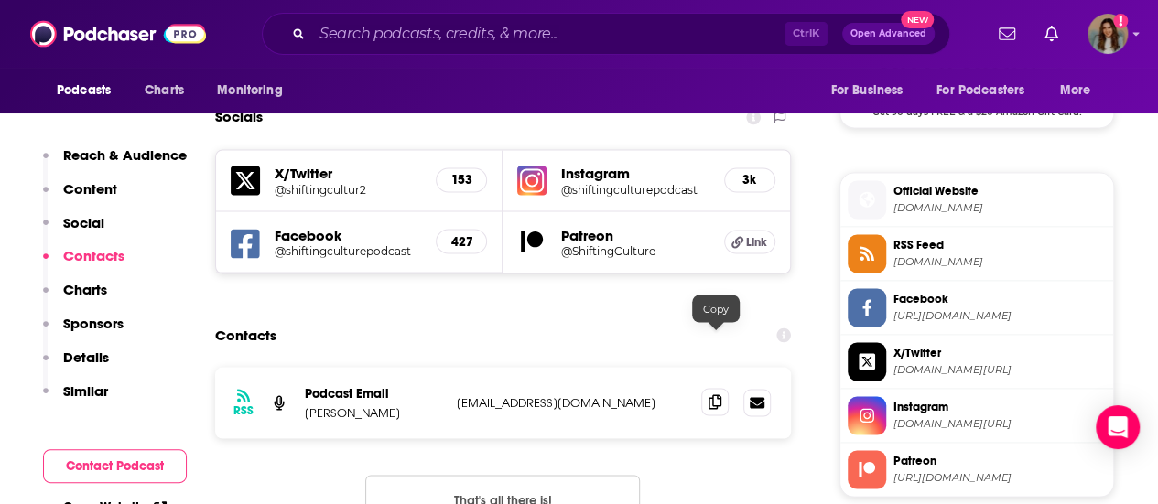
click at [711, 394] on icon at bounding box center [714, 401] width 13 height 15
click at [410, 35] on input "Search podcasts, credits, & more..." at bounding box center [548, 33] width 472 height 29
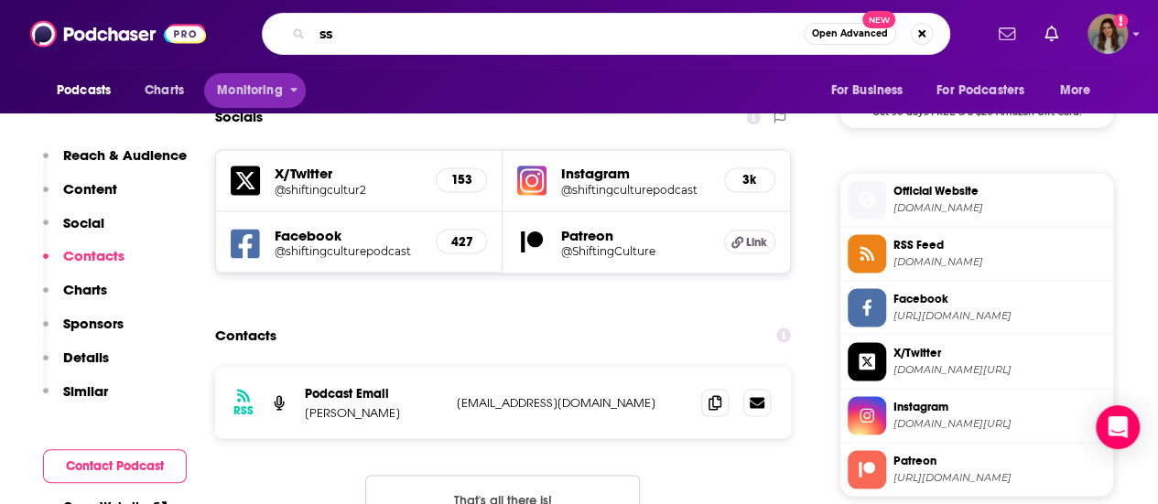
type input "s"
type input "stand up for the truth"
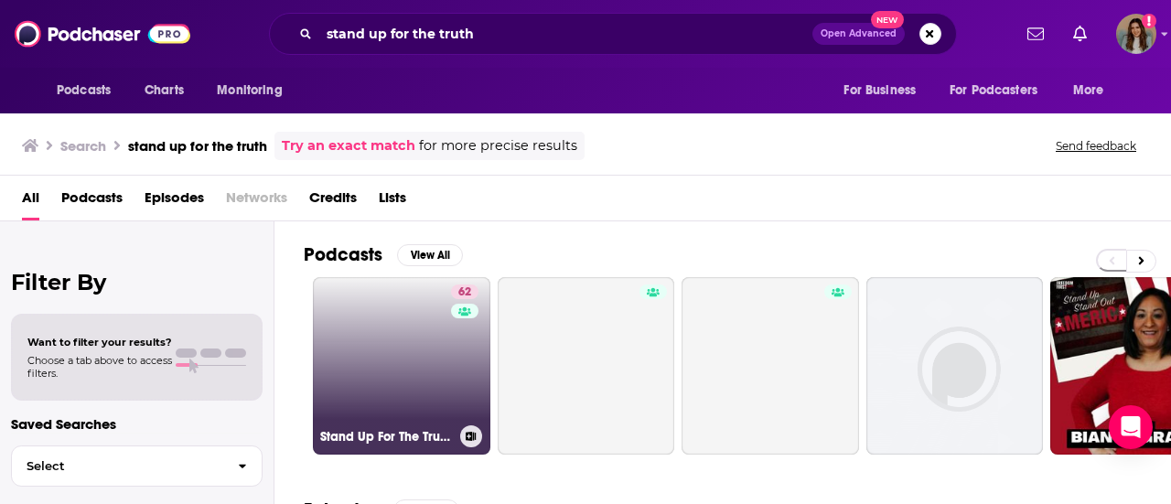
click at [360, 360] on link "62 Stand Up For The Truth Podcast" at bounding box center [402, 366] width 178 height 178
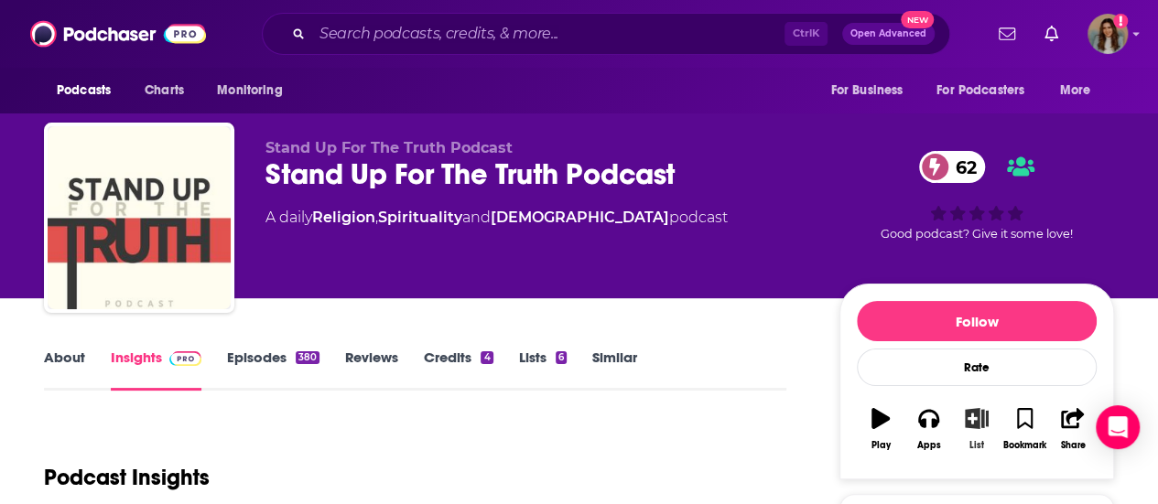
click at [974, 420] on icon "button" at bounding box center [976, 418] width 23 height 20
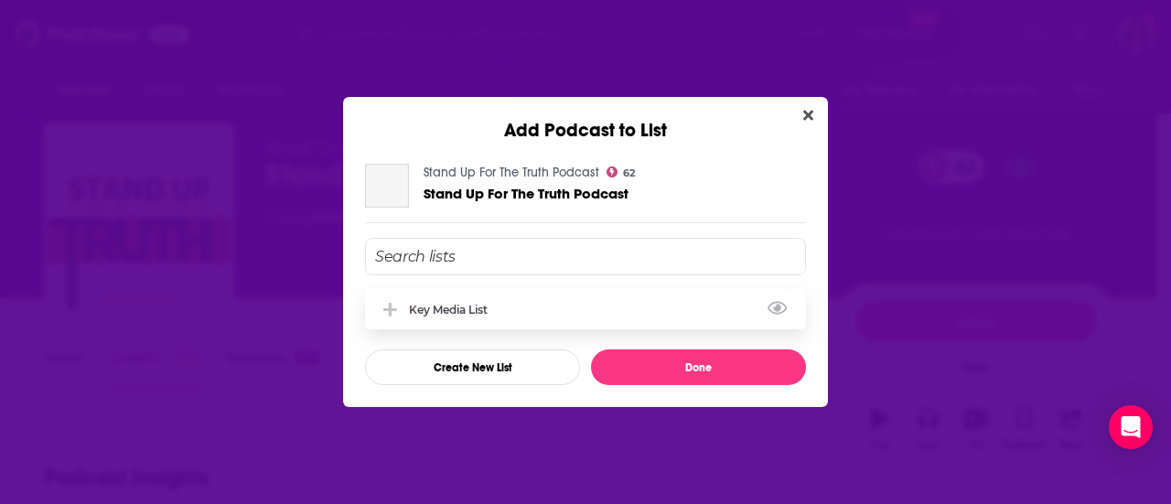
click at [474, 294] on div "Key Media List" at bounding box center [585, 309] width 441 height 40
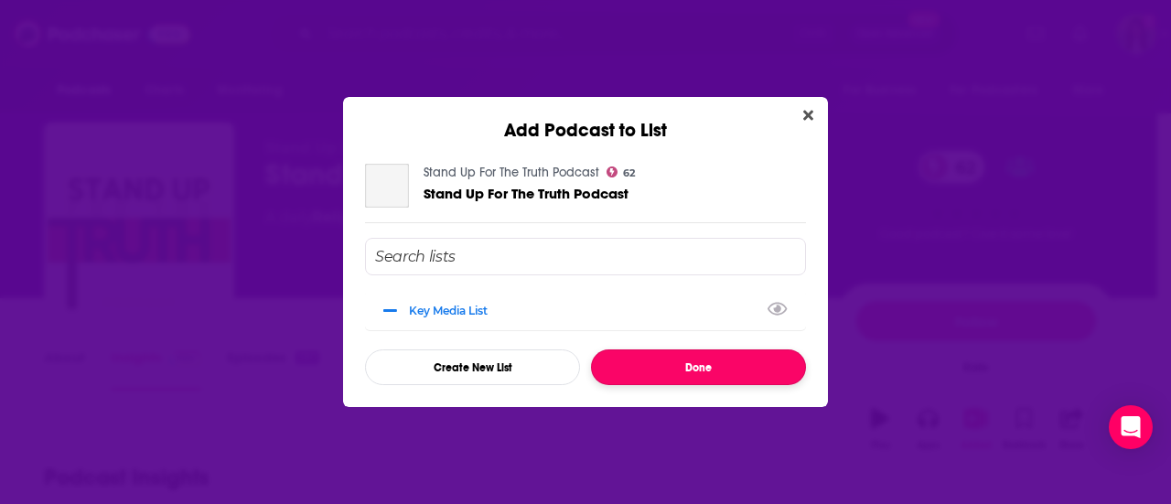
click at [668, 370] on button "Done" at bounding box center [698, 368] width 215 height 36
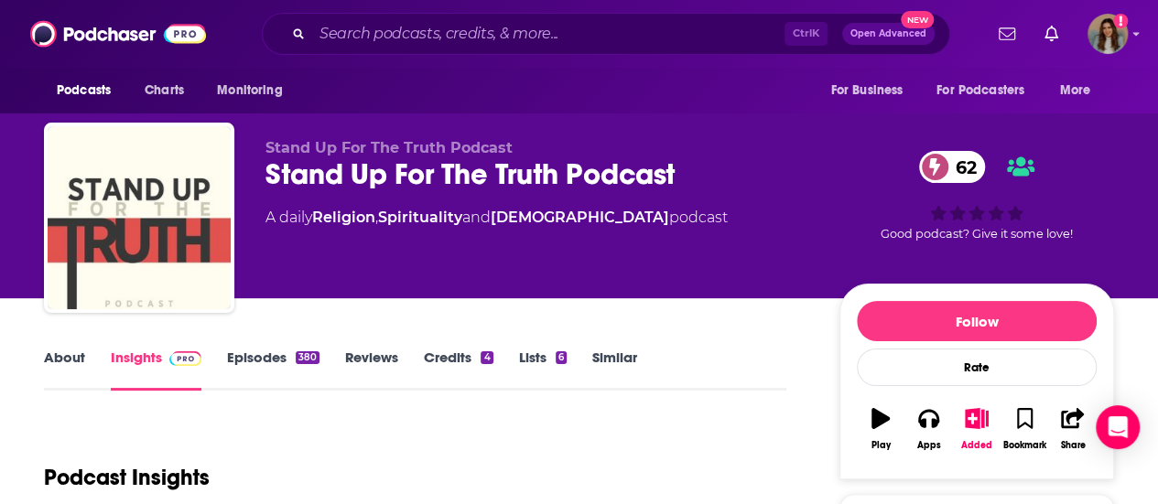
scroll to position [183, 0]
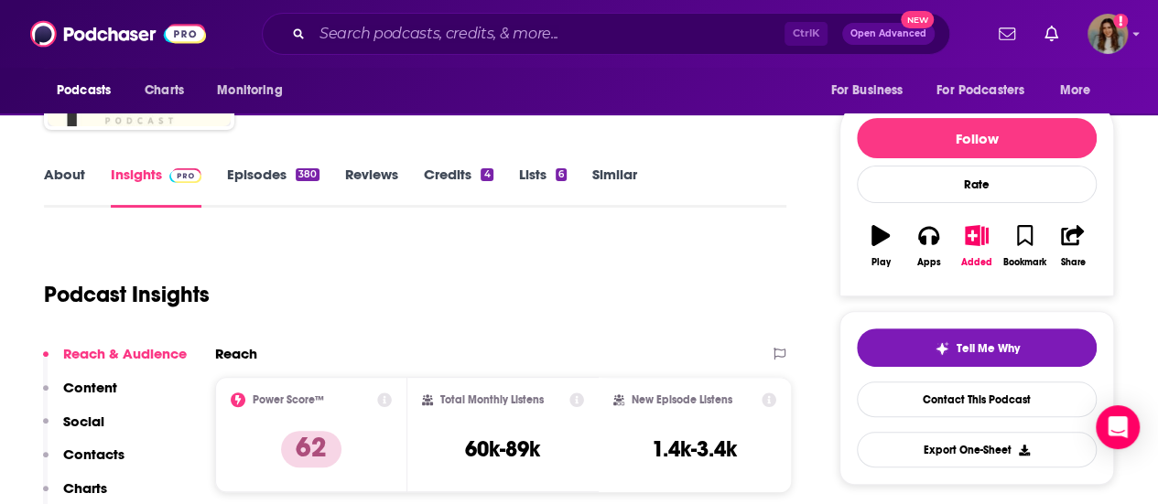
click at [90, 444] on button "Social" at bounding box center [73, 430] width 61 height 34
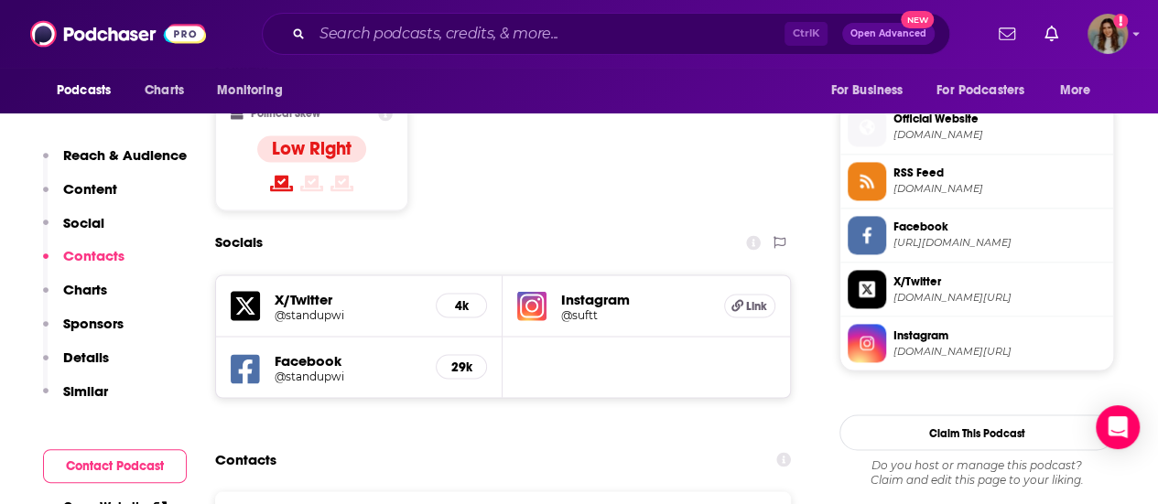
scroll to position [1605, 0]
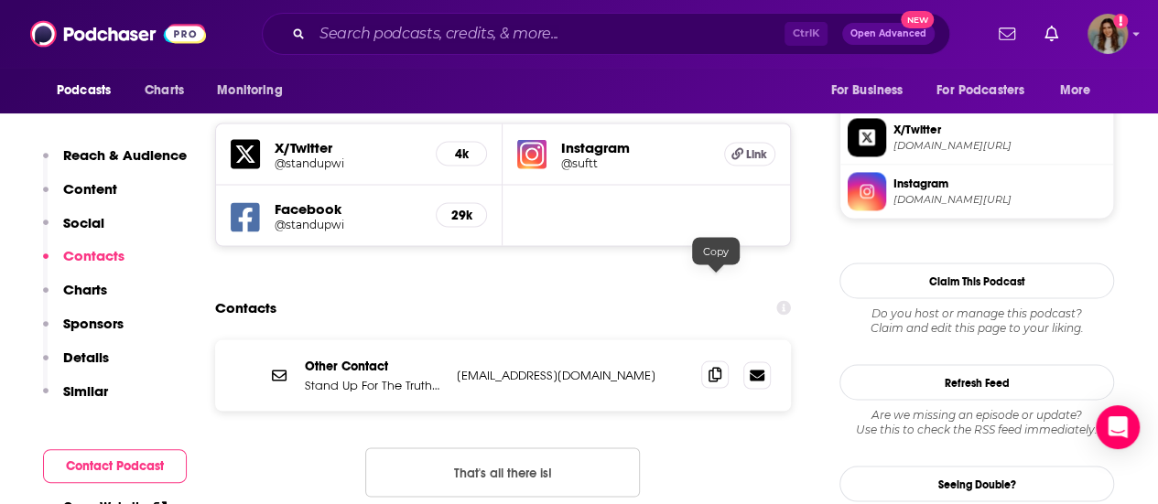
click at [708, 367] on icon at bounding box center [714, 374] width 13 height 15
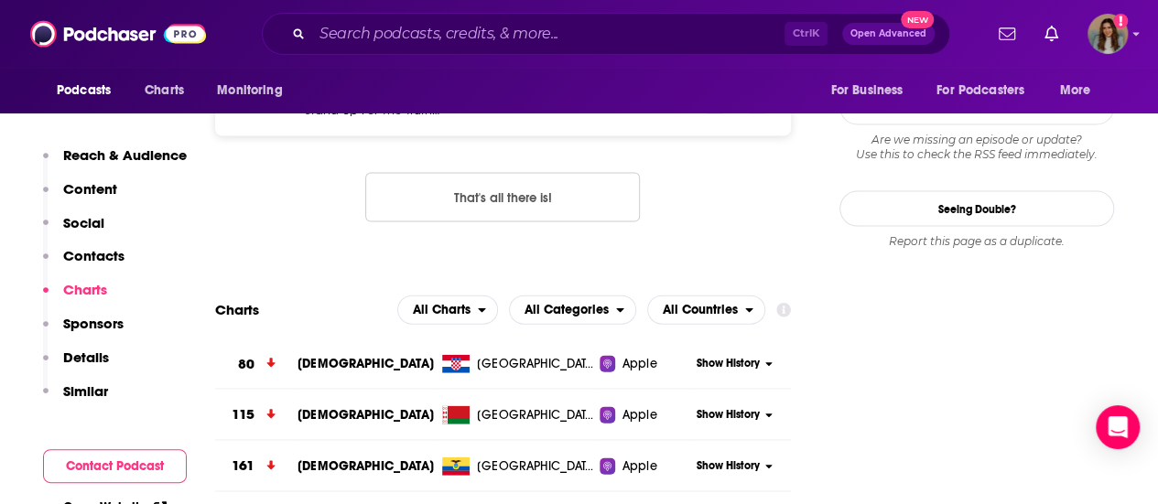
scroll to position [1514, 0]
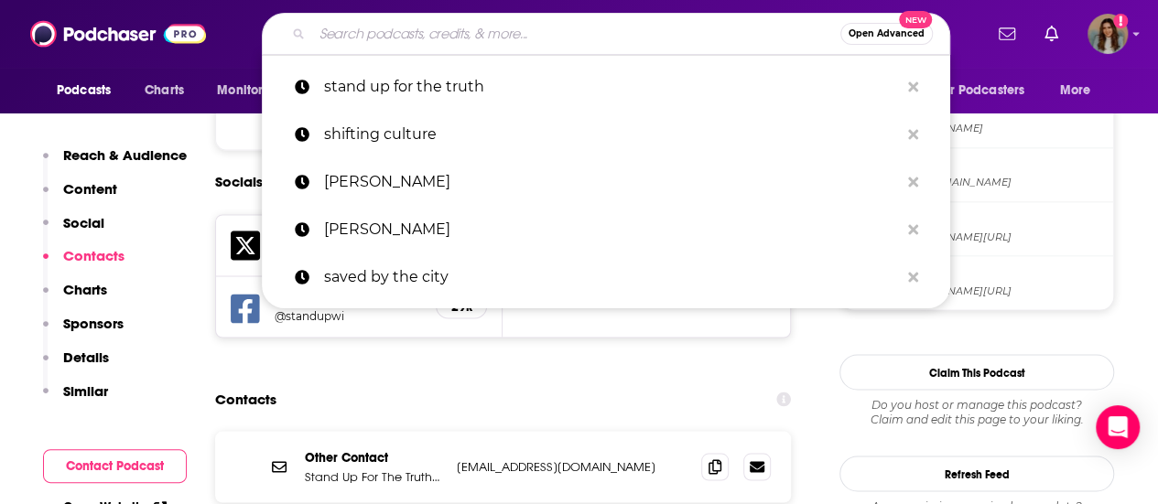
click at [399, 34] on input "Search podcasts, credits, & more..." at bounding box center [576, 33] width 528 height 29
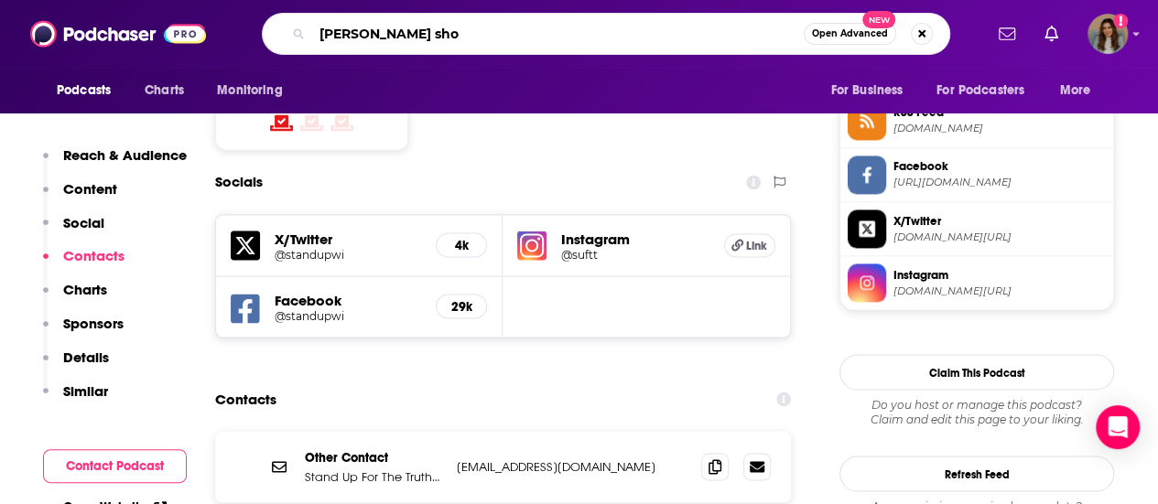
type input "steve brown show"
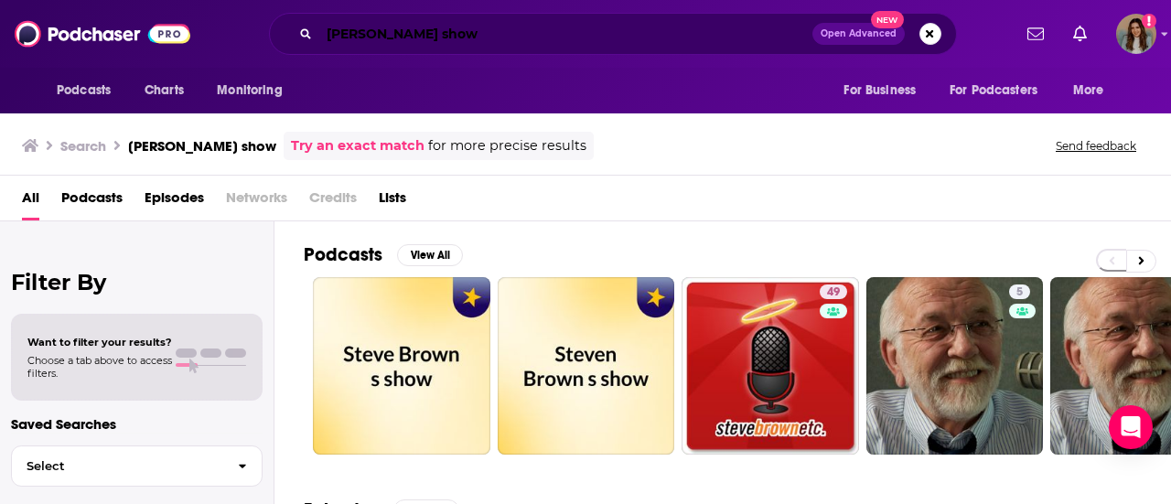
click at [532, 34] on input "steve brown show" at bounding box center [565, 33] width 493 height 29
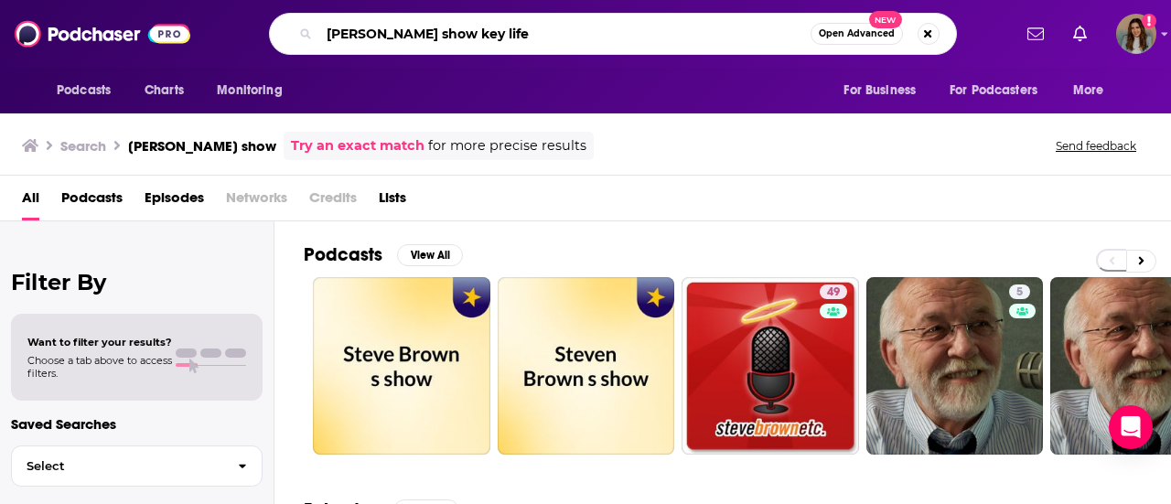
type input "steve brown show key life"
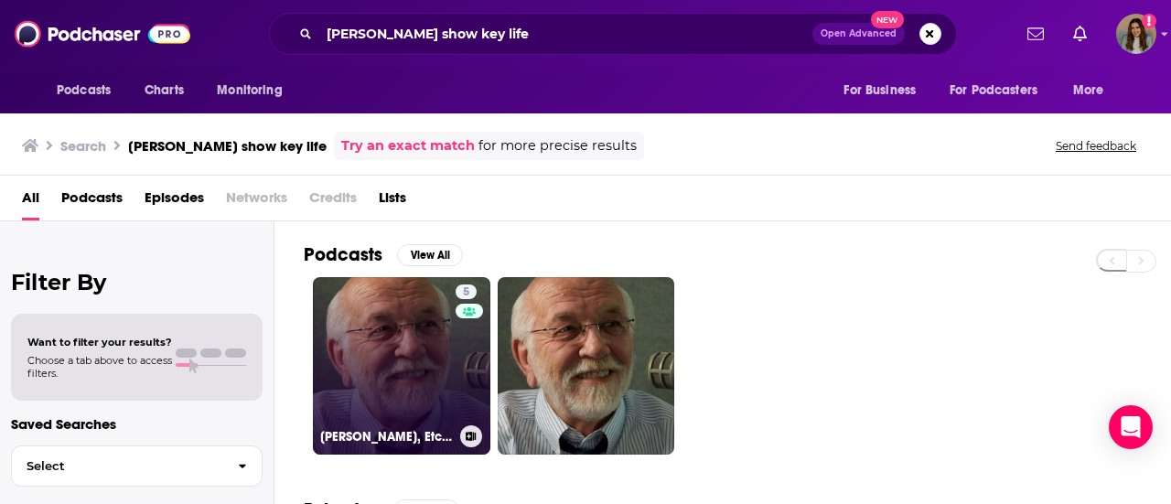
click at [397, 318] on link "5 Steve Brown, Etc. on ElSitioCristiano.com" at bounding box center [402, 366] width 178 height 178
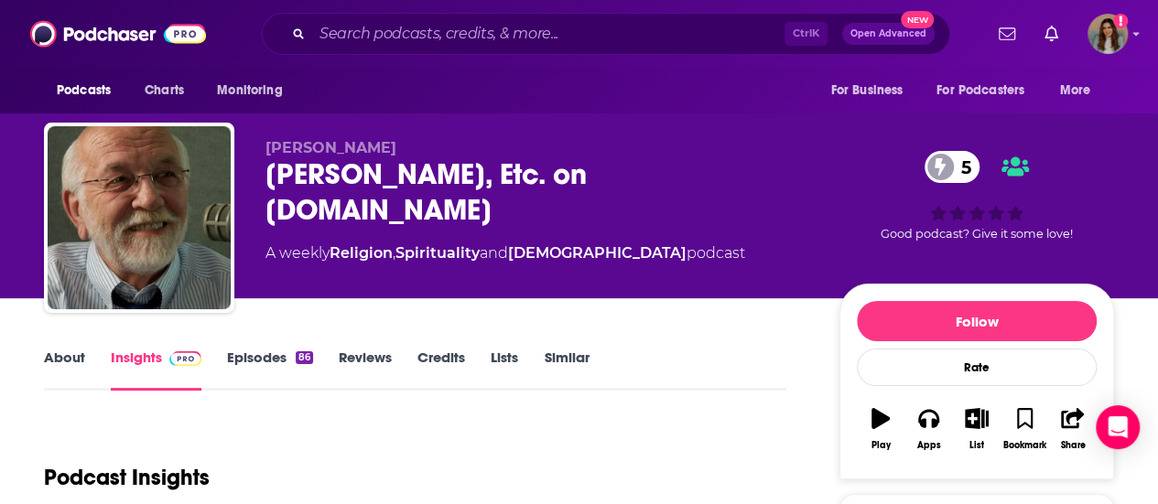
scroll to position [366, 0]
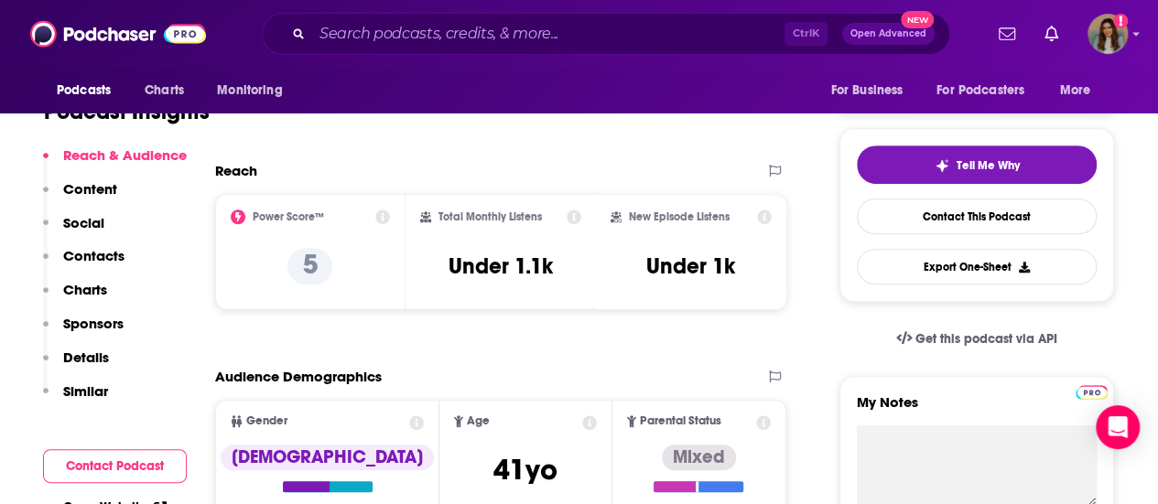
click at [103, 264] on p "Contacts" at bounding box center [93, 255] width 61 height 17
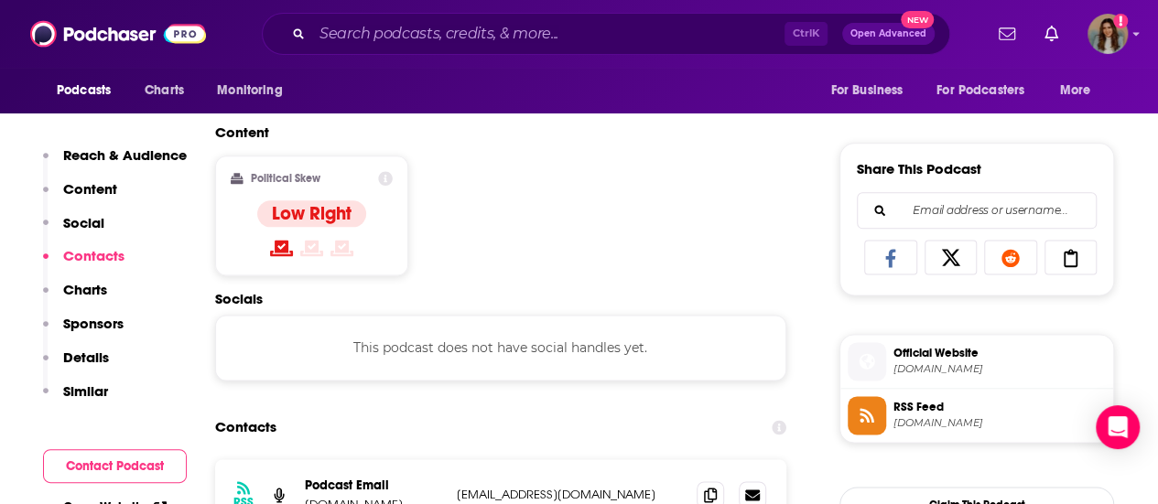
scroll to position [1228, 0]
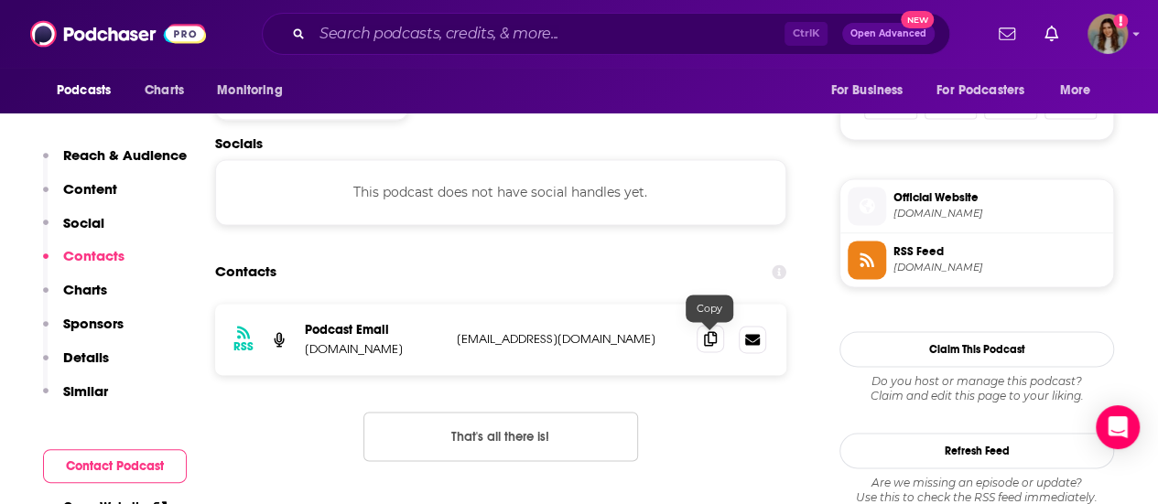
click at [711, 343] on icon at bounding box center [710, 338] width 13 height 15
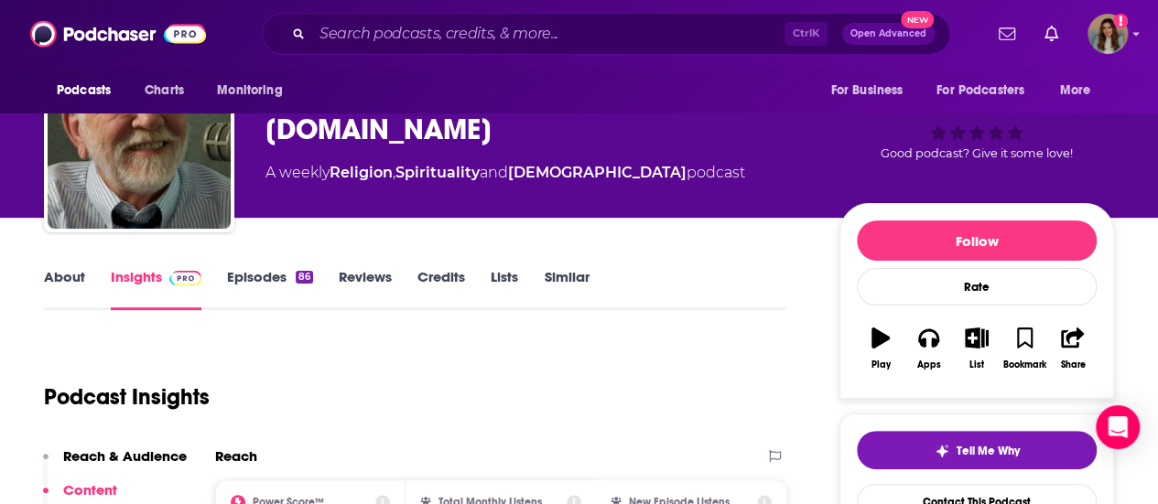
scroll to position [0, 0]
